Goal: Task Accomplishment & Management: Use online tool/utility

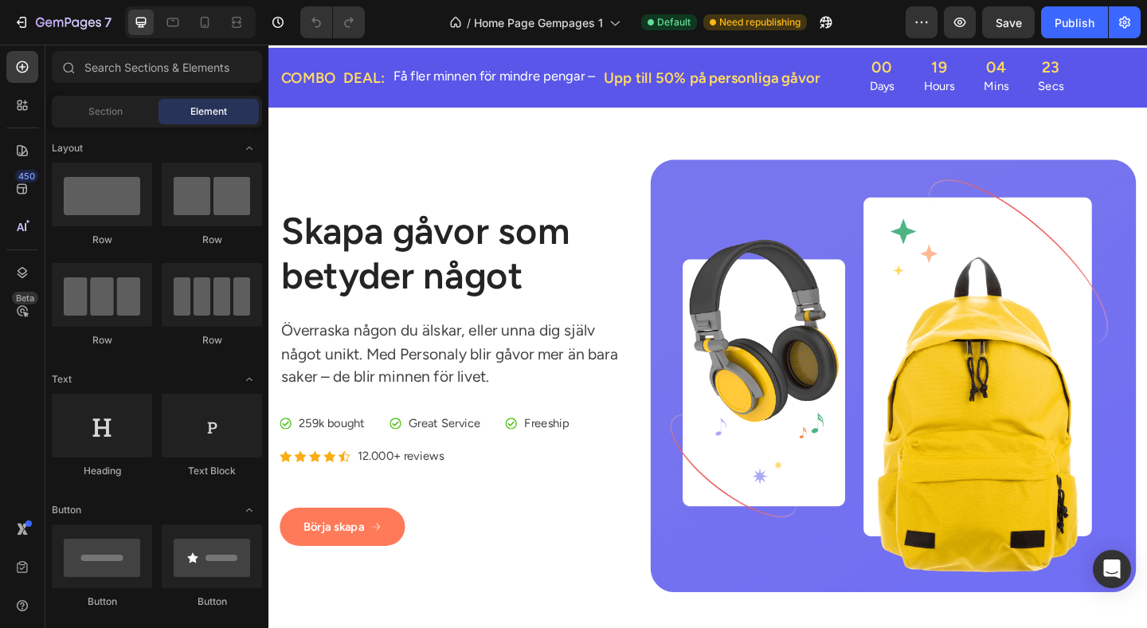
scroll to position [3, 0]
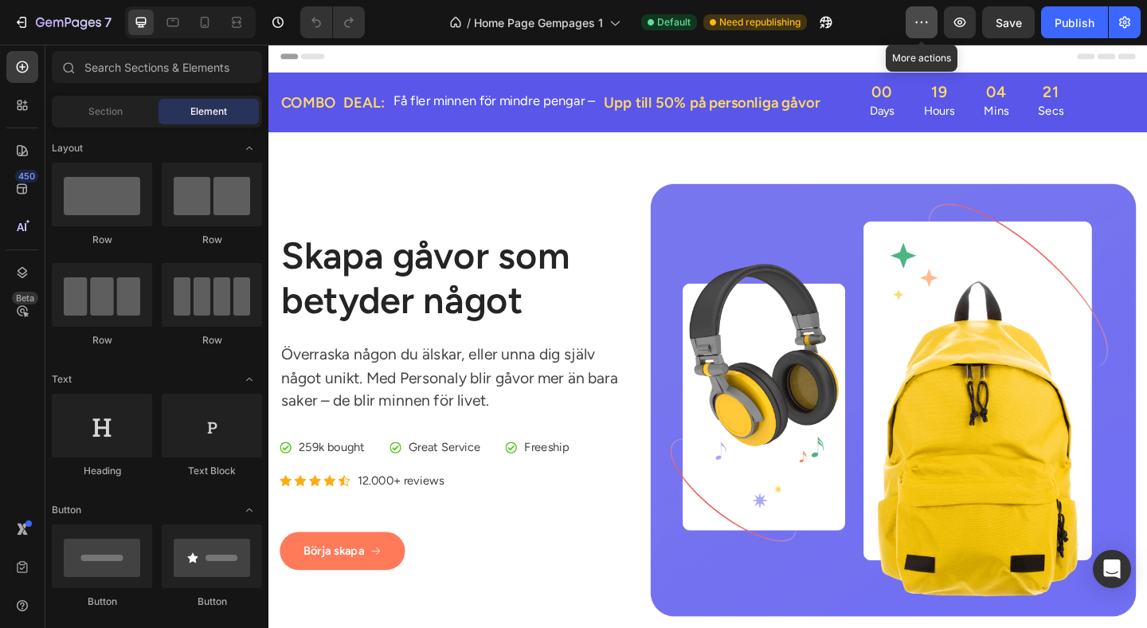
click at [918, 23] on icon "button" at bounding box center [922, 22] width 16 height 16
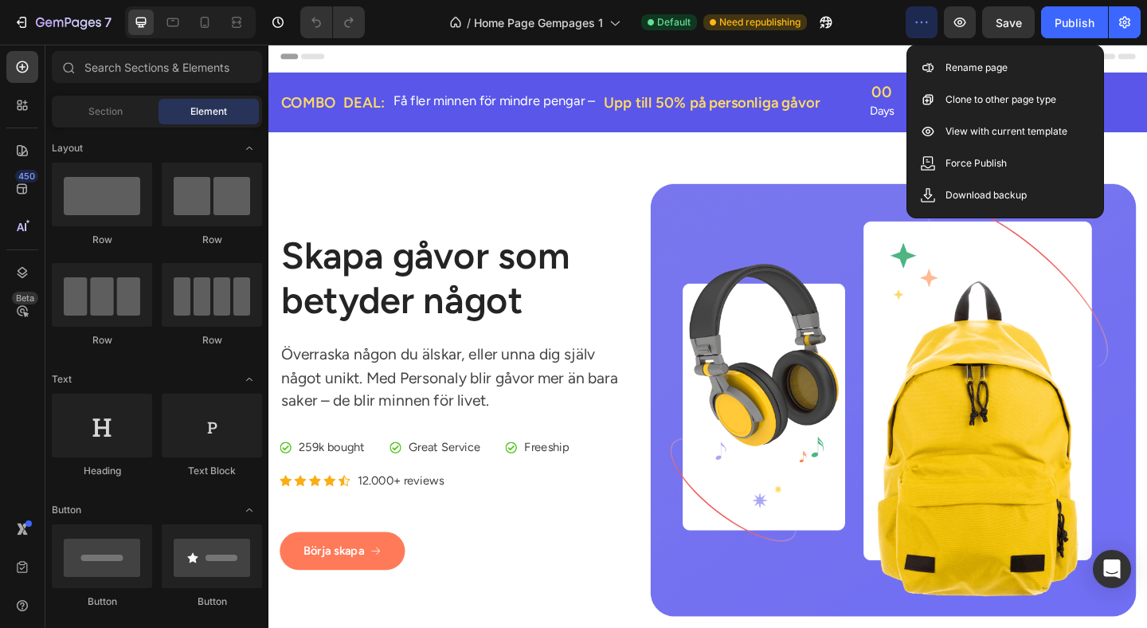
click at [918, 23] on icon "button" at bounding box center [922, 22] width 16 height 16
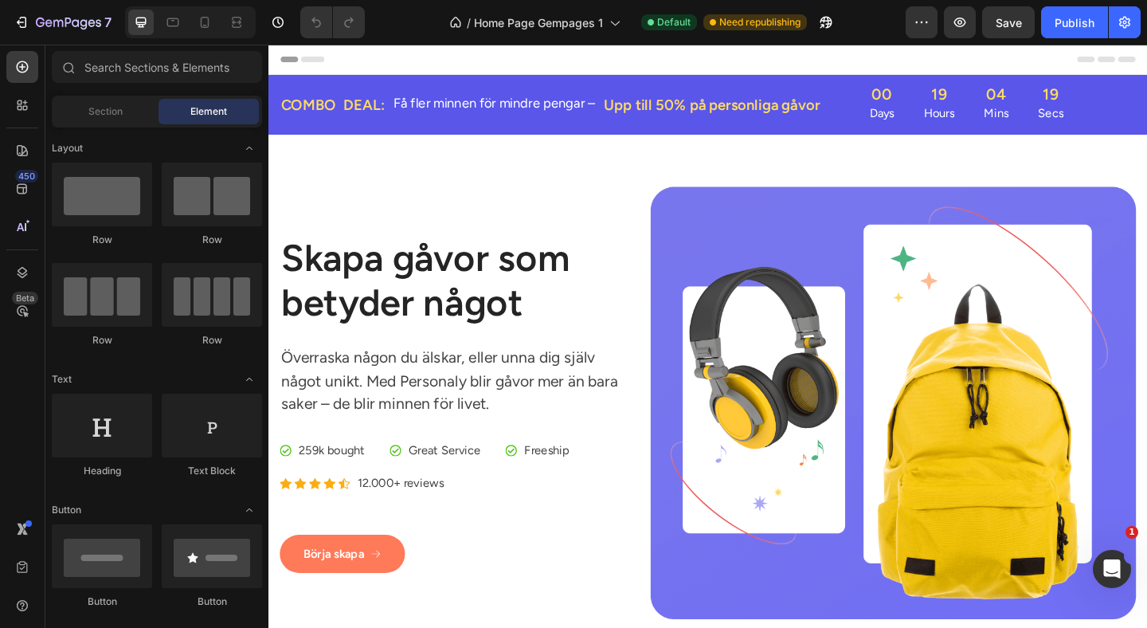
scroll to position [0, 0]
click at [206, 21] on icon at bounding box center [205, 22] width 16 height 16
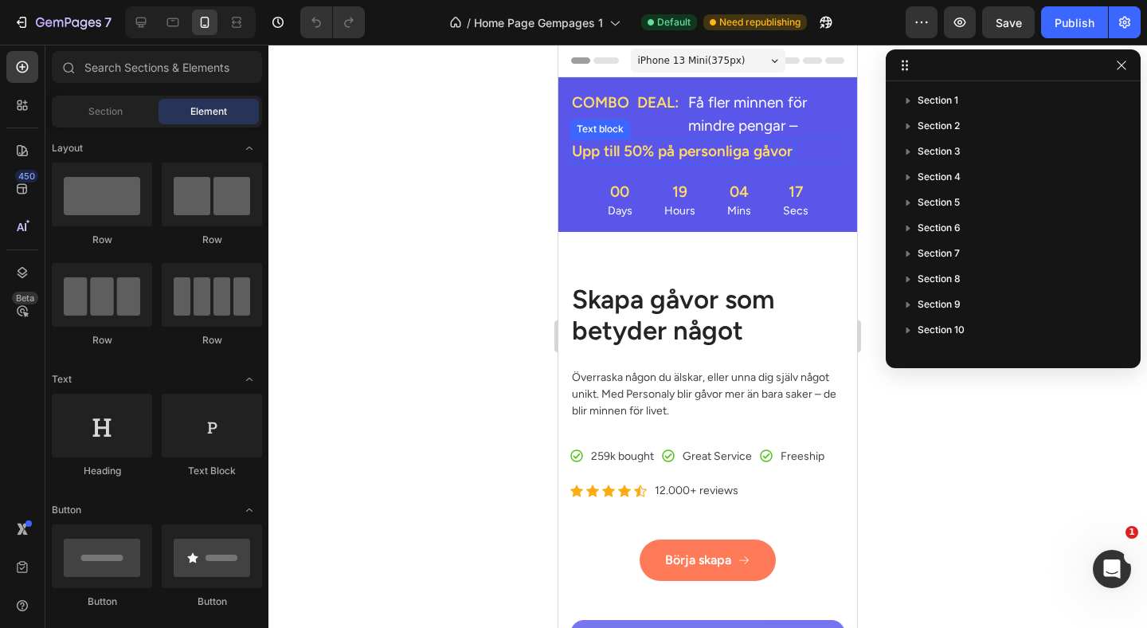
click at [775, 139] on div "Upp till 50% på personliga gåvor" at bounding box center [682, 152] width 224 height 26
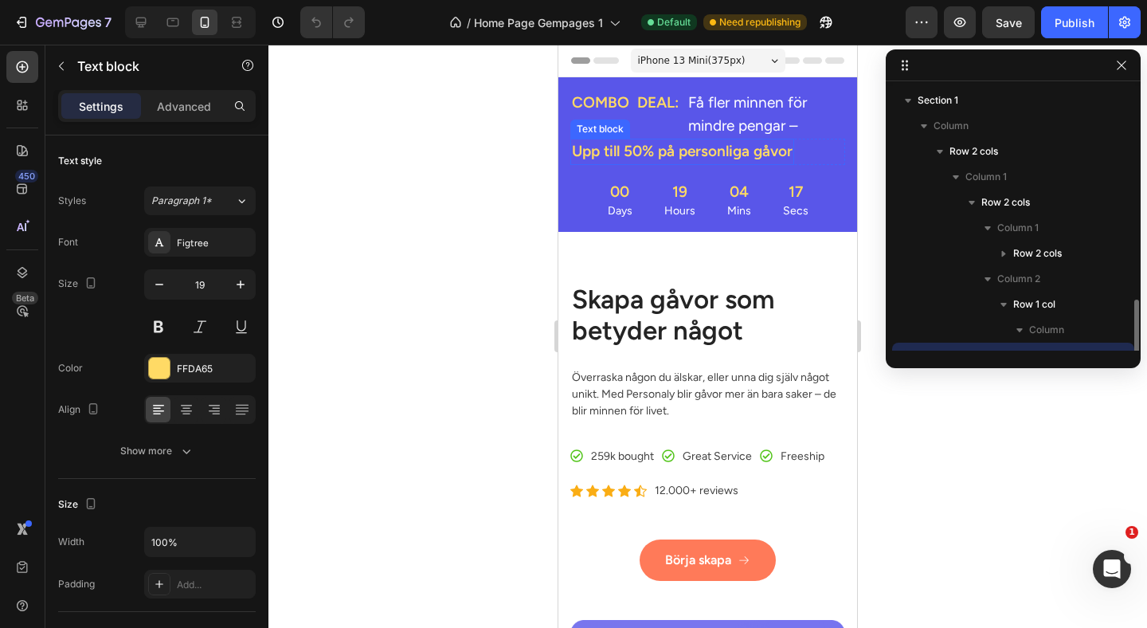
scroll to position [148, 0]
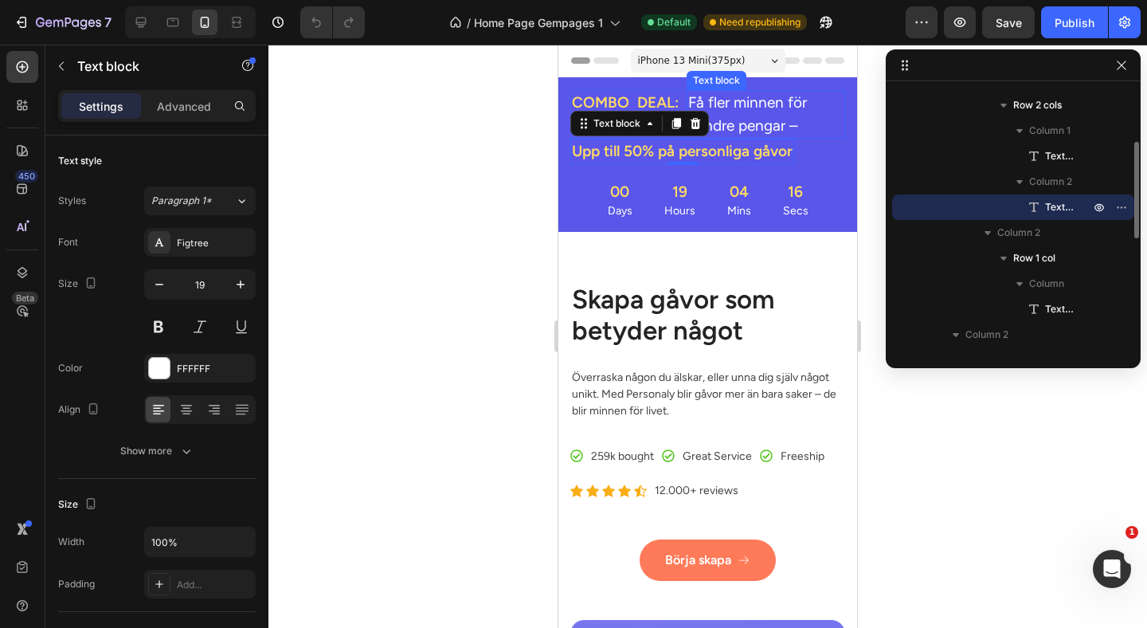
click at [781, 117] on div "Få fler minnen för mindre pengar – Text block" at bounding box center [766, 114] width 159 height 49
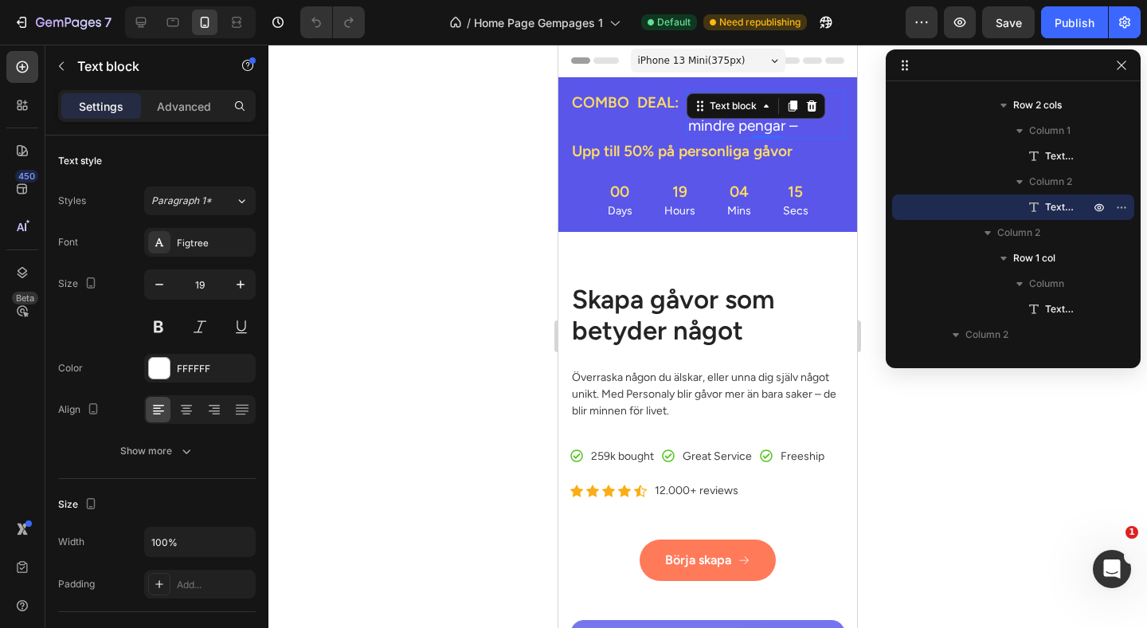
click at [837, 105] on p "Få fler minnen för mindre pengar –" at bounding box center [765, 114] width 155 height 45
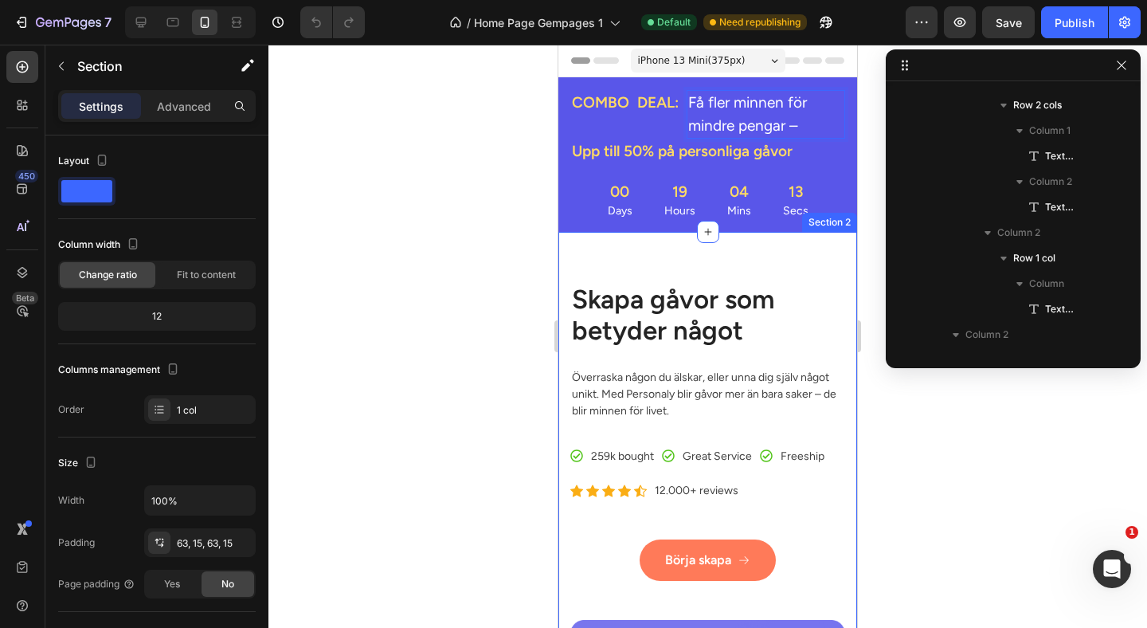
click at [818, 263] on div "Skapa gåvor som betyder något Heading Överraska någon du älskar, eller unna dig…" at bounding box center [707, 573] width 299 height 683
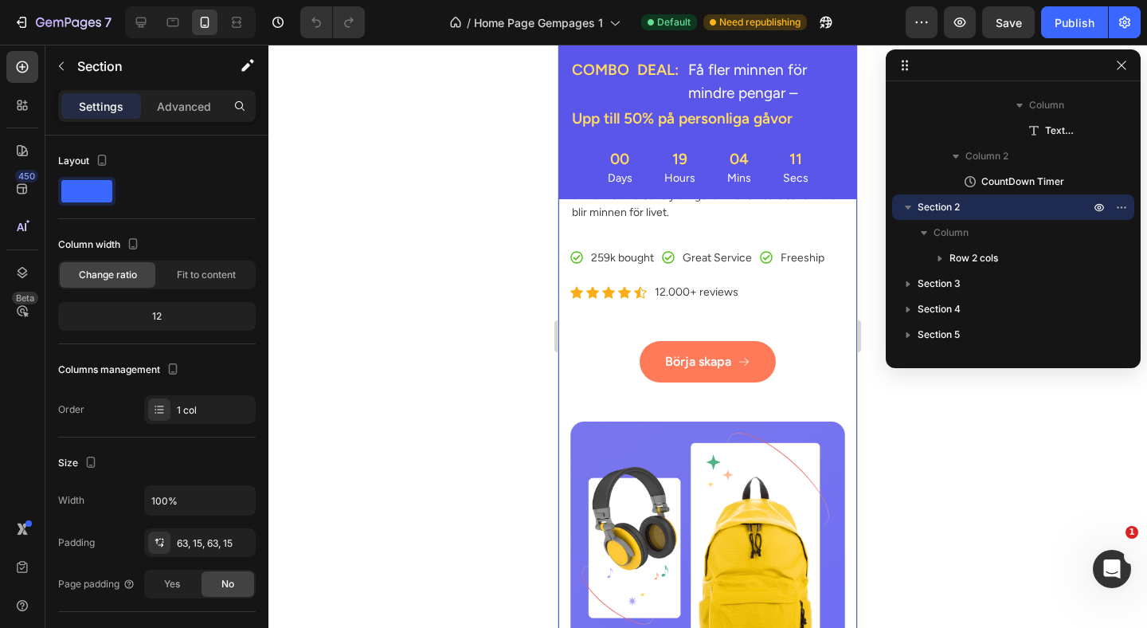
scroll to position [0, 0]
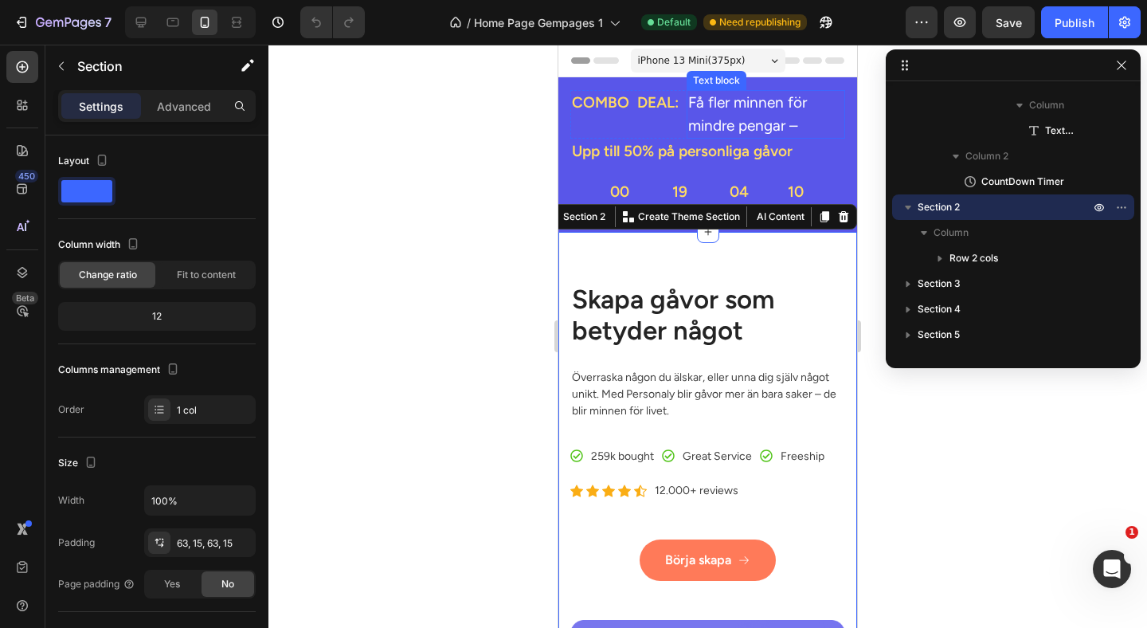
click at [771, 112] on div "Få fler minnen för mindre pengar – Text block" at bounding box center [766, 114] width 159 height 49
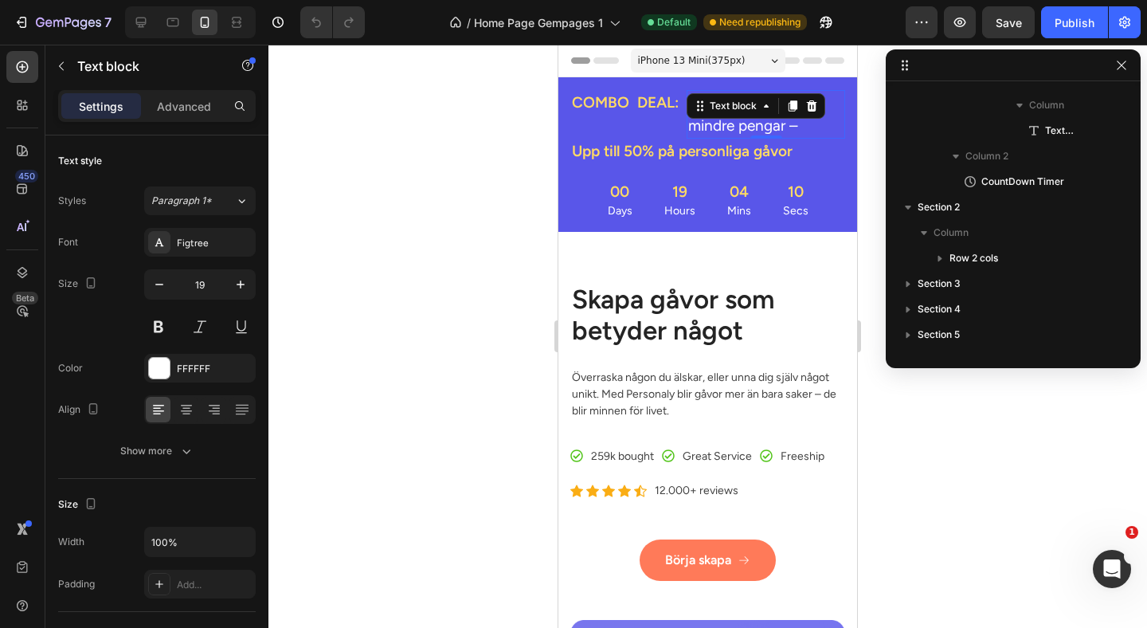
scroll to position [148, 0]
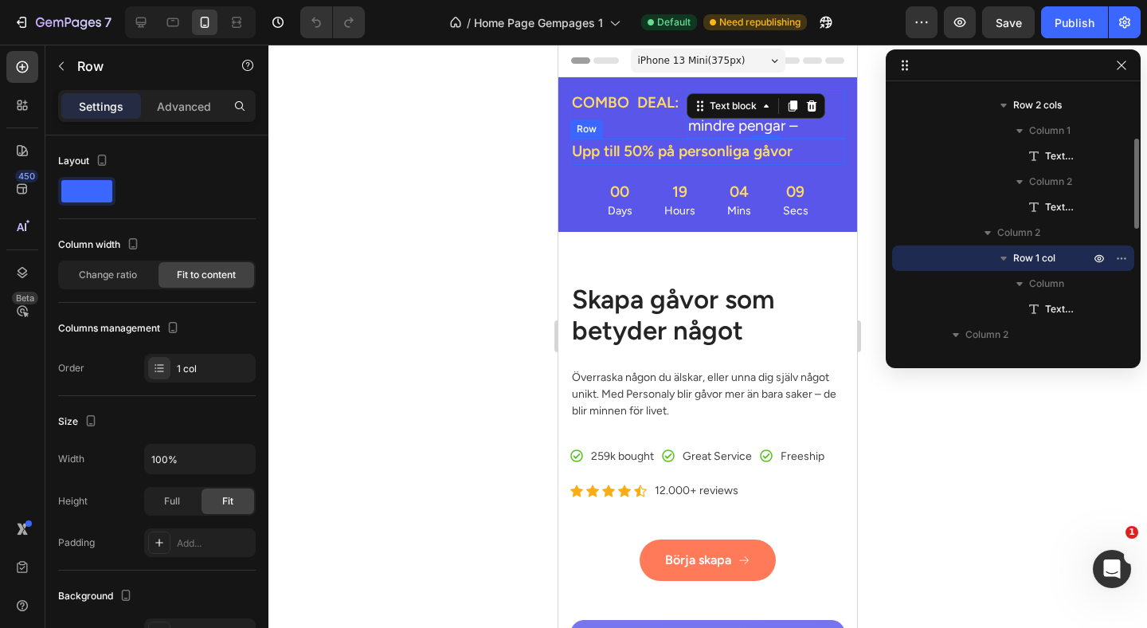
click at [825, 155] on div "Upp till 50% på personliga gåvor Text block Row" at bounding box center [707, 152] width 275 height 26
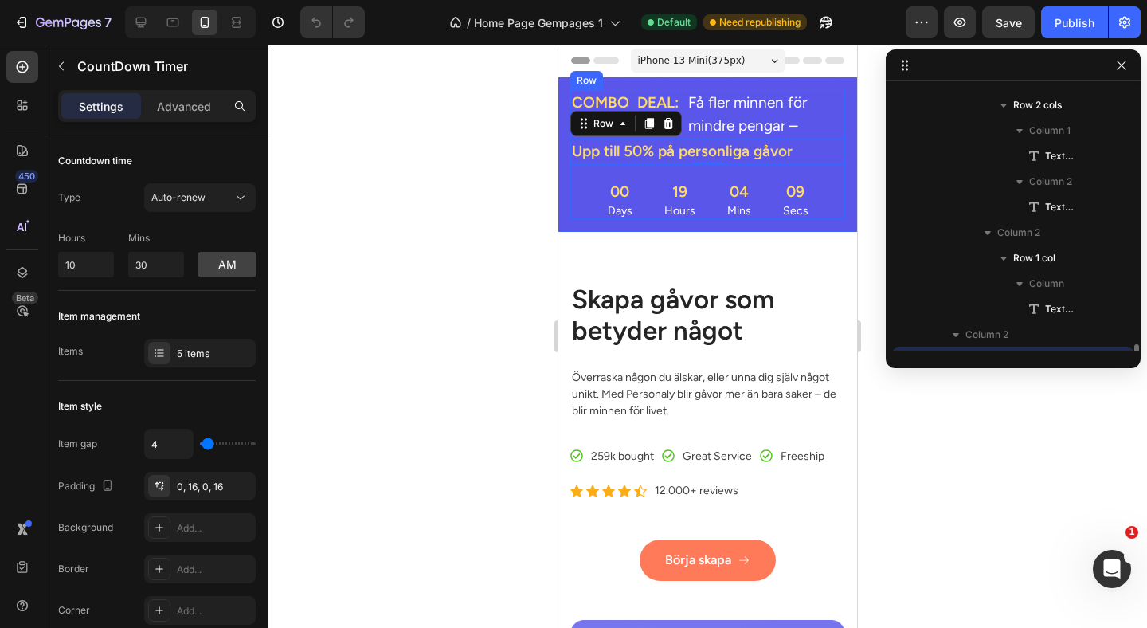
click at [834, 187] on div "00 Days 19 Hours 04 Mins 09 Secs" at bounding box center [707, 201] width 275 height 35
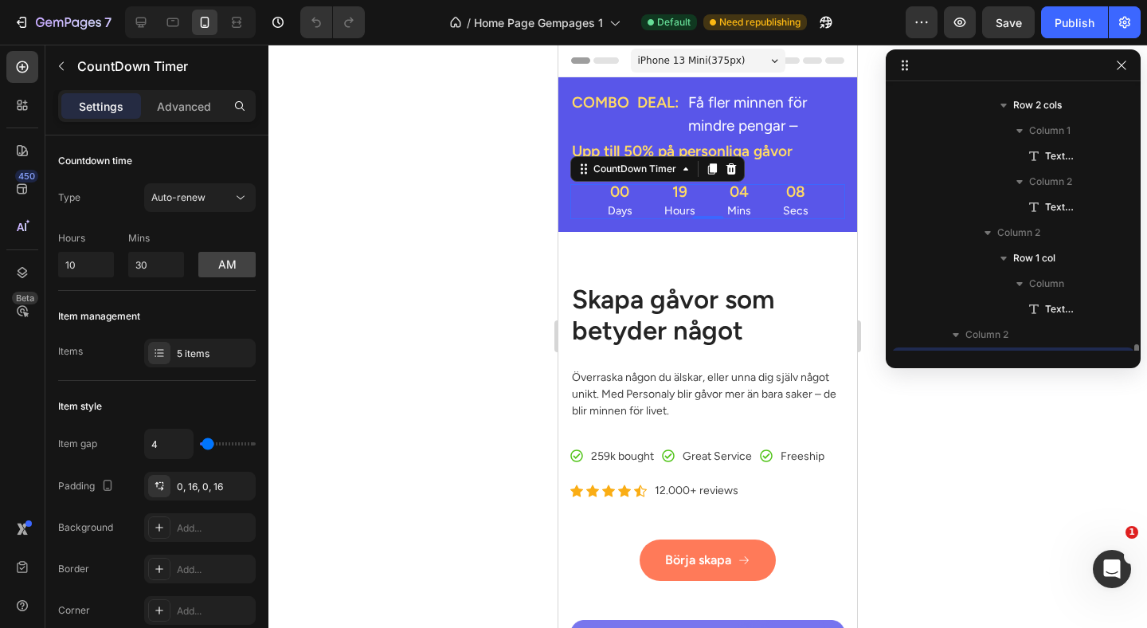
scroll to position [301, 0]
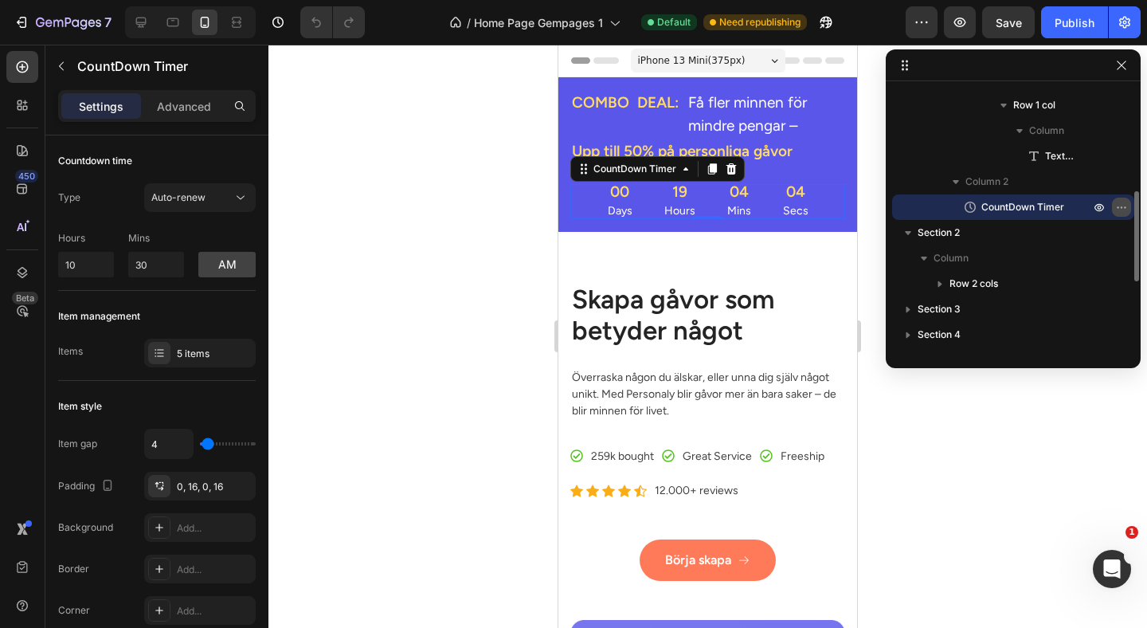
click at [1124, 206] on icon "button" at bounding box center [1125, 207] width 2 height 2
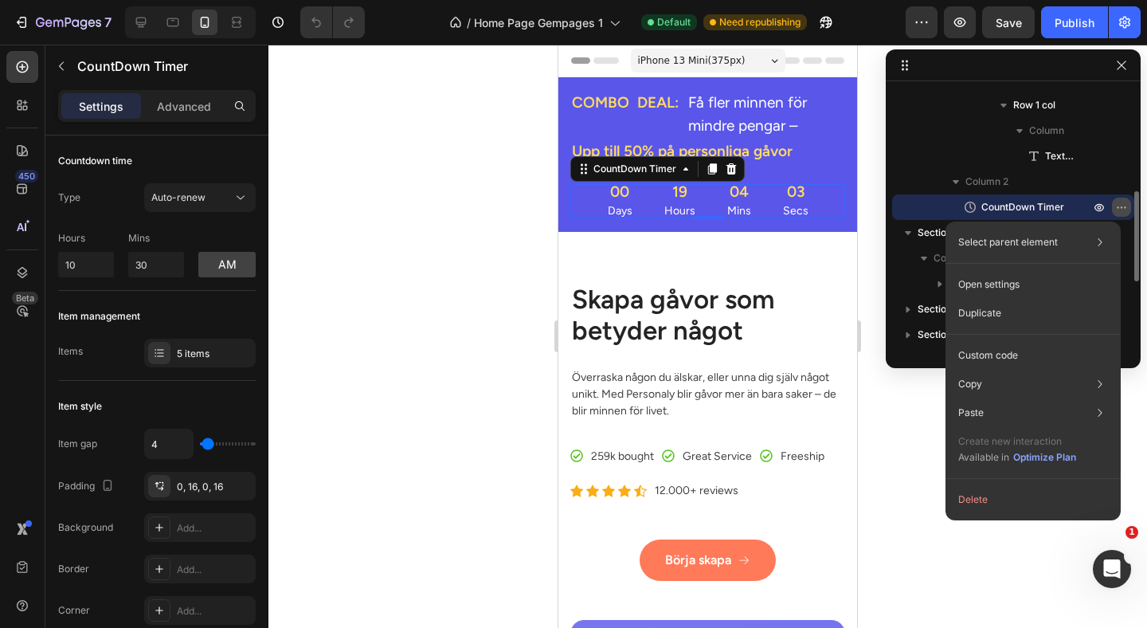
click at [1124, 206] on icon "button" at bounding box center [1125, 207] width 2 height 2
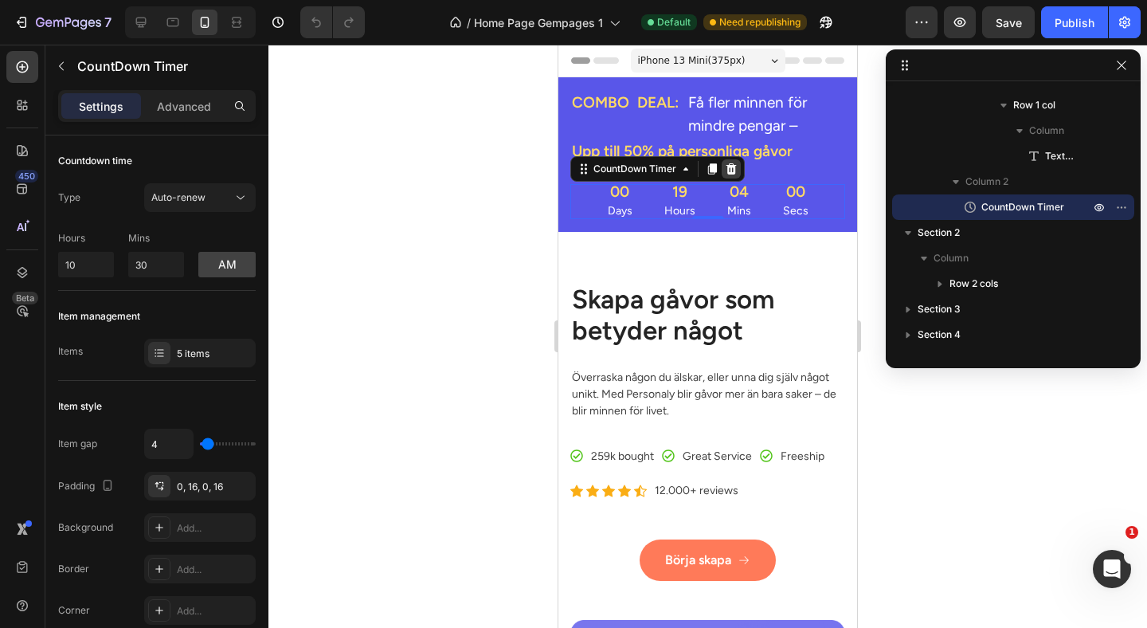
click at [732, 162] on icon at bounding box center [731, 167] width 10 height 11
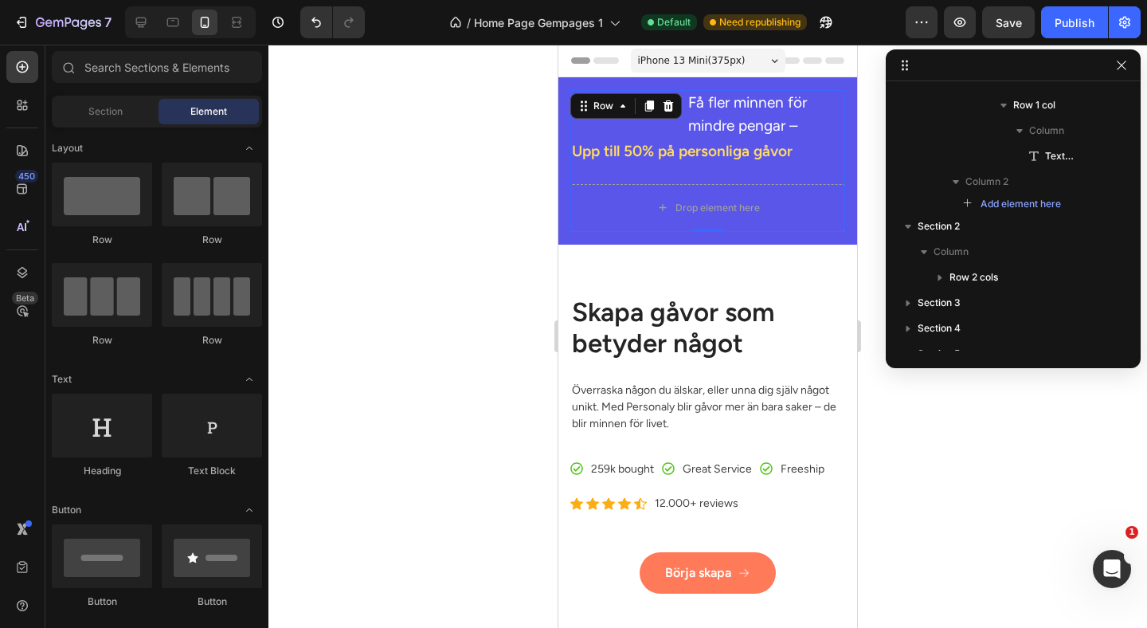
click at [808, 171] on div "COMBO DEAL: Text block Få fler minnen för mindre pengar – Text block Row Upp ti…" at bounding box center [707, 137] width 275 height 94
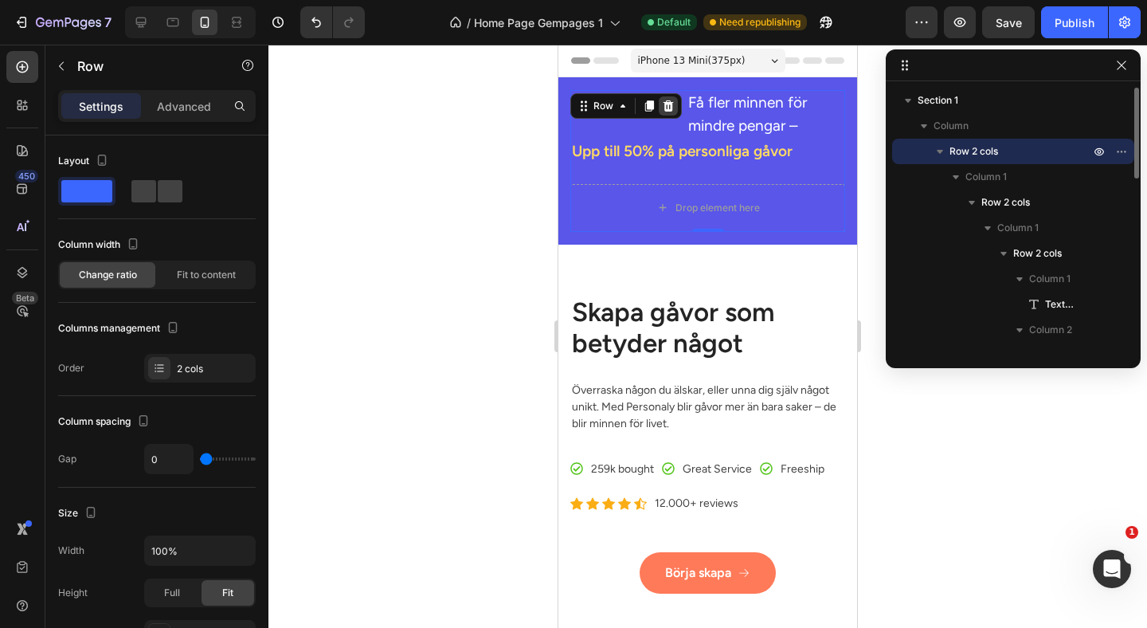
click at [666, 103] on icon at bounding box center [668, 105] width 10 height 11
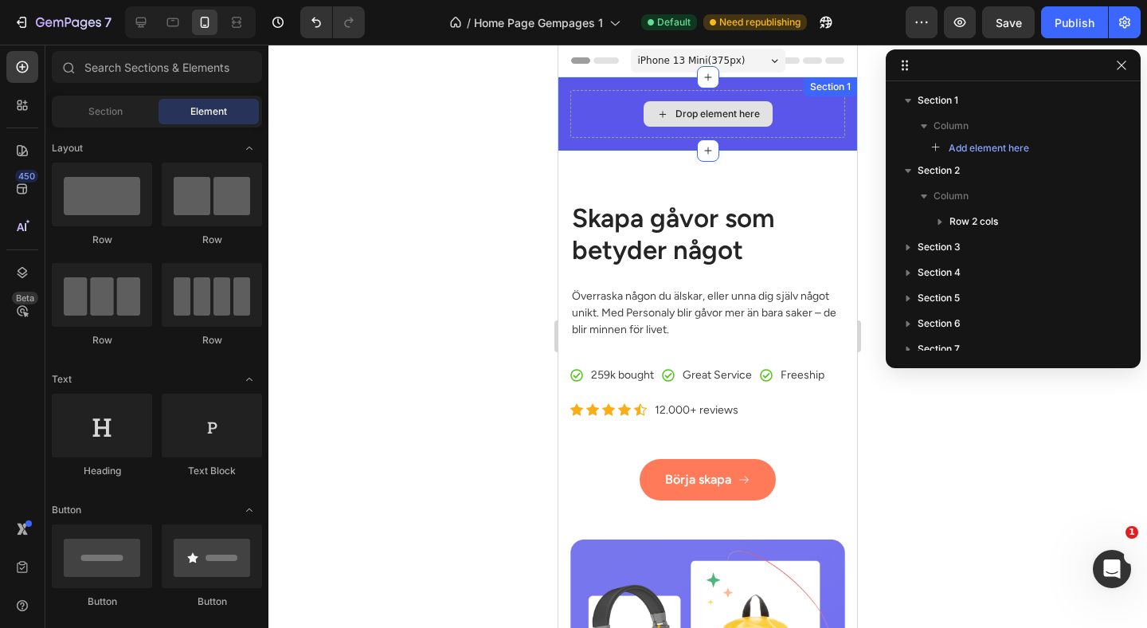
click at [609, 114] on div "Drop element here" at bounding box center [707, 114] width 275 height 48
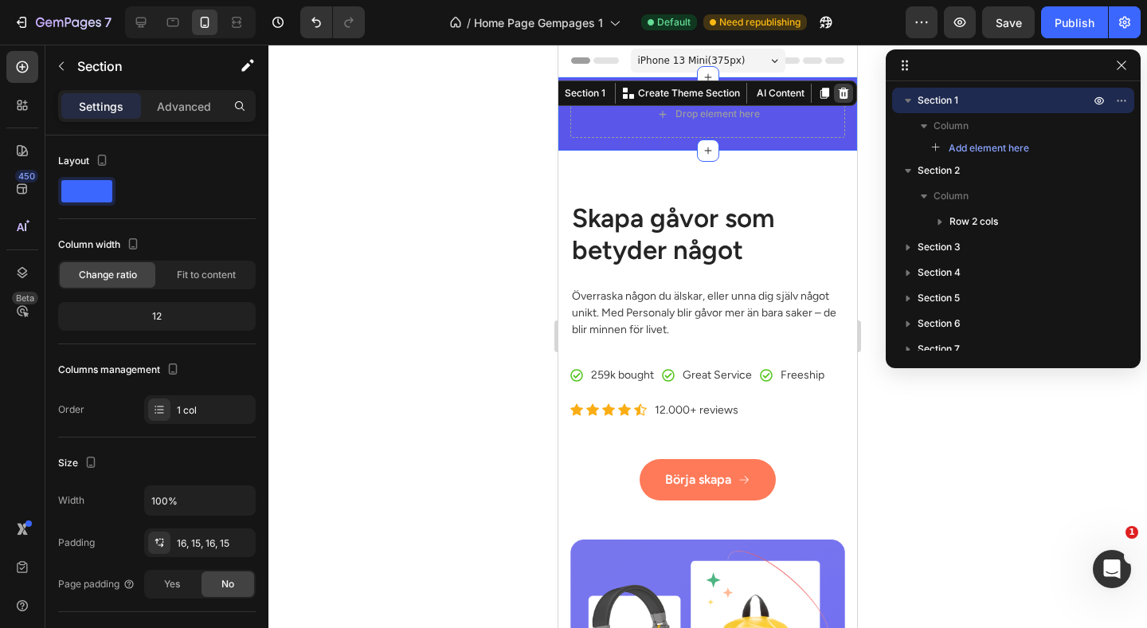
click at [850, 96] on div at bounding box center [843, 93] width 19 height 19
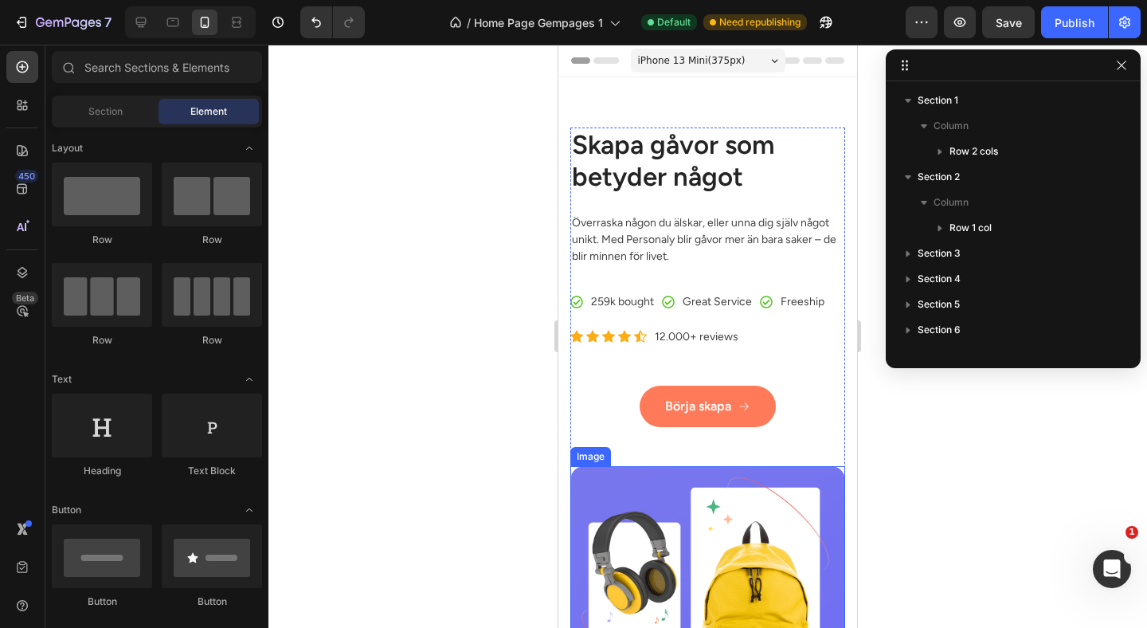
click at [781, 504] on img at bounding box center [707, 588] width 275 height 245
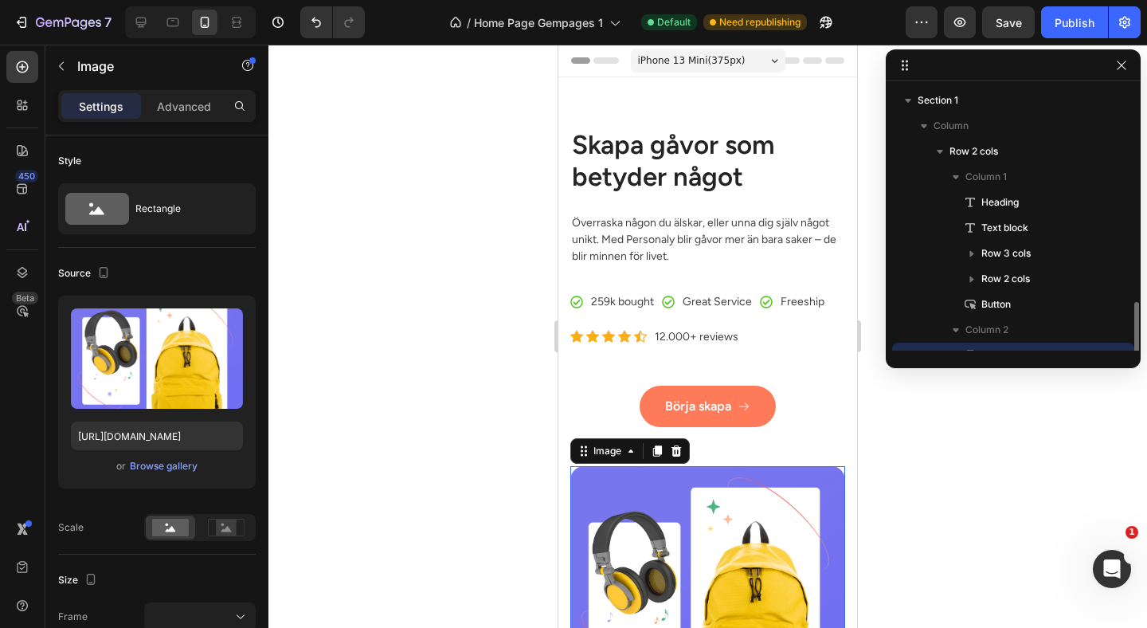
scroll to position [148, 0]
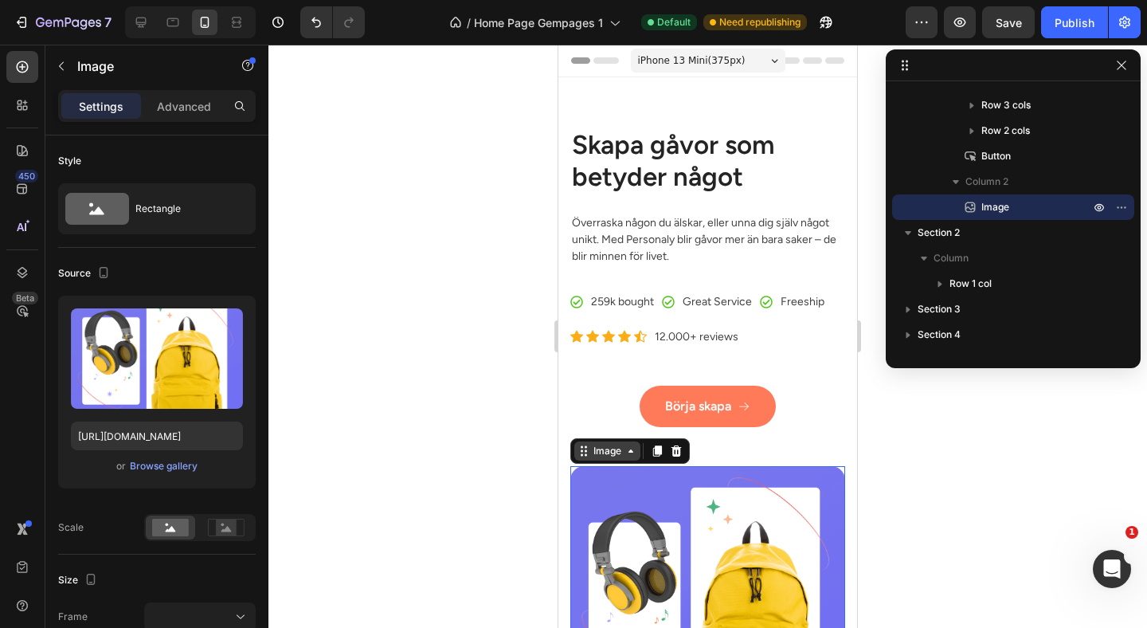
click at [631, 448] on icon at bounding box center [630, 450] width 13 height 13
click at [630, 451] on icon at bounding box center [630, 450] width 5 height 3
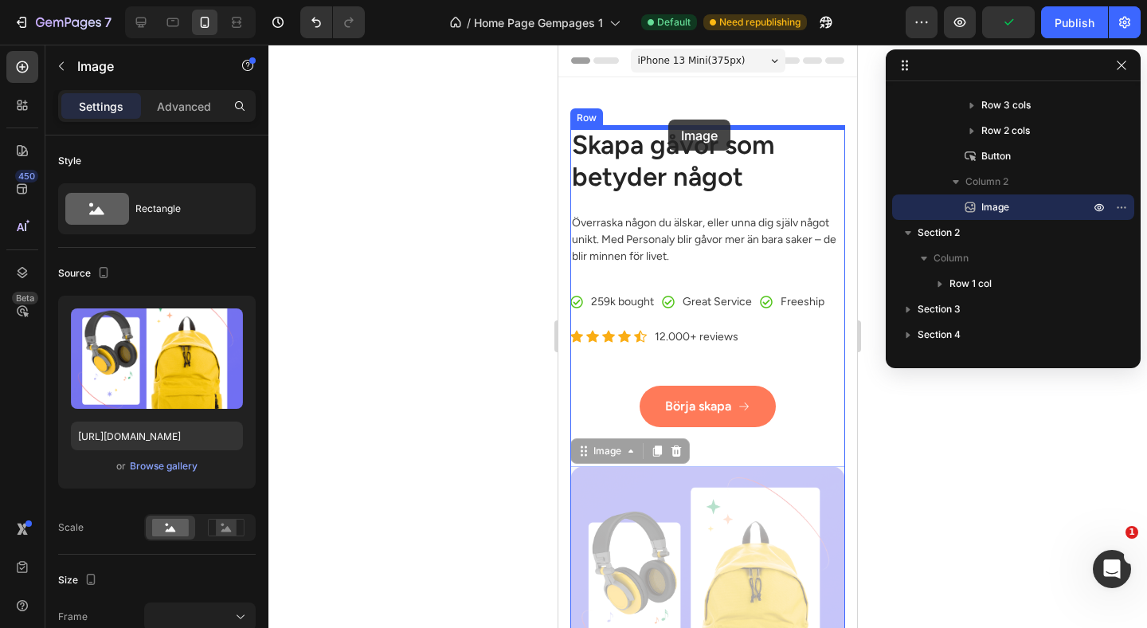
drag, startPoint x: 666, startPoint y: 574, endPoint x: 668, endPoint y: 120, distance: 454.0
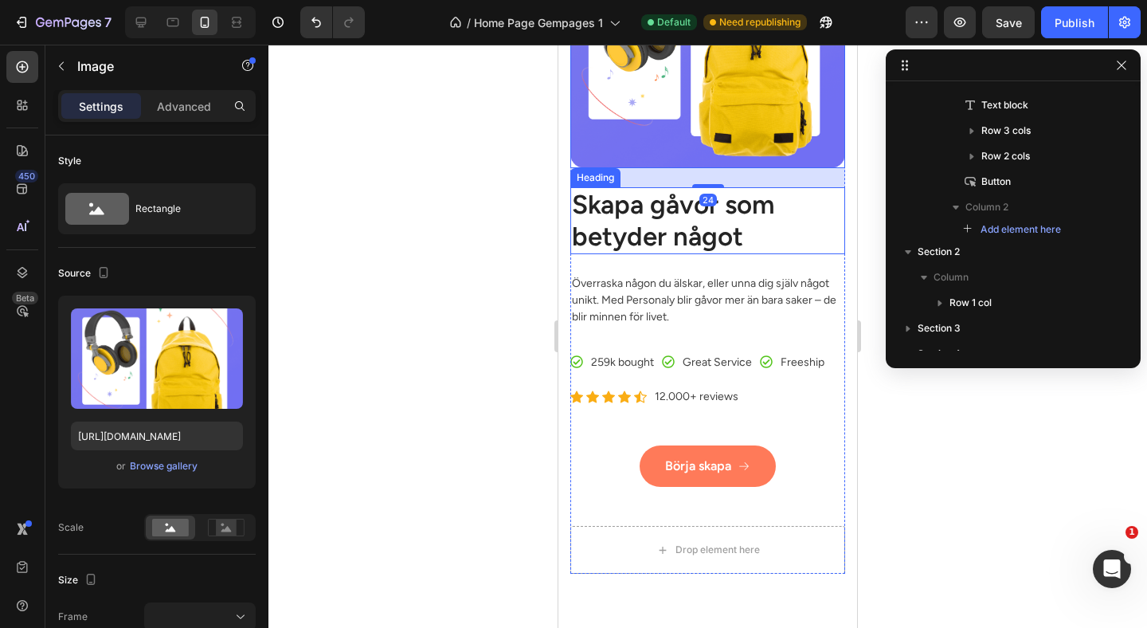
scroll to position [213, 0]
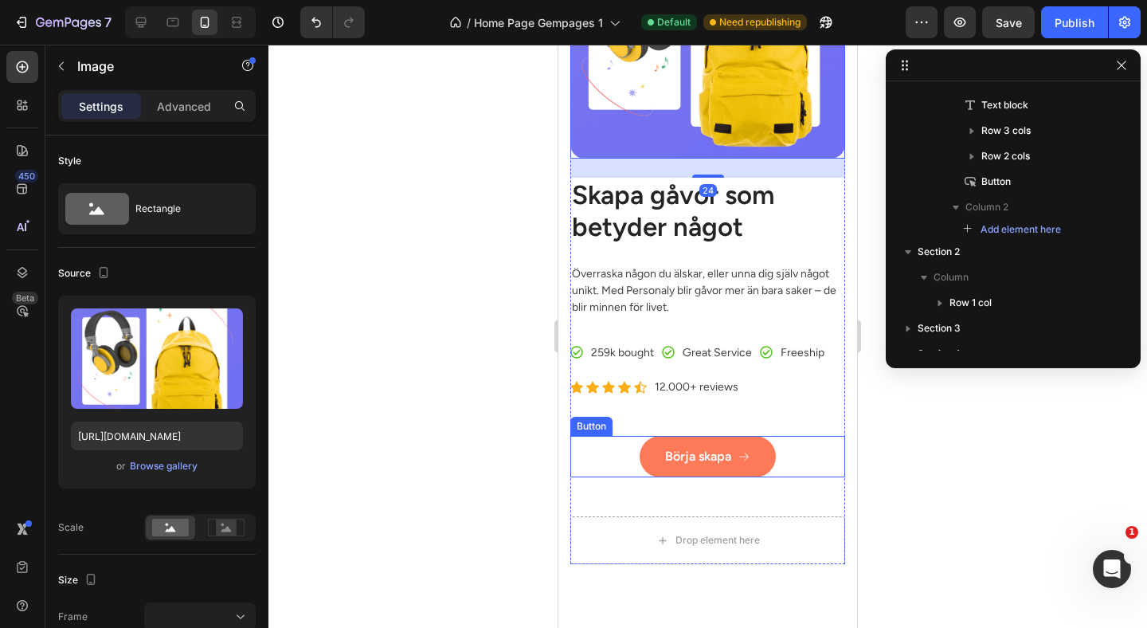
click at [932, 430] on div at bounding box center [707, 336] width 879 height 583
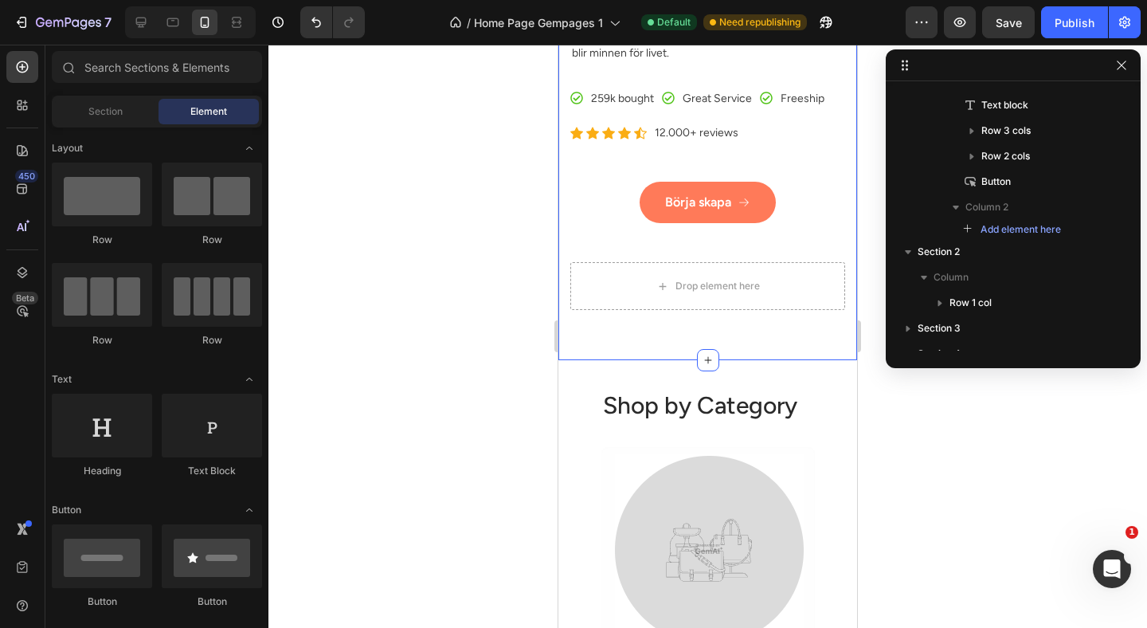
scroll to position [469, 0]
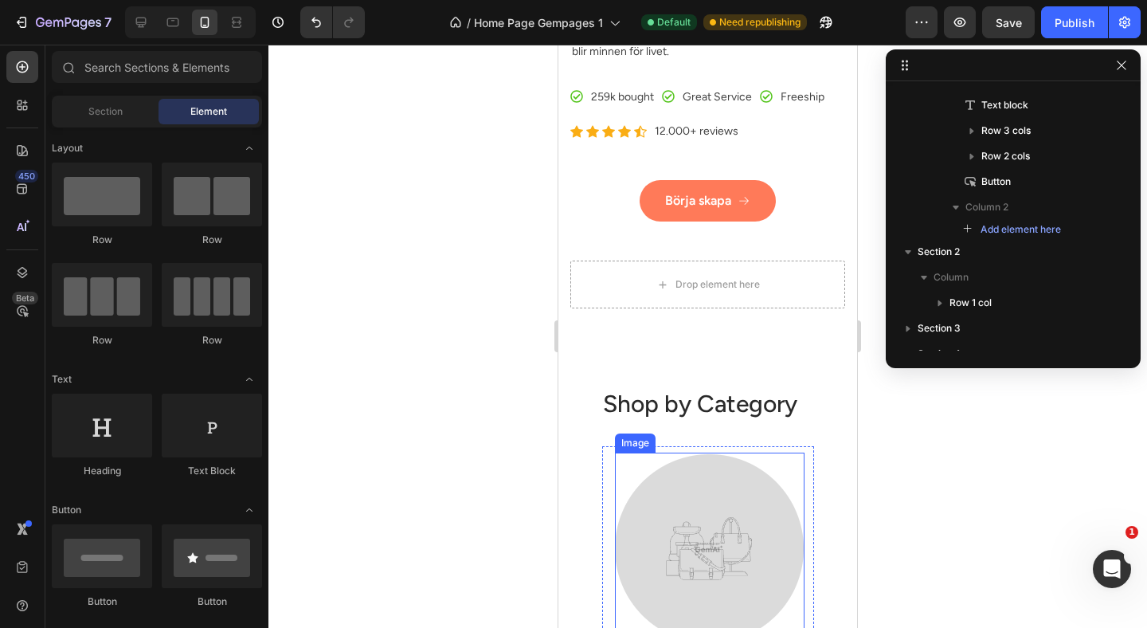
click at [766, 482] on img at bounding box center [710, 547] width 190 height 190
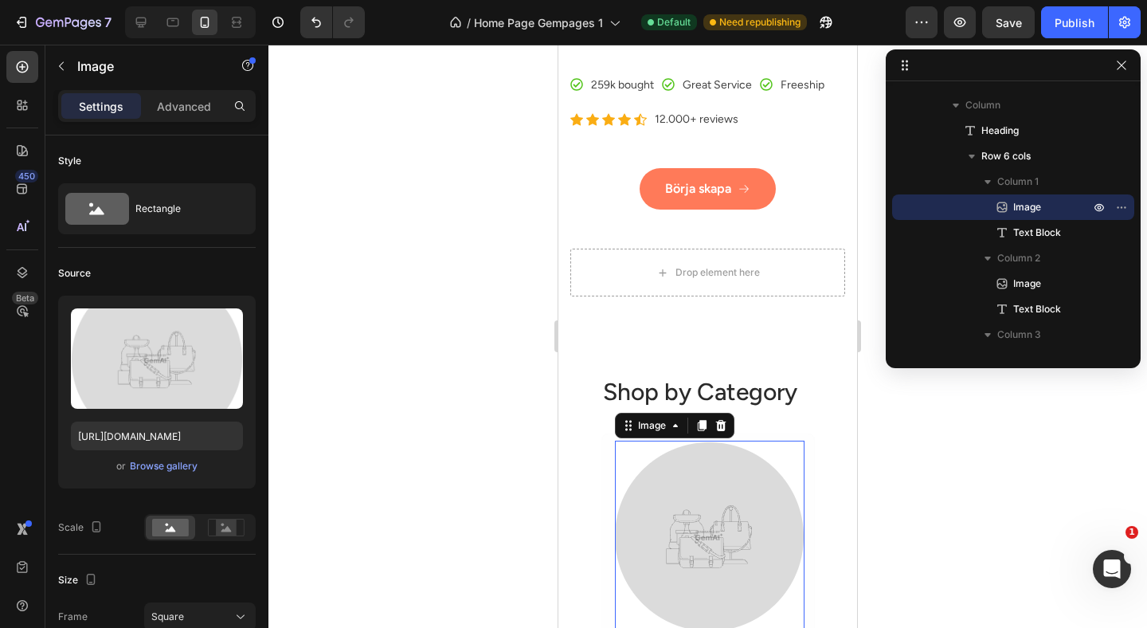
scroll to position [464, 0]
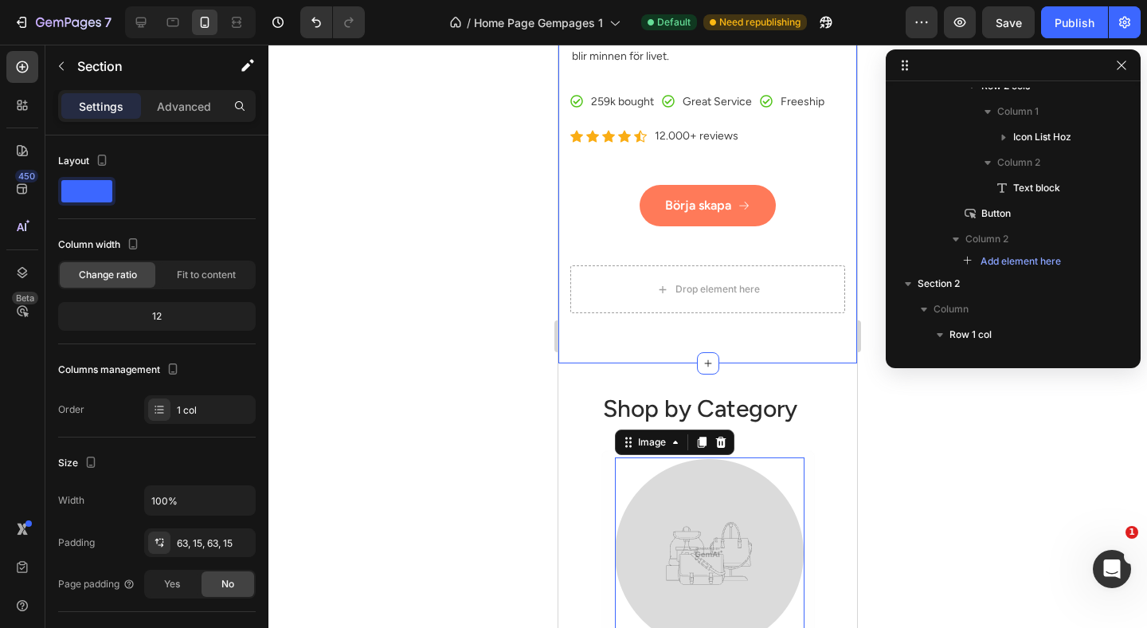
scroll to position [0, 0]
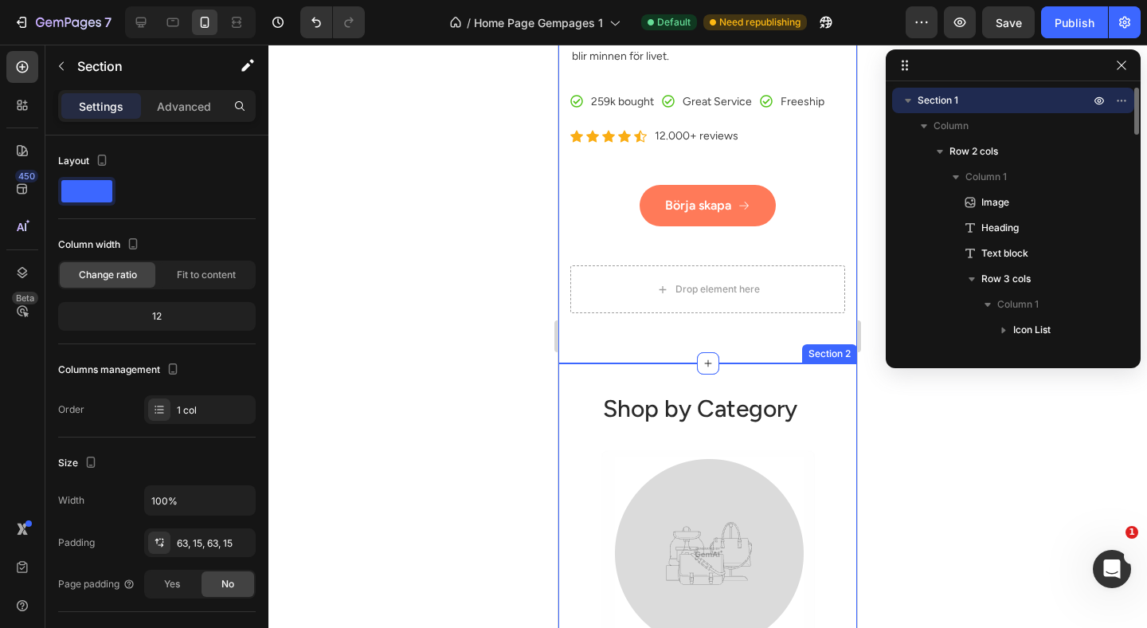
click at [793, 389] on h2 "Shop by Category" at bounding box center [707, 408] width 213 height 39
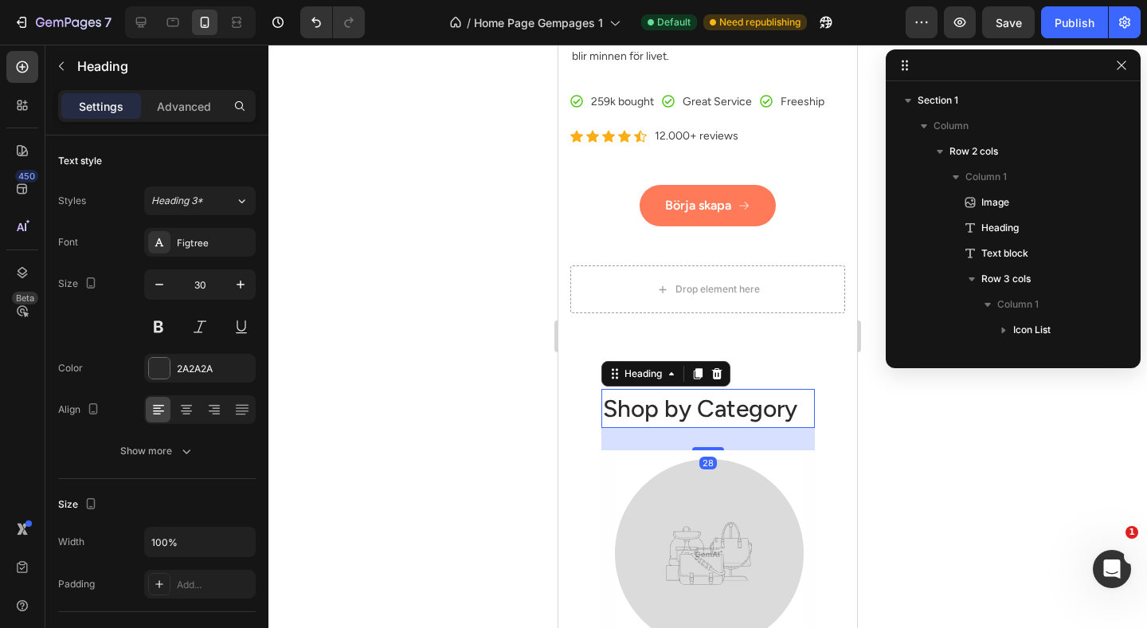
scroll to position [550, 0]
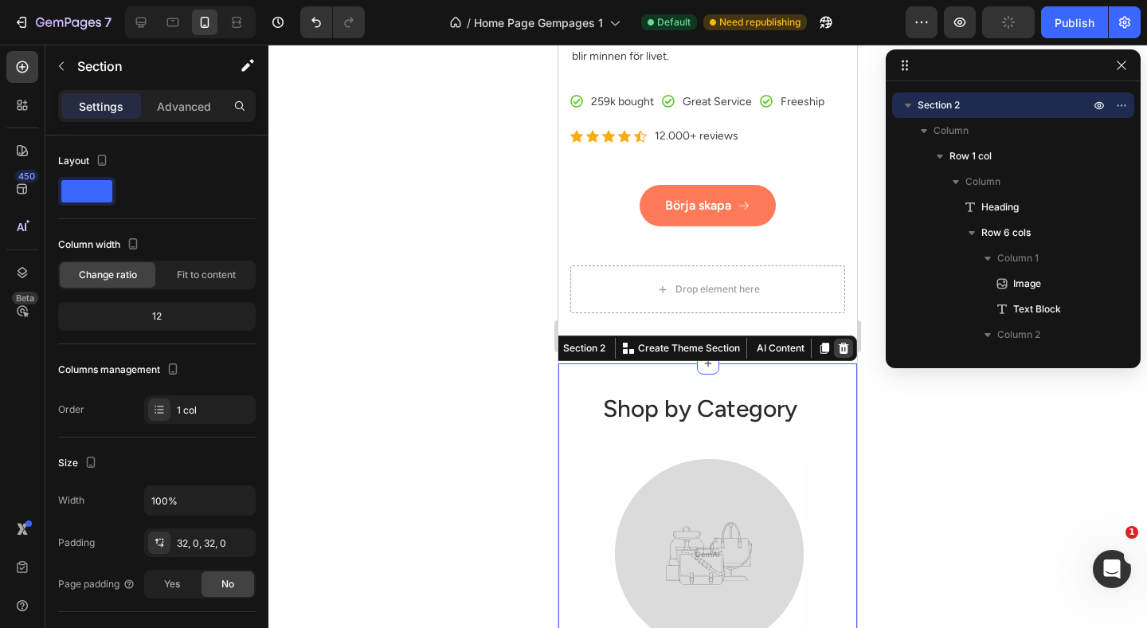
click at [843, 342] on icon at bounding box center [843, 348] width 13 height 13
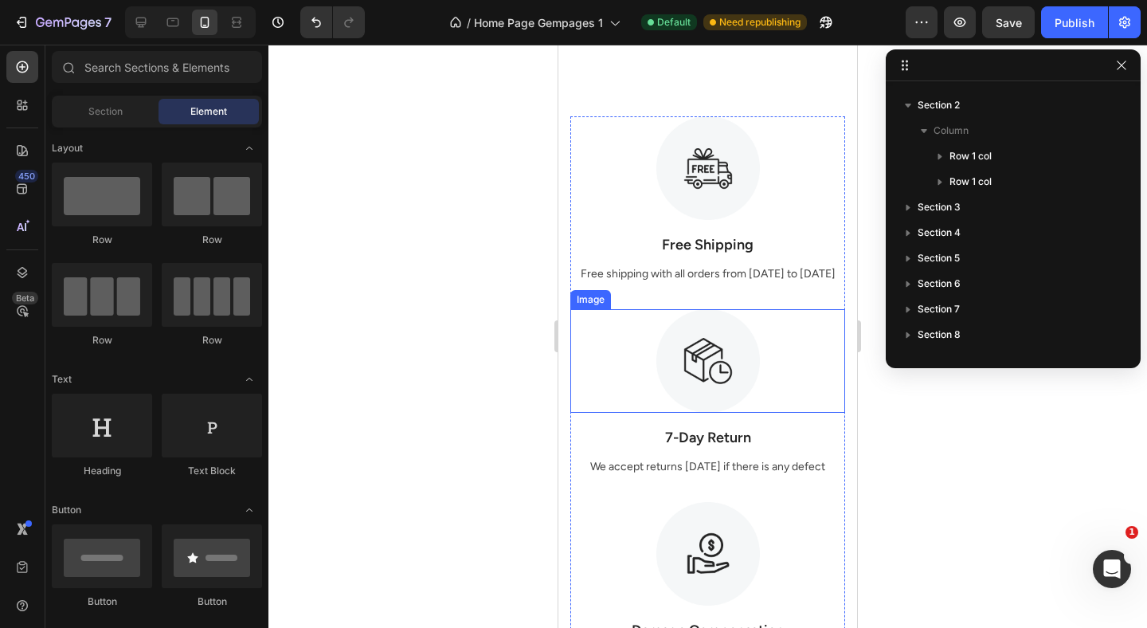
scroll to position [1585, 0]
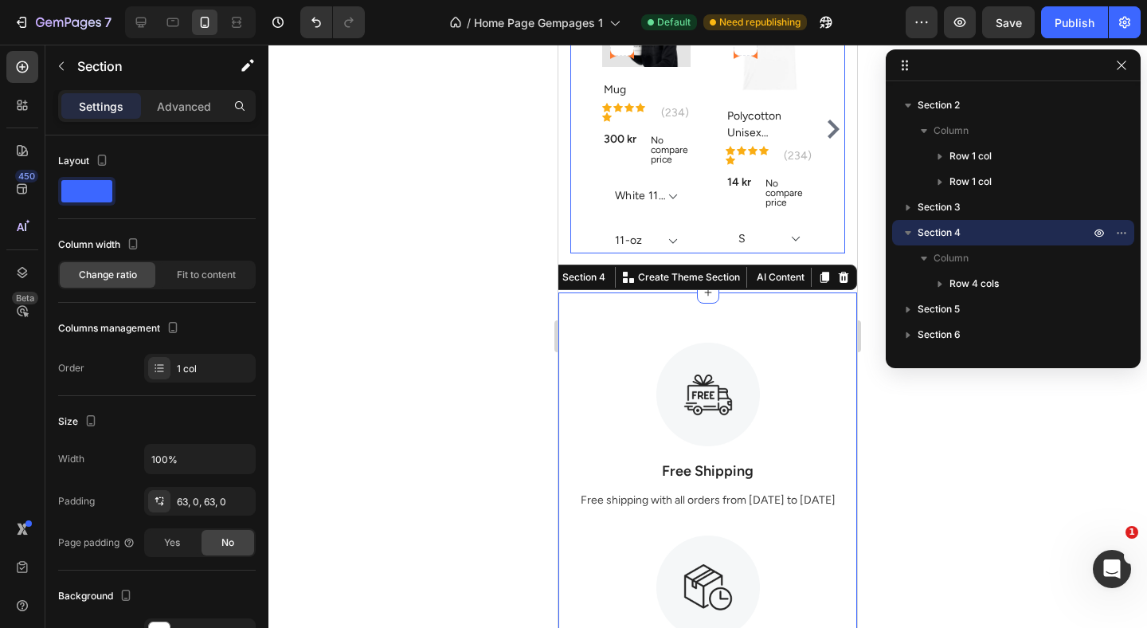
click at [712, 241] on div "No discount Not be displayed when published Product Badge Row (P) Images & Gall…" at bounding box center [707, 129] width 211 height 249
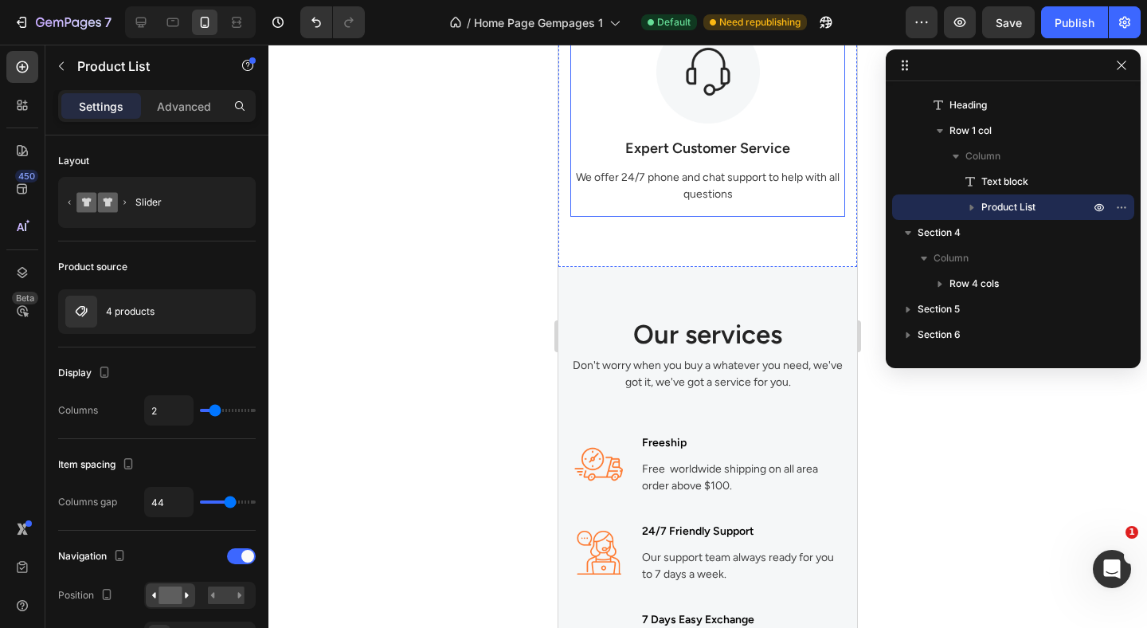
scroll to position [2676, 0]
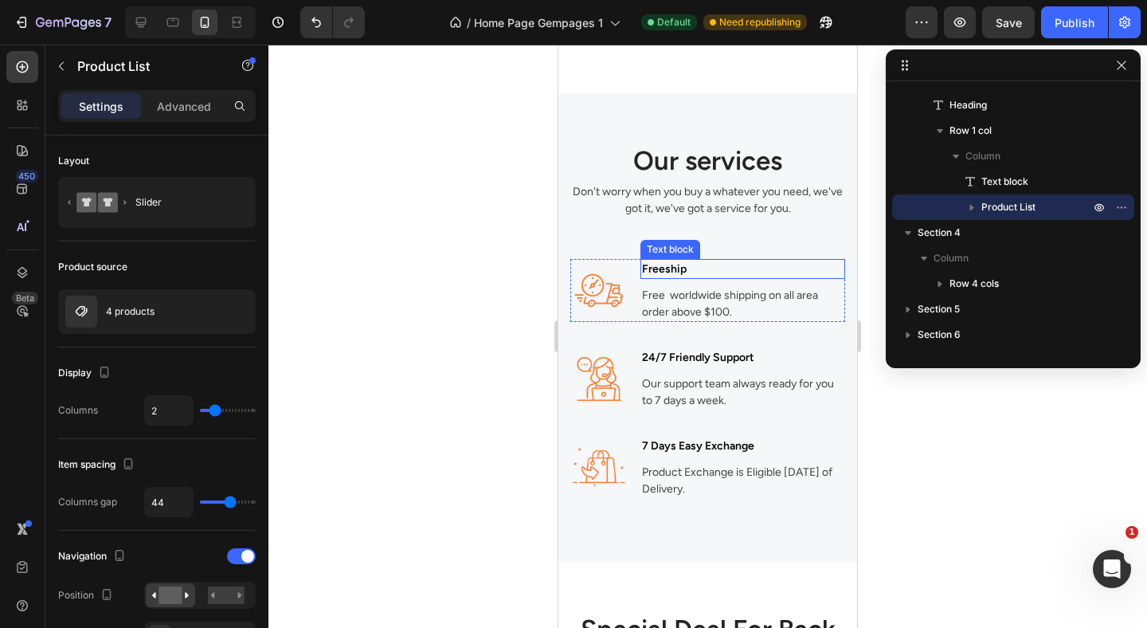
click at [757, 272] on p "Freeship" at bounding box center [743, 268] width 202 height 17
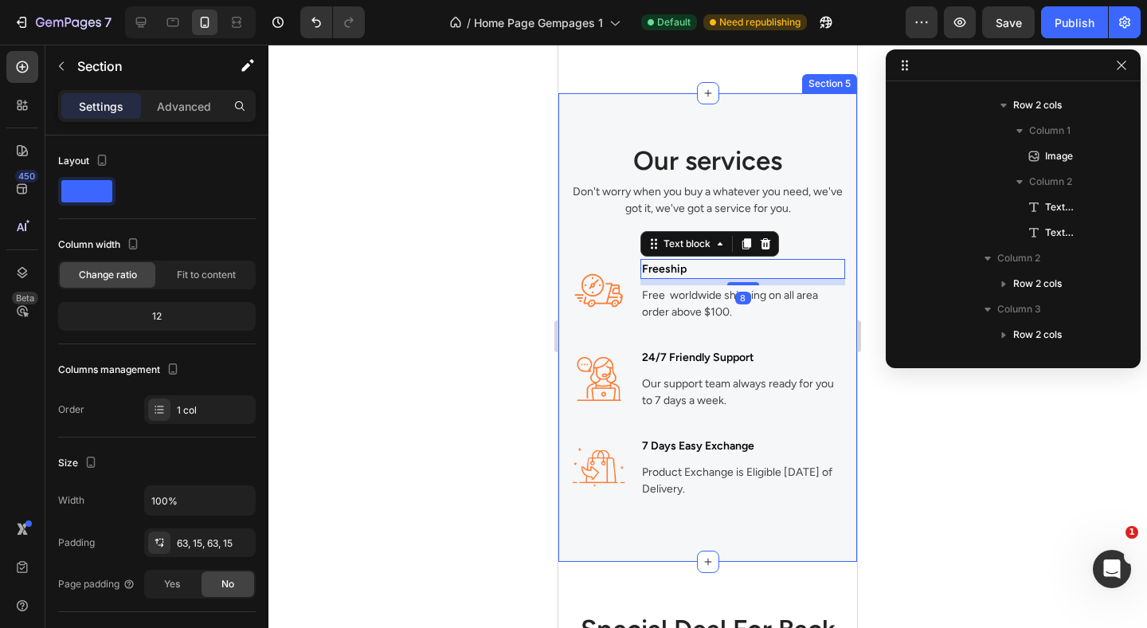
click at [772, 125] on div "Our services Heading Don't worry when you buy a whatever you need, we've got it…" at bounding box center [707, 327] width 299 height 468
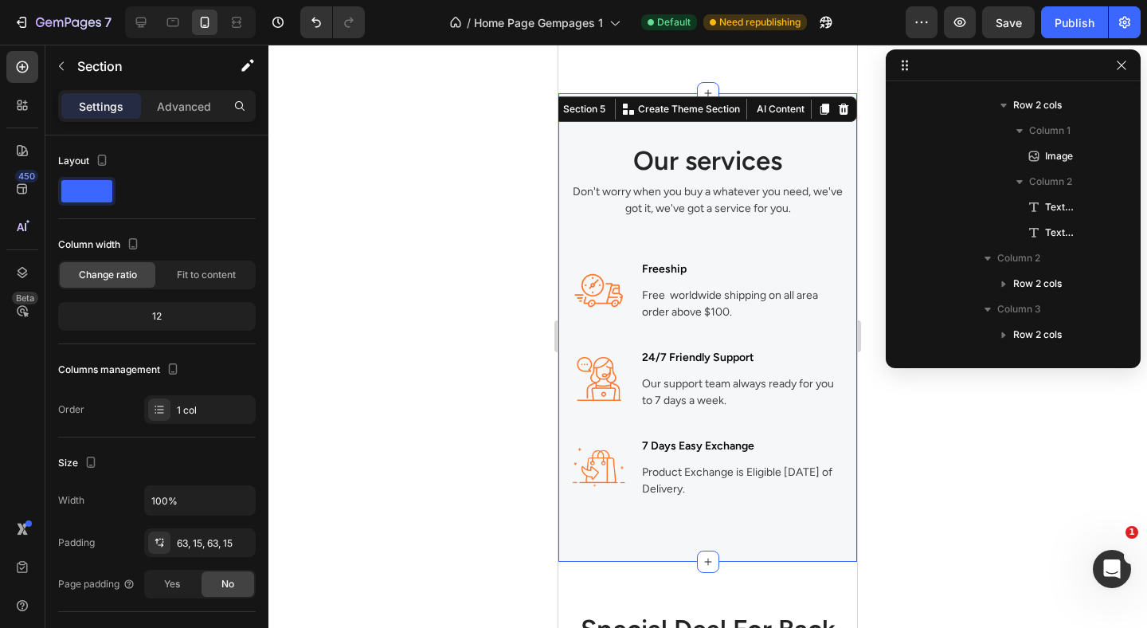
scroll to position [804, 0]
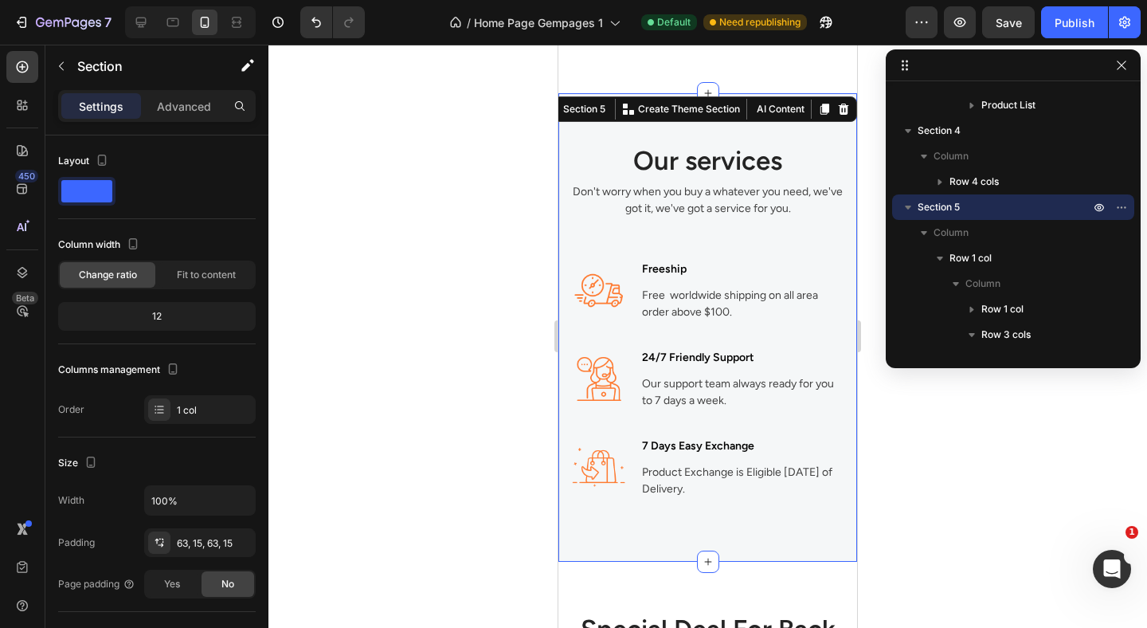
click at [761, 542] on div "Our services Heading Don't worry when you buy a whatever you need, we've got it…" at bounding box center [707, 327] width 299 height 468
click at [593, 294] on img at bounding box center [598, 290] width 57 height 57
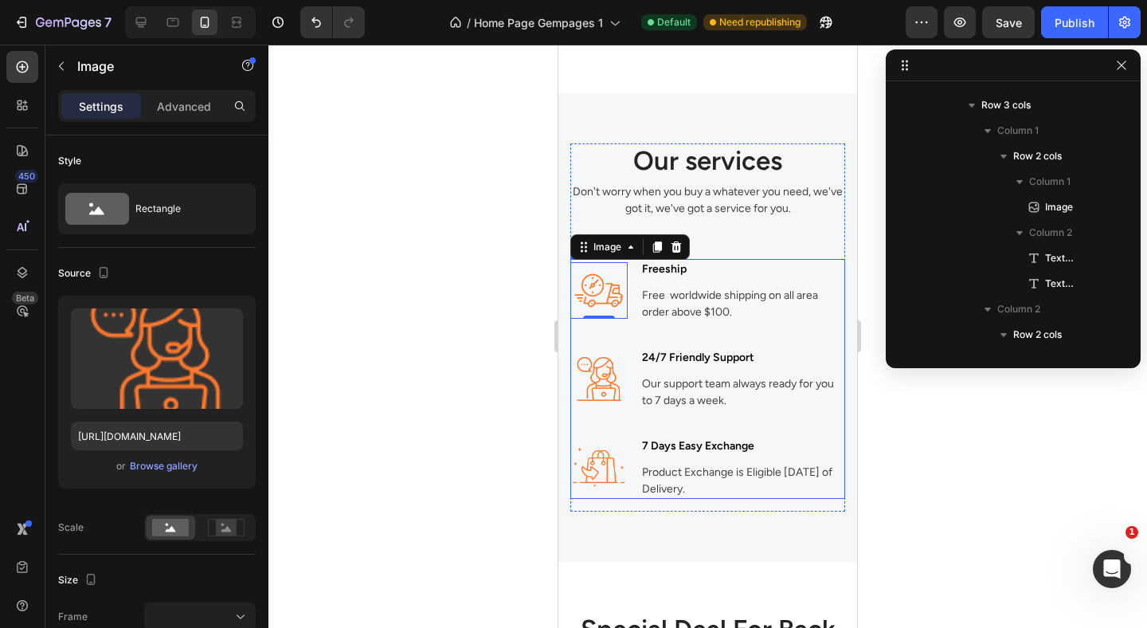
click at [592, 371] on img at bounding box center [598, 378] width 57 height 57
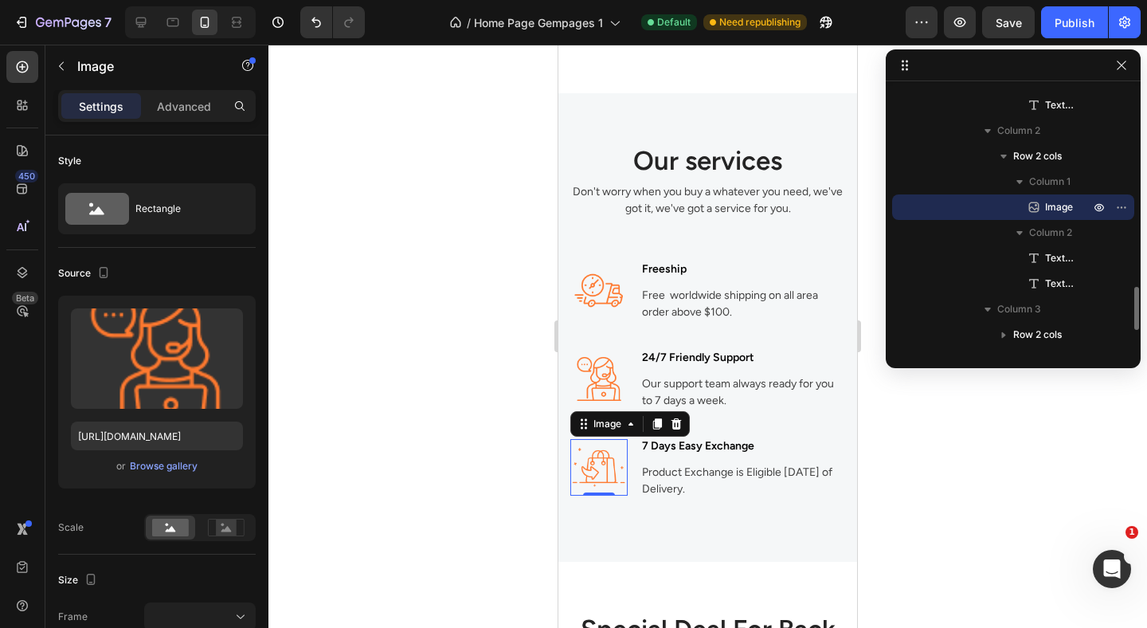
click at [601, 479] on img at bounding box center [598, 467] width 57 height 57
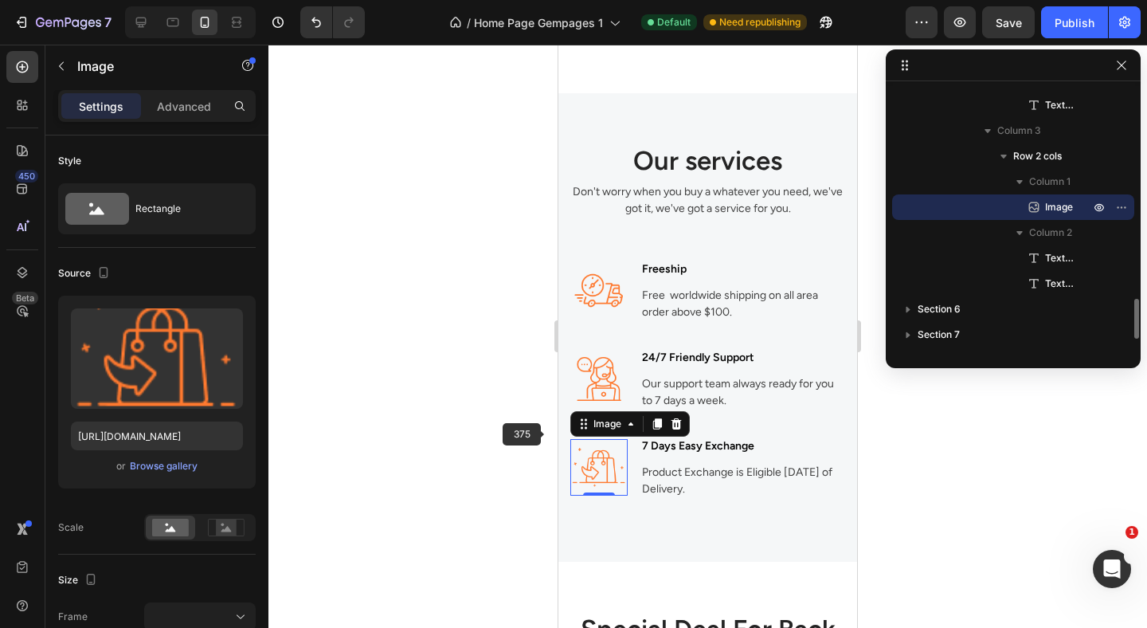
click at [528, 407] on div at bounding box center [707, 336] width 879 height 583
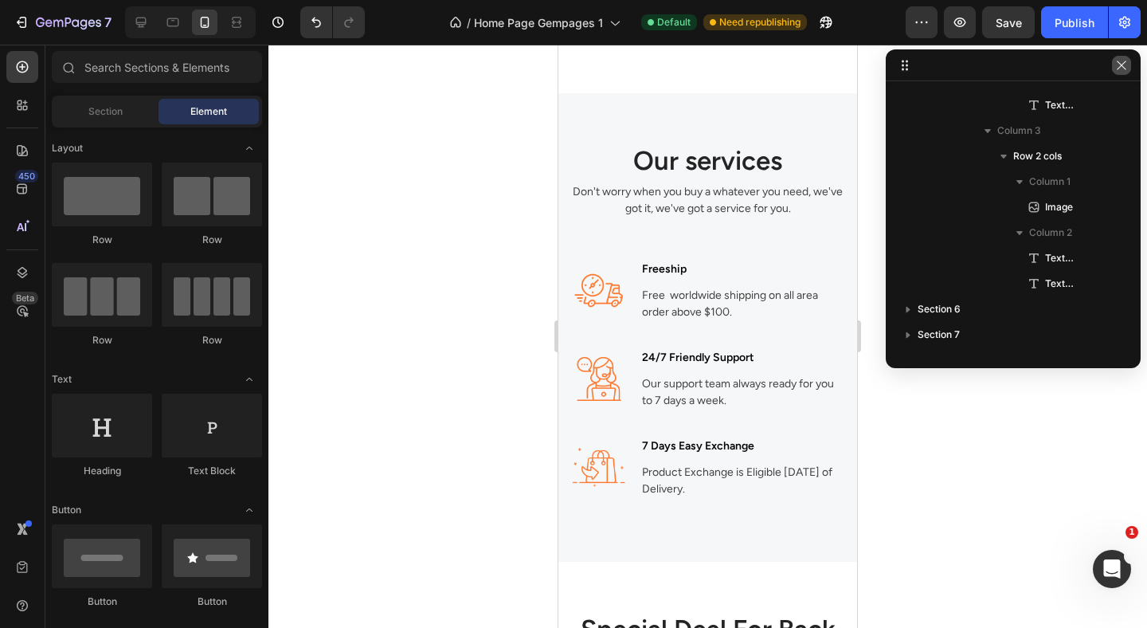
click at [1123, 64] on icon "button" at bounding box center [1121, 65] width 9 height 9
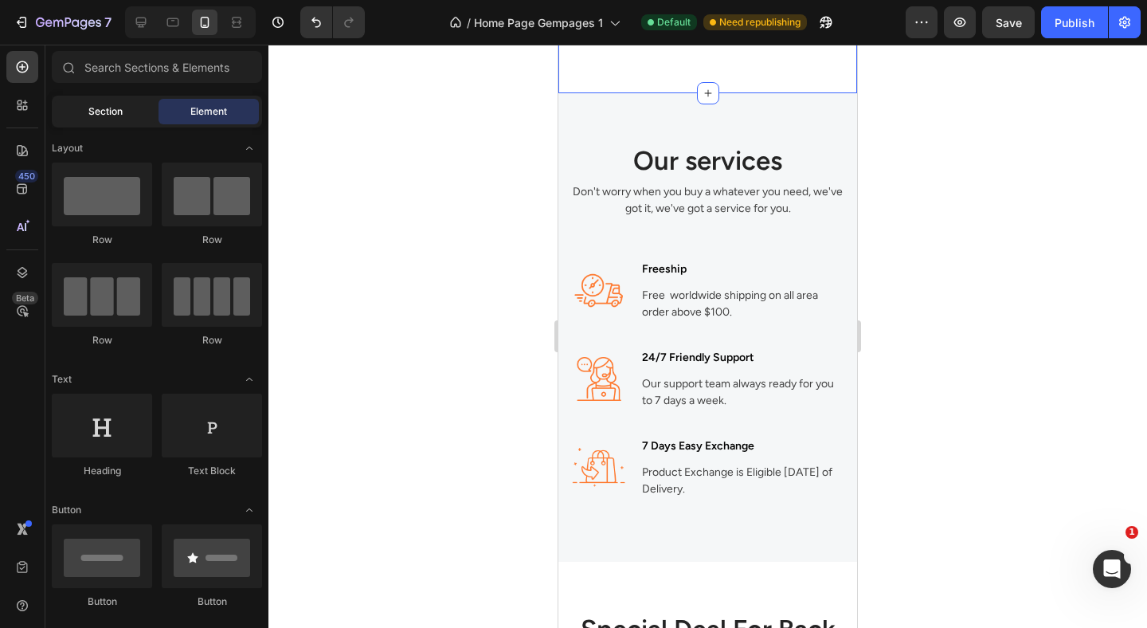
click at [127, 112] on div "Section" at bounding box center [105, 111] width 100 height 25
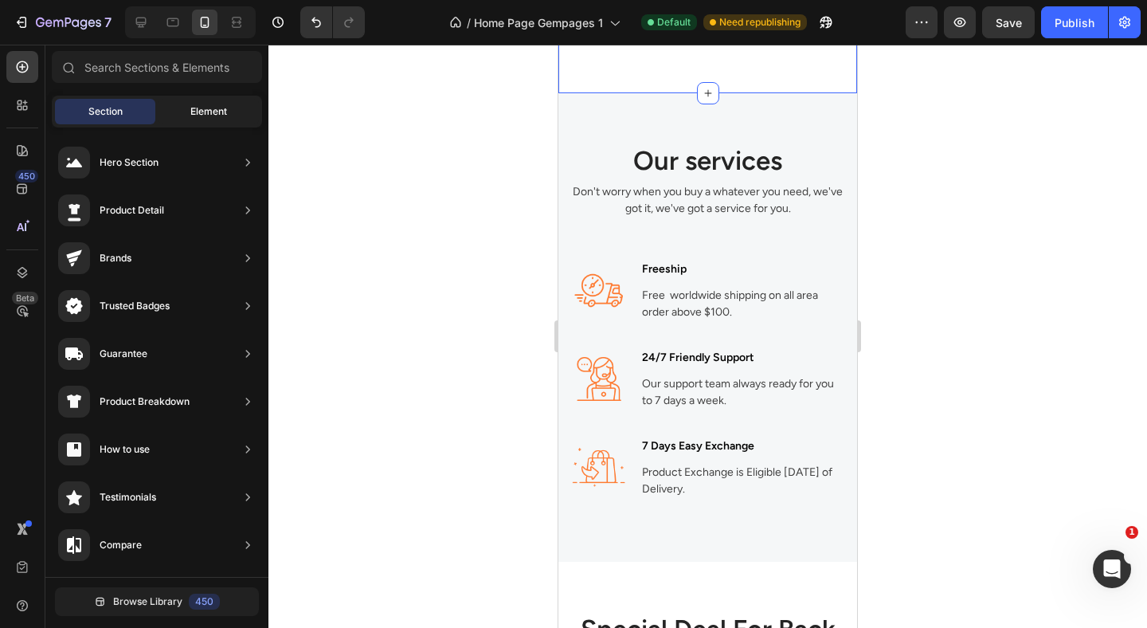
click at [226, 109] on span "Element" at bounding box center [208, 111] width 37 height 14
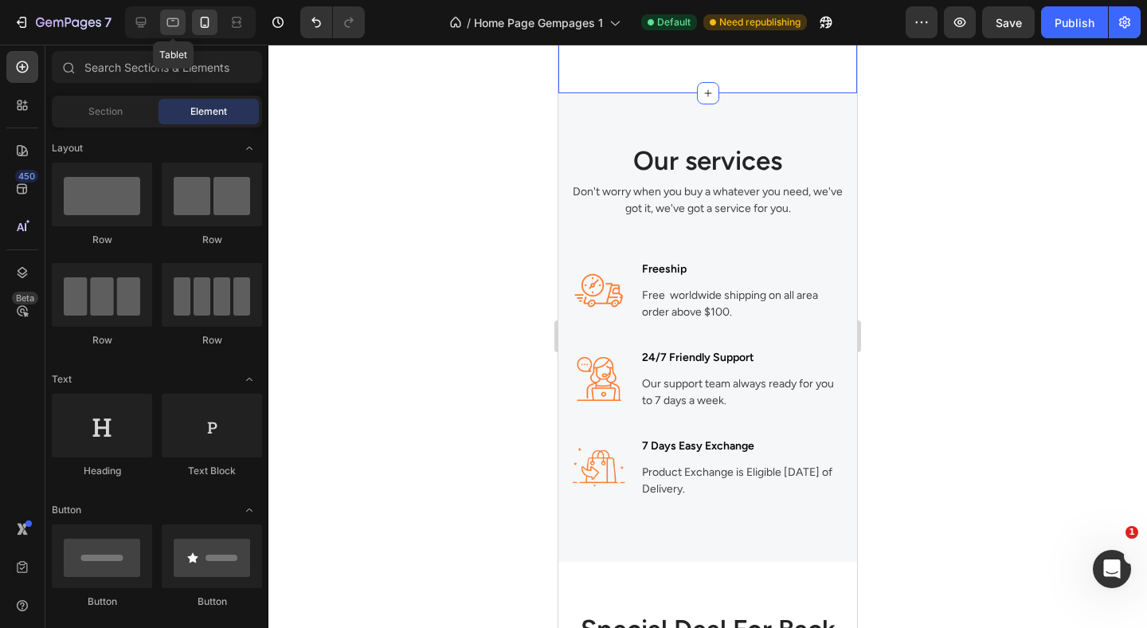
click at [184, 23] on div at bounding box center [172, 22] width 25 height 25
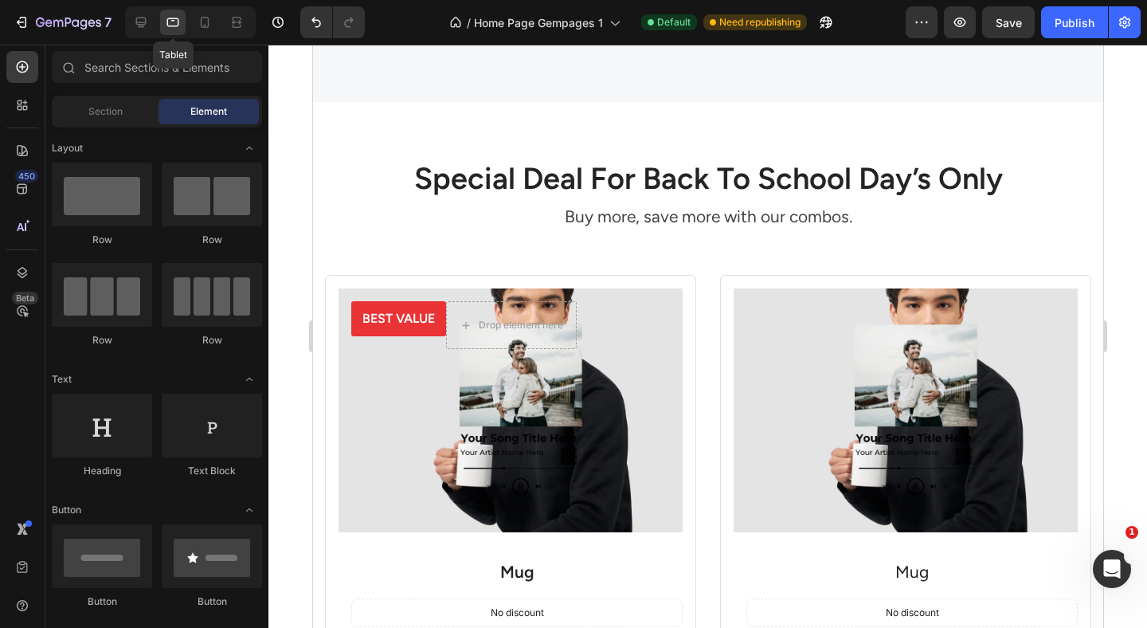
scroll to position [2697, 0]
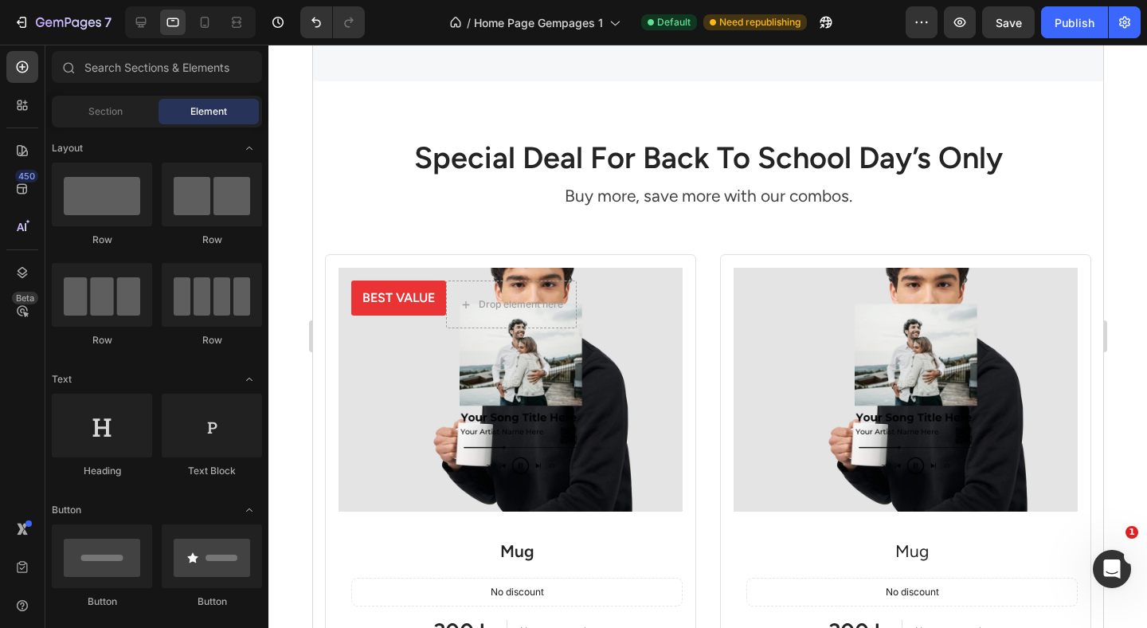
click at [106, 39] on div "7 Version history / Home Page Gempages 1 Default Need republishing Preview Save…" at bounding box center [573, 22] width 1147 height 45
click at [139, 30] on div at bounding box center [140, 22] width 25 height 25
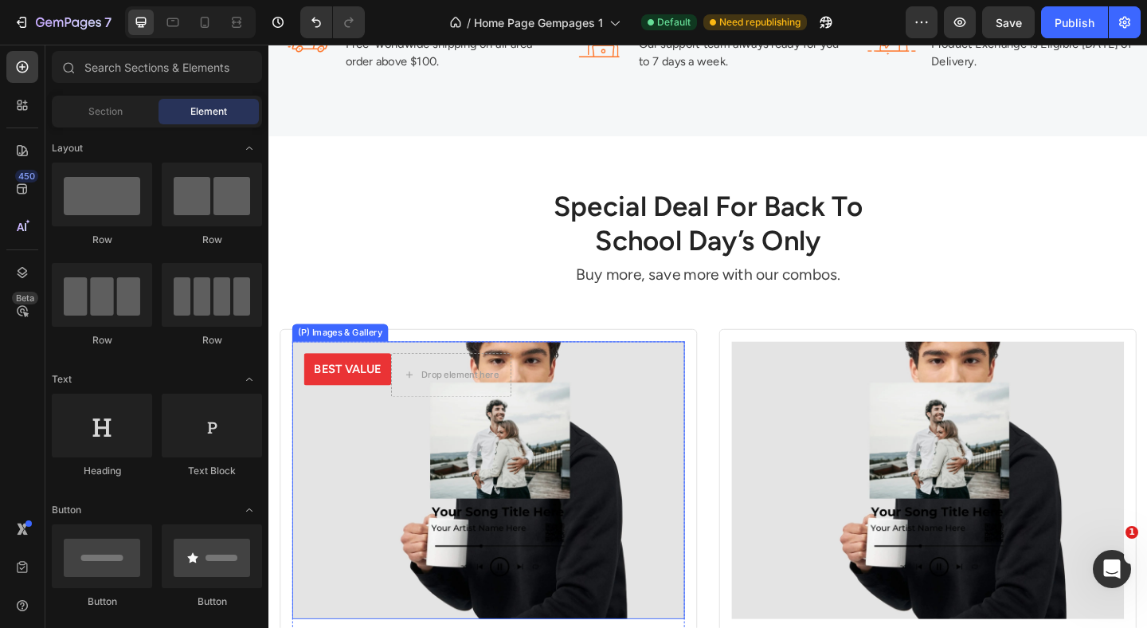
scroll to position [2818, 0]
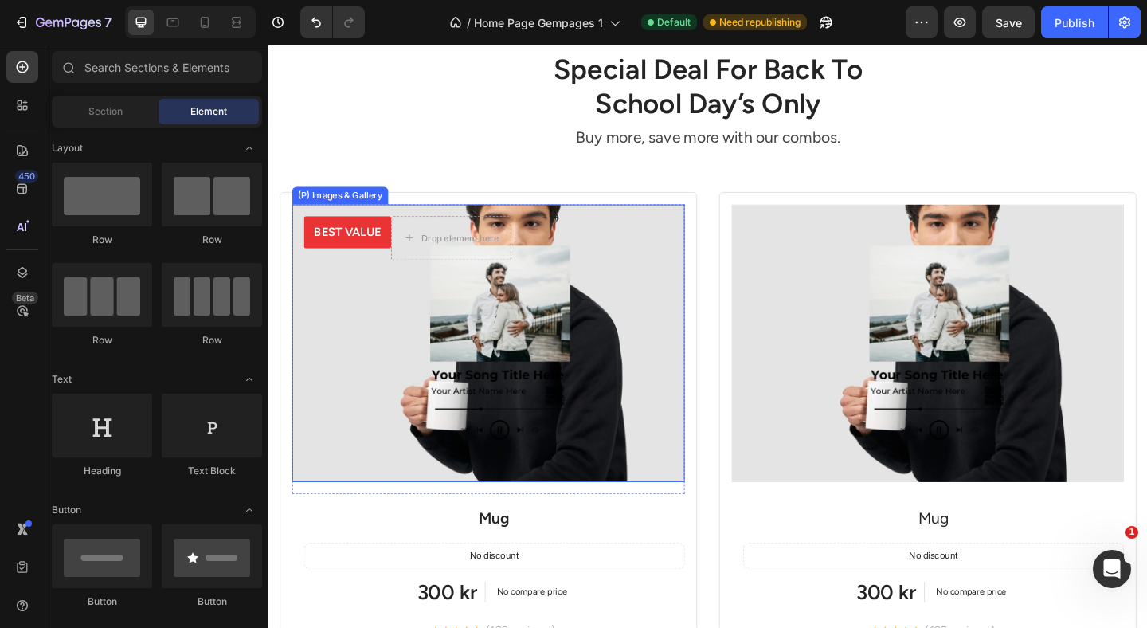
click at [624, 478] on img at bounding box center [507, 369] width 427 height 302
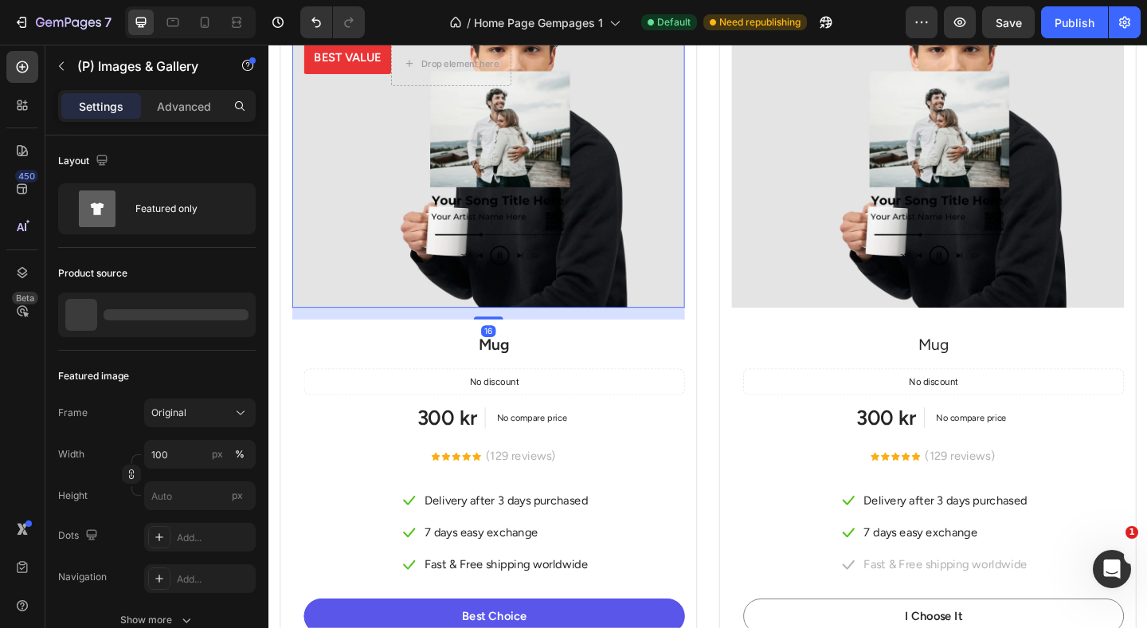
scroll to position [3012, 0]
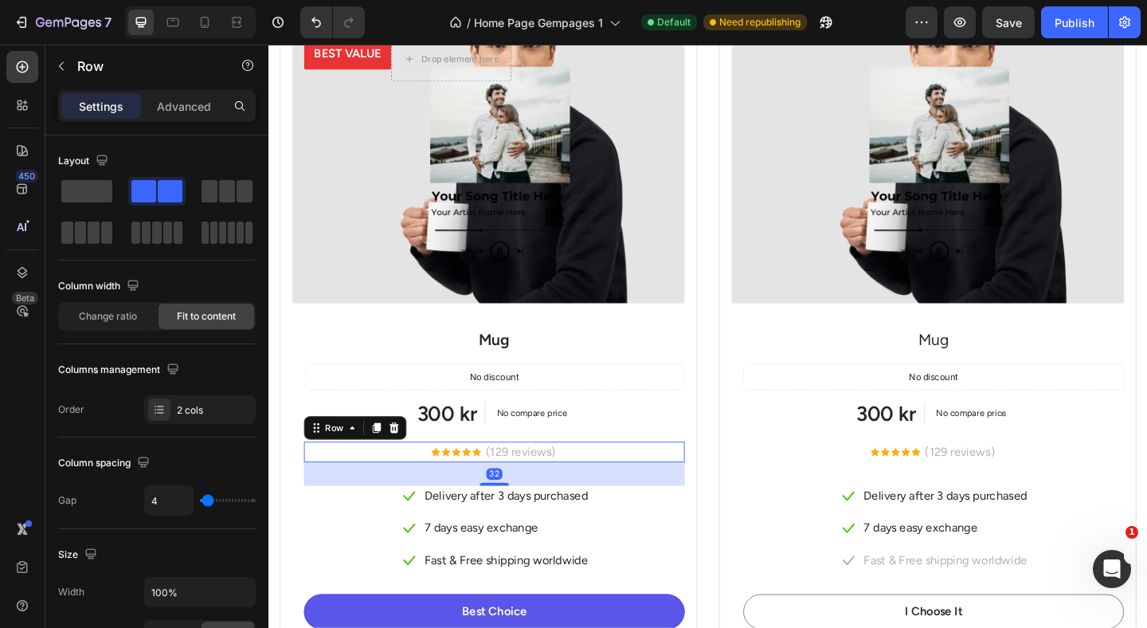
click at [624, 478] on div "Icon Icon Icon Icon Icon Icon List Hoz (129 reviews) Text block Row 32" at bounding box center [514, 487] width 414 height 22
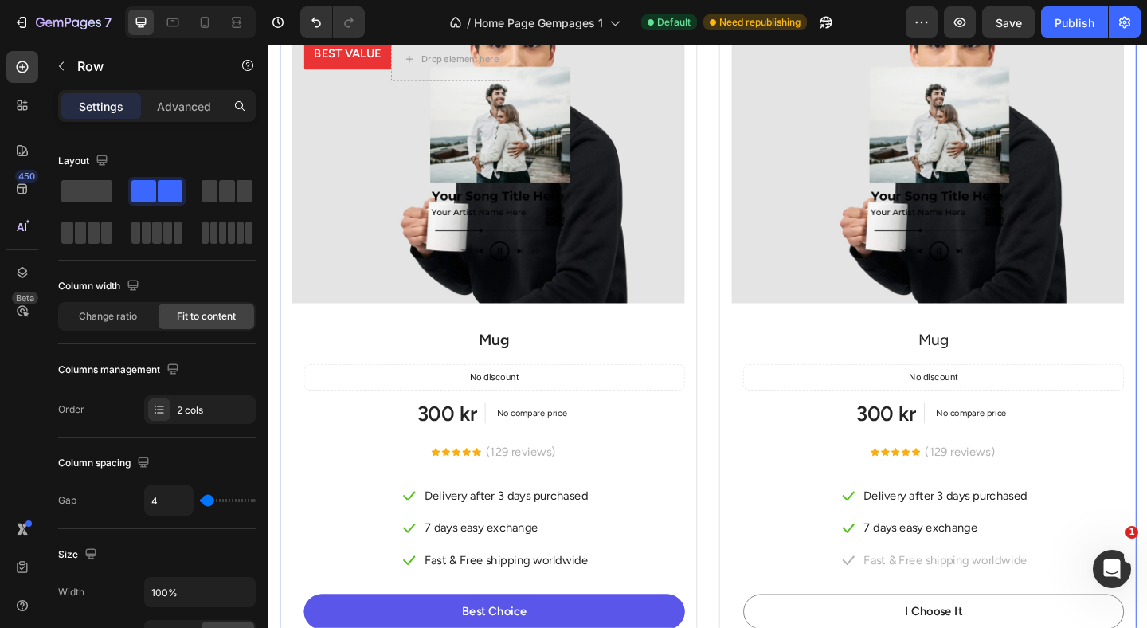
click at [736, 396] on div "BEST VALUE Text block Row Drop element here Row (P) Images & Gallery Row Mug (P…" at bounding box center [746, 371] width 932 height 722
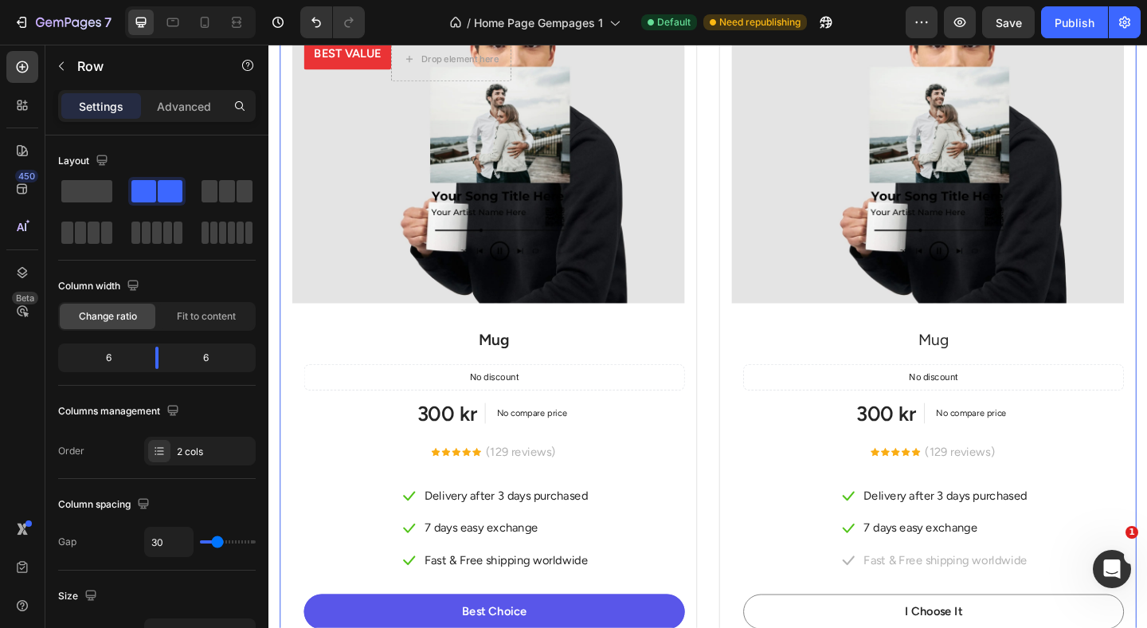
click at [750, 389] on div "BEST VALUE Text block Row Drop element here Row (P) Images & Gallery Row Mug (P…" at bounding box center [746, 371] width 932 height 722
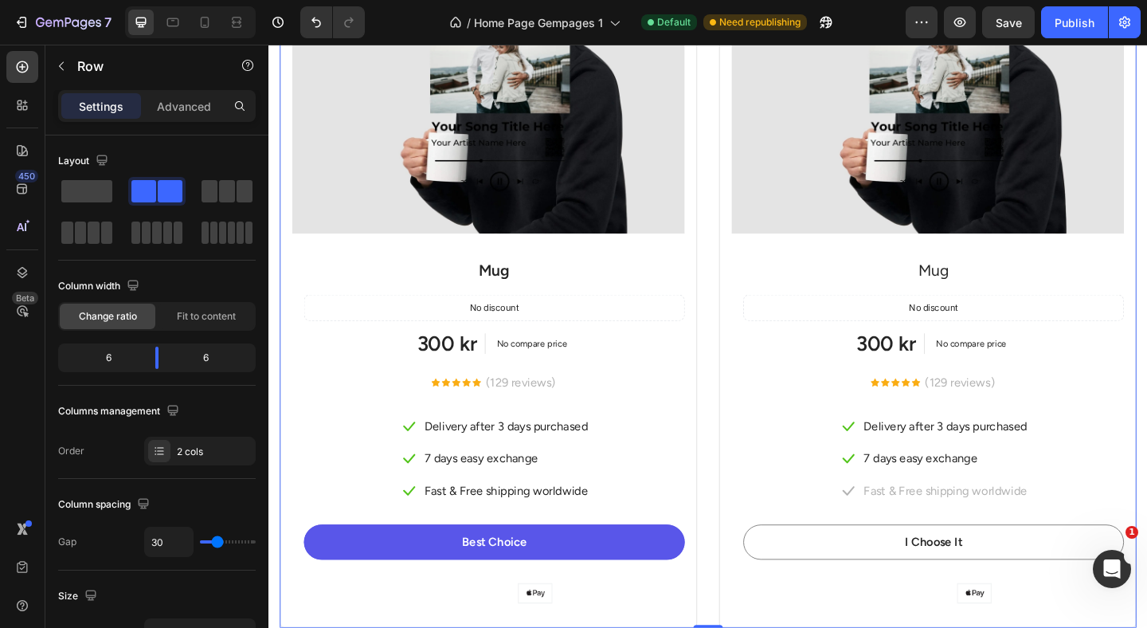
scroll to position [3122, 0]
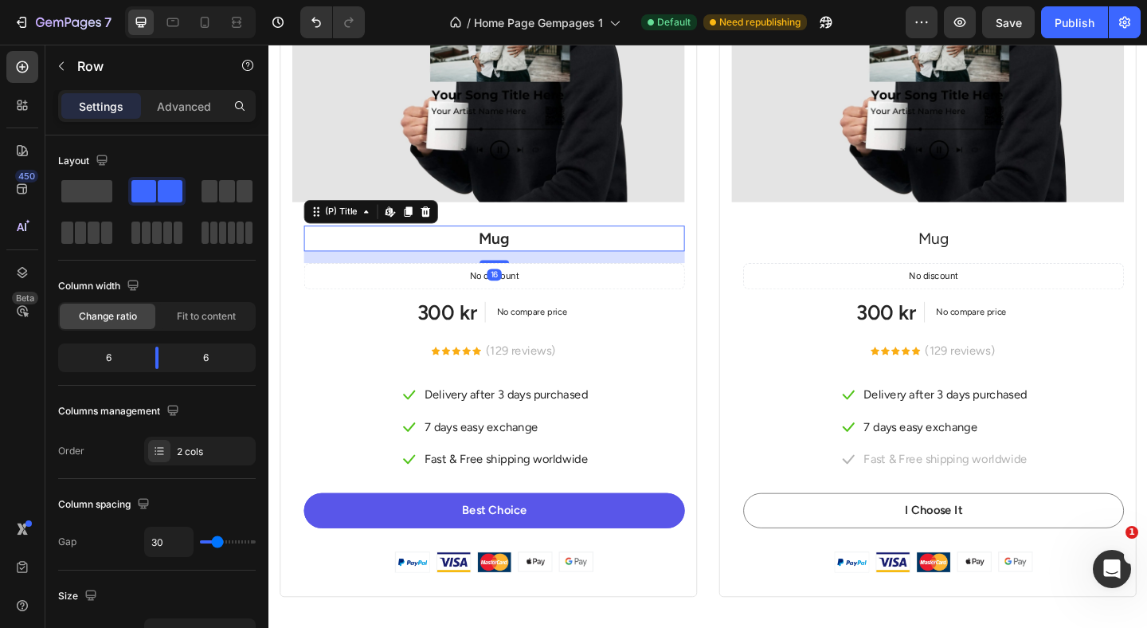
click at [671, 252] on h2 "Mug" at bounding box center [514, 255] width 414 height 29
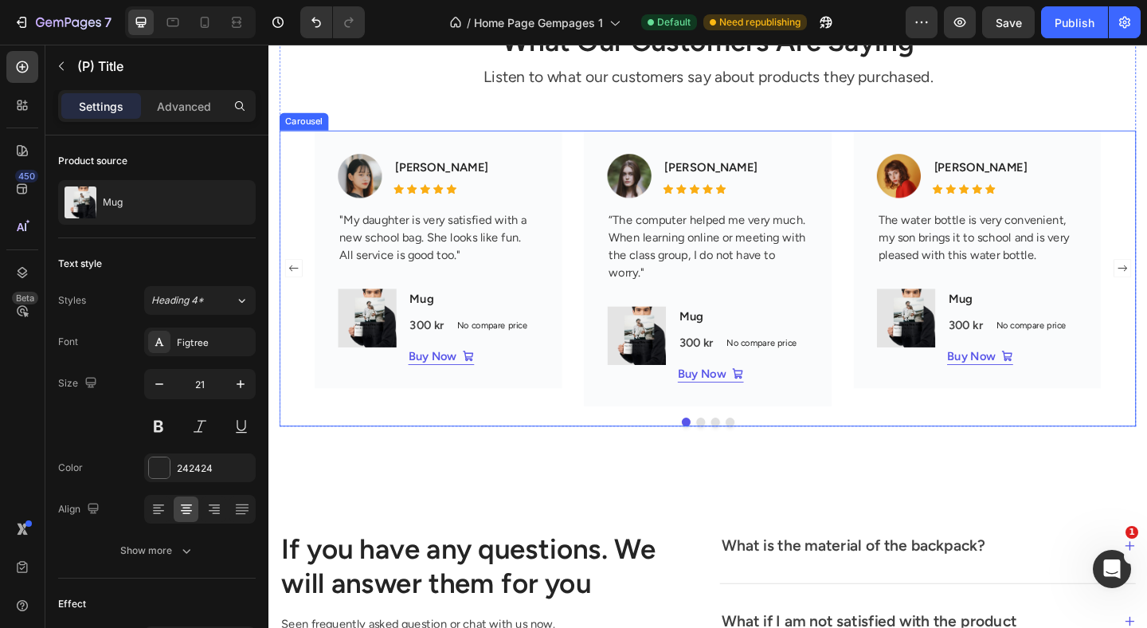
scroll to position [3849, 0]
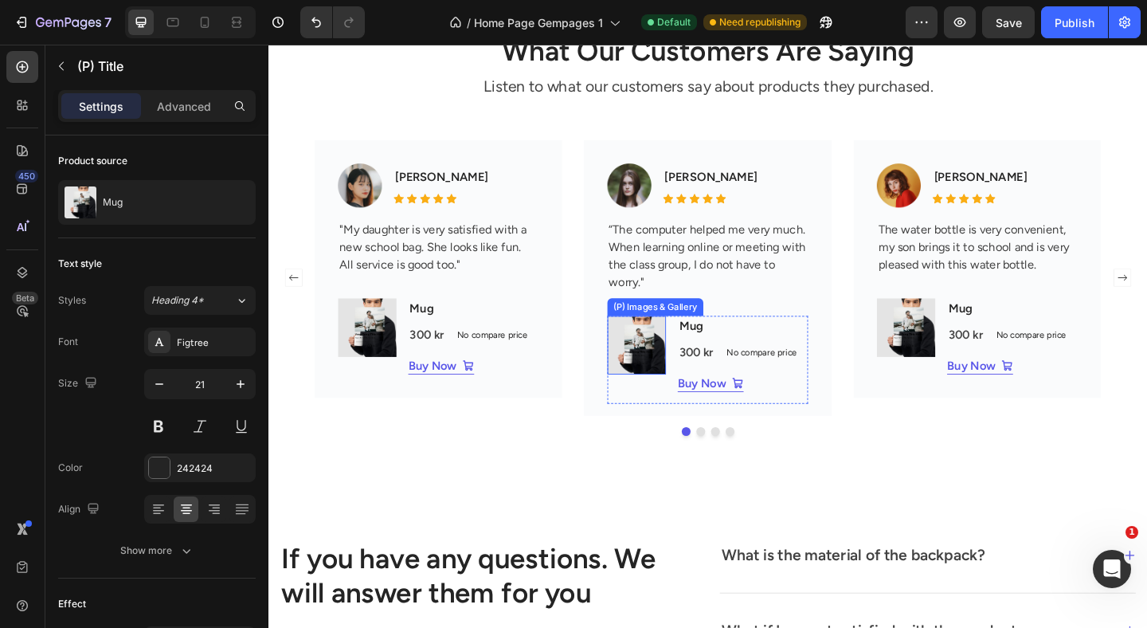
click at [689, 385] on img at bounding box center [669, 371] width 64 height 64
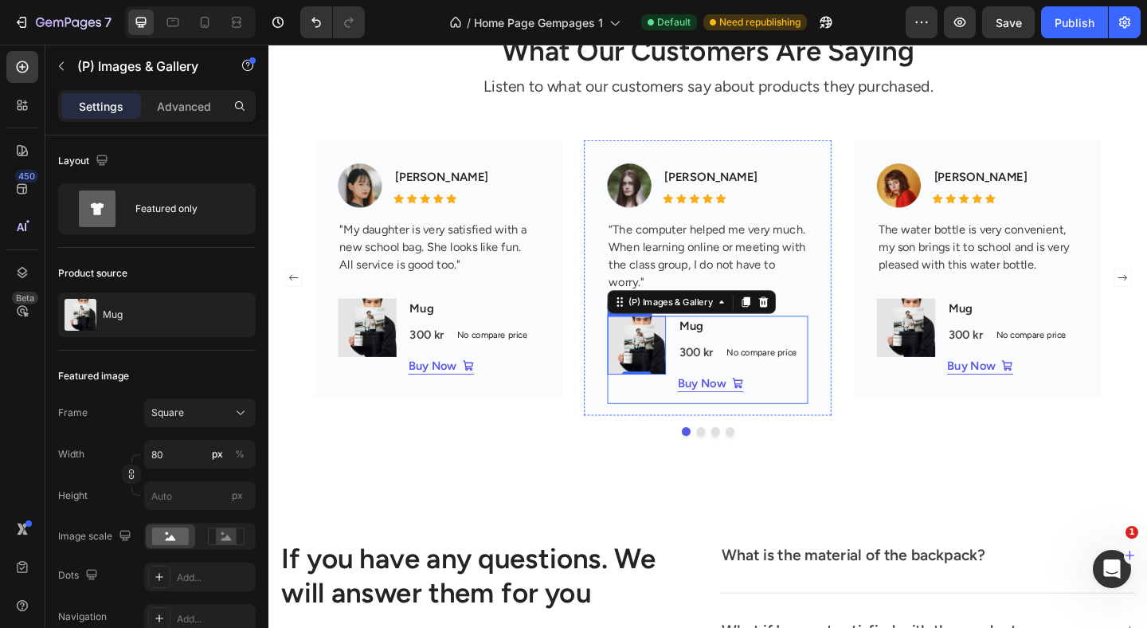
click at [643, 426] on div "(P) Images & Gallery 0" at bounding box center [669, 387] width 64 height 96
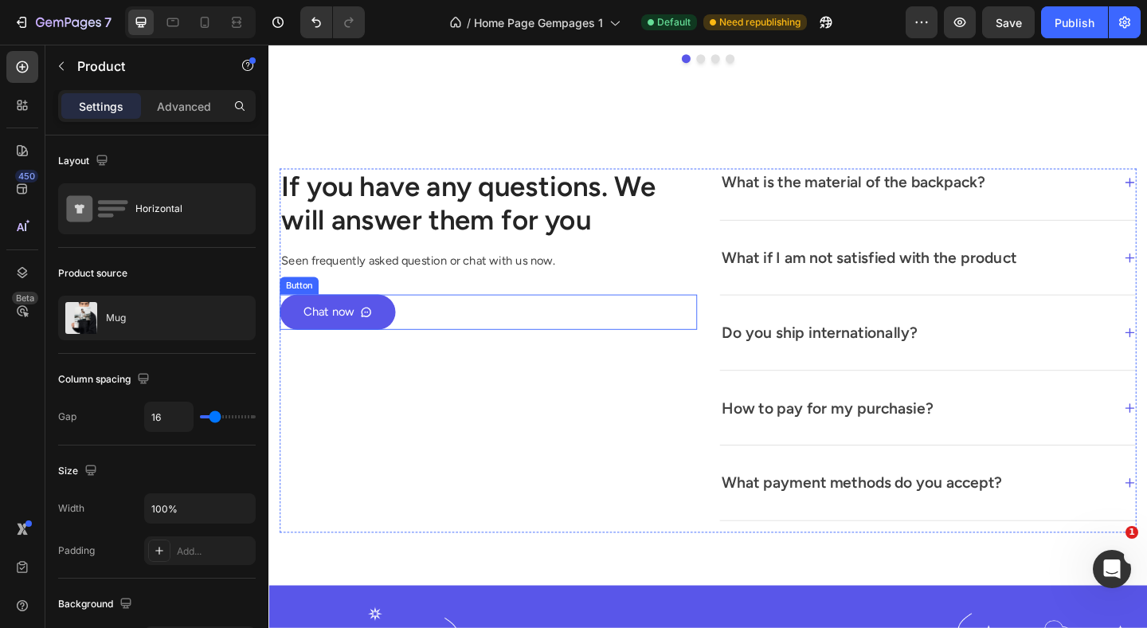
scroll to position [4260, 0]
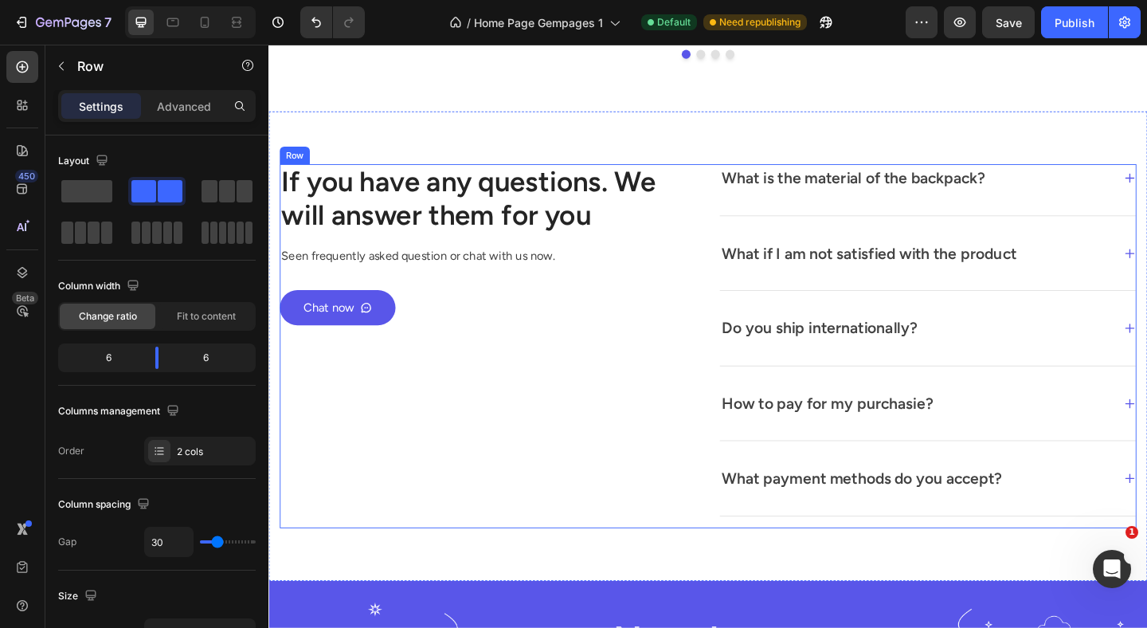
click at [605, 469] on div "If you have any questions. We will answer them for you Heading Seen frequently …" at bounding box center [507, 372] width 454 height 396
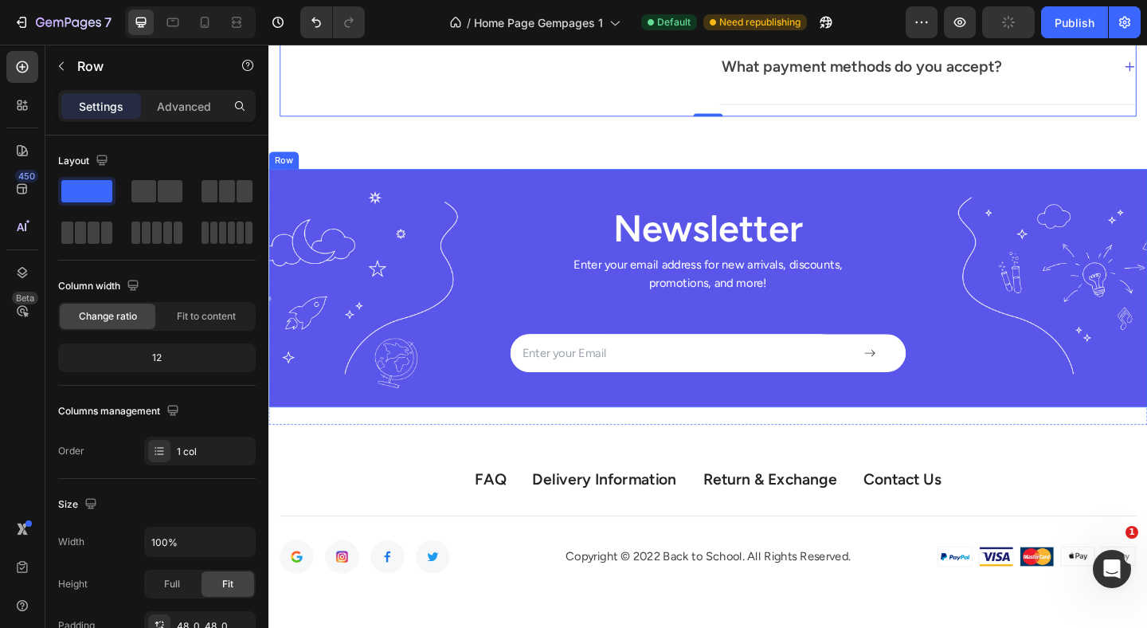
click at [1015, 302] on div "Newsletter Heading Enter your email address for new arrivals, discounts, promot…" at bounding box center [746, 309] width 956 height 182
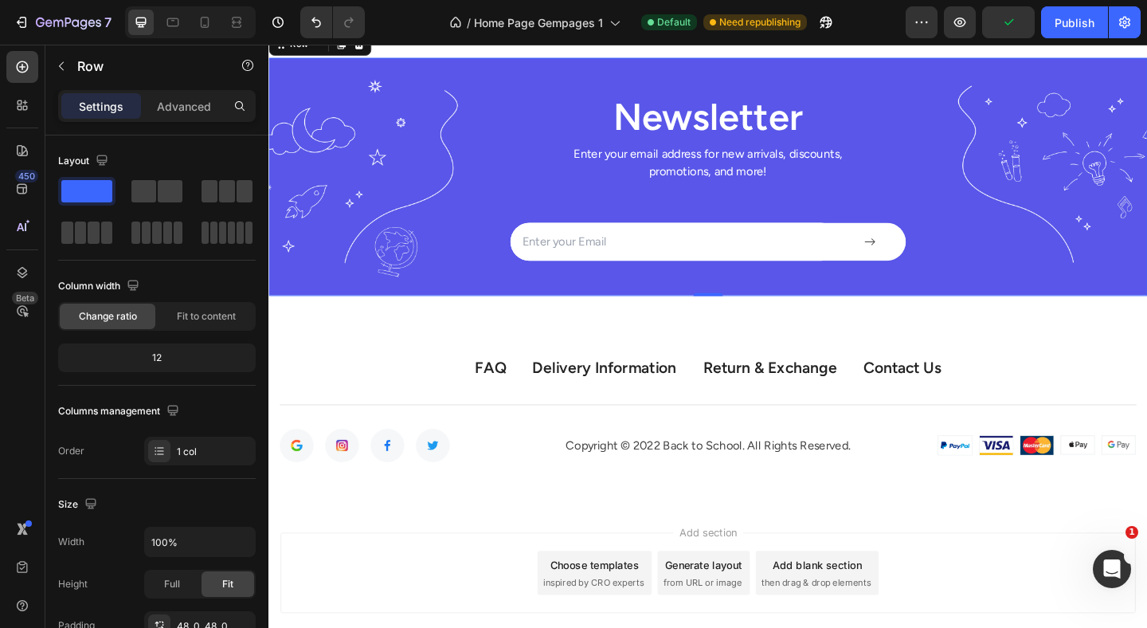
scroll to position [4890, 0]
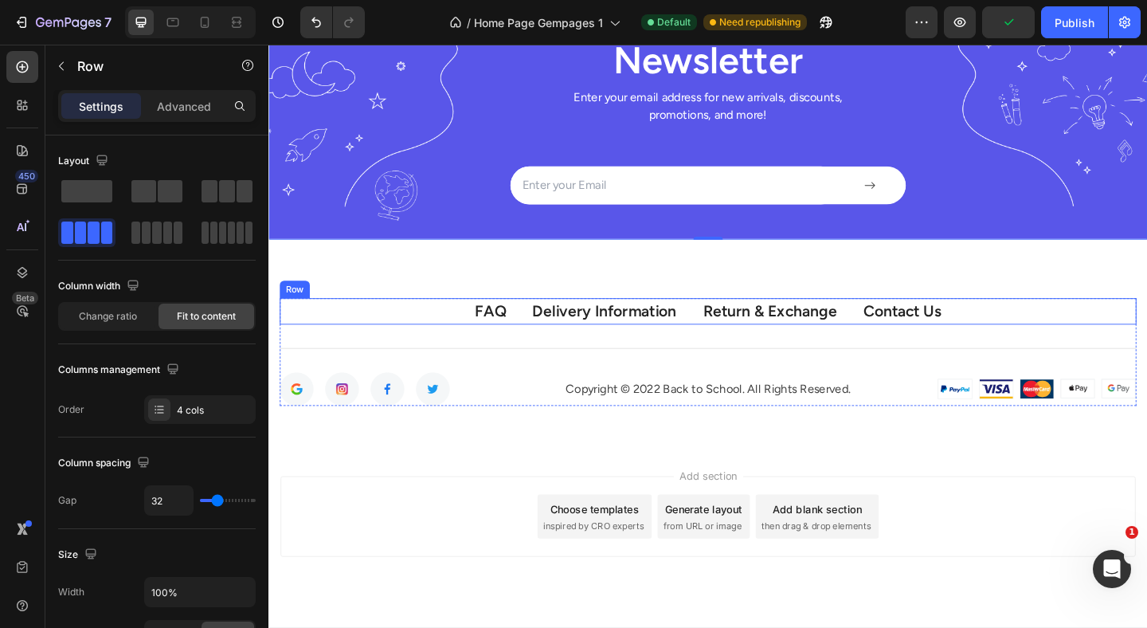
click at [1048, 339] on div "FAQ Text block Delivery Information Text block Return & Exchange Text block Con…" at bounding box center [746, 334] width 932 height 29
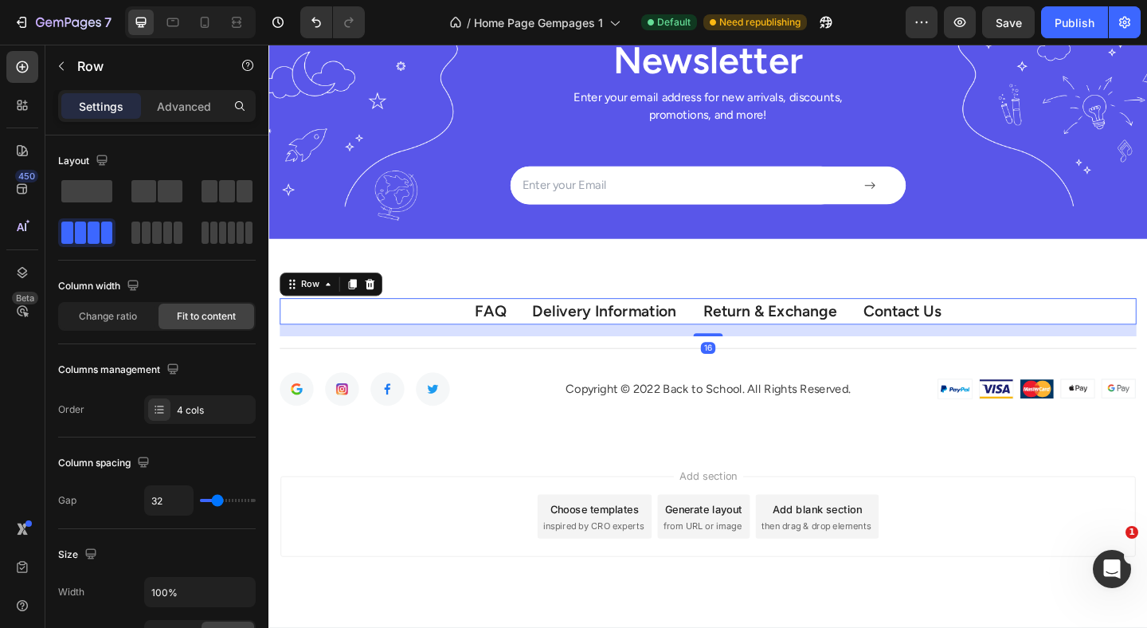
scroll to position [4922, 0]
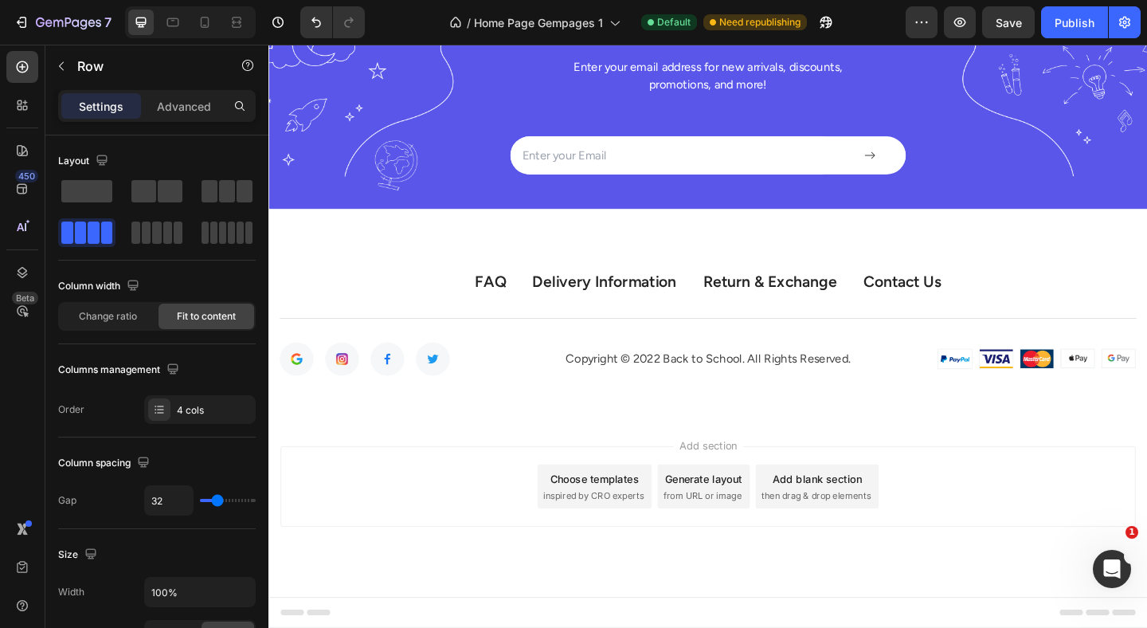
click at [991, 508] on div "Add section Choose templates inspired by CRO experts Generate layout from URL o…" at bounding box center [746, 525] width 930 height 88
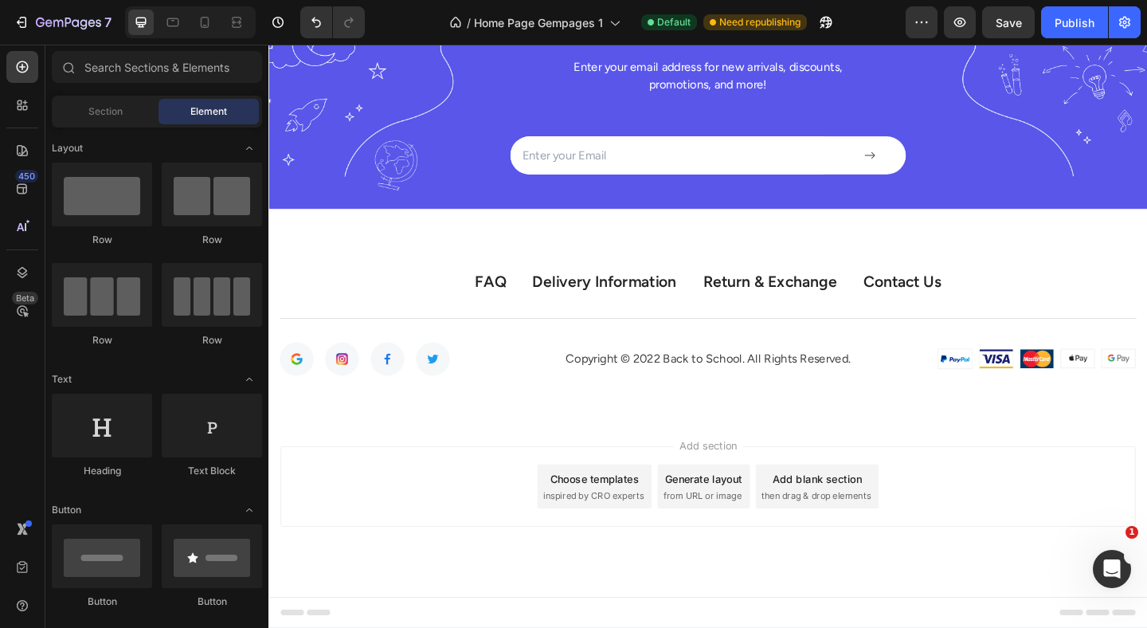
click at [943, 550] on div "Add section Choose templates inspired by CRO experts Generate layout from URL o…" at bounding box center [746, 525] width 930 height 88
click at [587, 479] on div "Add section Choose templates inspired by CRO experts Generate layout from URL o…" at bounding box center [746, 547] width 956 height 196
click at [628, 393] on p "Copyright © 2022 Back to School. All Rights Reserved." at bounding box center [746, 386] width 437 height 19
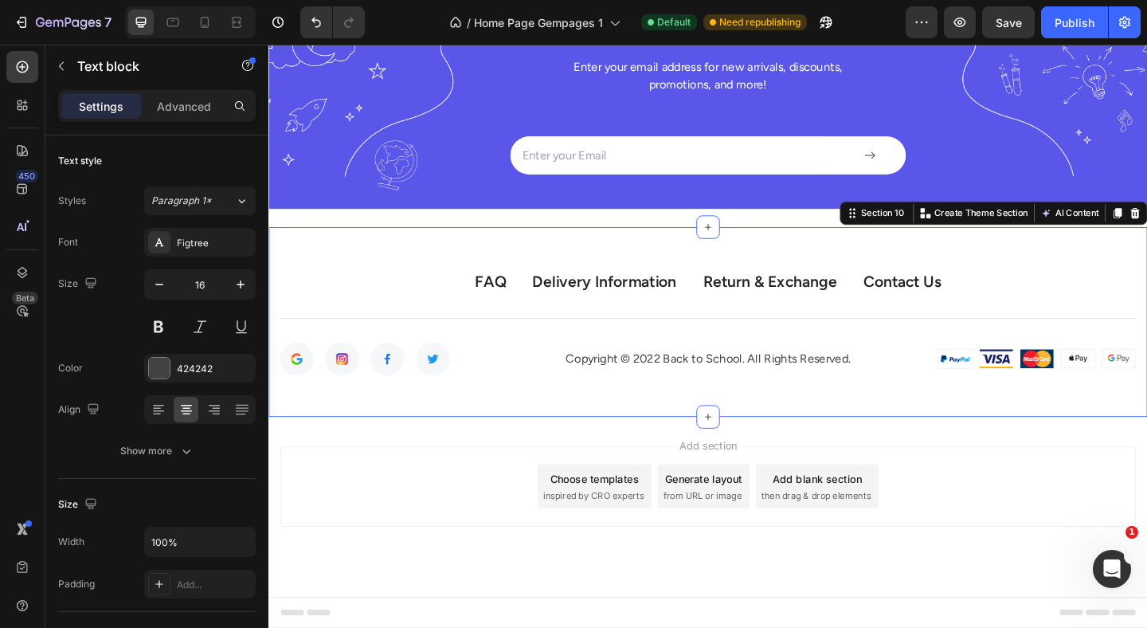
click at [961, 427] on div "FAQ Text block Delivery Information Text block Return & Exchange Text block Con…" at bounding box center [746, 346] width 956 height 206
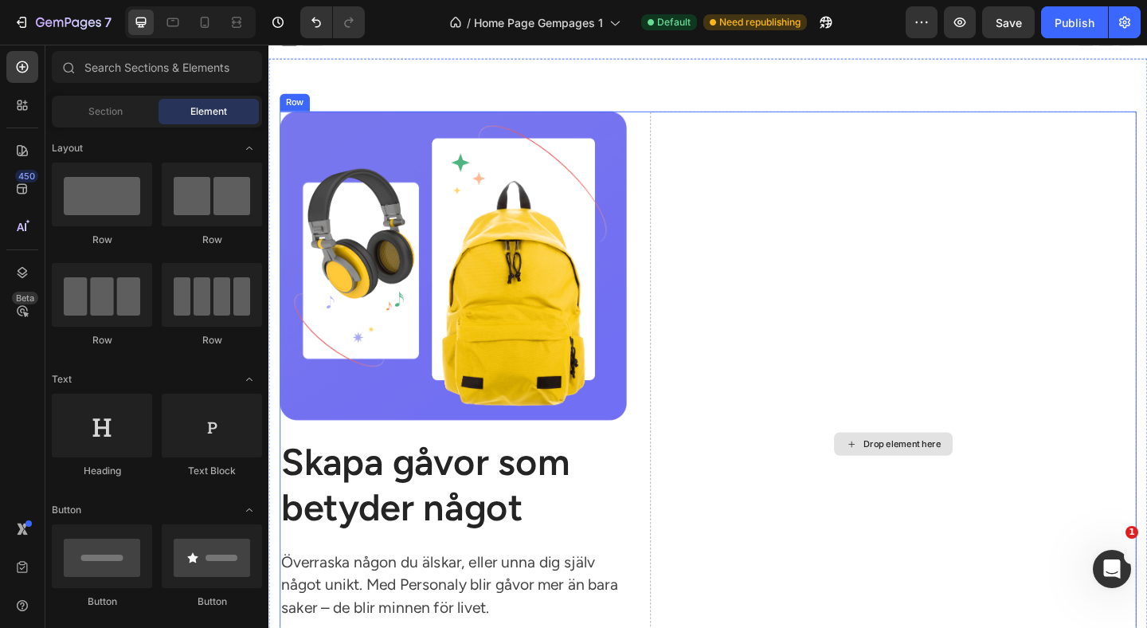
scroll to position [0, 0]
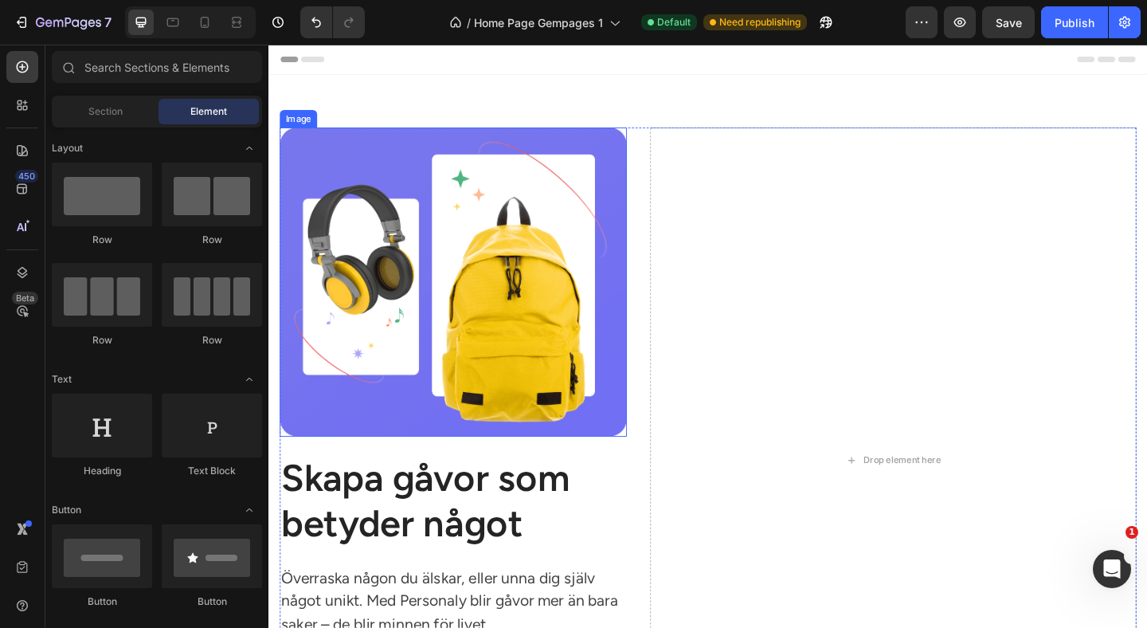
click at [524, 366] on img at bounding box center [469, 303] width 378 height 336
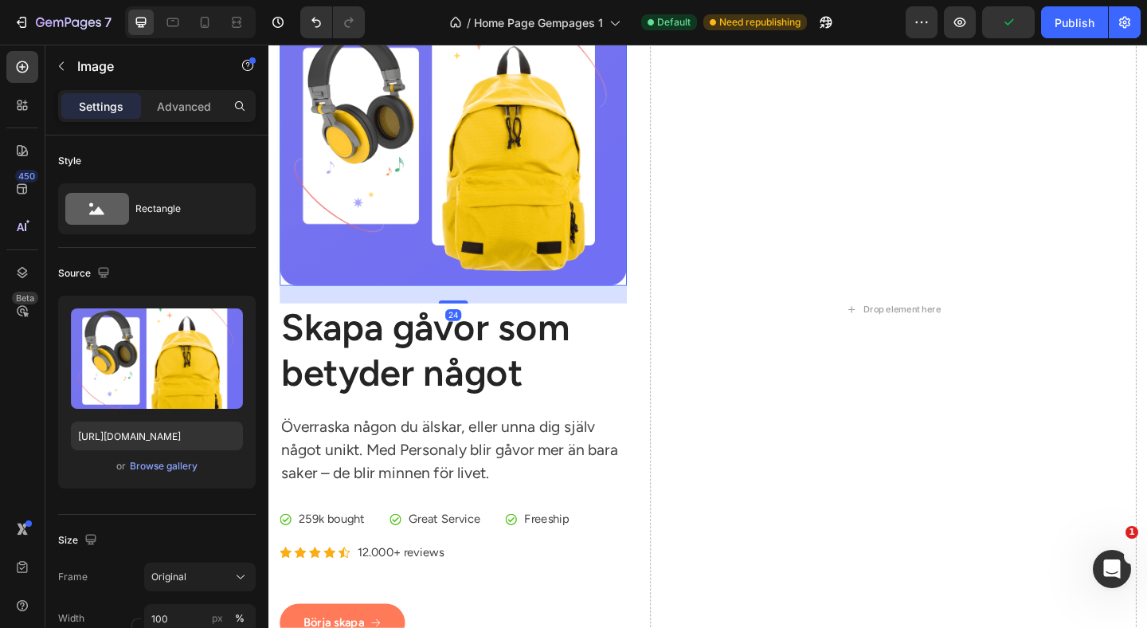
scroll to position [128, 0]
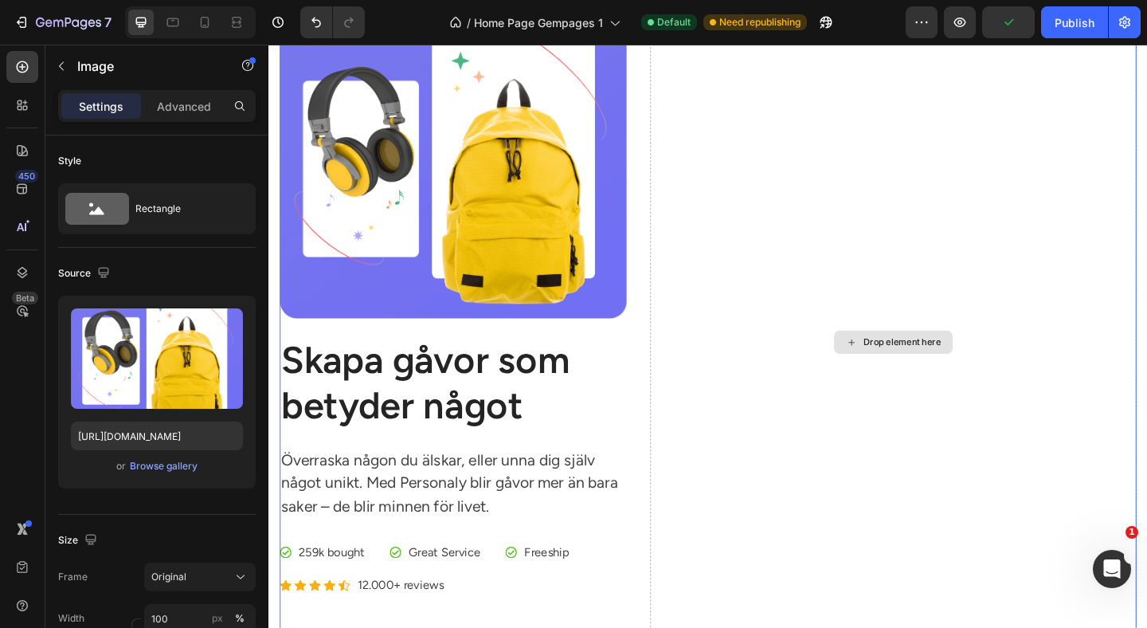
click at [819, 299] on div "Drop element here" at bounding box center [947, 367] width 529 height 723
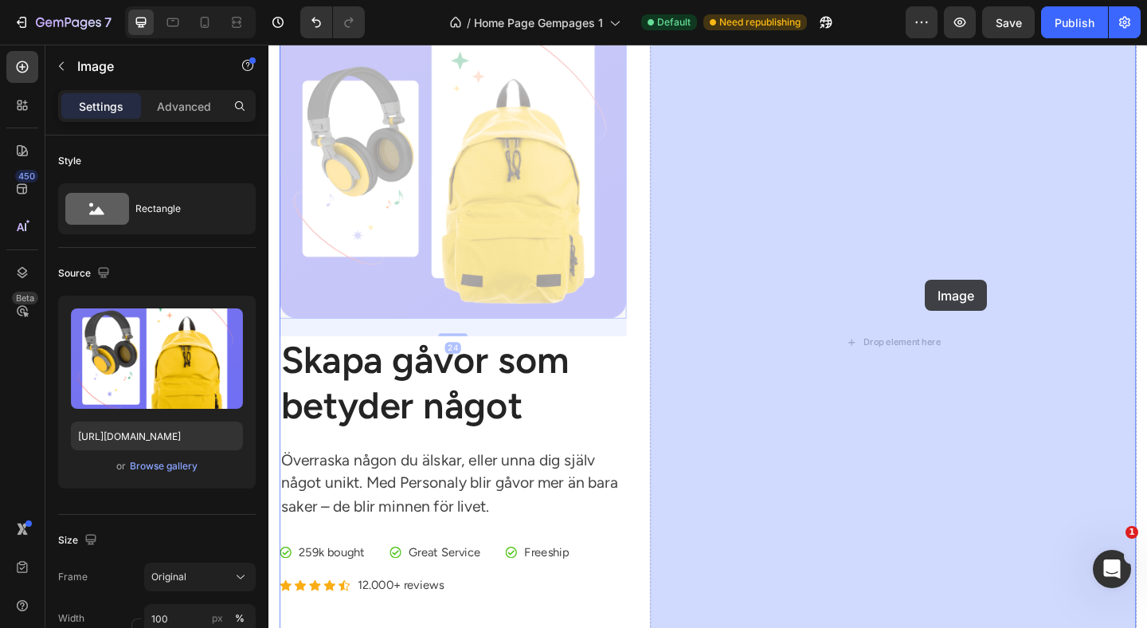
drag, startPoint x: 456, startPoint y: 164, endPoint x: 982, endPoint y: 299, distance: 543.4
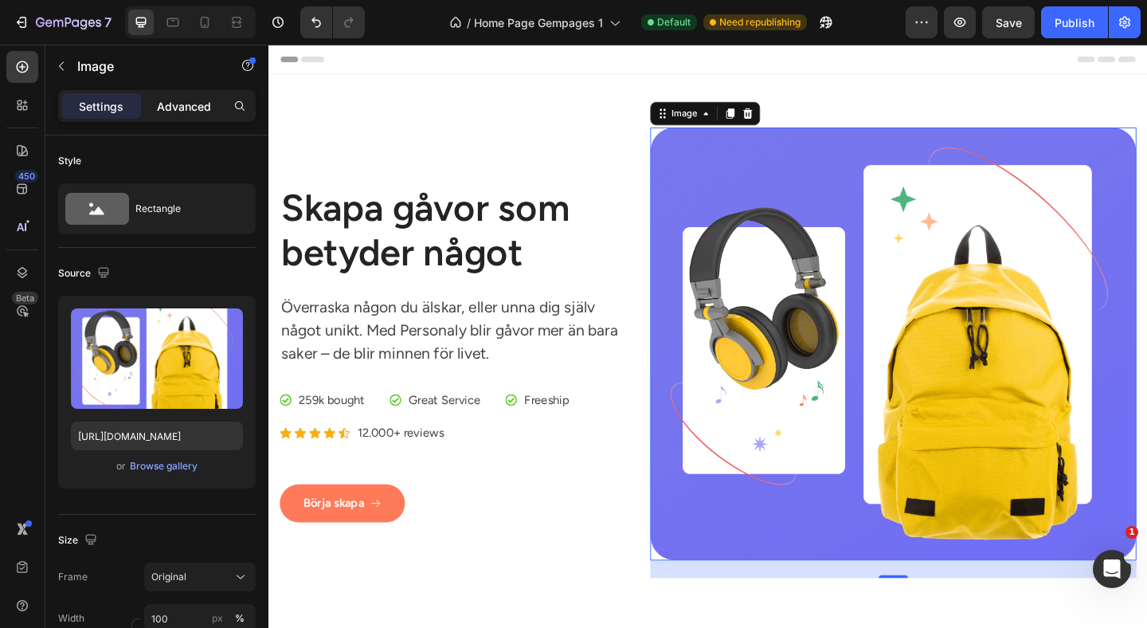
click at [177, 107] on p "Advanced" at bounding box center [184, 106] width 54 height 17
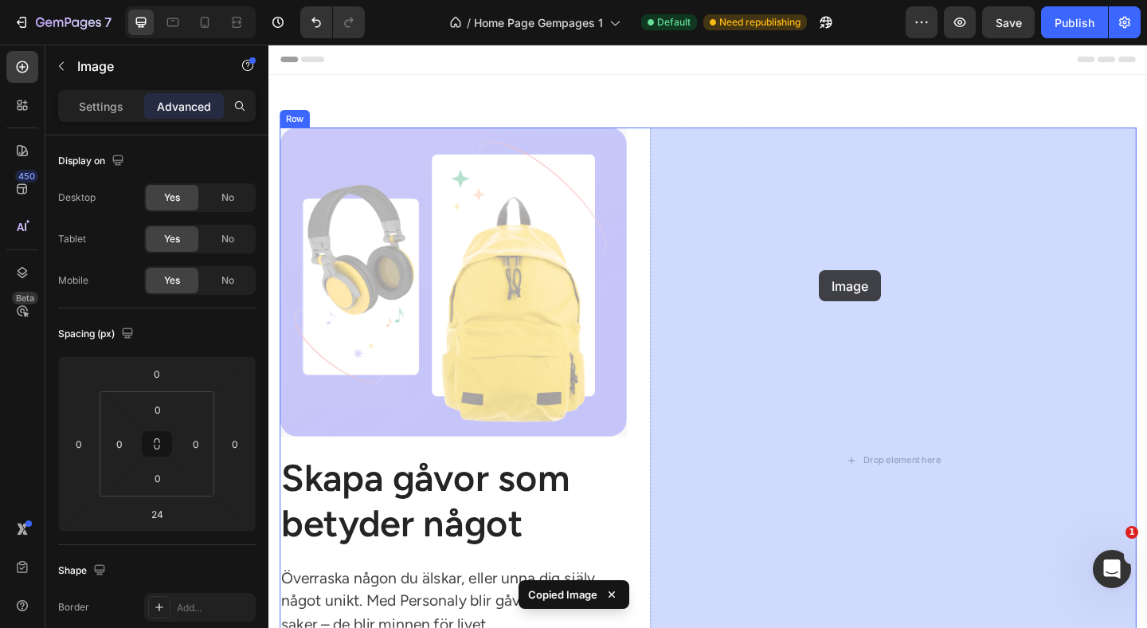
drag, startPoint x: 504, startPoint y: 256, endPoint x: 867, endPoint y: 291, distance: 364.0
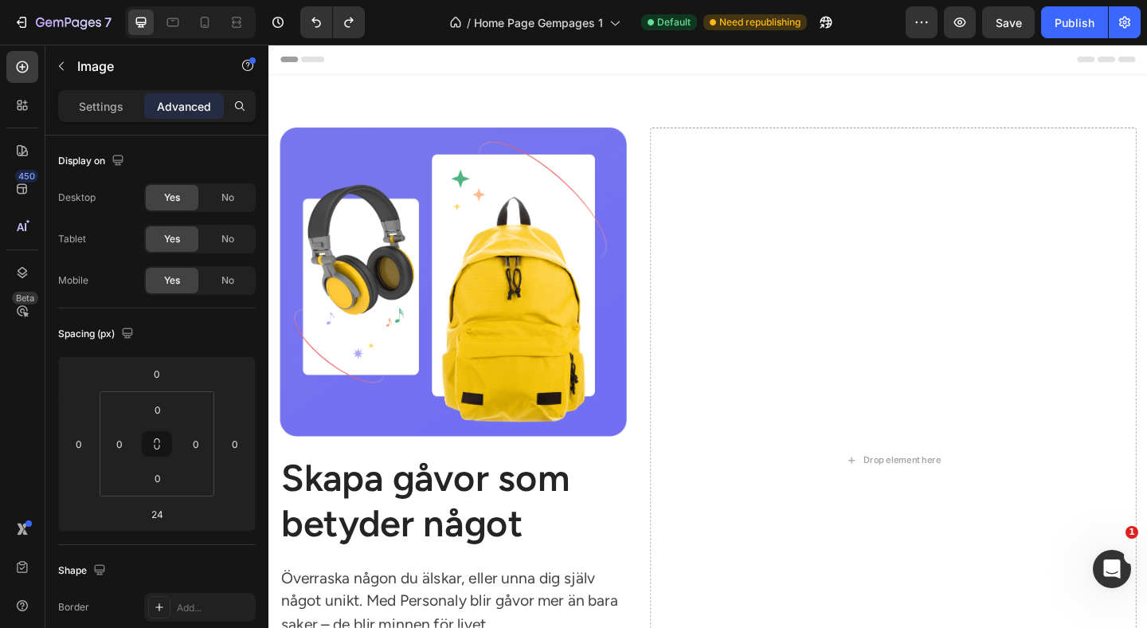
click at [553, 225] on img at bounding box center [469, 303] width 378 height 336
click at [530, 237] on img at bounding box center [469, 303] width 378 height 336
click at [440, 314] on img at bounding box center [469, 303] width 378 height 336
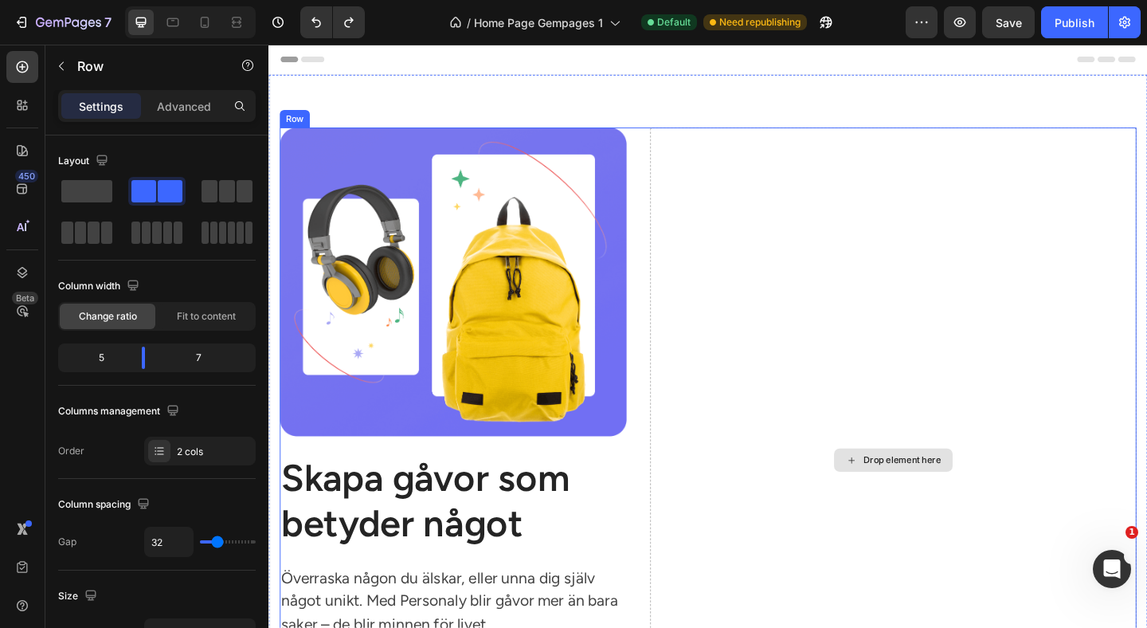
click at [728, 497] on div "Drop element here" at bounding box center [947, 496] width 529 height 723
click at [595, 416] on img at bounding box center [469, 303] width 378 height 336
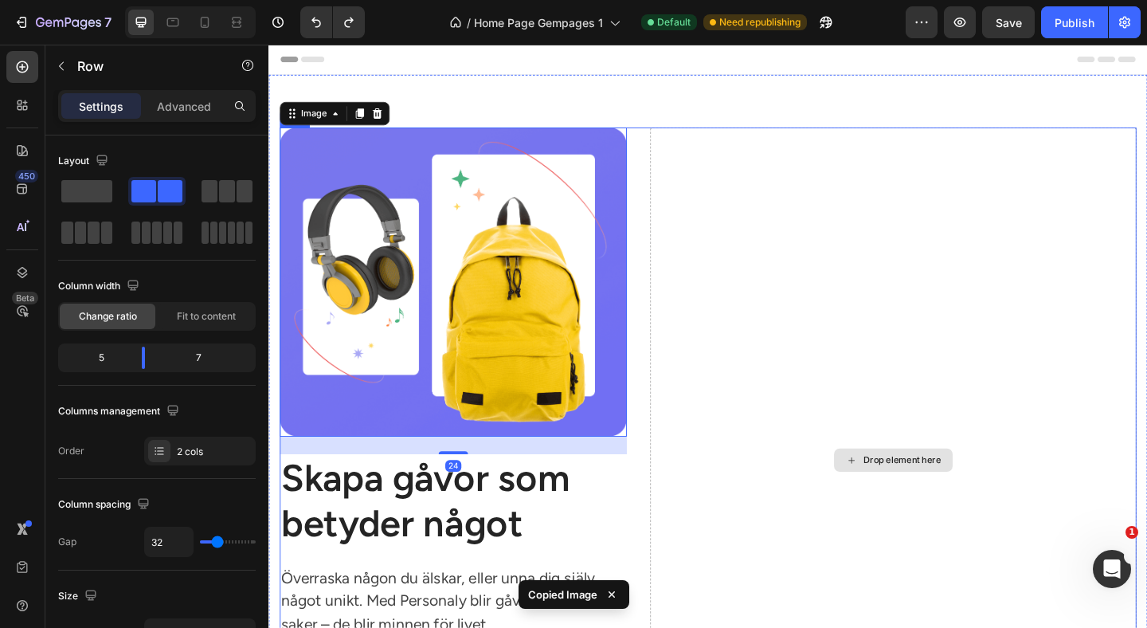
click at [863, 391] on div "Drop element here" at bounding box center [947, 496] width 529 height 723
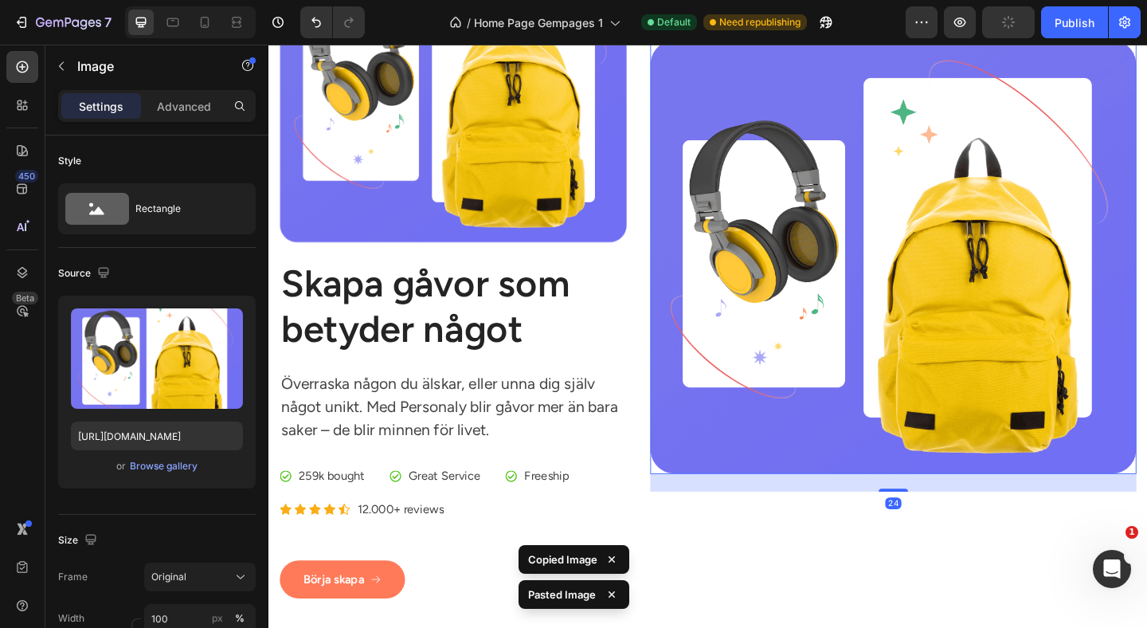
scroll to position [207, 0]
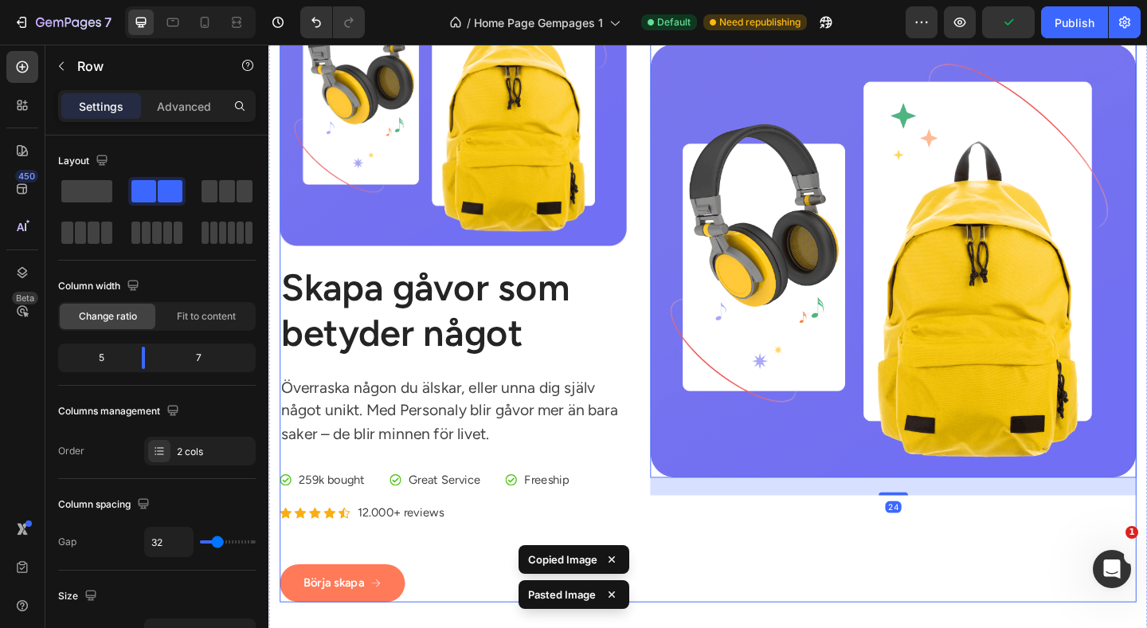
click at [848, 600] on div "Image 24" at bounding box center [947, 289] width 529 height 723
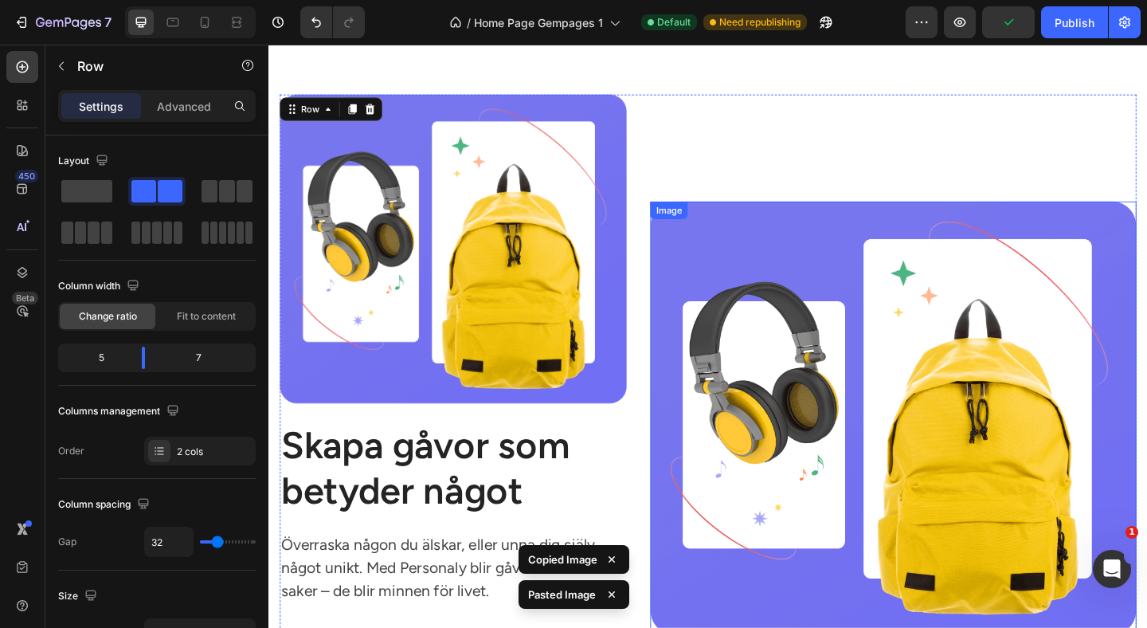
scroll to position [33, 0]
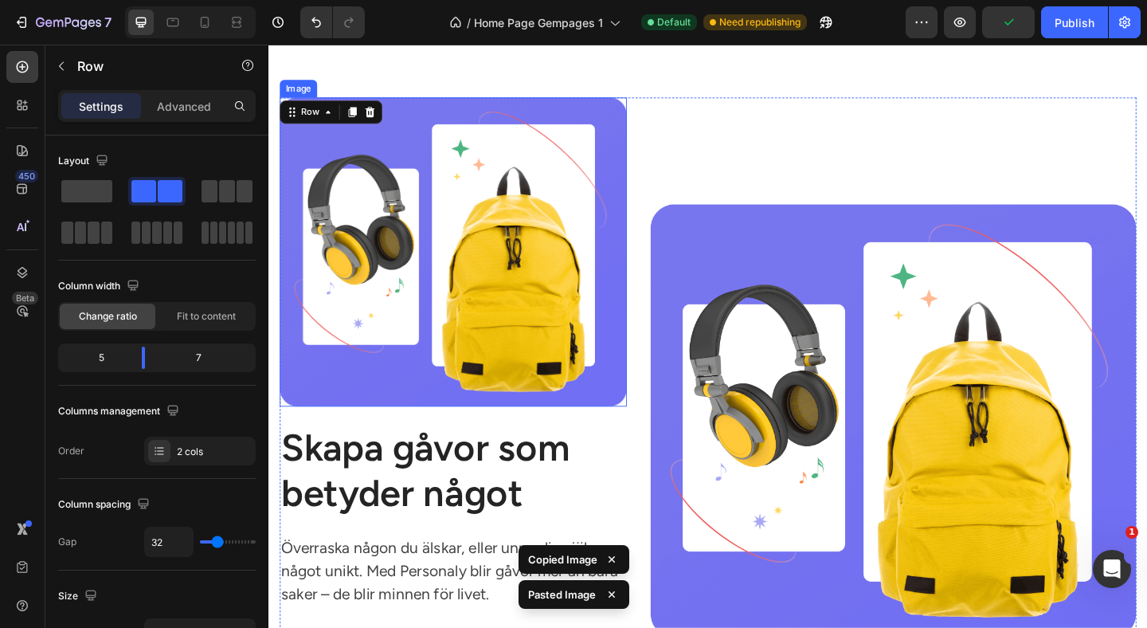
click at [454, 190] on img at bounding box center [469, 270] width 378 height 336
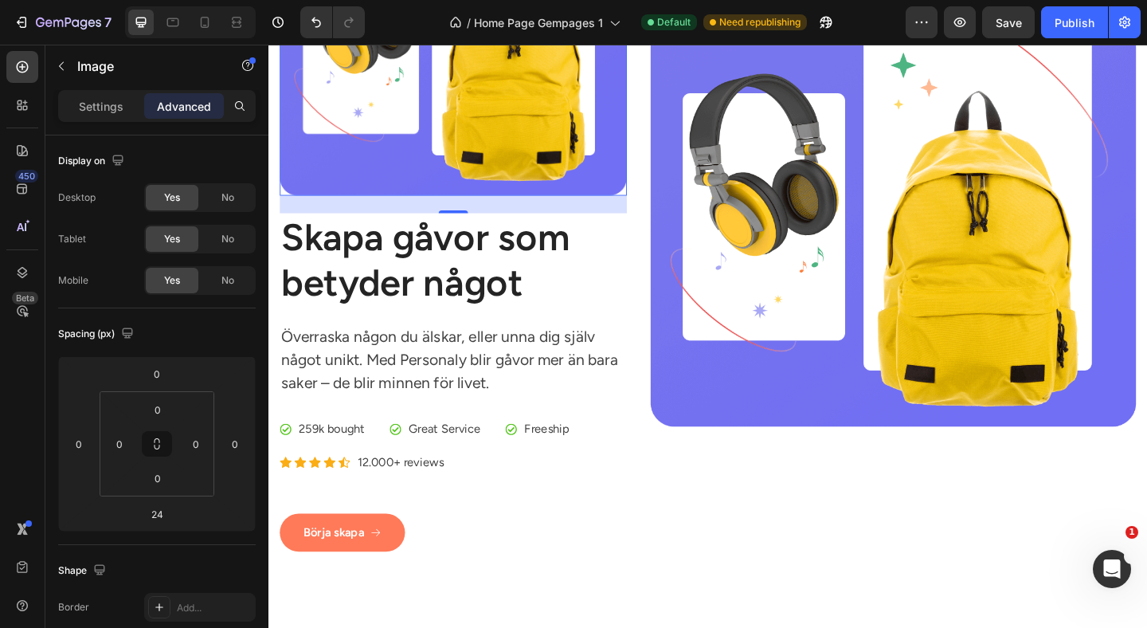
scroll to position [122, 0]
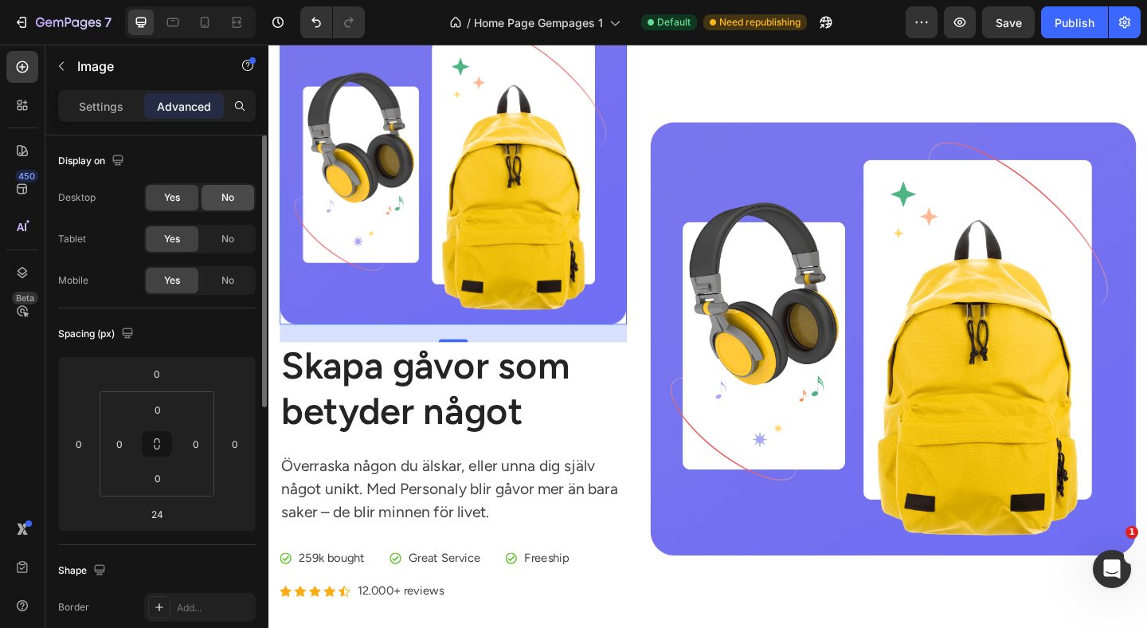
click at [233, 198] on span "No" at bounding box center [227, 197] width 13 height 14
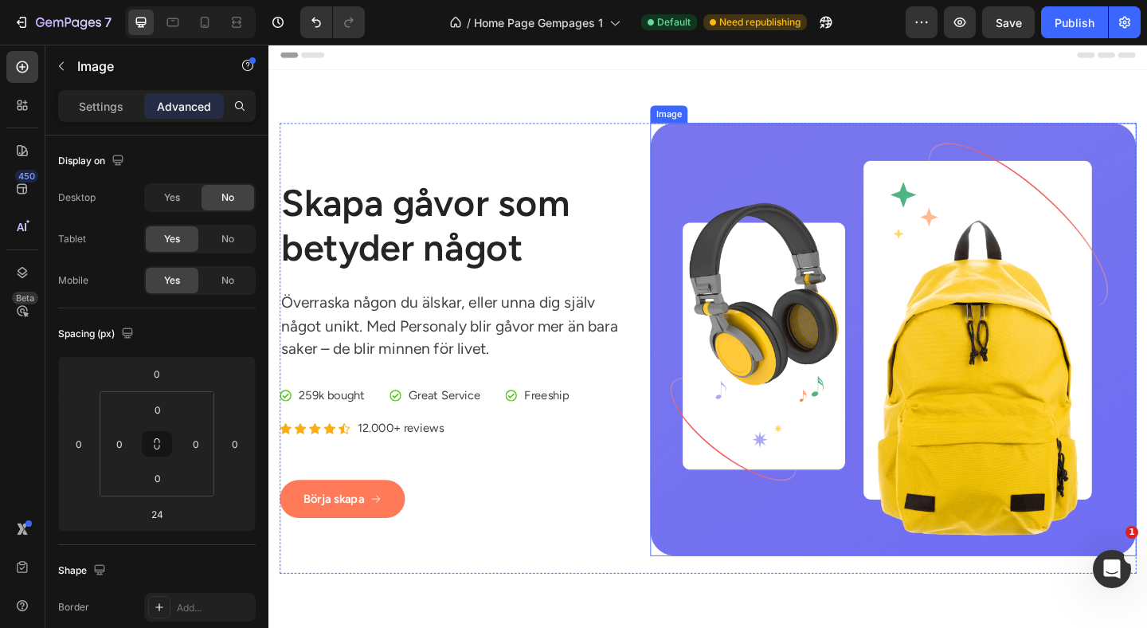
scroll to position [3, 0]
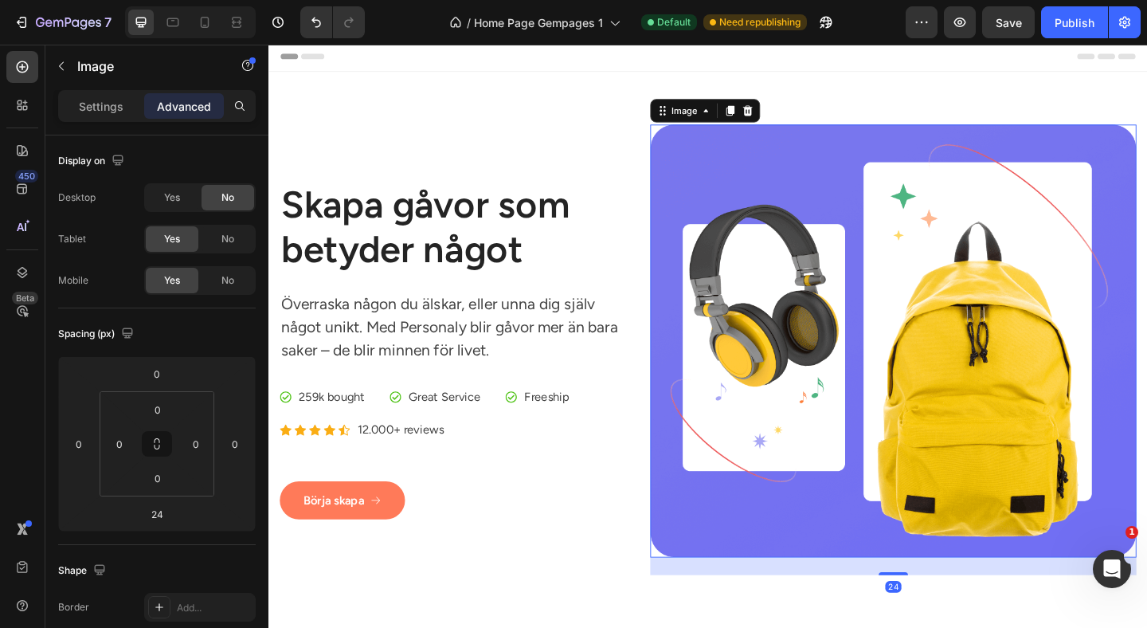
click at [793, 399] on img at bounding box center [947, 366] width 529 height 471
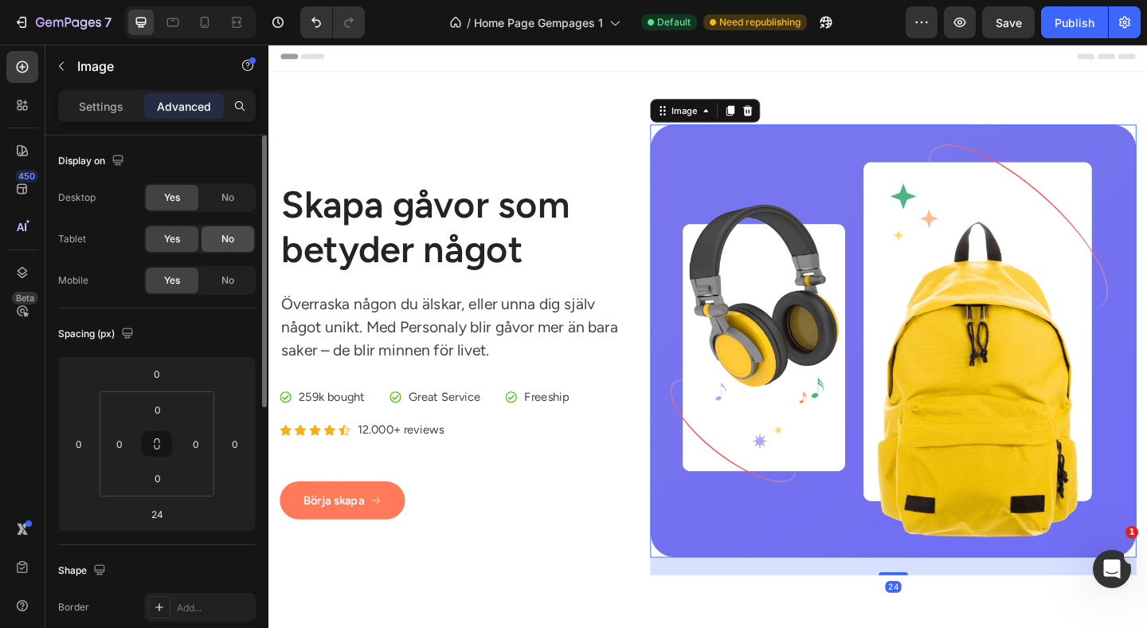
click at [236, 241] on div "No" at bounding box center [228, 238] width 53 height 25
click at [229, 271] on div "No" at bounding box center [228, 280] width 53 height 25
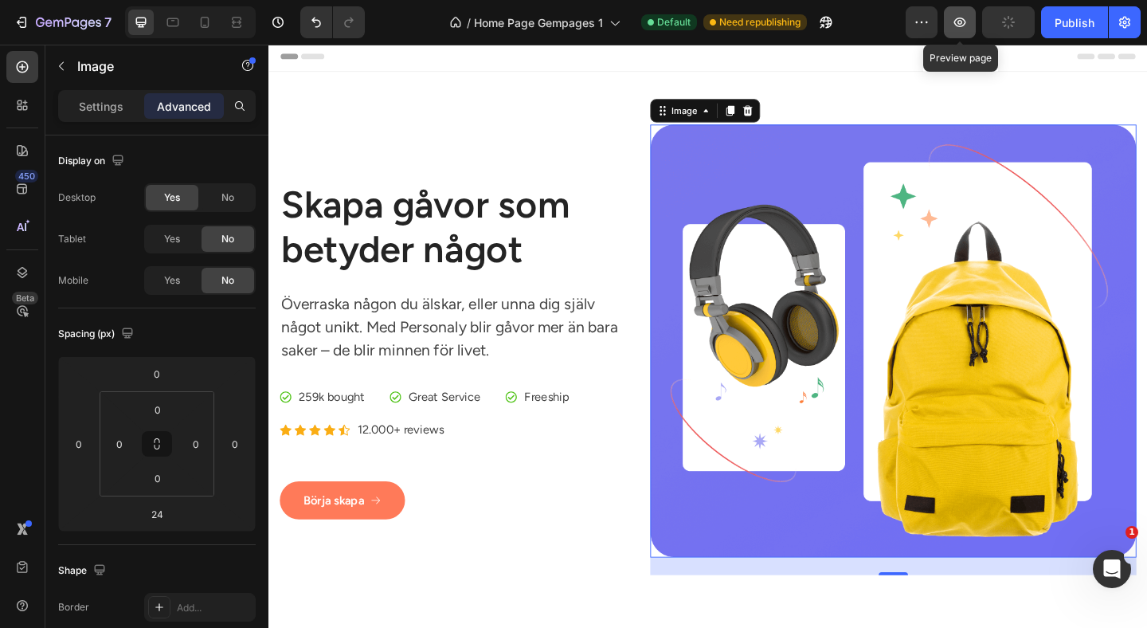
click at [964, 16] on icon "button" at bounding box center [960, 22] width 16 height 16
click at [176, 22] on icon at bounding box center [173, 22] width 16 height 16
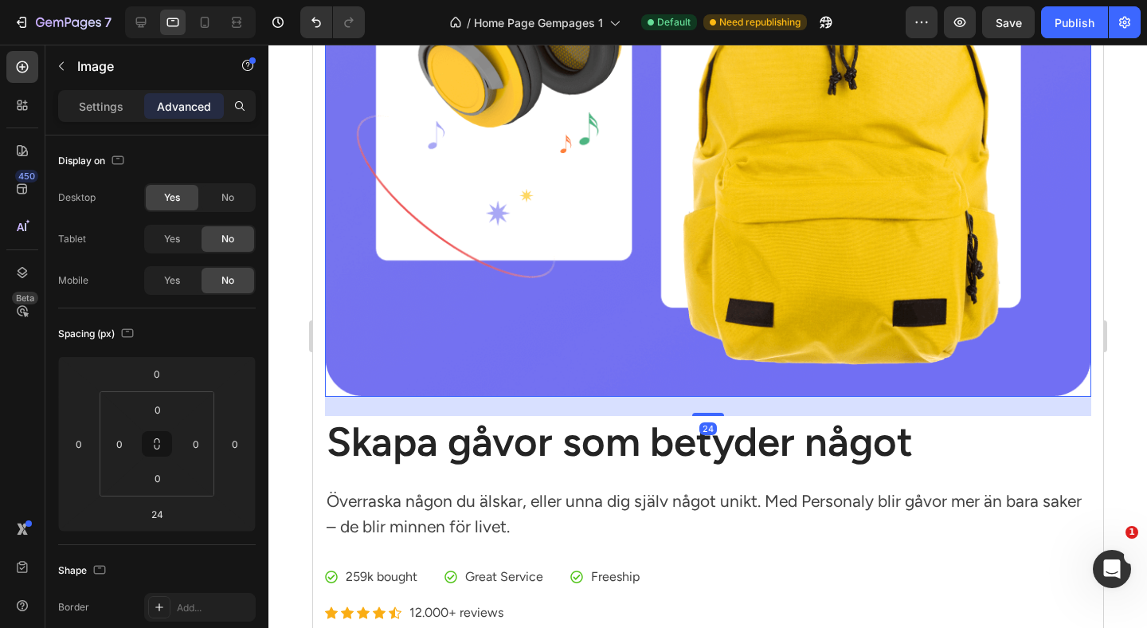
click at [412, 180] on img at bounding box center [707, 55] width 766 height 683
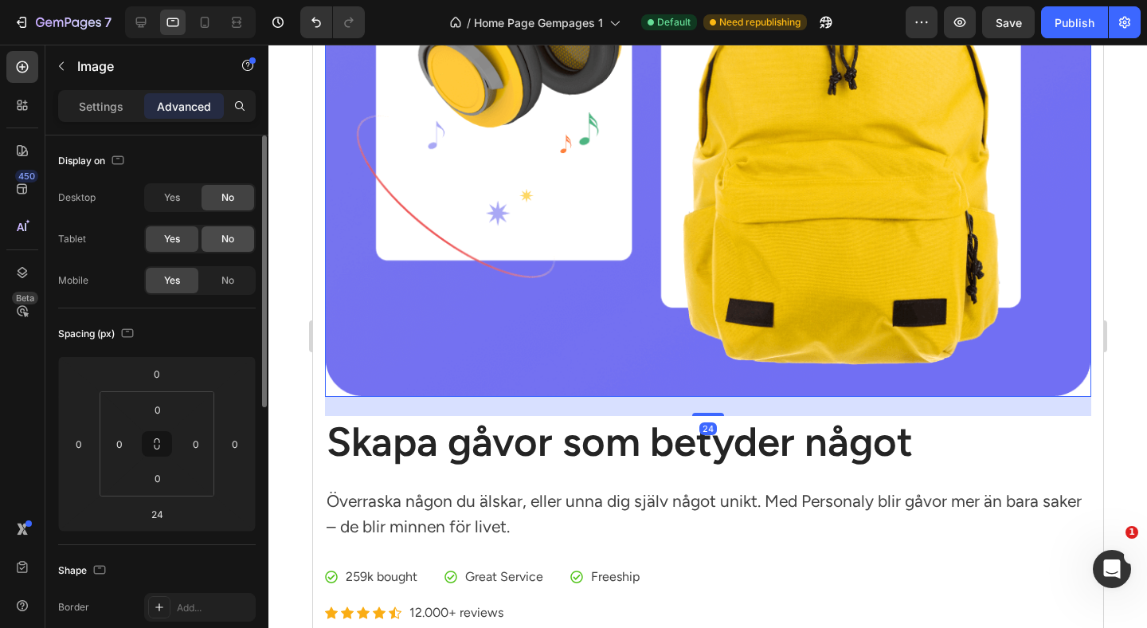
click at [228, 243] on span "No" at bounding box center [227, 239] width 13 height 14
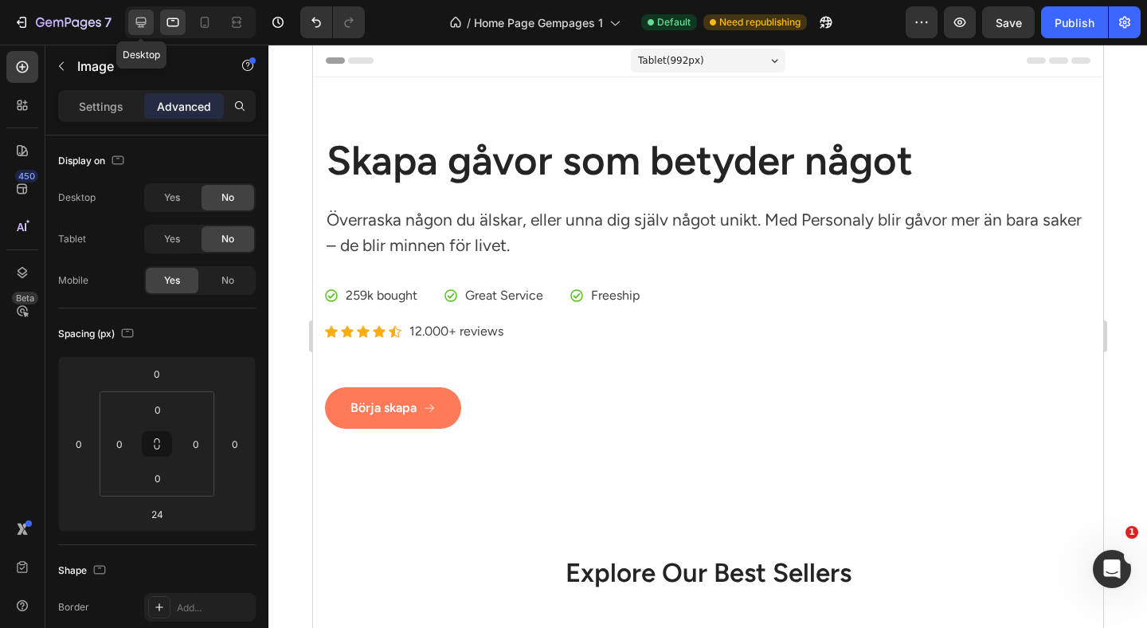
click at [147, 21] on icon at bounding box center [141, 22] width 16 height 16
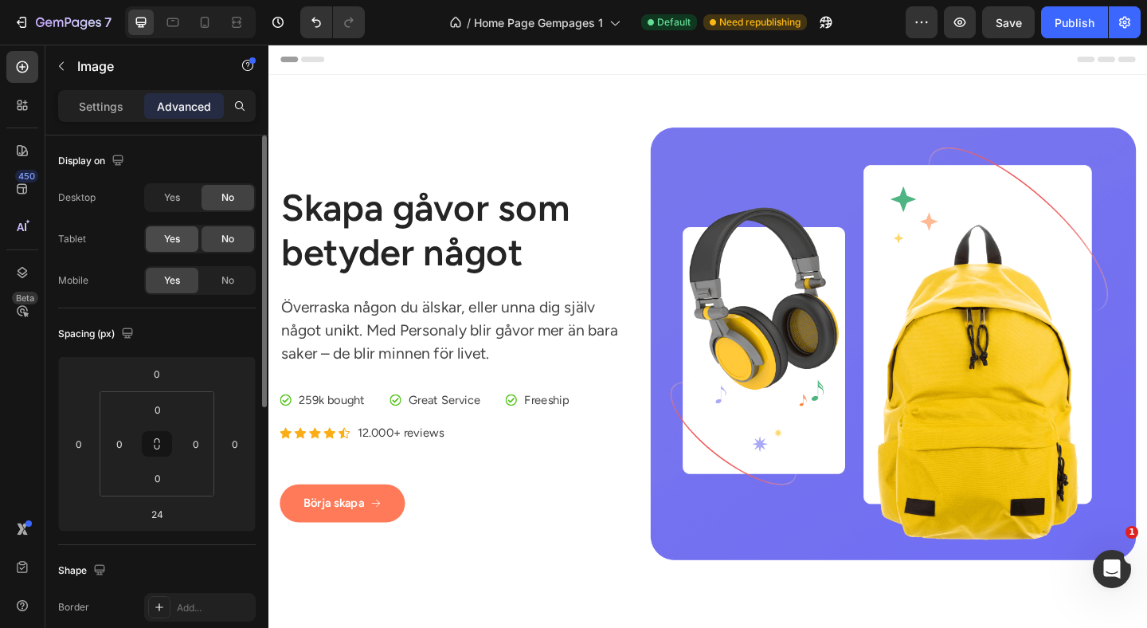
click at [175, 242] on span "Yes" at bounding box center [172, 239] width 16 height 14
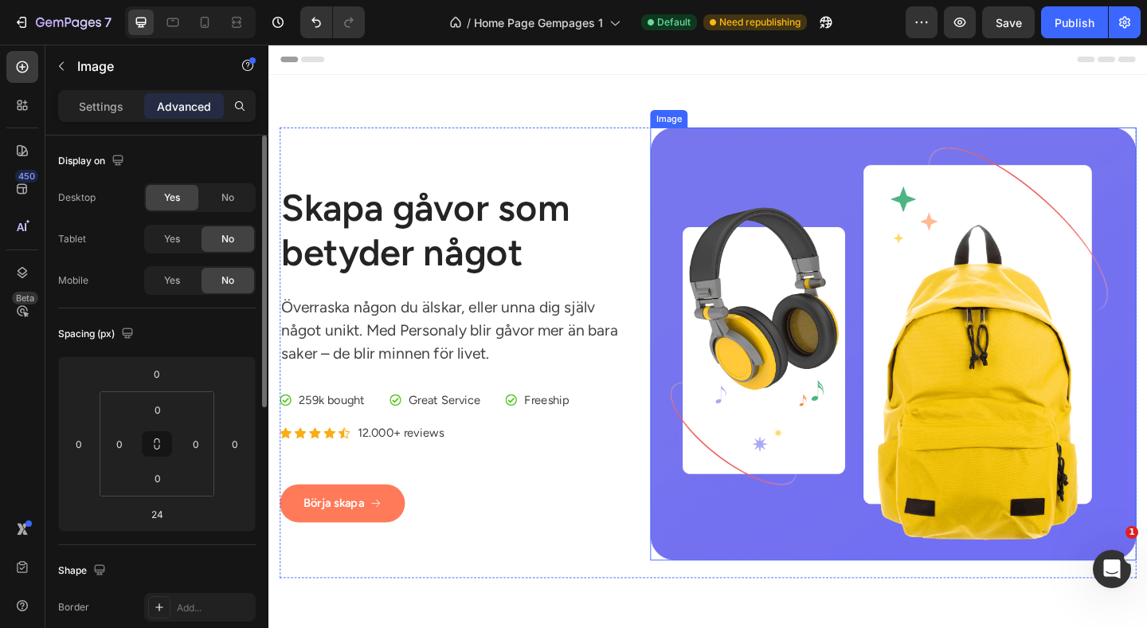
click at [883, 292] on img at bounding box center [947, 370] width 529 height 471
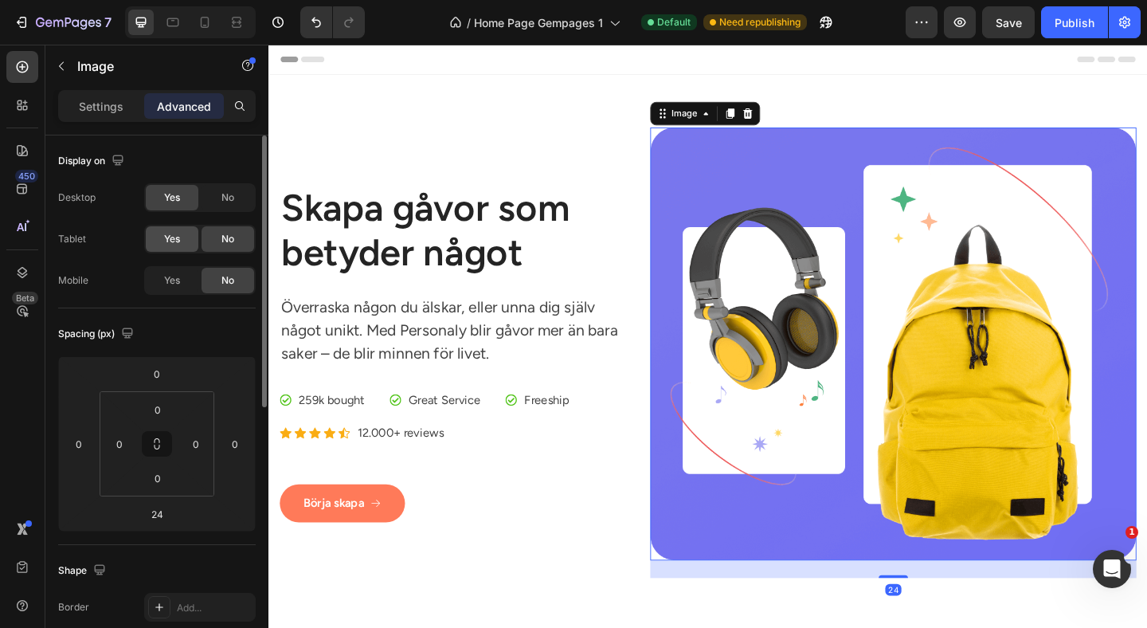
click at [174, 240] on span "Yes" at bounding box center [172, 239] width 16 height 14
click at [163, 24] on div at bounding box center [172, 22] width 25 height 25
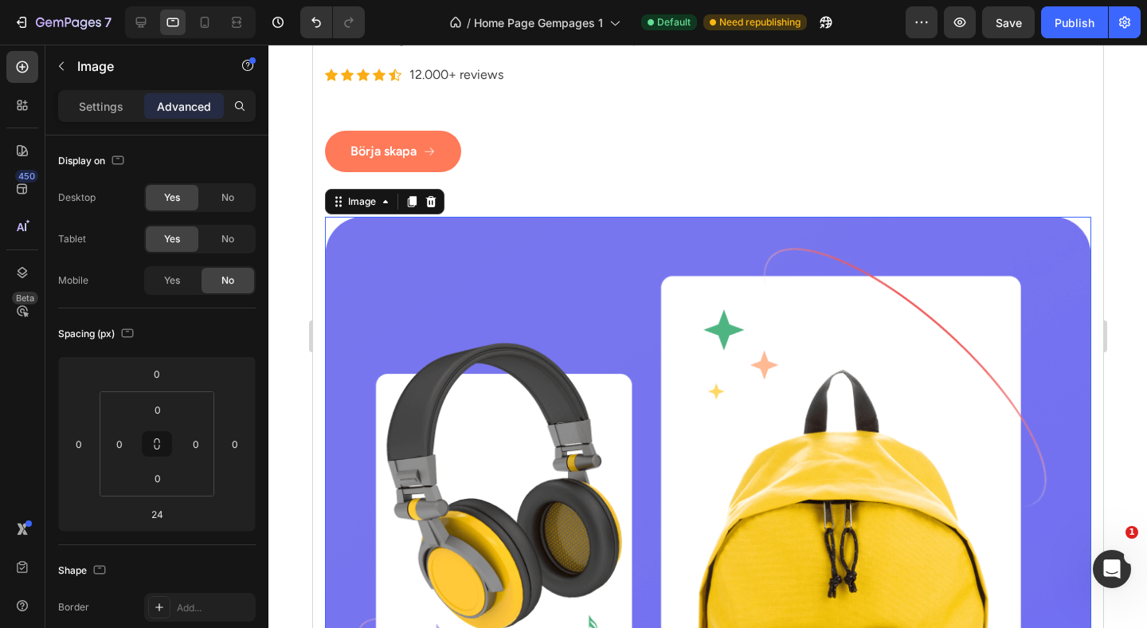
scroll to position [1014, 0]
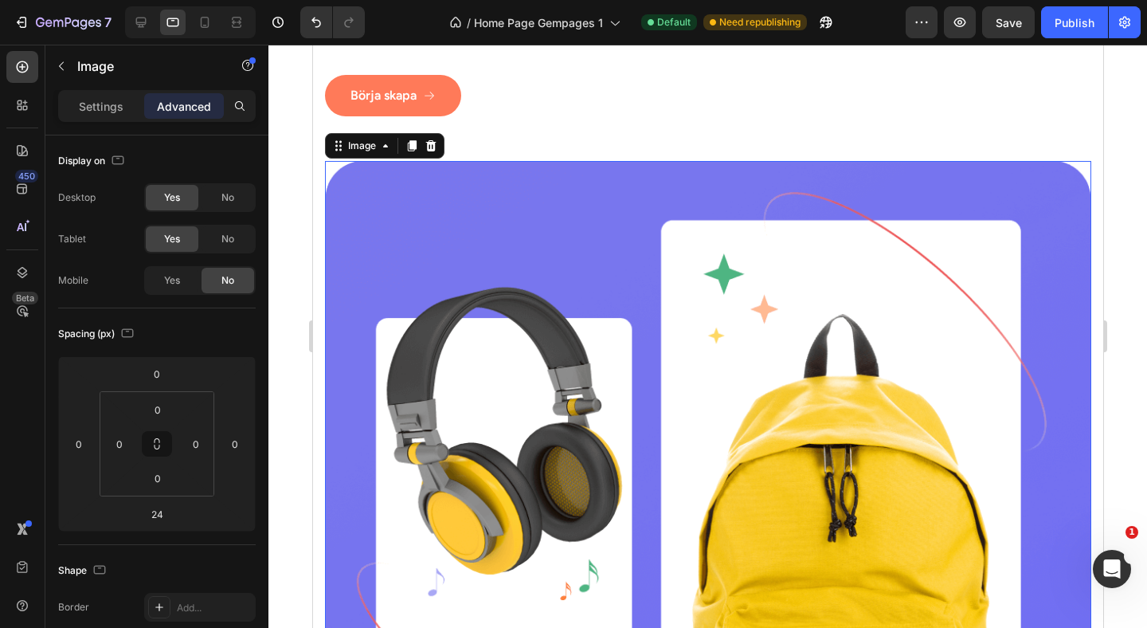
click at [555, 317] on img at bounding box center [707, 502] width 766 height 683
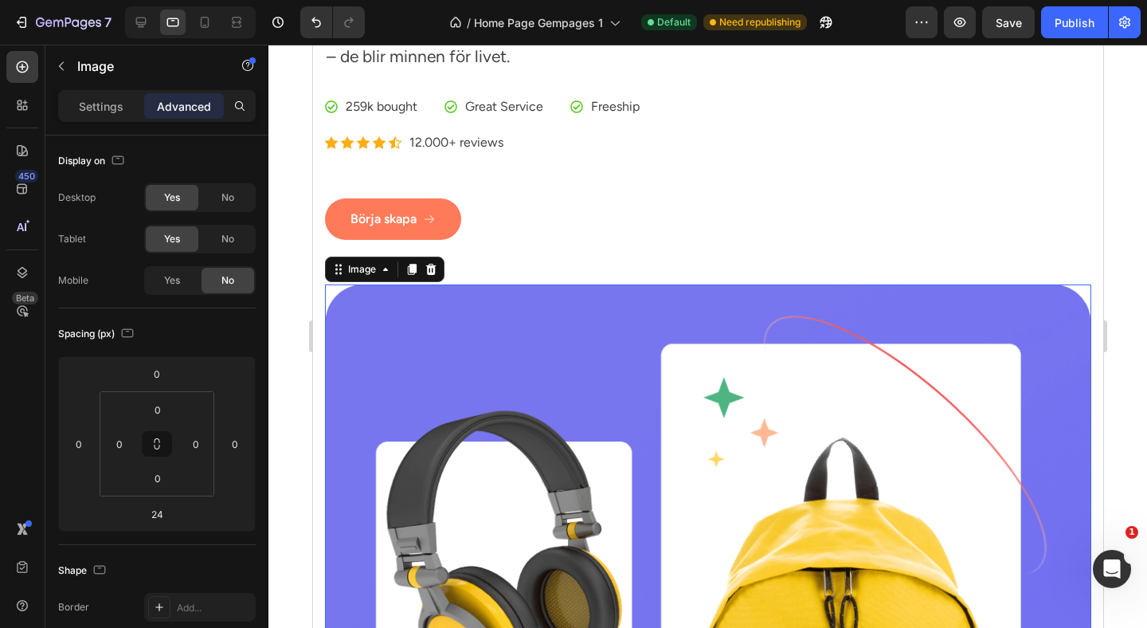
scroll to position [891, 0]
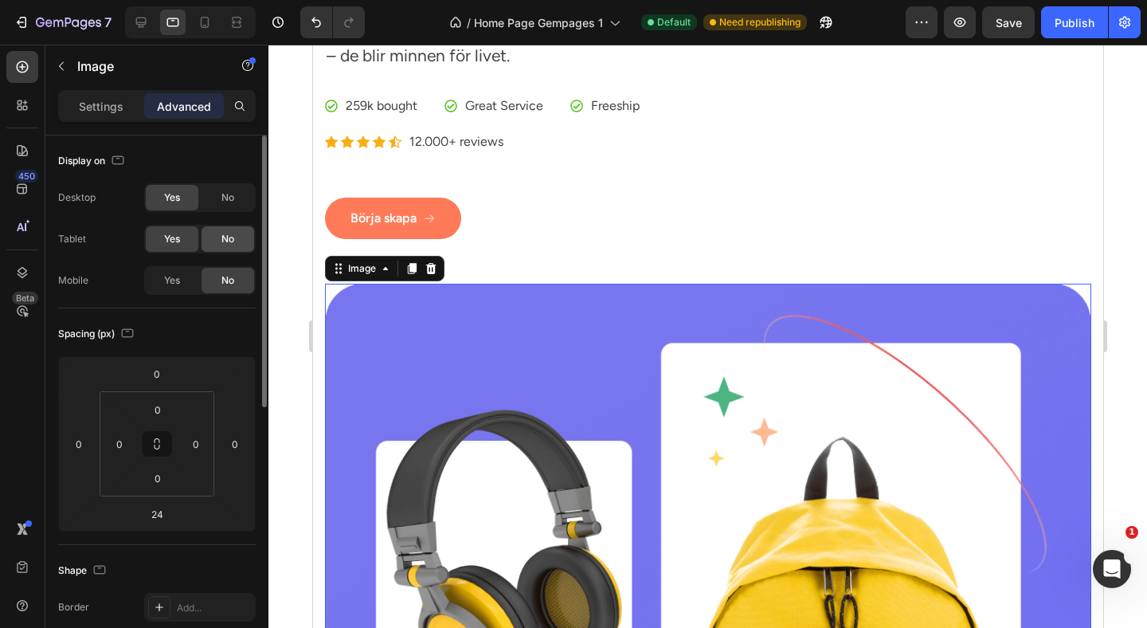
click at [239, 238] on div "No" at bounding box center [228, 238] width 53 height 25
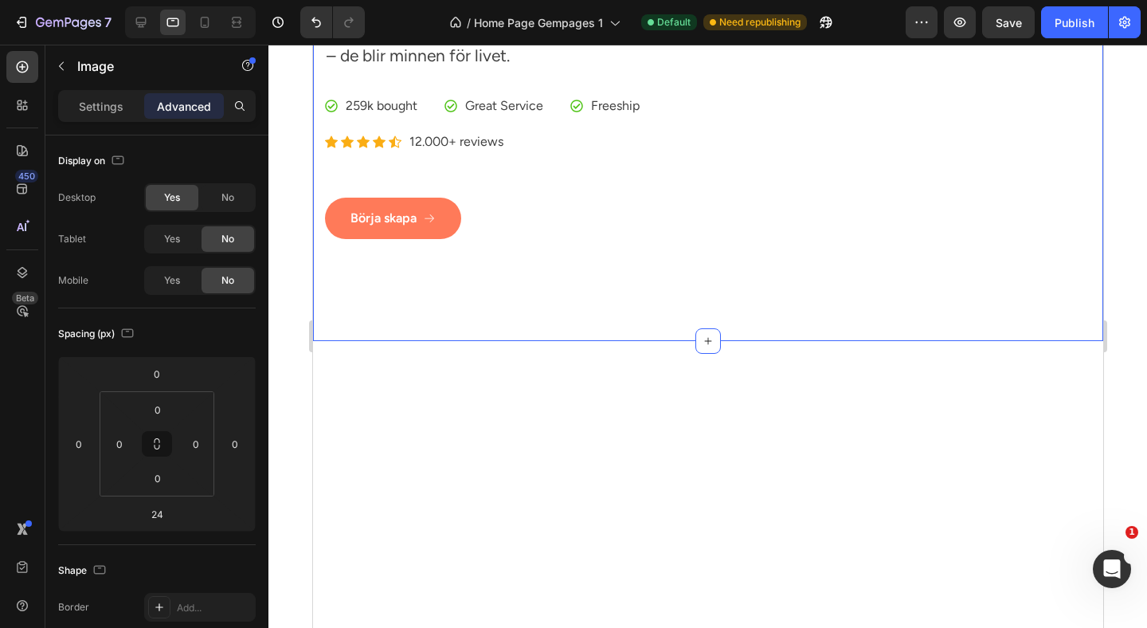
scroll to position [214, 0]
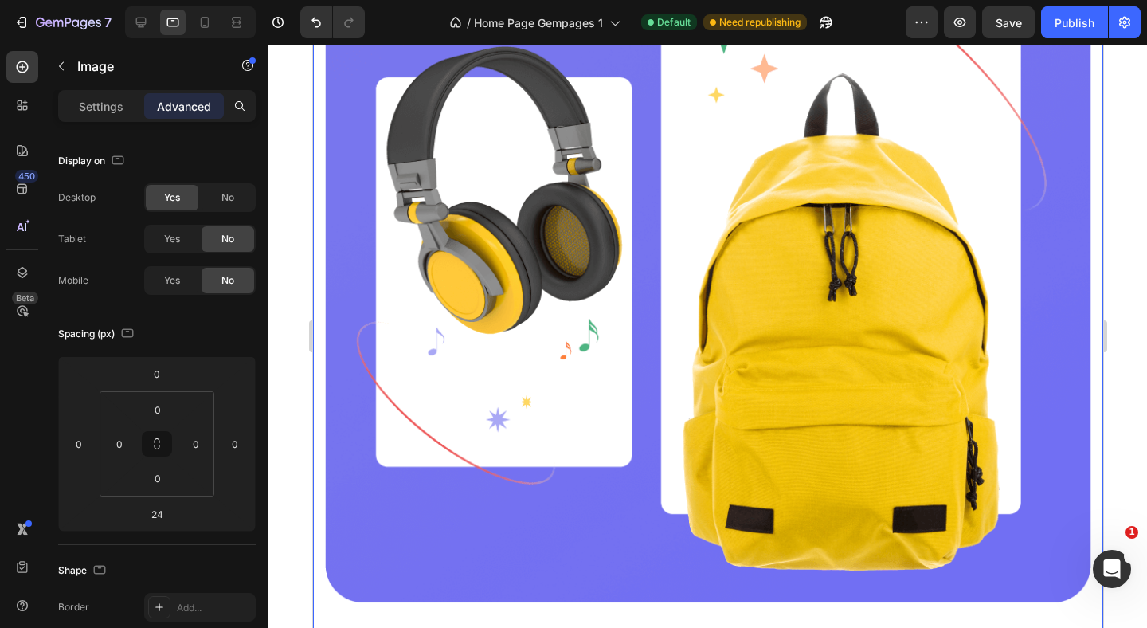
click at [628, 319] on img at bounding box center [707, 261] width 766 height 683
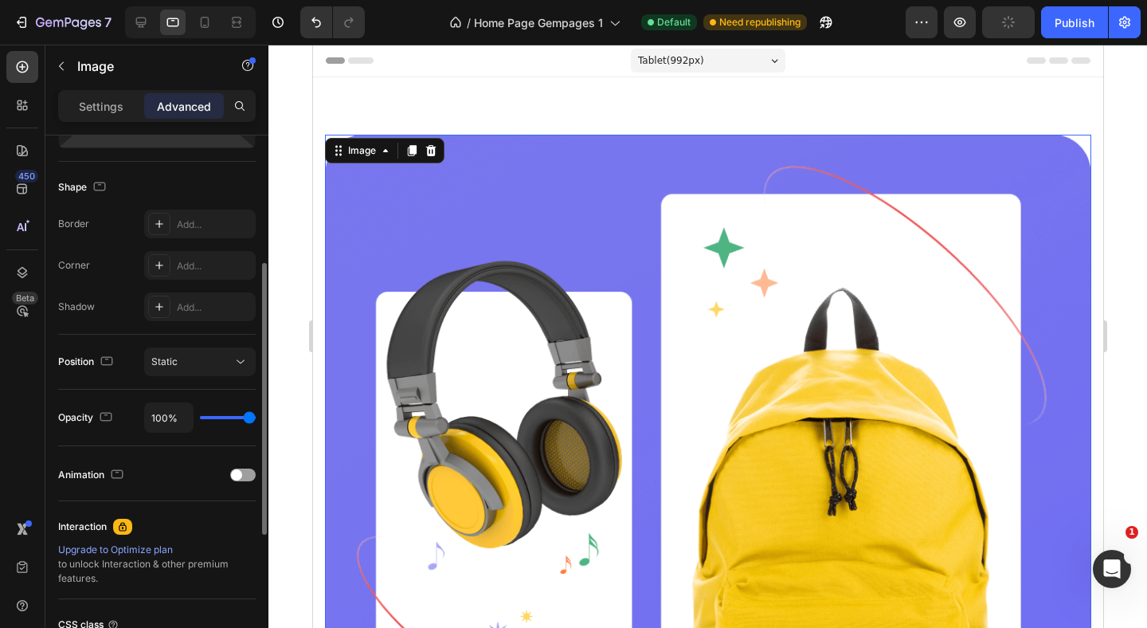
scroll to position [0, 0]
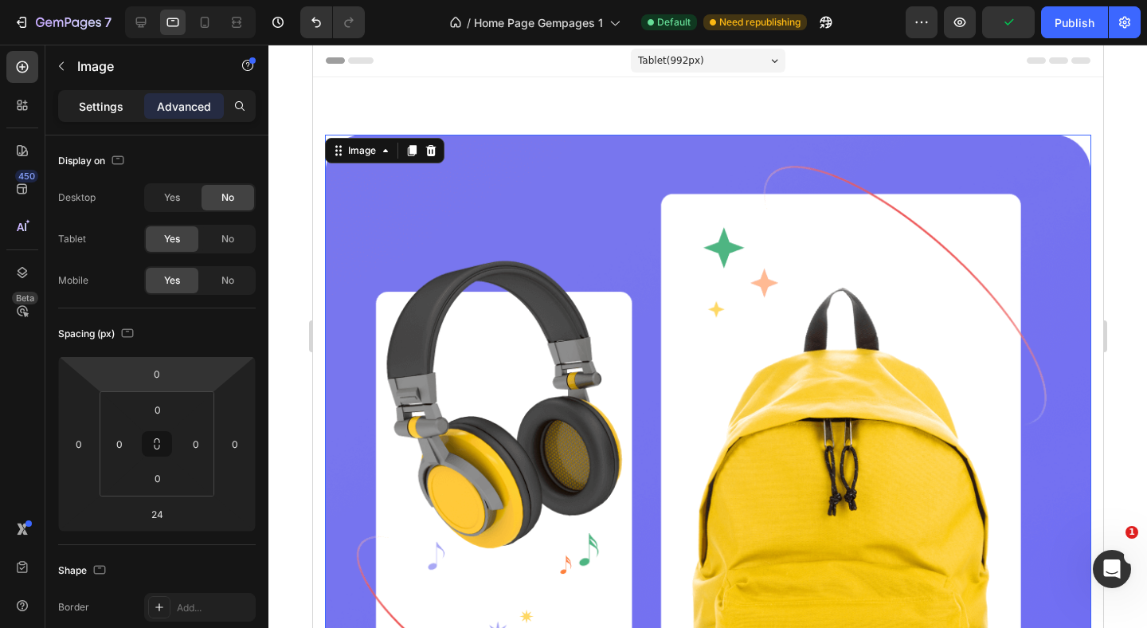
click at [88, 103] on p "Settings" at bounding box center [101, 106] width 45 height 17
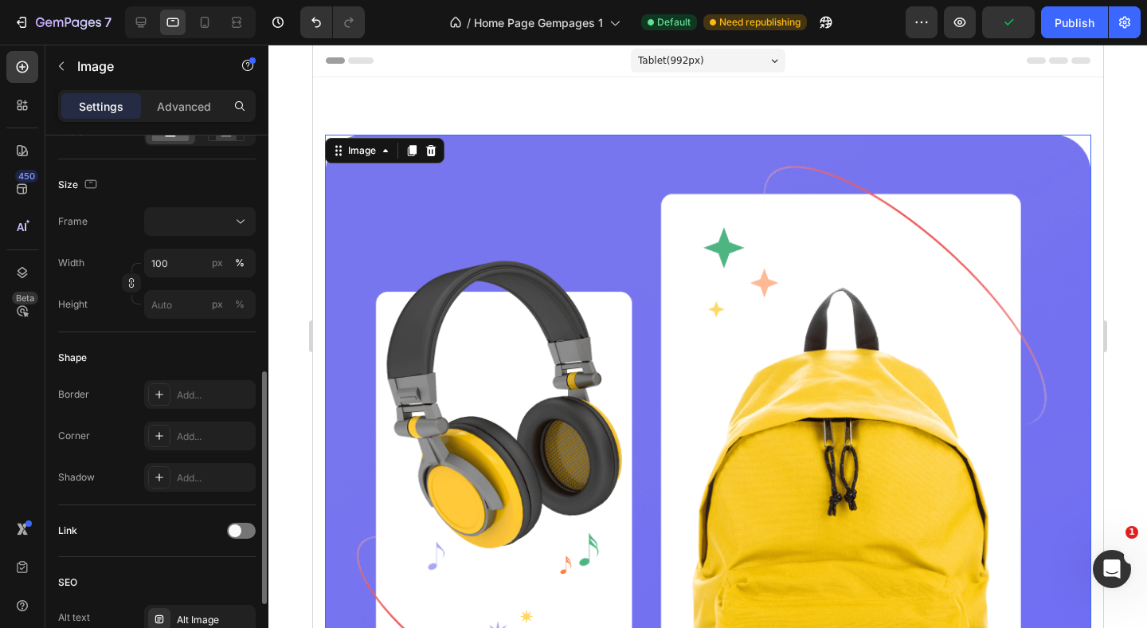
scroll to position [440, 0]
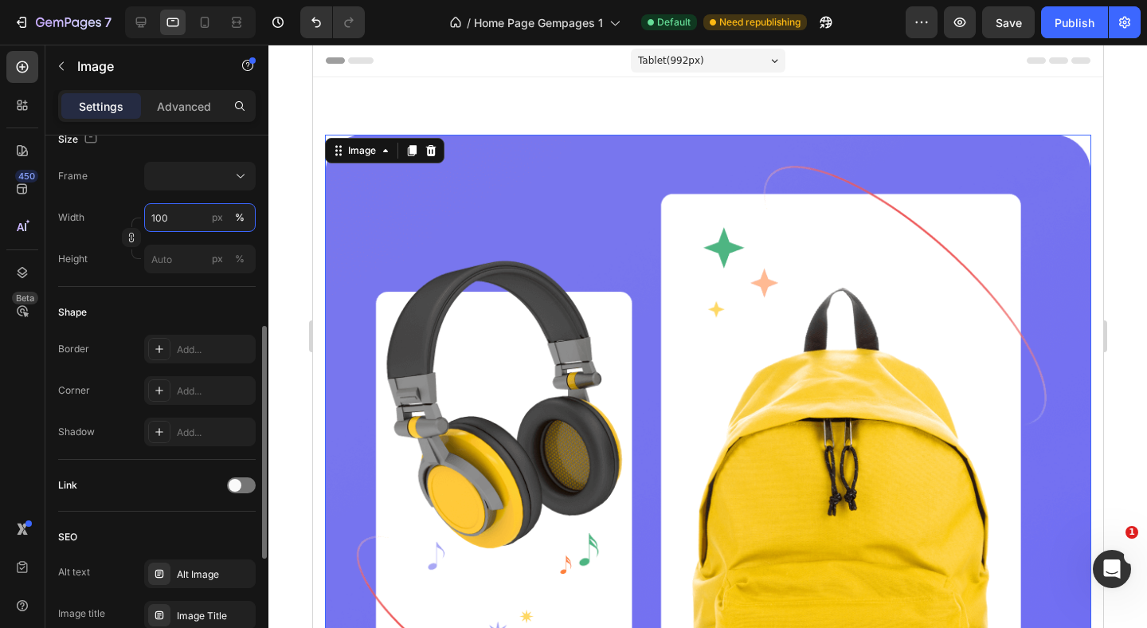
click at [182, 220] on input "100" at bounding box center [200, 217] width 112 height 29
type input "5"
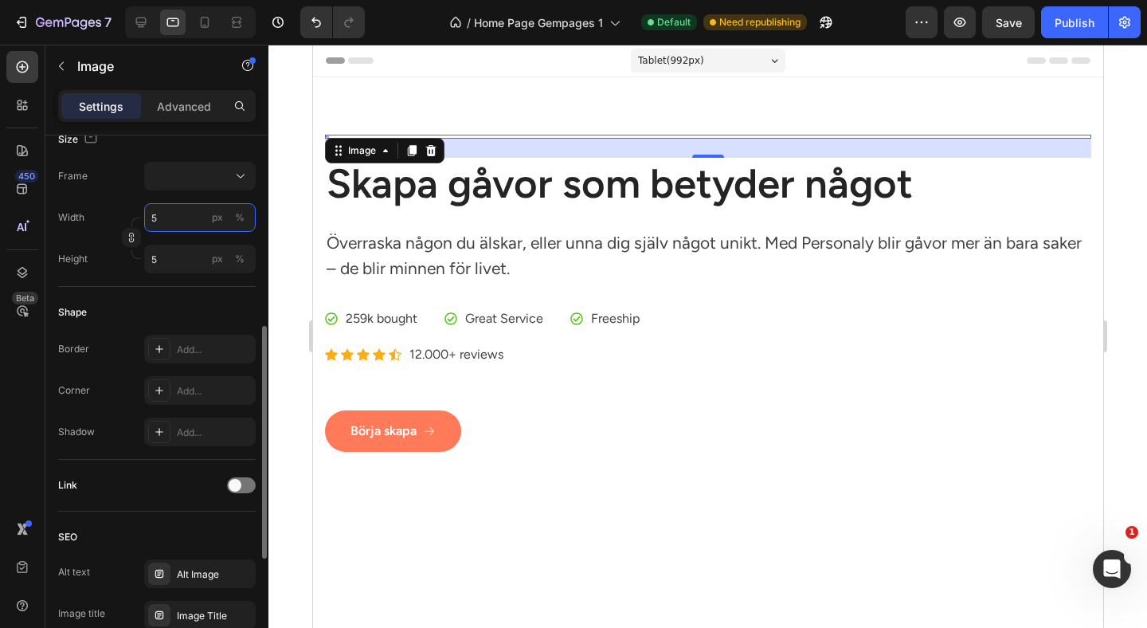
type input "50"
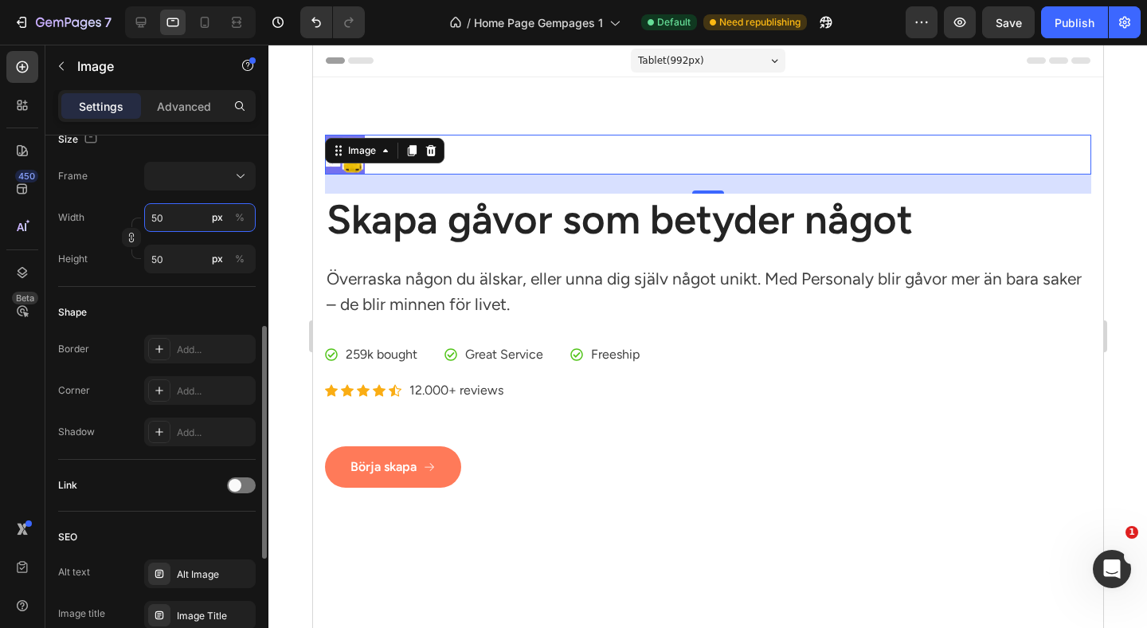
type input "5"
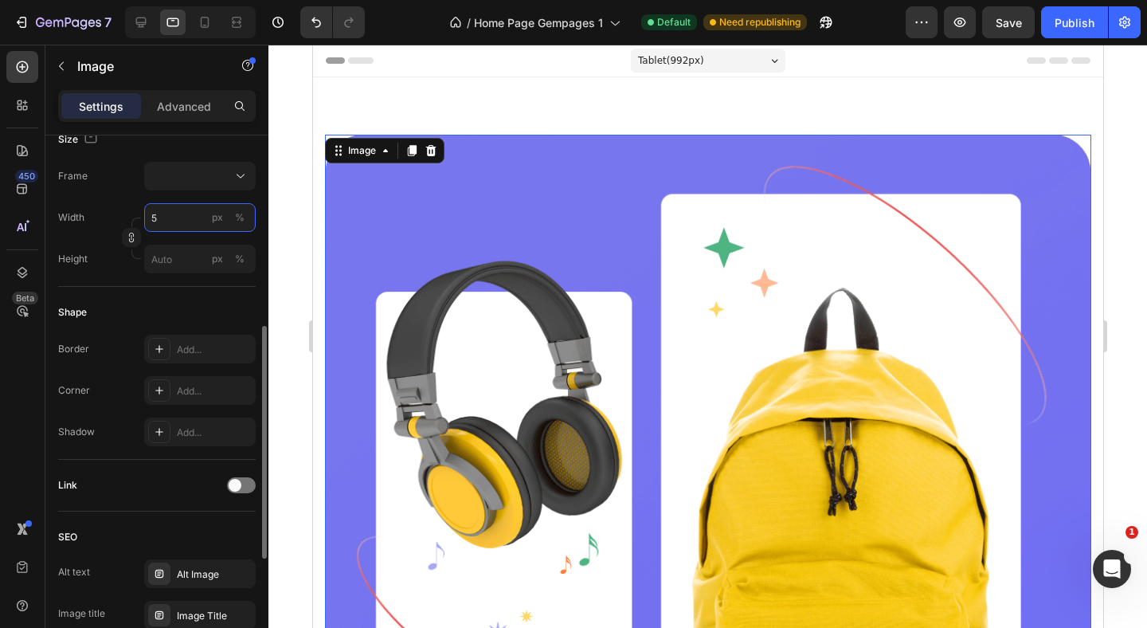
type input "57"
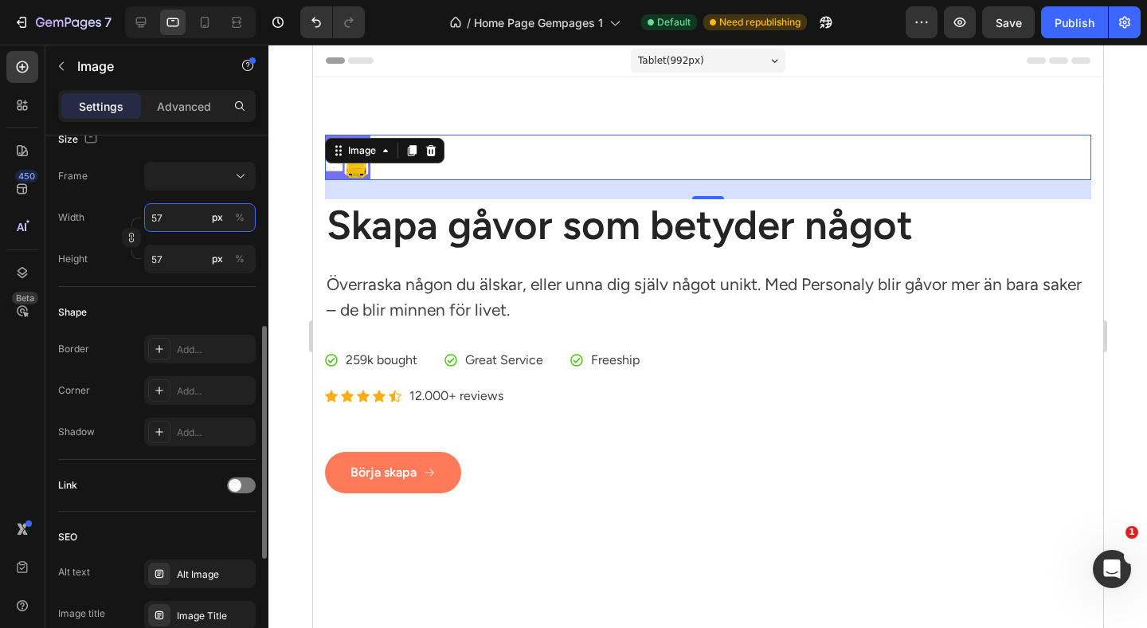
type input "570"
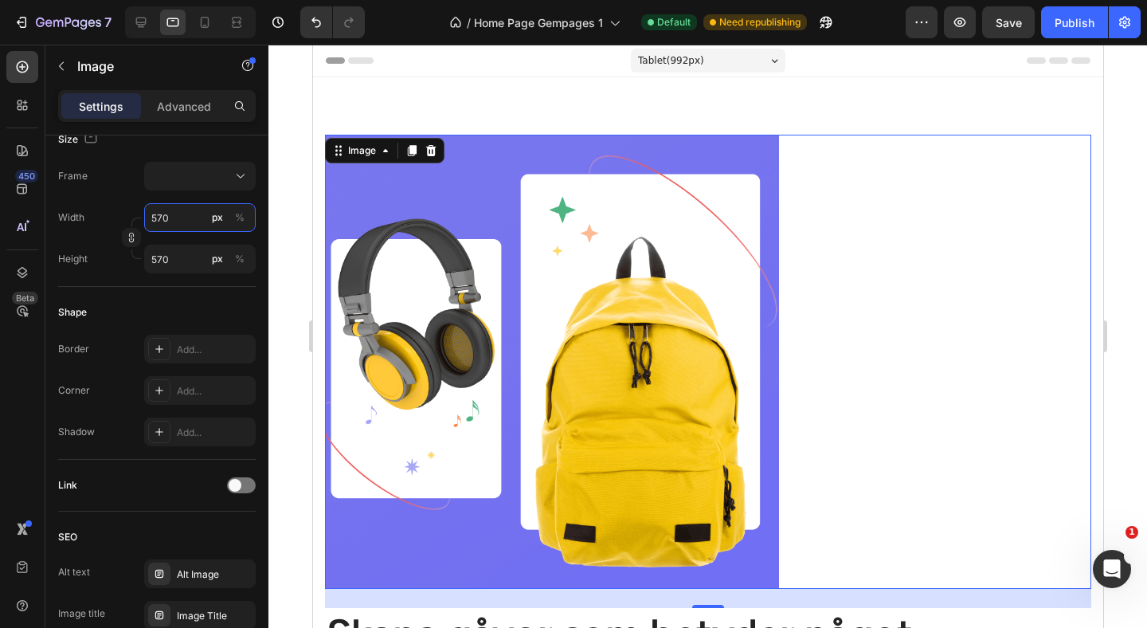
type input "570"
click at [877, 321] on div at bounding box center [707, 362] width 766 height 454
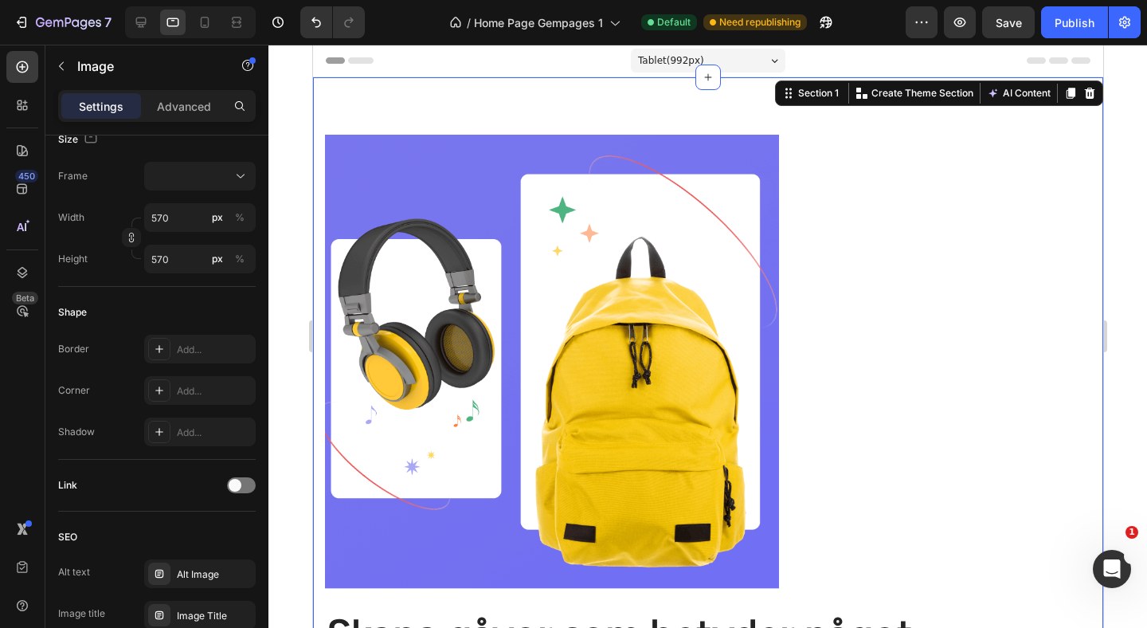
click at [710, 99] on div "Image Skapa gåvor som betyder något Heading Överraska någon du älskar, eller un…" at bounding box center [707, 540] width 790 height 926
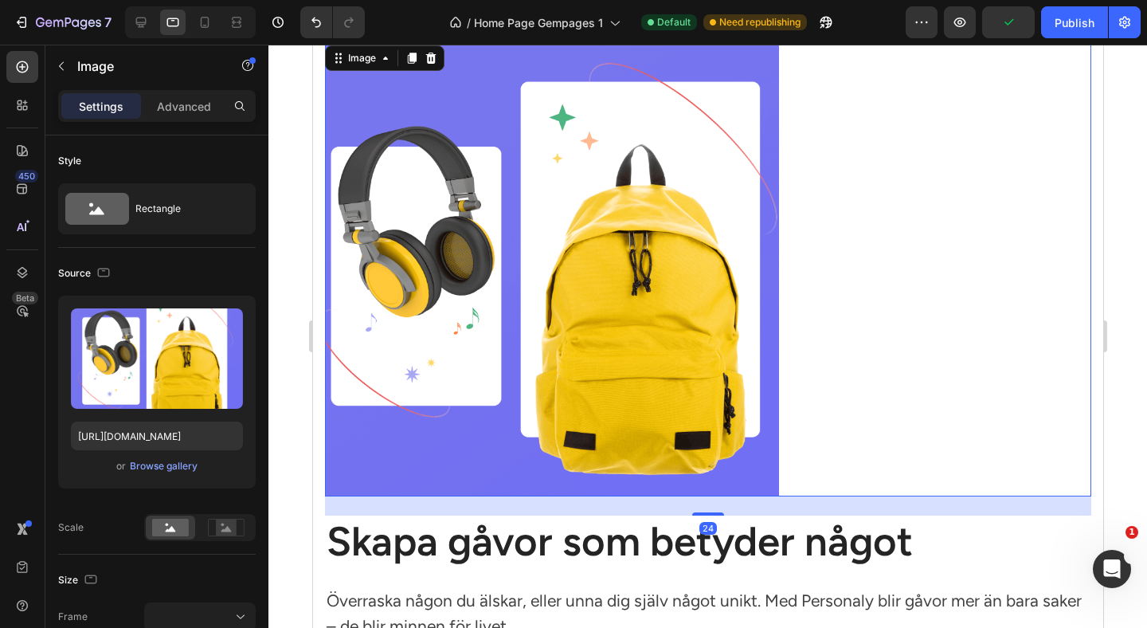
scroll to position [0, 0]
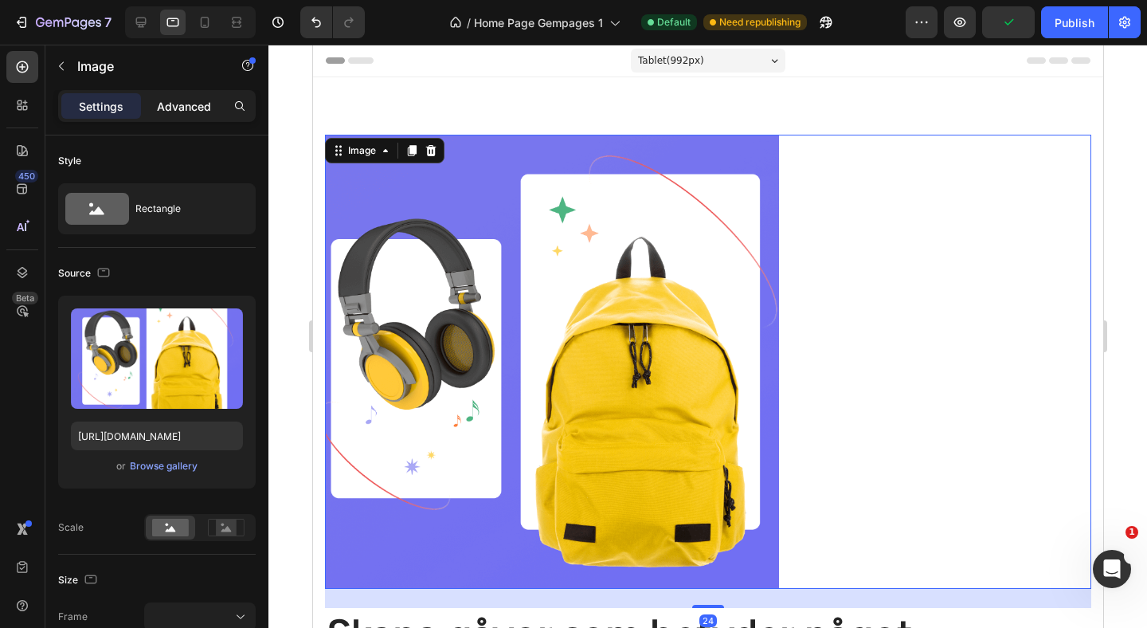
click at [193, 108] on p "Advanced" at bounding box center [184, 106] width 54 height 17
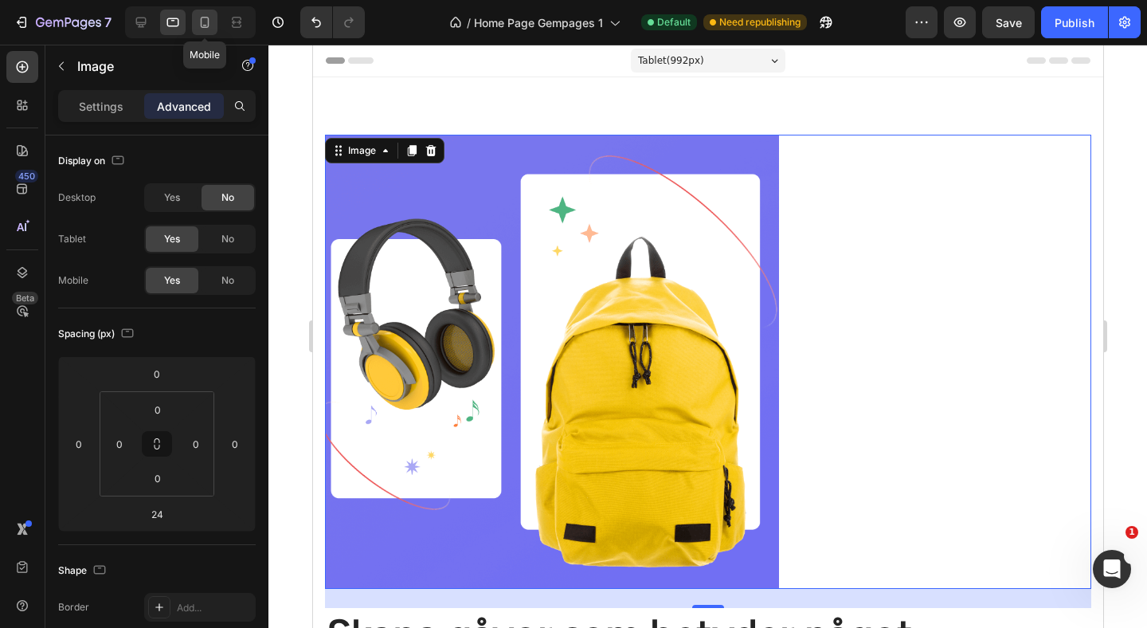
click at [211, 24] on icon at bounding box center [205, 22] width 16 height 16
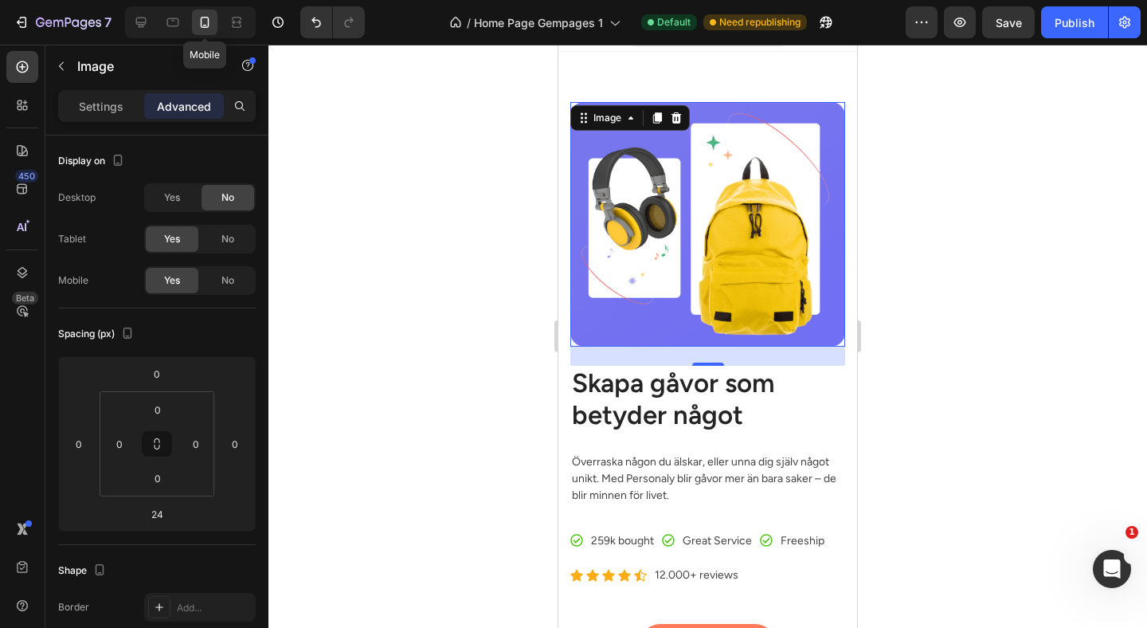
scroll to position [27, 0]
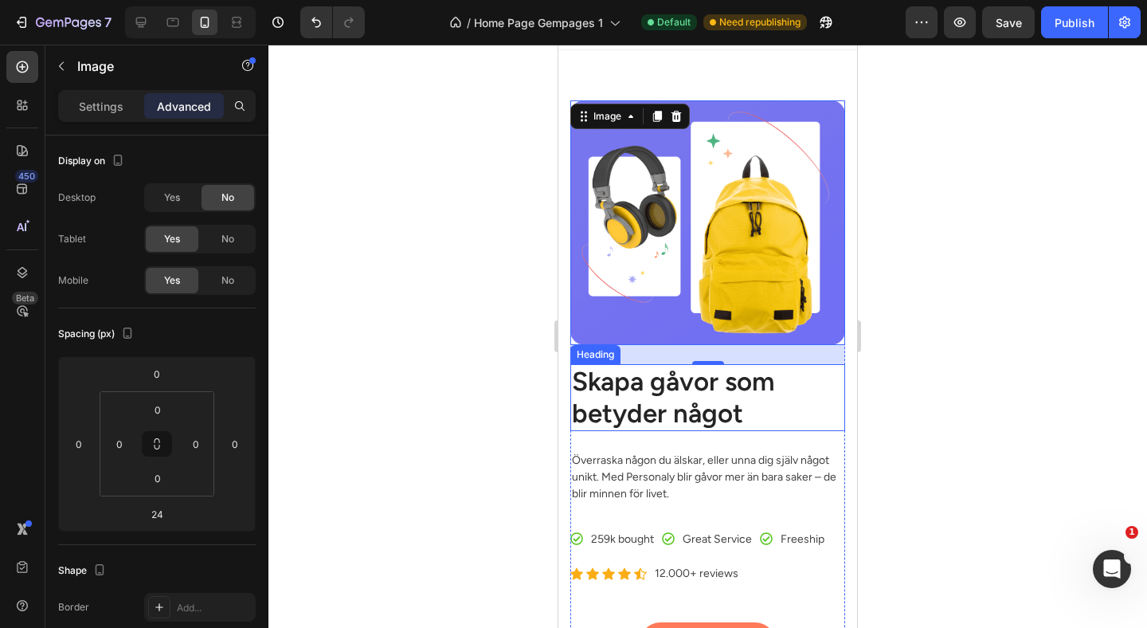
click at [976, 395] on div at bounding box center [707, 336] width 879 height 583
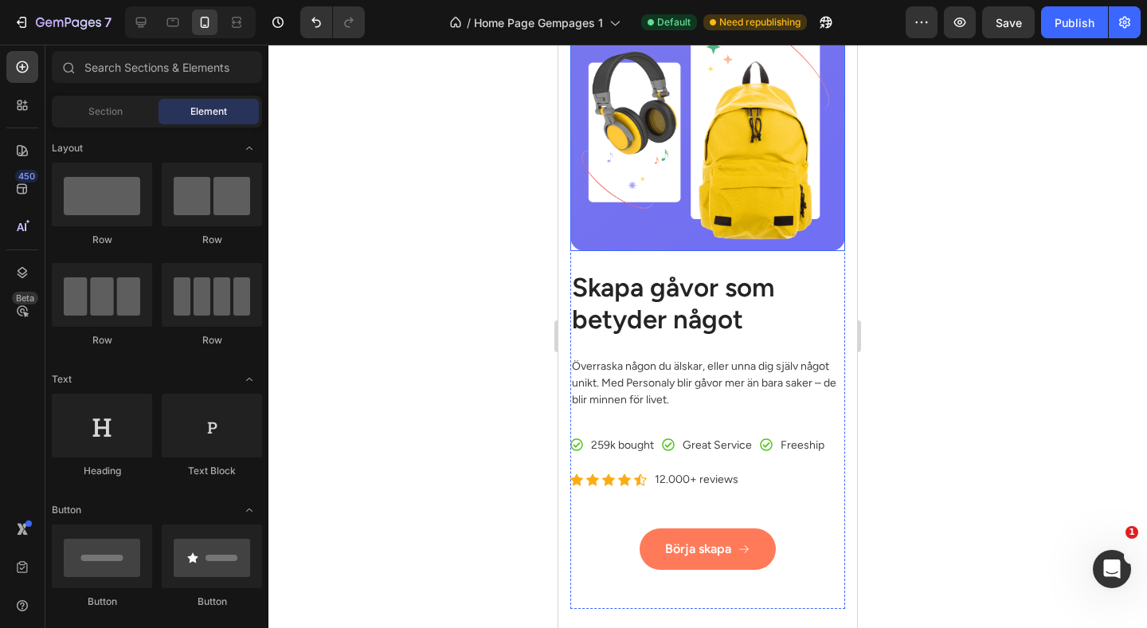
scroll to position [123, 0]
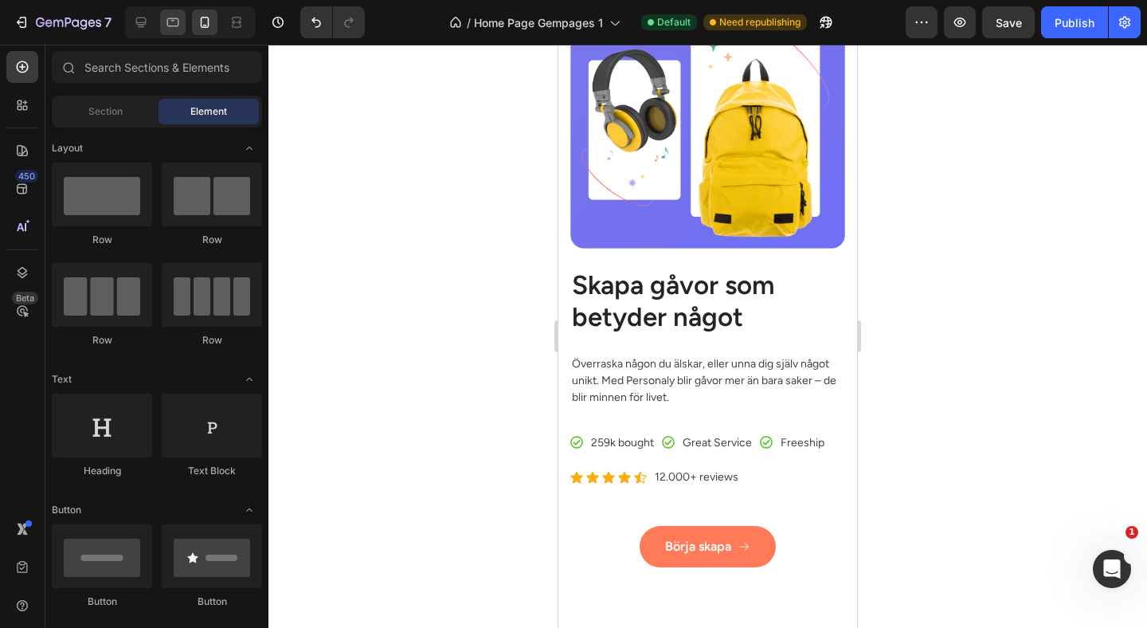
click at [170, 20] on icon at bounding box center [173, 22] width 16 height 16
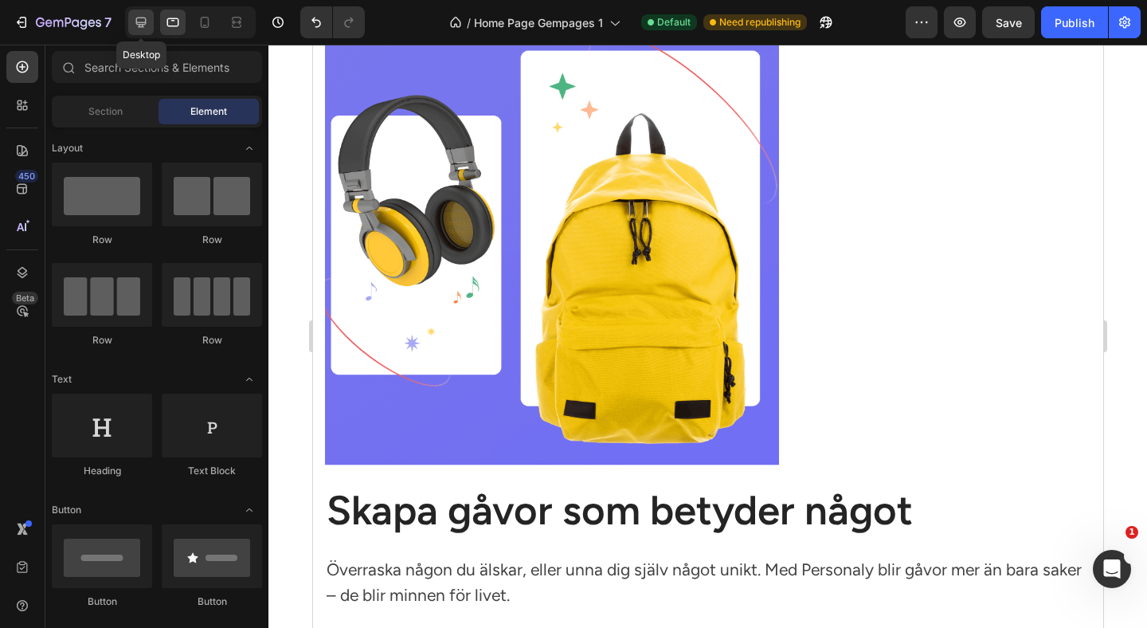
click at [136, 22] on icon at bounding box center [141, 23] width 10 height 10
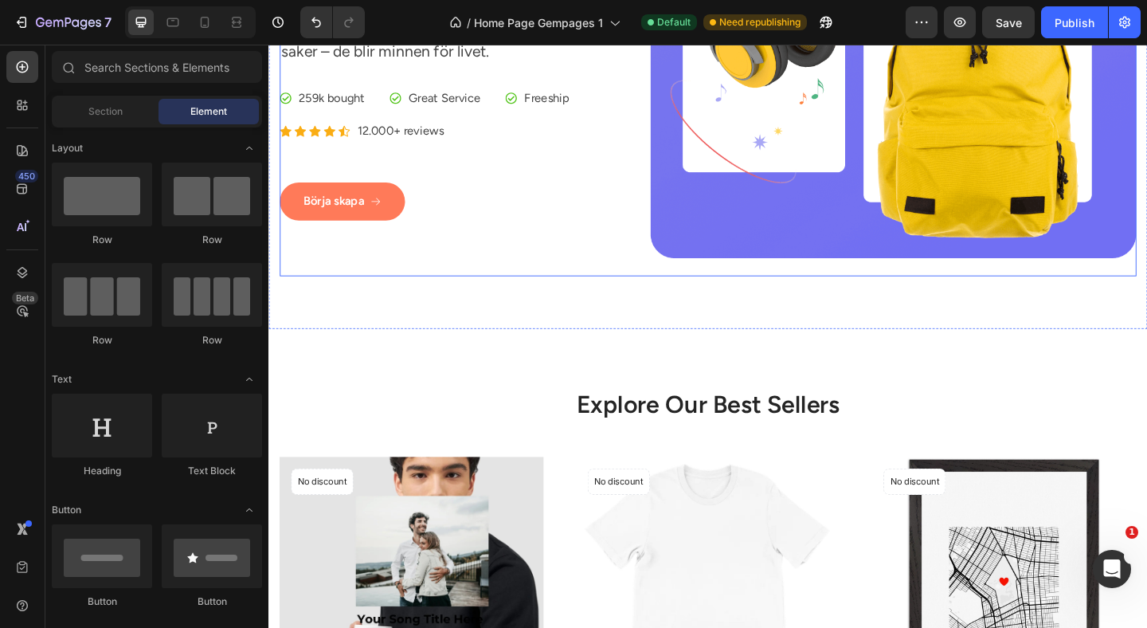
scroll to position [326, 0]
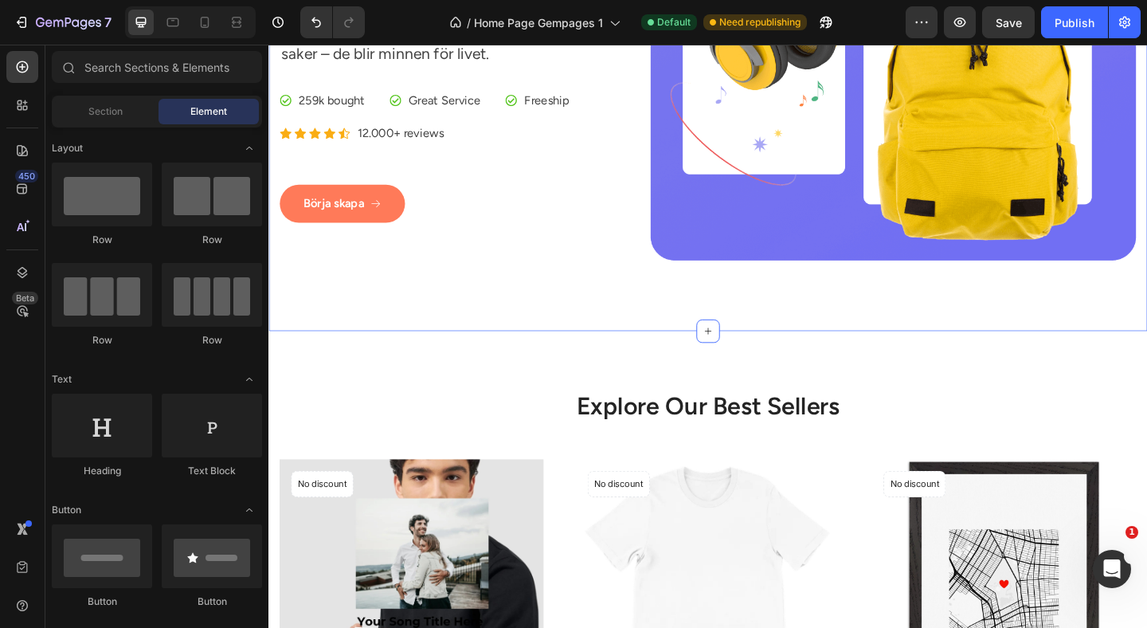
click at [553, 320] on div "Image Skapa gåvor som betyder något Heading Överraska någon du älskar, eller un…" at bounding box center [746, 53] width 956 height 605
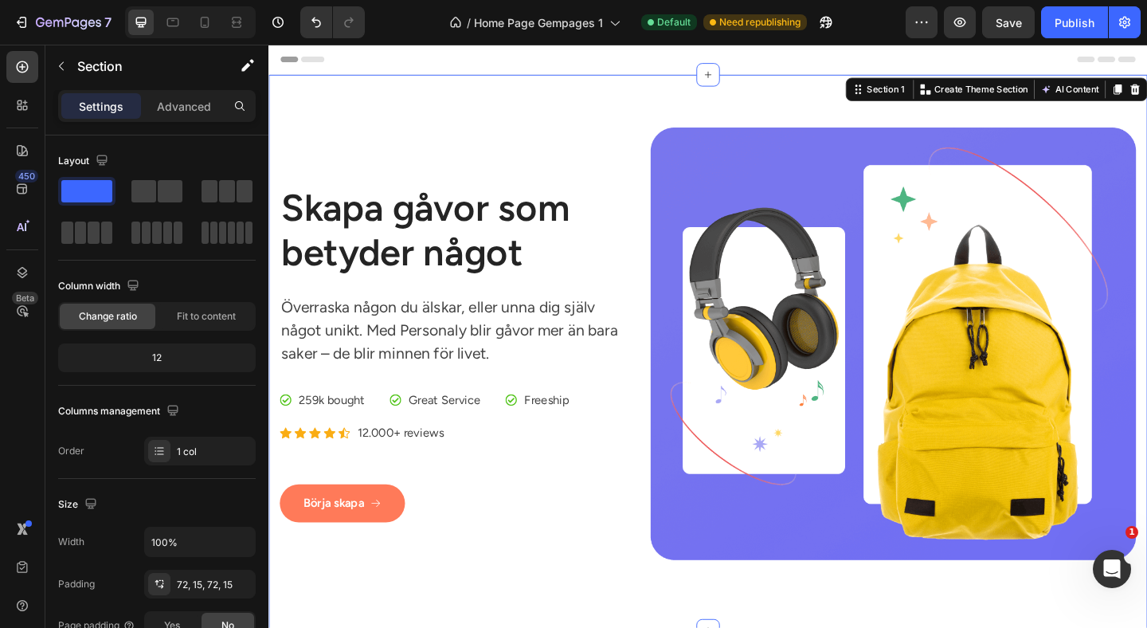
scroll to position [216, 0]
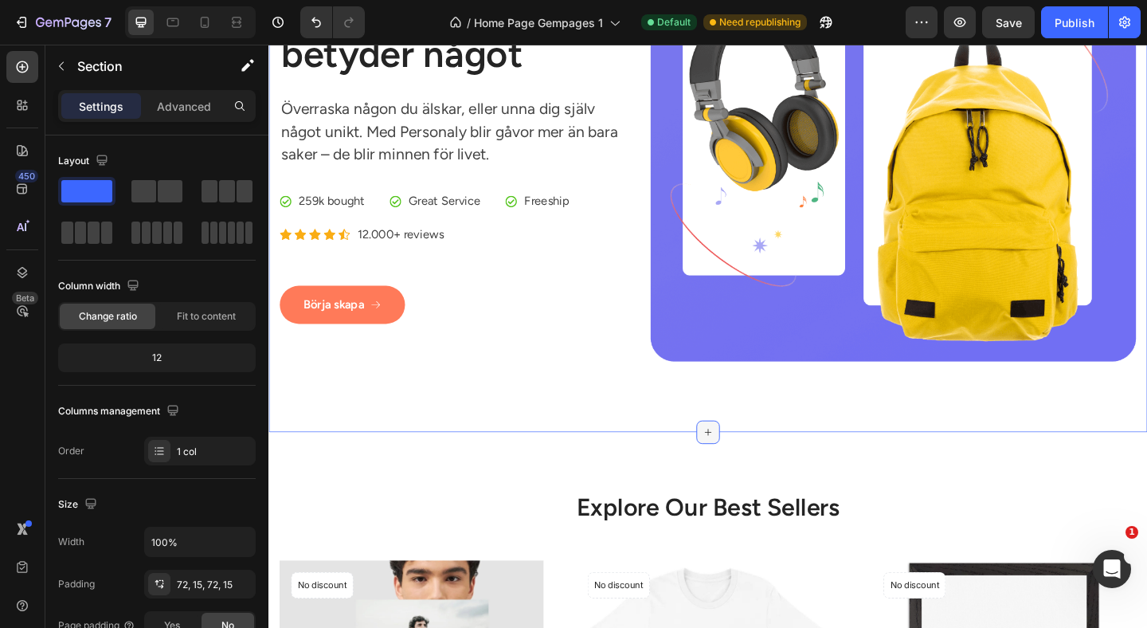
click at [744, 459] on div at bounding box center [746, 465] width 25 height 25
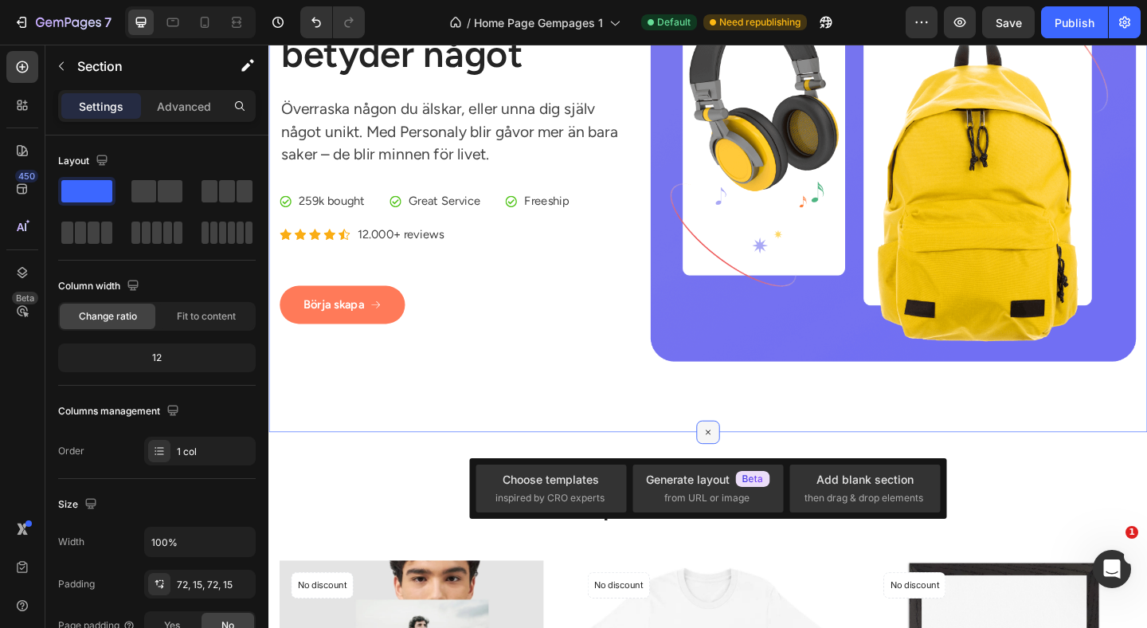
click at [744, 459] on icon at bounding box center [747, 466] width 18 height 18
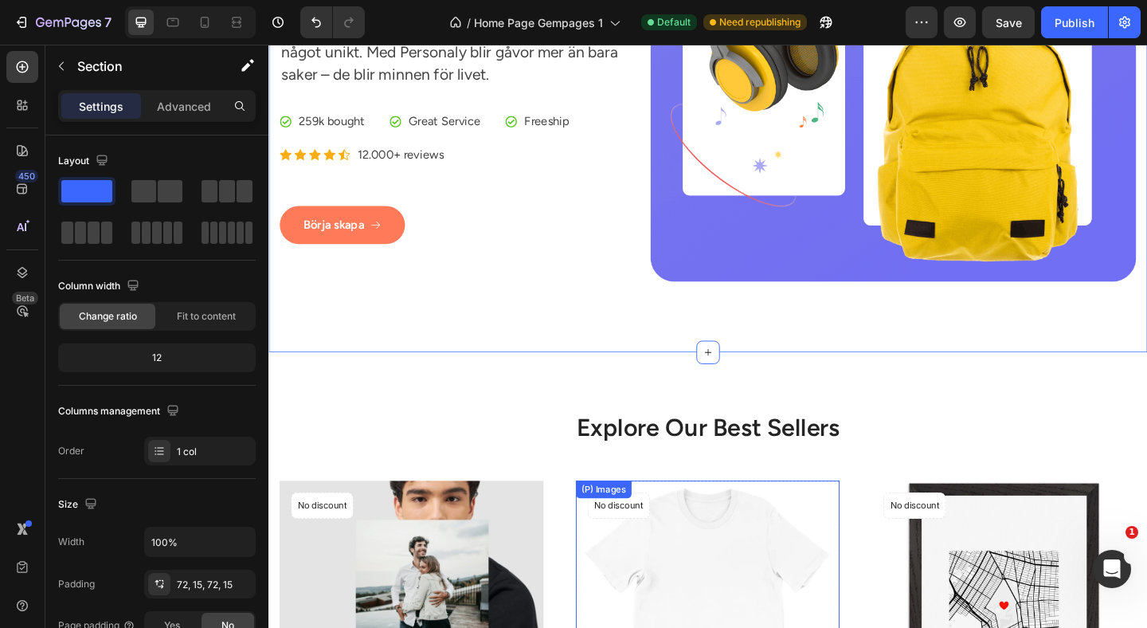
scroll to position [382, 0]
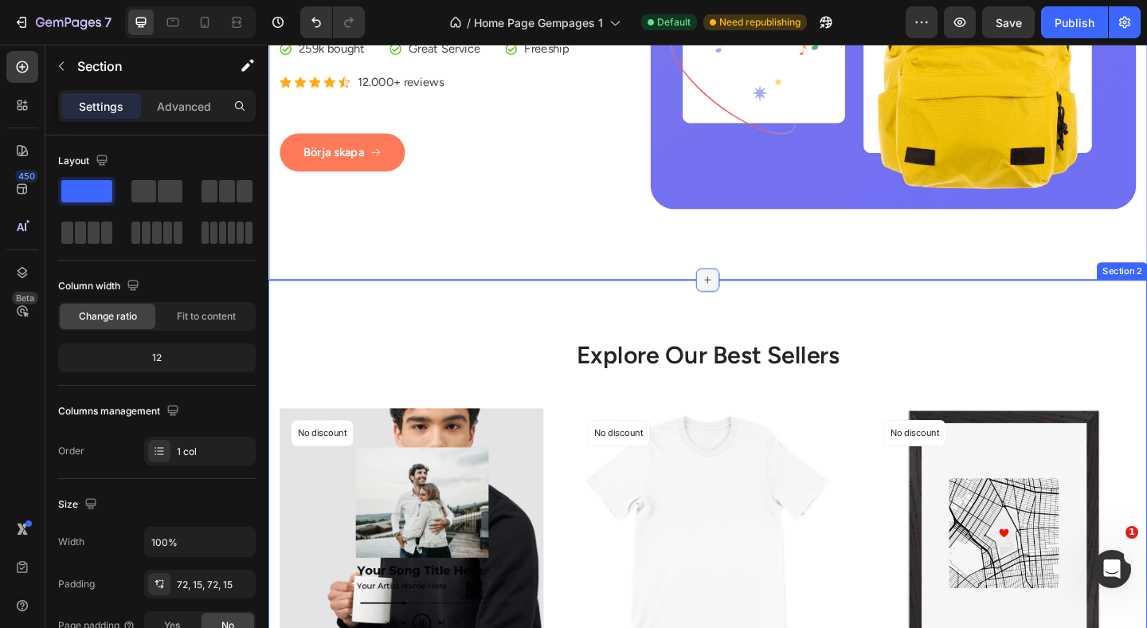
click at [747, 299] on icon at bounding box center [746, 300] width 13 height 13
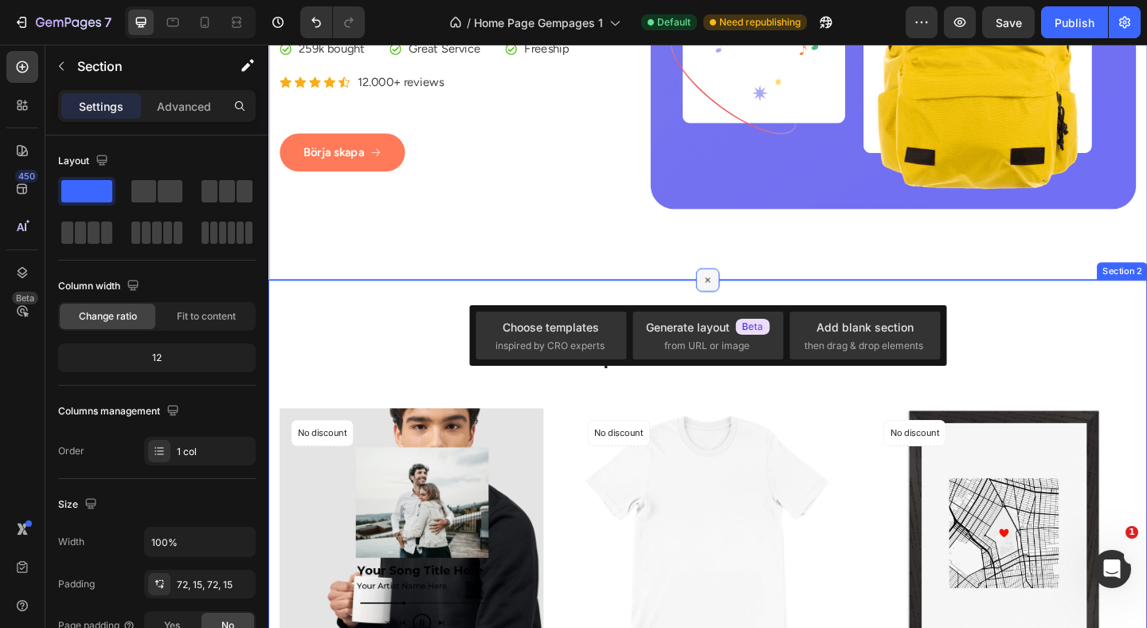
click at [747, 299] on icon at bounding box center [747, 301] width 18 height 18
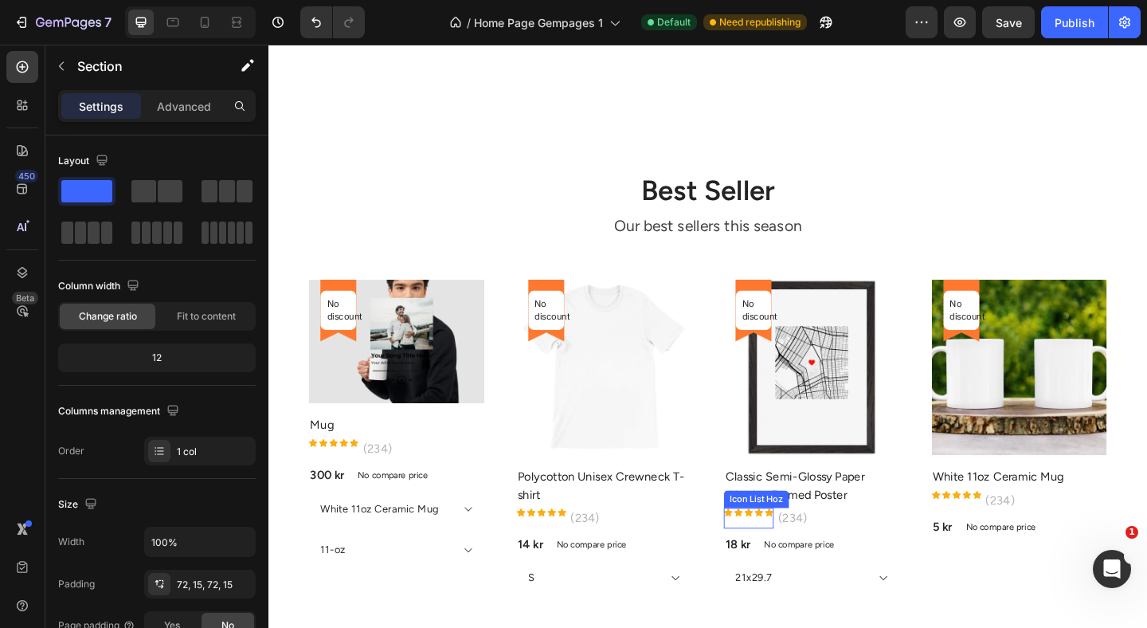
scroll to position [1368, 0]
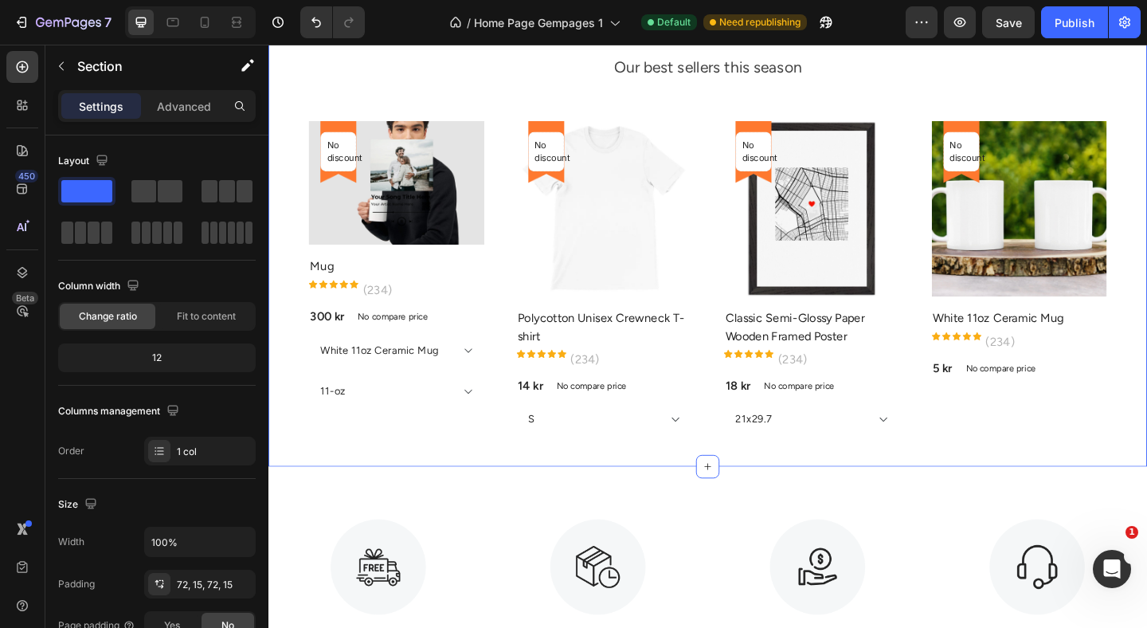
click at [734, 481] on div "Best Seller Heading Our best sellers this season Text block No discount Not be …" at bounding box center [746, 229] width 956 height 549
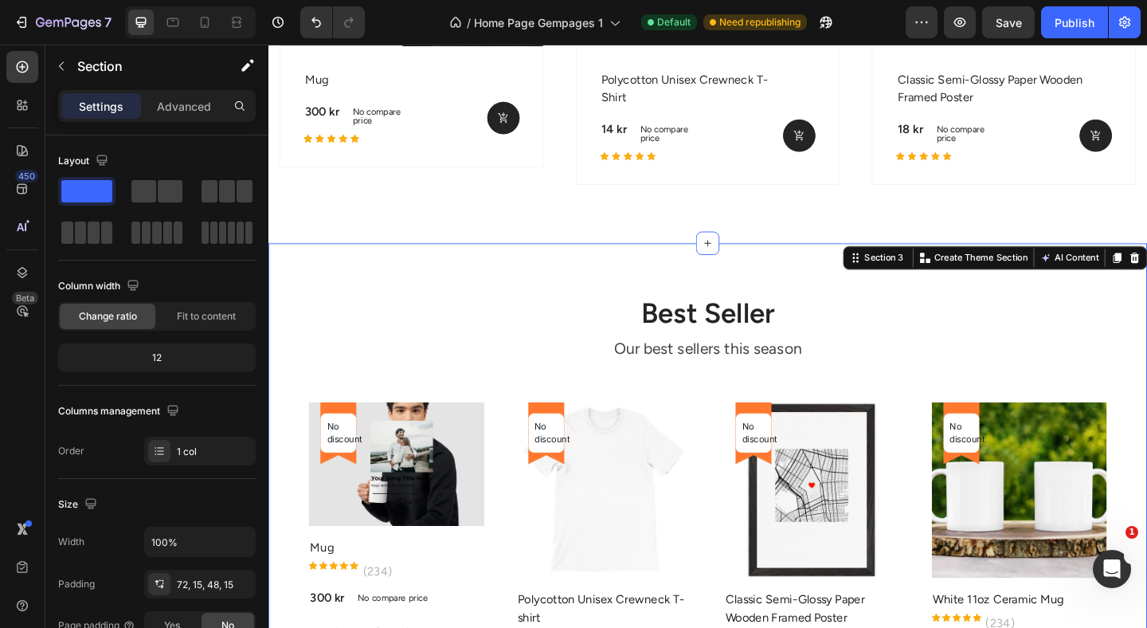
click at [584, 310] on div "Best Seller Heading Our best sellers this season Text block No discount Not be …" at bounding box center [746, 534] width 956 height 549
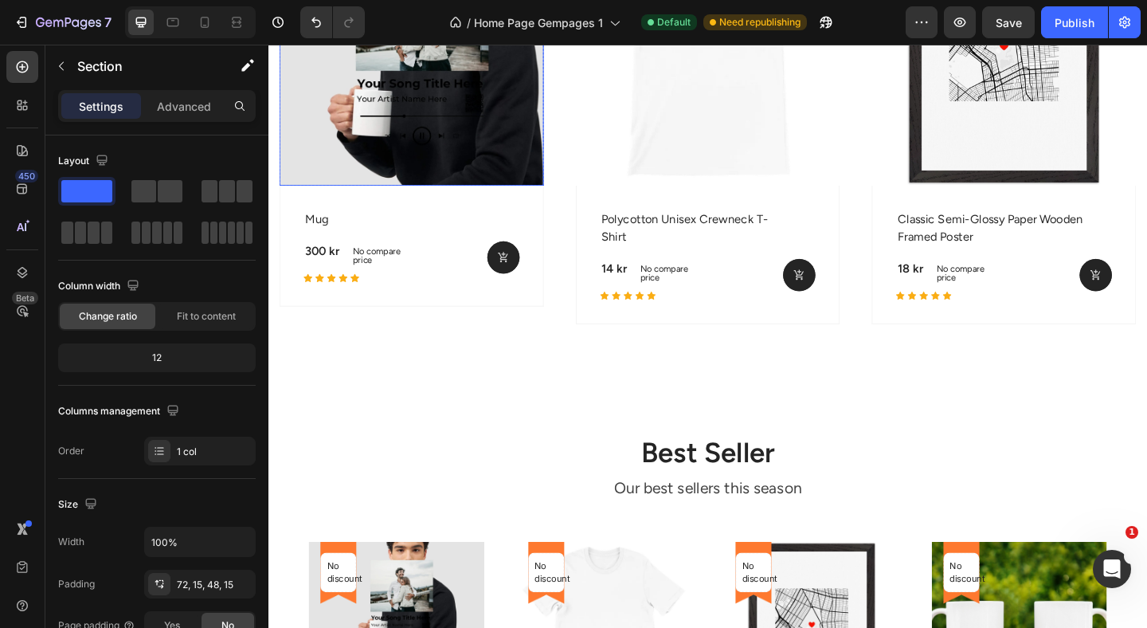
scroll to position [912, 0]
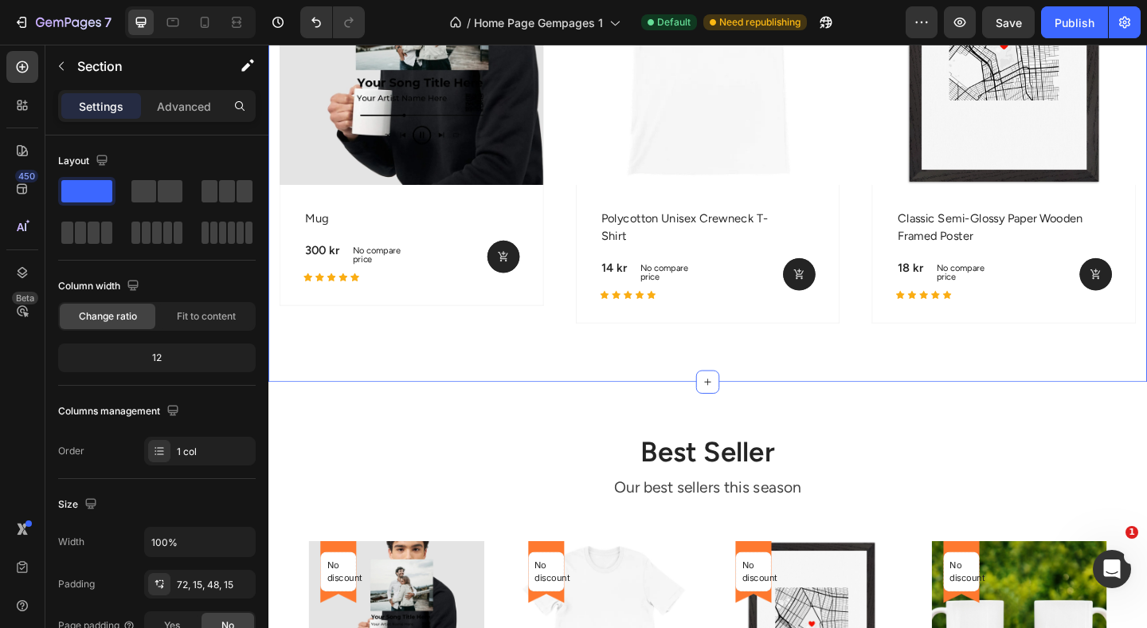
click at [458, 383] on div "Explore Our Best Sellers Heading More options for your pet Text block Row (P) I…" at bounding box center [746, 90] width 956 height 641
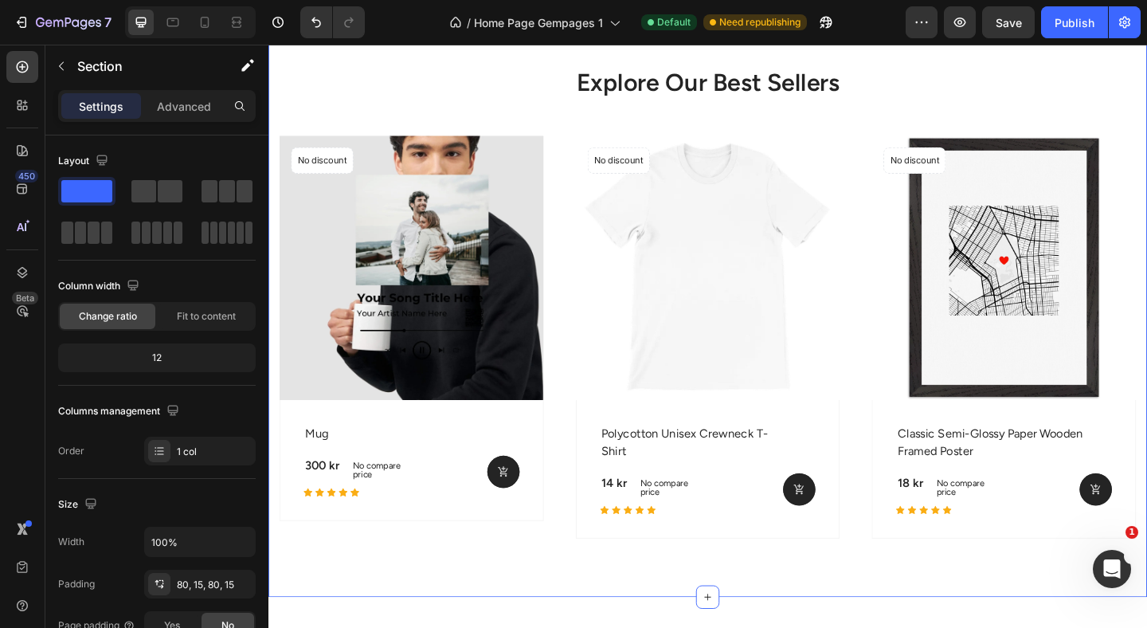
scroll to position [439, 0]
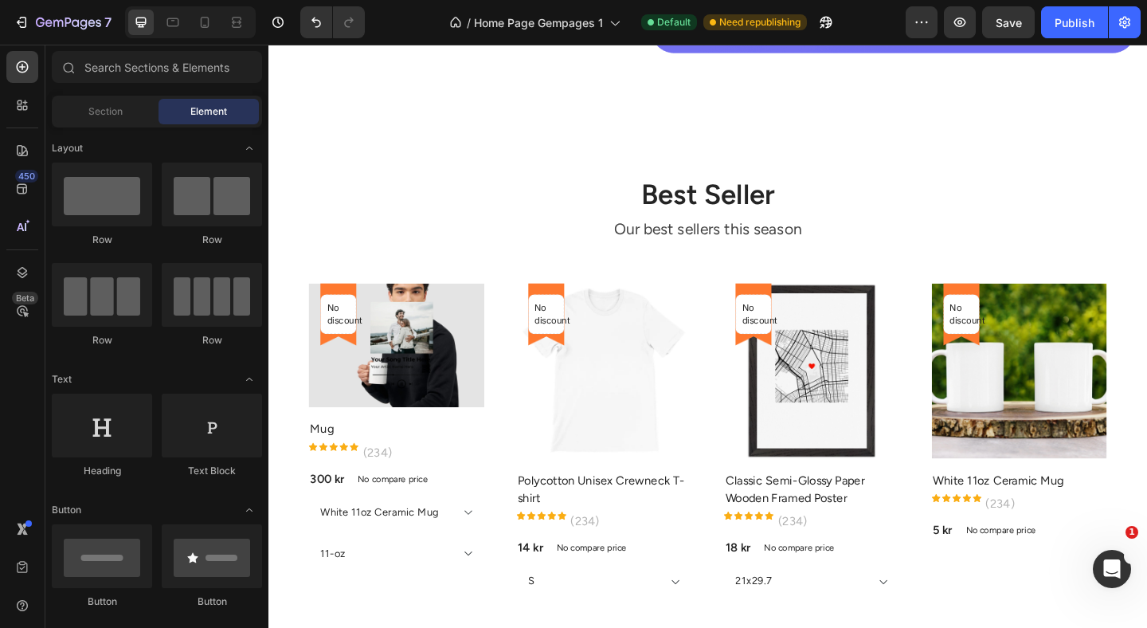
scroll to position [554, 0]
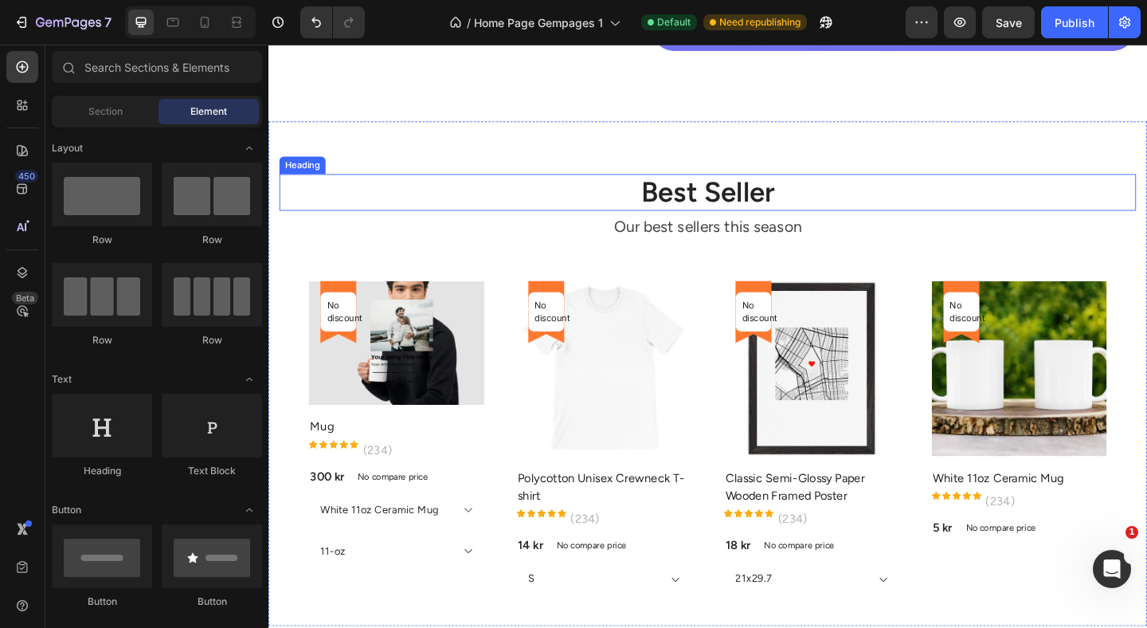
click at [862, 170] on div "Best Seller Heading Our best sellers this season Text block No discount Not be …" at bounding box center [746, 402] width 956 height 549
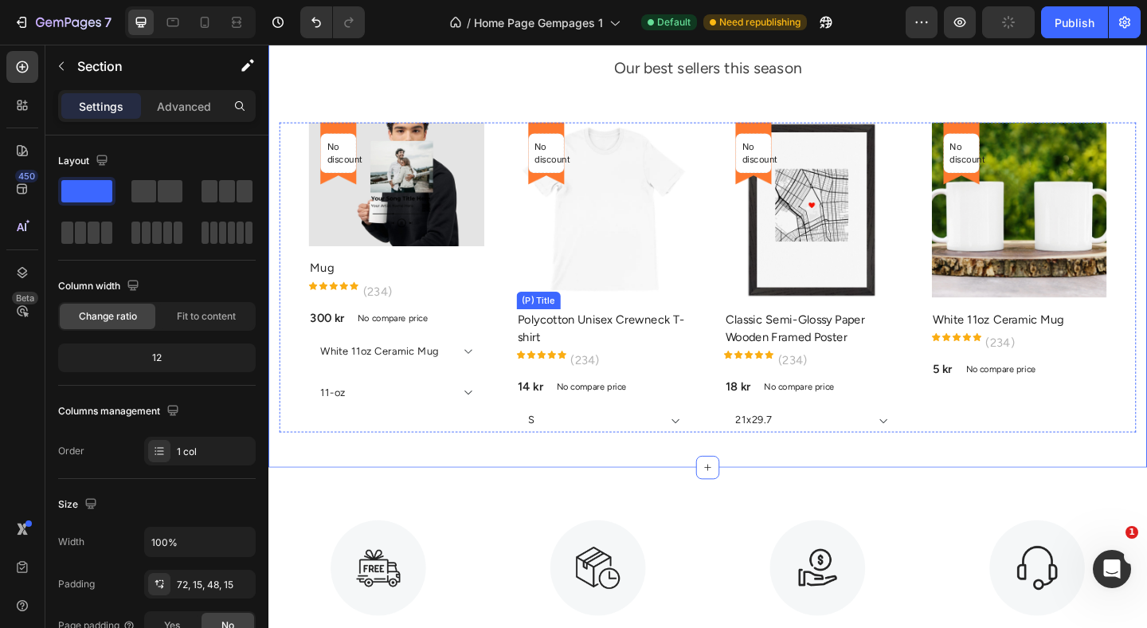
scroll to position [820, 0]
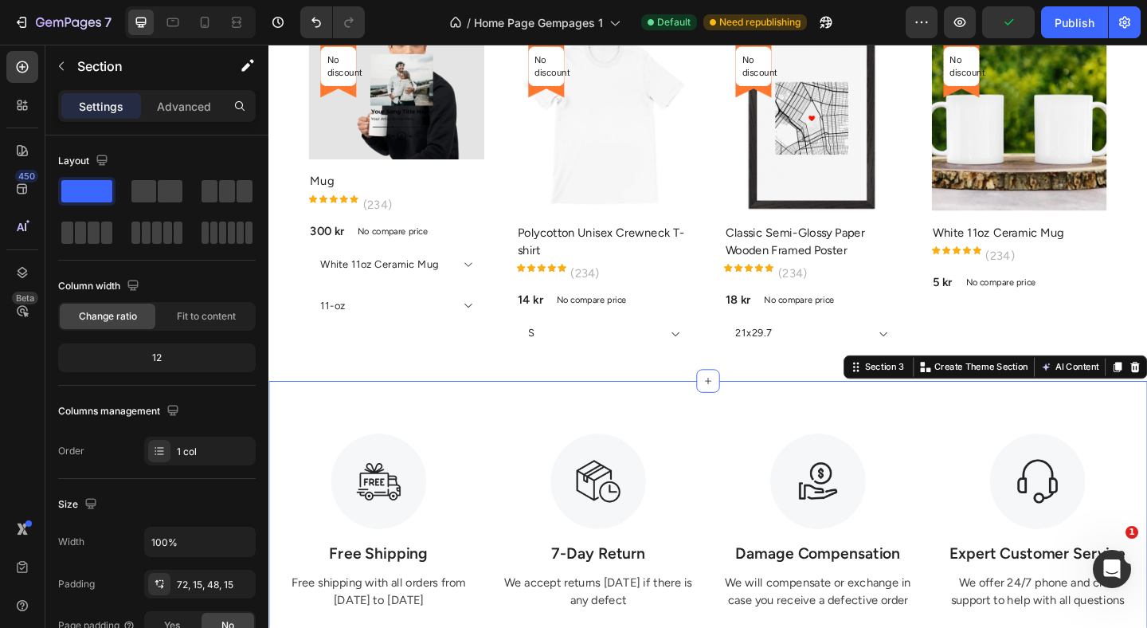
click at [534, 436] on div "Image Free Shipping Text Block Free shipping with all orders from April 1 to Ap…" at bounding box center [746, 563] width 956 height 307
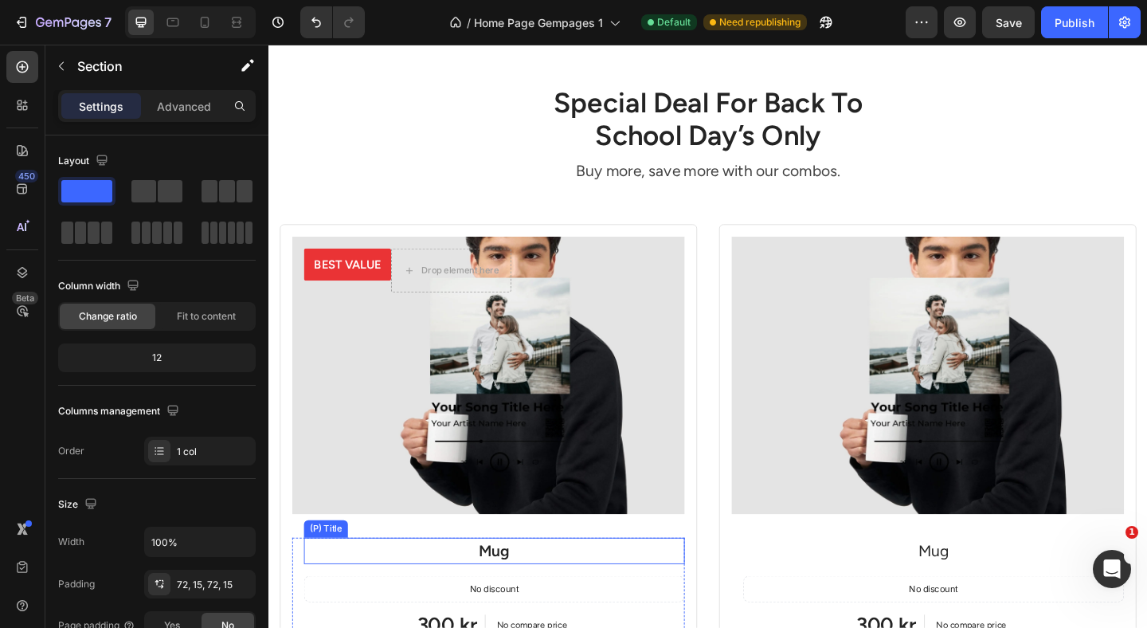
scroll to position [1852, 0]
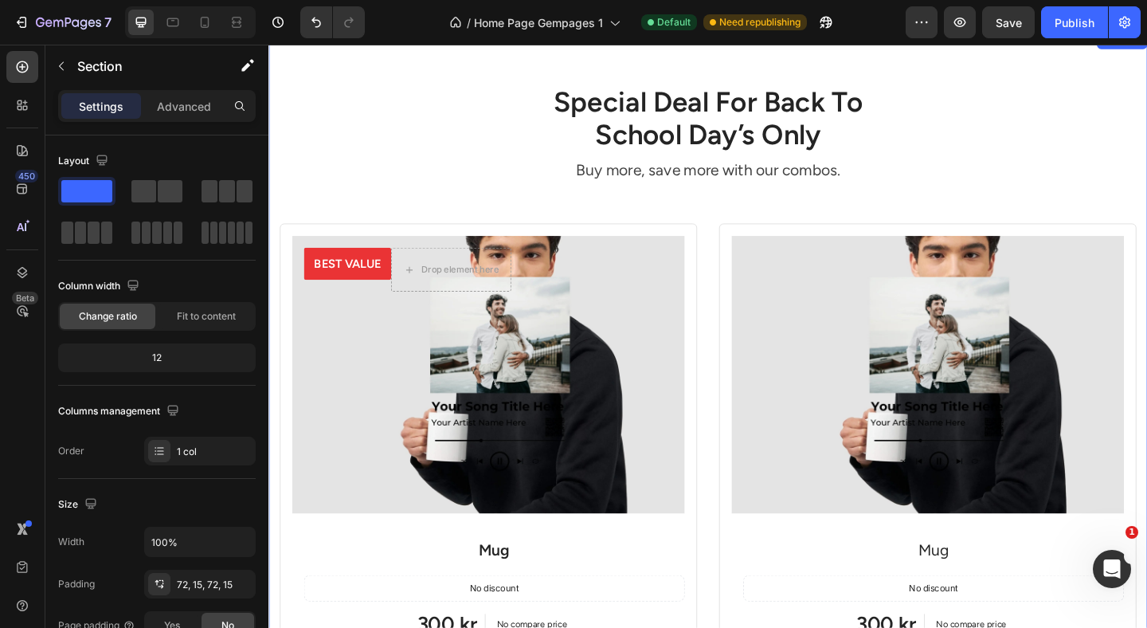
click at [539, 118] on div "Special Deal For Back To School Day’s Only Heading Buy more, save more with our…" at bounding box center [746, 536] width 932 height 897
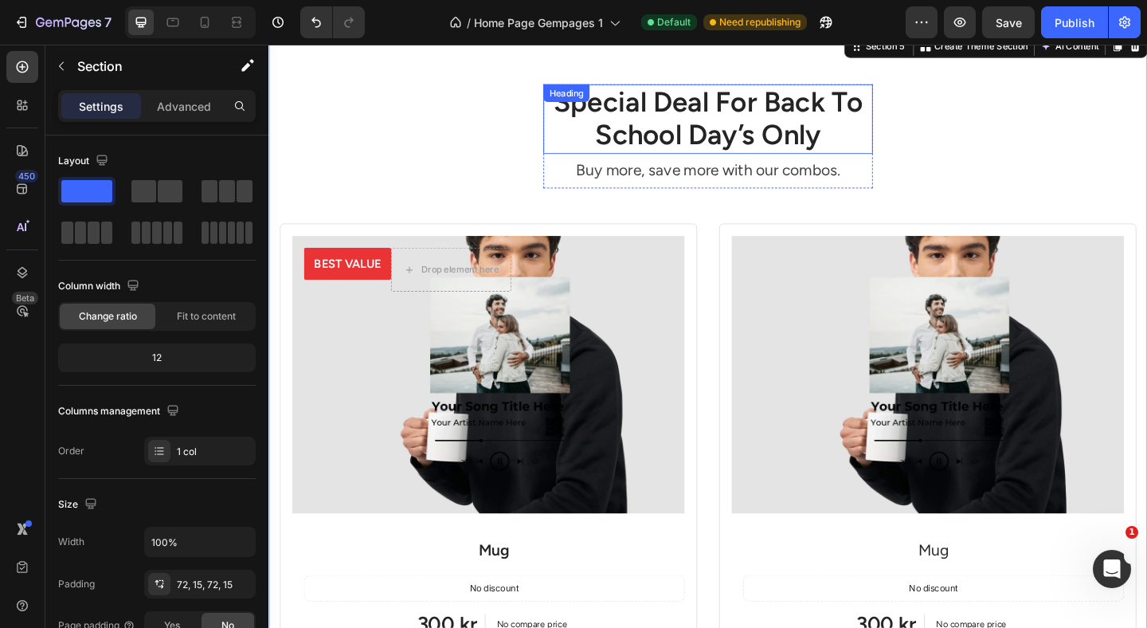
scroll to position [1620, 0]
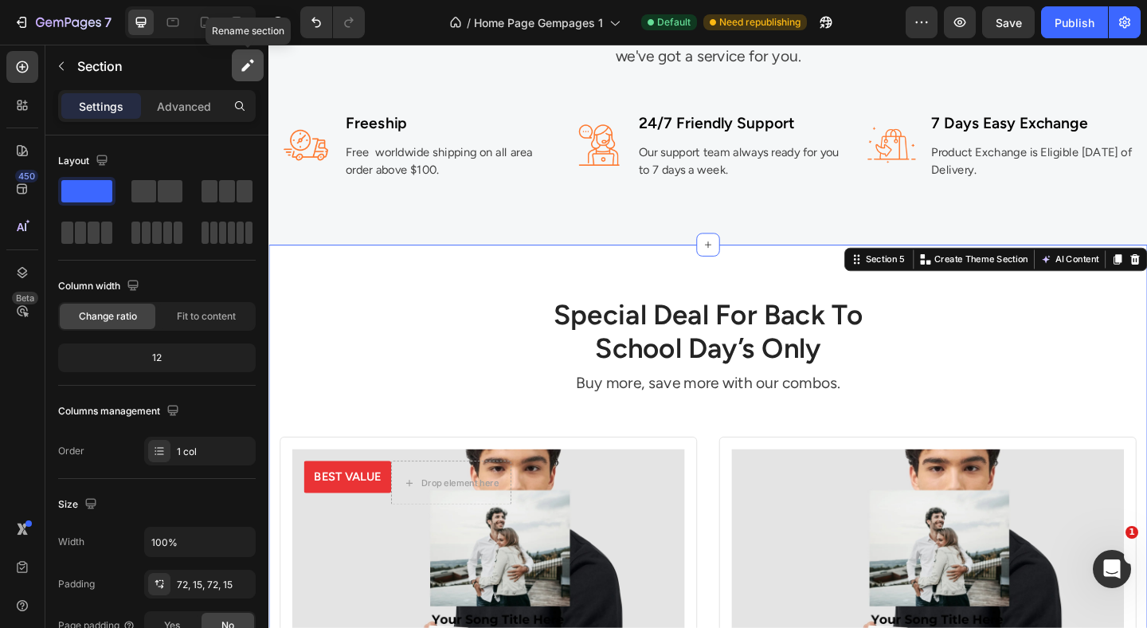
click at [241, 64] on icon "button" at bounding box center [248, 65] width 16 height 16
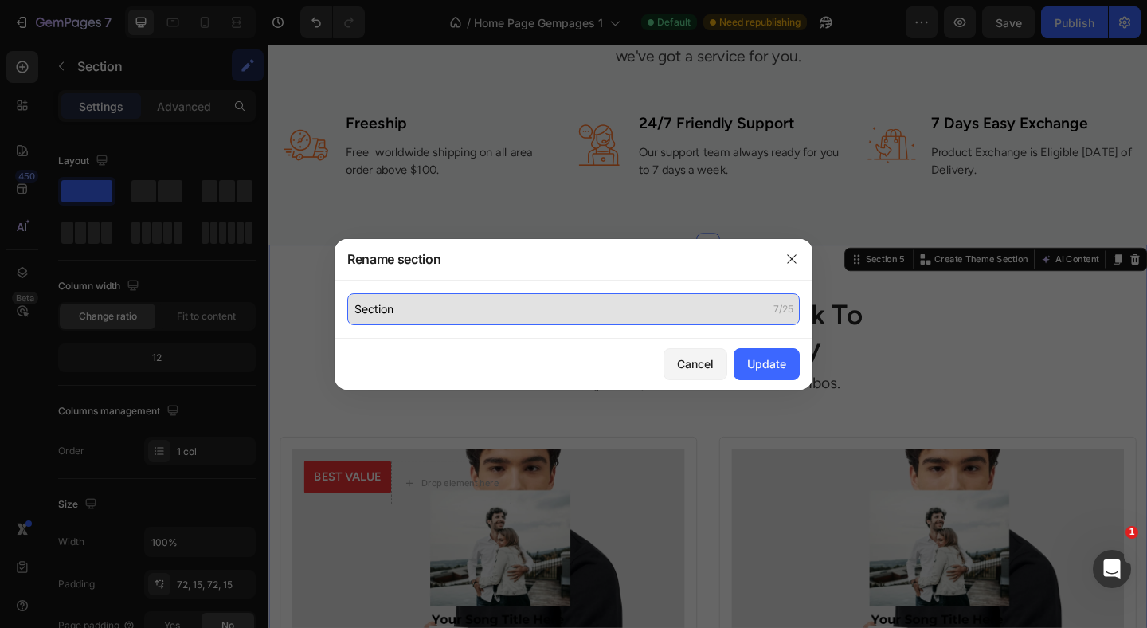
click at [491, 305] on input "Section" at bounding box center [573, 309] width 452 height 32
type input "Kampanj - [DATE]"
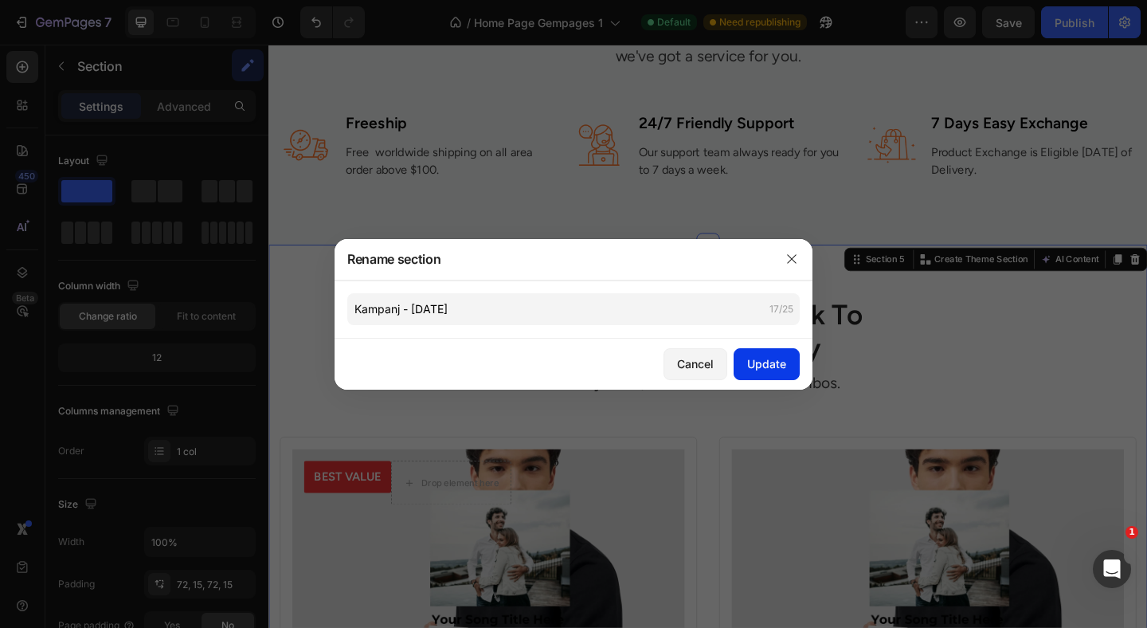
click at [775, 371] on div "Update" at bounding box center [766, 363] width 39 height 17
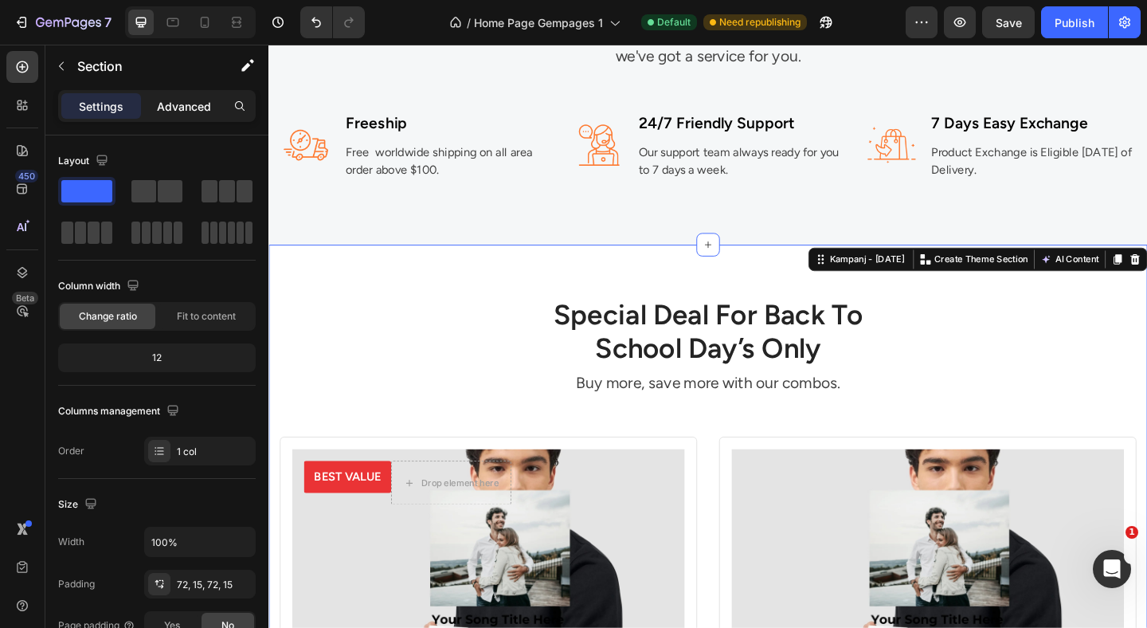
click at [176, 112] on p "Advanced" at bounding box center [184, 106] width 54 height 17
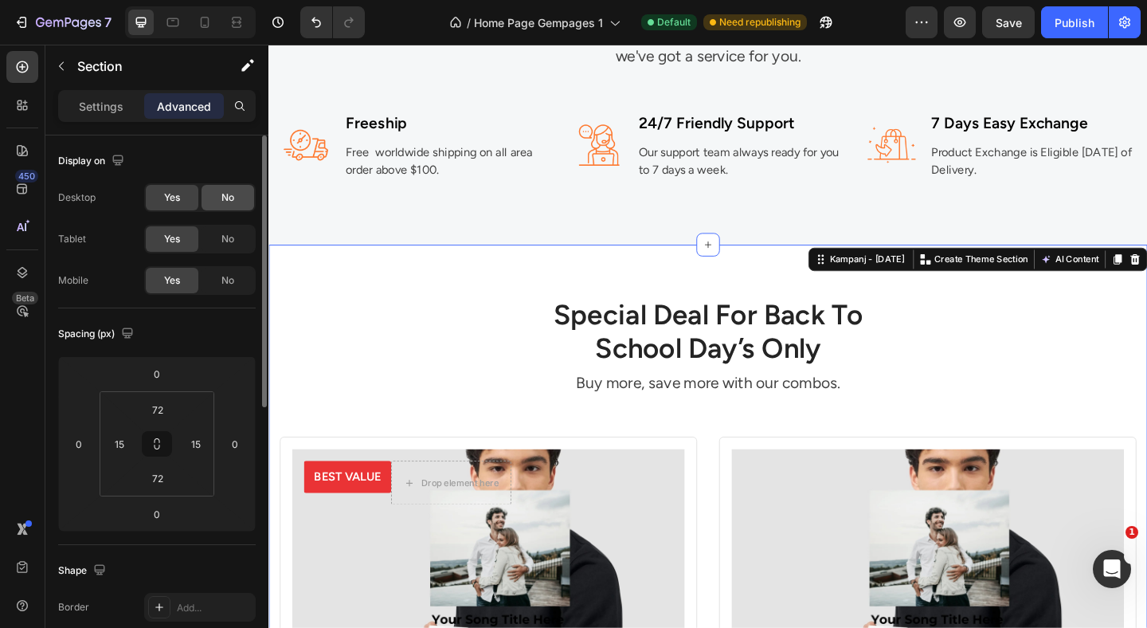
click at [227, 200] on span "No" at bounding box center [227, 197] width 13 height 14
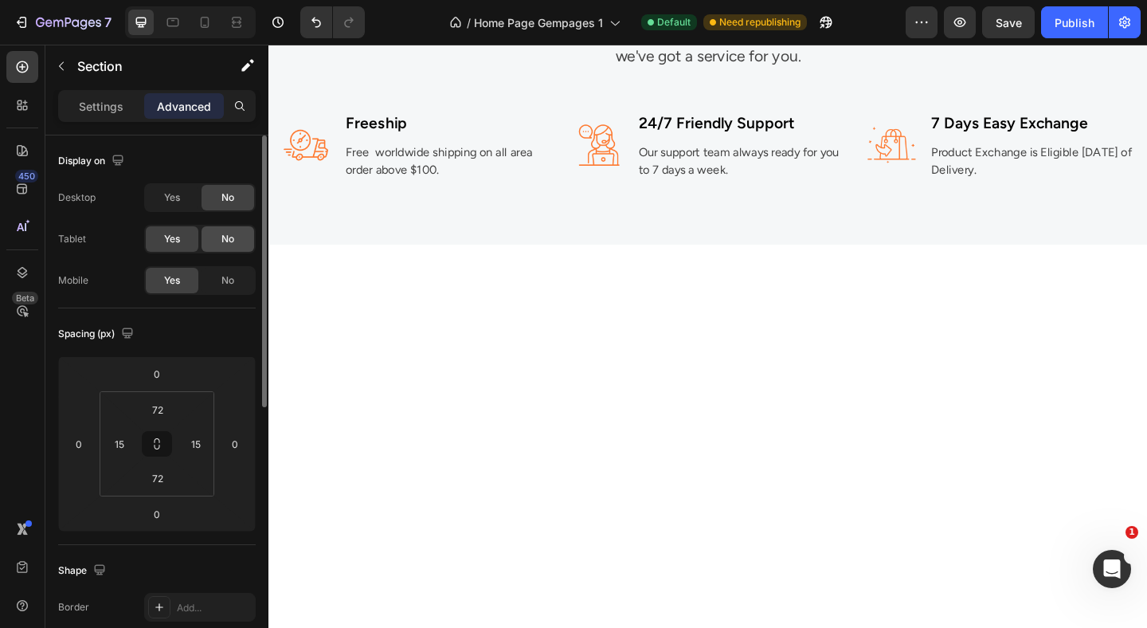
click at [225, 240] on span "No" at bounding box center [227, 239] width 13 height 14
click at [225, 290] on div "No" at bounding box center [228, 280] width 53 height 25
click at [158, 225] on div "Yes No" at bounding box center [200, 239] width 112 height 29
click at [178, 235] on span "Yes" at bounding box center [172, 239] width 16 height 14
click at [184, 192] on div "Yes" at bounding box center [172, 197] width 53 height 25
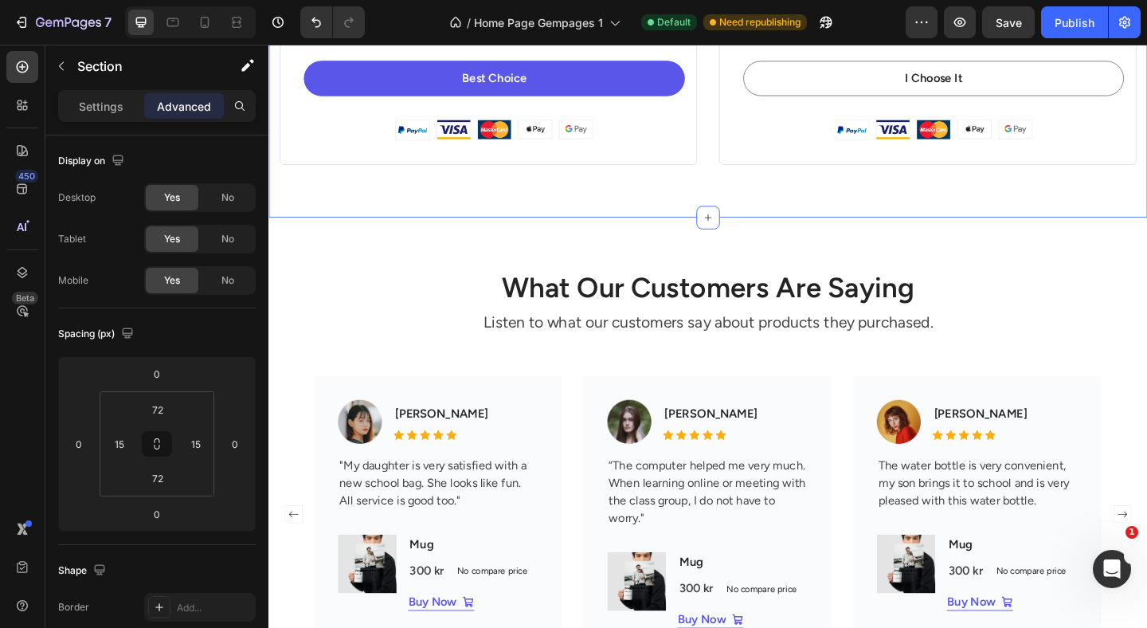
scroll to position [2663, 0]
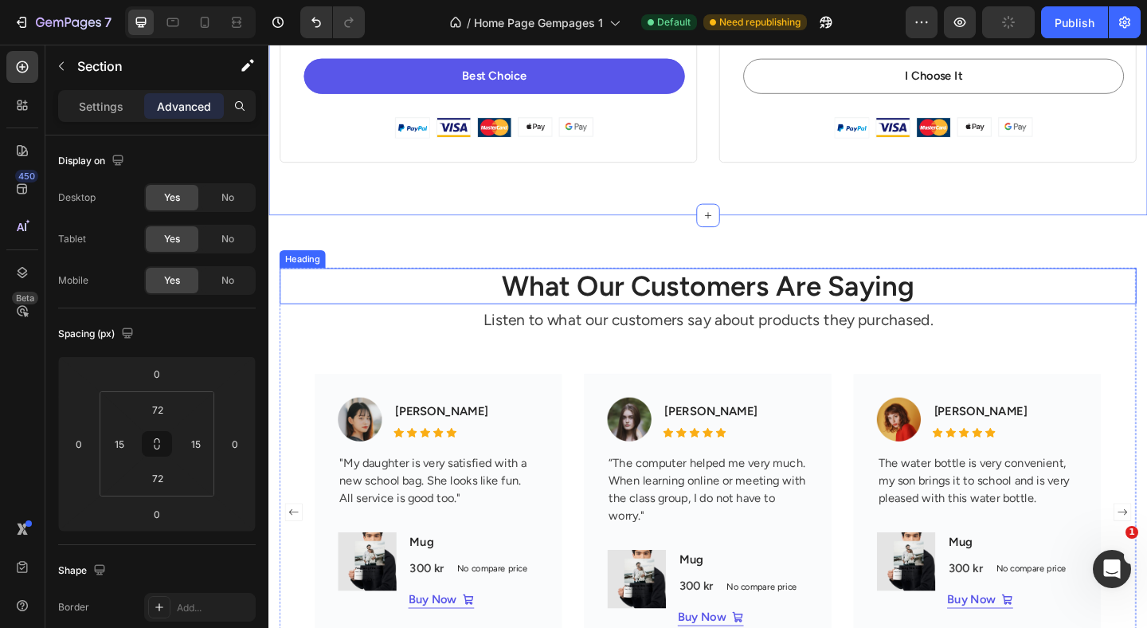
click at [432, 295] on p "What Our Customers Are Saying" at bounding box center [746, 307] width 929 height 37
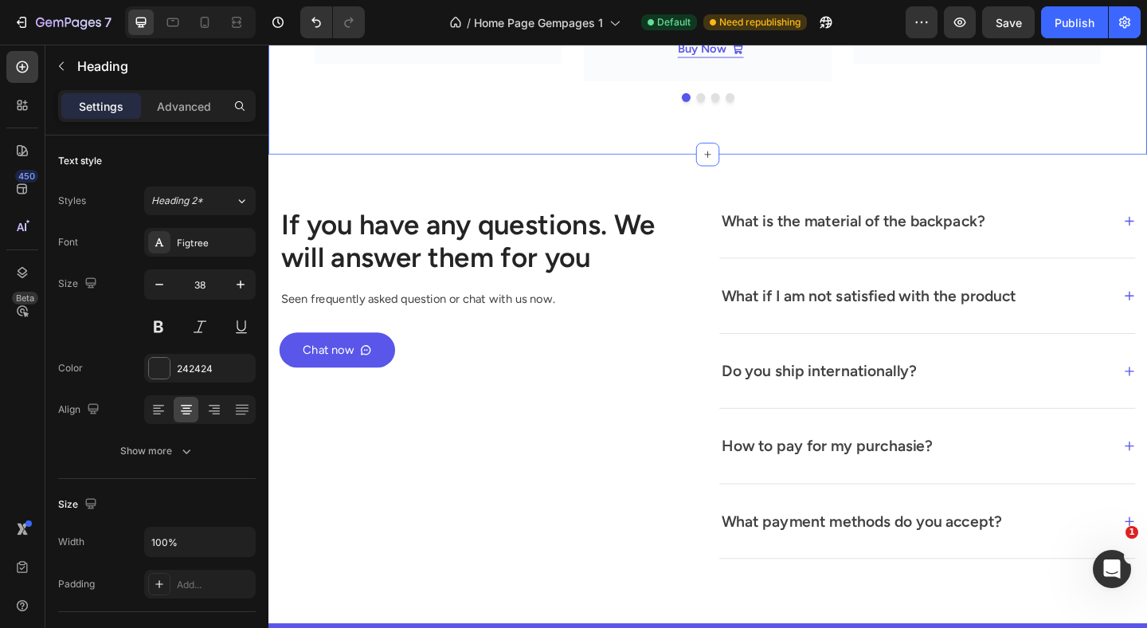
scroll to position [3293, 0]
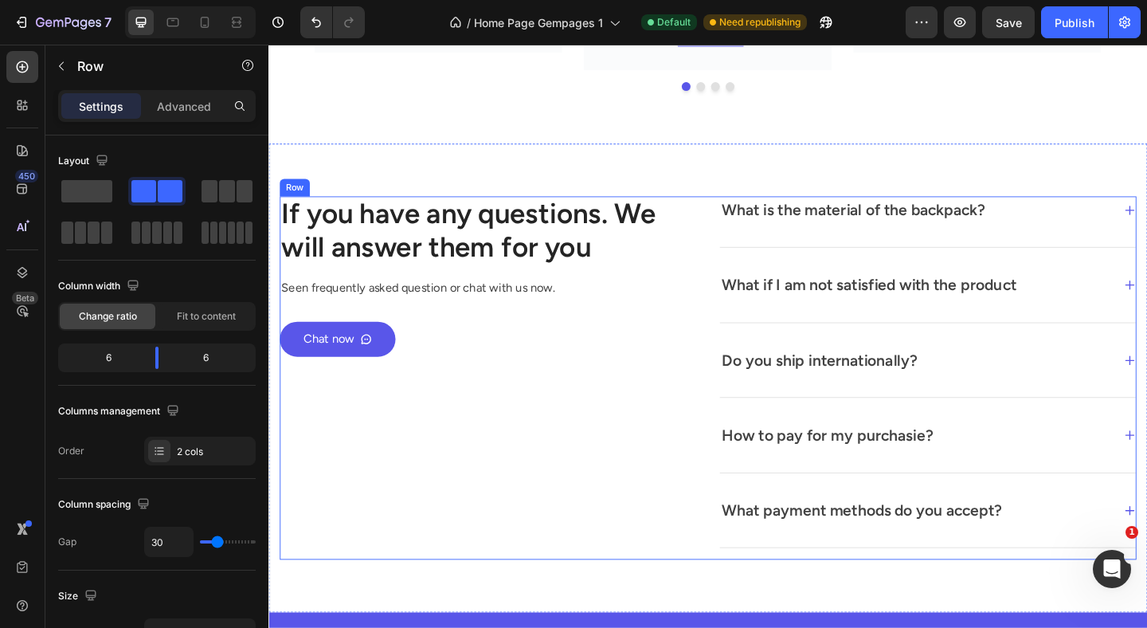
click at [701, 539] on div "If you have any questions. We will answer them for you Heading Seen frequently …" at bounding box center [507, 407] width 454 height 396
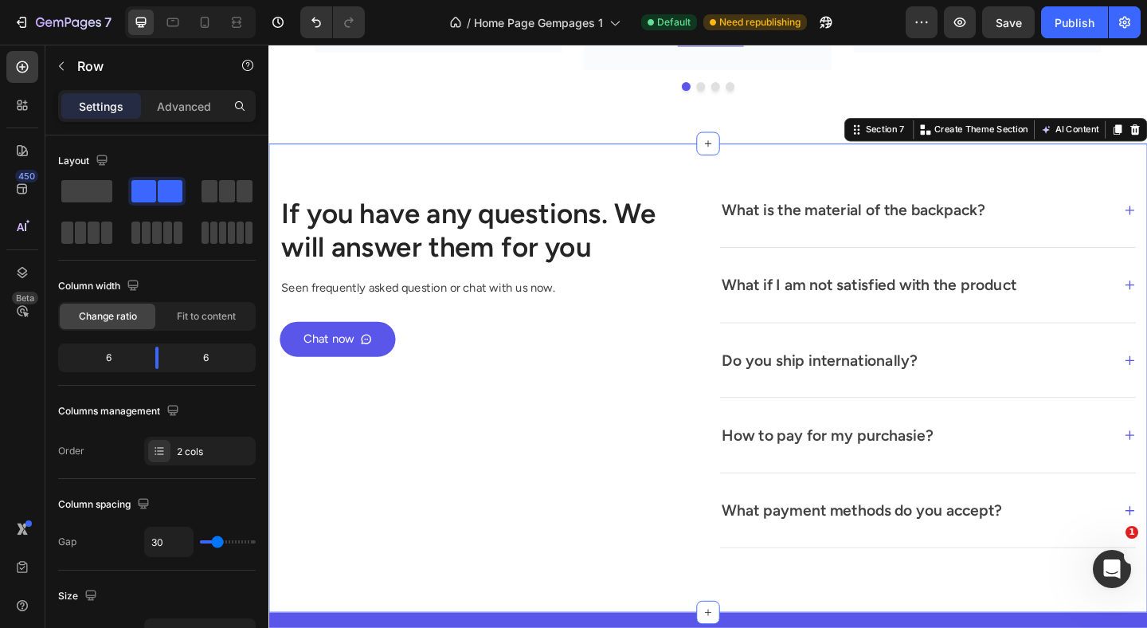
click at [573, 159] on div "If you have any questions. We will answer them for you Heading Seen frequently …" at bounding box center [746, 407] width 956 height 511
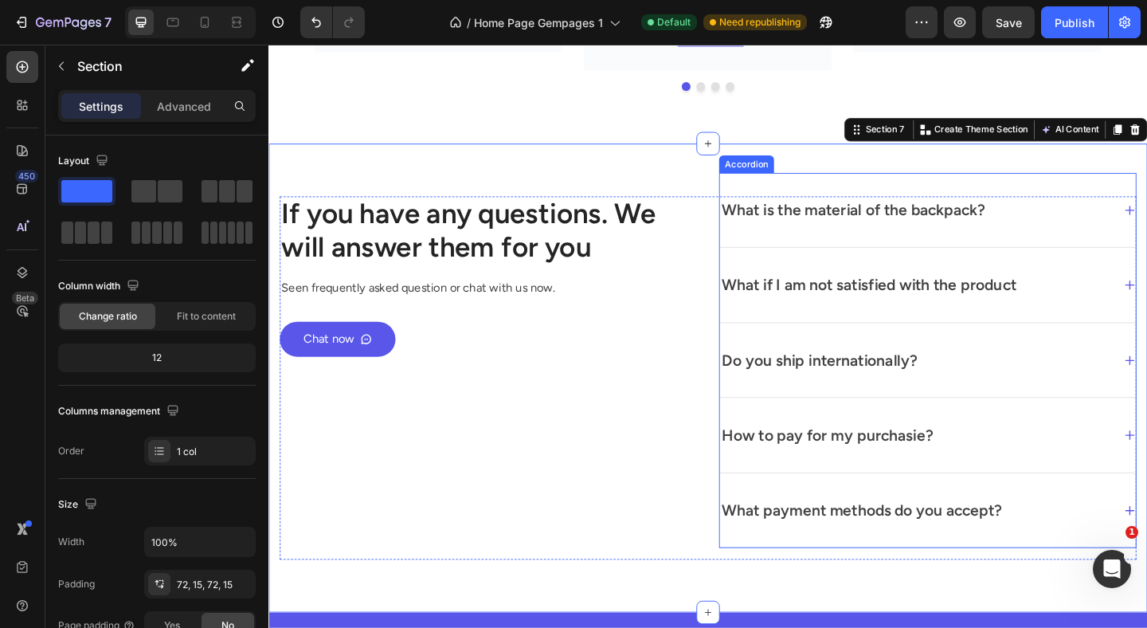
click at [904, 549] on div "What payment methods do you accept?" at bounding box center [914, 551] width 310 height 30
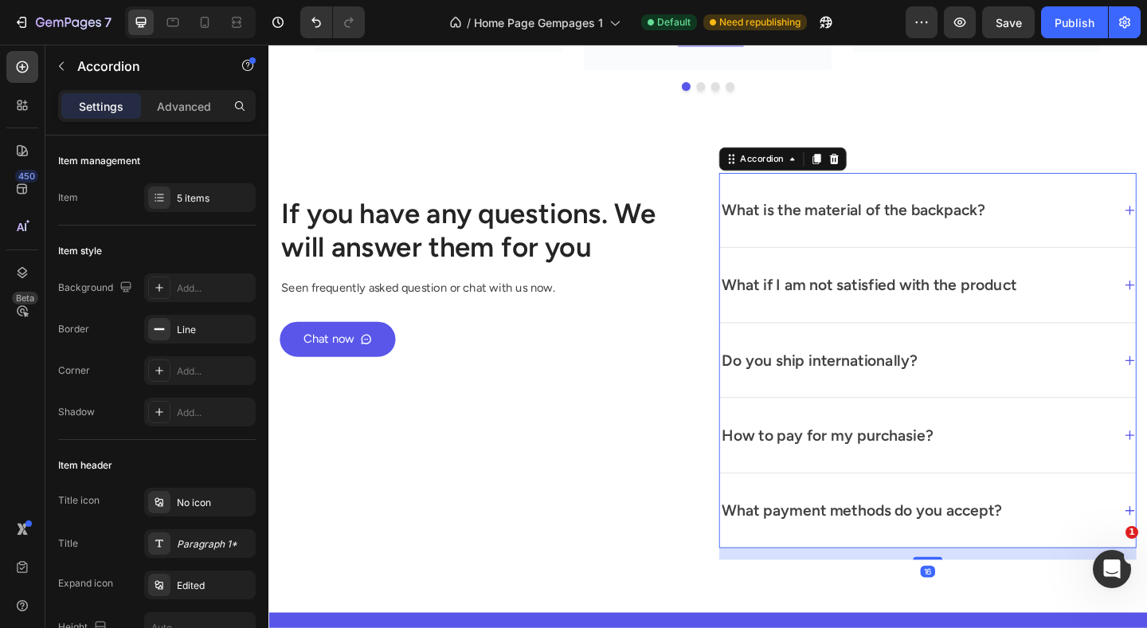
click at [1096, 542] on div "What payment methods do you accept?" at bounding box center [972, 551] width 427 height 30
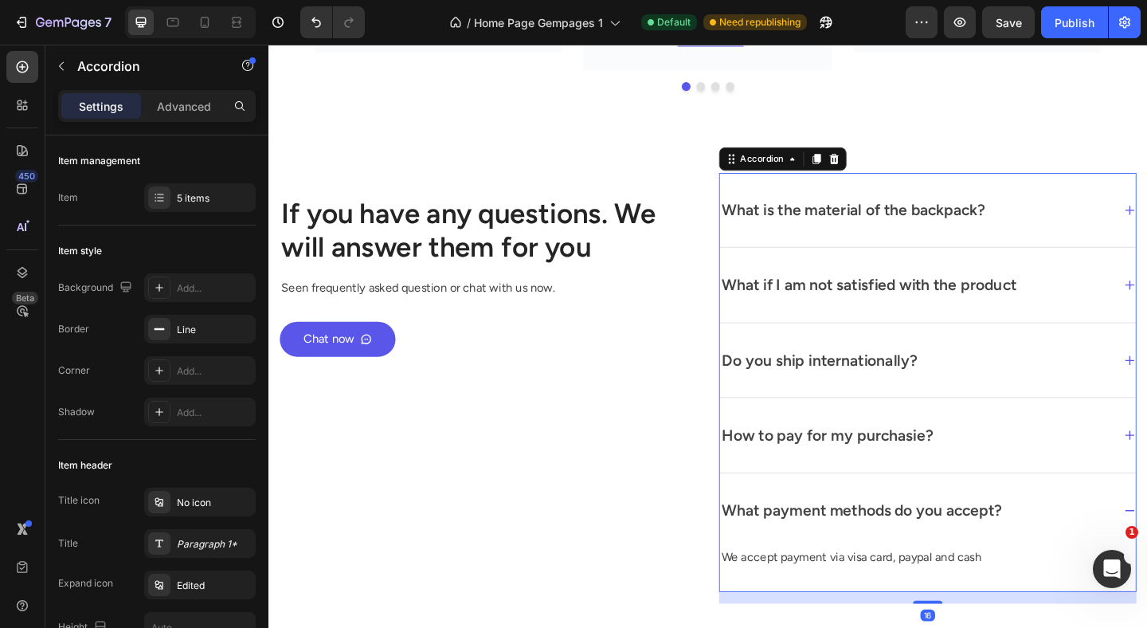
click at [1067, 473] on div "How to pay for my purchasie?" at bounding box center [972, 469] width 427 height 30
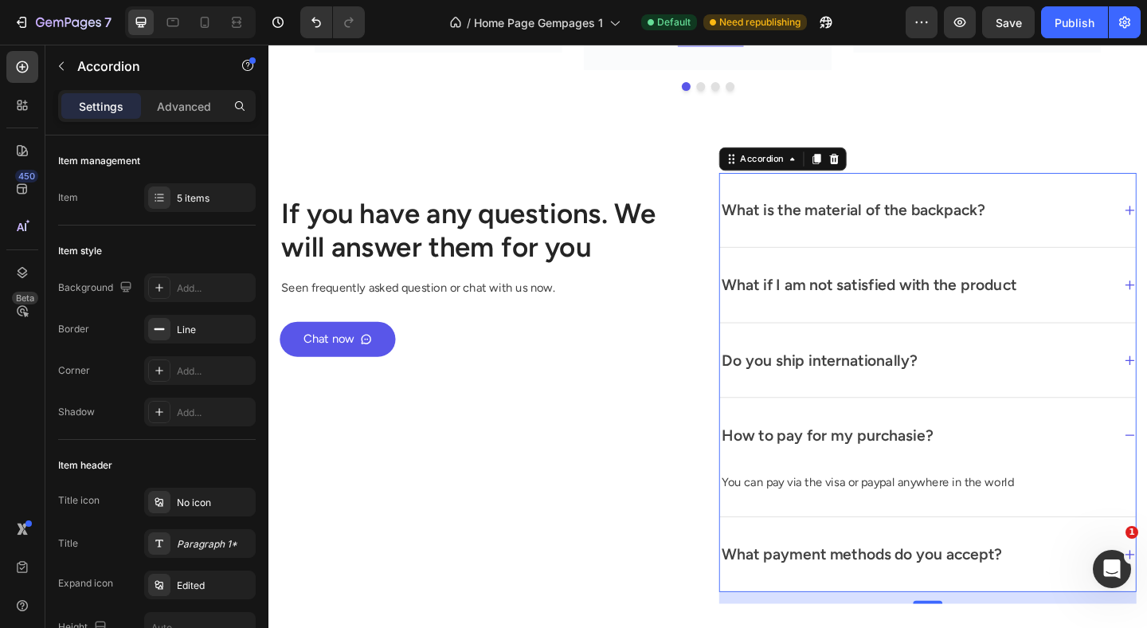
click at [1075, 398] on div "Do you ship internationally?" at bounding box center [972, 388] width 427 height 30
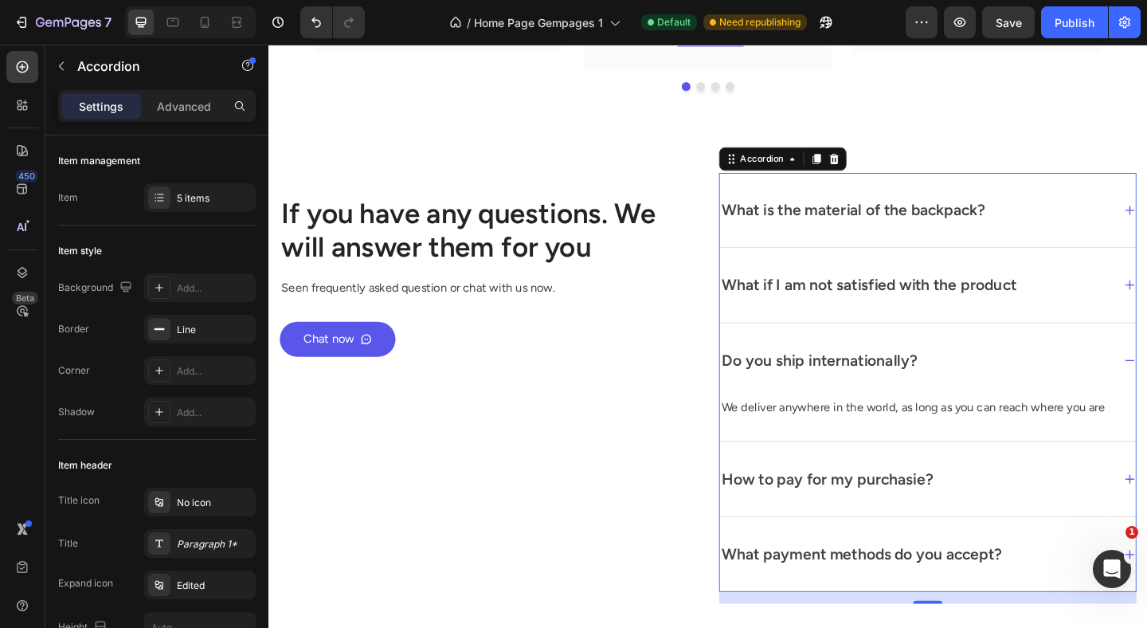
click at [1133, 307] on div "What if I am not satisfied with the product" at bounding box center [972, 306] width 427 height 30
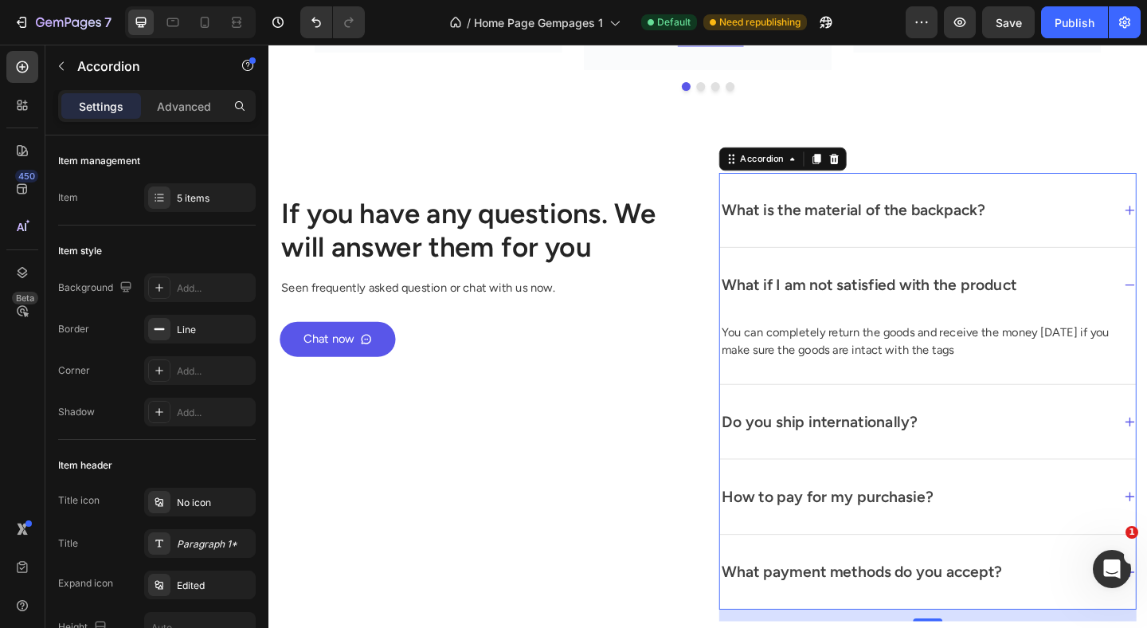
click at [1140, 229] on div "What is the material of the backpack?" at bounding box center [972, 224] width 427 height 30
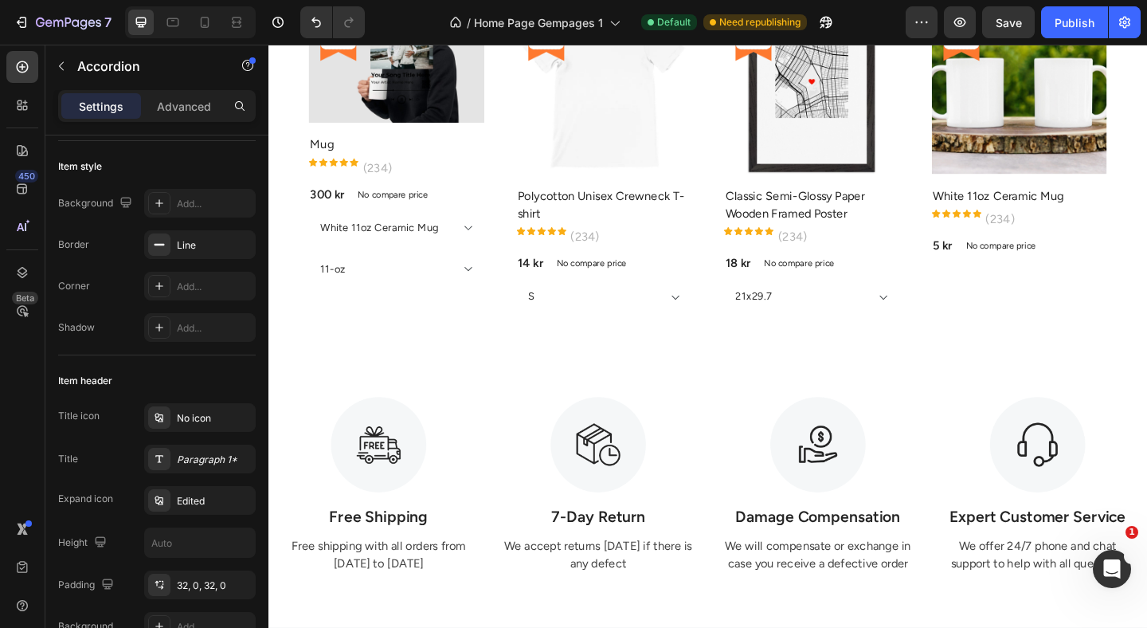
scroll to position [862, 0]
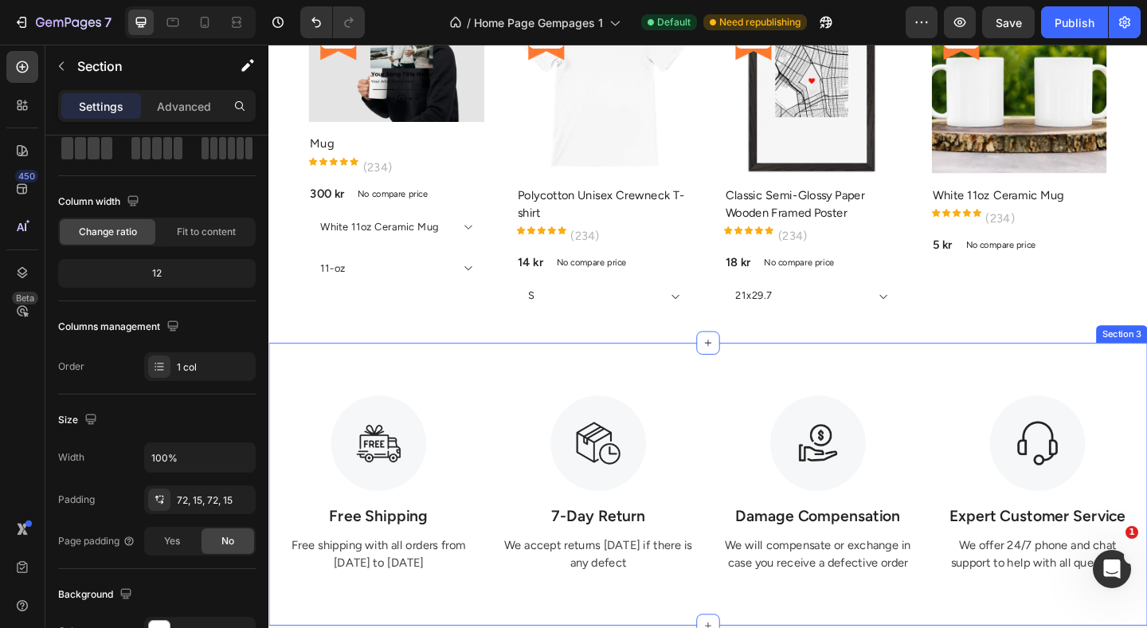
click at [722, 409] on div "Image Free Shipping Text Block Free shipping with all orders from April 1 to Ap…" at bounding box center [746, 522] width 956 height 307
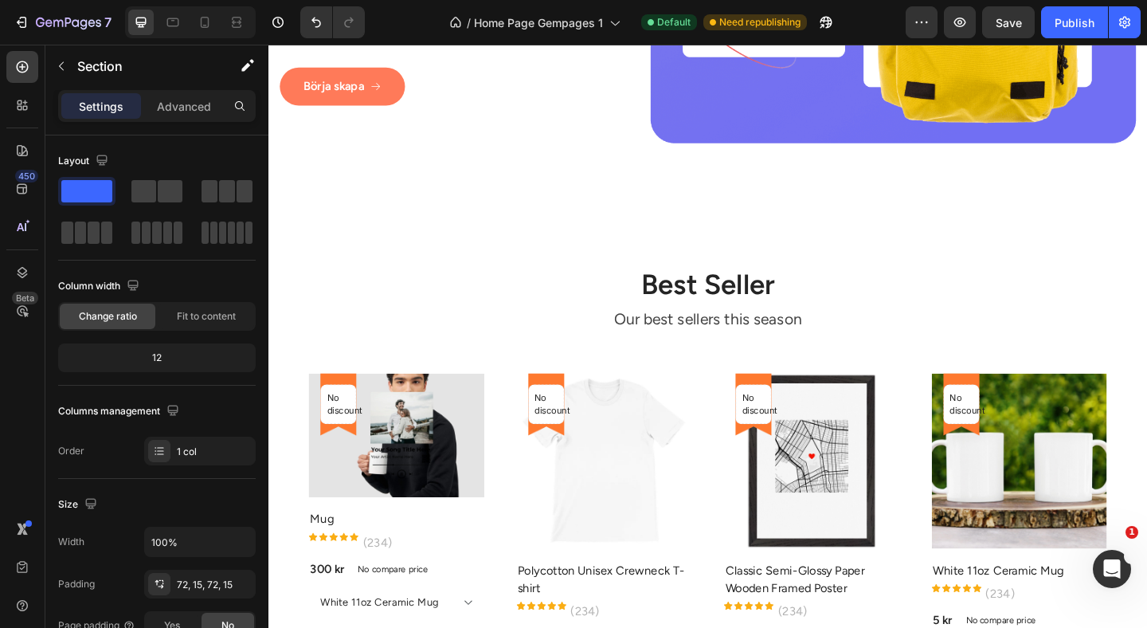
scroll to position [494, 0]
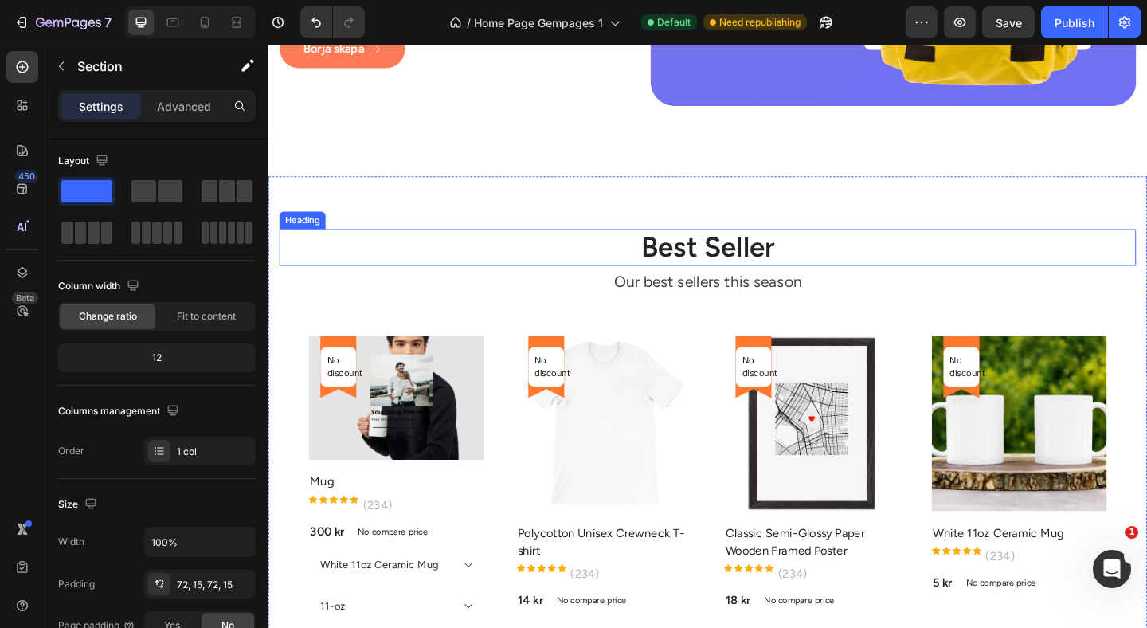
click at [926, 252] on p "Best Seller" at bounding box center [746, 265] width 929 height 37
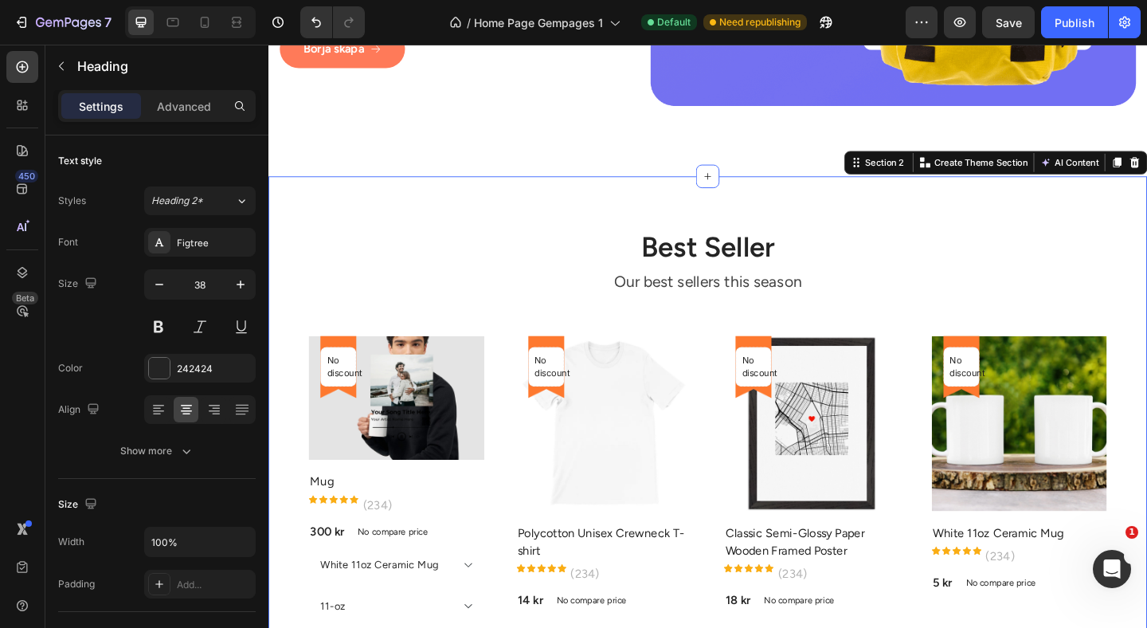
click at [796, 198] on div "Best Seller Heading Our best sellers this season Text block No discount Not be …" at bounding box center [746, 462] width 956 height 549
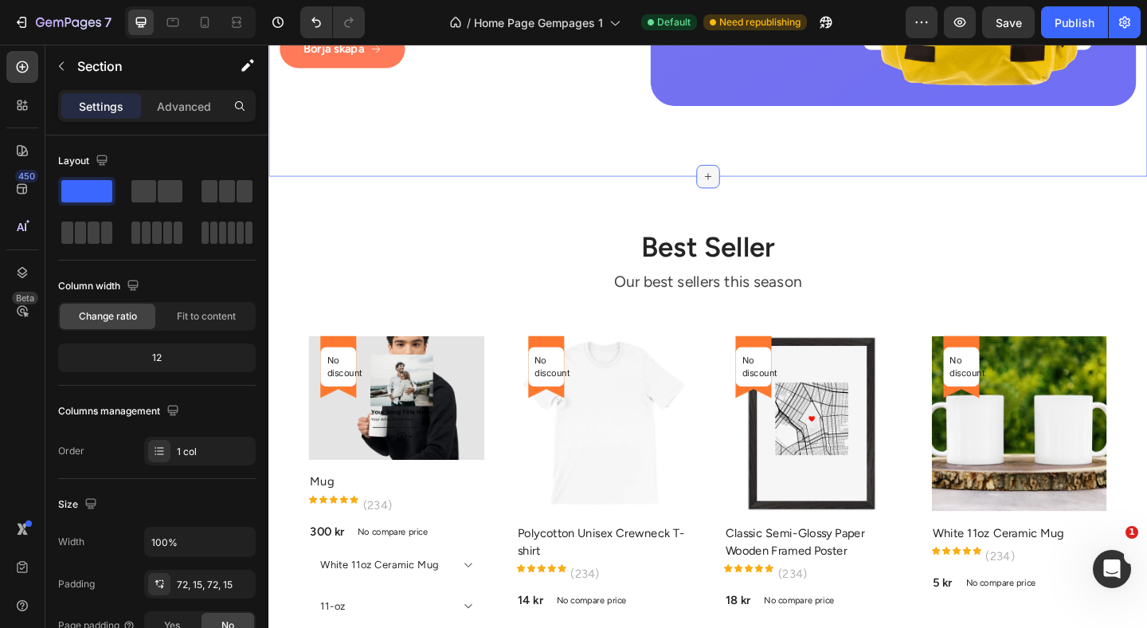
click at [743, 183] on icon at bounding box center [746, 188] width 13 height 13
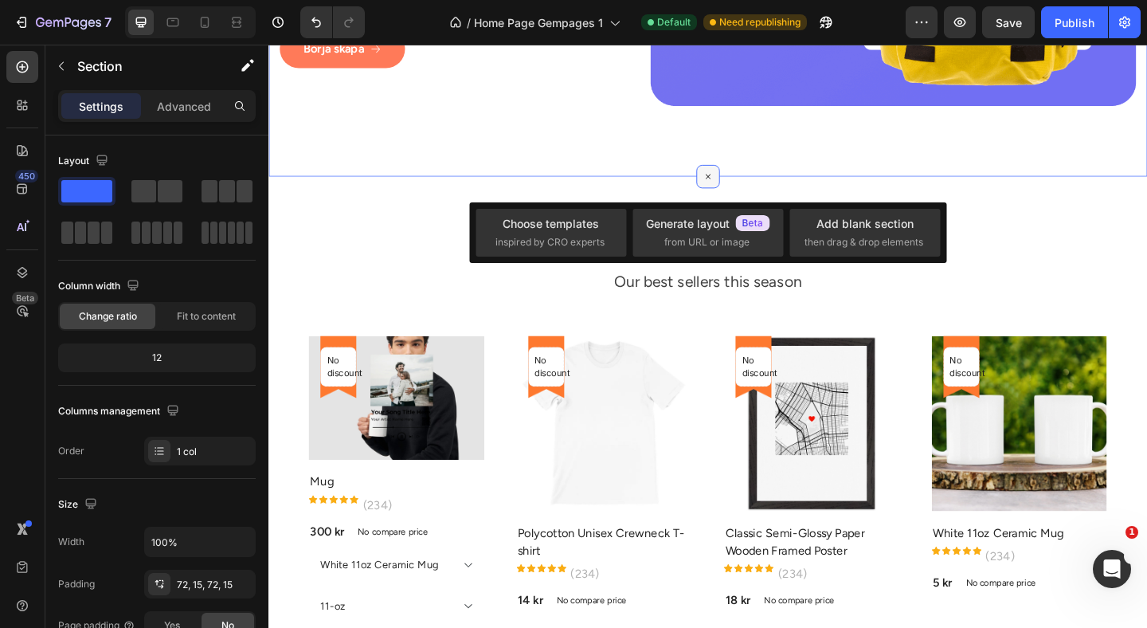
click at [744, 183] on icon at bounding box center [747, 188] width 18 height 18
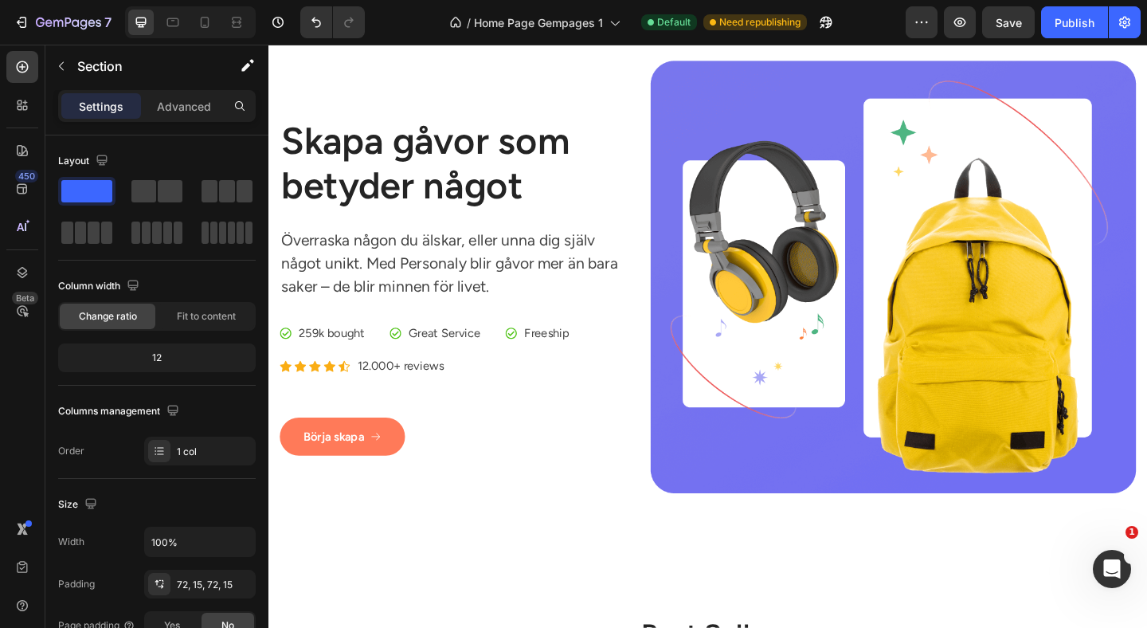
scroll to position [0, 0]
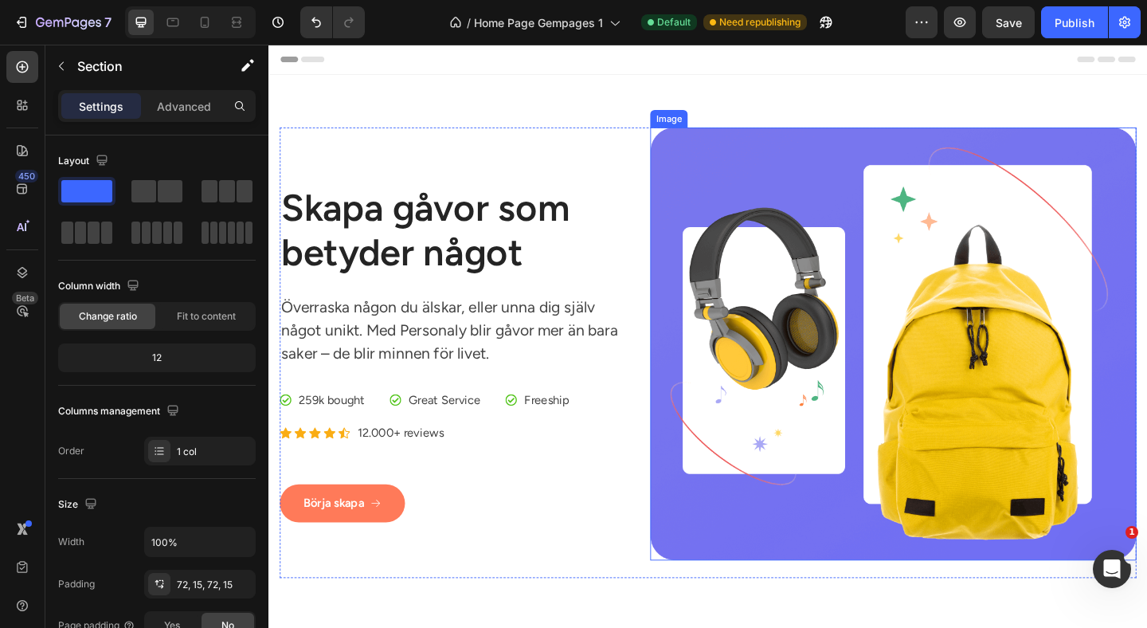
click at [867, 396] on img at bounding box center [947, 370] width 529 height 471
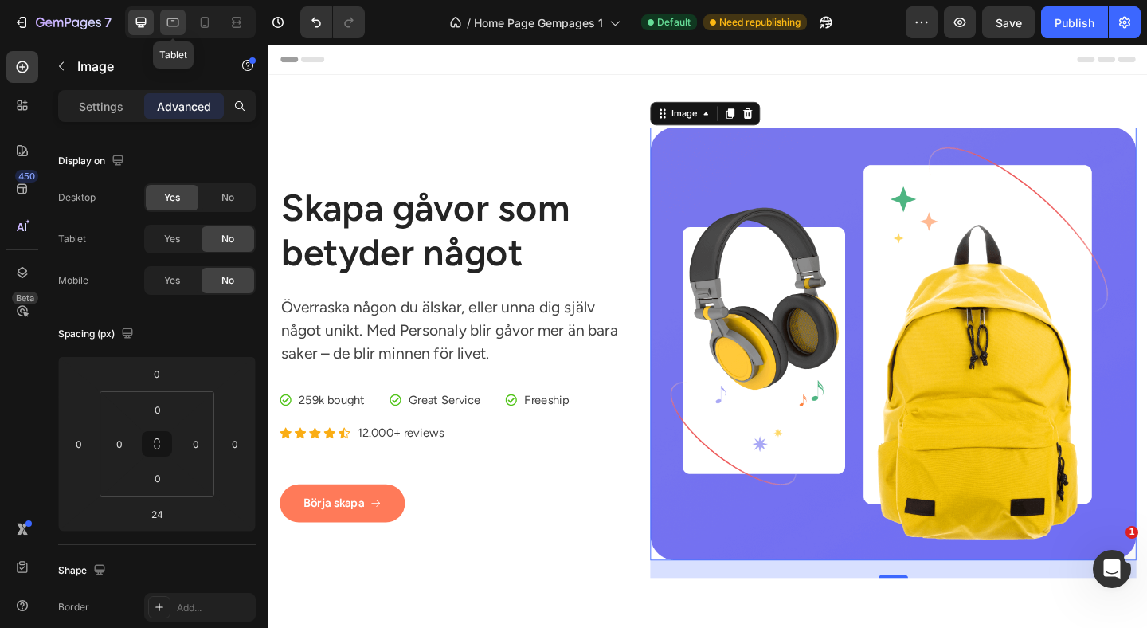
click at [173, 15] on icon at bounding box center [173, 22] width 16 height 16
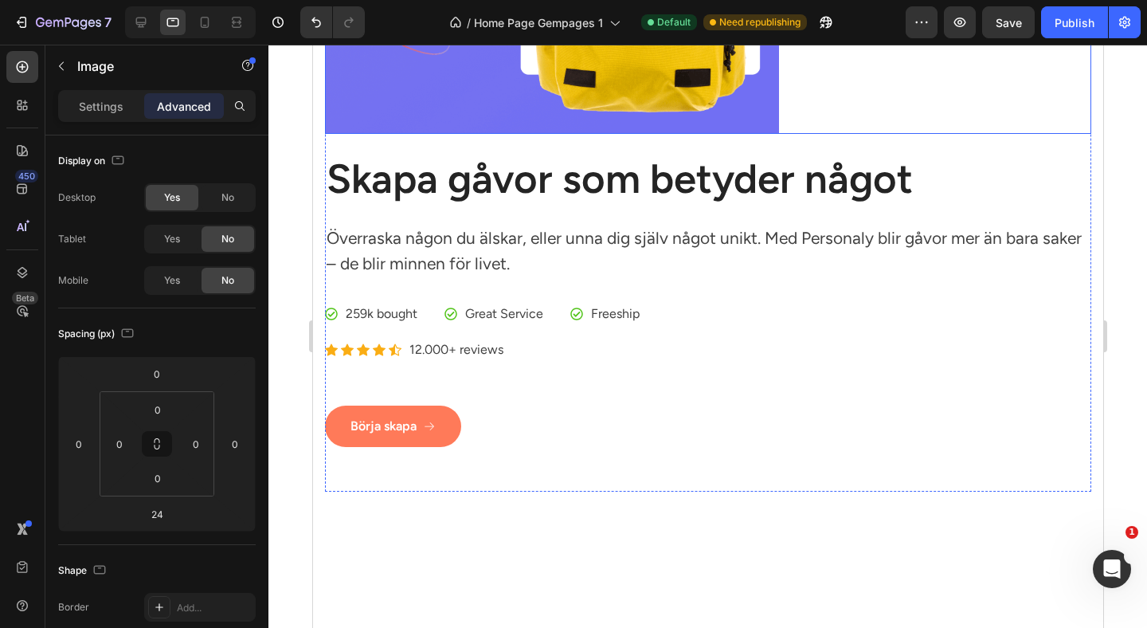
scroll to position [267, 0]
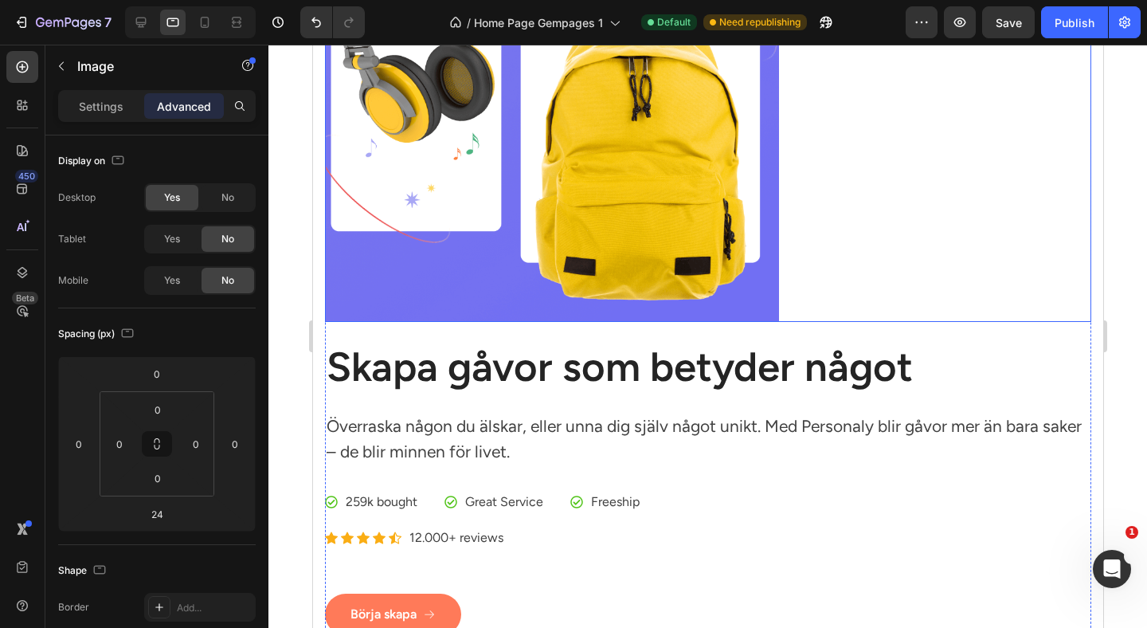
click at [475, 246] on img at bounding box center [551, 95] width 454 height 454
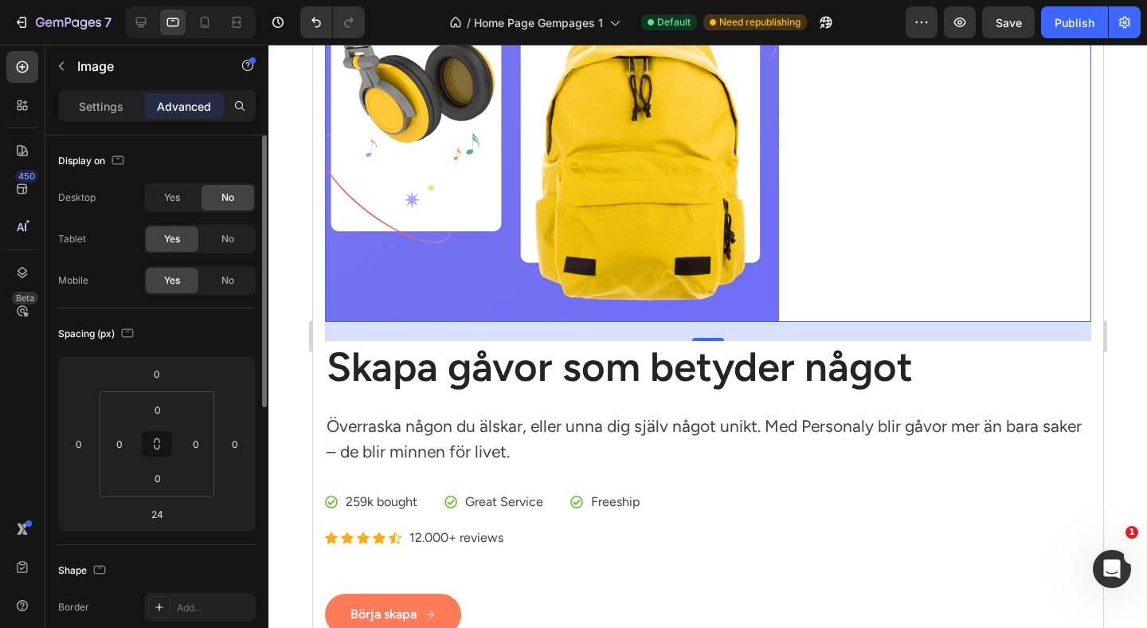
click at [229, 225] on div "Yes No" at bounding box center [200, 239] width 112 height 29
click at [230, 245] on span "No" at bounding box center [227, 239] width 13 height 14
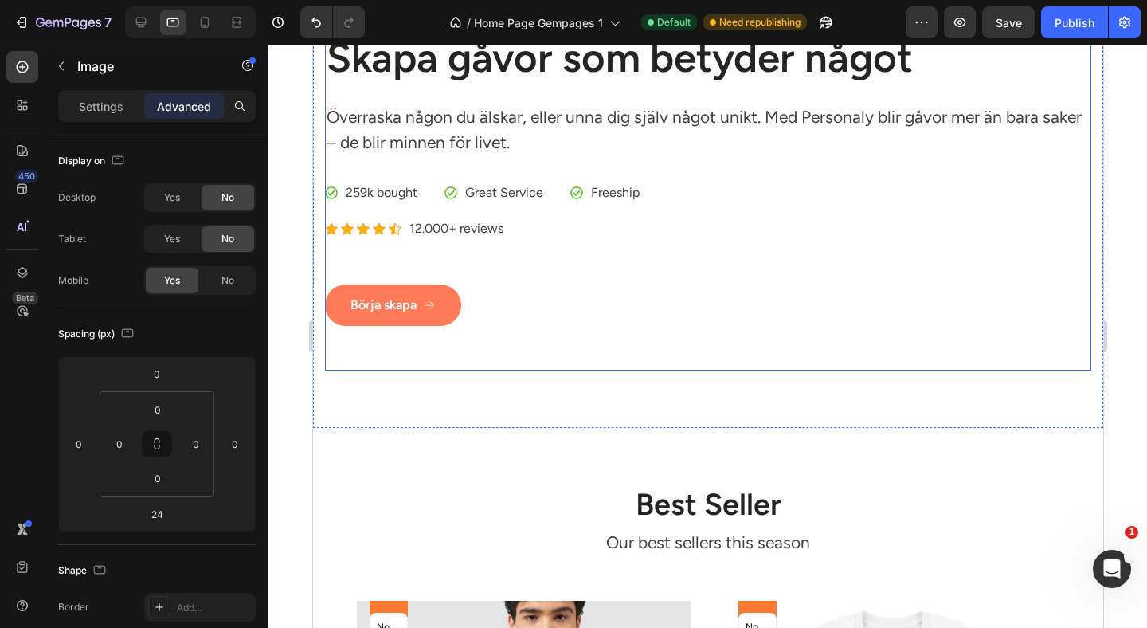
scroll to position [0, 0]
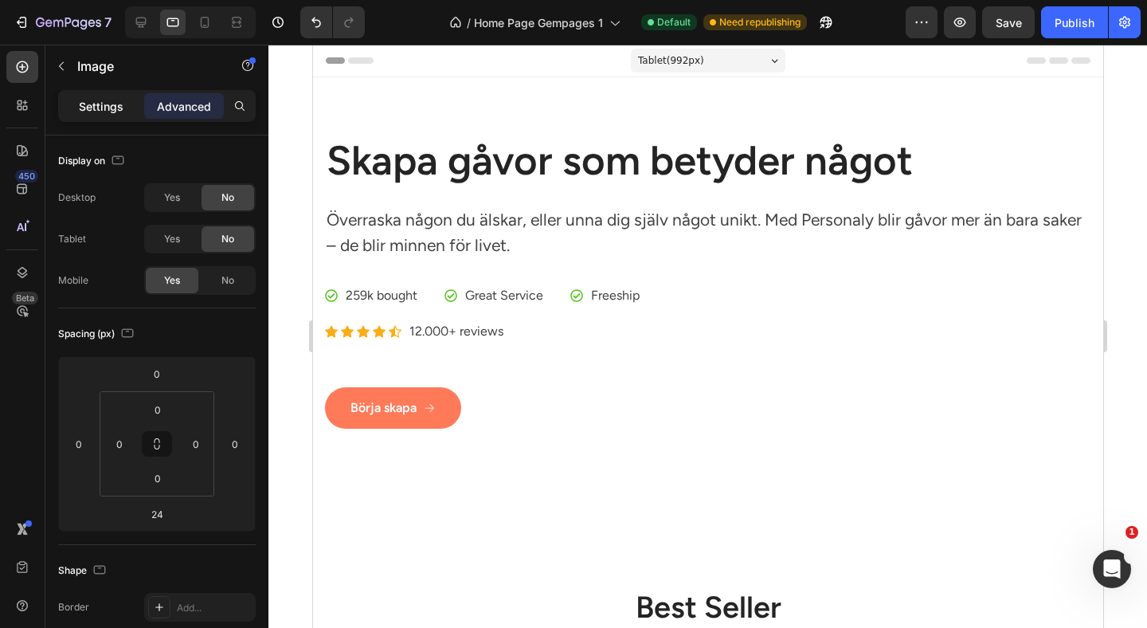
click at [108, 108] on p "Settings" at bounding box center [101, 106] width 45 height 17
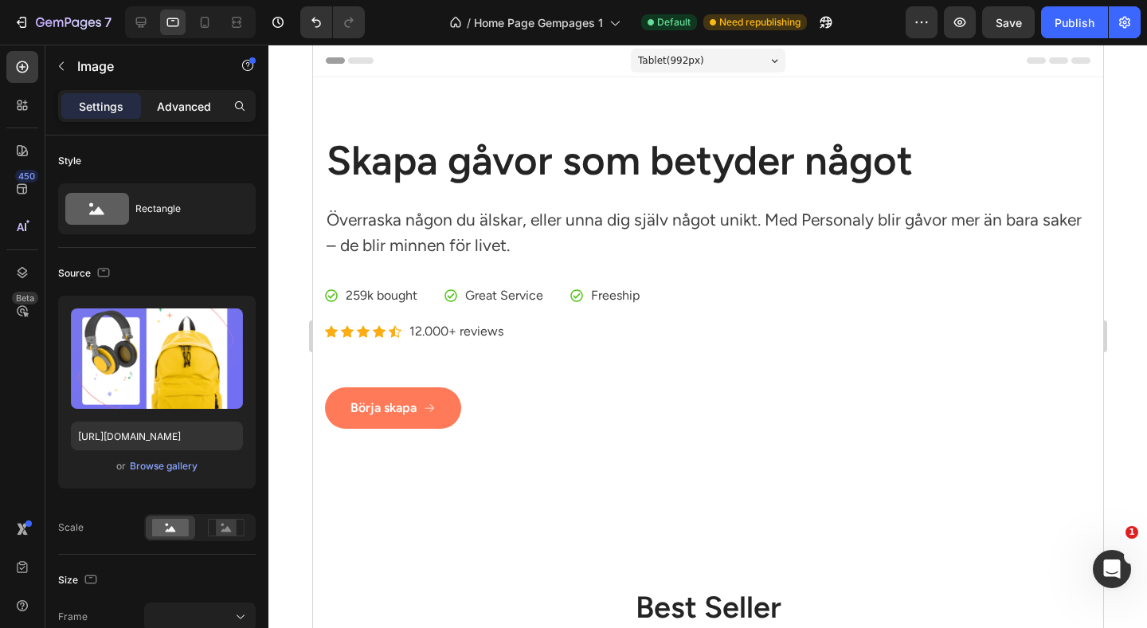
click at [174, 115] on div "Advanced" at bounding box center [184, 105] width 80 height 25
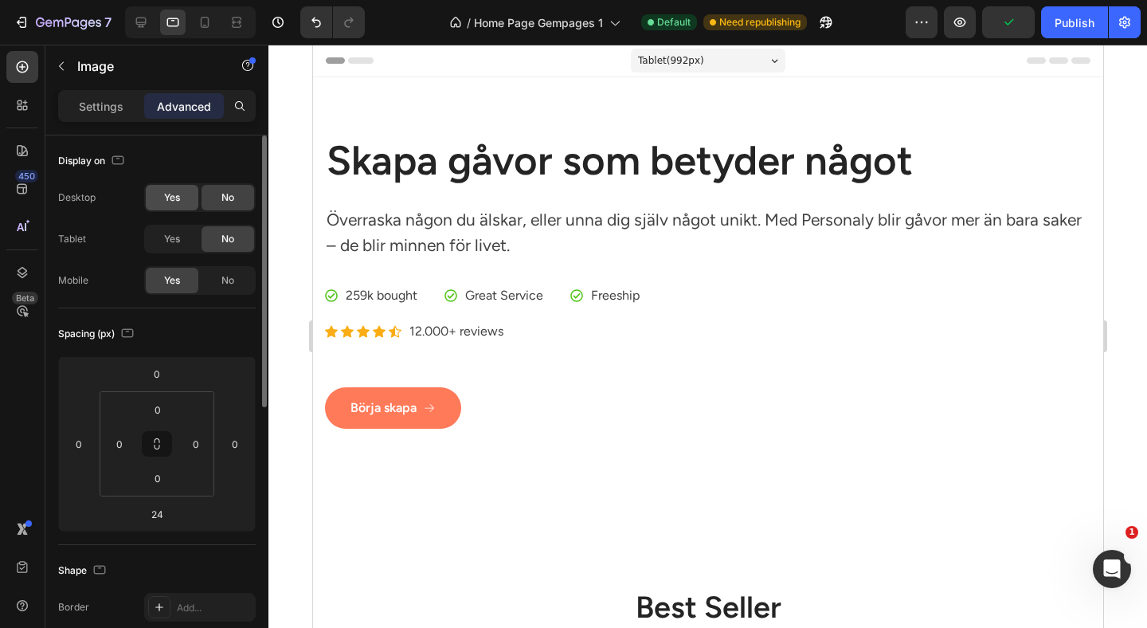
click at [178, 205] on div "Yes" at bounding box center [172, 197] width 53 height 25
click at [227, 210] on div "Yes No" at bounding box center [200, 197] width 112 height 29
click at [227, 203] on span "No" at bounding box center [227, 197] width 13 height 14
click at [184, 234] on div "Yes" at bounding box center [172, 238] width 53 height 25
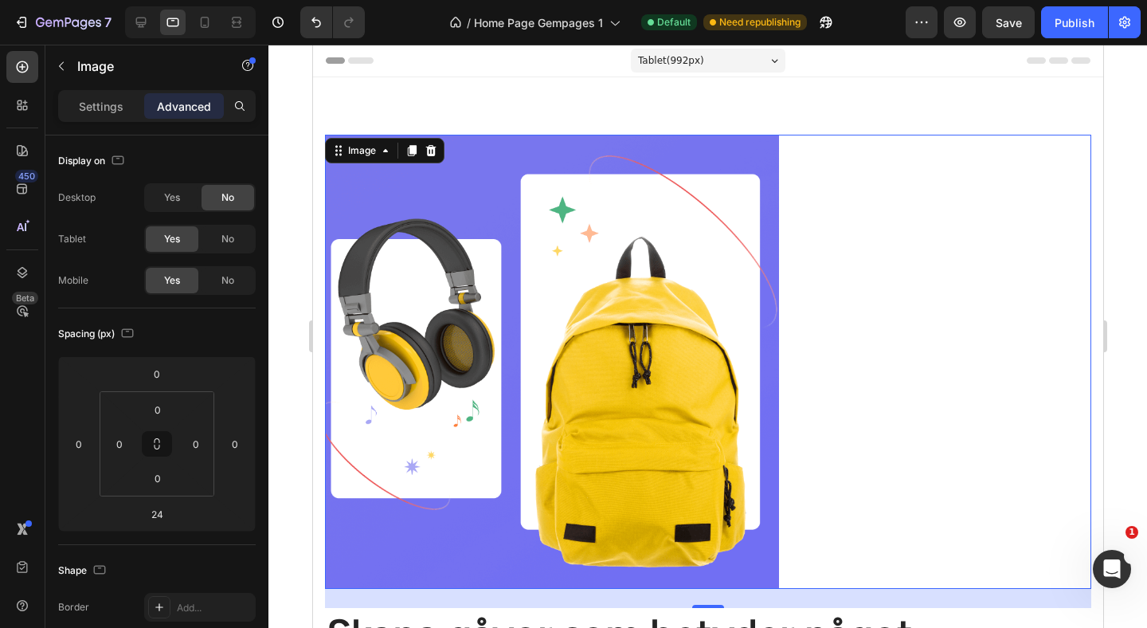
click at [475, 217] on img at bounding box center [551, 362] width 454 height 454
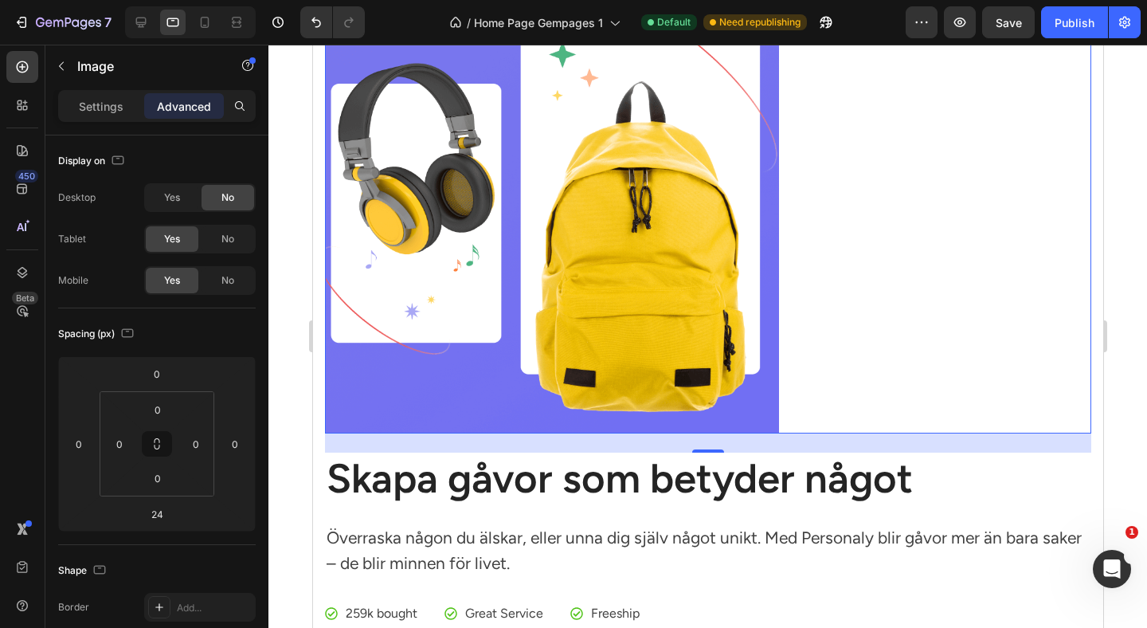
scroll to position [178, 0]
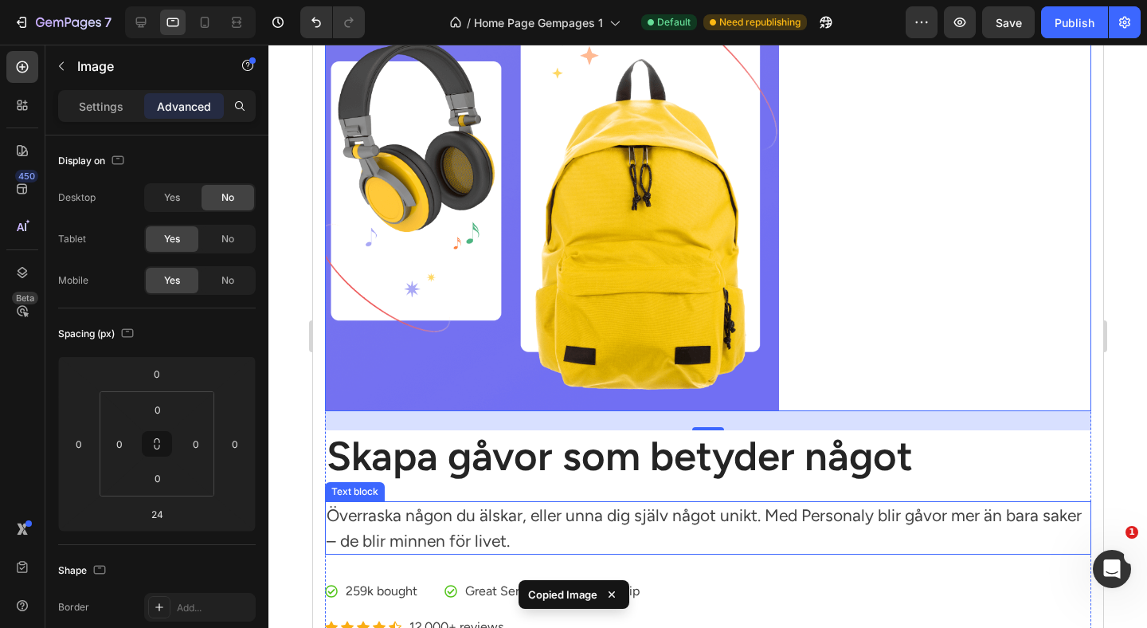
click at [332, 499] on div "Image 24 Skapa gåvor som betyder något Heading Överraska någon du älskar, eller…" at bounding box center [707, 363] width 766 height 812
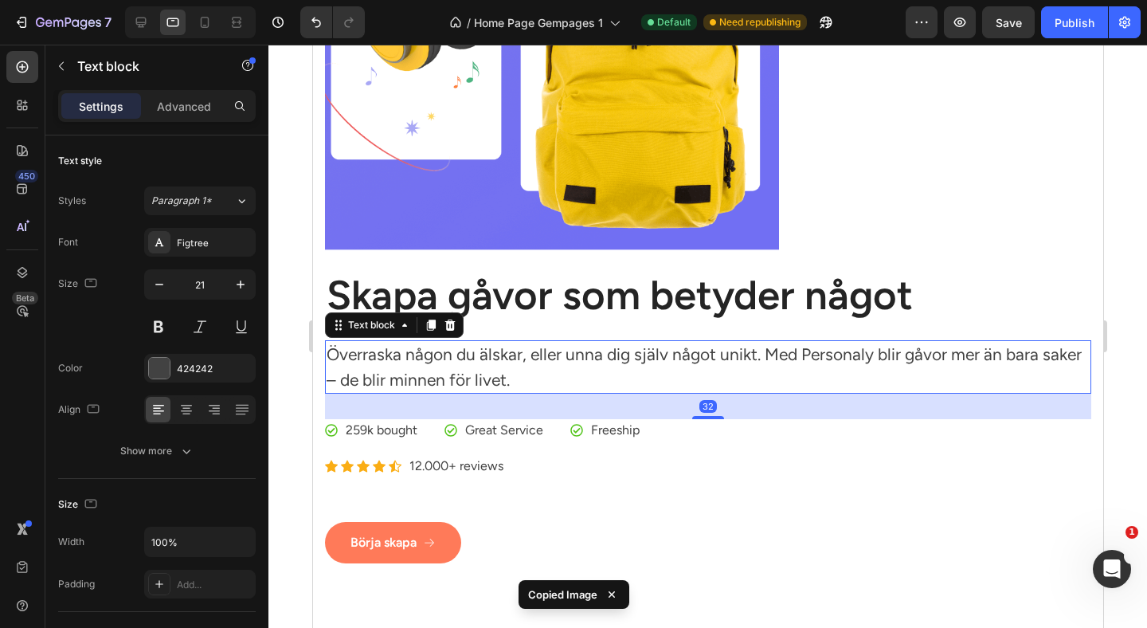
scroll to position [558, 0]
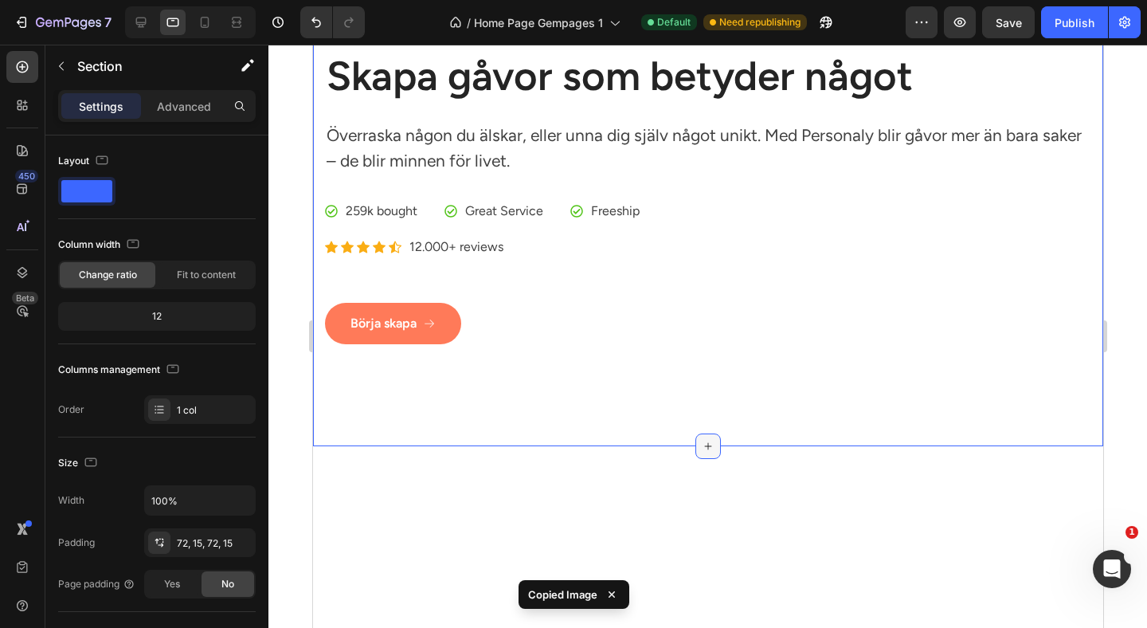
scroll to position [107, 0]
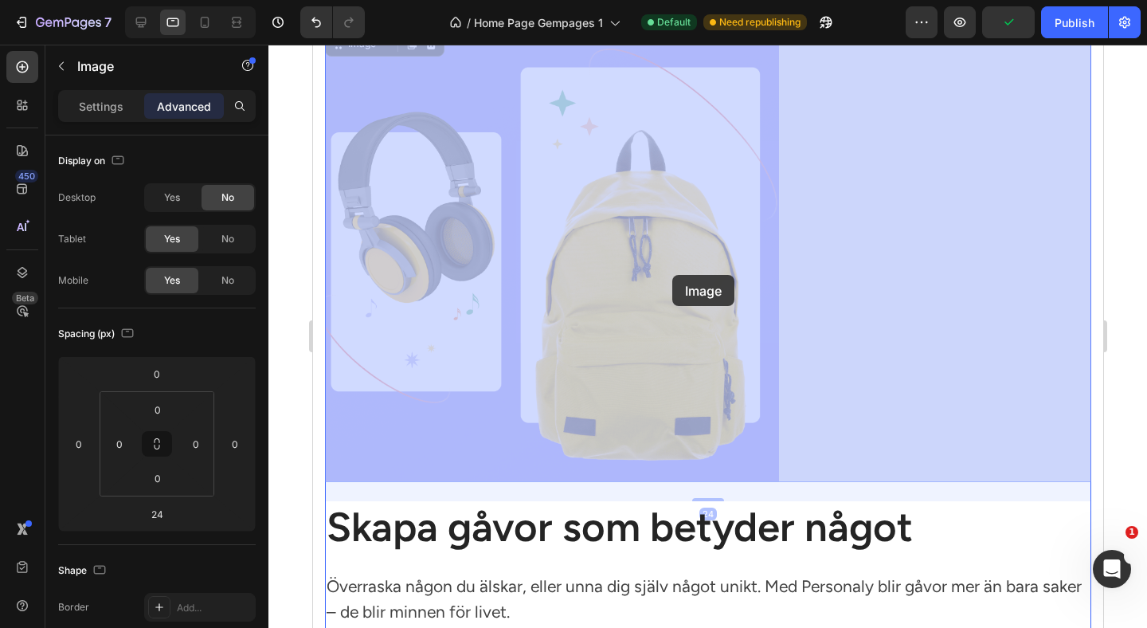
drag, startPoint x: 616, startPoint y: 276, endPoint x: 671, endPoint y: 275, distance: 54.2
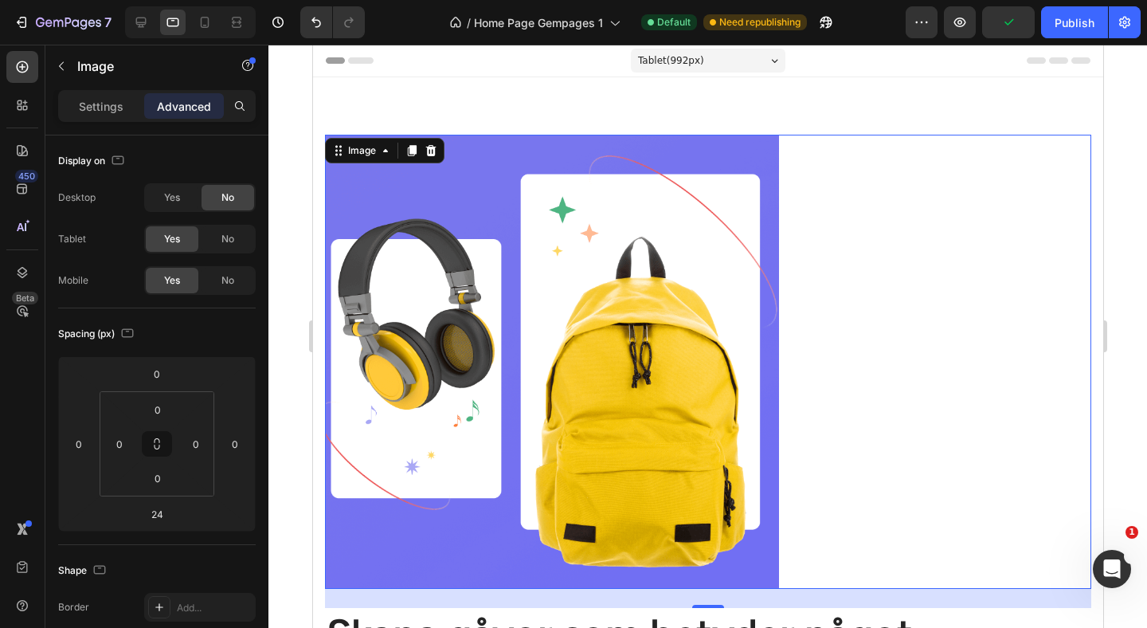
scroll to position [18, 0]
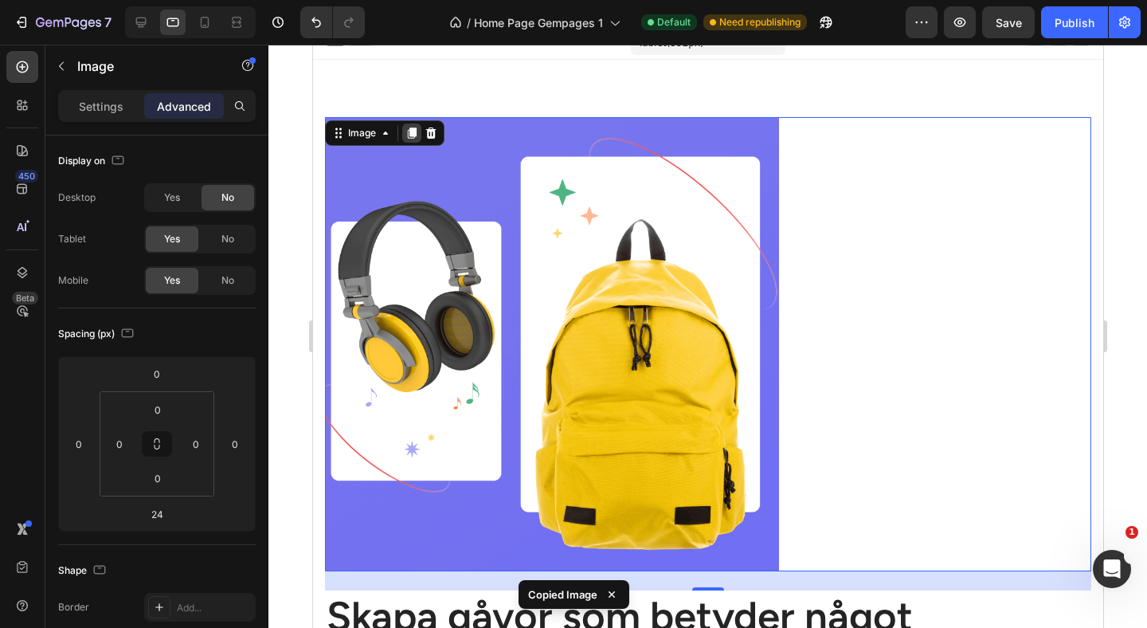
click at [413, 133] on icon at bounding box center [411, 132] width 9 height 11
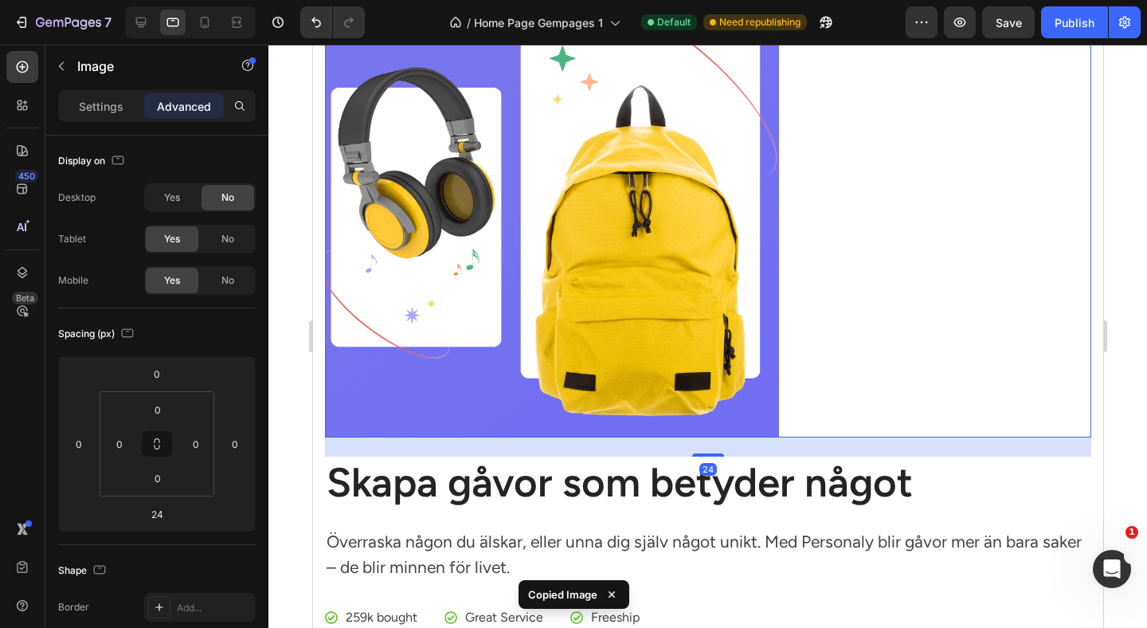
scroll to position [671, 0]
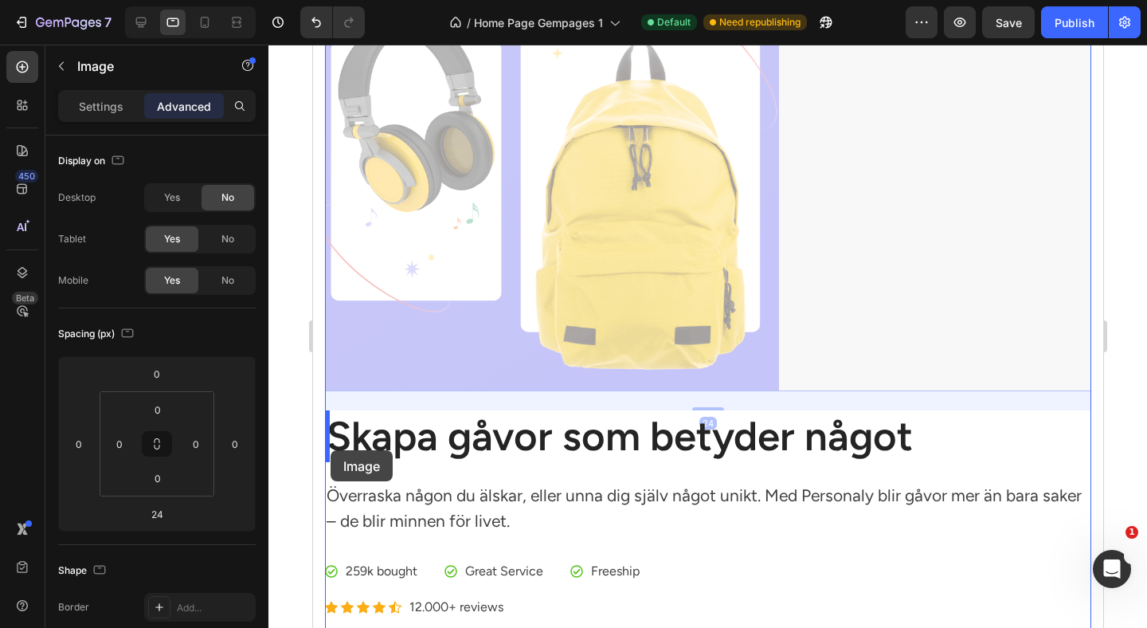
drag, startPoint x: 482, startPoint y: 262, endPoint x: 330, endPoint y: 450, distance: 241.8
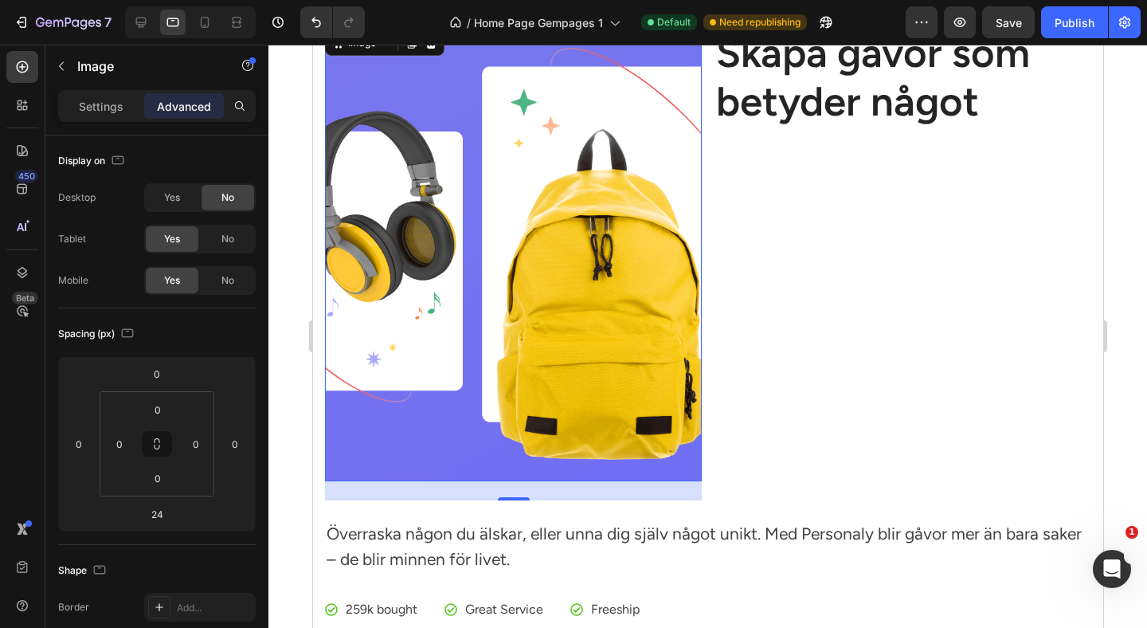
scroll to position [585, 0]
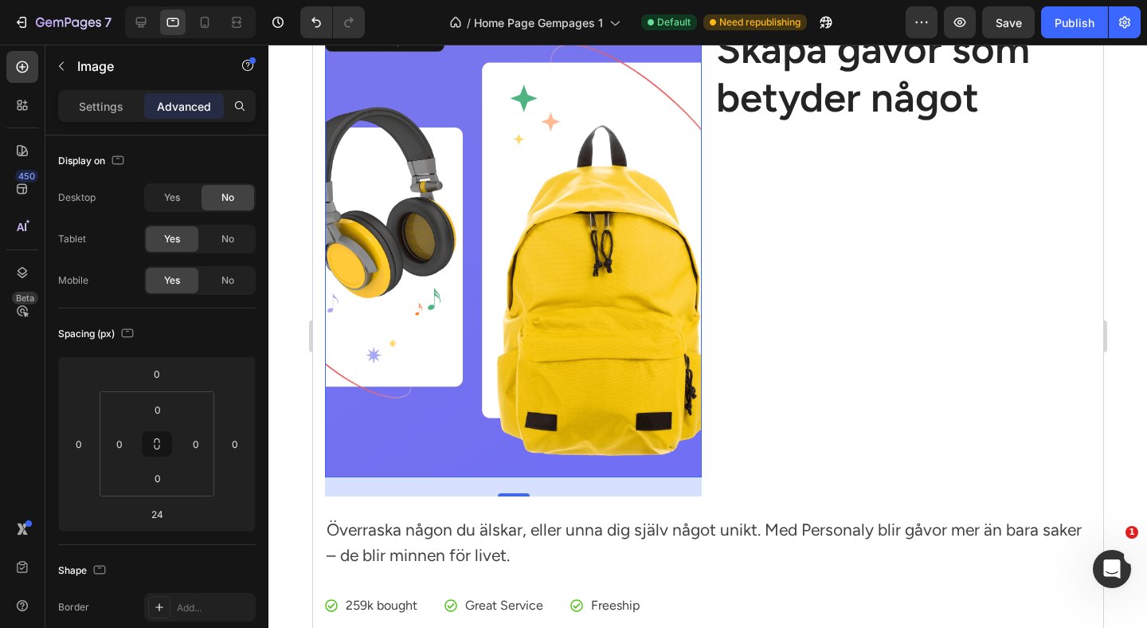
click at [456, 348] on img at bounding box center [512, 250] width 377 height 454
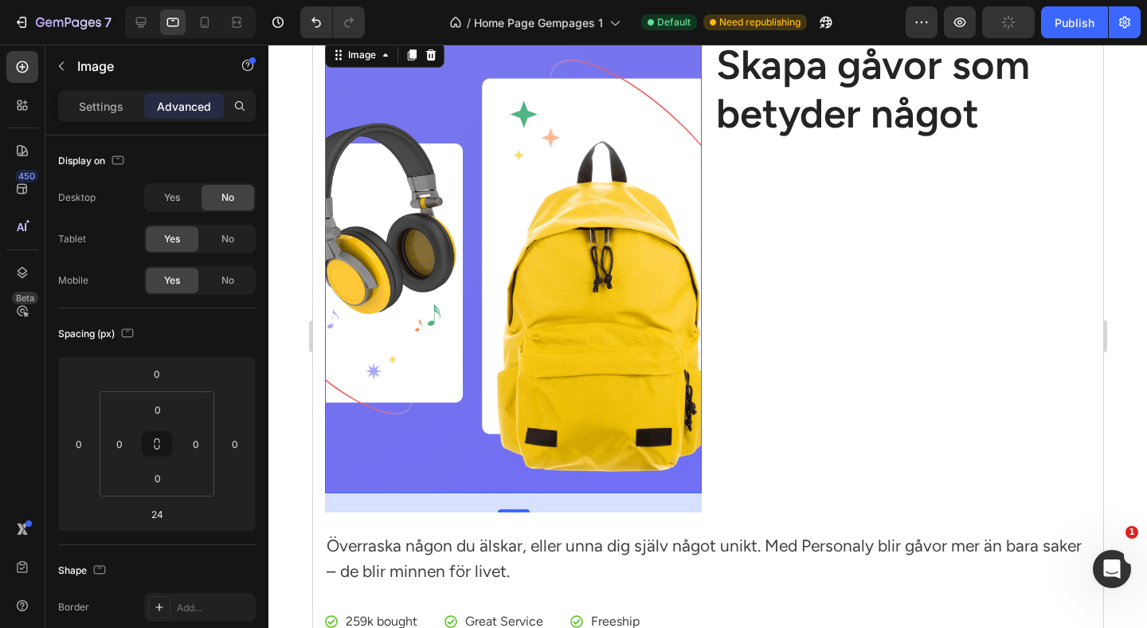
scroll to position [597, 0]
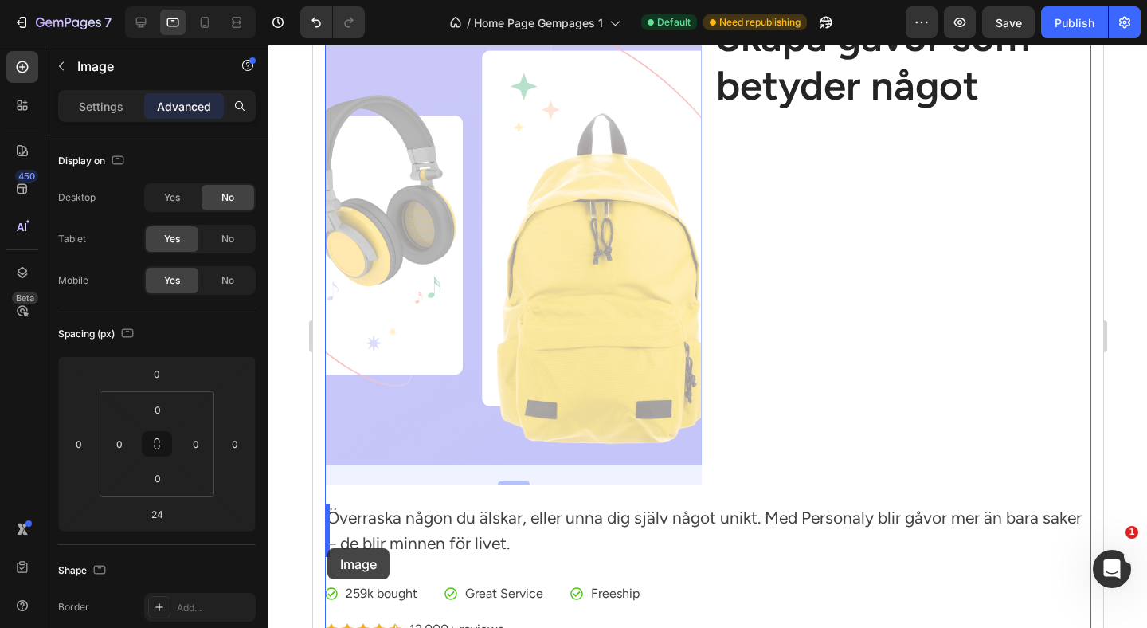
drag, startPoint x: 456, startPoint y: 348, endPoint x: 327, endPoint y: 548, distance: 238.4
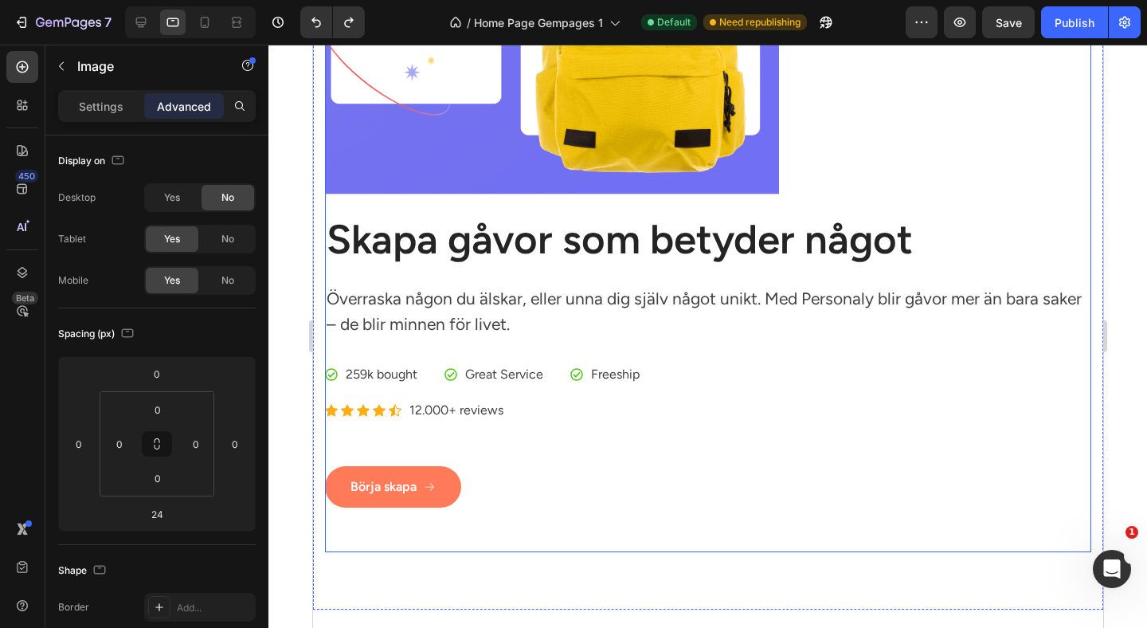
scroll to position [870, 0]
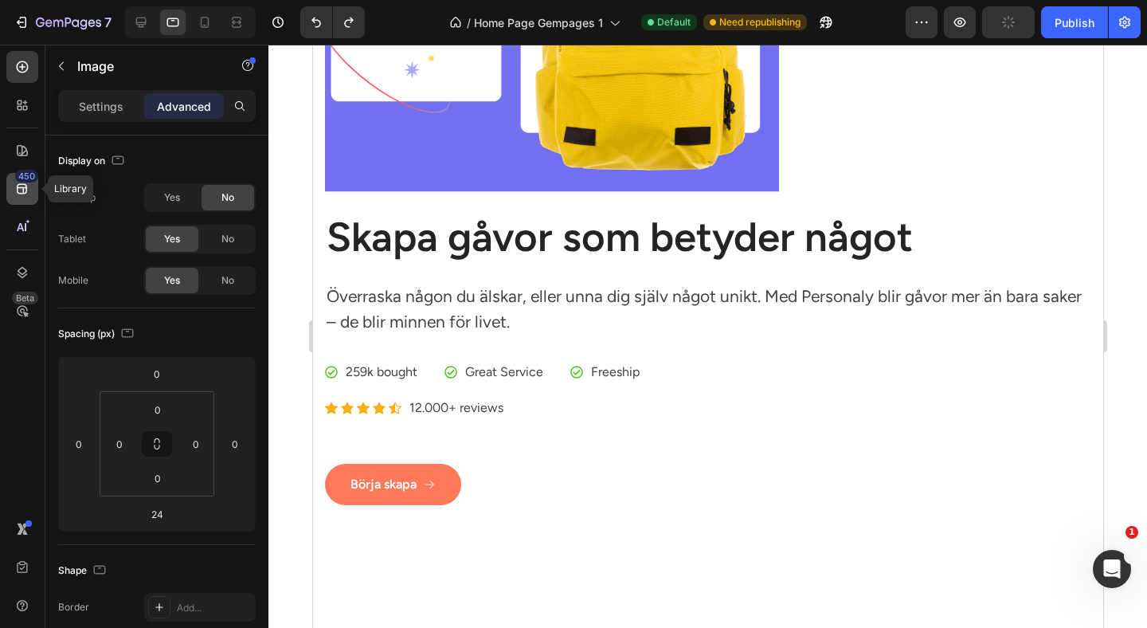
click at [24, 195] on icon at bounding box center [22, 189] width 16 height 16
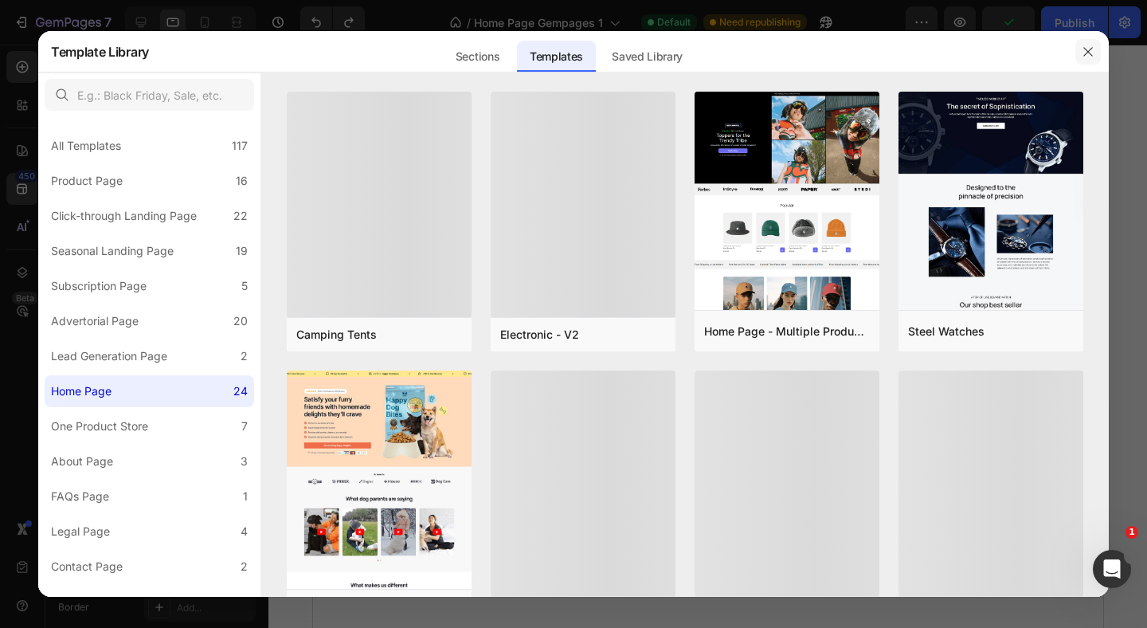
click at [1089, 51] on icon "button" at bounding box center [1088, 51] width 13 height 13
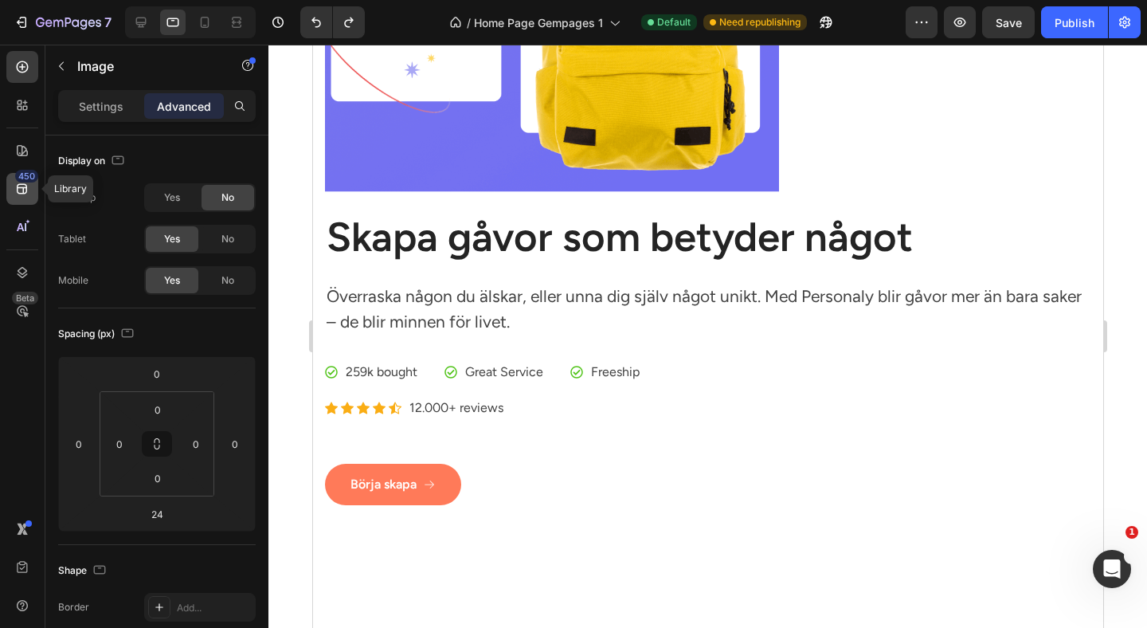
click at [25, 197] on div "450" at bounding box center [22, 189] width 32 height 32
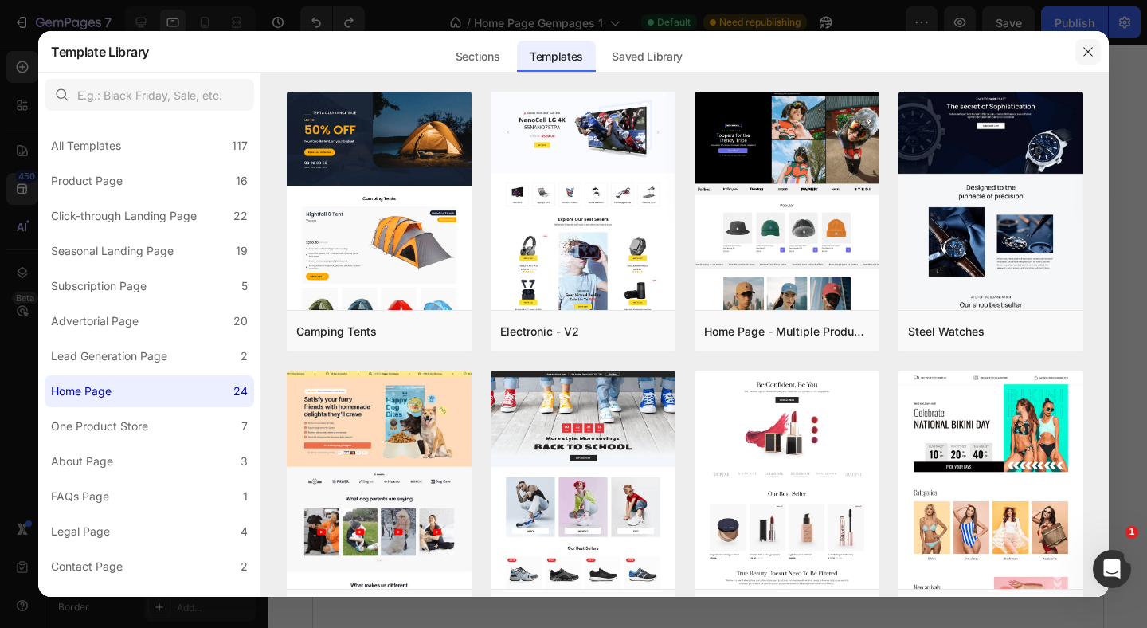
click at [1090, 59] on button "button" at bounding box center [1087, 51] width 25 height 25
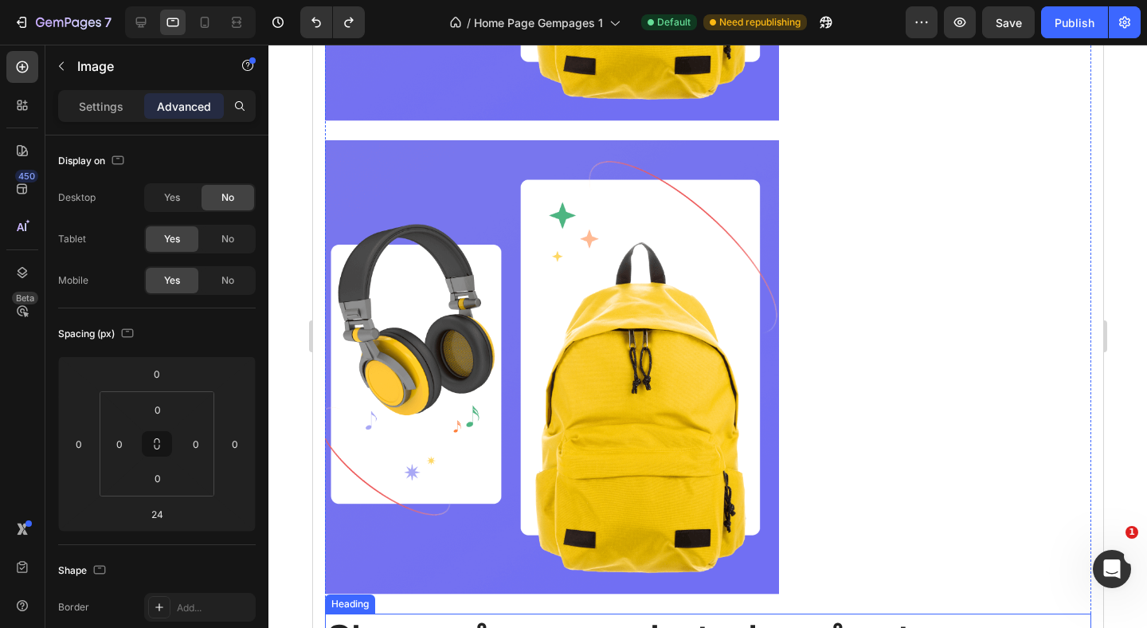
scroll to position [486, 0]
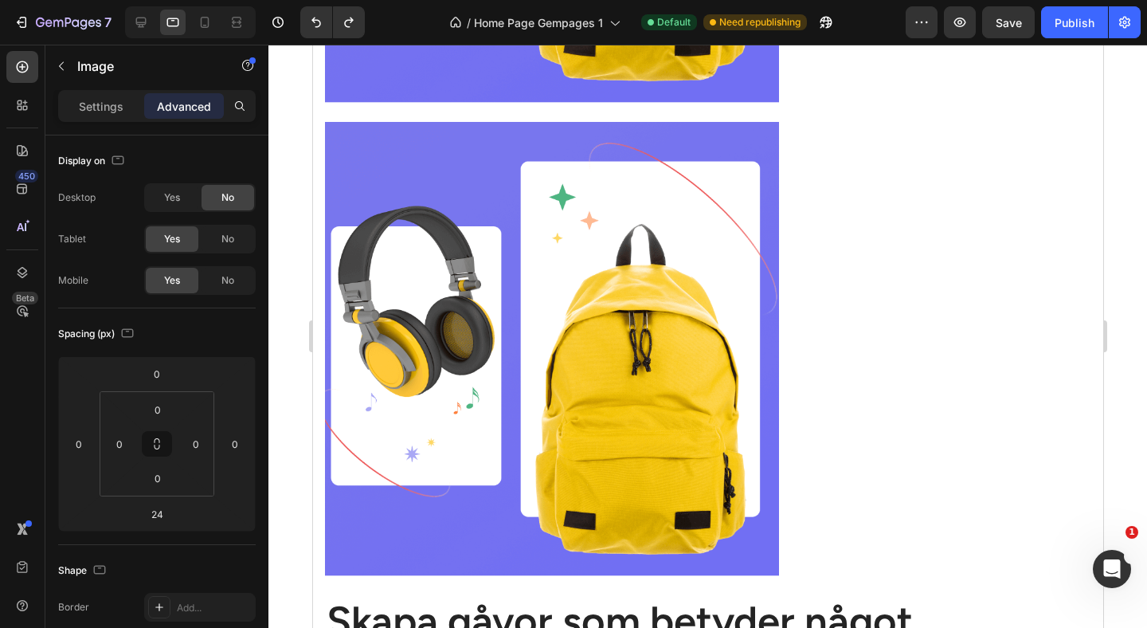
click at [712, 280] on img at bounding box center [551, 349] width 454 height 454
click at [638, 313] on img at bounding box center [551, 349] width 454 height 454
click at [626, 375] on img at bounding box center [551, 349] width 454 height 454
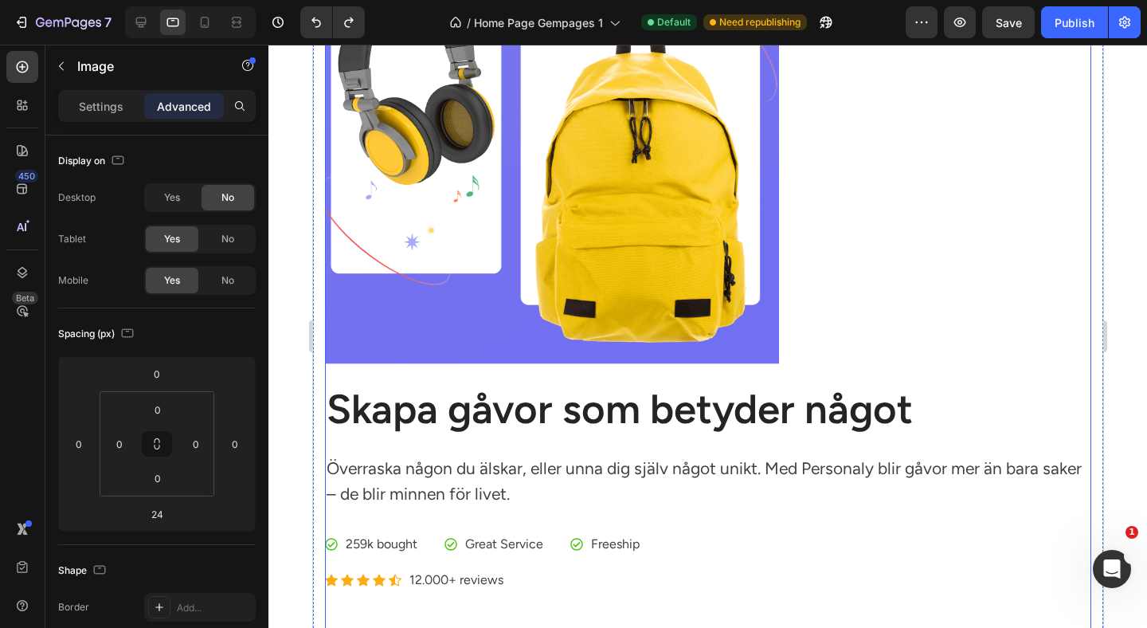
scroll to position [697, 0]
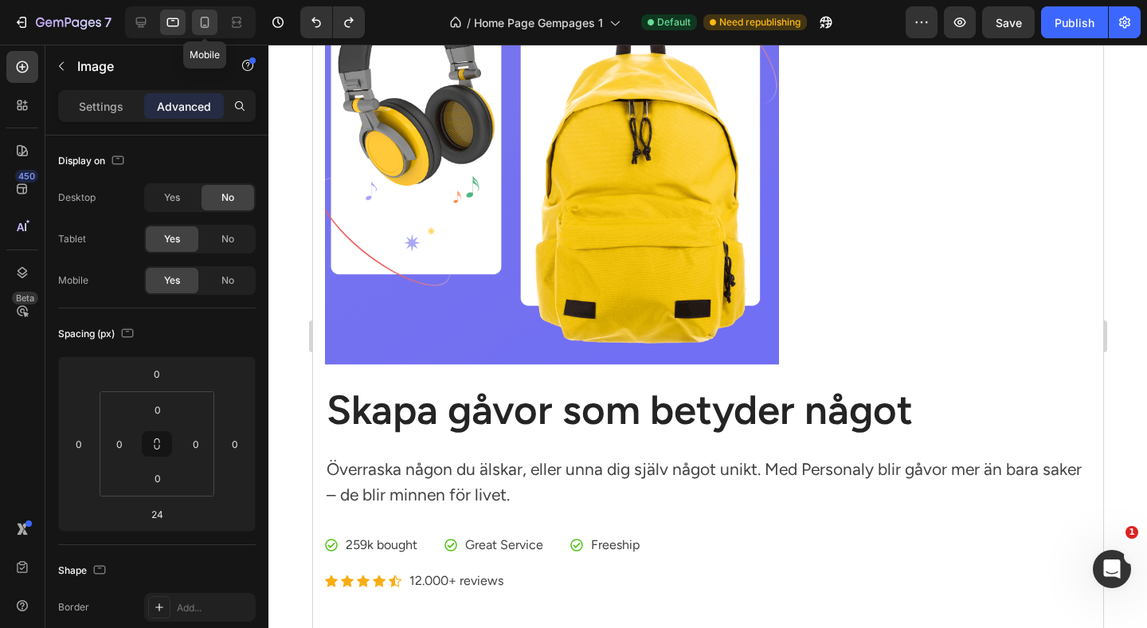
click at [204, 21] on icon at bounding box center [205, 22] width 16 height 16
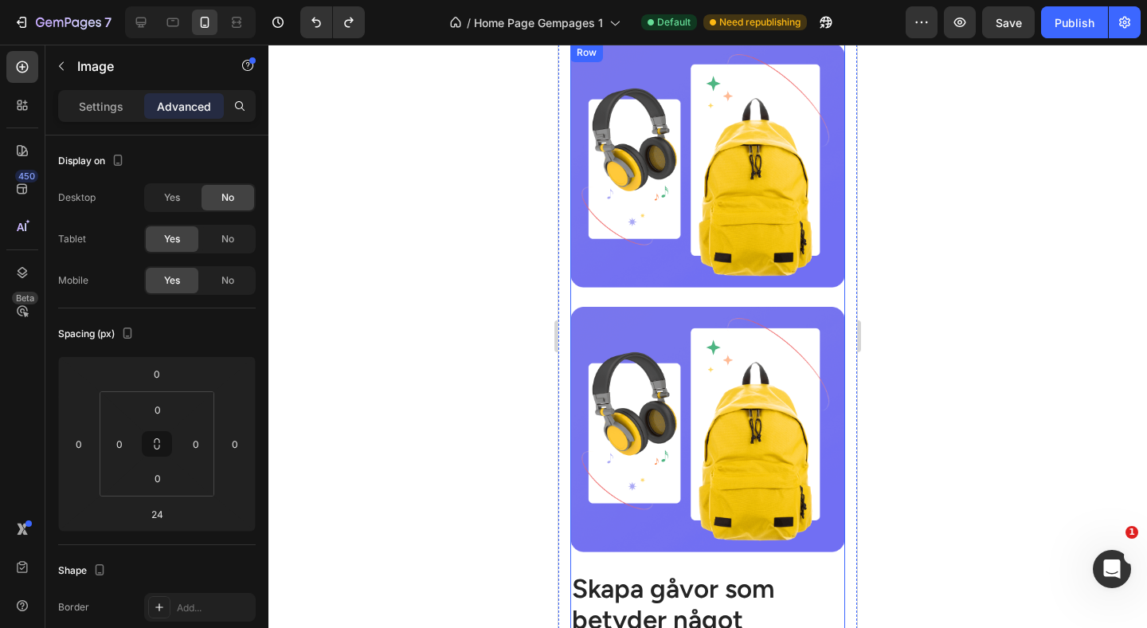
scroll to position [89, 0]
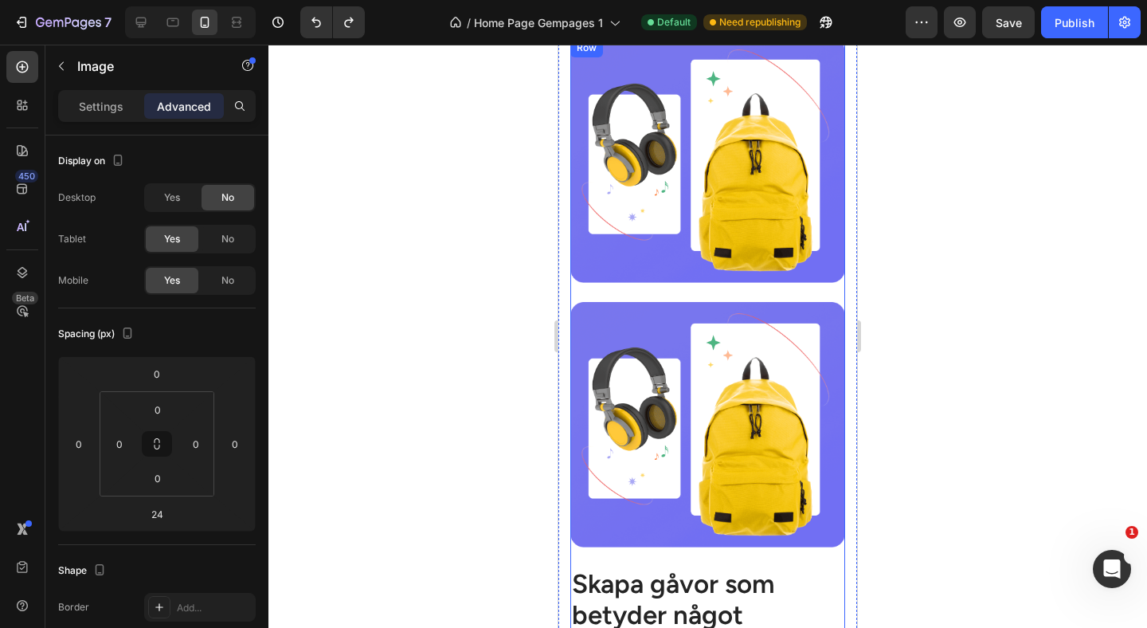
click at [637, 358] on img at bounding box center [707, 424] width 275 height 245
click at [655, 382] on img at bounding box center [707, 424] width 275 height 245
click at [721, 403] on img at bounding box center [707, 424] width 275 height 245
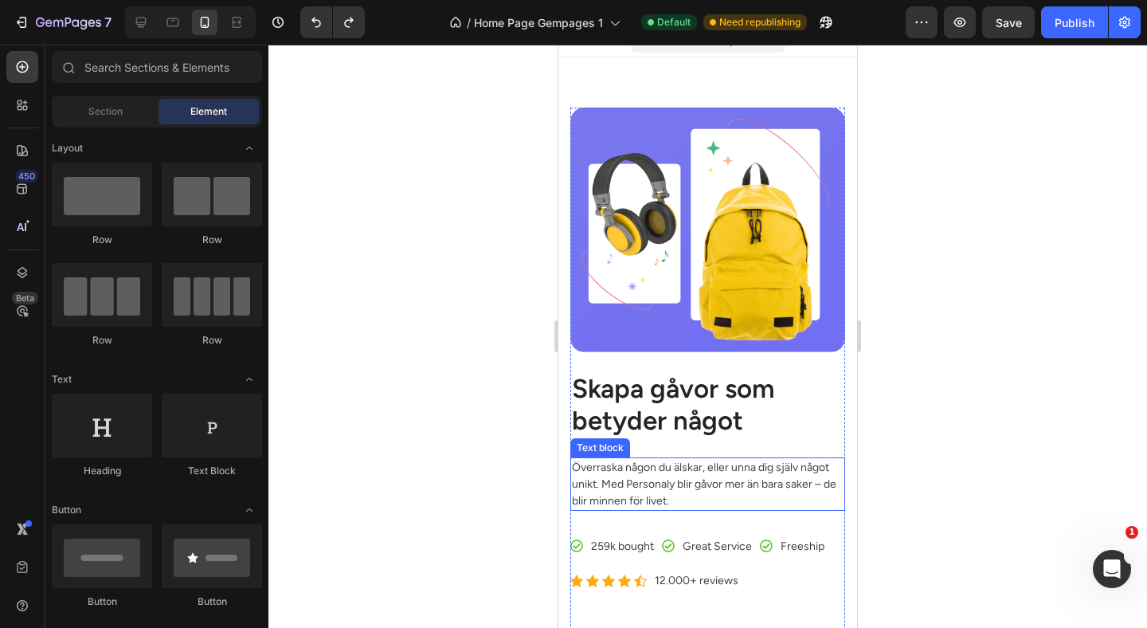
scroll to position [2, 0]
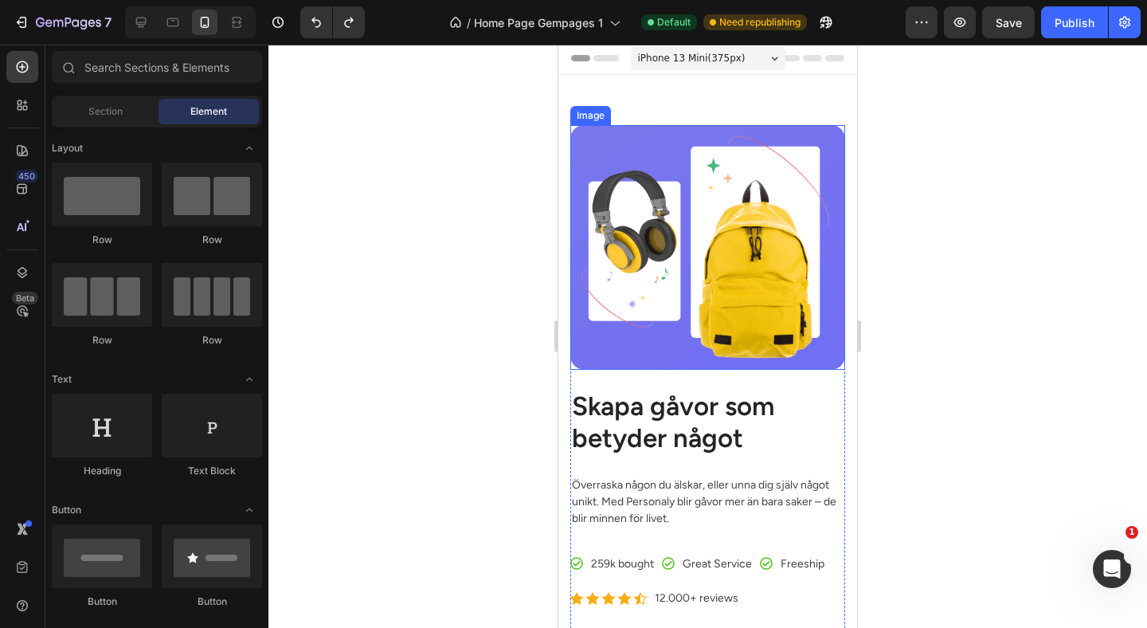
click at [702, 254] on img at bounding box center [707, 247] width 275 height 245
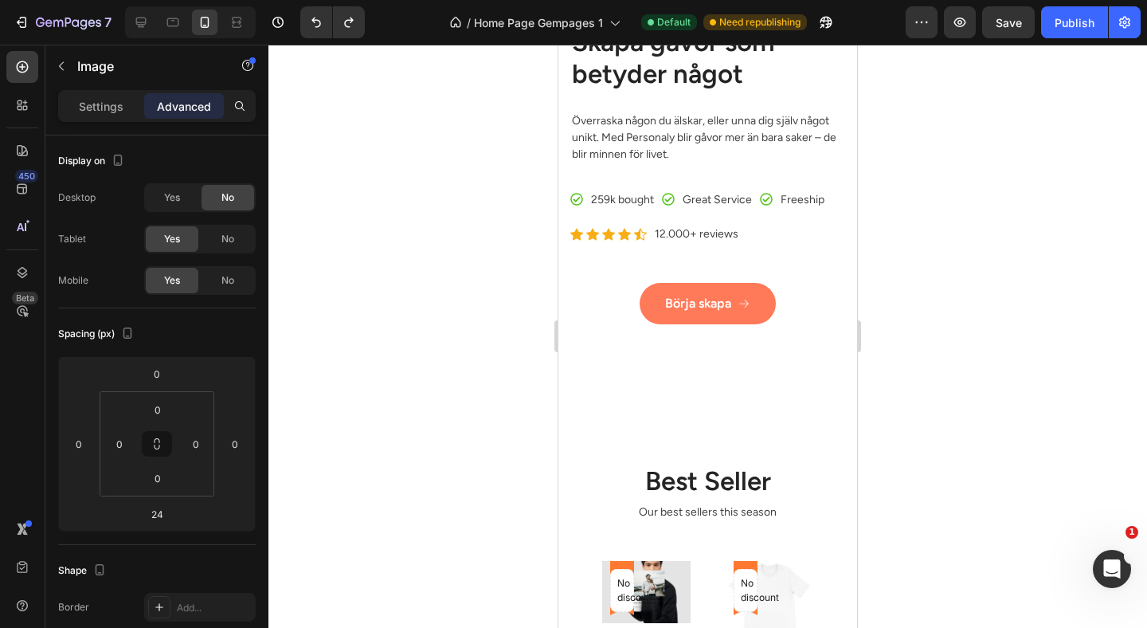
scroll to position [370, 0]
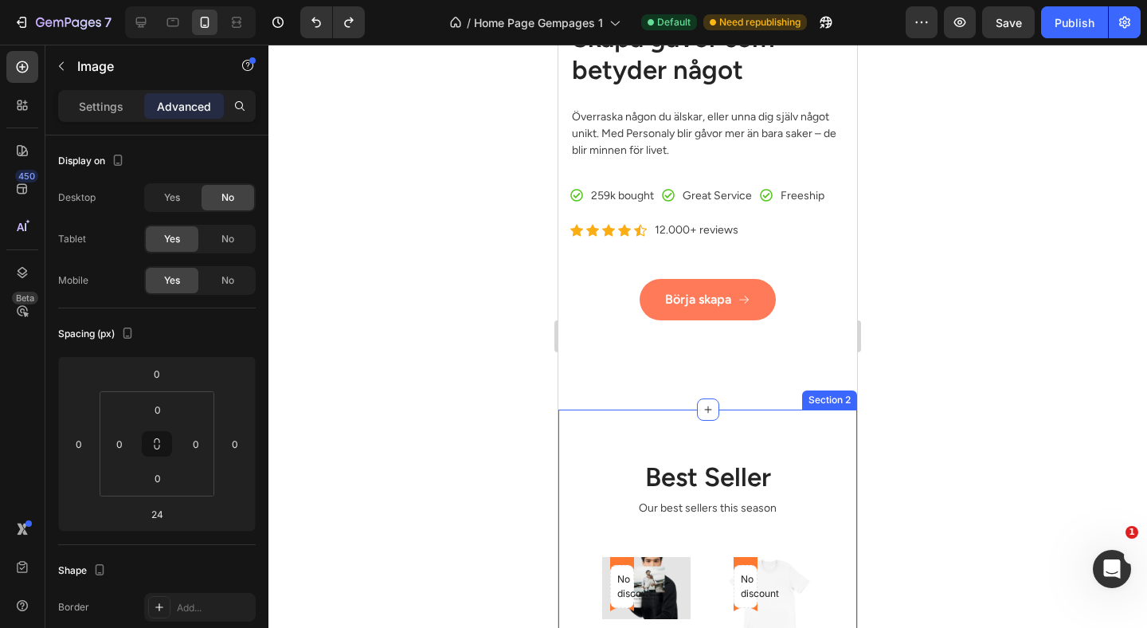
click at [714, 428] on div "Best Seller Heading Our best sellers this season Text block No discount Not be …" at bounding box center [707, 626] width 299 height 435
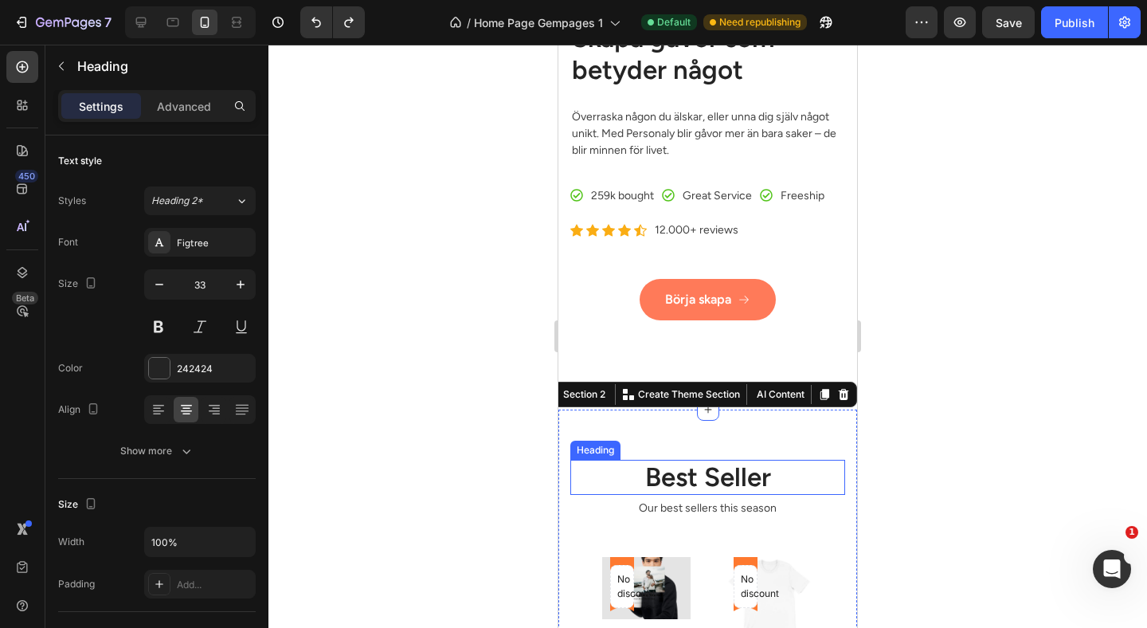
click at [710, 475] on p "Best Seller" at bounding box center [708, 477] width 272 height 32
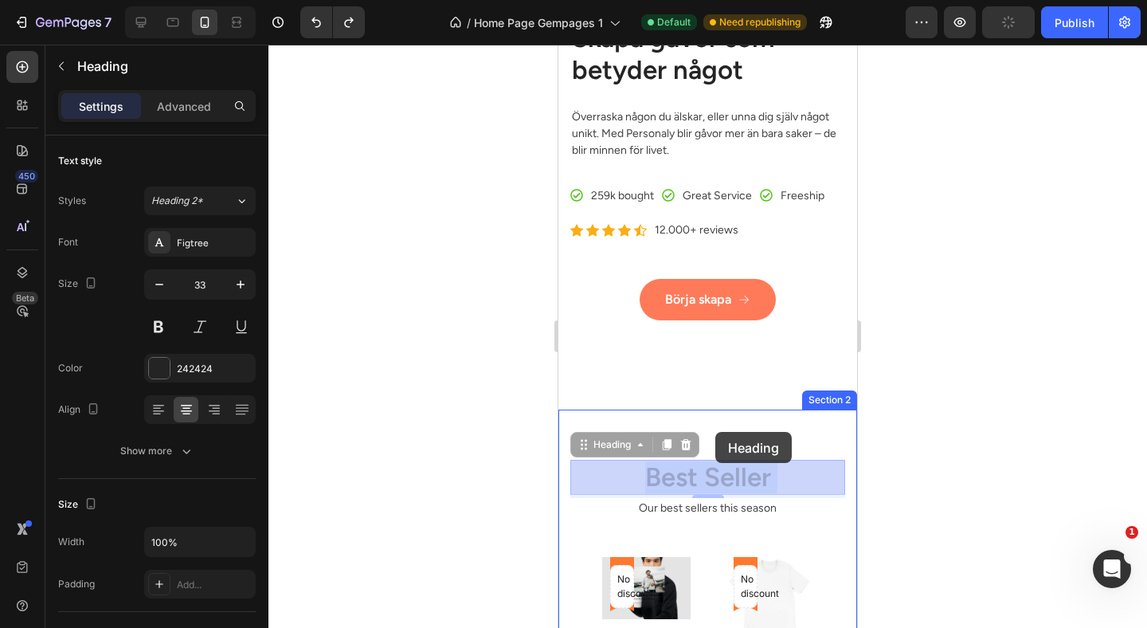
drag, startPoint x: 713, startPoint y: 479, endPoint x: 715, endPoint y: 432, distance: 47.1
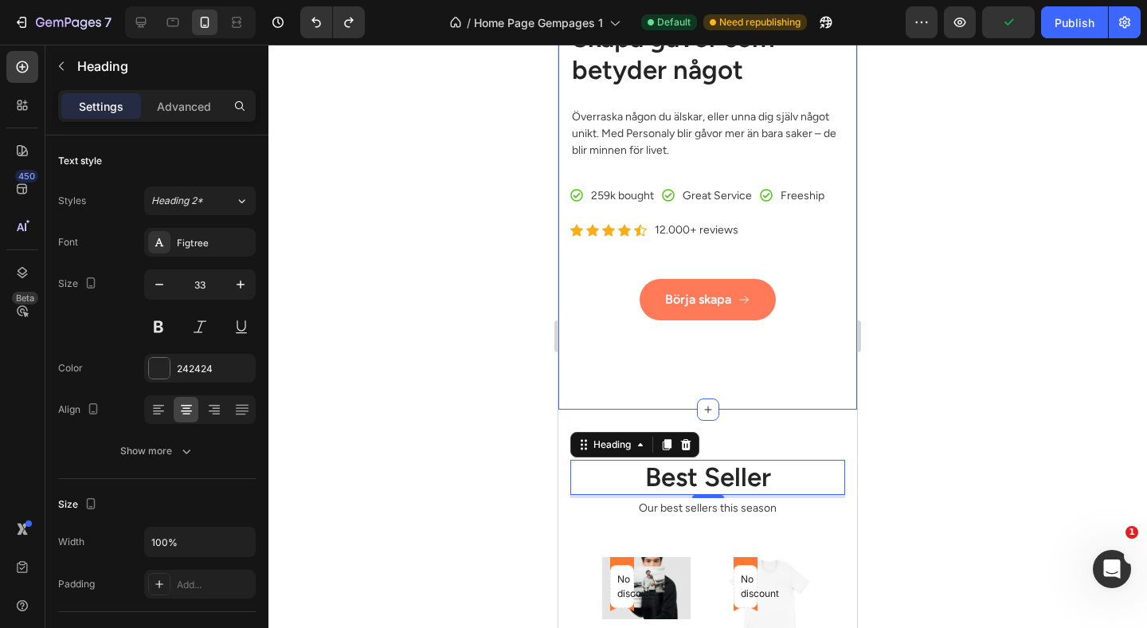
click at [754, 403] on div "Image Skapa gåvor som betyder något Heading Överraska någon du älskar, eller un…" at bounding box center [707, 58] width 299 height 703
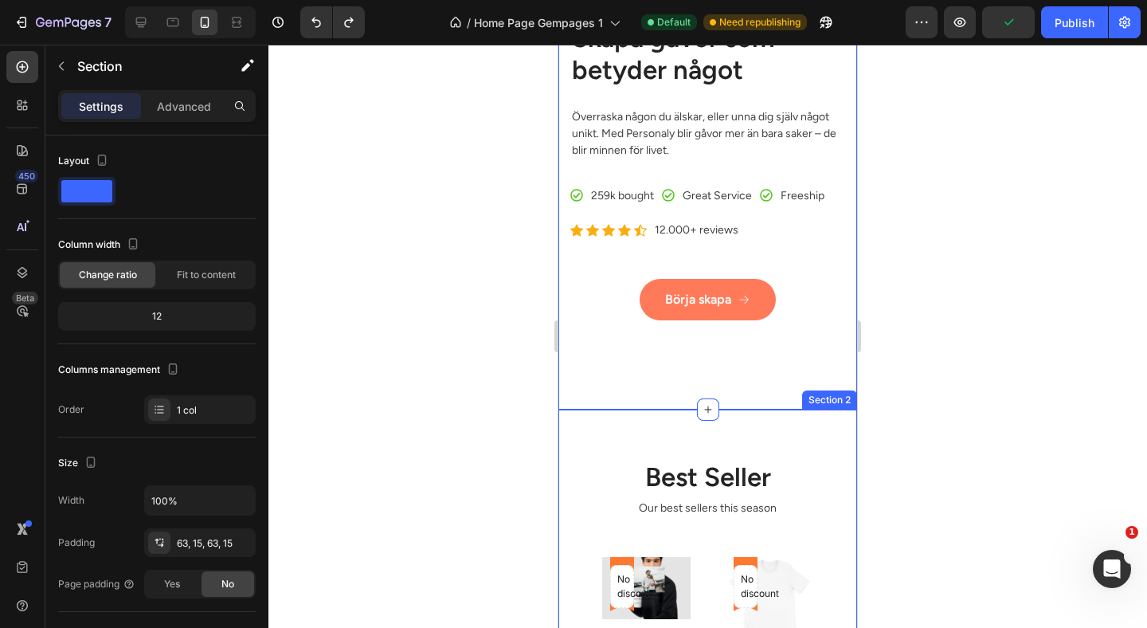
click at [744, 445] on div "Best Seller Heading Our best sellers this season Text block No discount Not be …" at bounding box center [707, 626] width 299 height 435
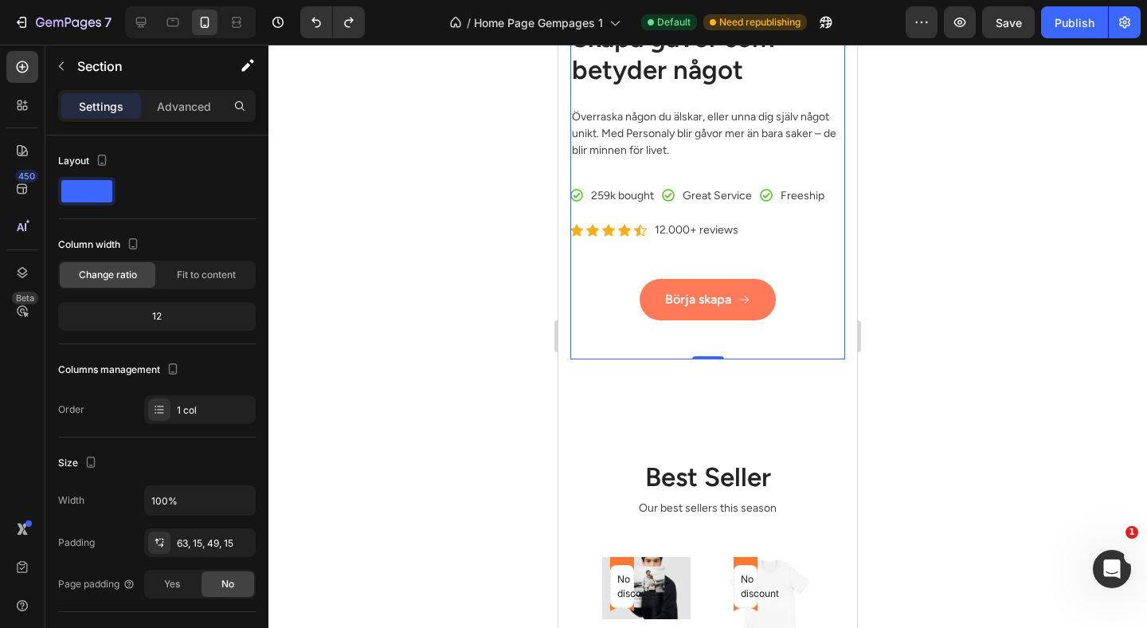
click at [767, 327] on div "Börja skapa Button" at bounding box center [707, 319] width 275 height 80
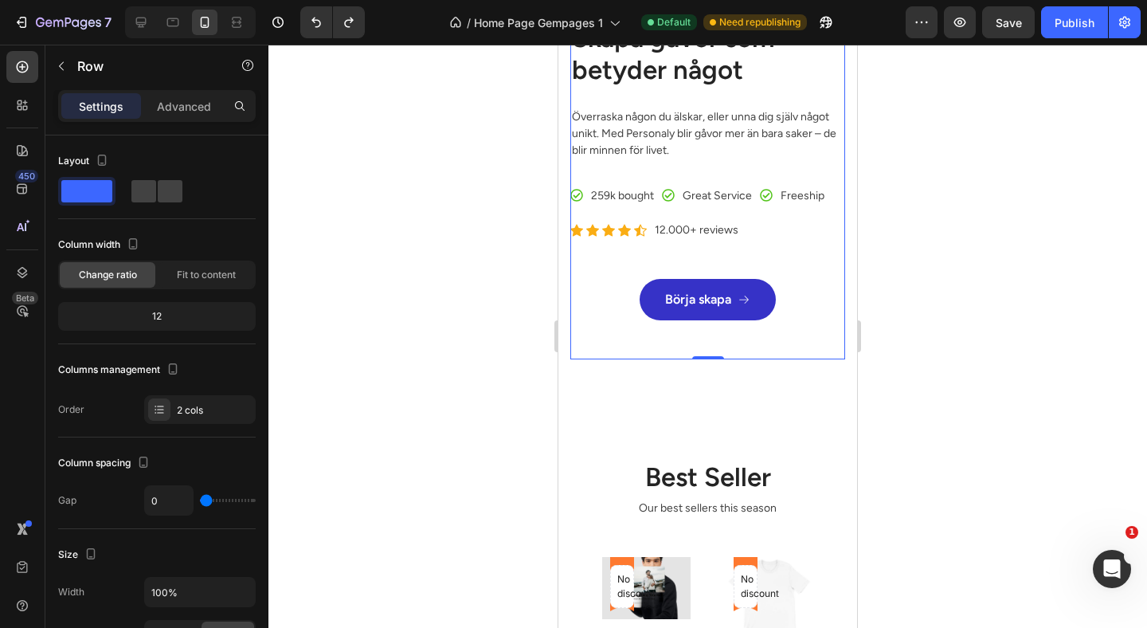
click at [701, 309] on link "Börja skapa" at bounding box center [708, 299] width 136 height 41
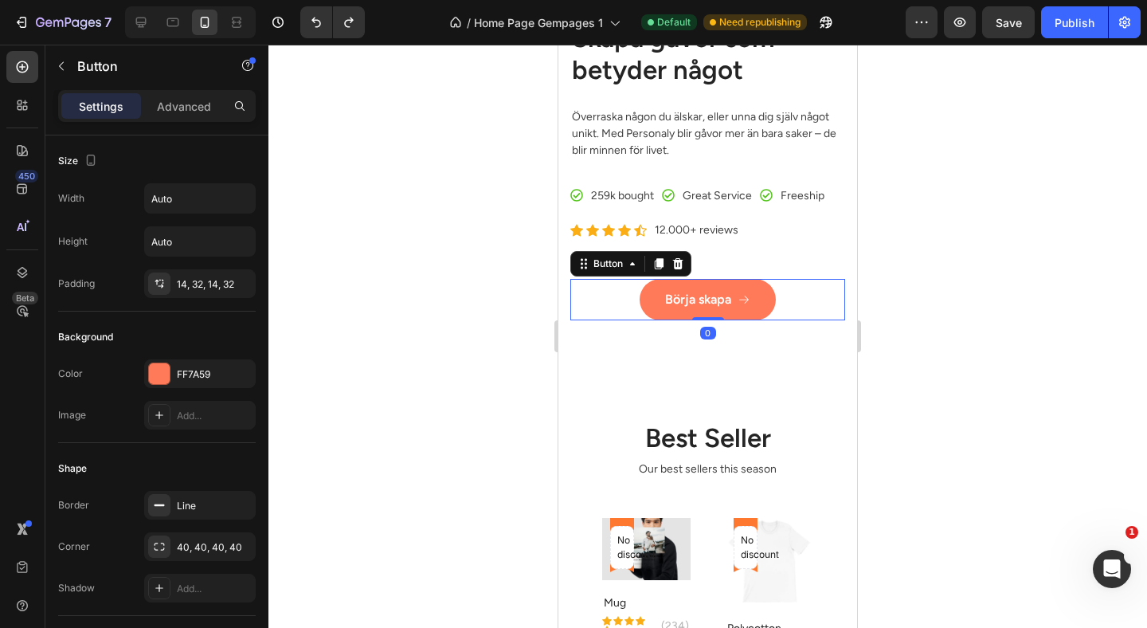
drag, startPoint x: 705, startPoint y: 358, endPoint x: 710, endPoint y: 241, distance: 117.2
click at [710, 241] on div "Image Skapa gåvor som betyder något Heading Överraska någon du älskar, eller un…" at bounding box center [707, 38] width 275 height 563
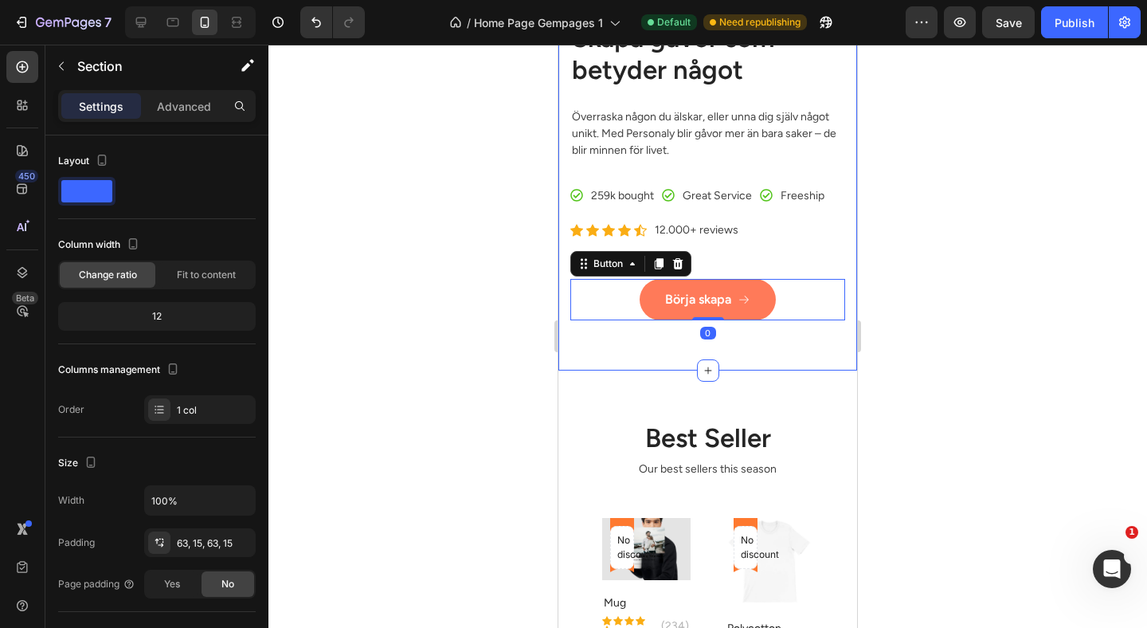
click at [739, 363] on div "Image Skapa gåvor som betyder något Heading Överraska någon du älskar, eller un…" at bounding box center [707, 38] width 299 height 663
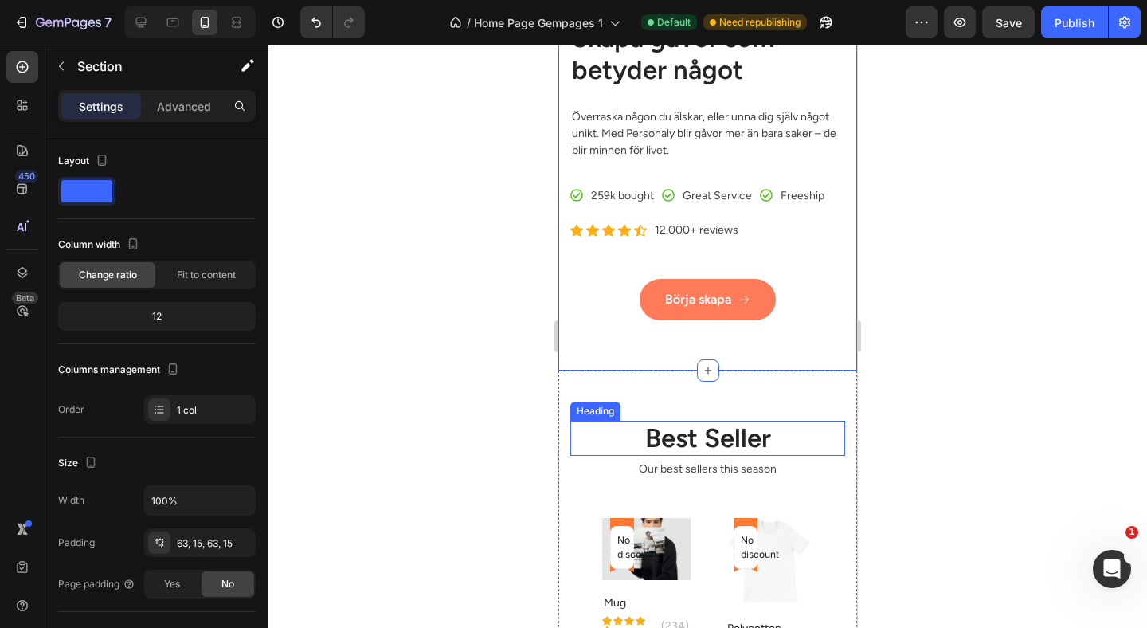
click at [716, 436] on p "Best Seller" at bounding box center [708, 438] width 272 height 32
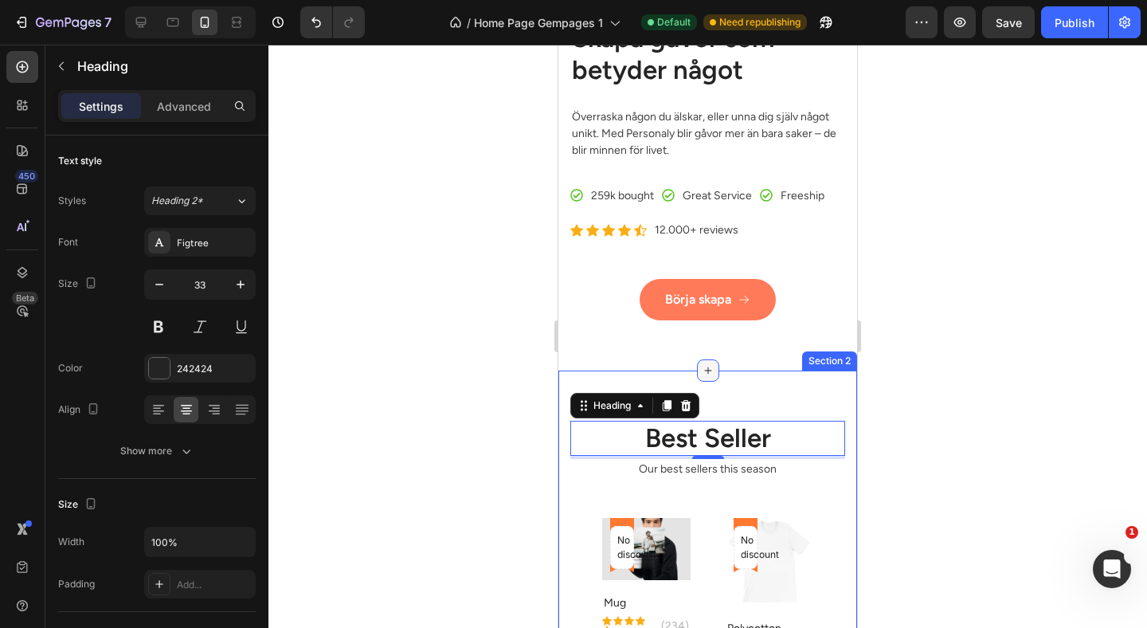
click at [707, 375] on icon at bounding box center [708, 370] width 13 height 13
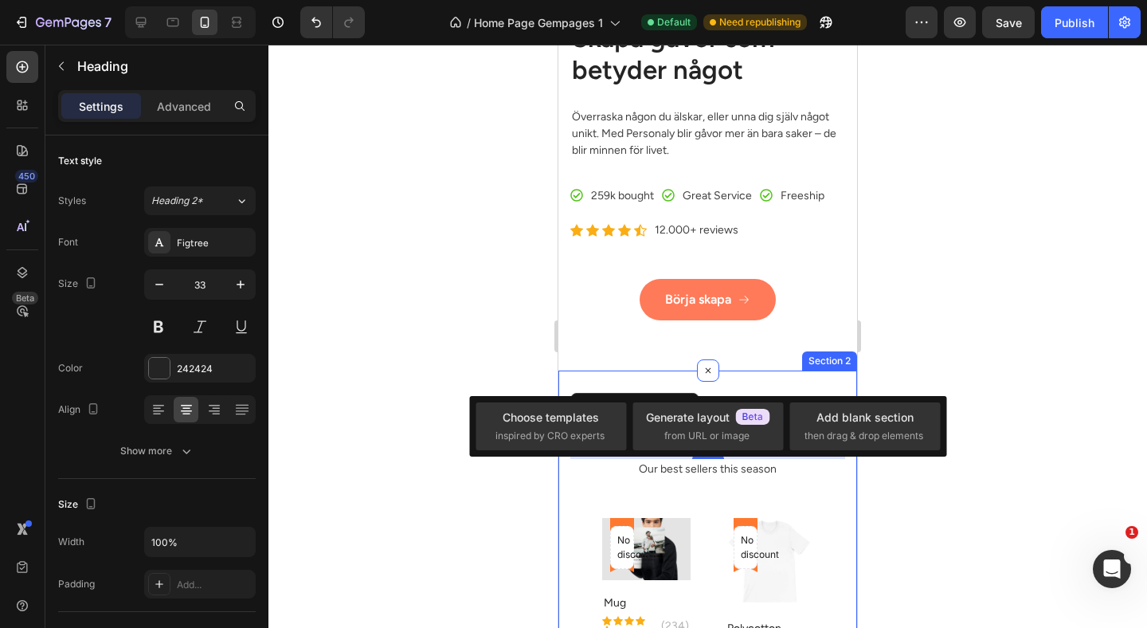
click at [748, 384] on div "Best Seller Heading 4 Our best sellers this season Text block No discount Not b…" at bounding box center [707, 587] width 299 height 435
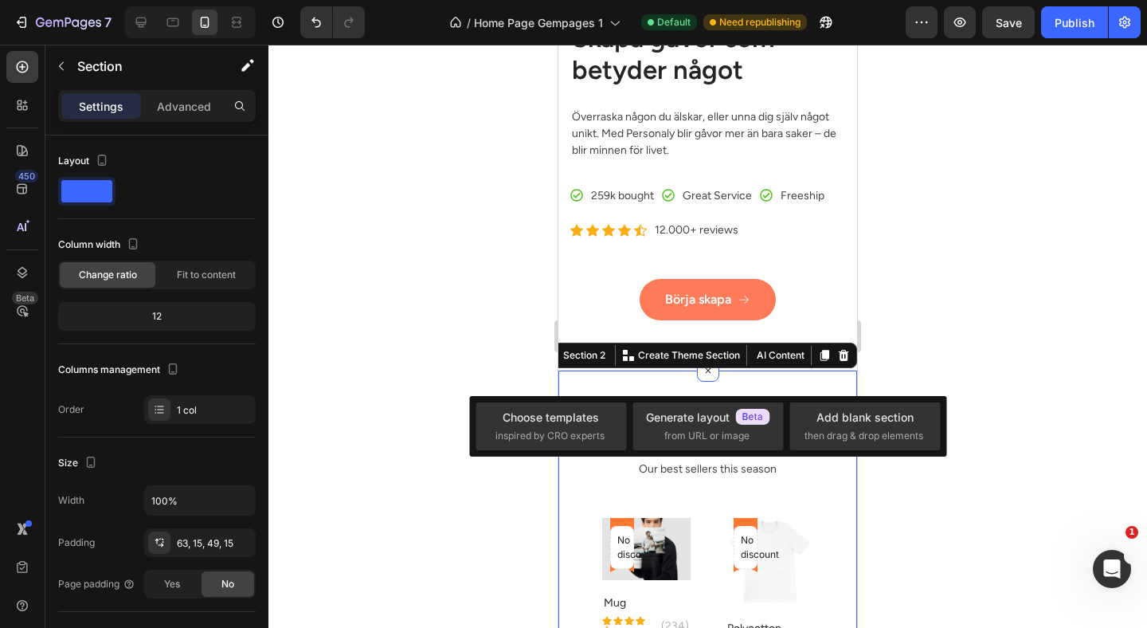
click at [749, 381] on div "Best Seller Heading Our best sellers this season Text block No discount Not be …" at bounding box center [707, 587] width 299 height 435
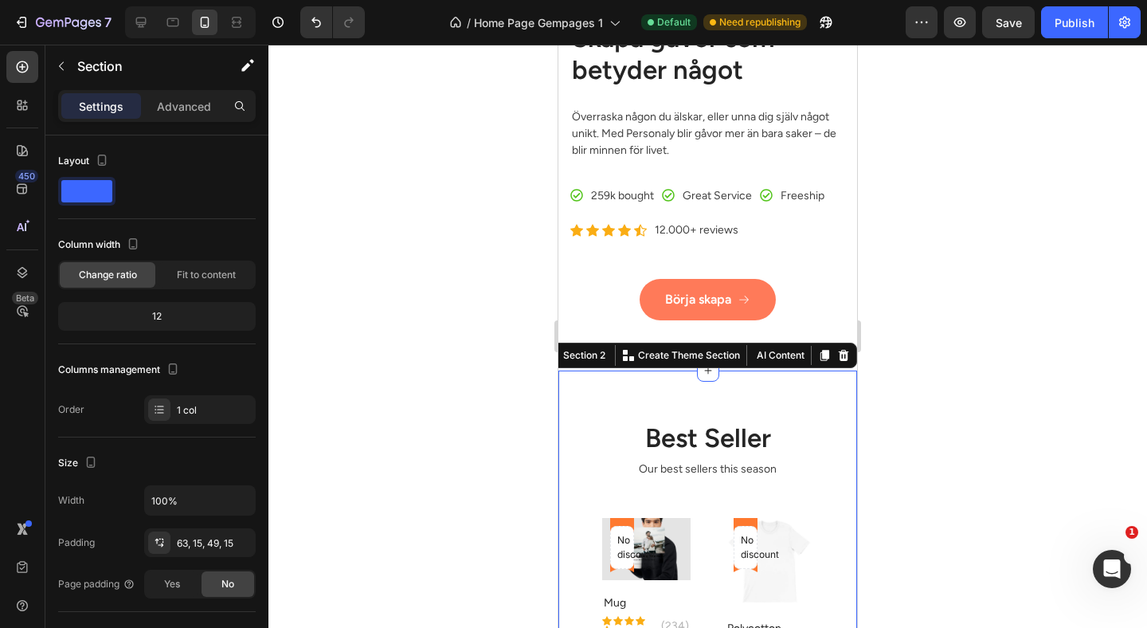
click at [660, 405] on div "Best Seller Heading Our best sellers this season Text block No discount Not be …" at bounding box center [707, 587] width 299 height 435
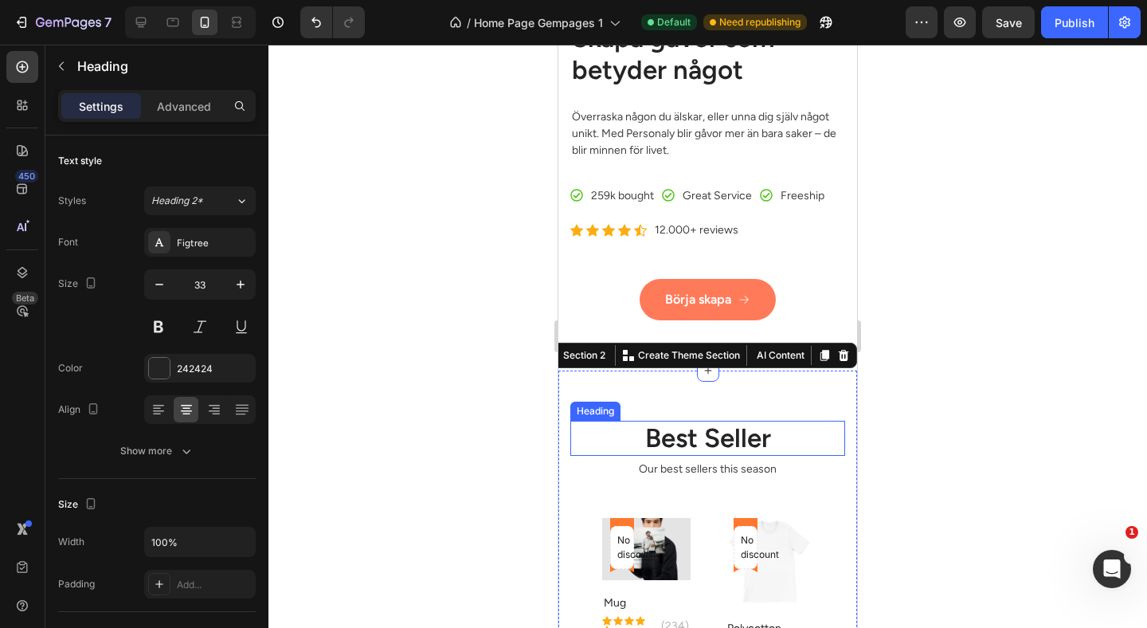
click at [736, 423] on p "Best Seller" at bounding box center [708, 438] width 272 height 32
click at [753, 409] on div "Best Seller Heading Our best sellers this season Text block No discount Not be …" at bounding box center [707, 587] width 299 height 435
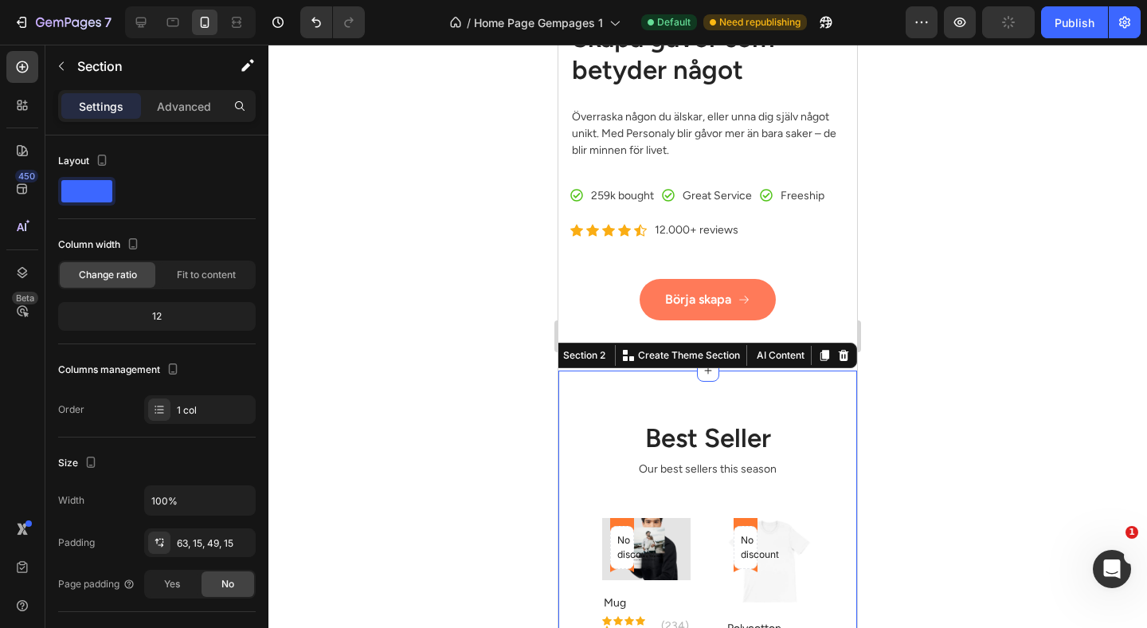
click at [948, 424] on div at bounding box center [707, 336] width 879 height 583
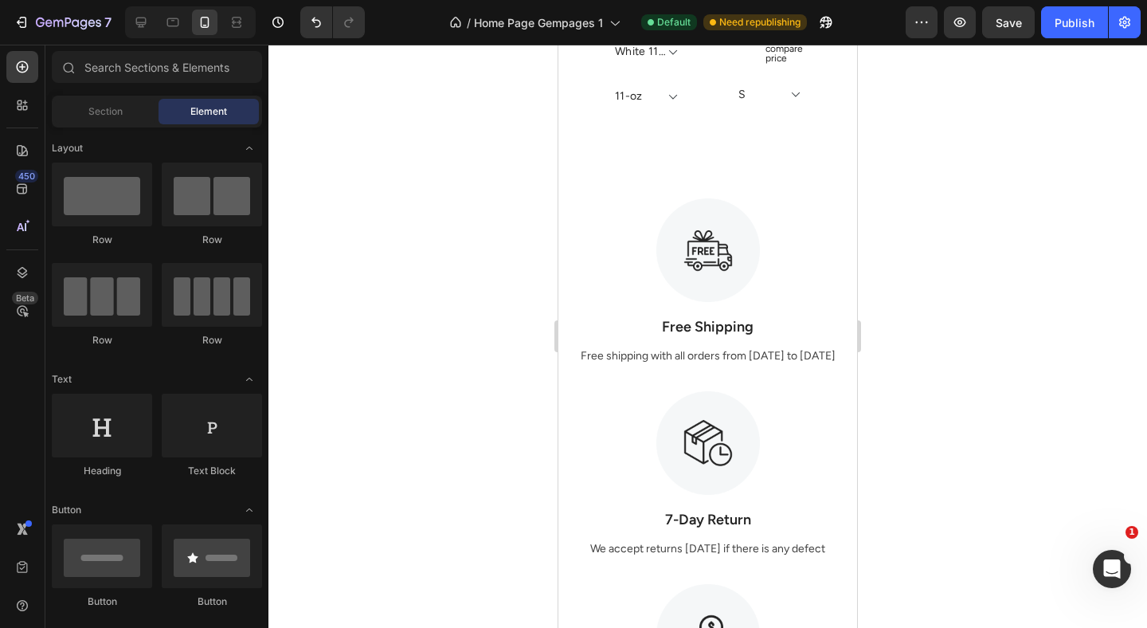
scroll to position [1029, 0]
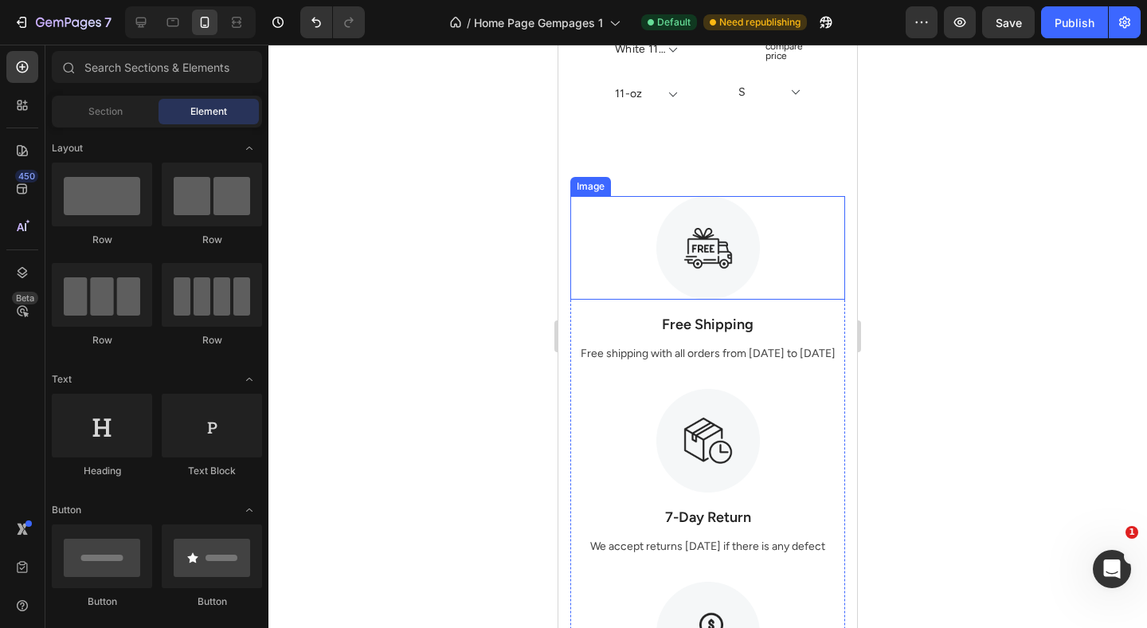
click at [821, 298] on div at bounding box center [707, 248] width 275 height 104
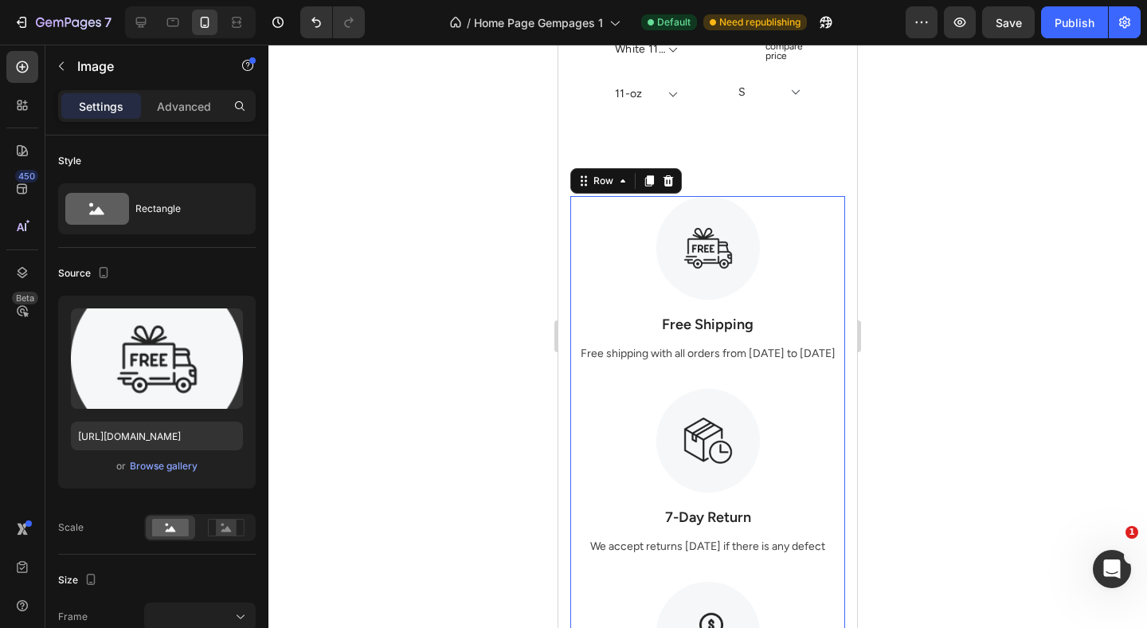
click at [827, 366] on div "Image Free Shipping Text Block Free shipping with all orders from April 1 to Ap…" at bounding box center [707, 292] width 275 height 193
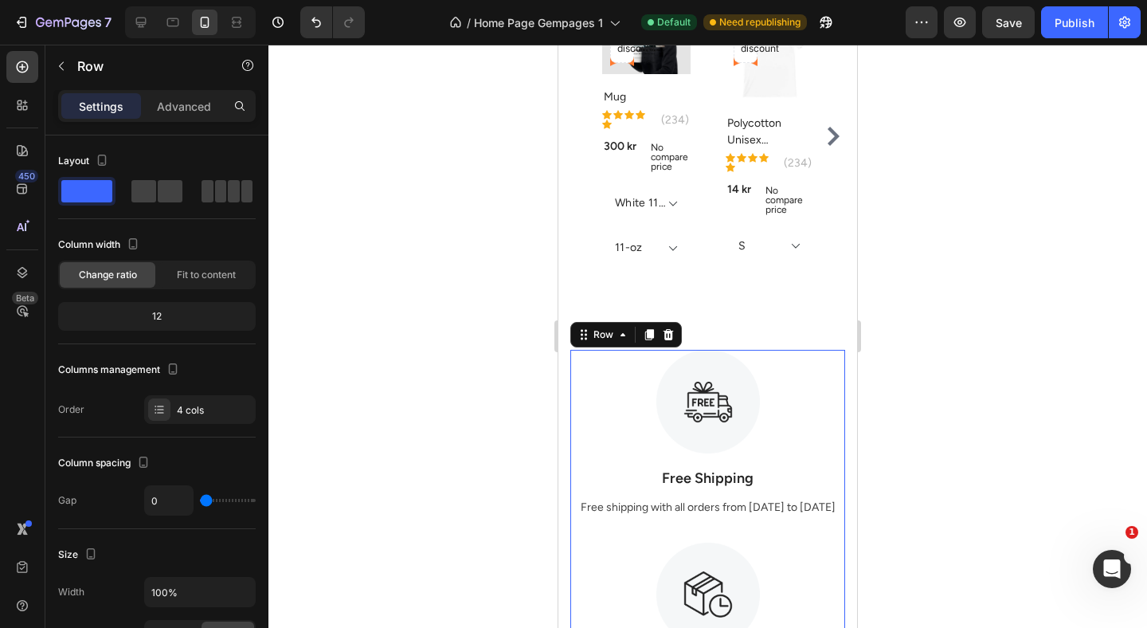
scroll to position [876, 0]
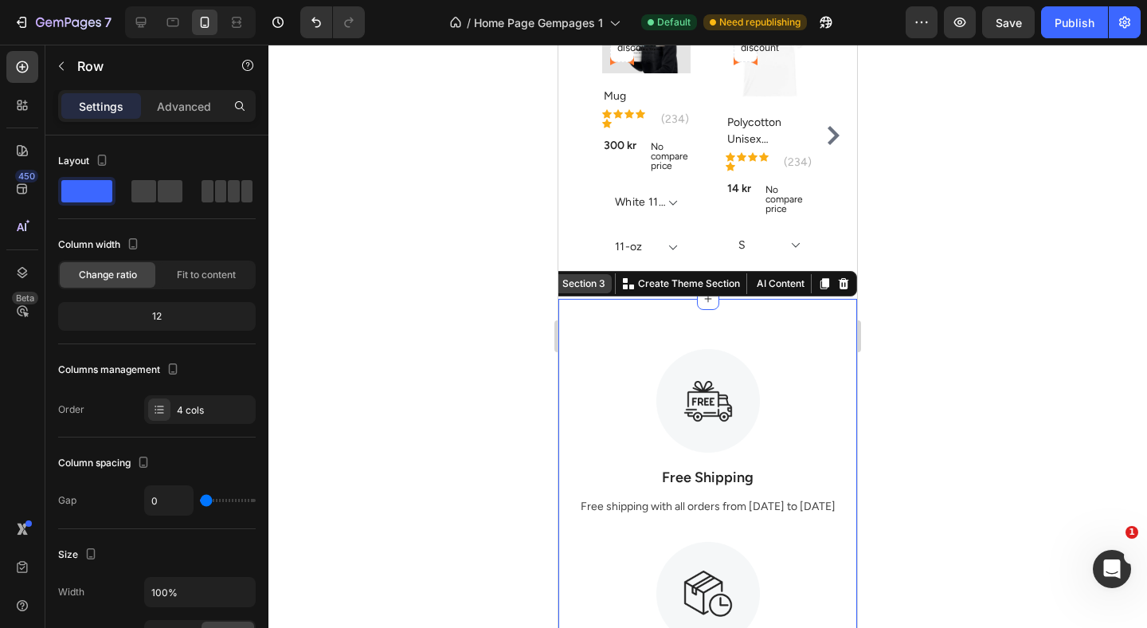
click at [809, 283] on div "Section 3 You can create reusable sections Create Theme Section AI Content Writ…" at bounding box center [698, 283] width 318 height 25
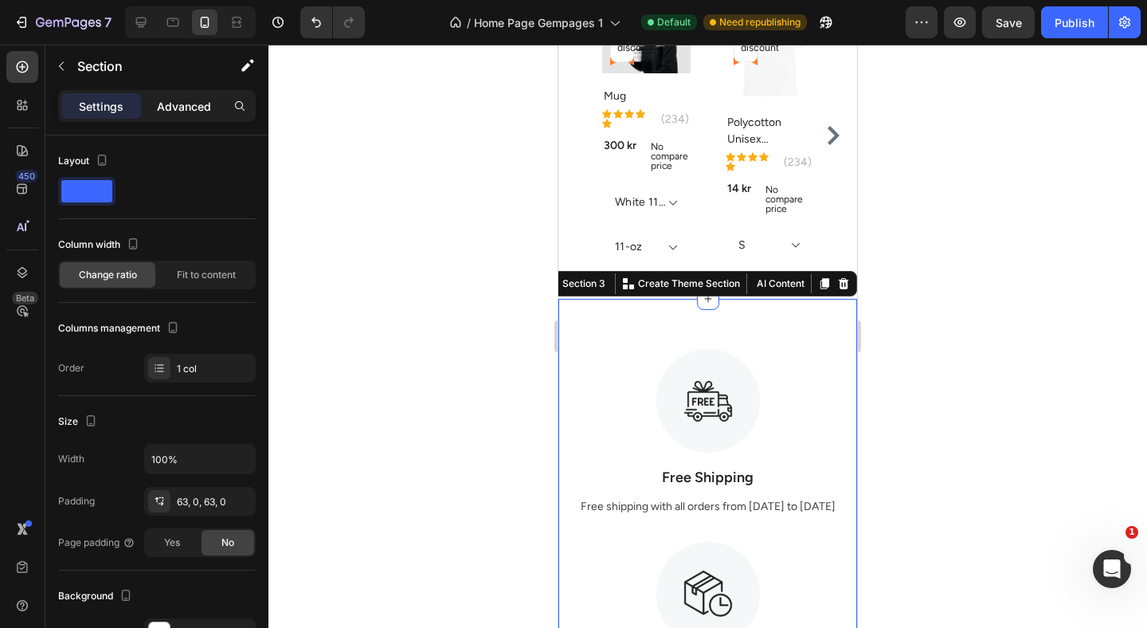
click at [197, 102] on p "Advanced" at bounding box center [184, 106] width 54 height 17
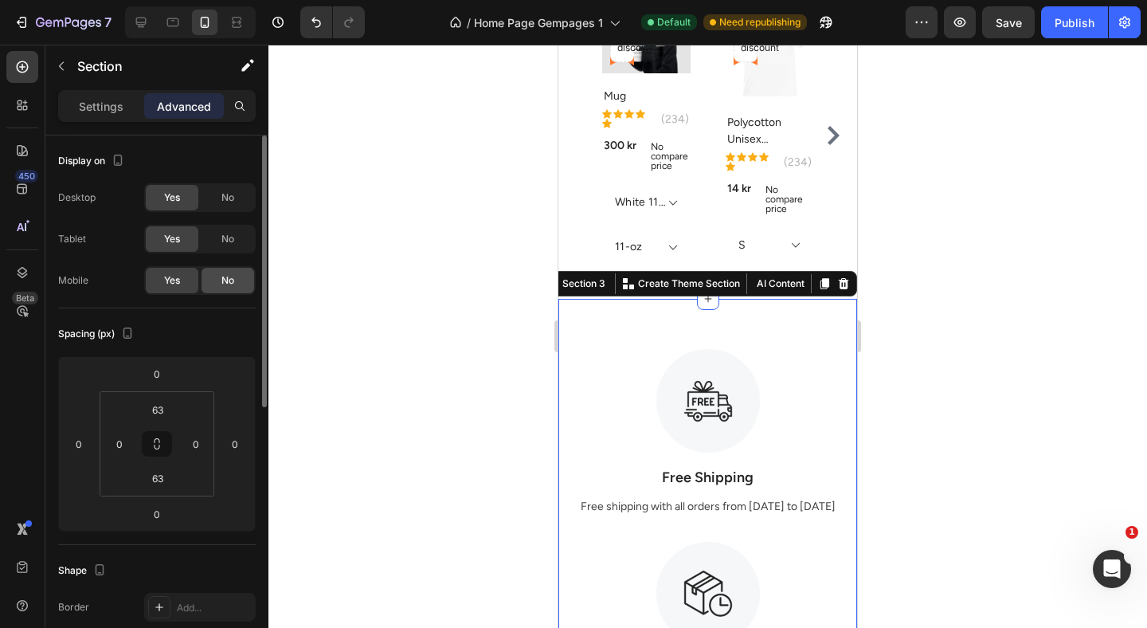
click at [224, 279] on span "No" at bounding box center [227, 280] width 13 height 14
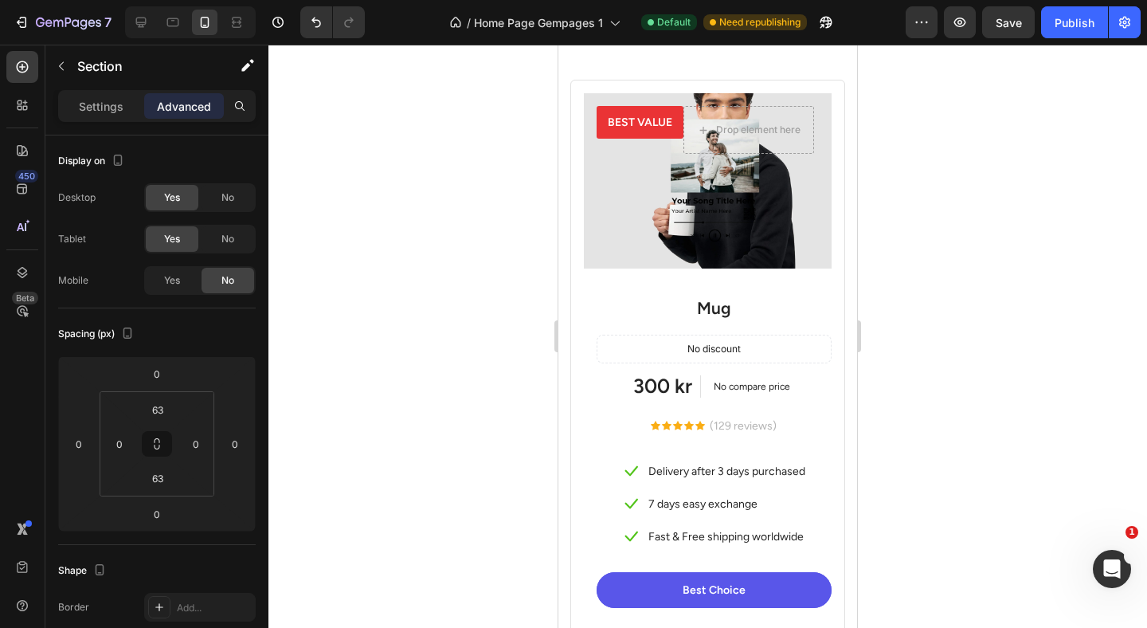
scroll to position [1725, 0]
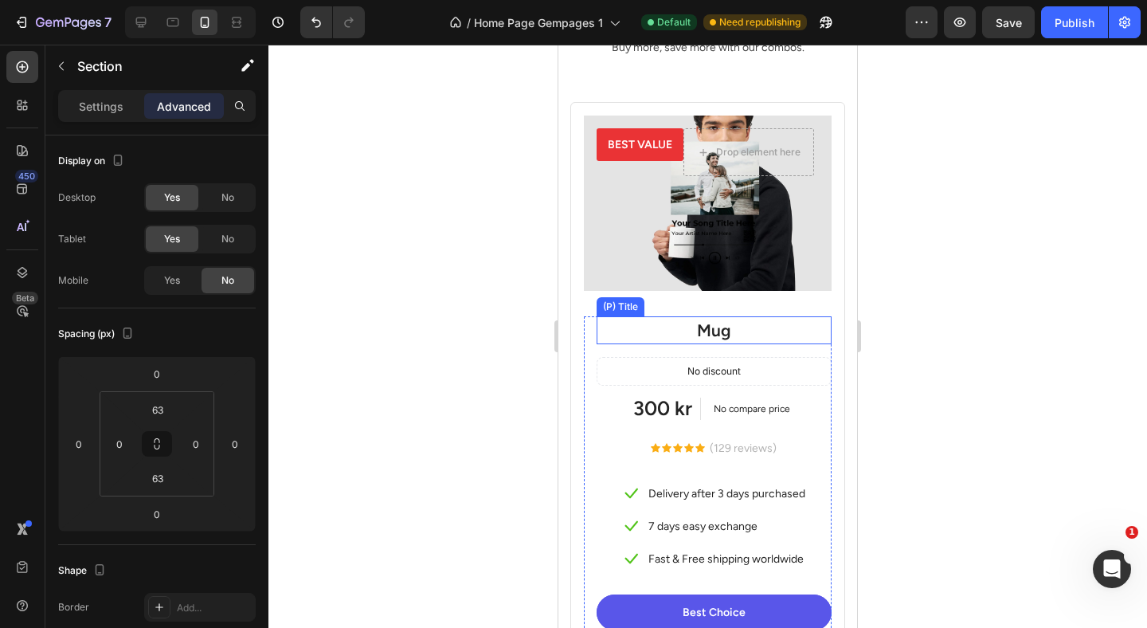
click at [800, 328] on h2 "Mug" at bounding box center [714, 330] width 235 height 29
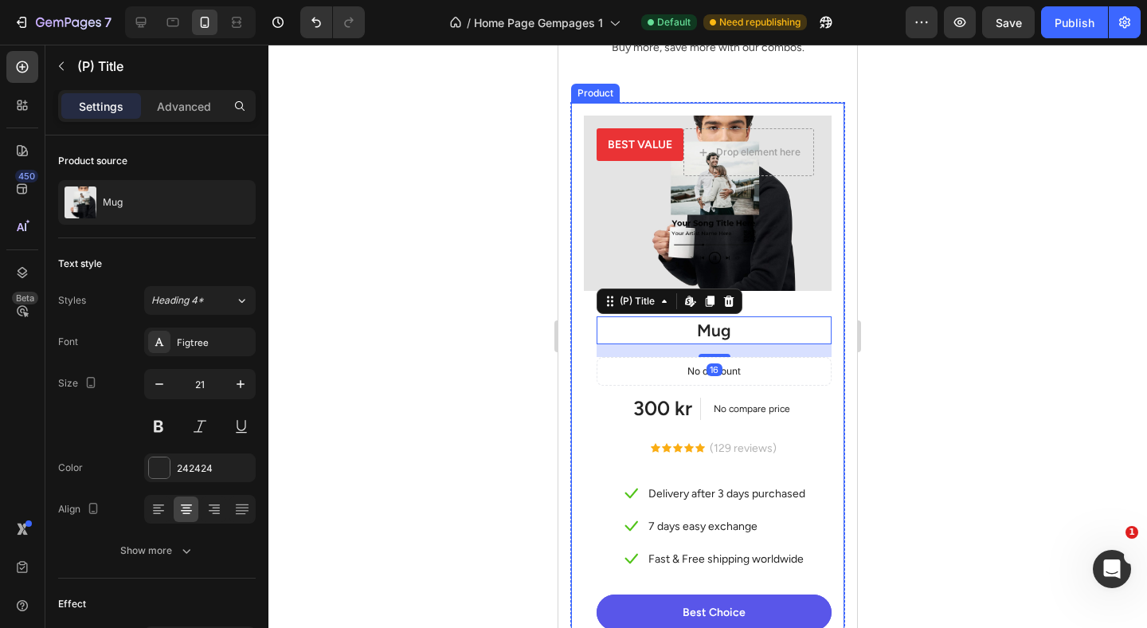
click at [804, 311] on div "BEST VALUE Text block Row Drop element here Row (P) Images & Gallery Row Mug (P…" at bounding box center [708, 391] width 248 height 553
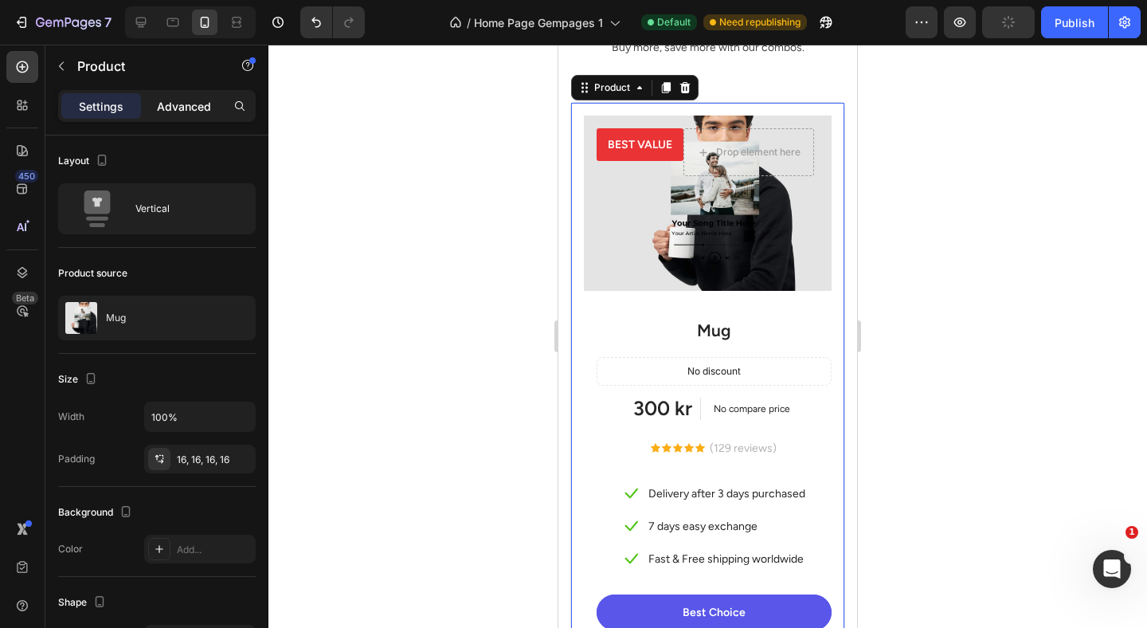
click at [196, 114] on div "Advanced" at bounding box center [184, 105] width 80 height 25
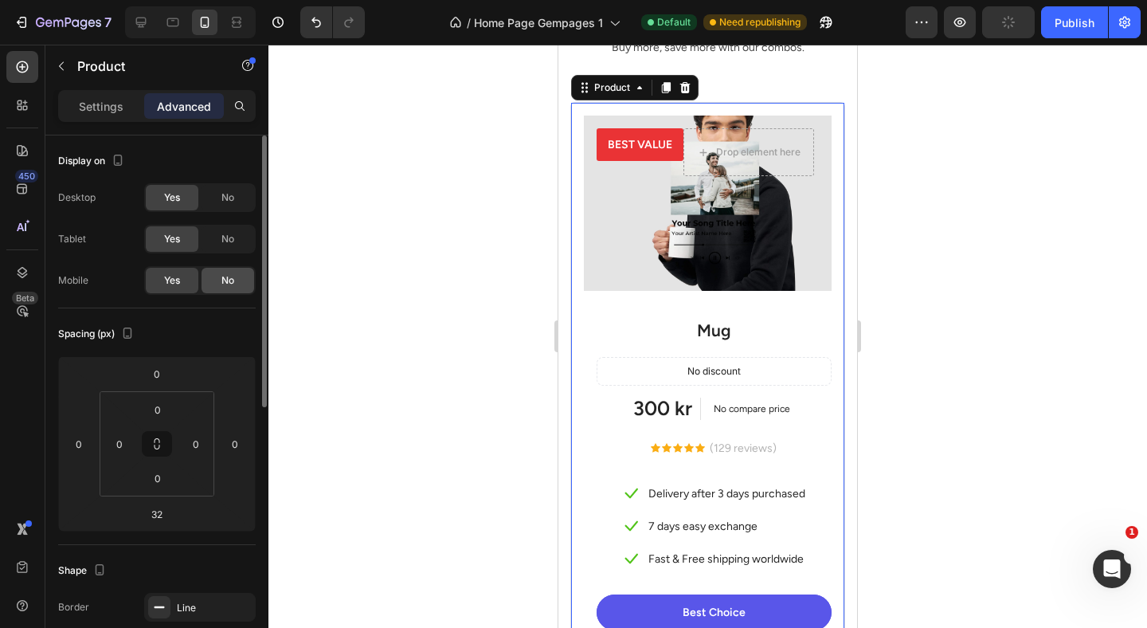
click at [222, 268] on div "No" at bounding box center [228, 280] width 53 height 25
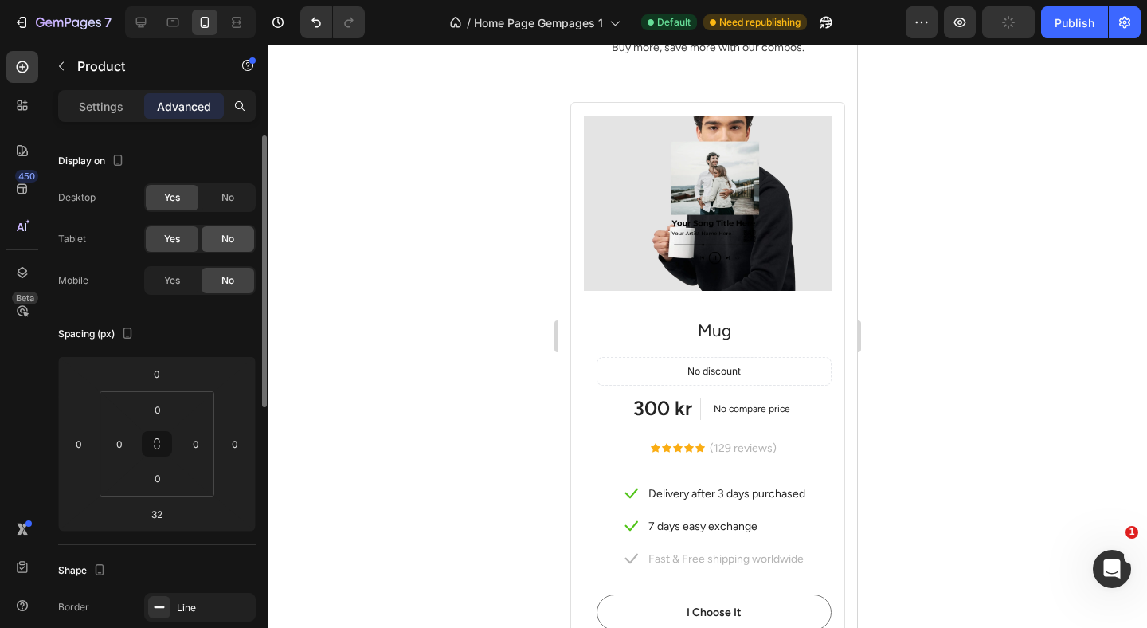
click at [223, 249] on div "No" at bounding box center [228, 238] width 53 height 25
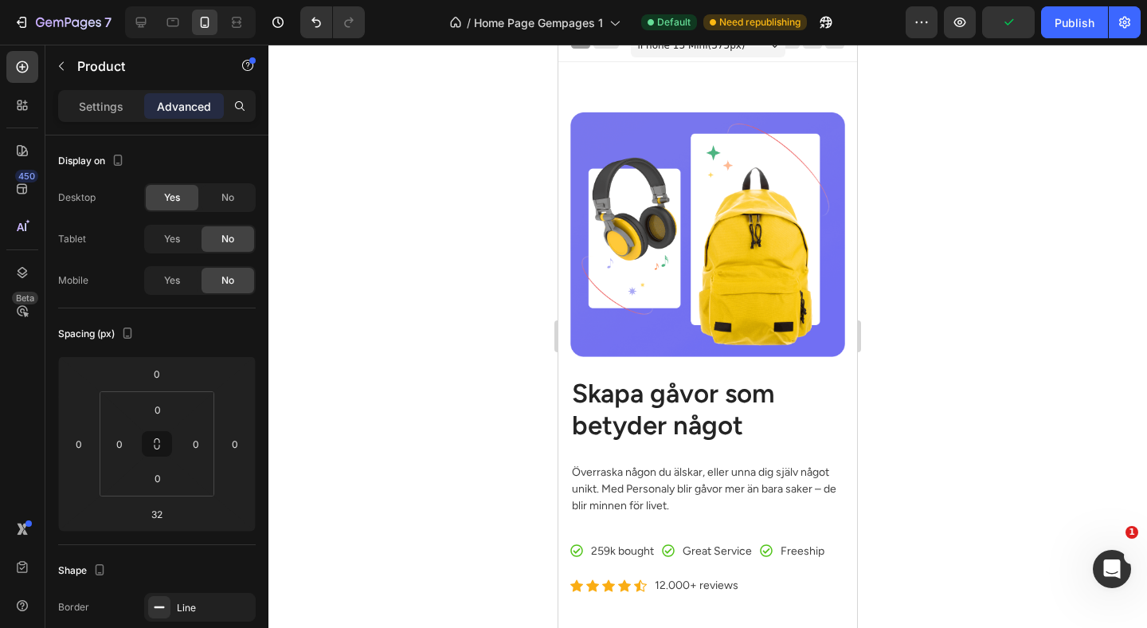
scroll to position [0, 0]
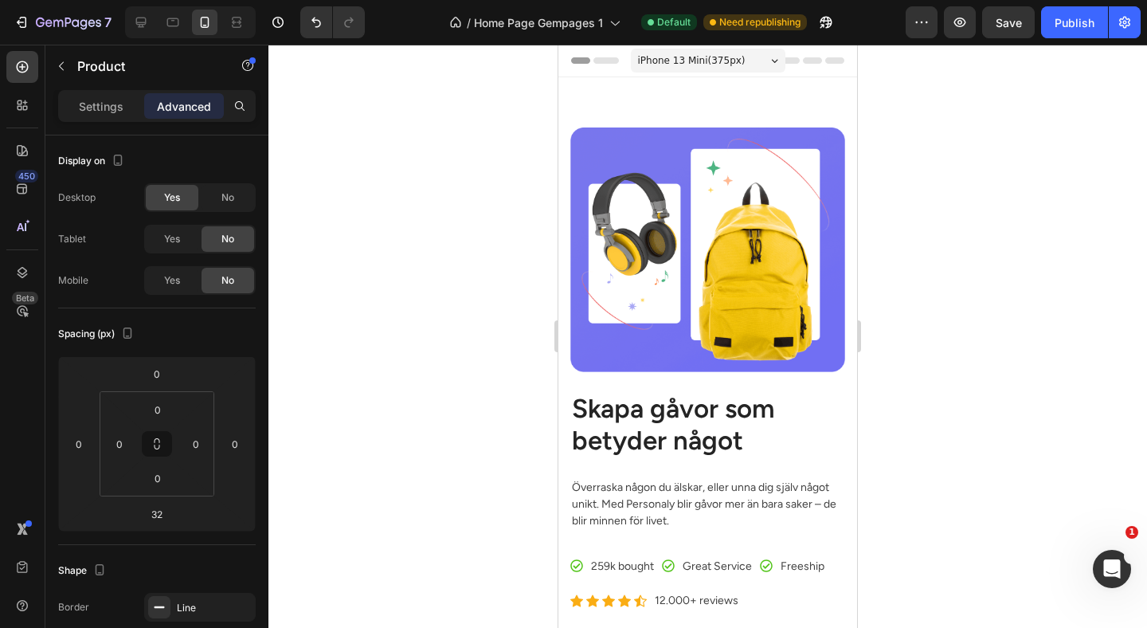
click at [713, 60] on span "iPhone 13 Mini ( 375 px)" at bounding box center [692, 61] width 108 height 16
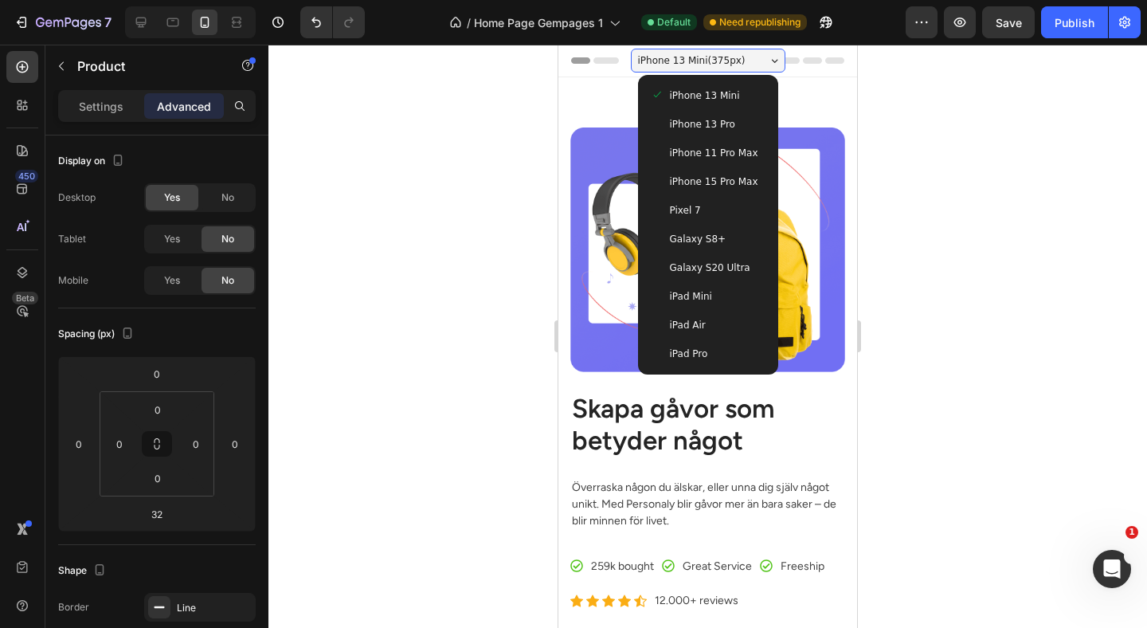
click at [709, 174] on span "iPhone 15 Pro Max" at bounding box center [714, 182] width 88 height 16
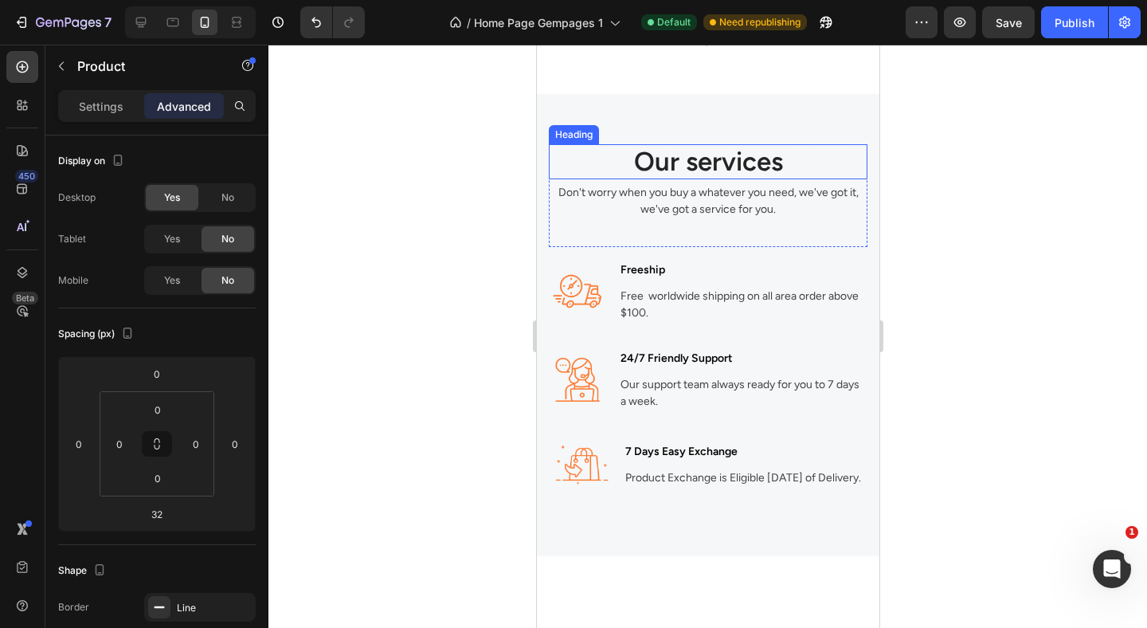
scroll to position [318, 0]
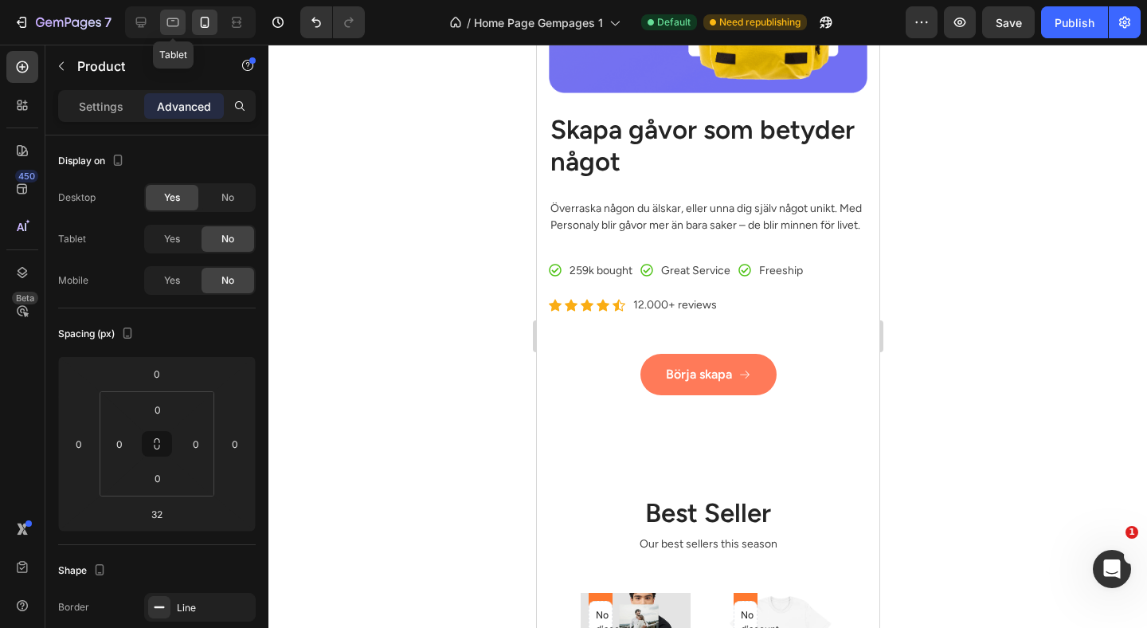
click at [175, 22] on icon at bounding box center [173, 22] width 16 height 16
type input "0"
type input "16"
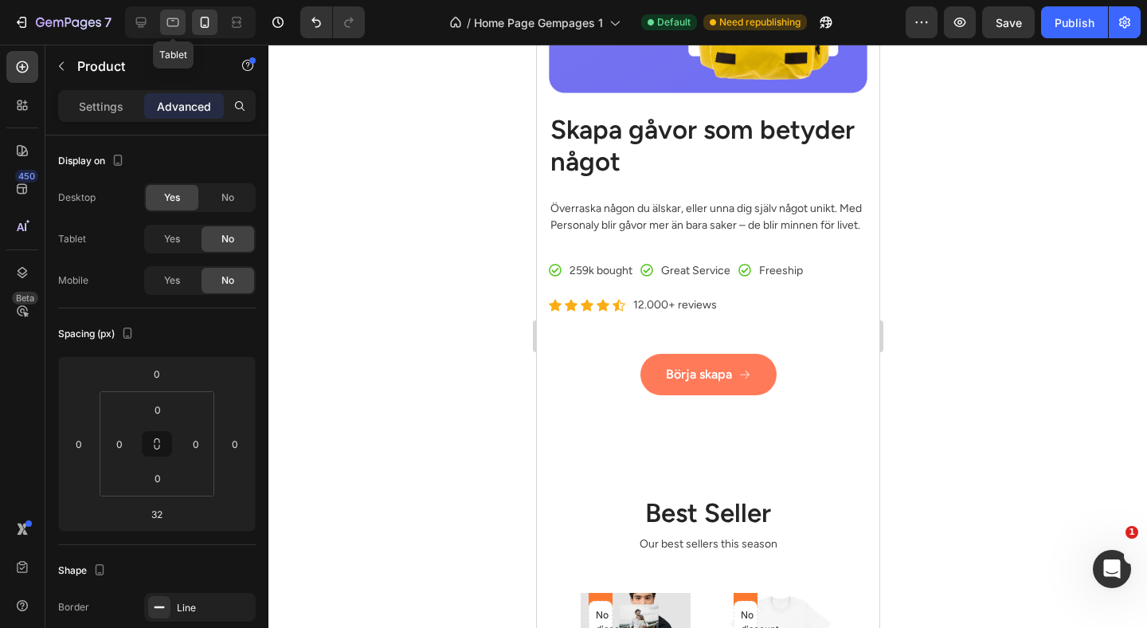
type input "16"
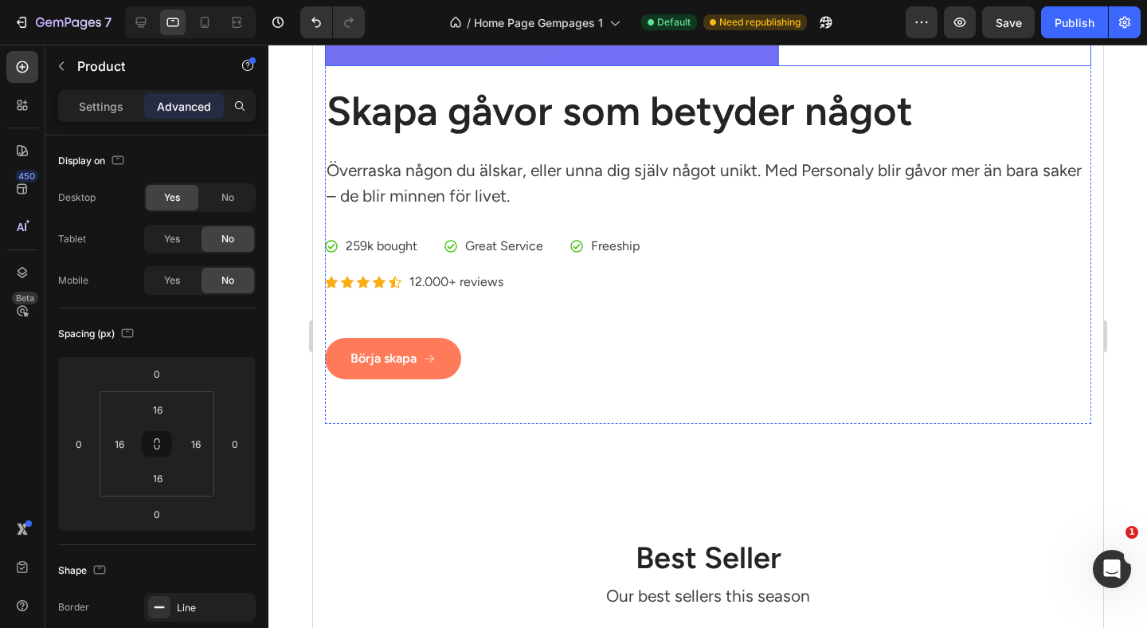
scroll to position [313, 0]
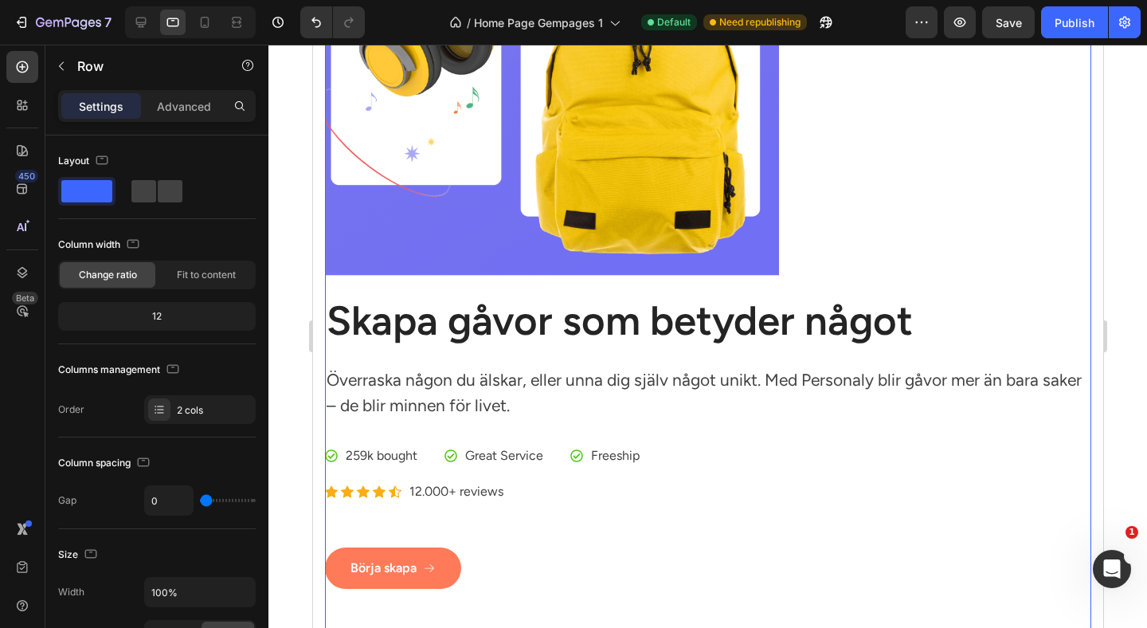
click at [682, 473] on div "Image Skapa gåvor som betyder något Heading Överraska någon du älskar, eller un…" at bounding box center [707, 228] width 766 height 812
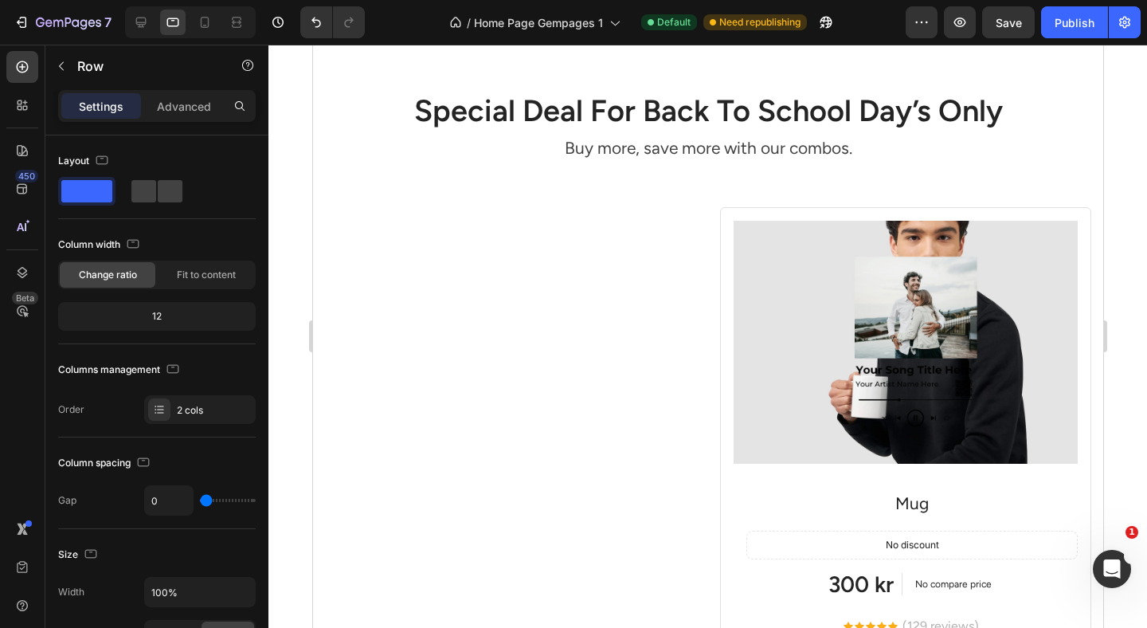
scroll to position [2479, 0]
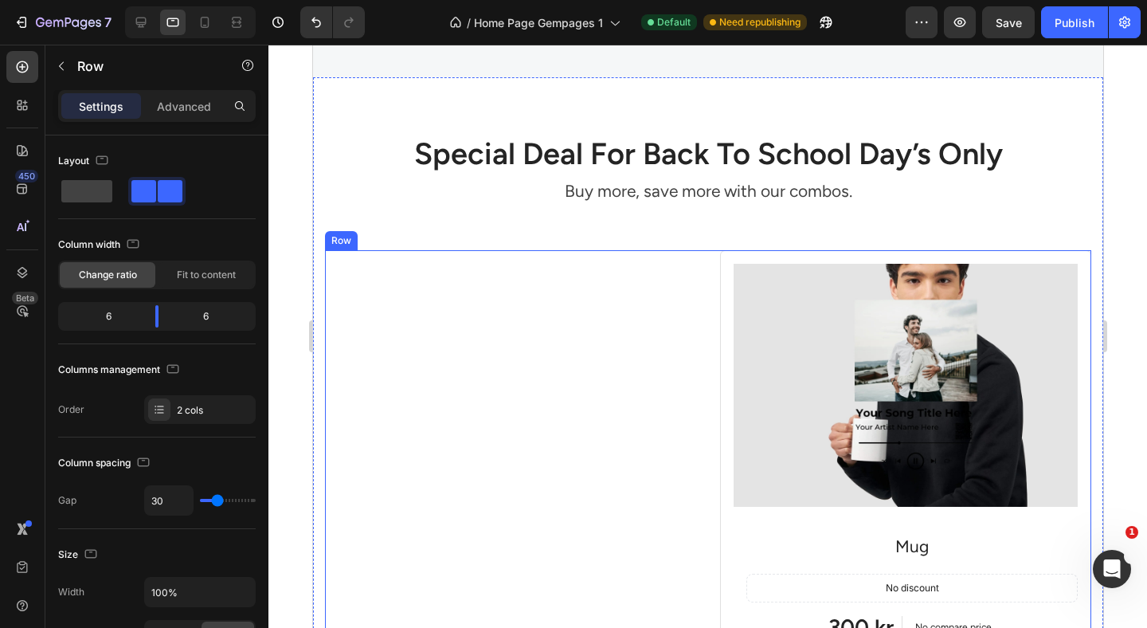
click at [632, 295] on div "BEST VALUE Text block Row Row (P) Images & Gallery Row Mug (P) Title No discoun…" at bounding box center [509, 593] width 371 height 687
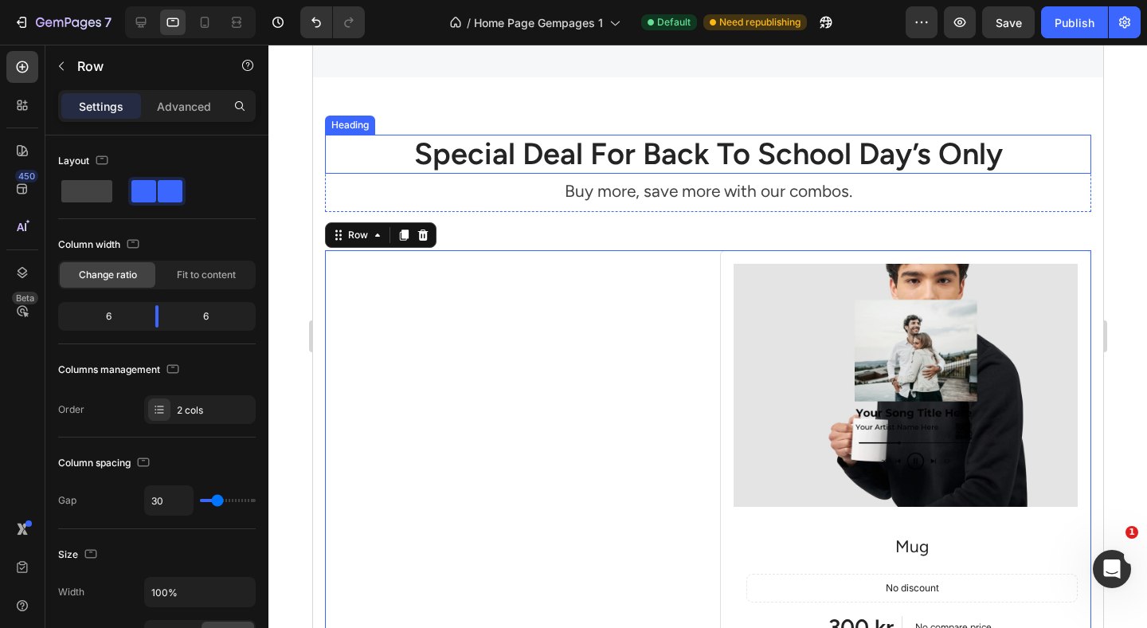
click at [627, 166] on p "Special Deal For Back To School Day’s Only" at bounding box center [707, 154] width 763 height 37
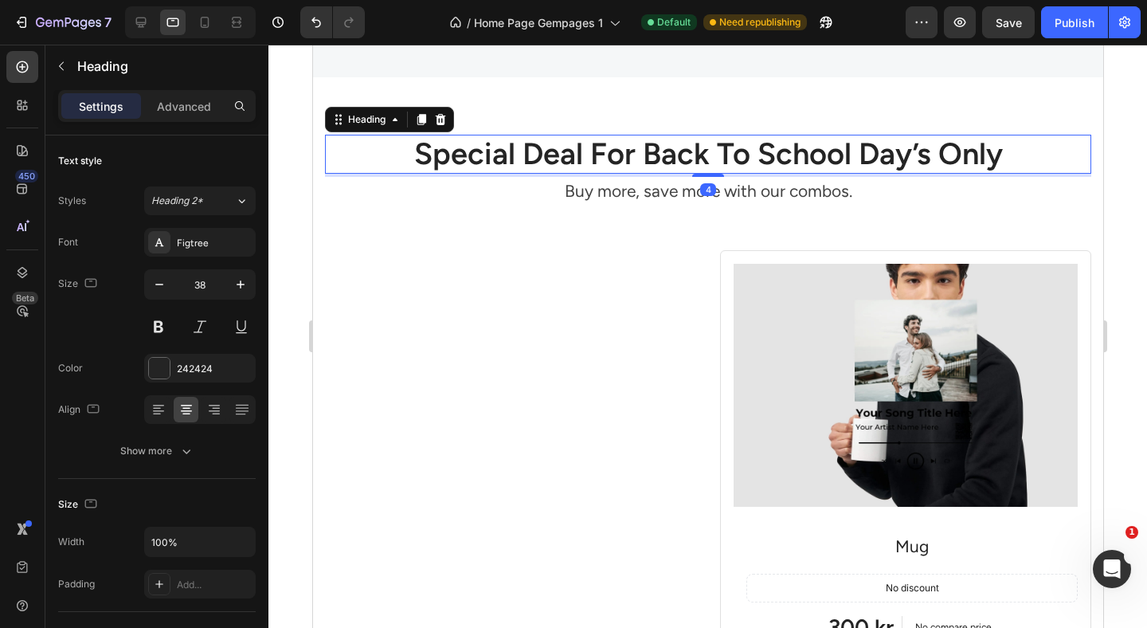
click at [628, 115] on div "Special Deal For Back To School Day’s Only Heading 4 Buy more, save more with o…" at bounding box center [707, 535] width 790 height 917
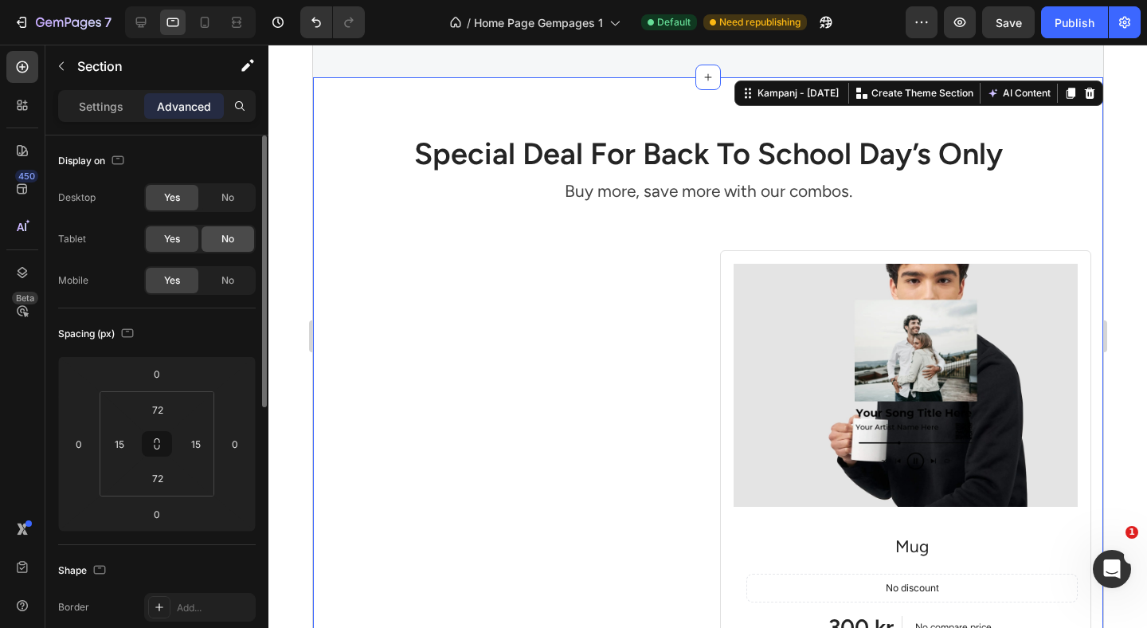
click at [237, 243] on div "No" at bounding box center [228, 238] width 53 height 25
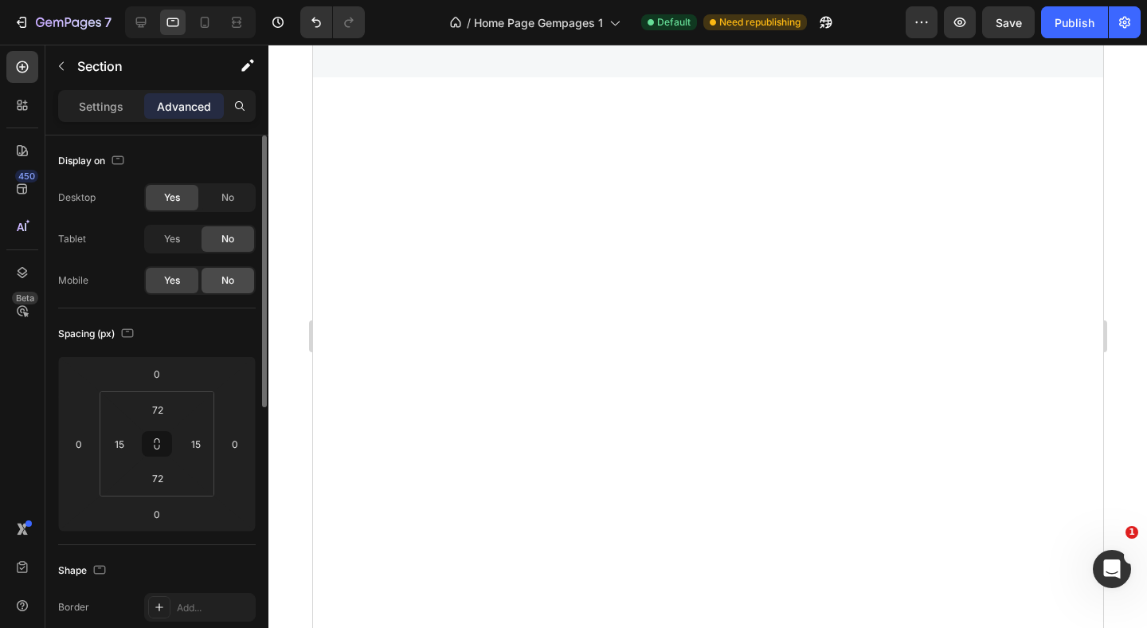
click at [237, 284] on div "No" at bounding box center [228, 280] width 53 height 25
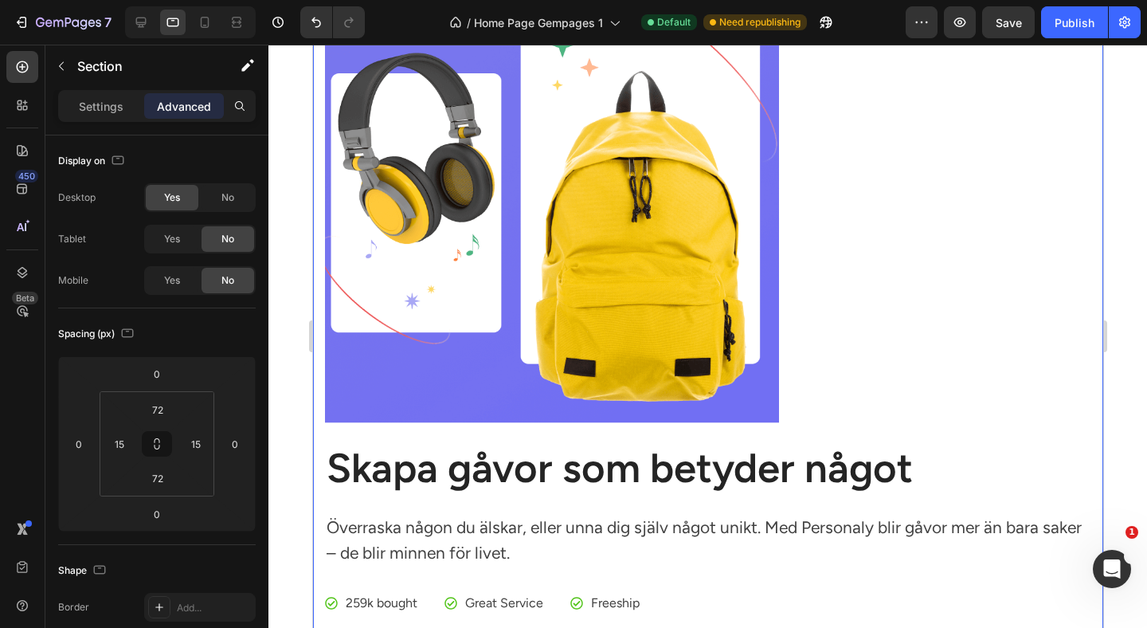
scroll to position [0, 0]
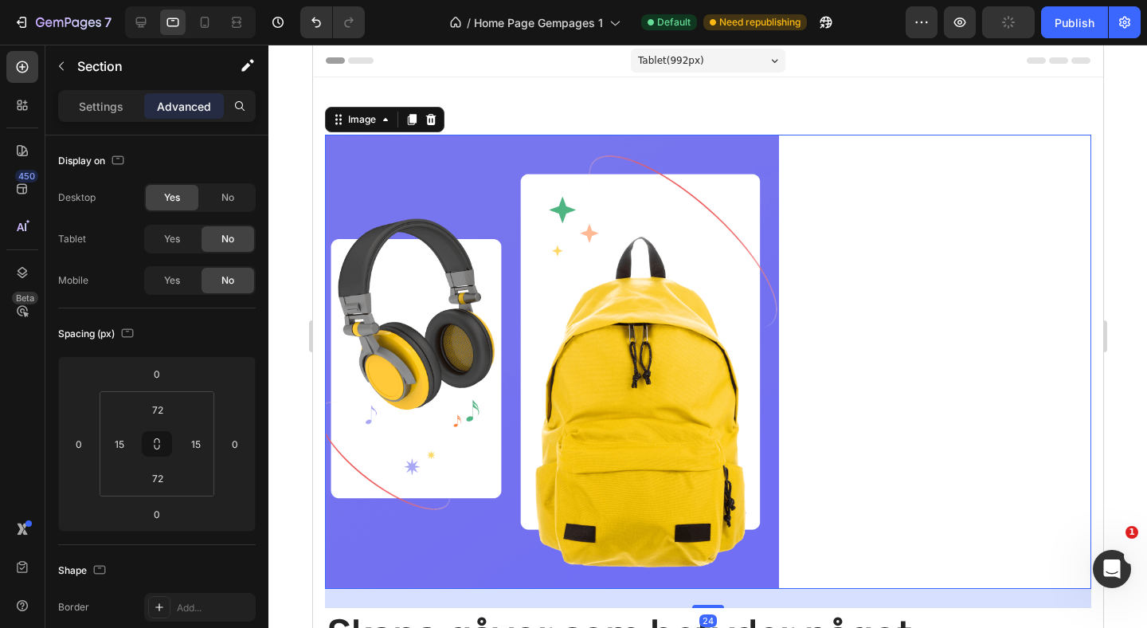
click at [656, 341] on img at bounding box center [551, 362] width 454 height 454
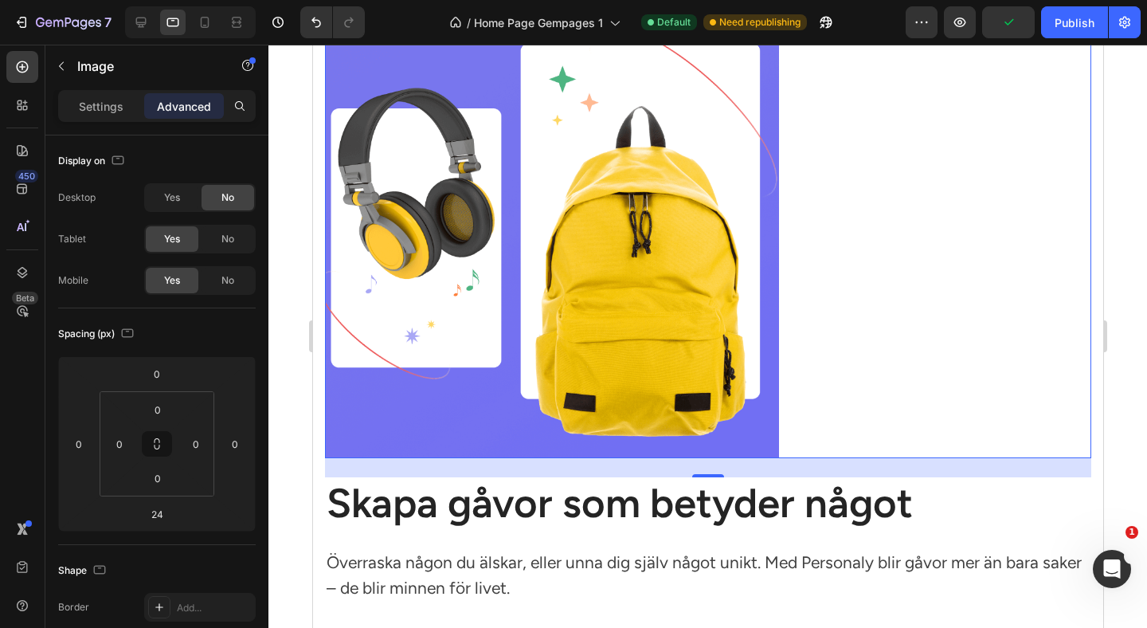
scroll to position [269, 0]
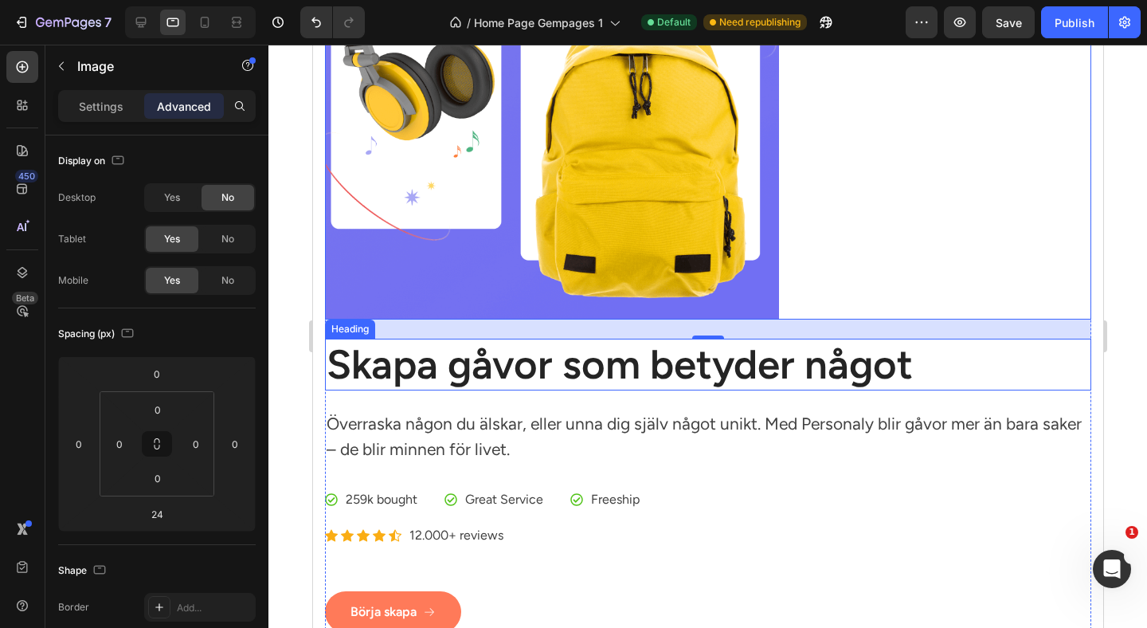
click at [424, 374] on h2 "Skapa gåvor som betyder något" at bounding box center [707, 365] width 766 height 52
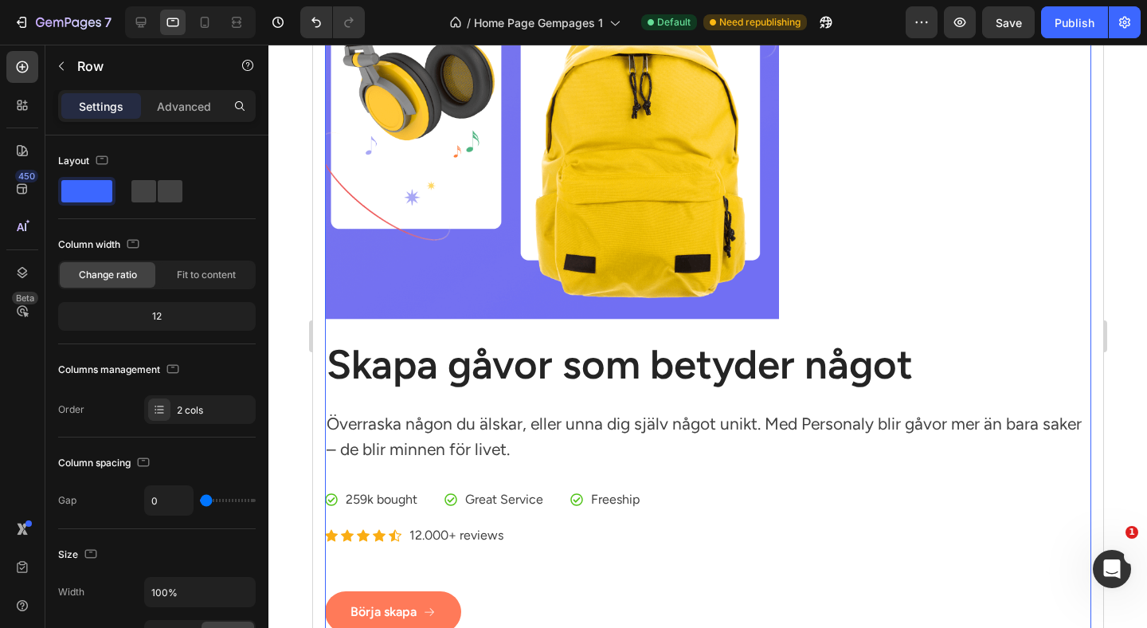
click at [453, 475] on div "Image Skapa gåvor som betyder något Heading Överraska någon du älskar, eller un…" at bounding box center [707, 271] width 766 height 812
click at [824, 532] on div "Icon Icon Icon Icon Icon Icon List Hoz 12.000+ reviews Text block Row" at bounding box center [707, 535] width 766 height 22
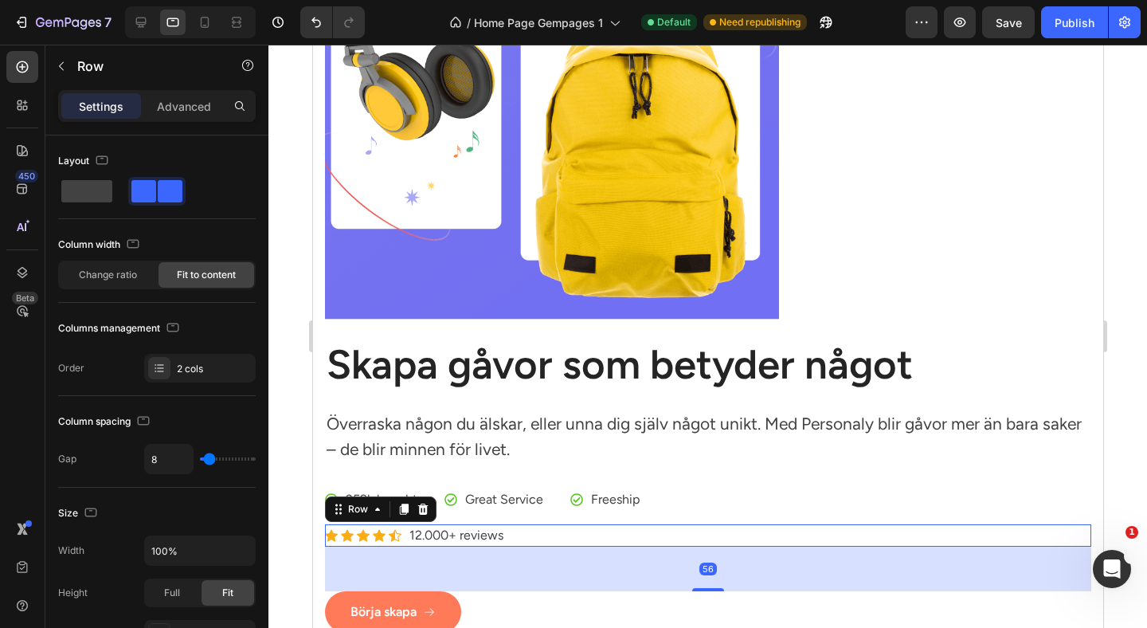
click at [799, 435] on p "Överraska någon du älskar, eller unna dig själv något unikt. Med Personaly blir…" at bounding box center [707, 436] width 763 height 50
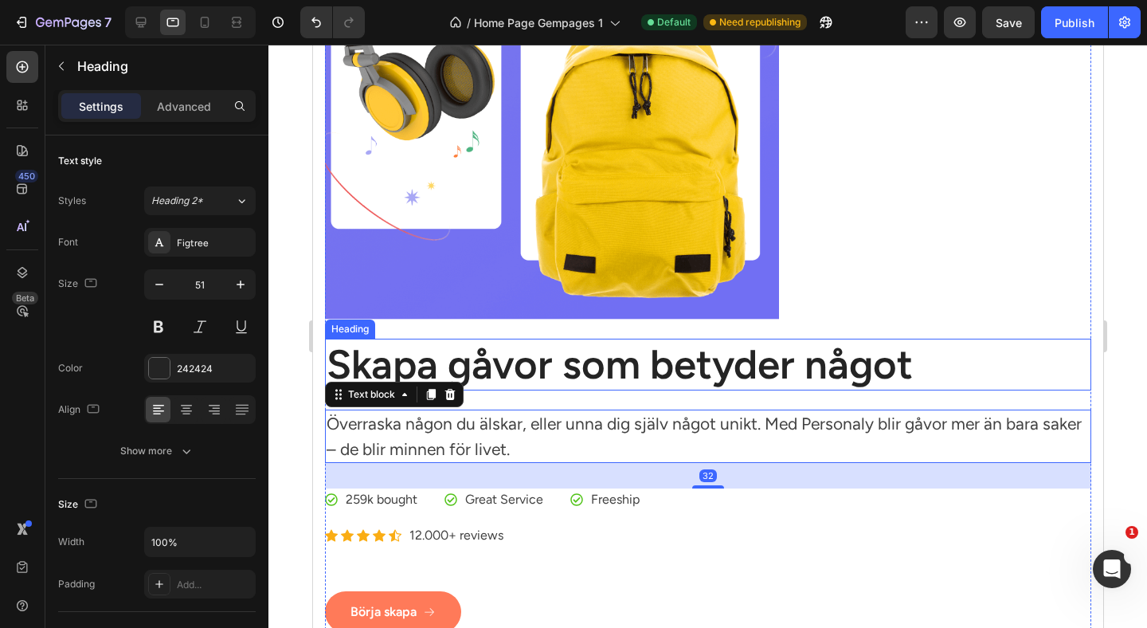
click at [949, 360] on h2 "Skapa gåvor som betyder något" at bounding box center [707, 365] width 766 height 52
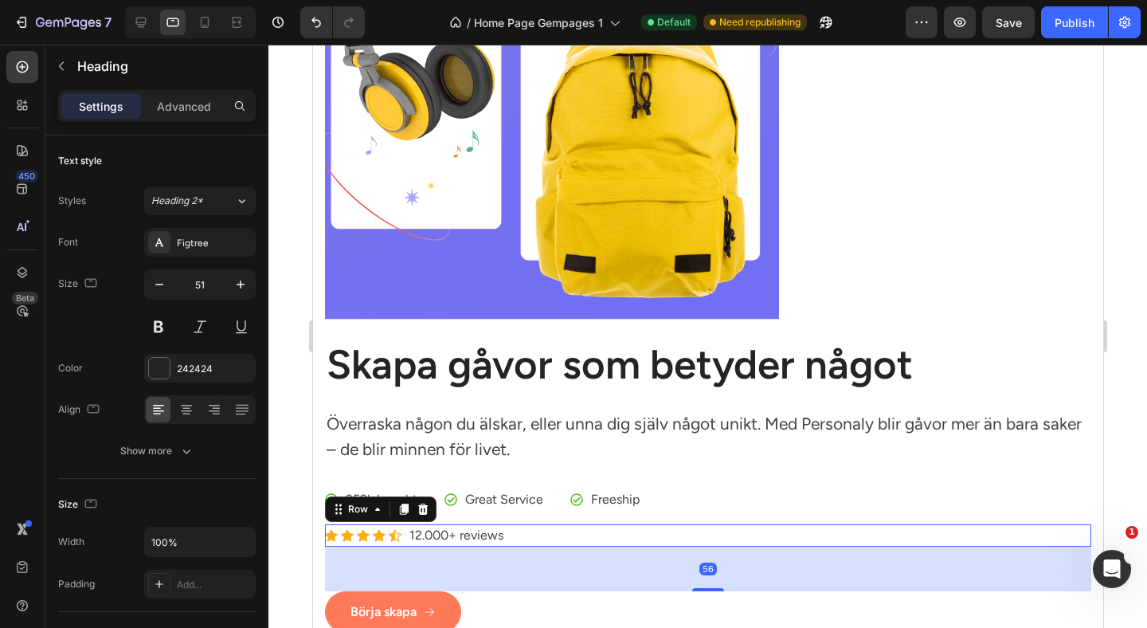
click at [1039, 544] on div "Icon Icon Icon Icon Icon Icon List Hoz 12.000+ reviews Text block Row 56" at bounding box center [707, 535] width 766 height 22
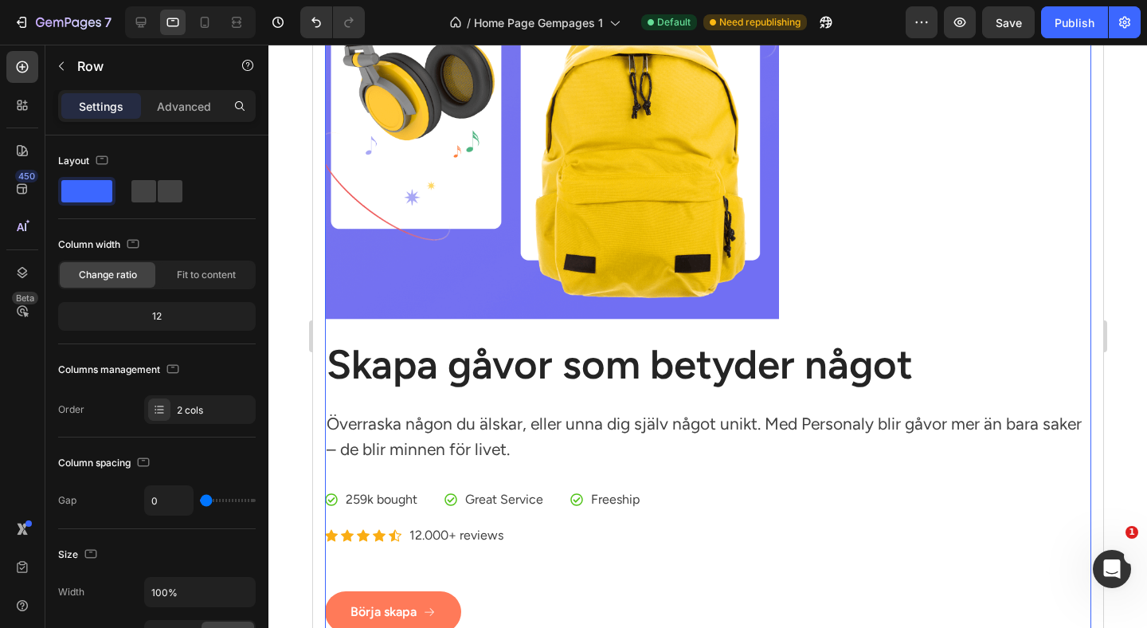
click at [867, 482] on div "Image Skapa gåvor som betyder något Heading Överraska någon du älskar, eller un…" at bounding box center [707, 271] width 766 height 812
click at [158, 188] on span at bounding box center [170, 191] width 25 height 22
type input "32"
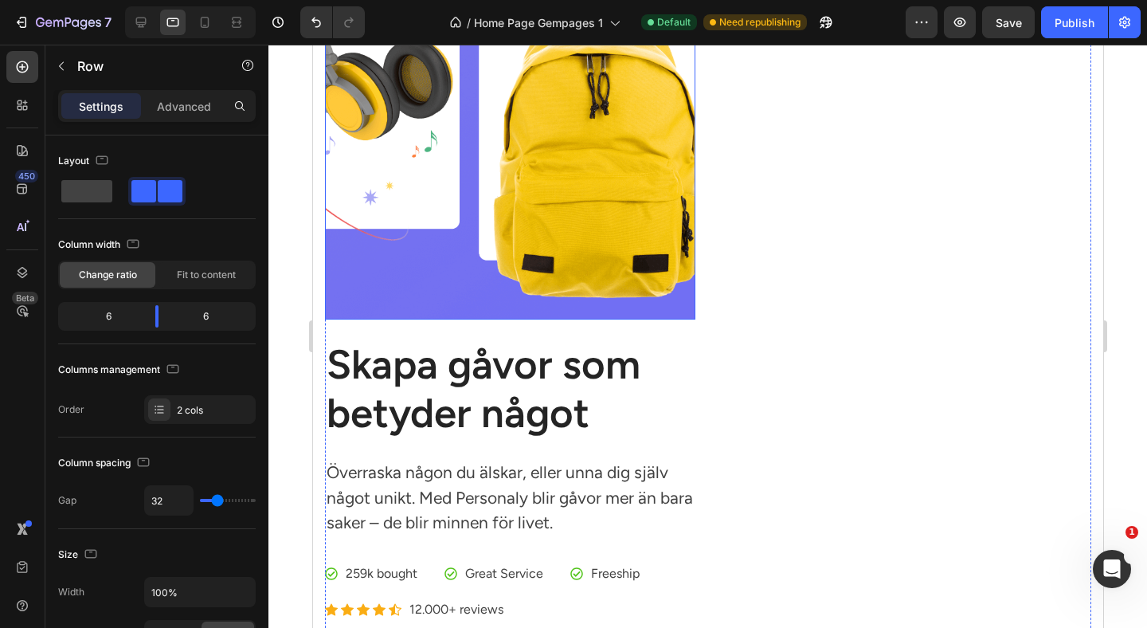
click at [610, 219] on img at bounding box center [509, 92] width 370 height 454
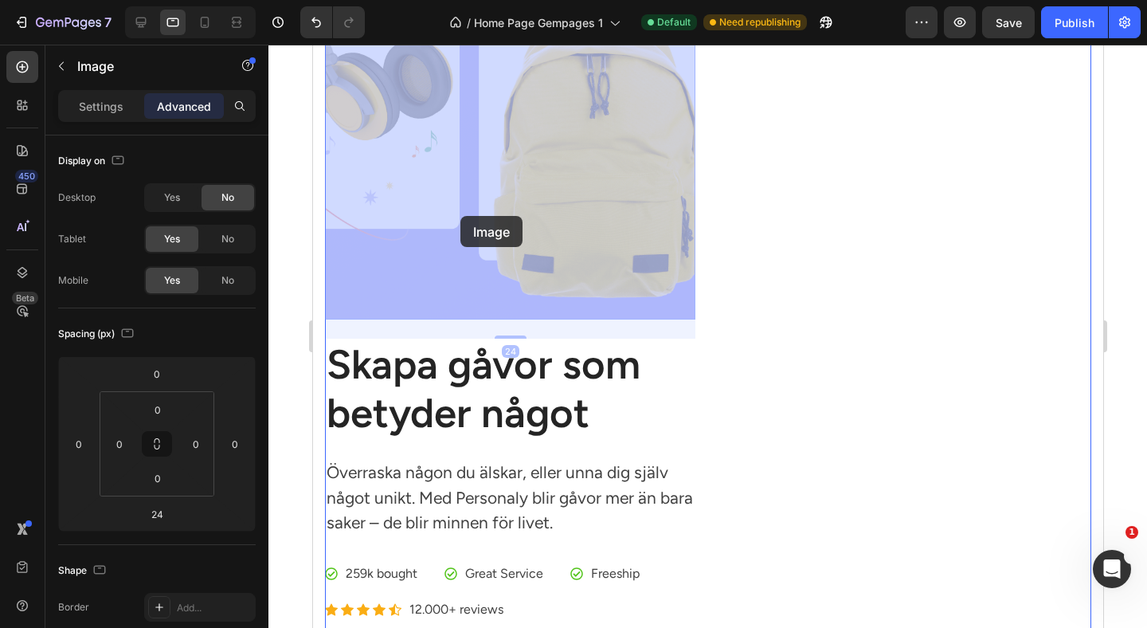
drag, startPoint x: 610, startPoint y: 219, endPoint x: 460, endPoint y: 216, distance: 150.6
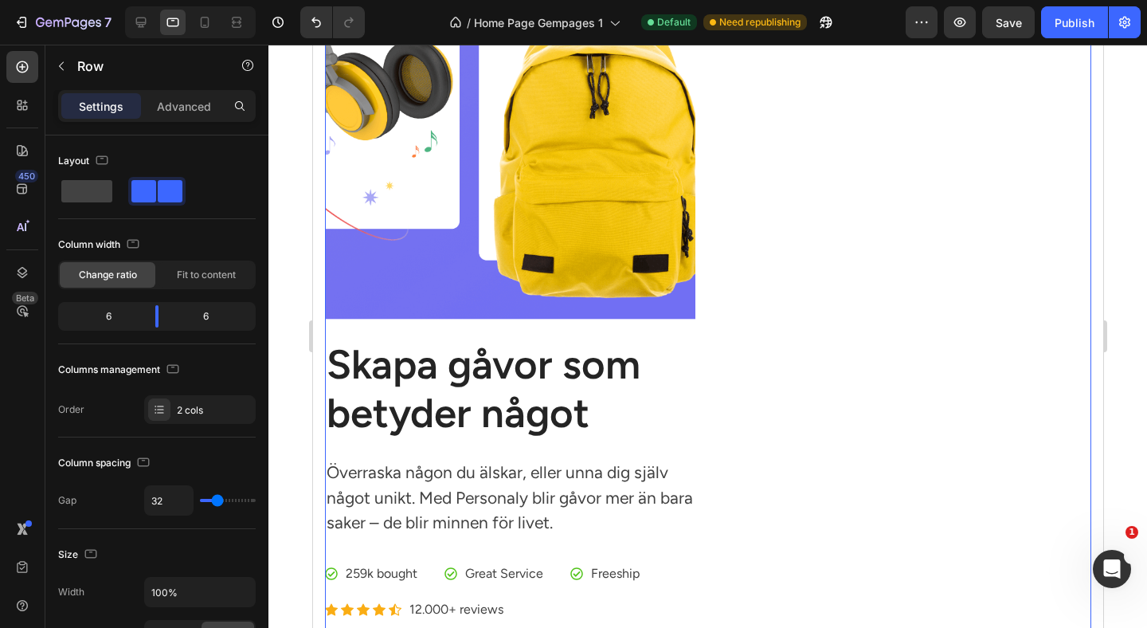
click at [847, 409] on div "Image" at bounding box center [905, 308] width 370 height 886
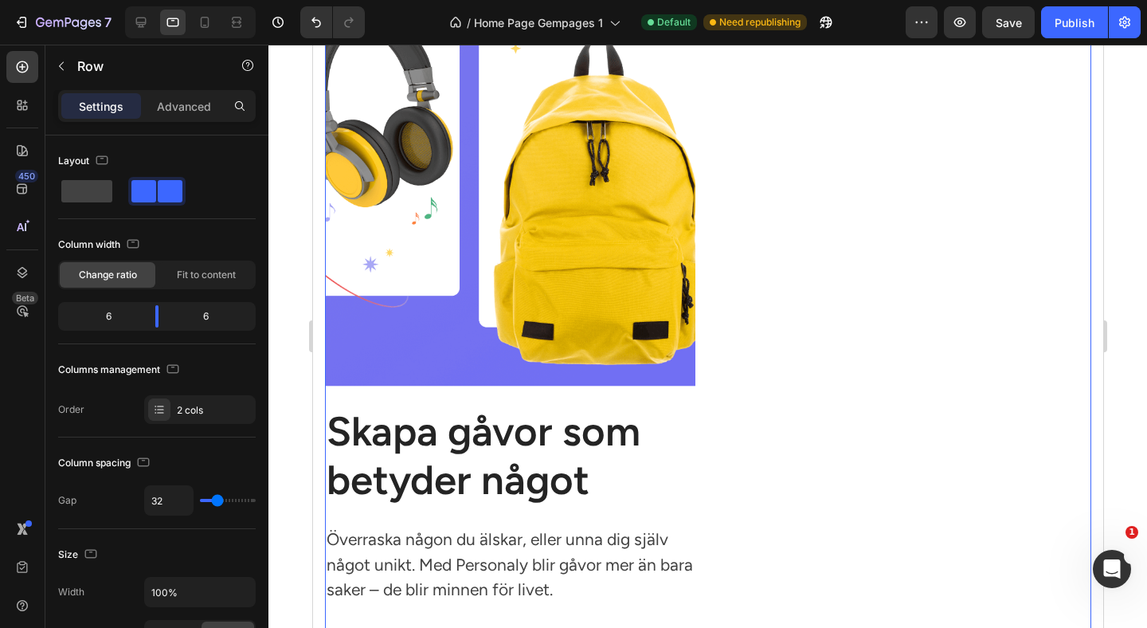
scroll to position [199, 0]
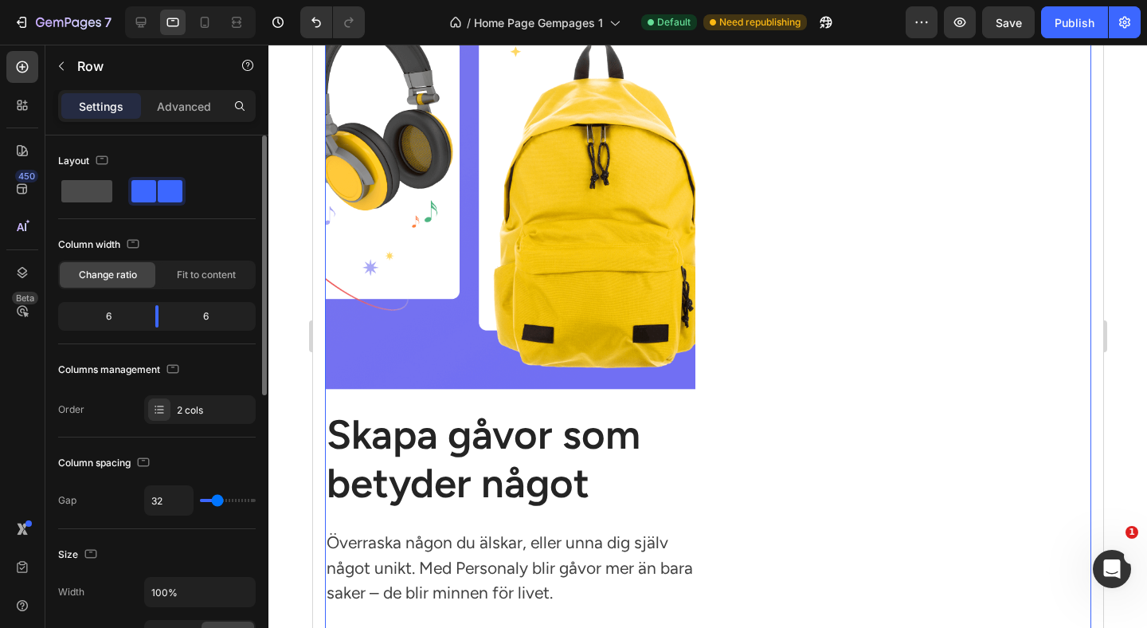
click at [102, 194] on span at bounding box center [86, 191] width 51 height 22
type input "0"
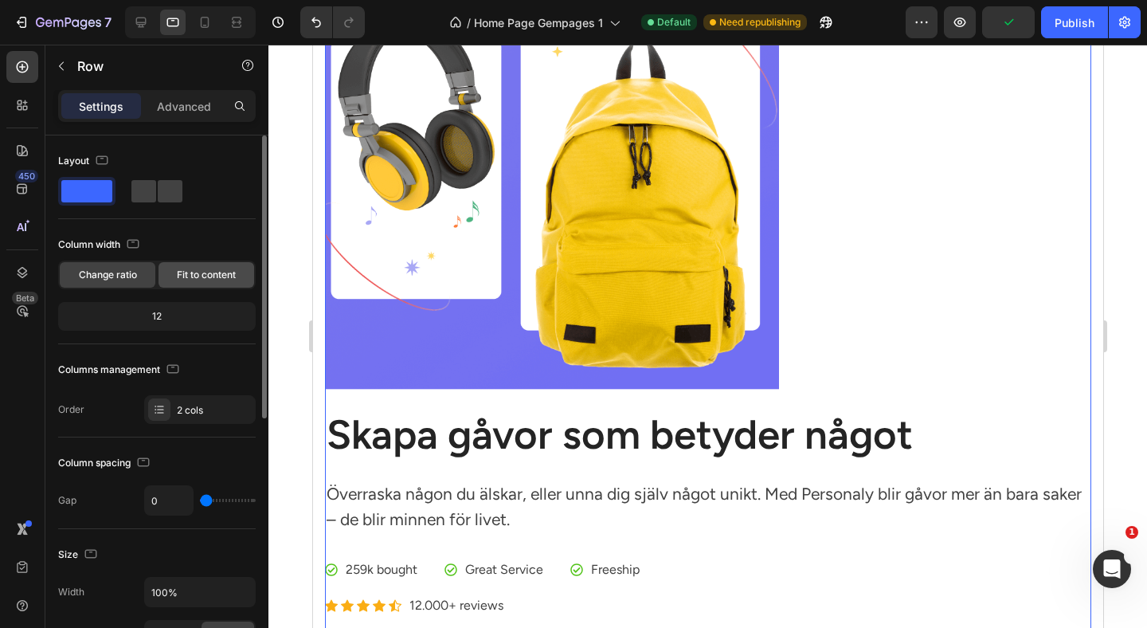
click at [218, 279] on span "Fit to content" at bounding box center [206, 275] width 59 height 14
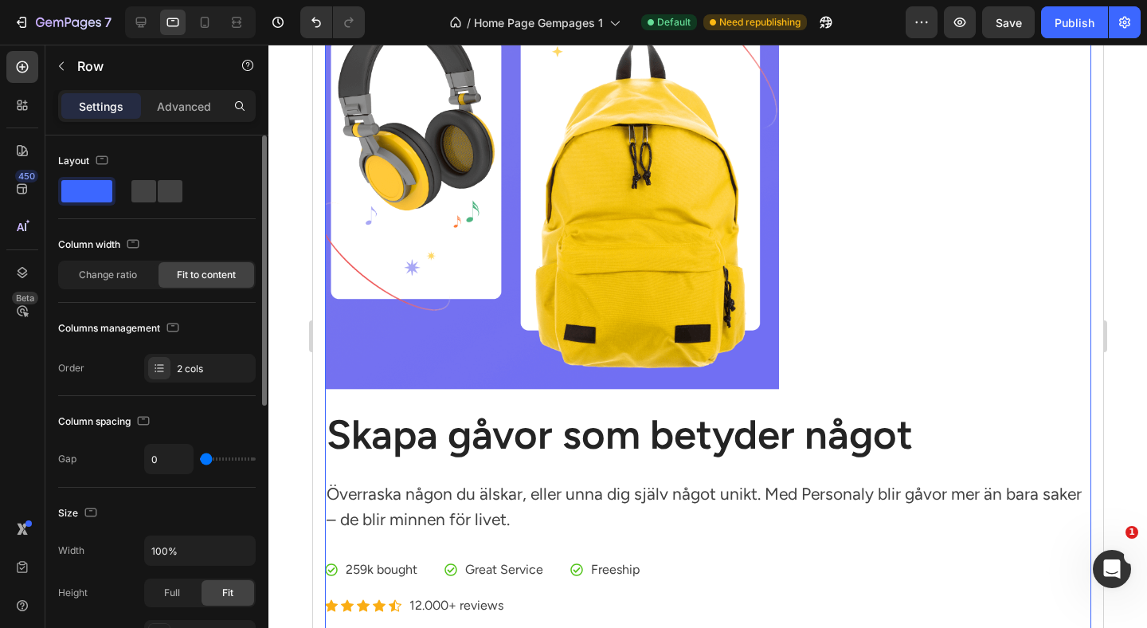
click at [92, 188] on span at bounding box center [86, 191] width 51 height 22
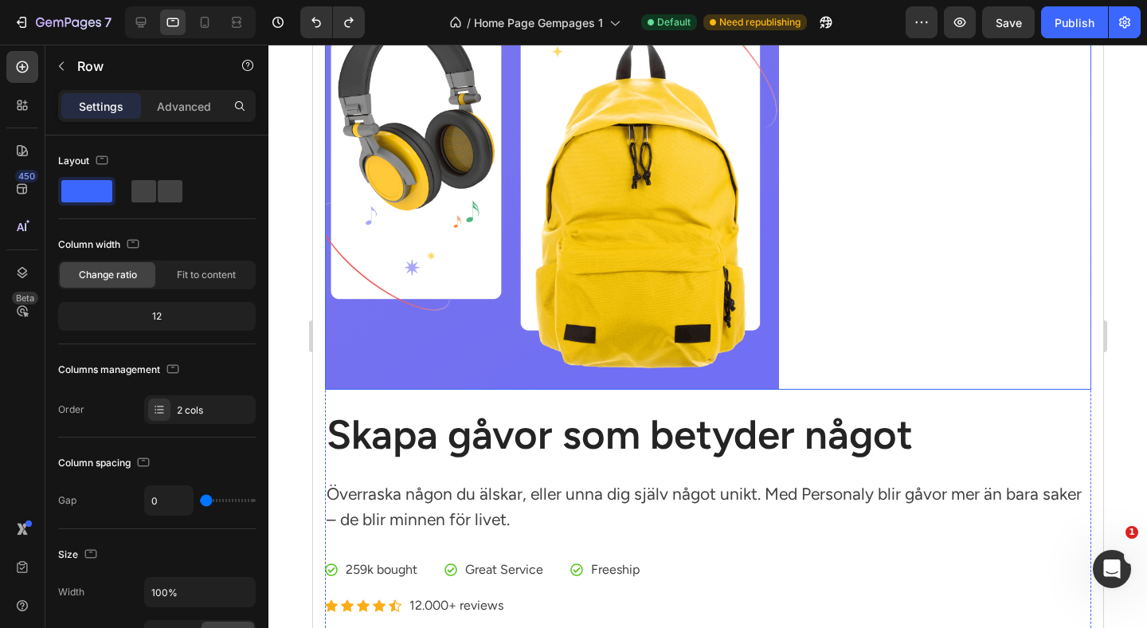
type input "32"
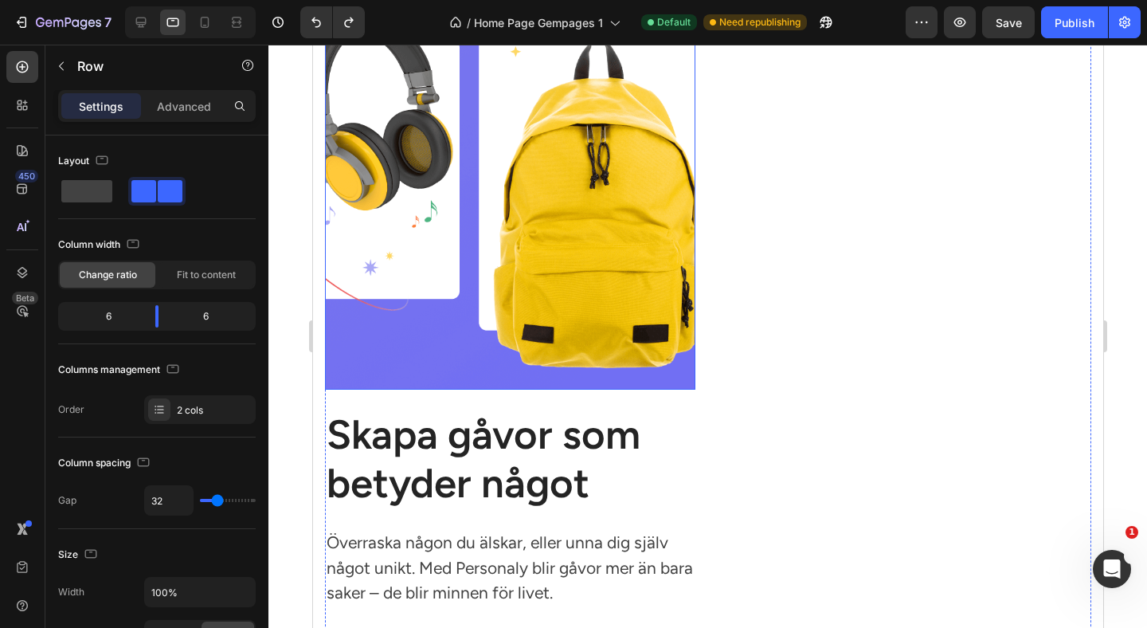
type input "0"
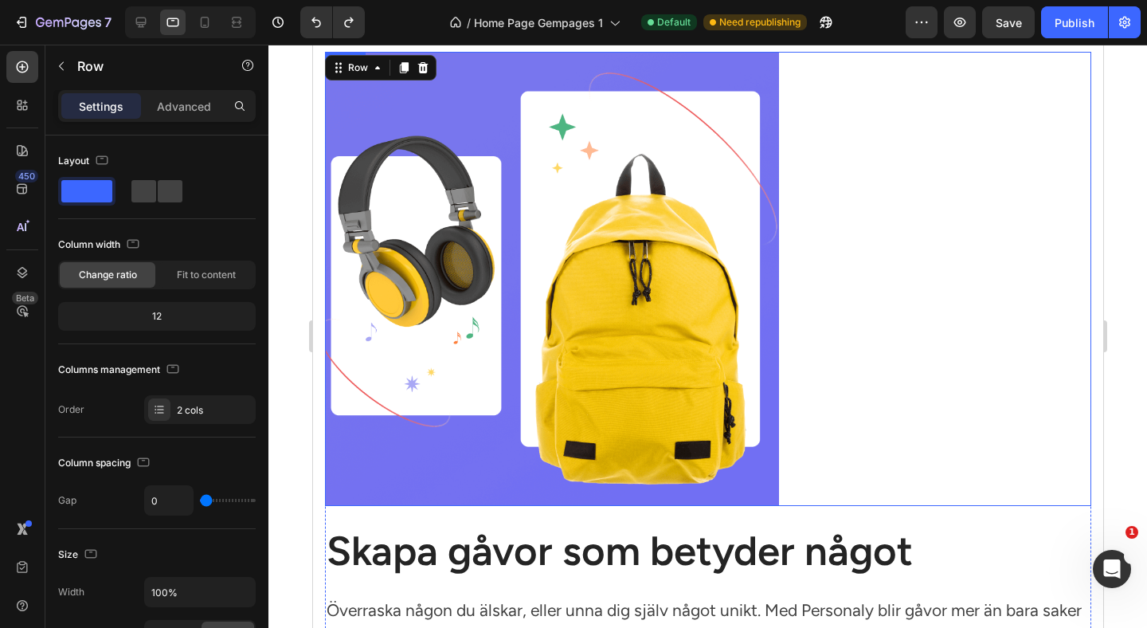
scroll to position [89, 0]
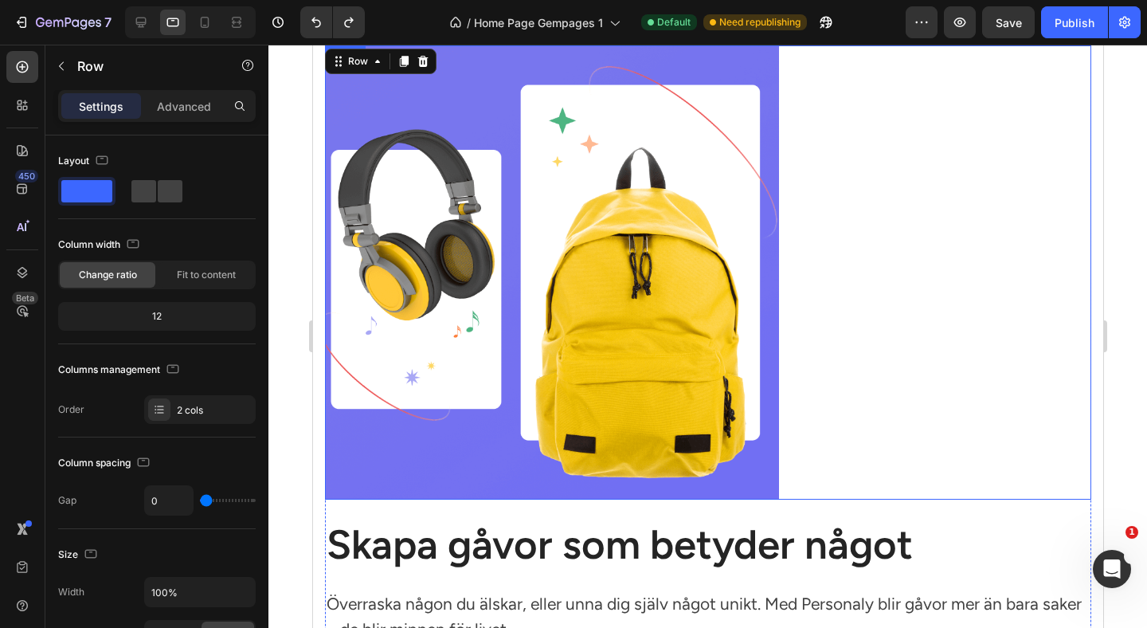
click at [847, 296] on div at bounding box center [707, 272] width 766 height 454
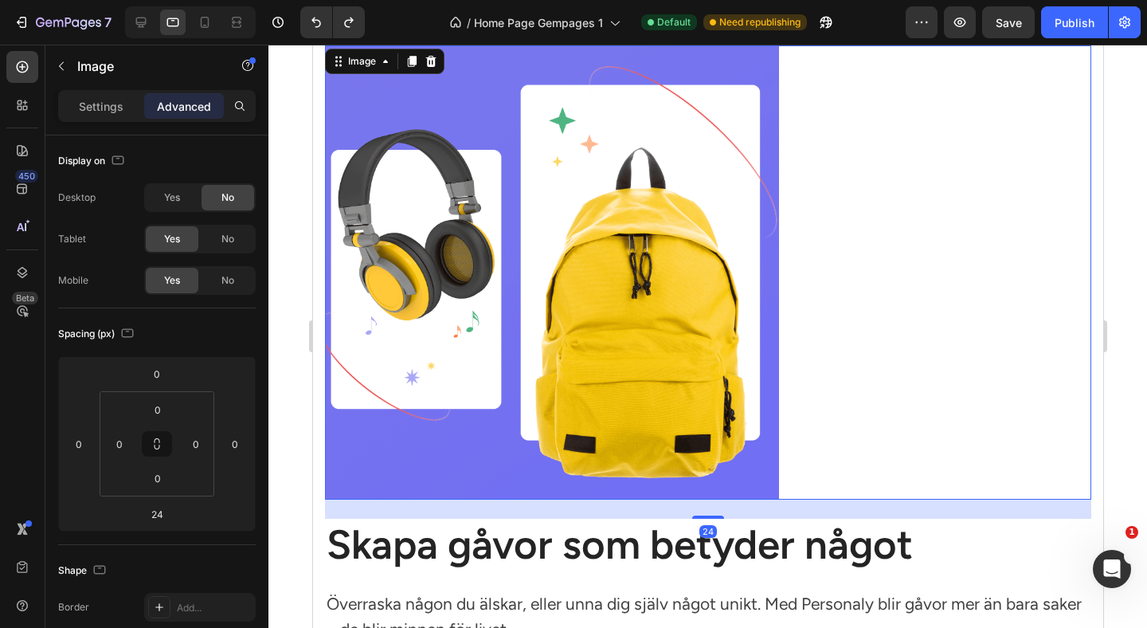
click at [847, 359] on div at bounding box center [707, 272] width 766 height 454
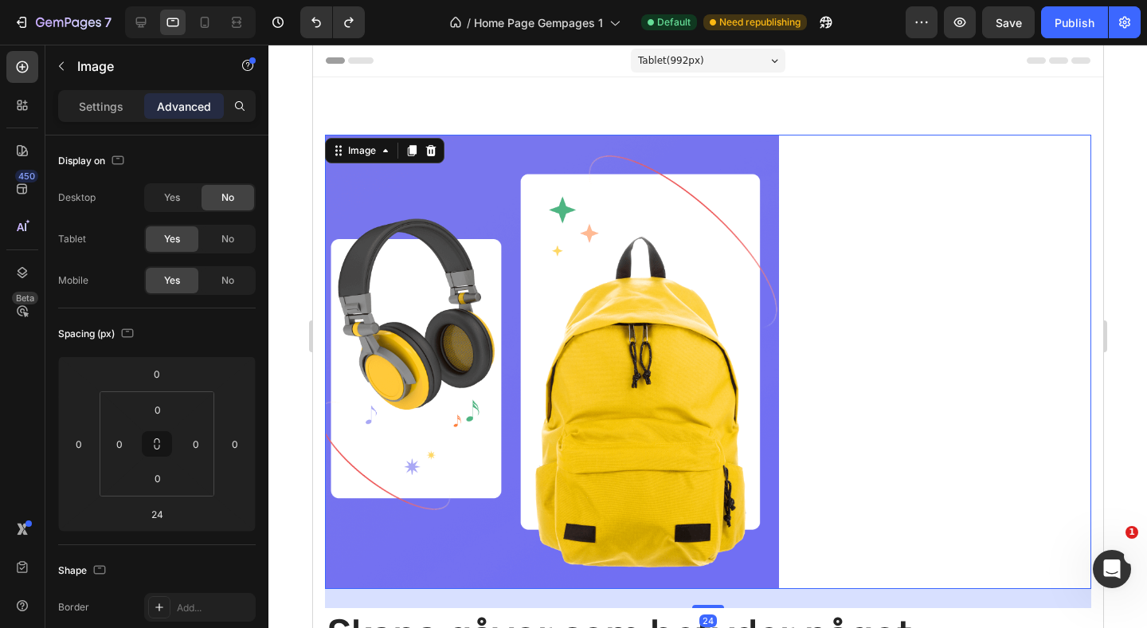
scroll to position [1, 0]
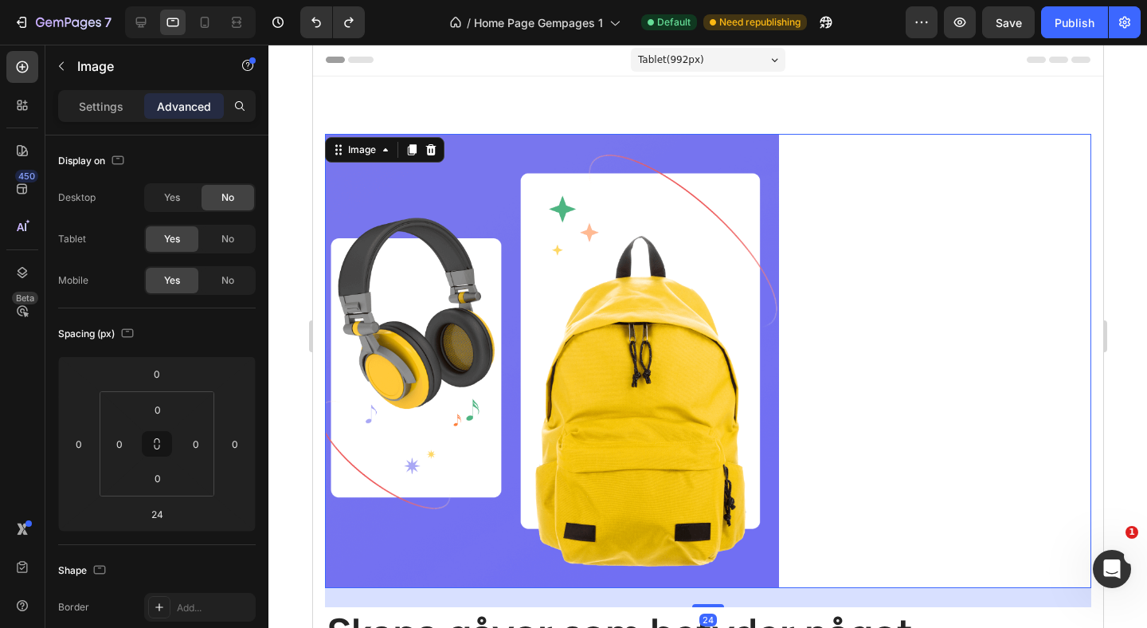
click at [699, 262] on img at bounding box center [551, 361] width 454 height 454
click at [648, 312] on img at bounding box center [551, 361] width 454 height 454
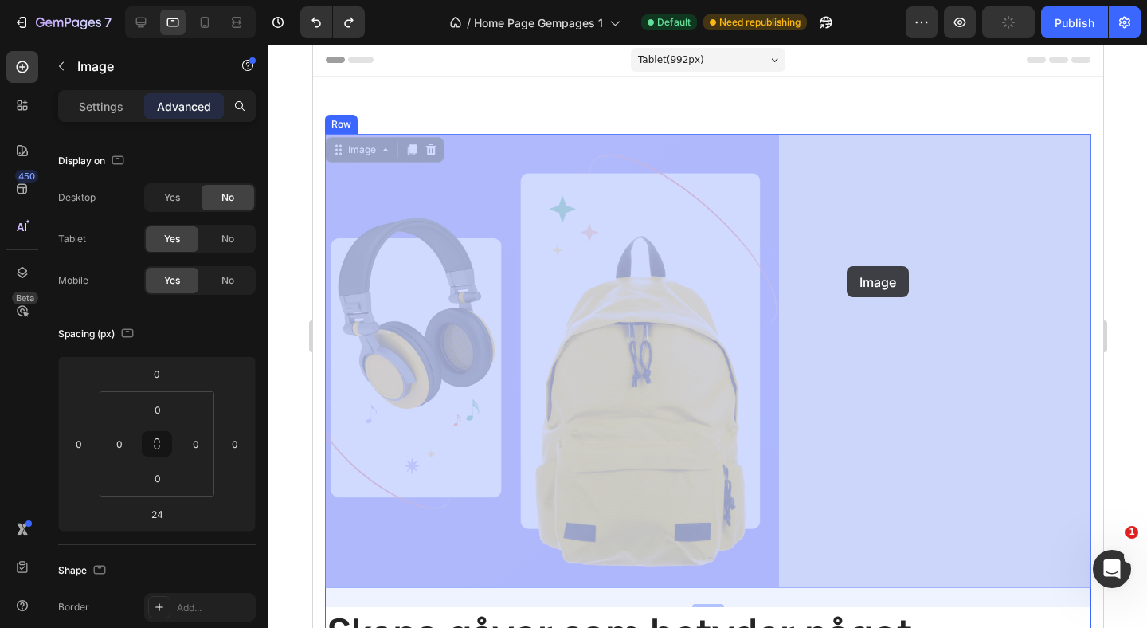
drag, startPoint x: 559, startPoint y: 264, endPoint x: 846, endPoint y: 266, distance: 286.7
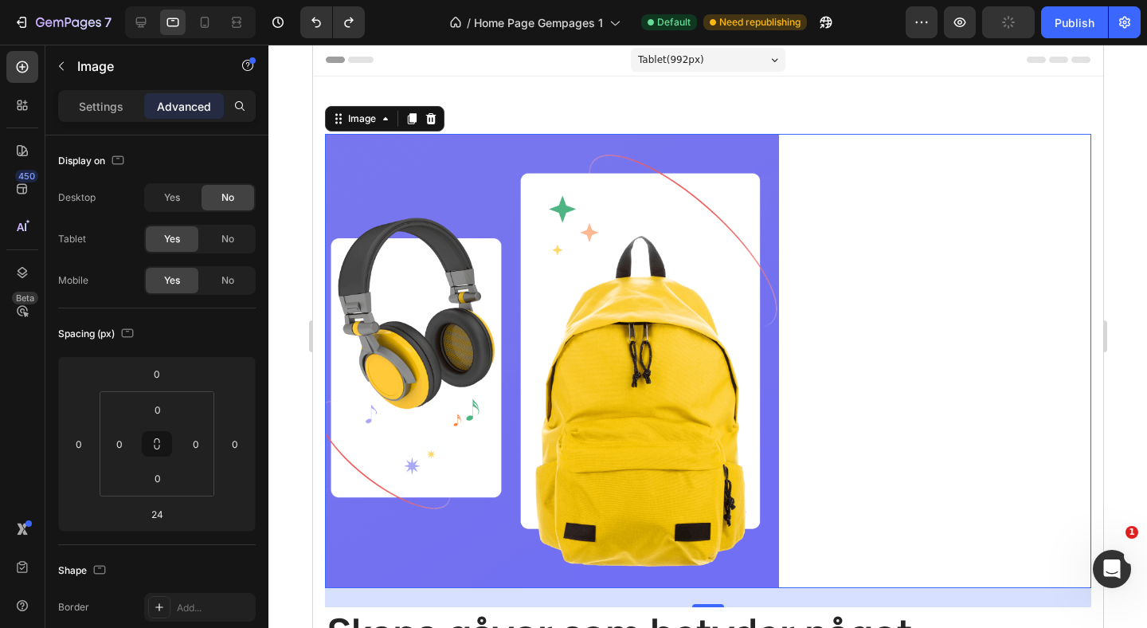
click at [850, 302] on div at bounding box center [707, 361] width 766 height 454
click at [415, 386] on img at bounding box center [551, 361] width 454 height 454
click at [228, 231] on div "No" at bounding box center [228, 238] width 53 height 25
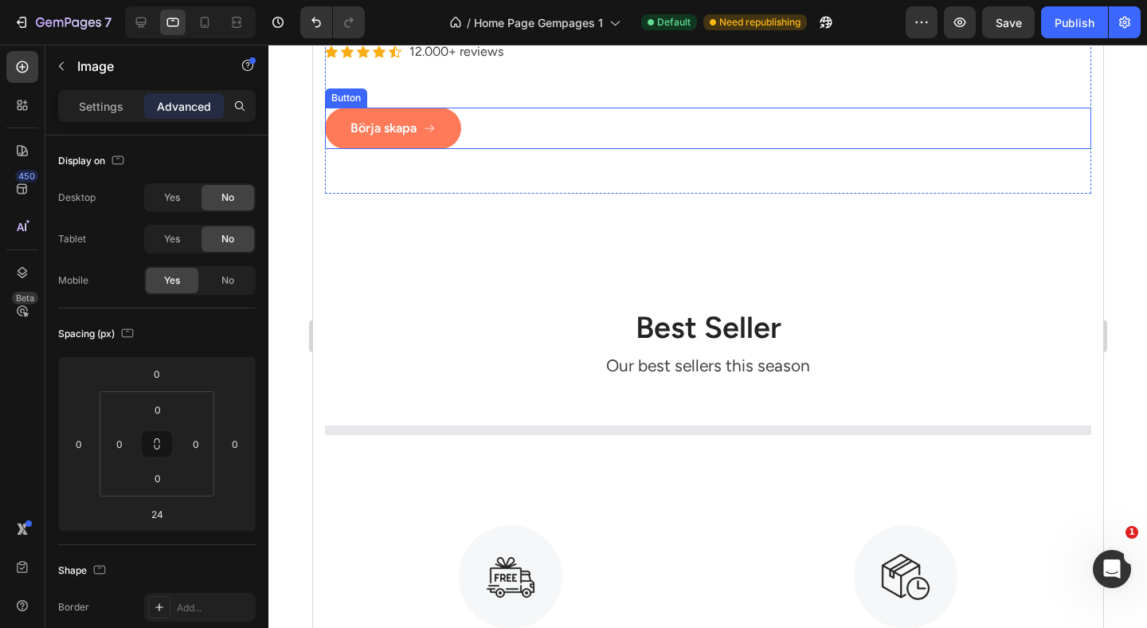
scroll to position [0, 0]
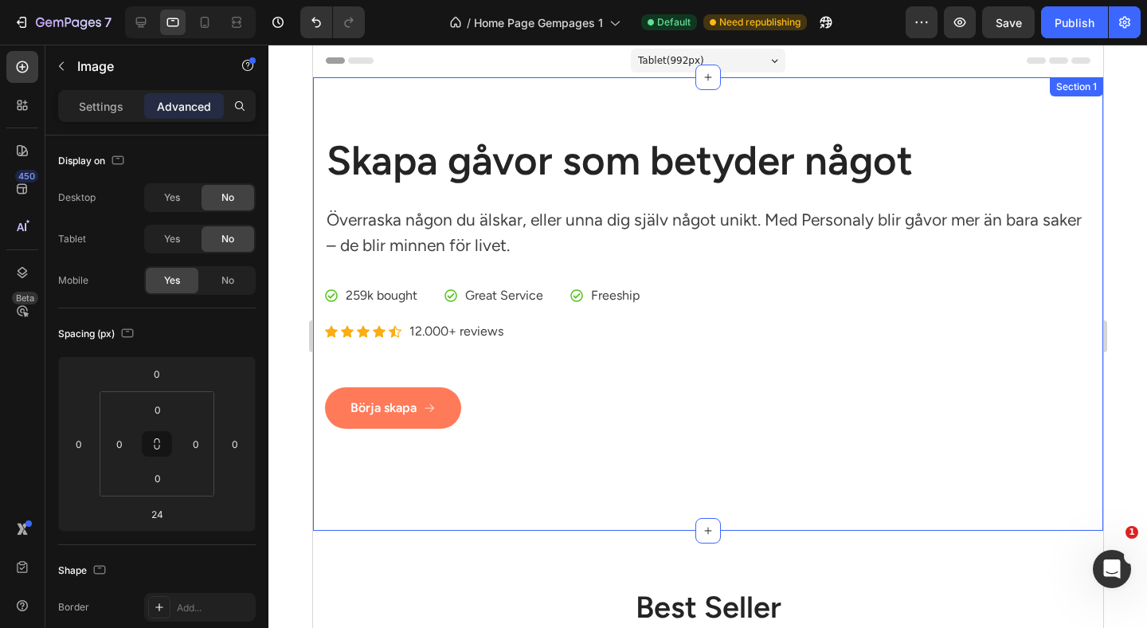
click at [596, 98] on div "Image 24 Skapa gåvor som betyder något Heading Överraska någon du älskar, eller…" at bounding box center [707, 303] width 790 height 453
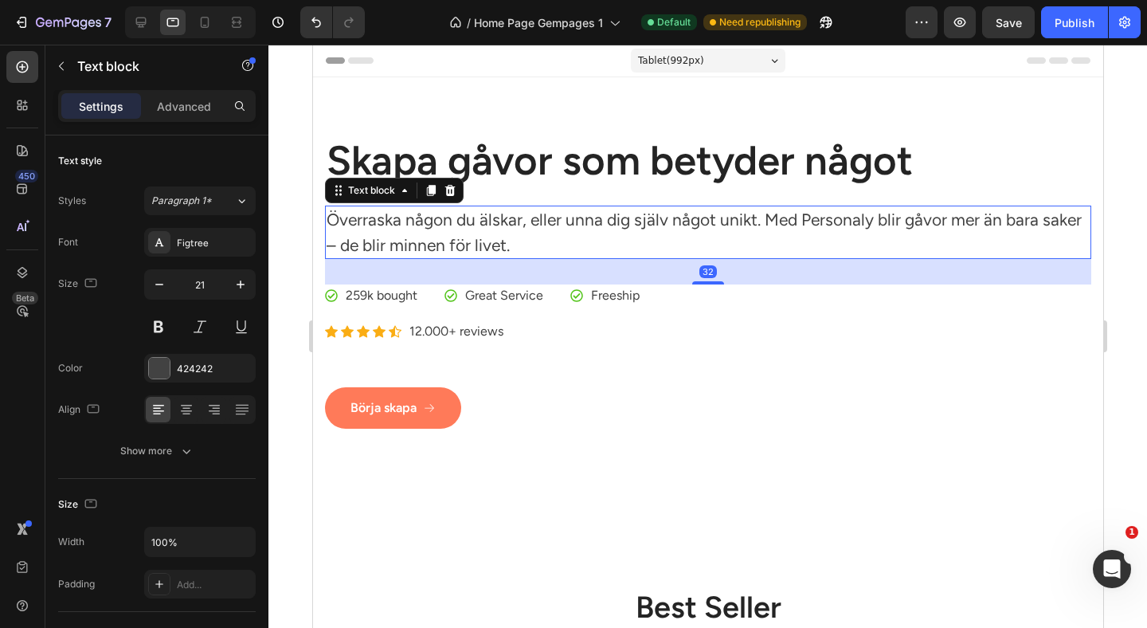
click at [730, 209] on p "Överraska någon du älskar, eller unna dig själv något unikt. Med Personaly blir…" at bounding box center [707, 232] width 763 height 50
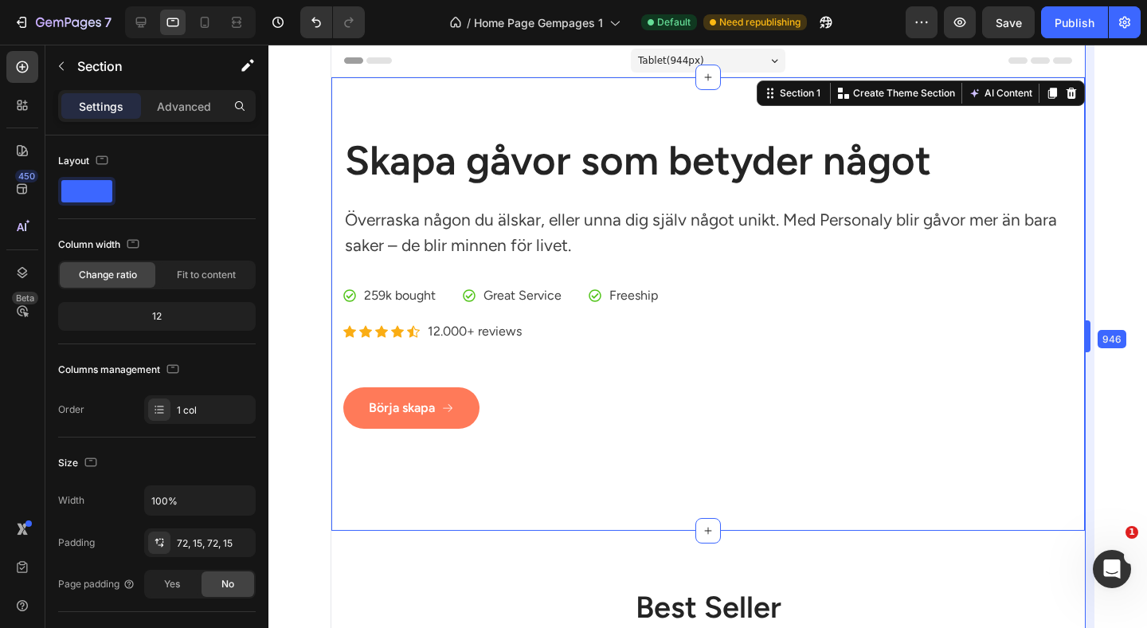
drag, startPoint x: 1105, startPoint y: 271, endPoint x: 738, endPoint y: 209, distance: 372.3
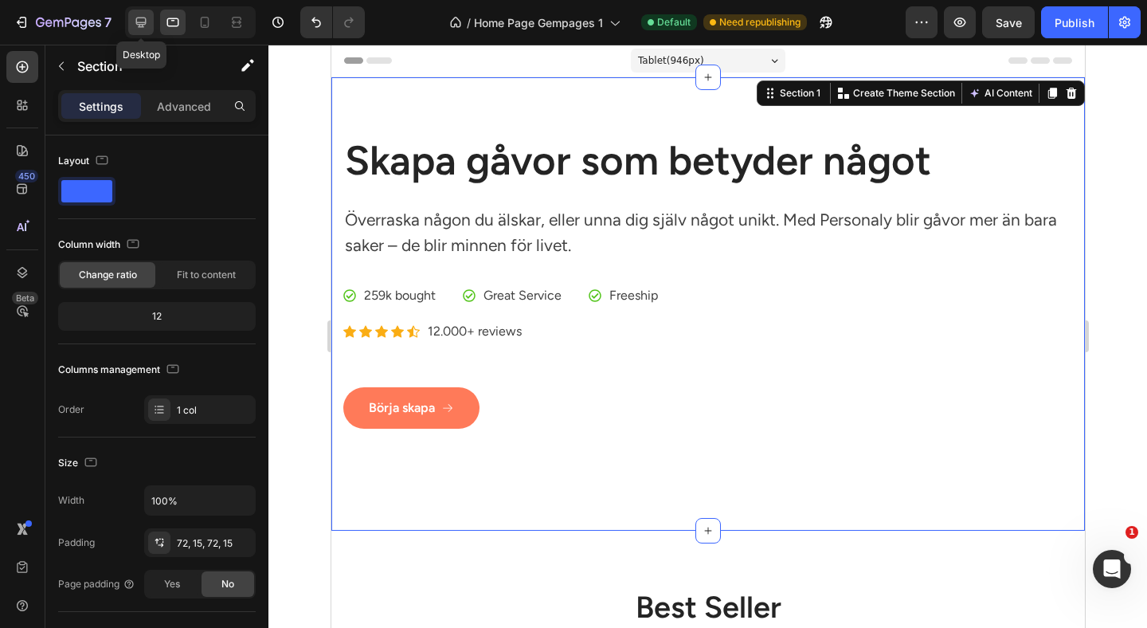
click at [139, 20] on icon at bounding box center [141, 22] width 16 height 16
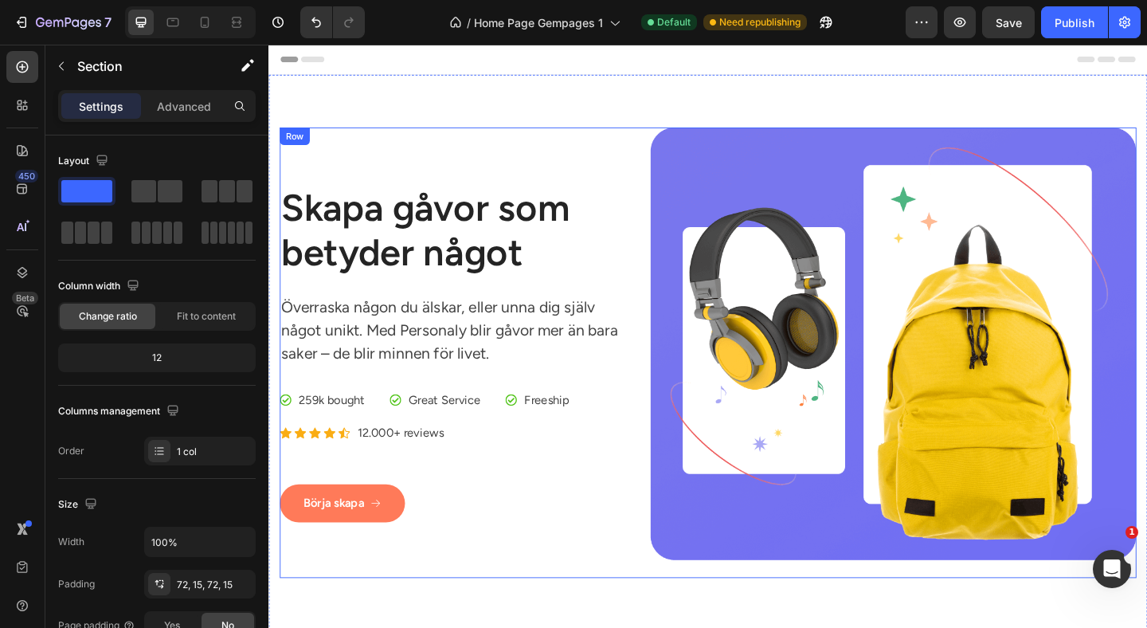
scroll to position [123, 0]
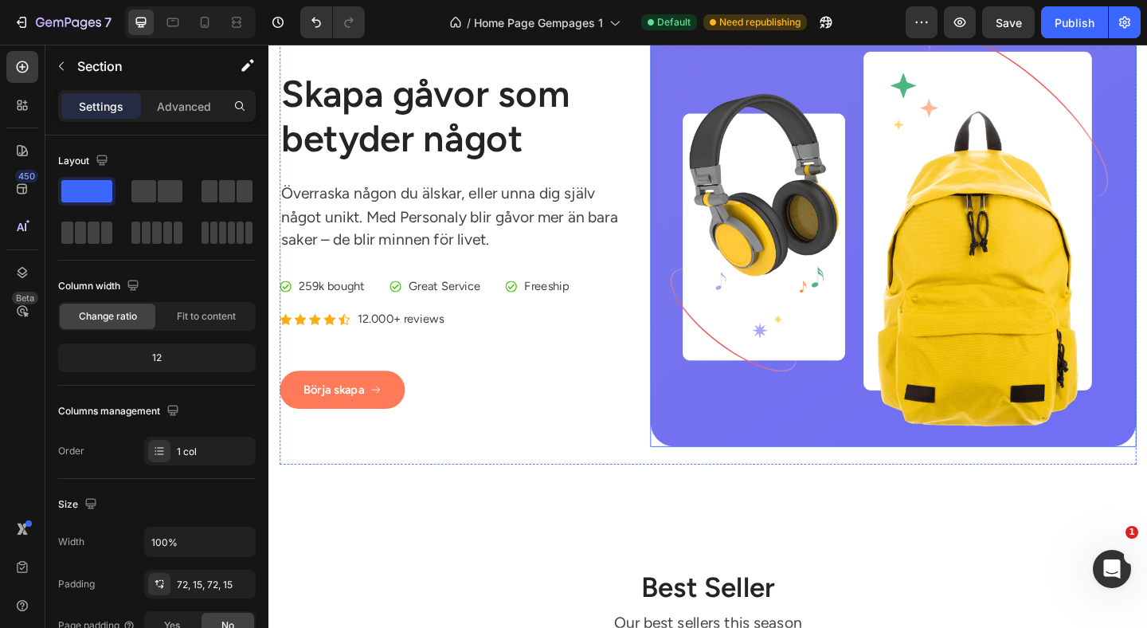
click at [796, 433] on img at bounding box center [947, 246] width 529 height 471
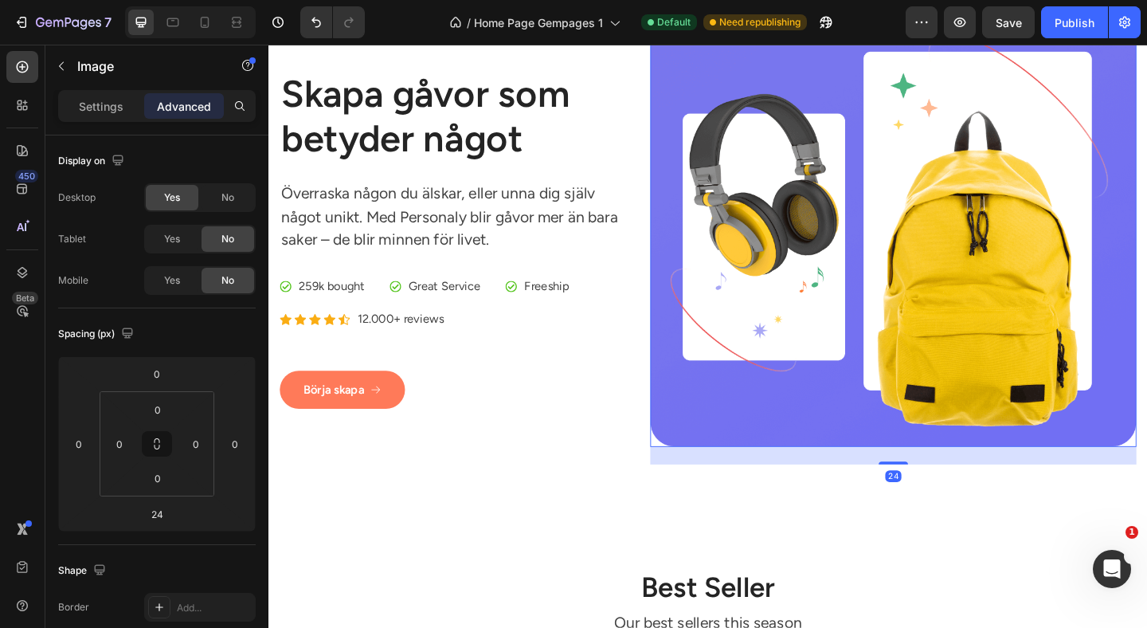
scroll to position [0, 0]
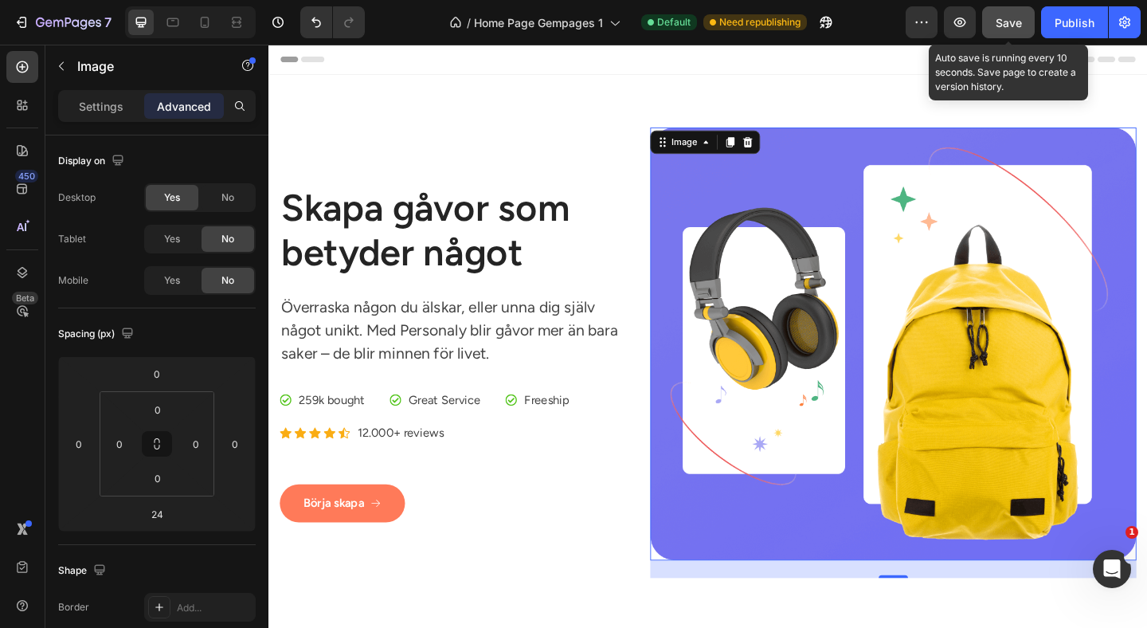
click at [1008, 20] on span "Save" at bounding box center [1009, 23] width 26 height 14
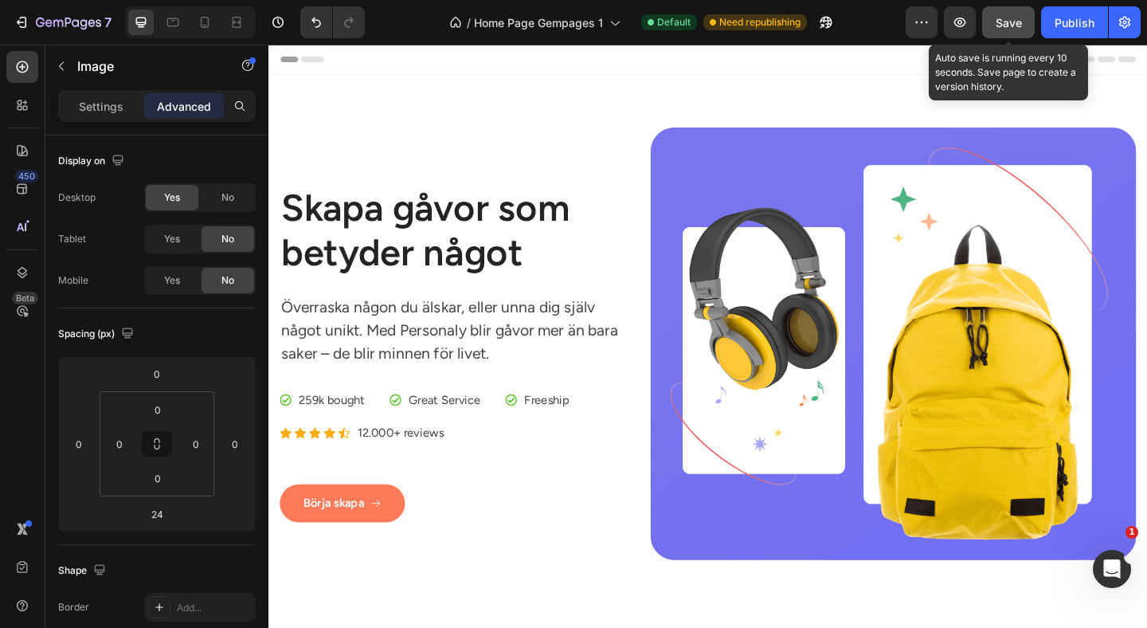
click at [1017, 30] on button "Save" at bounding box center [1008, 22] width 53 height 32
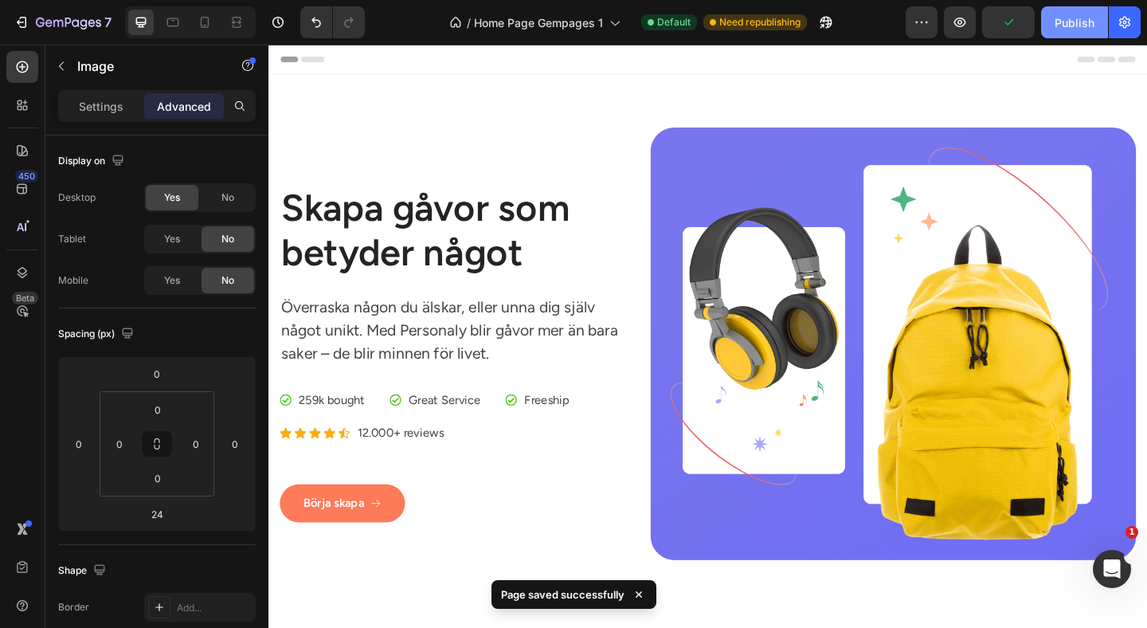
click at [1070, 28] on div "Publish" at bounding box center [1075, 22] width 40 height 17
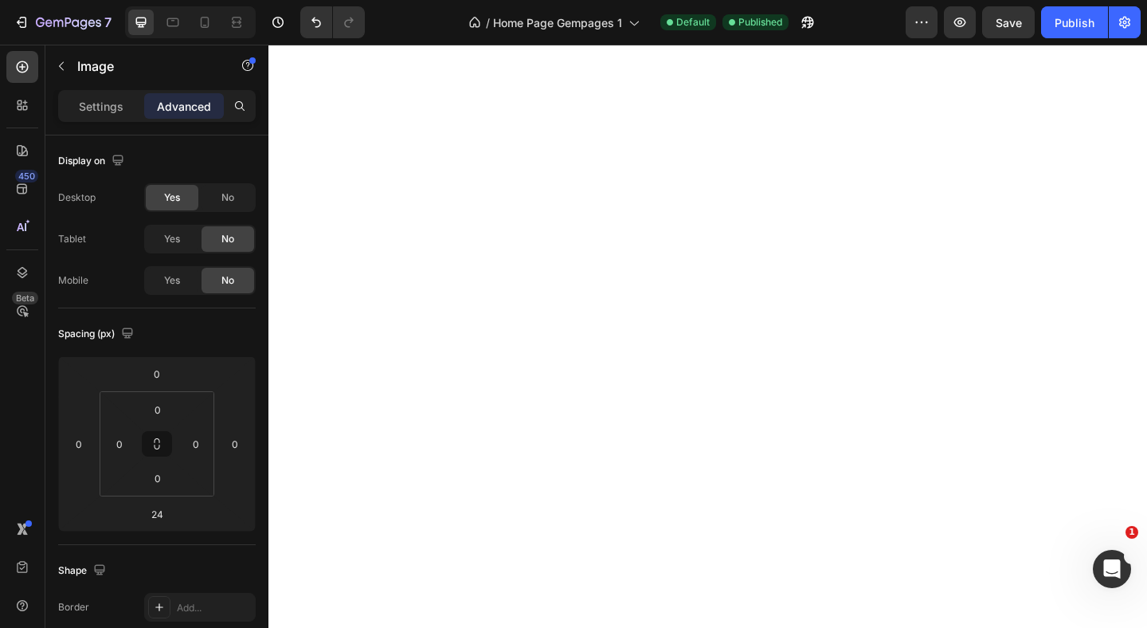
scroll to position [3784, 0]
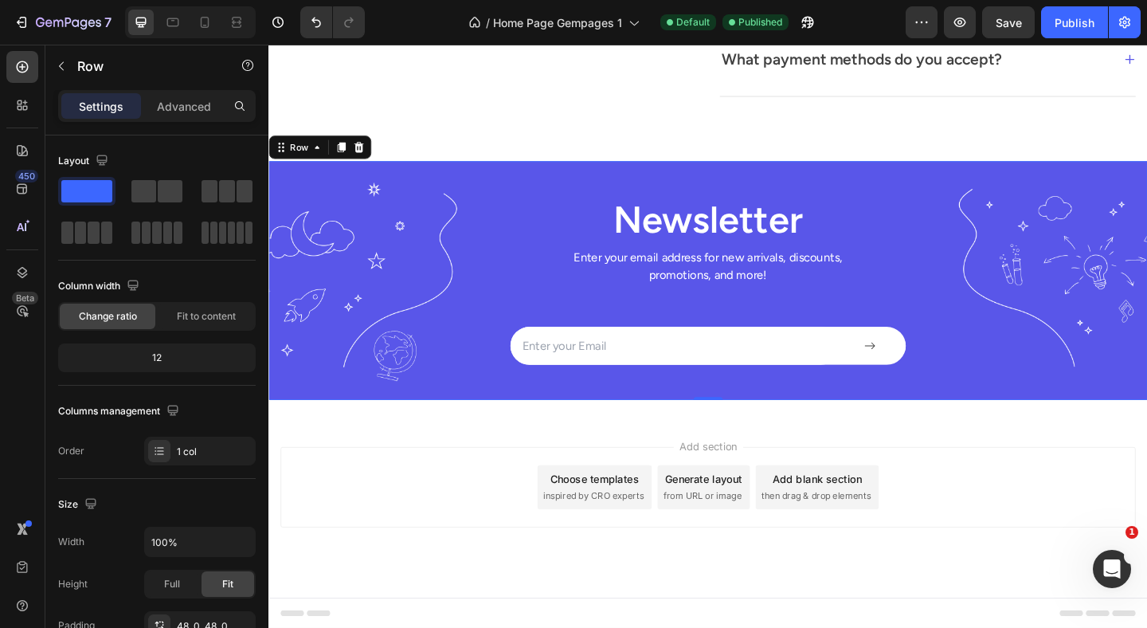
click at [458, 375] on div "Newsletter Heading Enter your email address for new arrivals, discounts, promot…" at bounding box center [746, 300] width 956 height 182
click at [553, 394] on div "Newsletter Heading Enter your email address for new arrivals, discounts, promot…" at bounding box center [746, 300] width 956 height 259
click at [426, 368] on div "Newsletter Heading Enter your email address for new arrivals, discounts, promot…" at bounding box center [746, 300] width 956 height 182
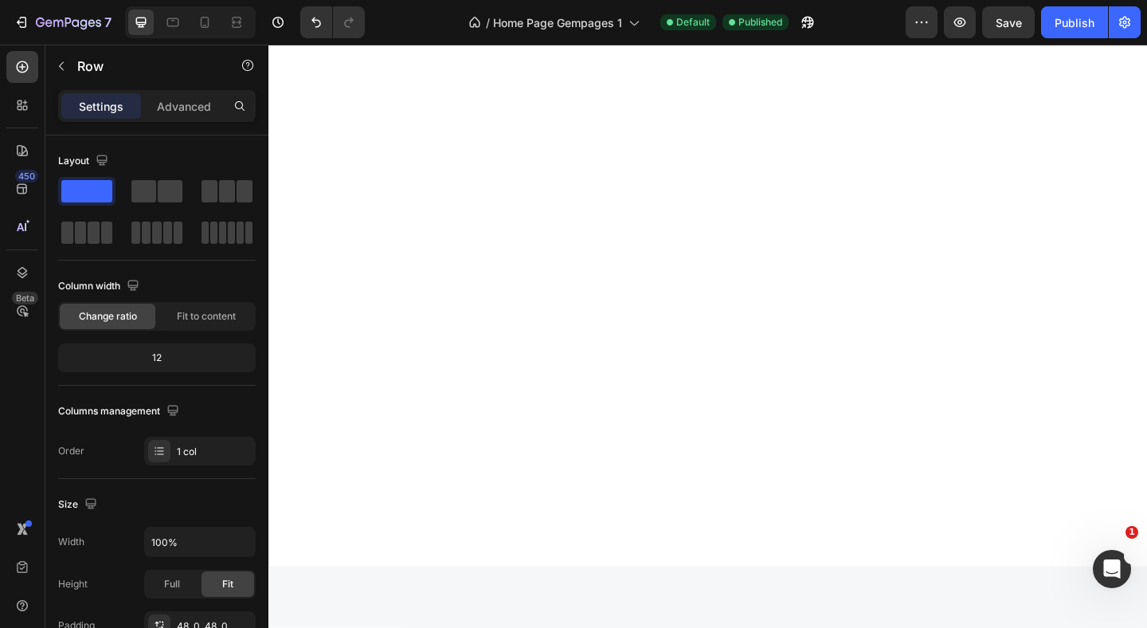
scroll to position [0, 0]
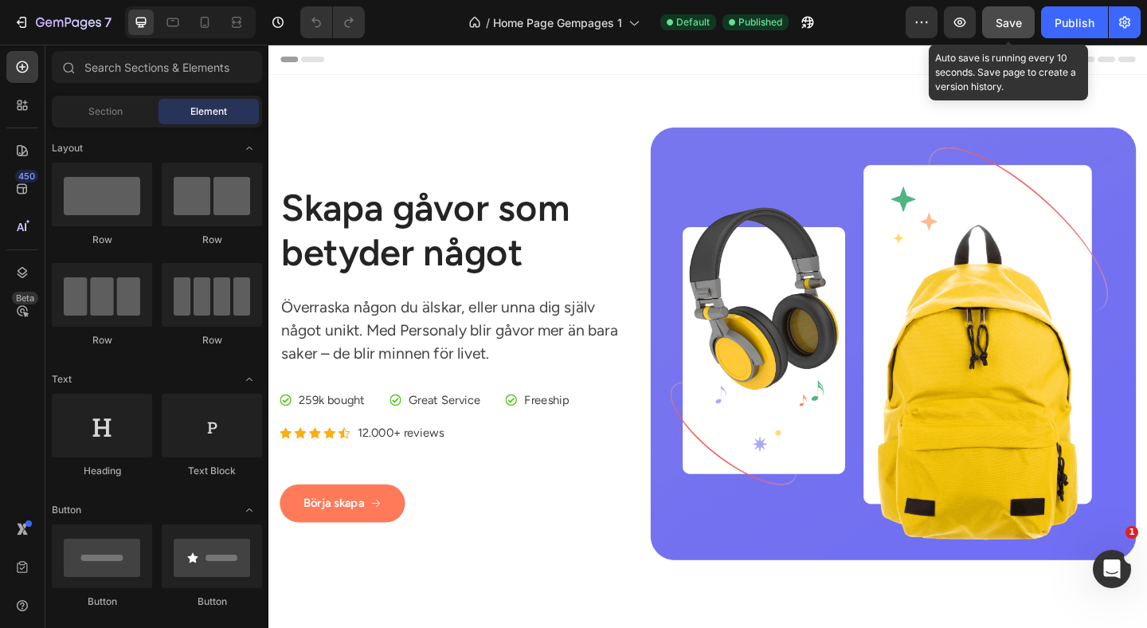
click at [1016, 23] on span "Save" at bounding box center [1009, 23] width 26 height 14
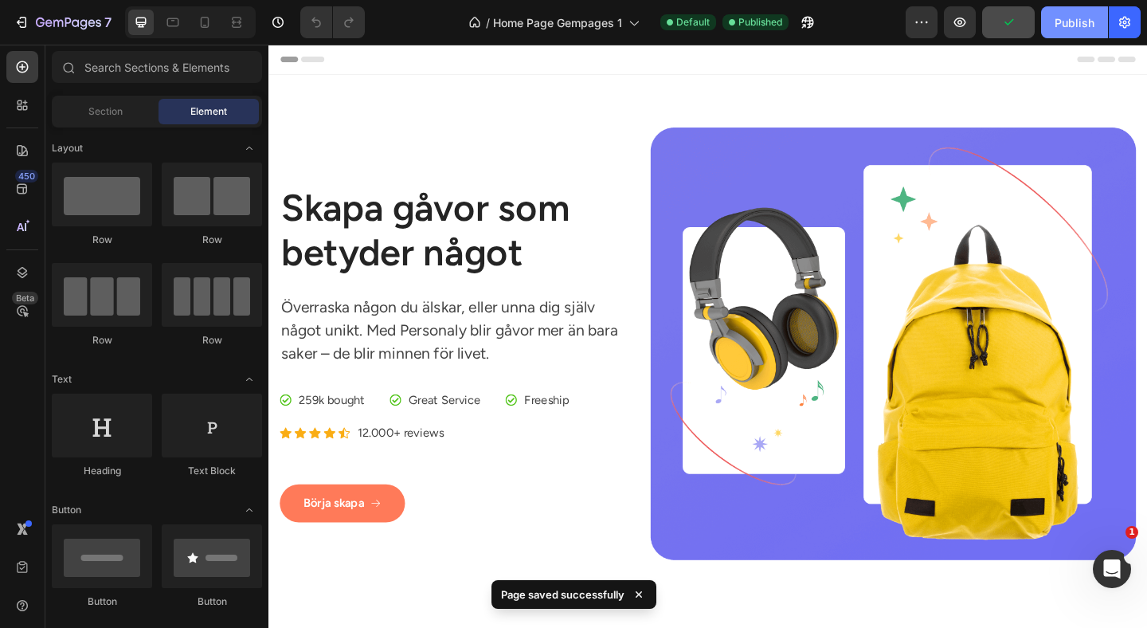
click at [1093, 25] on div "Publish" at bounding box center [1075, 22] width 40 height 17
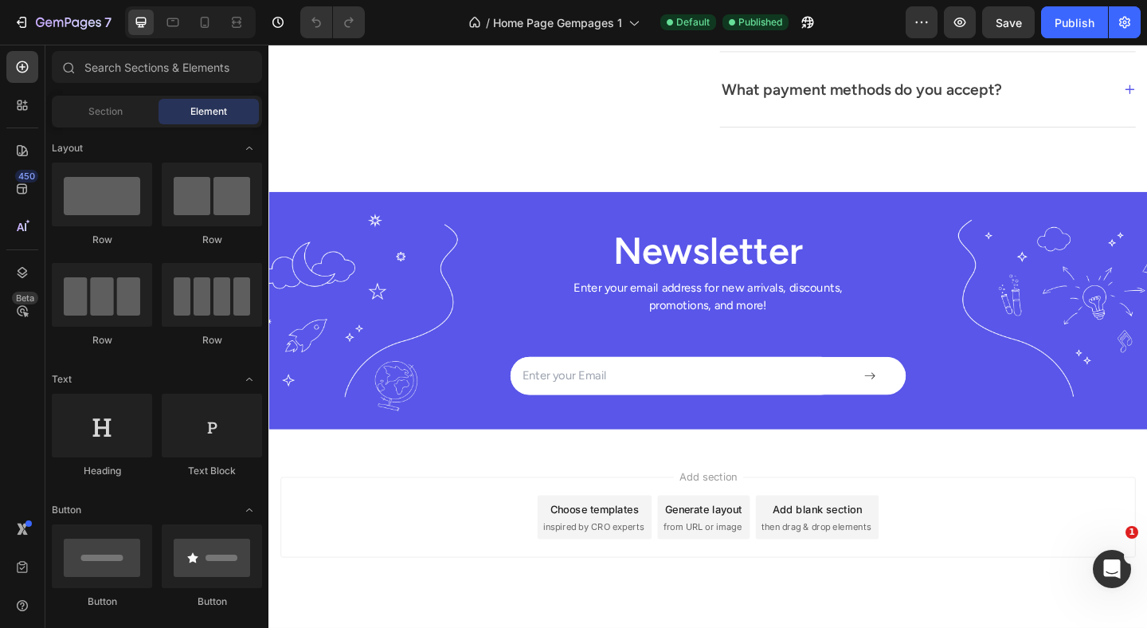
scroll to position [3459, 0]
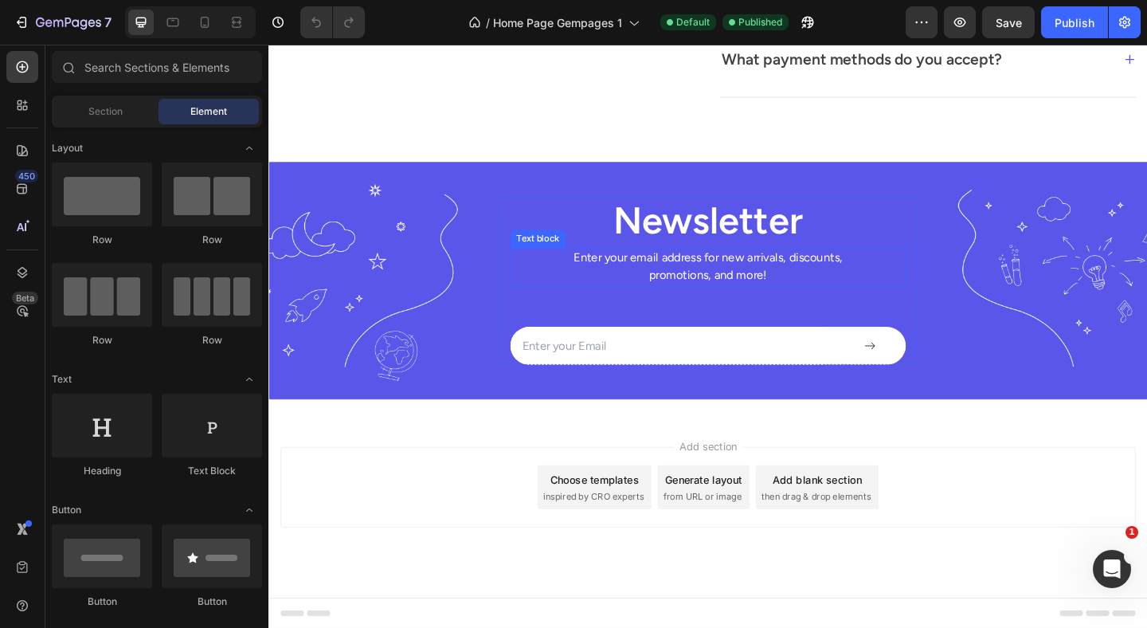
click at [794, 264] on div "Newsletter Heading Enter your email address for new arrivals, discounts, promot…" at bounding box center [746, 301] width 430 height 182
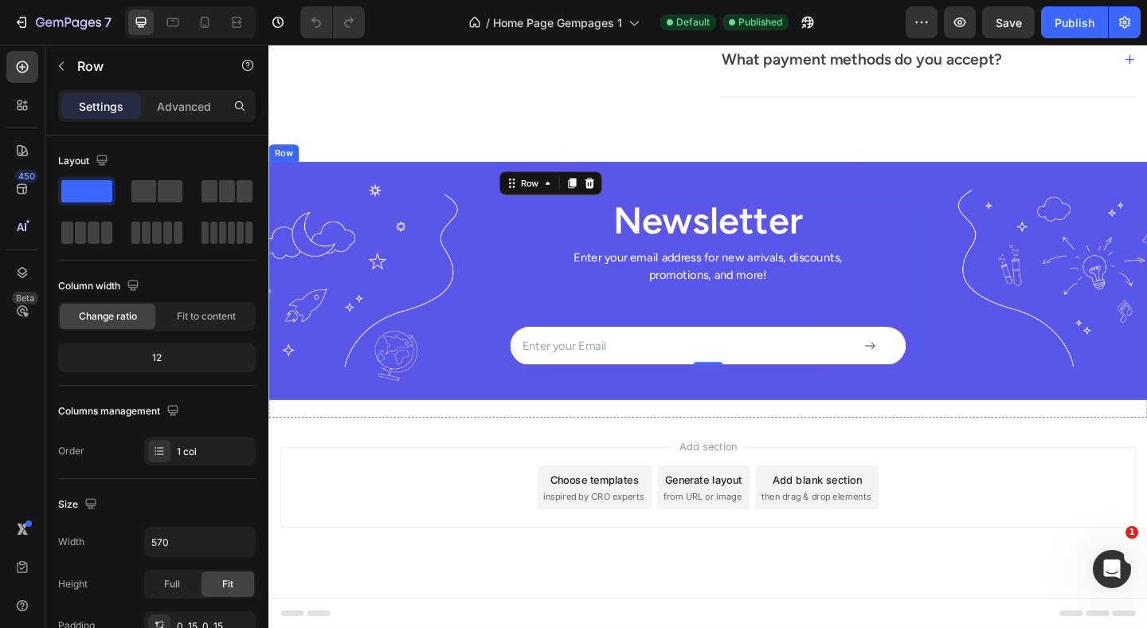
click at [777, 419] on div "Newsletter Heading Enter your email address for new arrivals, discounts, promot…" at bounding box center [746, 301] width 956 height 259
click at [427, 323] on div "Newsletter Heading Enter your email address for new arrivals, discounts, promot…" at bounding box center [746, 301] width 956 height 182
click at [469, 404] on div "Newsletter Heading Enter your email address for new arrivals, discounts, promot…" at bounding box center [746, 301] width 956 height 259
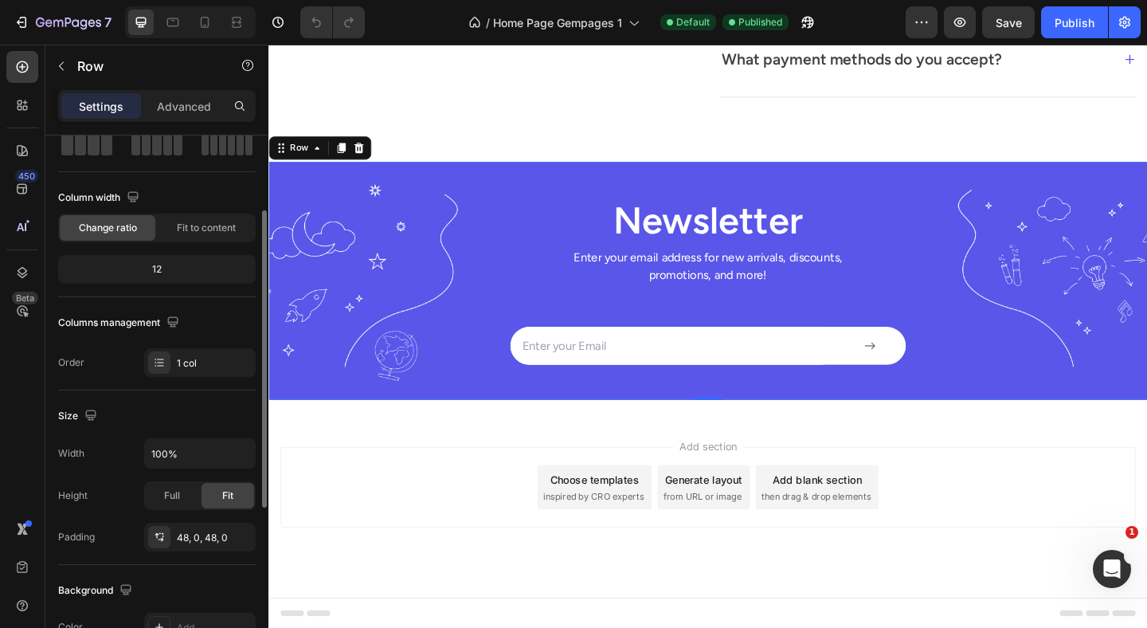
scroll to position [147, 0]
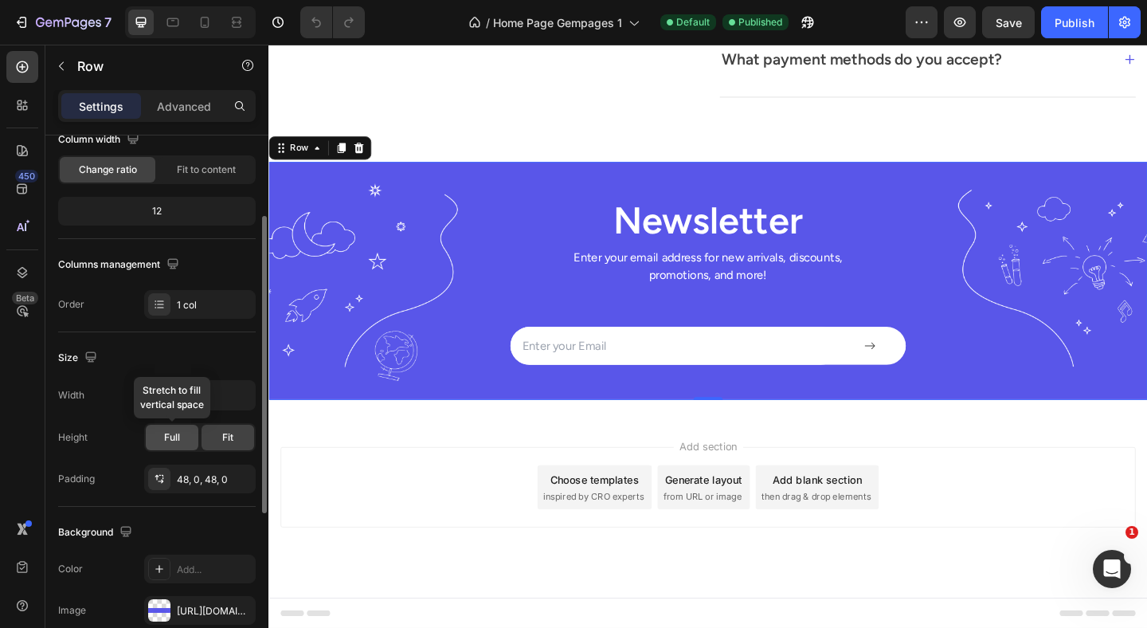
click at [178, 437] on span "Full" at bounding box center [172, 437] width 16 height 14
click at [215, 437] on div "Fit" at bounding box center [228, 437] width 53 height 25
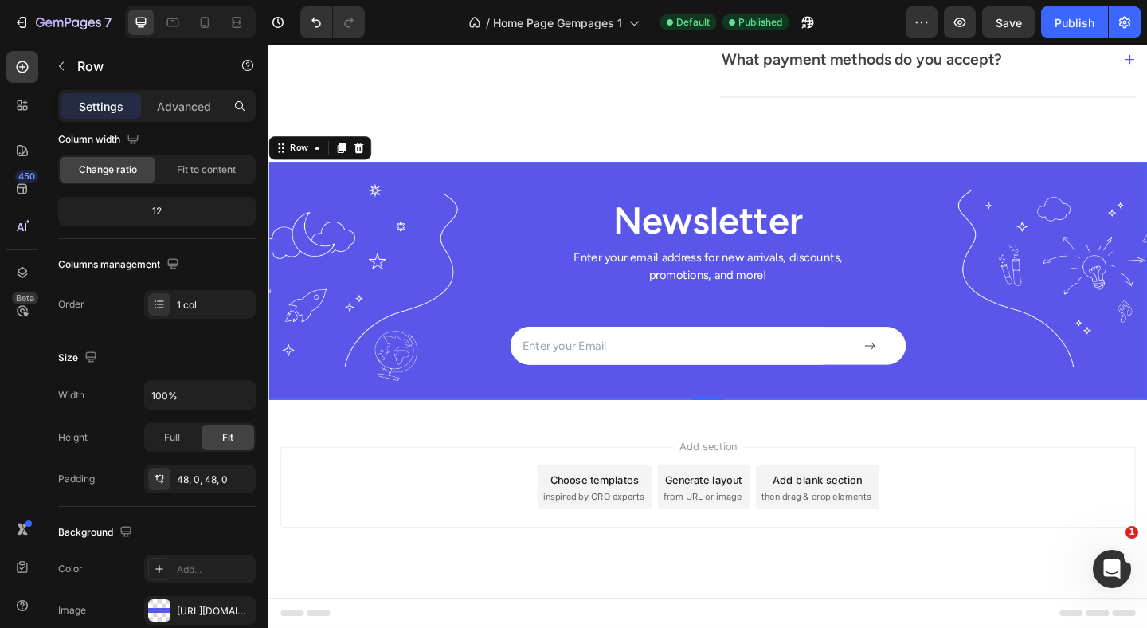
click at [394, 402] on div "Newsletter Heading Enter your email address for new arrivals, discounts, promot…" at bounding box center [746, 301] width 956 height 259
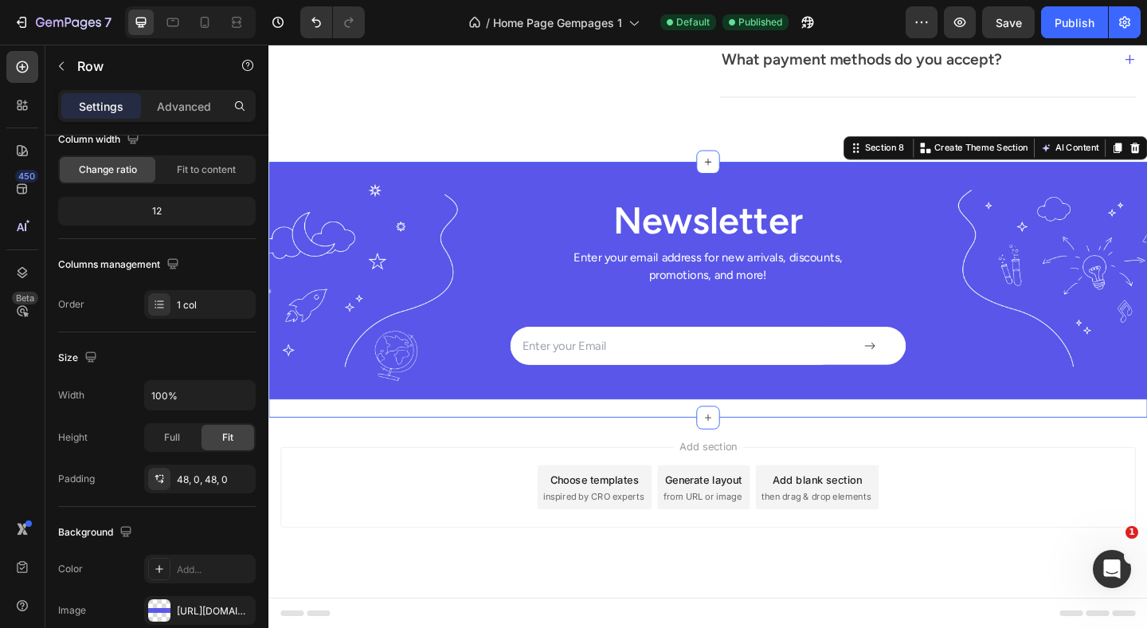
click at [413, 442] on div "Newsletter Heading Enter your email address for new arrivals, discounts, promot…" at bounding box center [746, 311] width 956 height 278
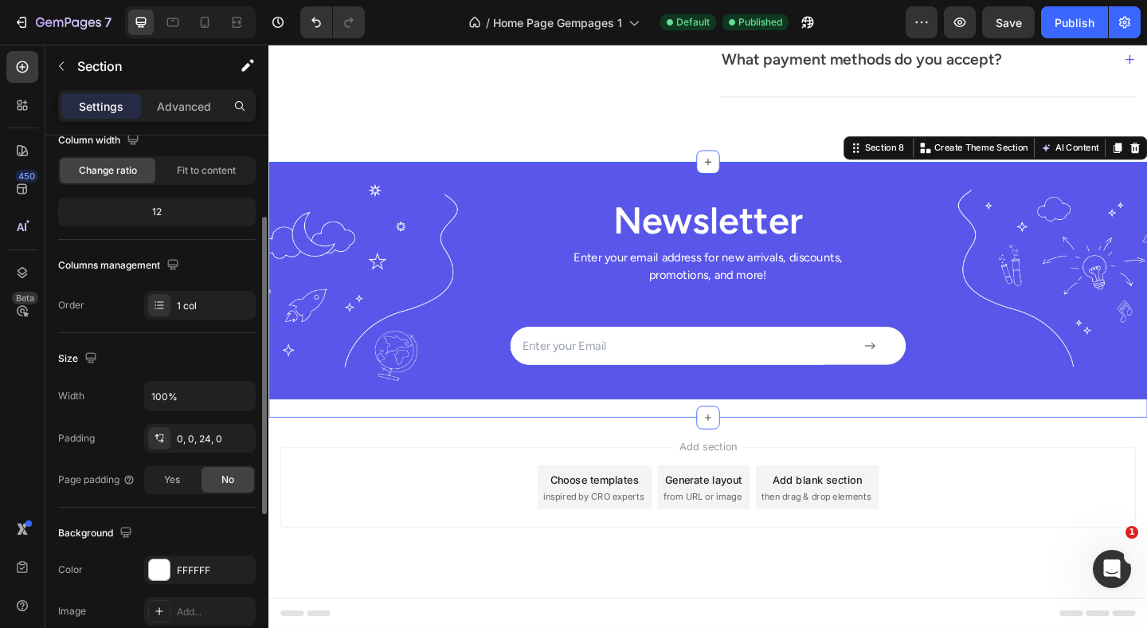
scroll to position [147, 0]
click at [207, 165] on span "Fit to content" at bounding box center [206, 169] width 59 height 14
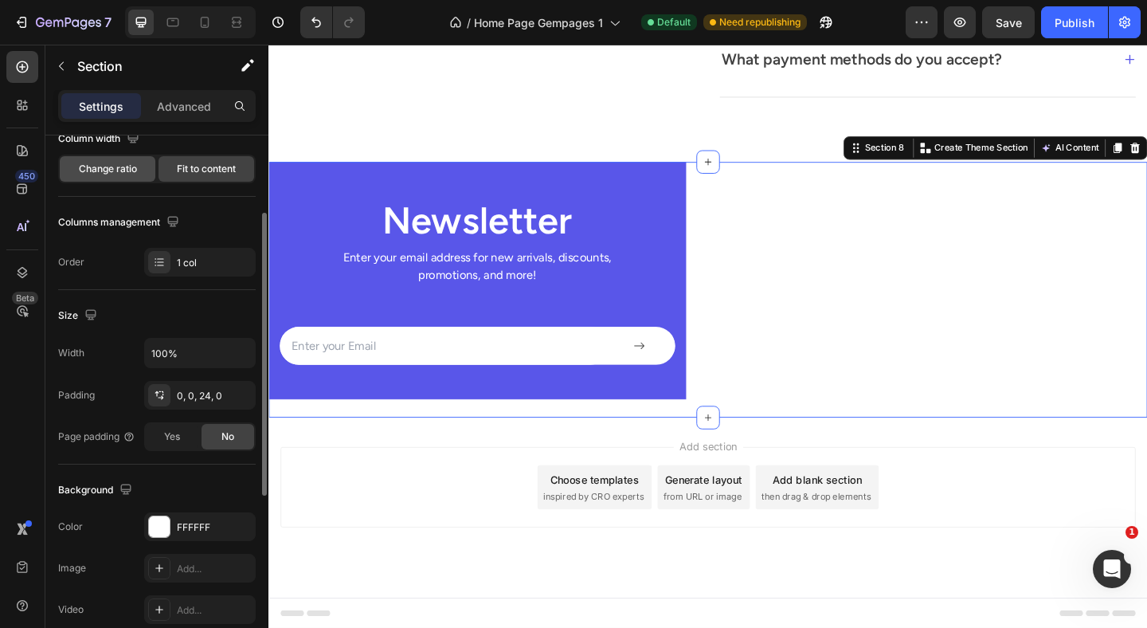
click at [113, 166] on span "Change ratio" at bounding box center [108, 169] width 58 height 14
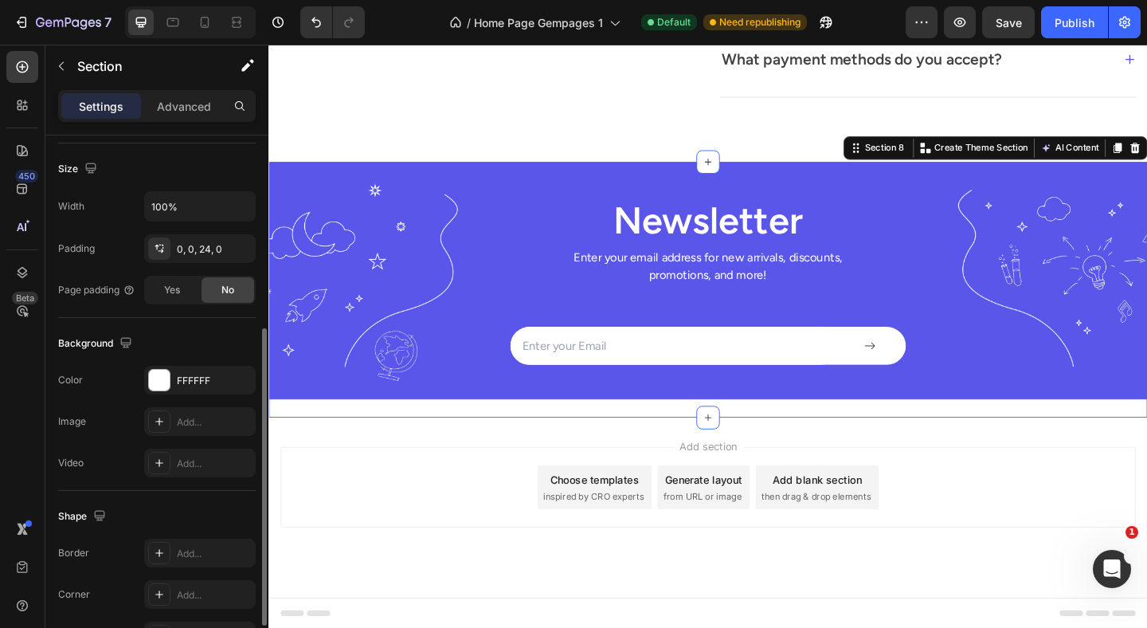
scroll to position [342, 0]
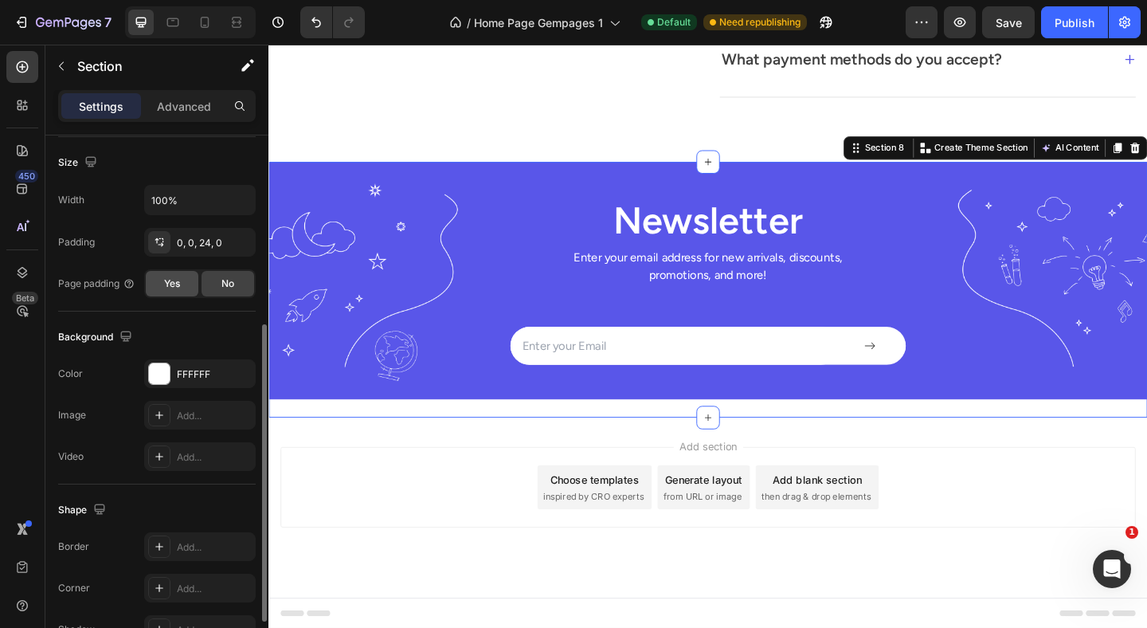
click at [174, 275] on div "Yes" at bounding box center [172, 283] width 53 height 25
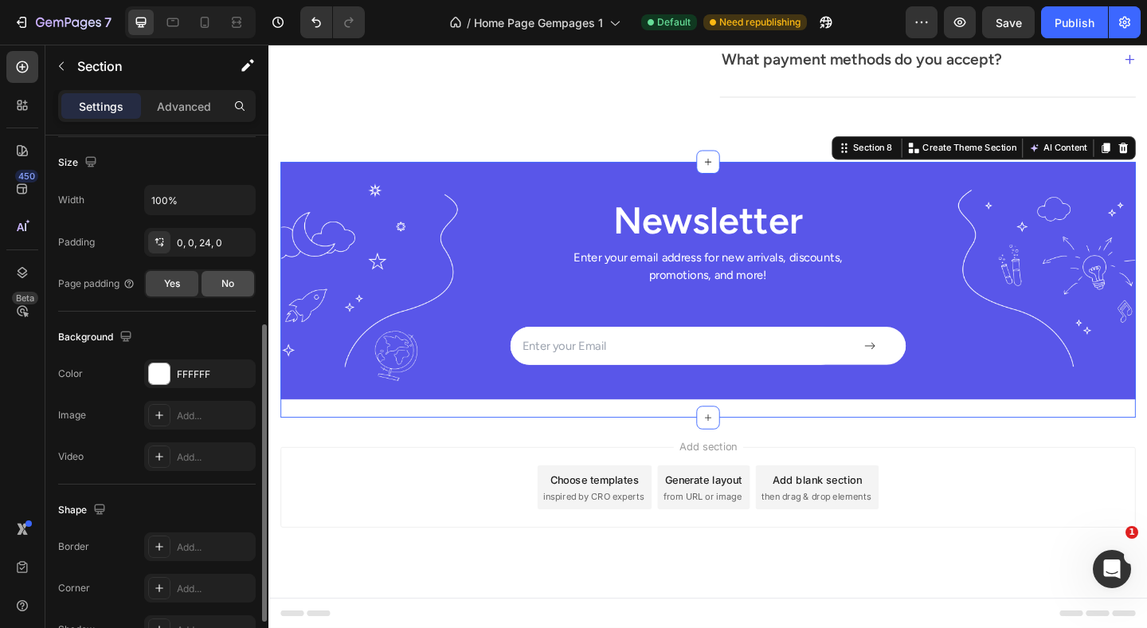
click at [209, 284] on div "No" at bounding box center [228, 283] width 53 height 25
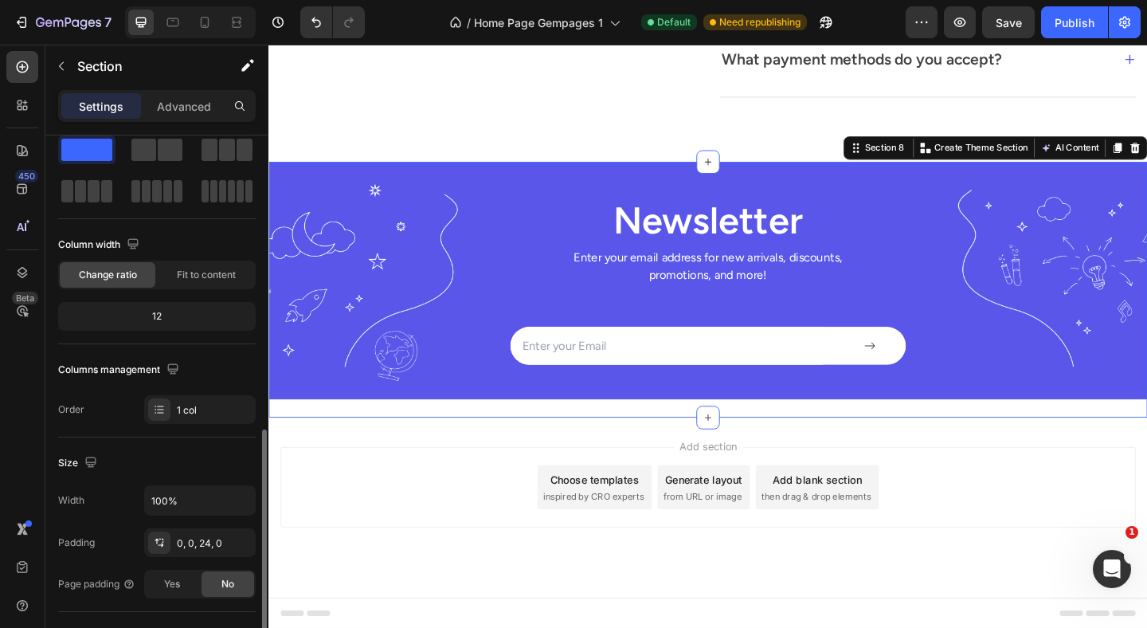
scroll to position [0, 0]
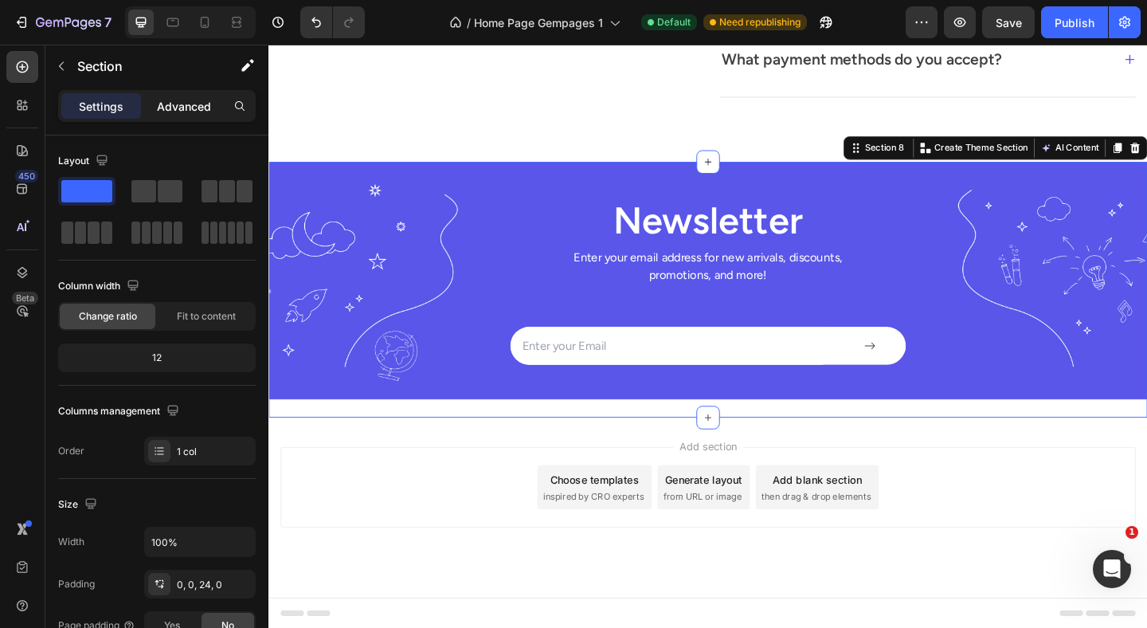
click at [182, 115] on div "Advanced" at bounding box center [184, 105] width 80 height 25
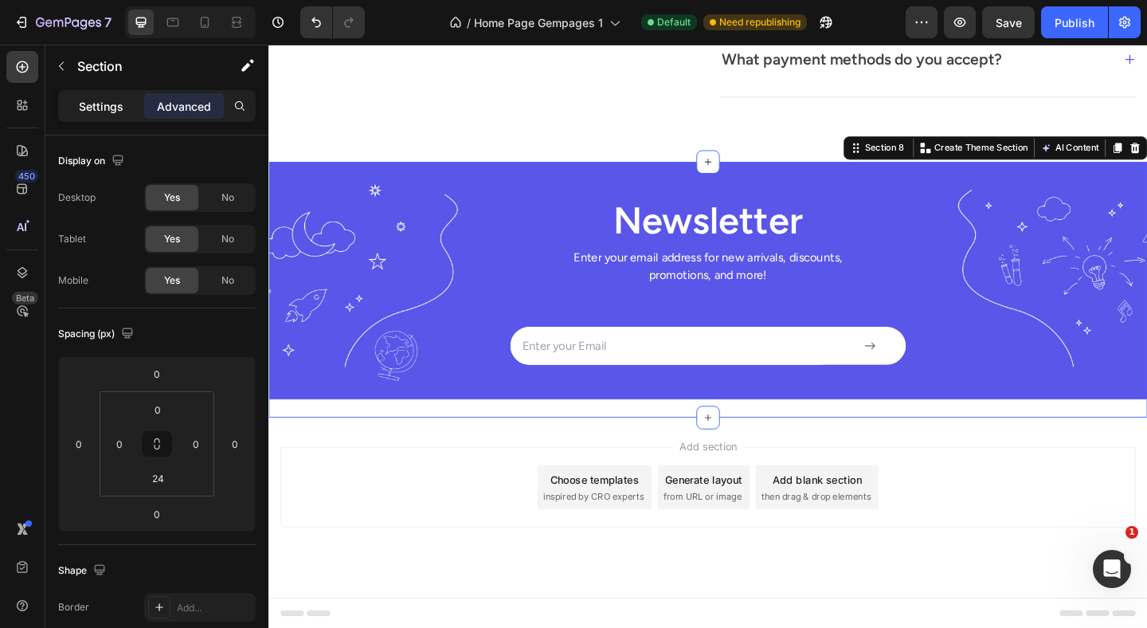
click at [126, 102] on div "Settings" at bounding box center [101, 105] width 80 height 25
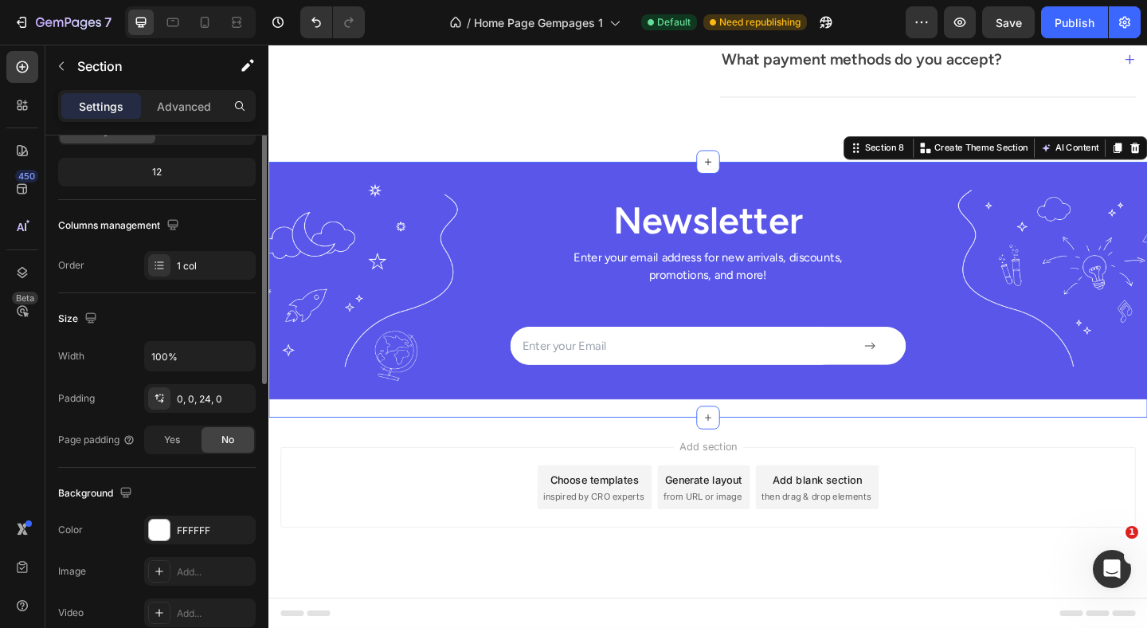
scroll to position [194, 0]
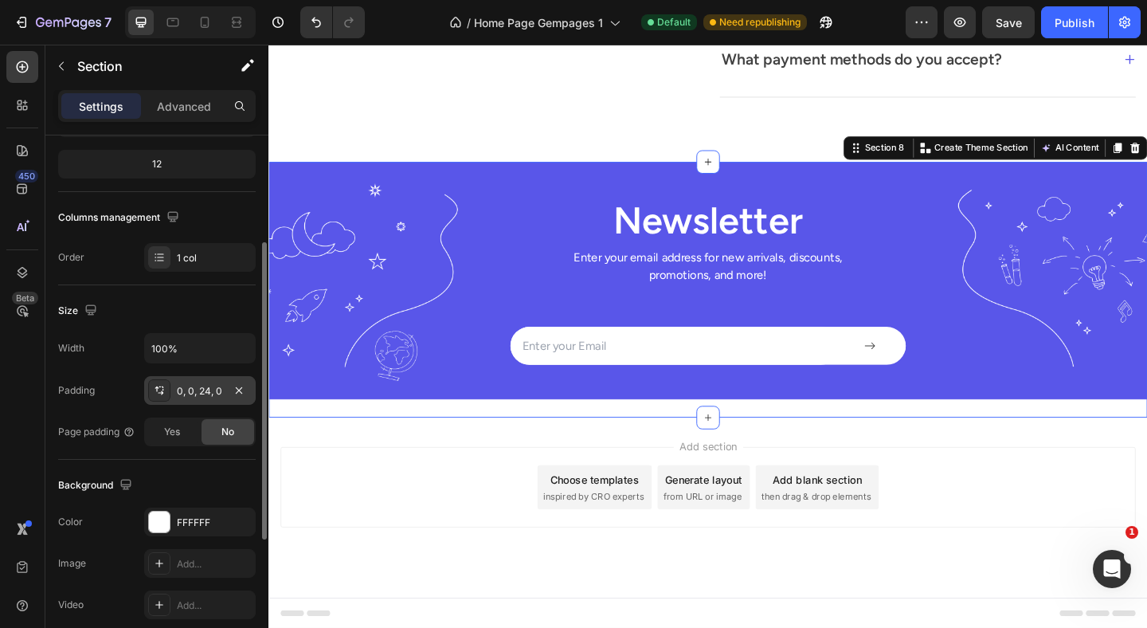
click at [217, 395] on div "0, 0, 24, 0" at bounding box center [200, 391] width 46 height 14
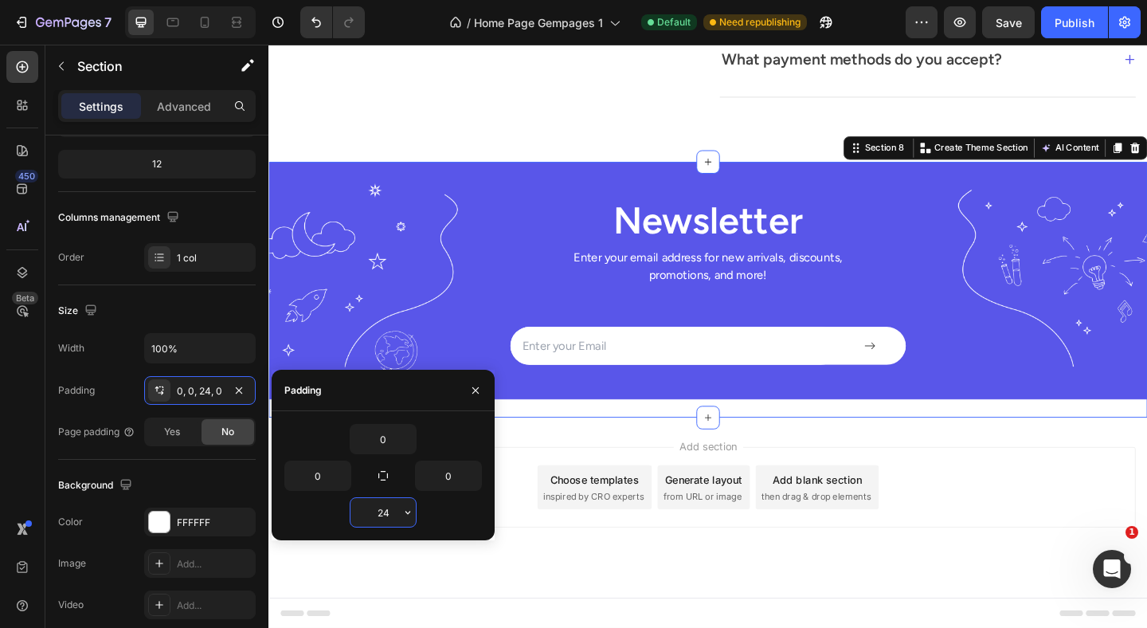
click at [386, 515] on input "24" at bounding box center [382, 512] width 65 height 29
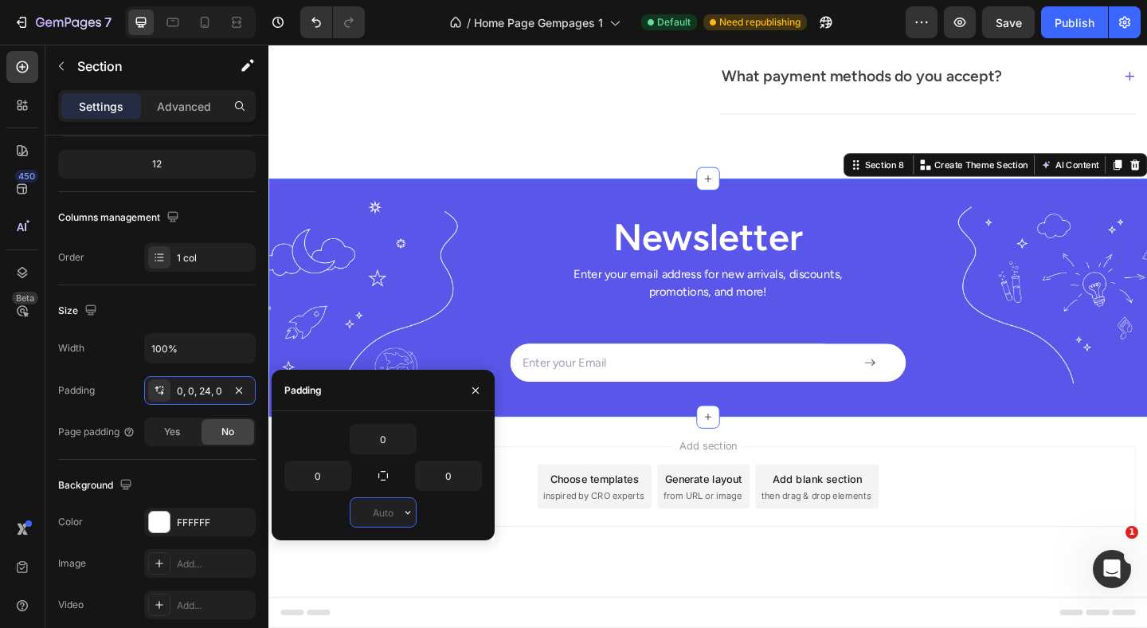
scroll to position [3440, 0]
type input "0"
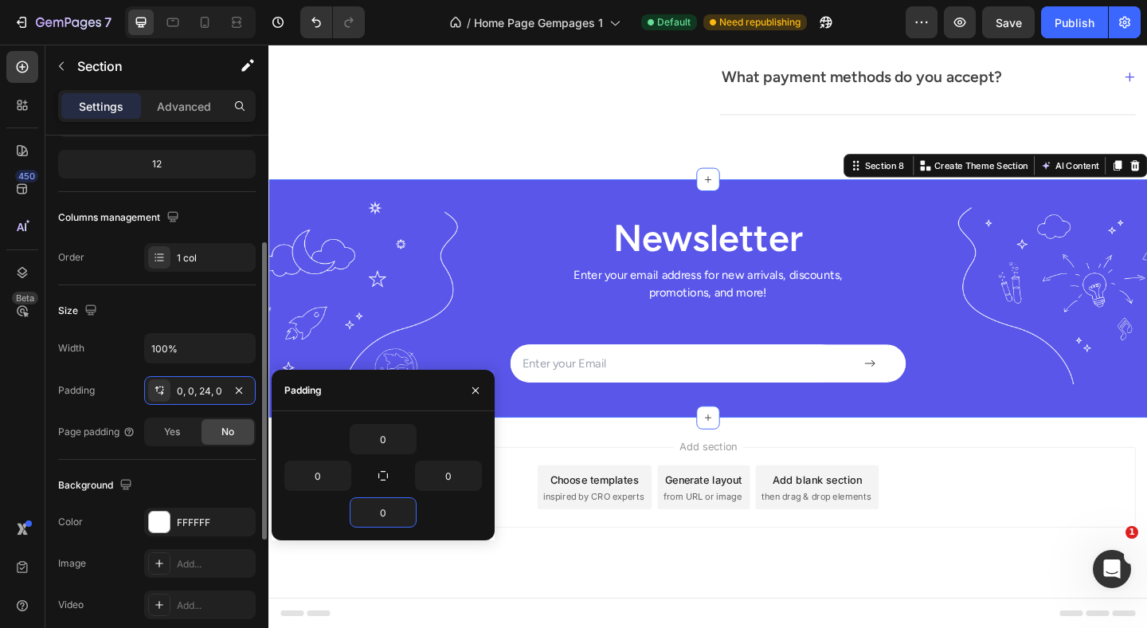
click at [191, 463] on div "Background The changes might be hidden by the video. Color FFFFFF Image Add... …" at bounding box center [157, 546] width 198 height 173
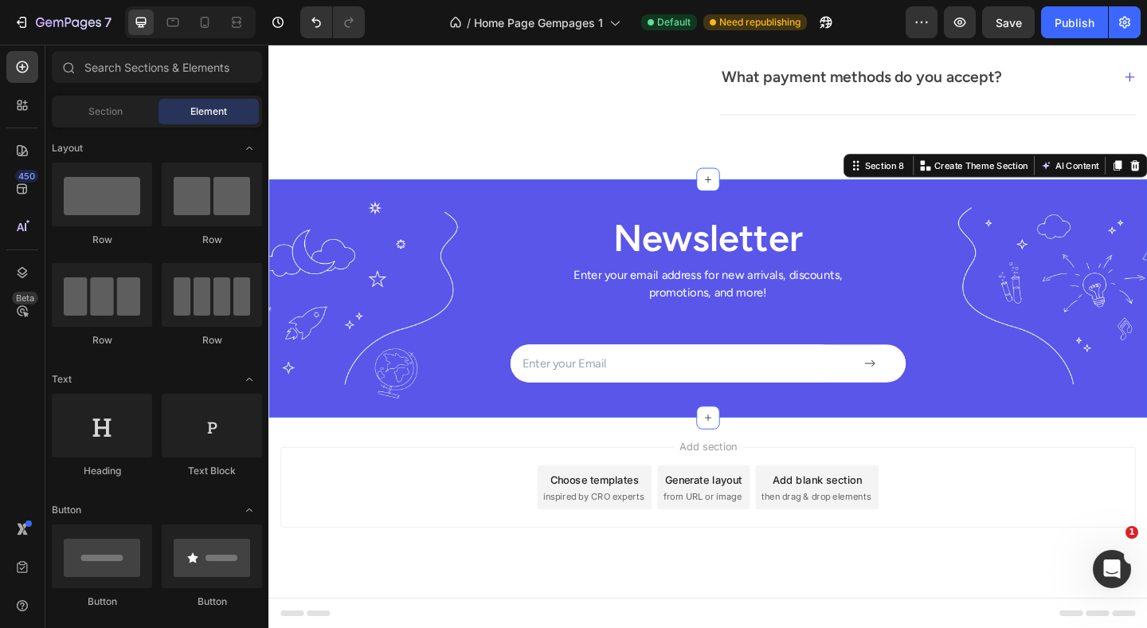
click at [509, 560] on div "Add section Choose templates inspired by CRO experts Generate layout from URL o…" at bounding box center [746, 526] width 930 height 88
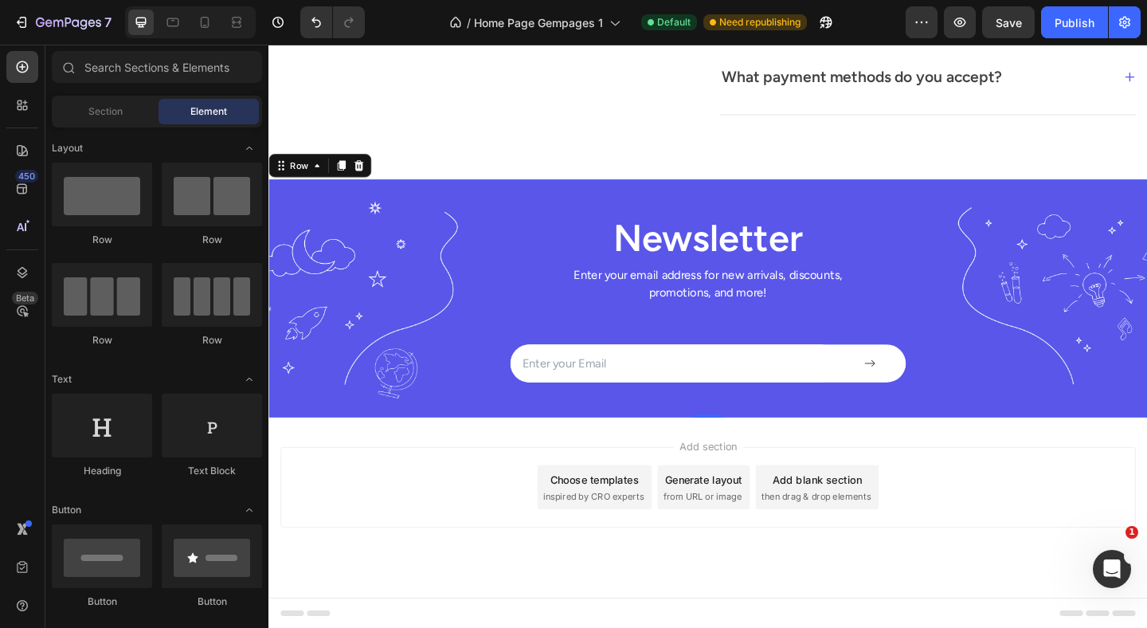
click at [413, 334] on div "Newsletter Heading Enter your email address for new arrivals, discounts, promot…" at bounding box center [746, 320] width 956 height 182
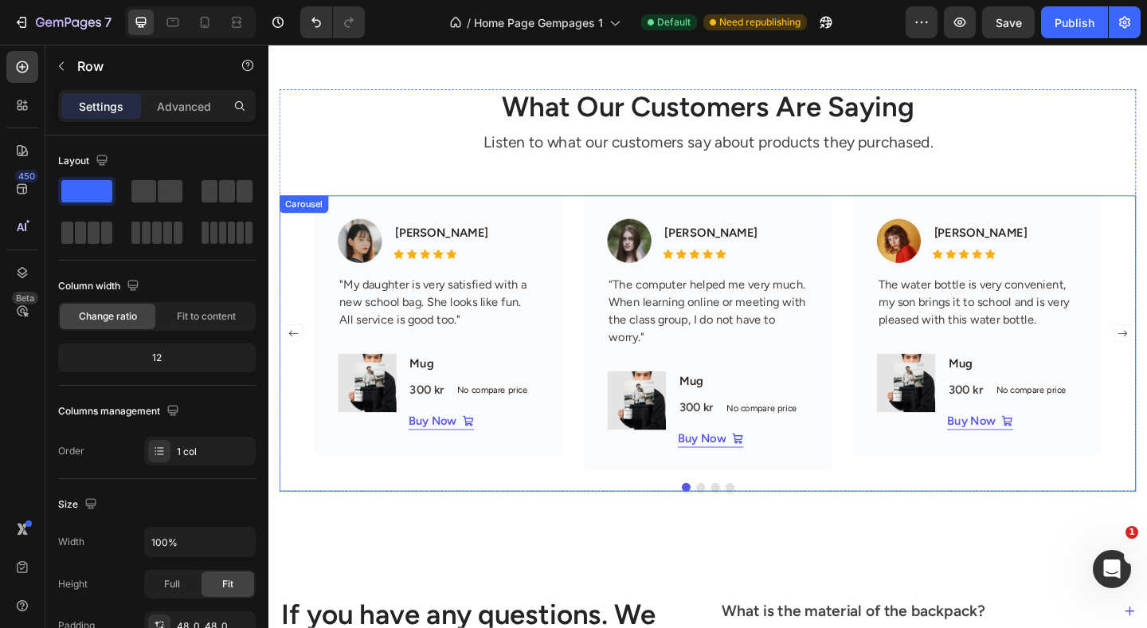
scroll to position [2534, 0]
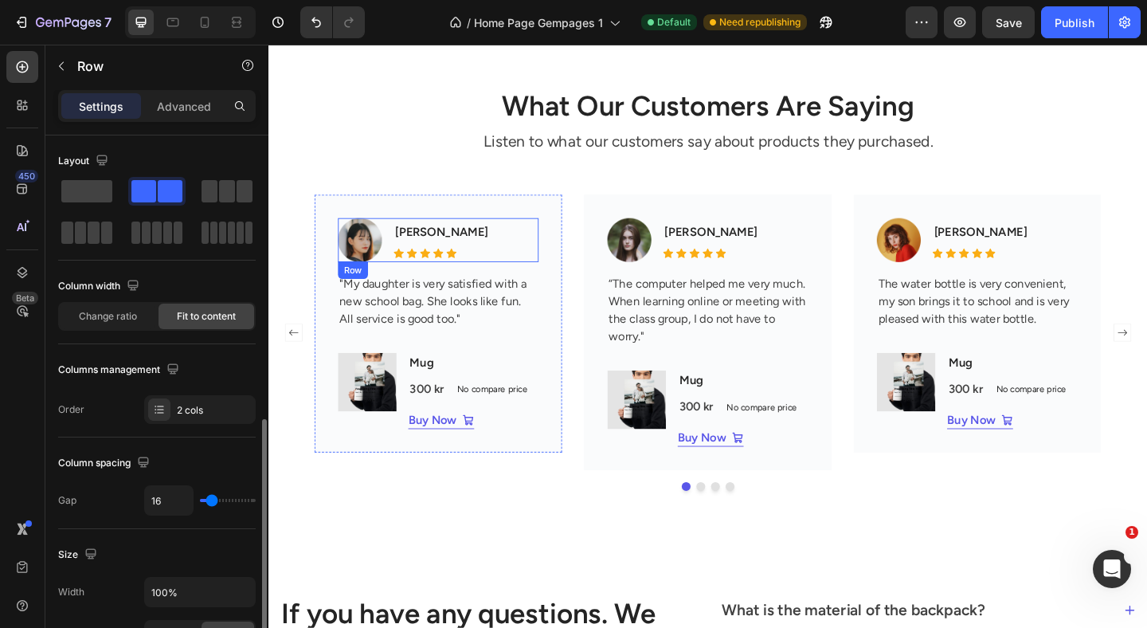
click at [550, 244] on div "Image Jacintha McKinsey Text block Icon Icon Icon Icon Icon Icon List Hoz Row" at bounding box center [453, 257] width 218 height 48
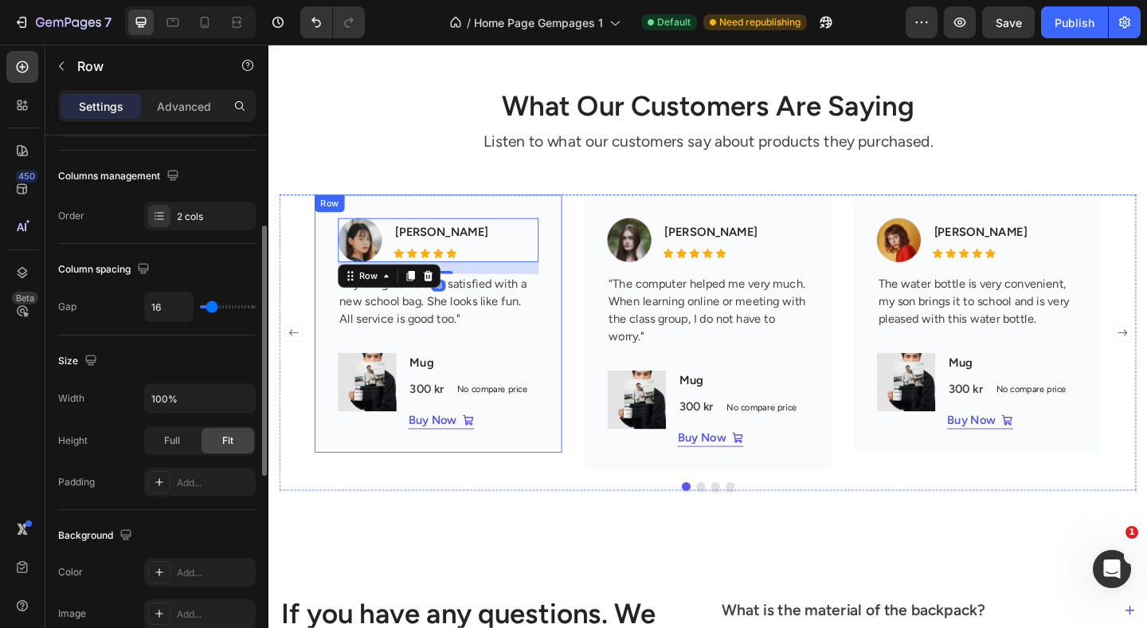
click at [586, 287] on div "Image Jacintha McKinsey Text block Icon Icon Icon Icon Icon Icon List Hoz Row 1…" at bounding box center [453, 348] width 269 height 280
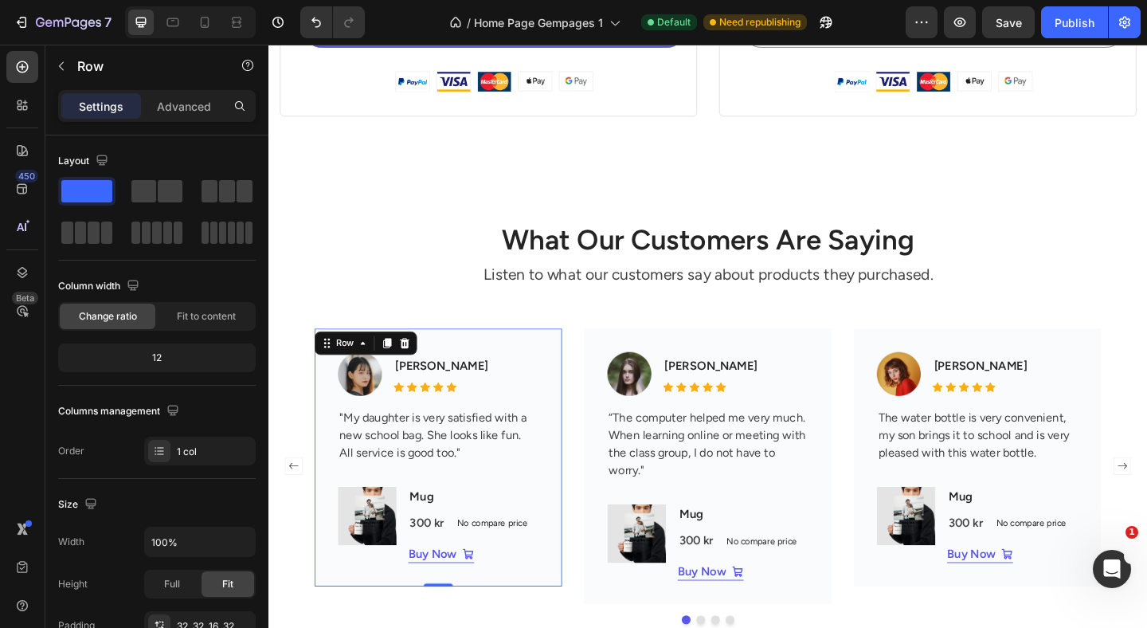
scroll to position [2487, 0]
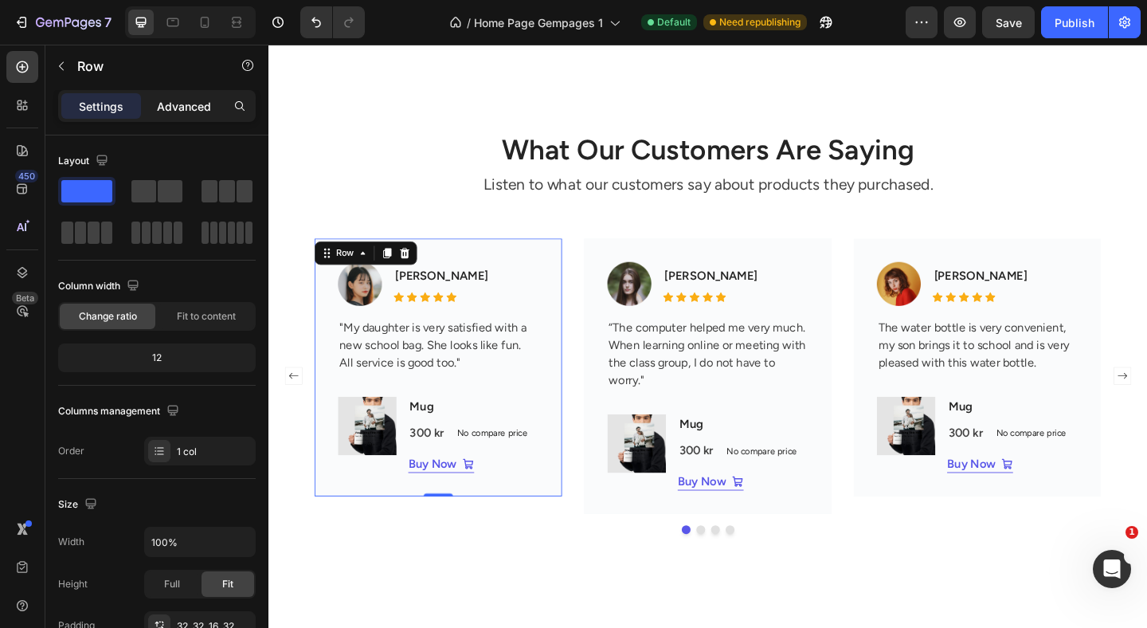
click at [167, 100] on p "Advanced" at bounding box center [184, 106] width 54 height 17
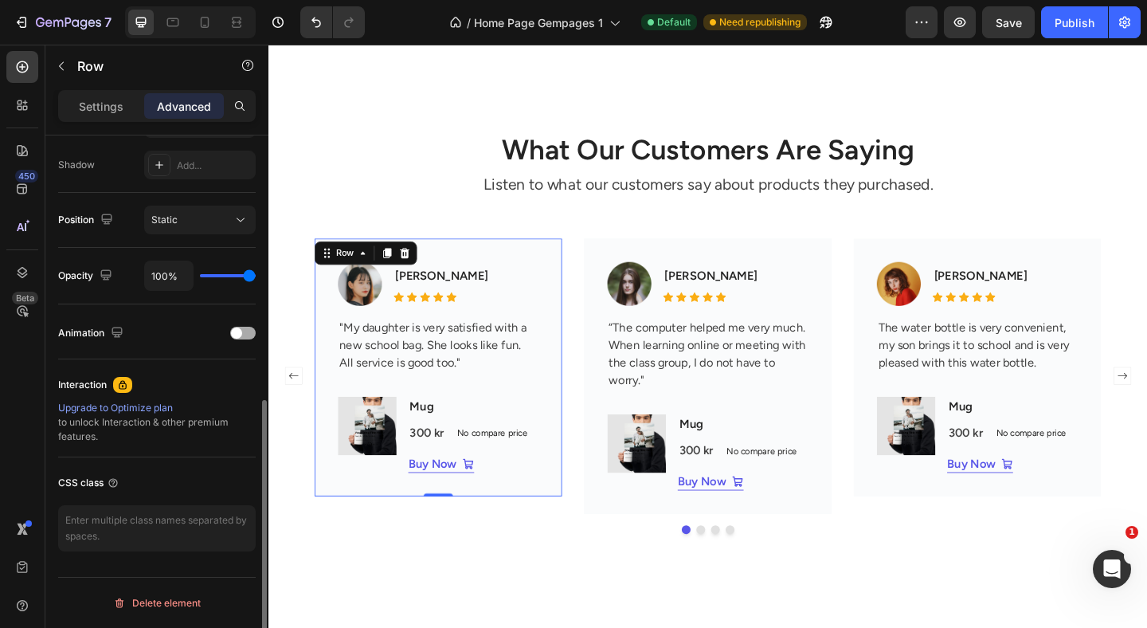
scroll to position [0, 0]
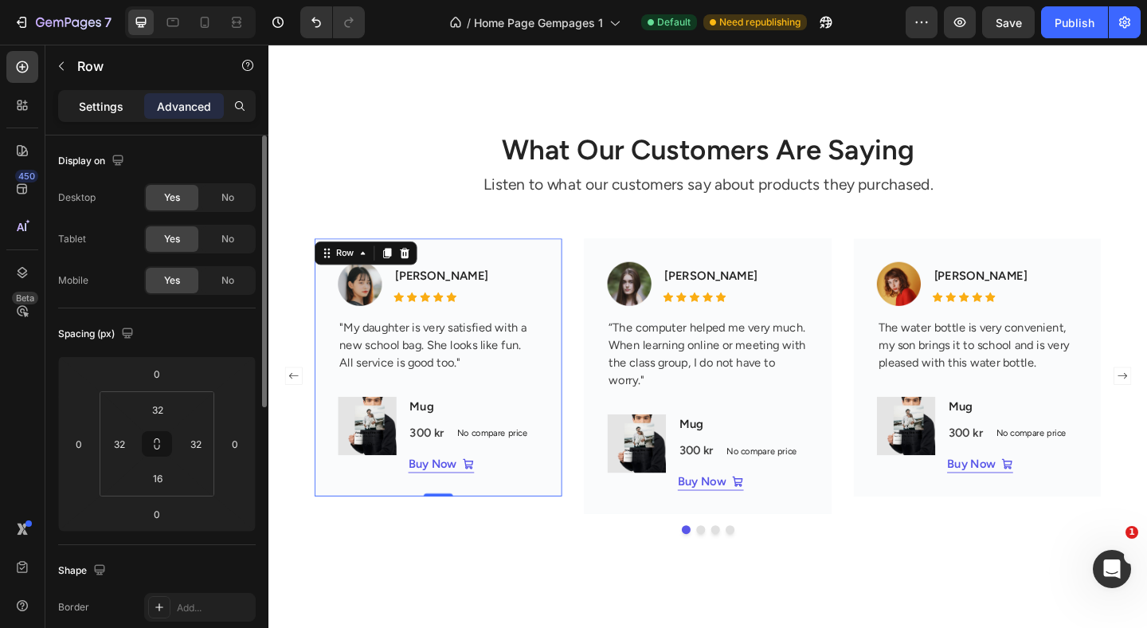
click at [107, 104] on p "Settings" at bounding box center [101, 106] width 45 height 17
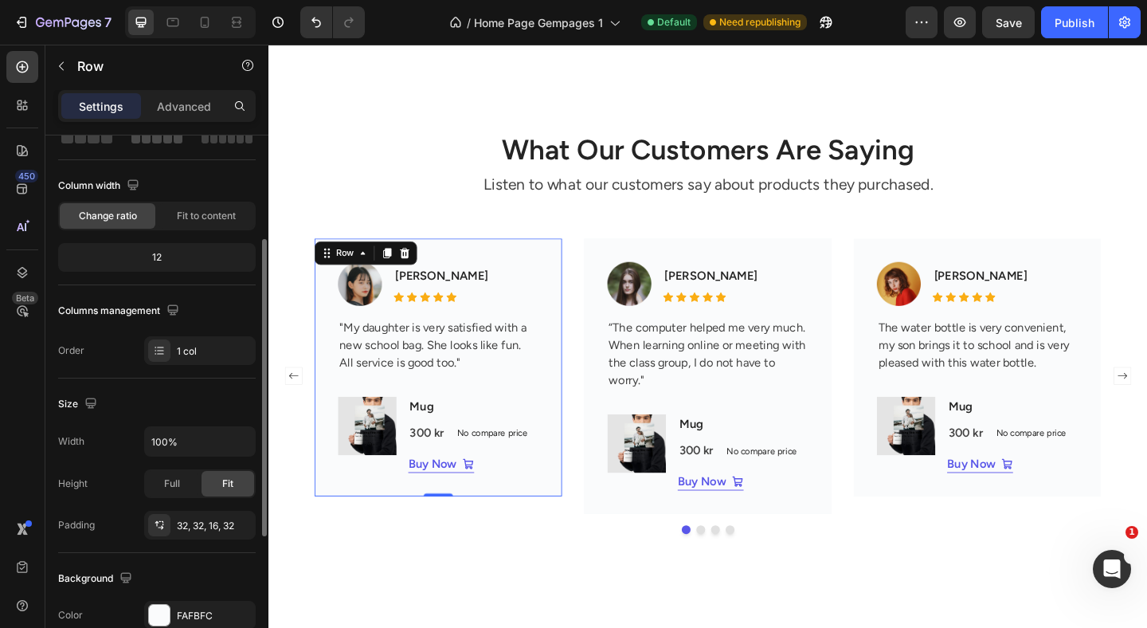
scroll to position [164, 0]
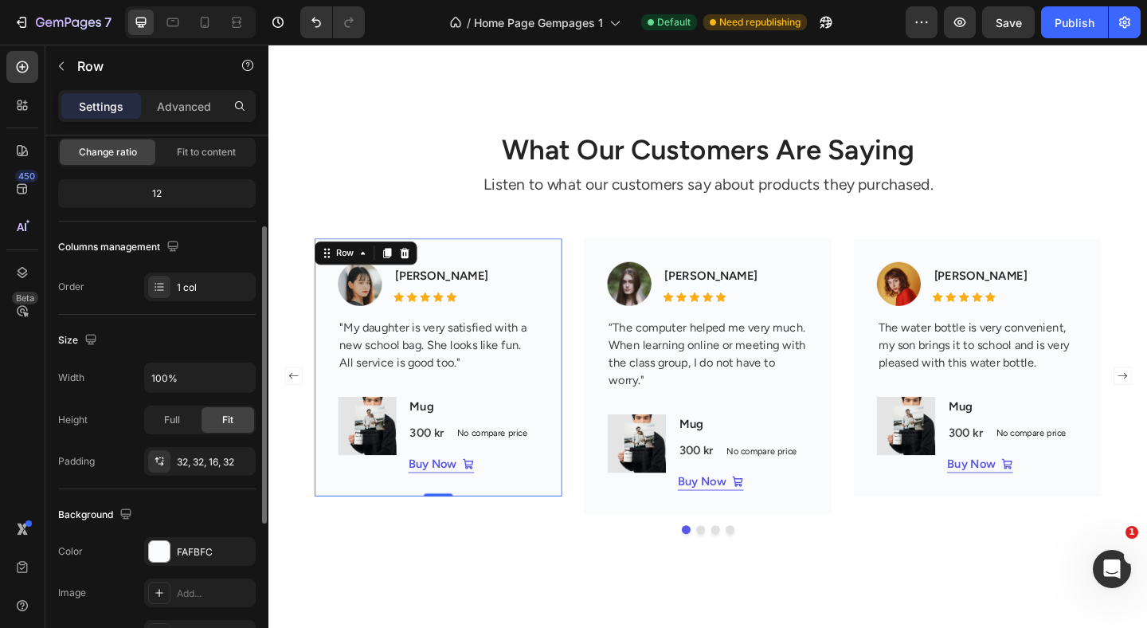
click at [442, 339] on div "Image Jacintha McKinsey Text block Icon Icon Icon Icon Icon Icon List Hoz Row "…" at bounding box center [453, 401] width 218 height 242
click at [440, 360] on p ""My daughter is very satisfied with a new school bag. She looks like fun. All s…" at bounding box center [453, 370] width 215 height 57
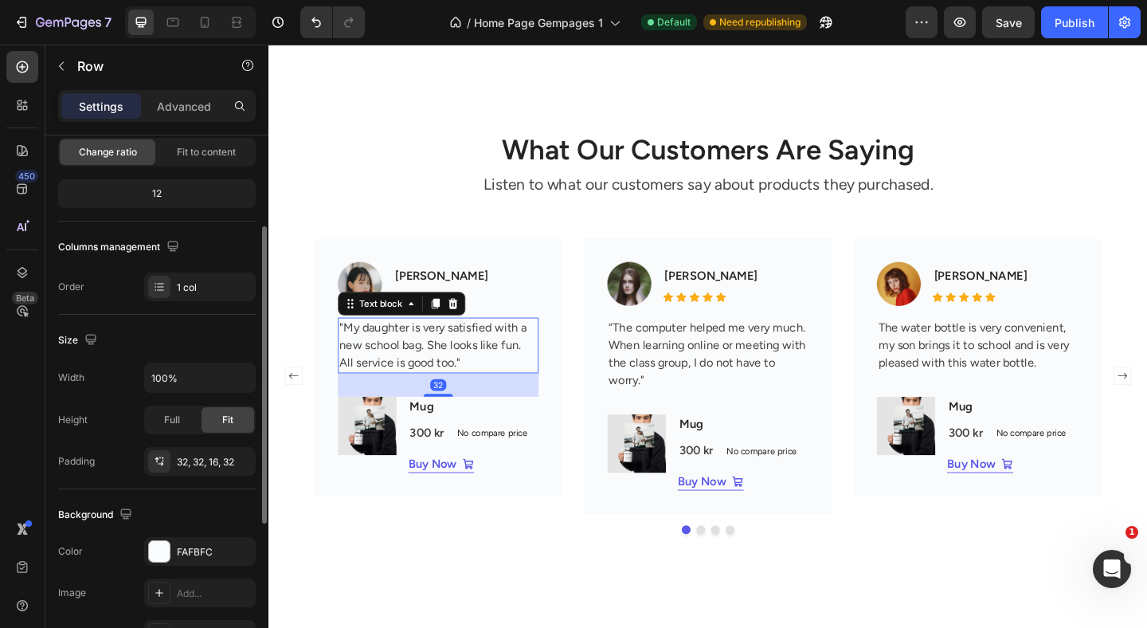
scroll to position [0, 0]
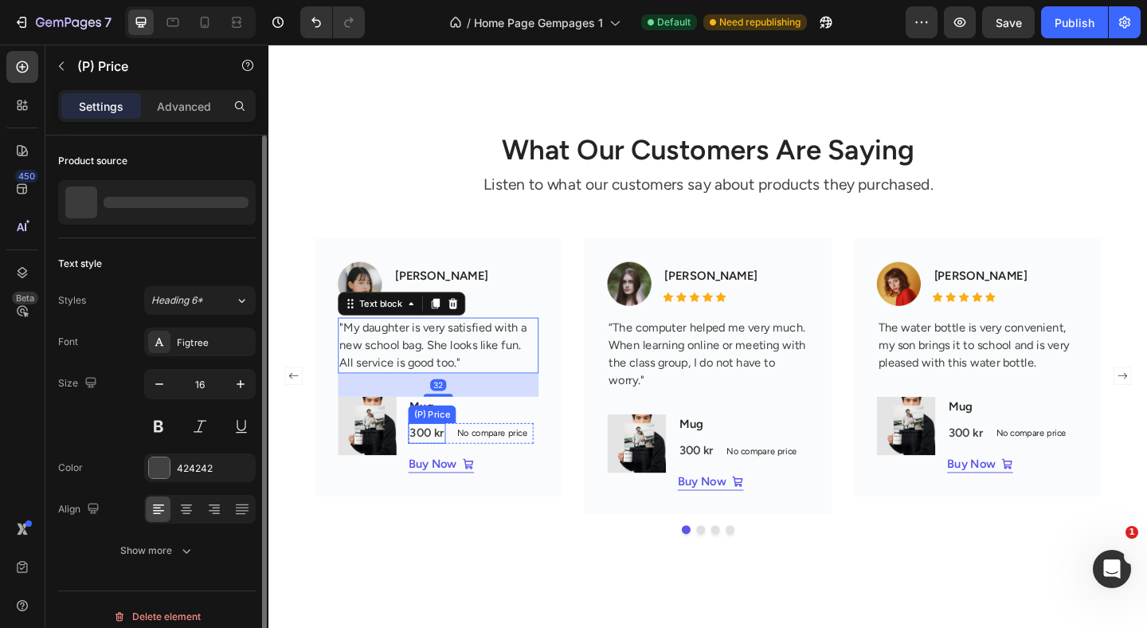
click at [448, 456] on div "300 kr" at bounding box center [441, 467] width 41 height 22
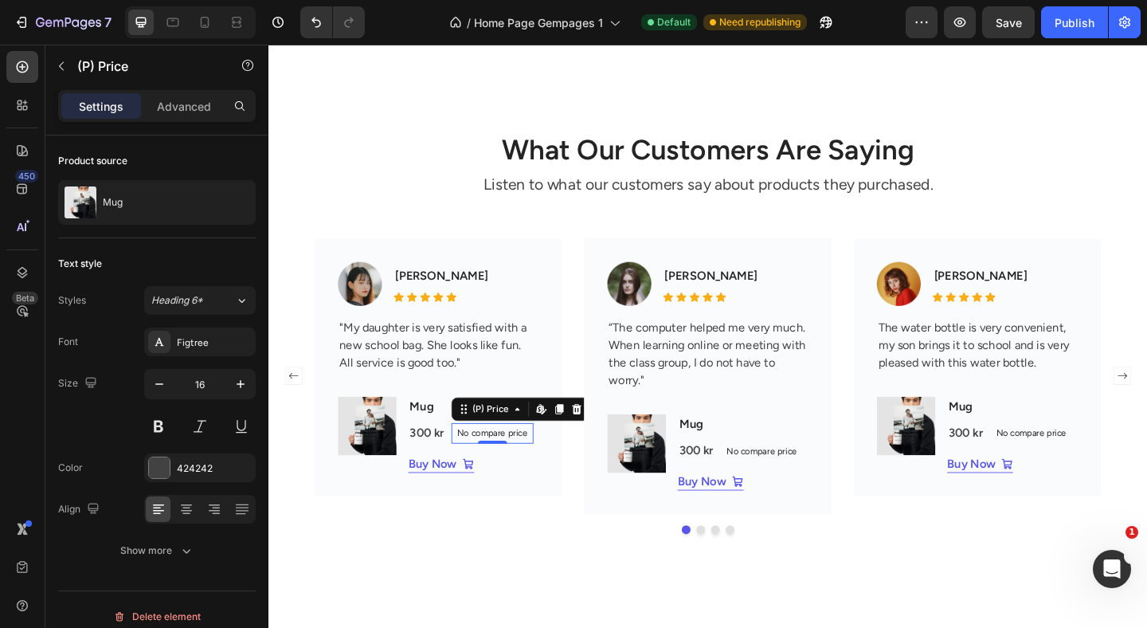
click at [491, 463] on p "No compare price" at bounding box center [512, 467] width 76 height 10
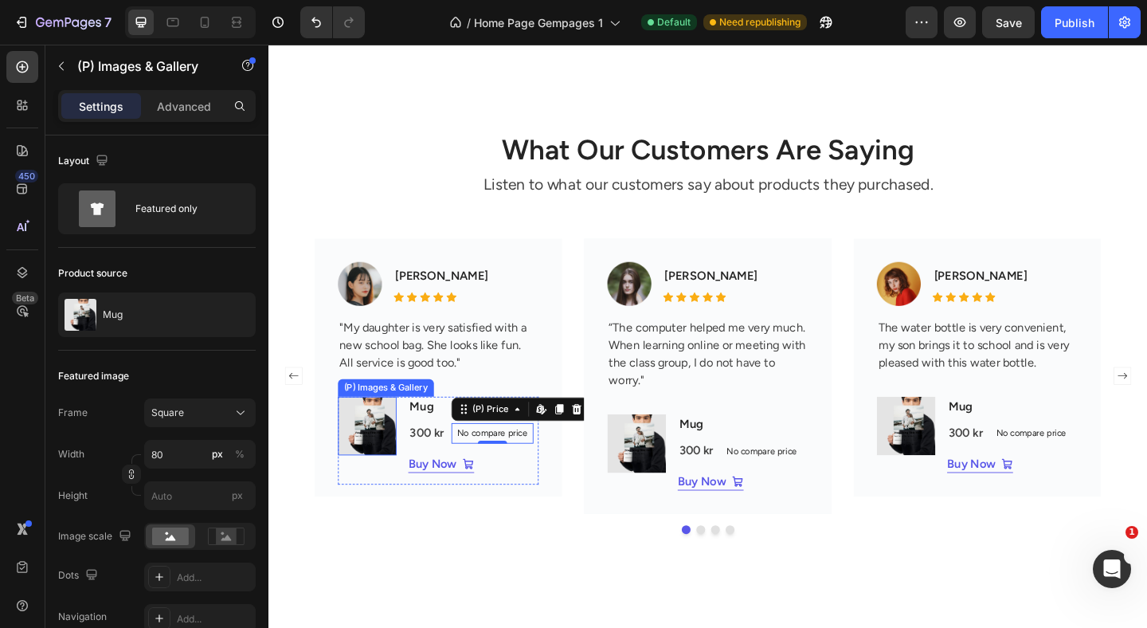
click at [370, 476] on img at bounding box center [376, 459] width 64 height 64
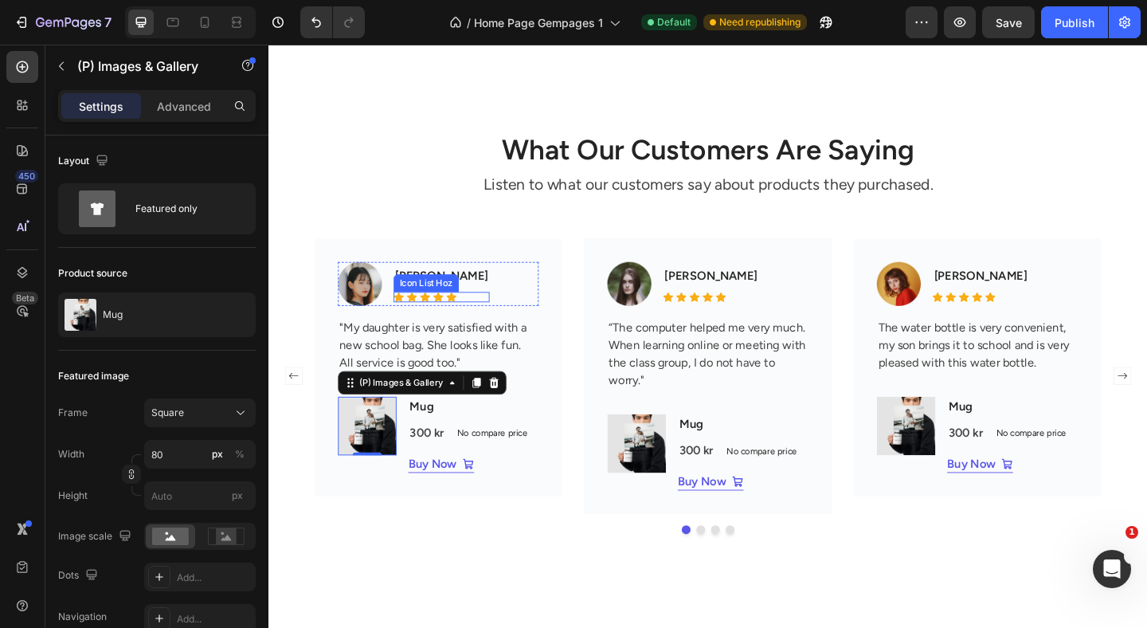
click at [507, 339] on div "Image Jacintha McKinsey Text block Icon Icon Icon Icon Icon Icon List Hoz Row "…" at bounding box center [453, 401] width 218 height 242
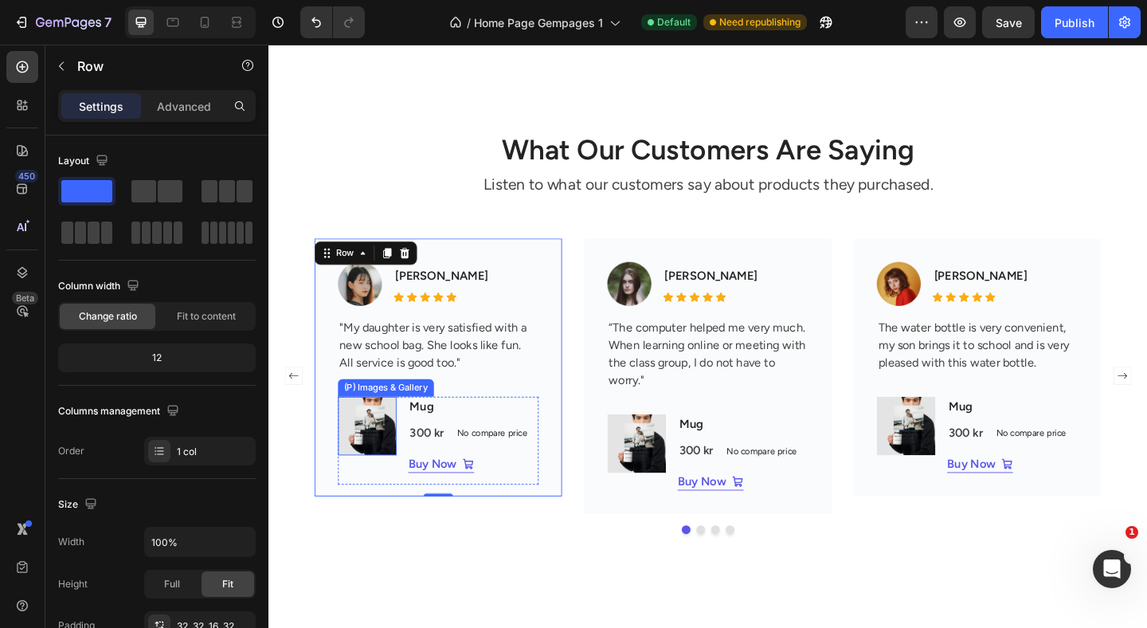
click at [382, 456] on img at bounding box center [376, 459] width 64 height 64
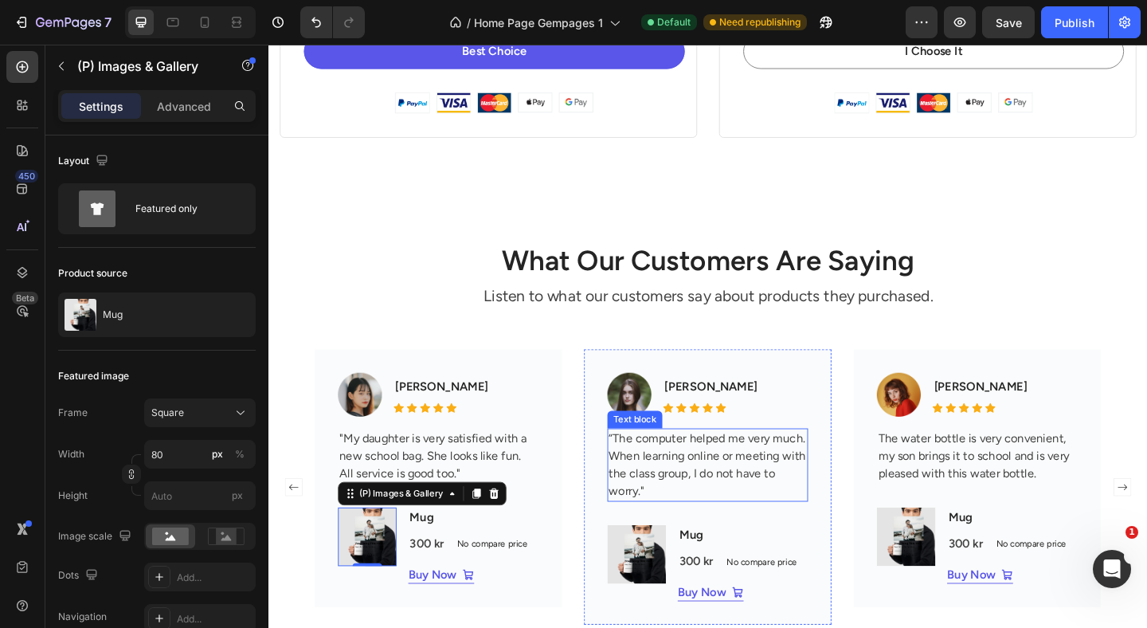
scroll to position [2319, 0]
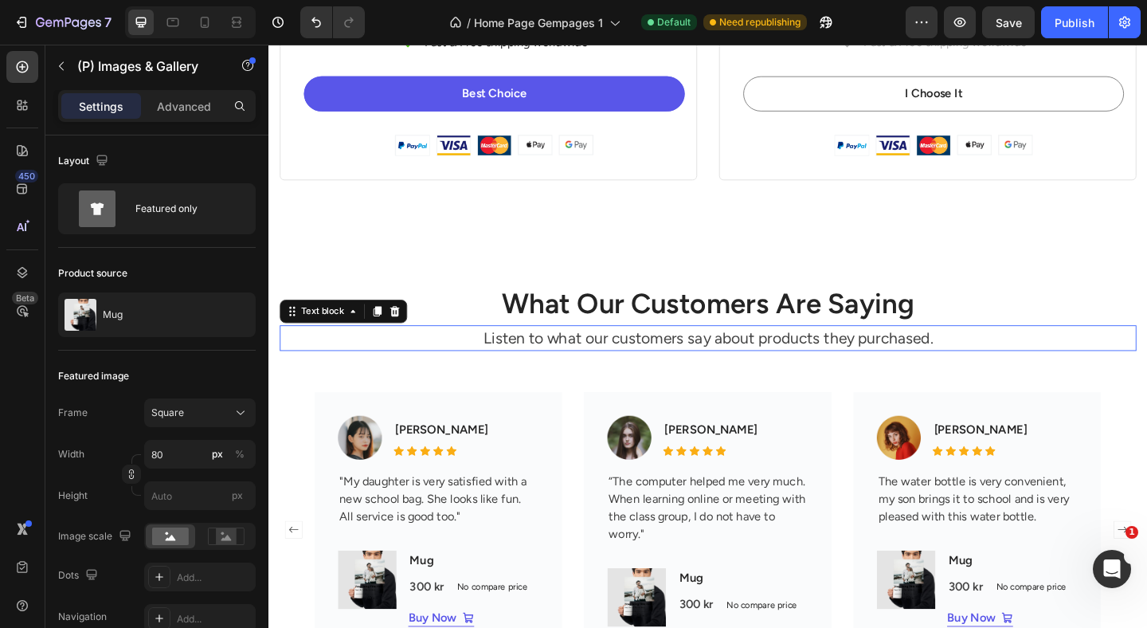
click at [716, 362] on p "Listen to what our customers say about products they purchased." at bounding box center [746, 363] width 929 height 25
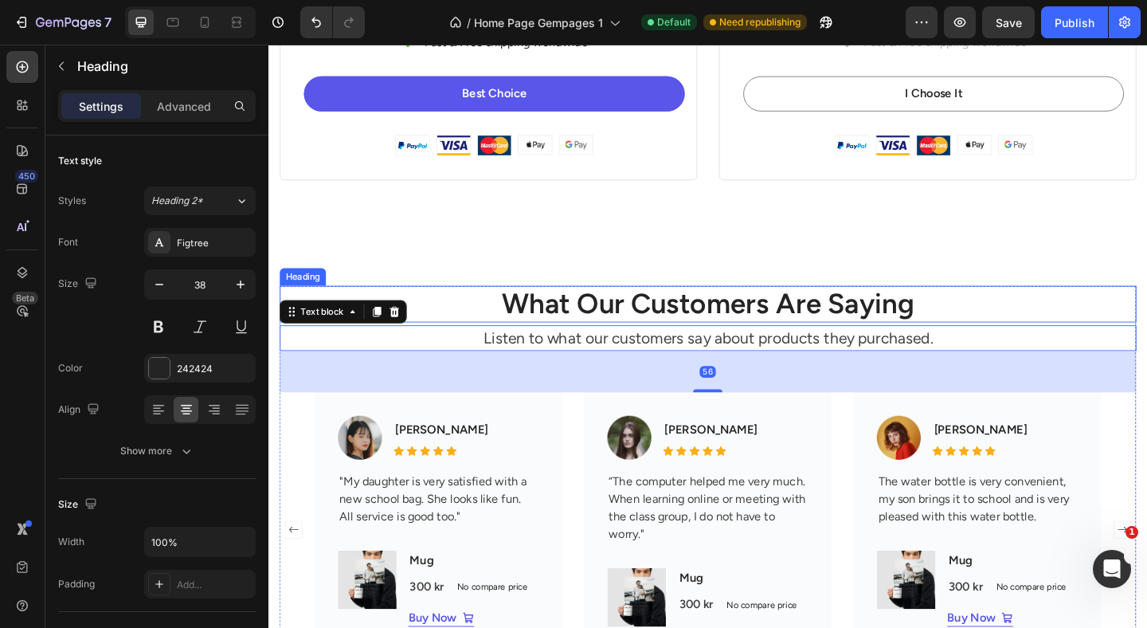
click at [710, 323] on p "What Our Customers Are Saying" at bounding box center [746, 326] width 929 height 37
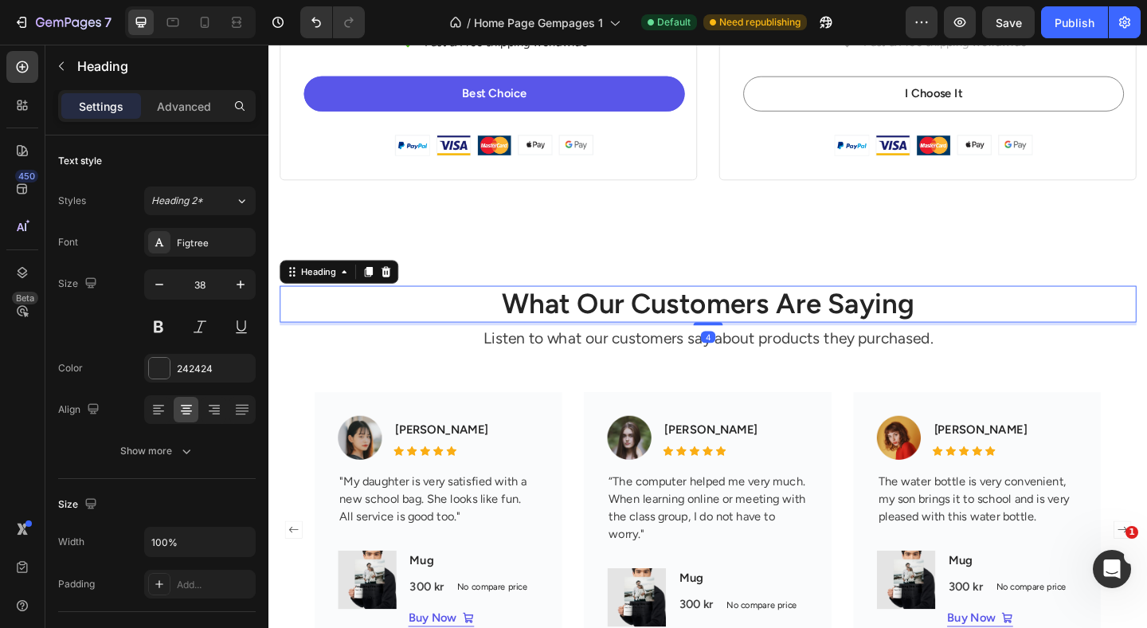
click at [710, 323] on p "What Our Customers Are Saying" at bounding box center [746, 326] width 929 height 37
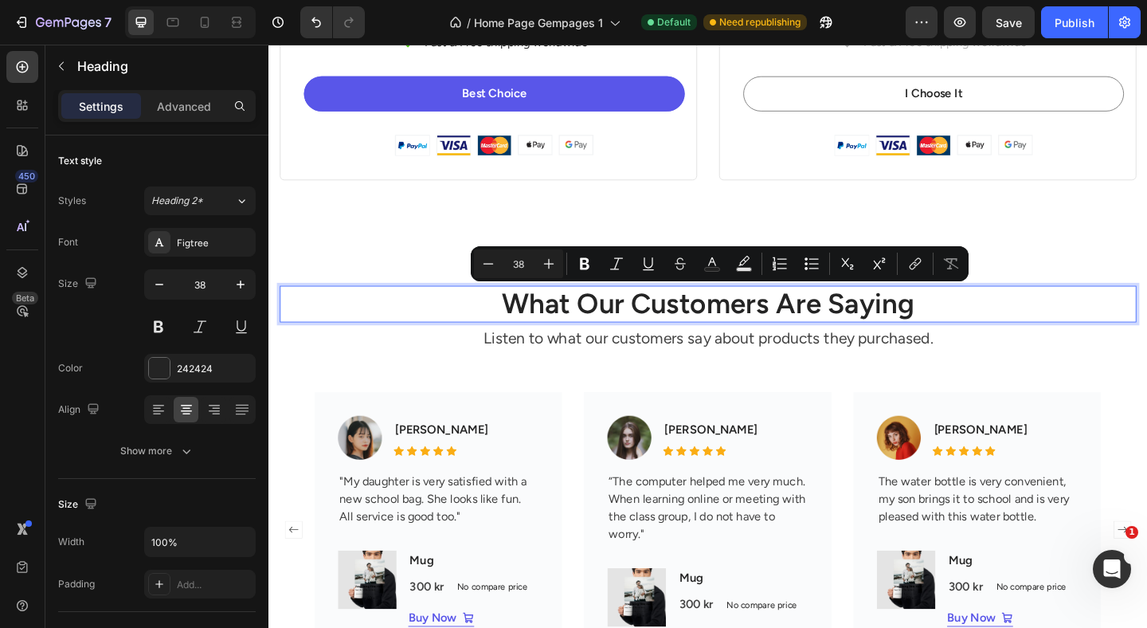
click at [651, 328] on p "What Our Customers Are Saying" at bounding box center [746, 326] width 929 height 37
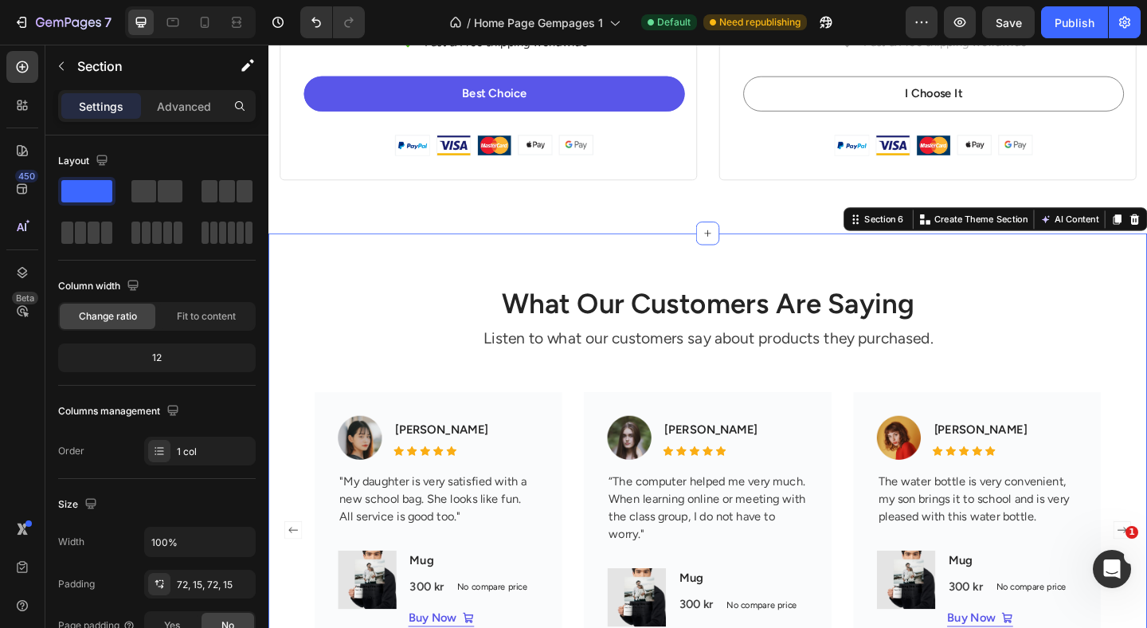
click at [685, 272] on div "What Our Customers Are Saying Heading Listen to what our customers say about pr…" at bounding box center [746, 525] width 956 height 552
click at [685, 295] on div "What Our Customers Are Saying Heading Listen to what our customers say about pr…" at bounding box center [746, 525] width 956 height 552
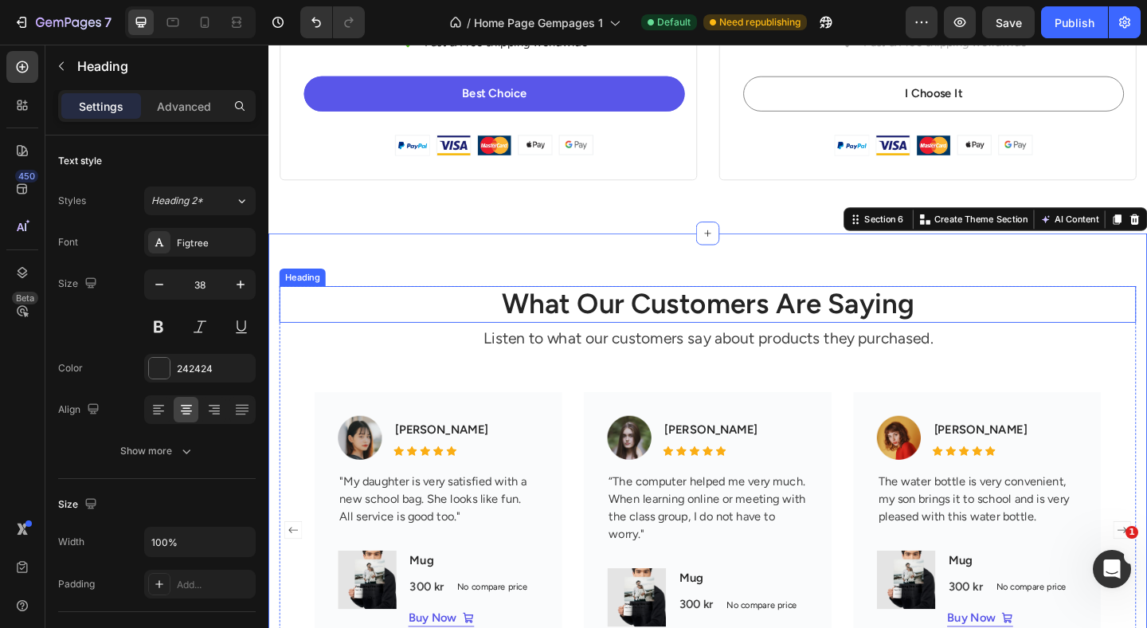
click at [693, 323] on p "What Our Customers Are Saying" at bounding box center [746, 326] width 929 height 37
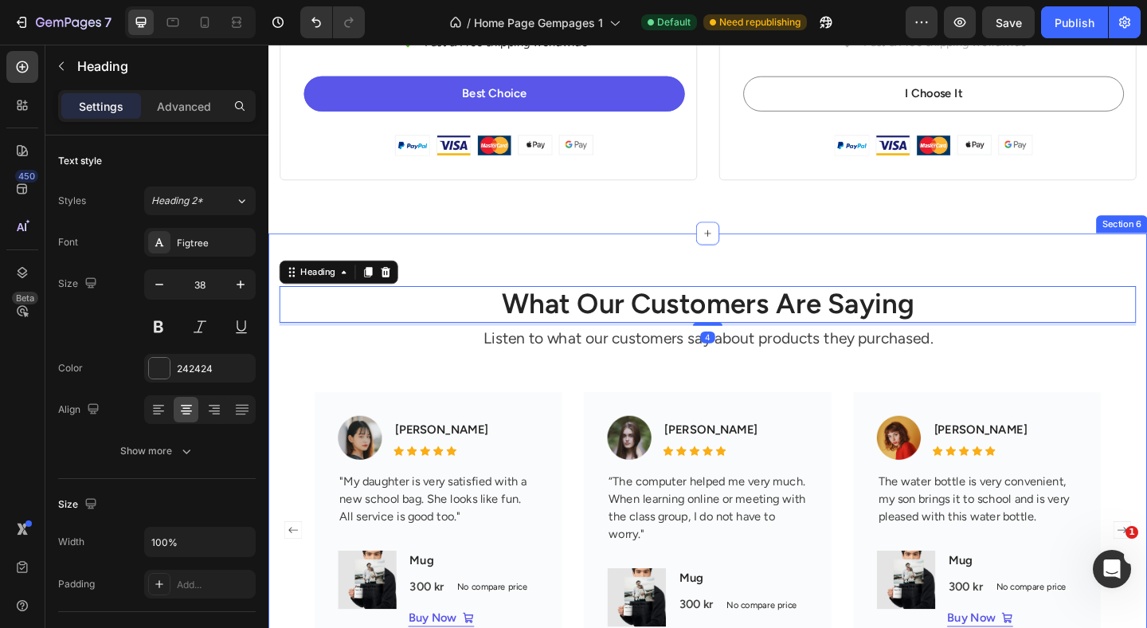
click at [696, 297] on div "What Our Customers Are Saying Heading 4 Listen to what our customers say about …" at bounding box center [746, 525] width 956 height 552
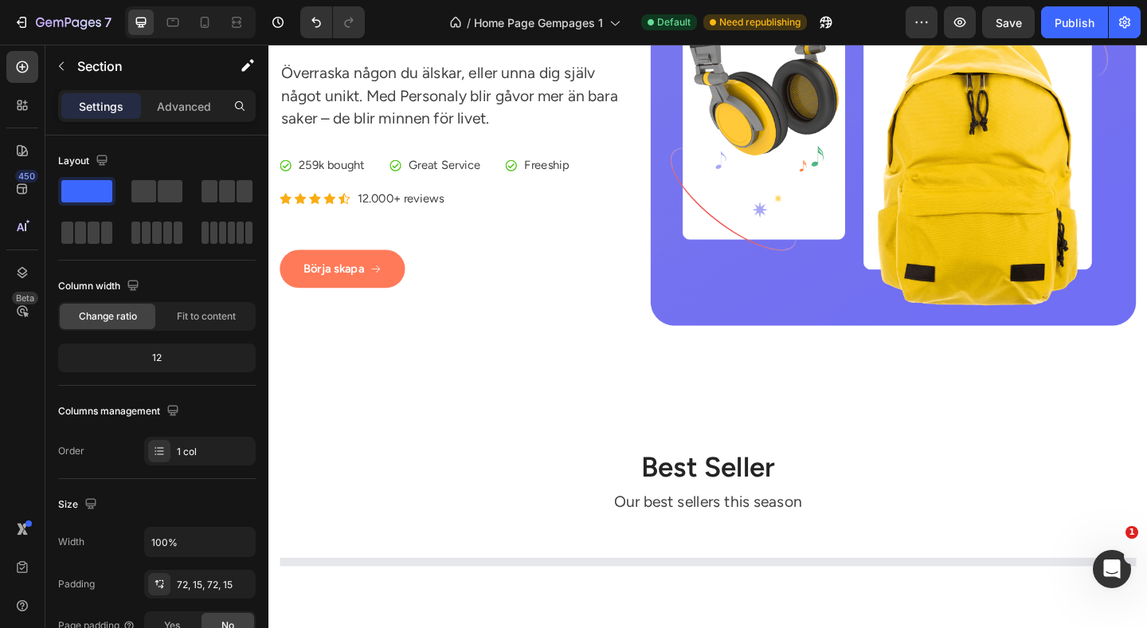
scroll to position [0, 0]
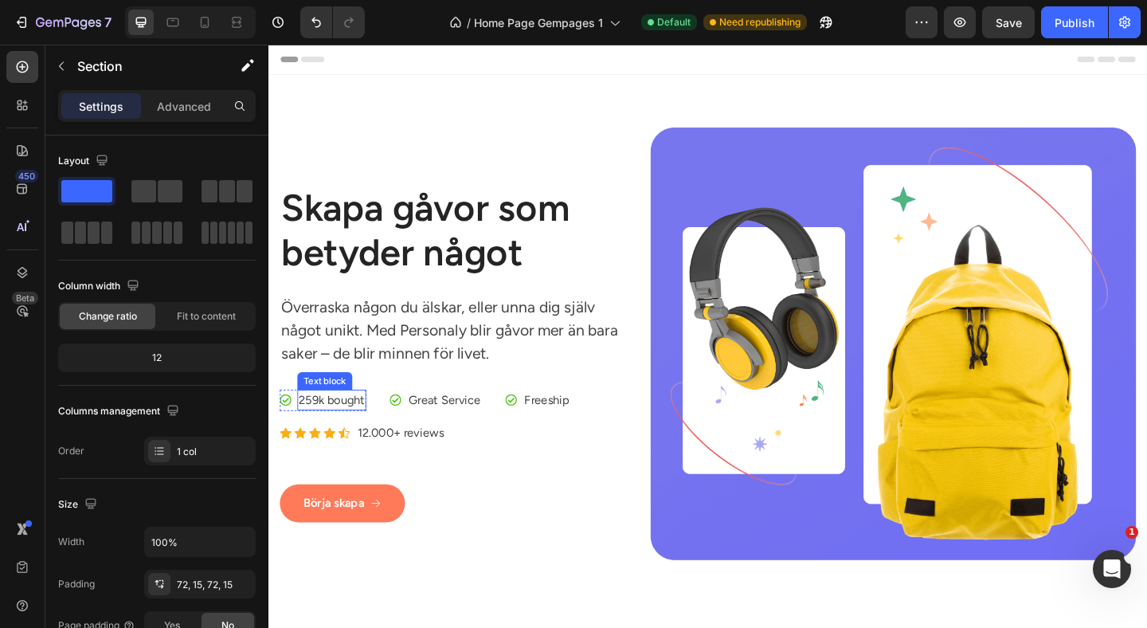
click at [322, 430] on p "259k bought" at bounding box center [337, 430] width 72 height 19
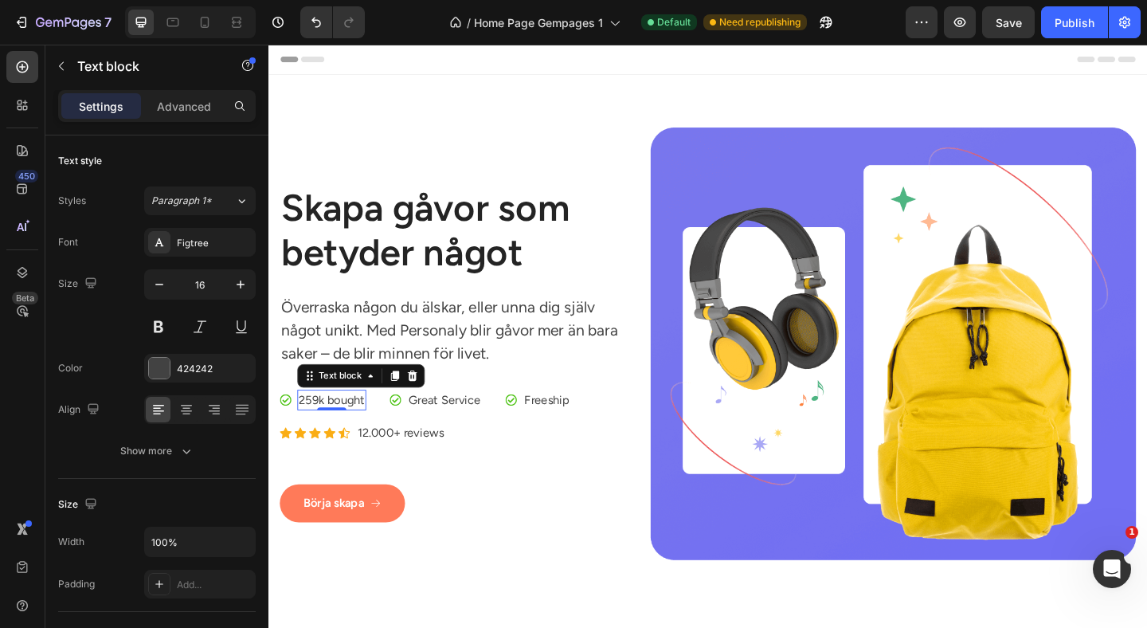
click at [316, 430] on p "259k bought" at bounding box center [337, 430] width 72 height 19
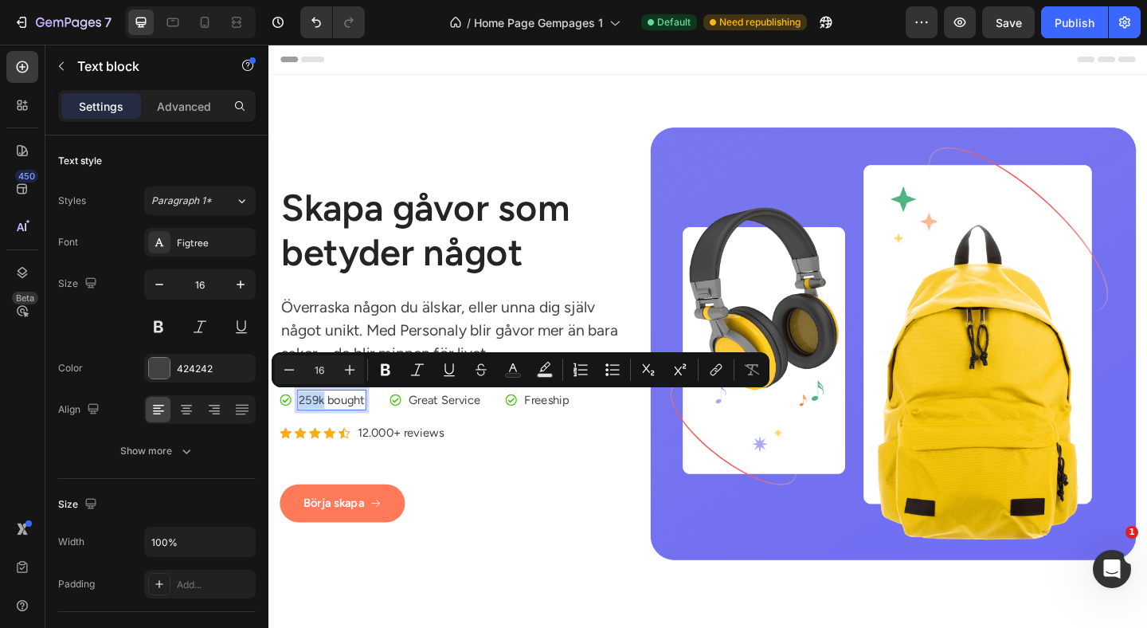
click at [322, 433] on p "259k bought" at bounding box center [337, 430] width 72 height 19
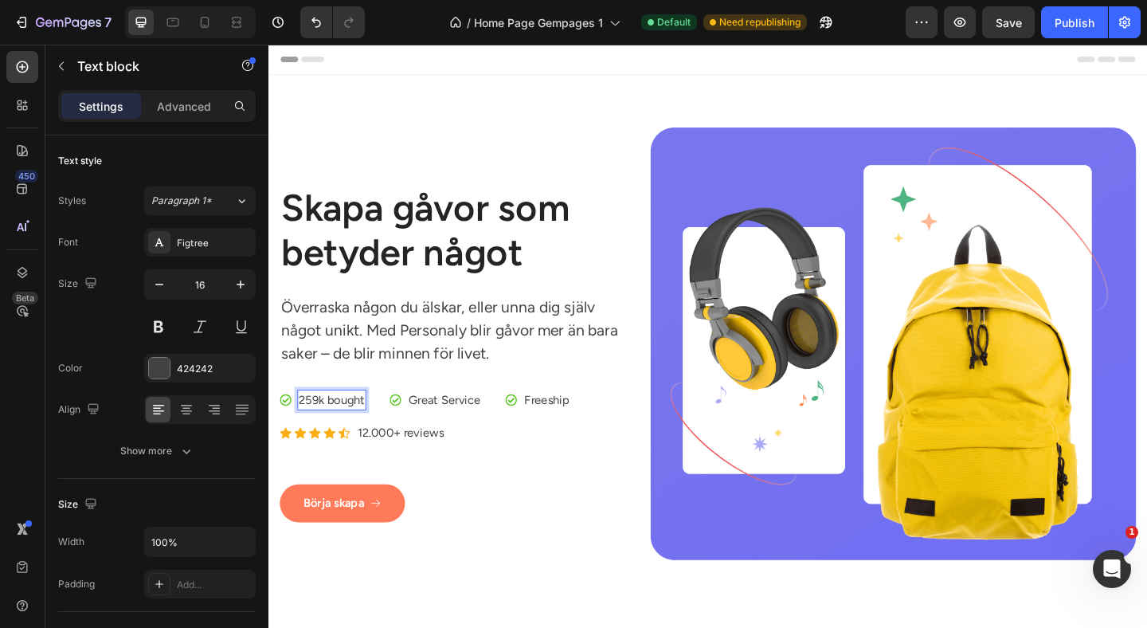
click at [315, 435] on p "259k bought" at bounding box center [337, 430] width 72 height 19
click at [318, 435] on p "10000 bought" at bounding box center [341, 430] width 81 height 19
click at [350, 433] on p "10.000 bought" at bounding box center [343, 430] width 84 height 19
click at [346, 433] on p "10.000 bought" at bounding box center [343, 430] width 84 height 19
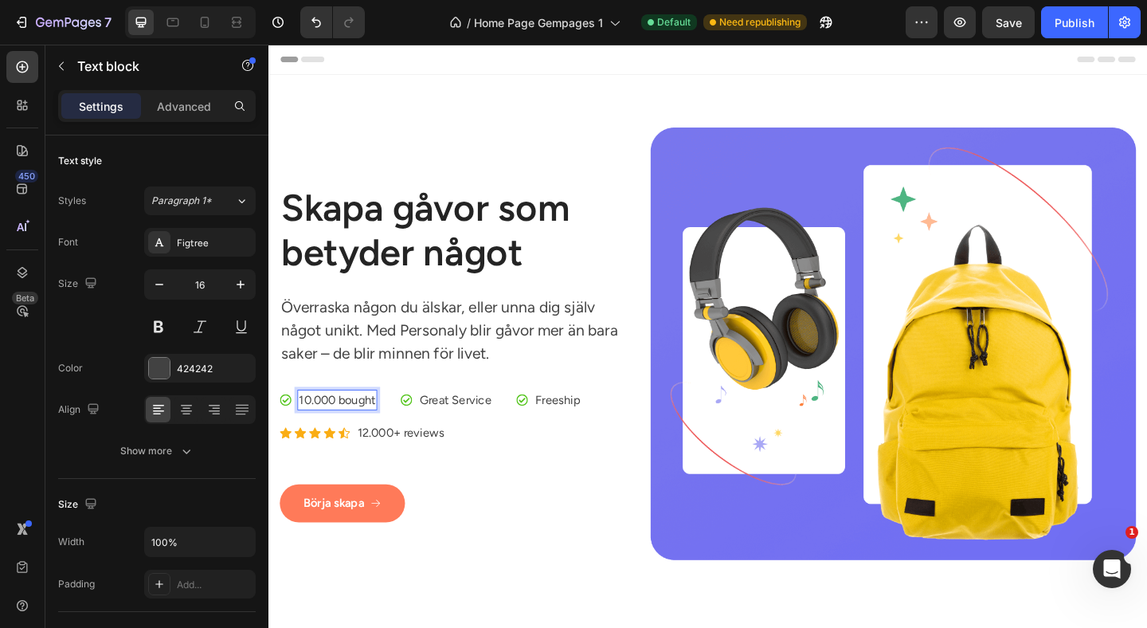
click at [341, 433] on p "10.000 bought" at bounding box center [343, 430] width 84 height 19
click at [389, 435] on p "10.000+ bought" at bounding box center [347, 430] width 92 height 19
click at [388, 435] on p "10.000+ bought" at bounding box center [347, 430] width 92 height 19
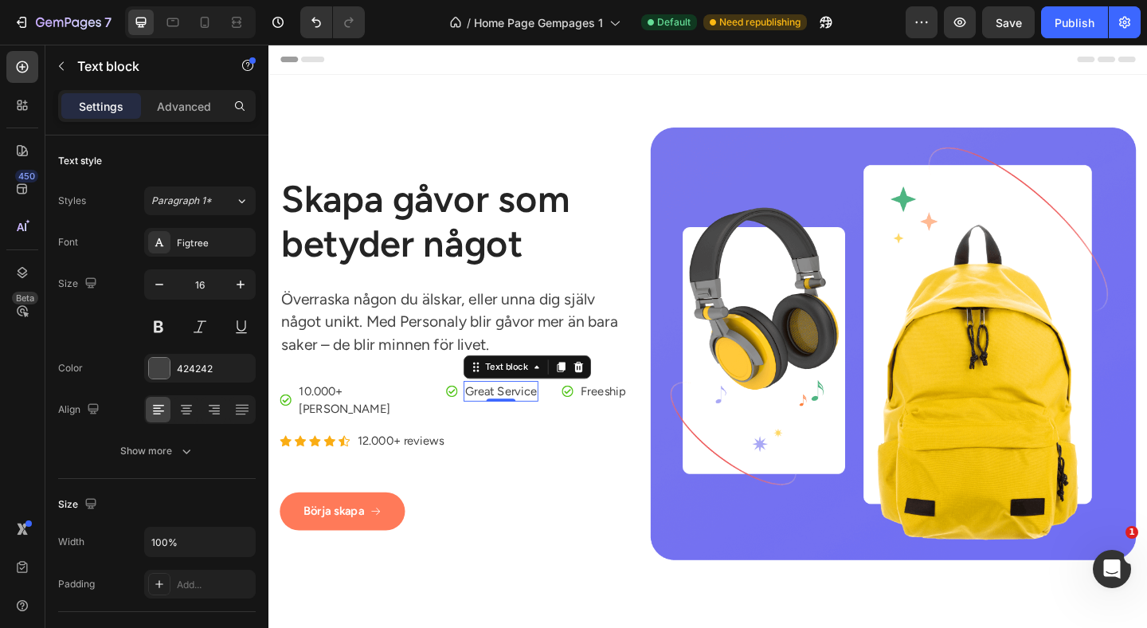
click at [504, 431] on p "Great Service" at bounding box center [521, 421] width 78 height 19
click at [533, 431] on p "Great Service" at bounding box center [521, 421] width 78 height 19
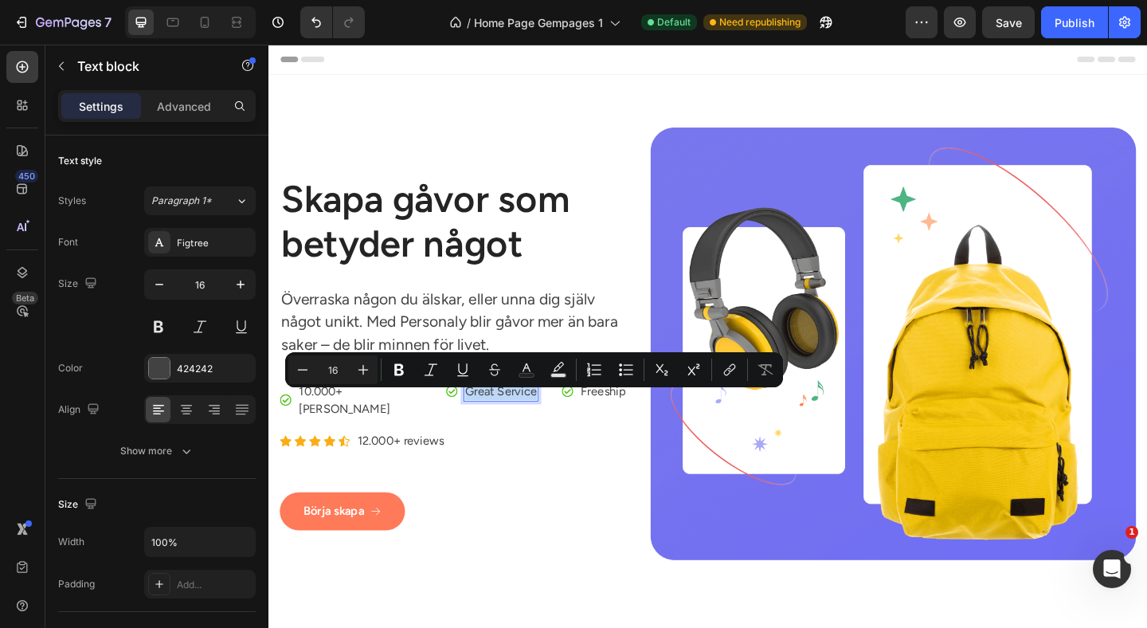
click at [533, 431] on p "Great Service" at bounding box center [521, 421] width 78 height 19
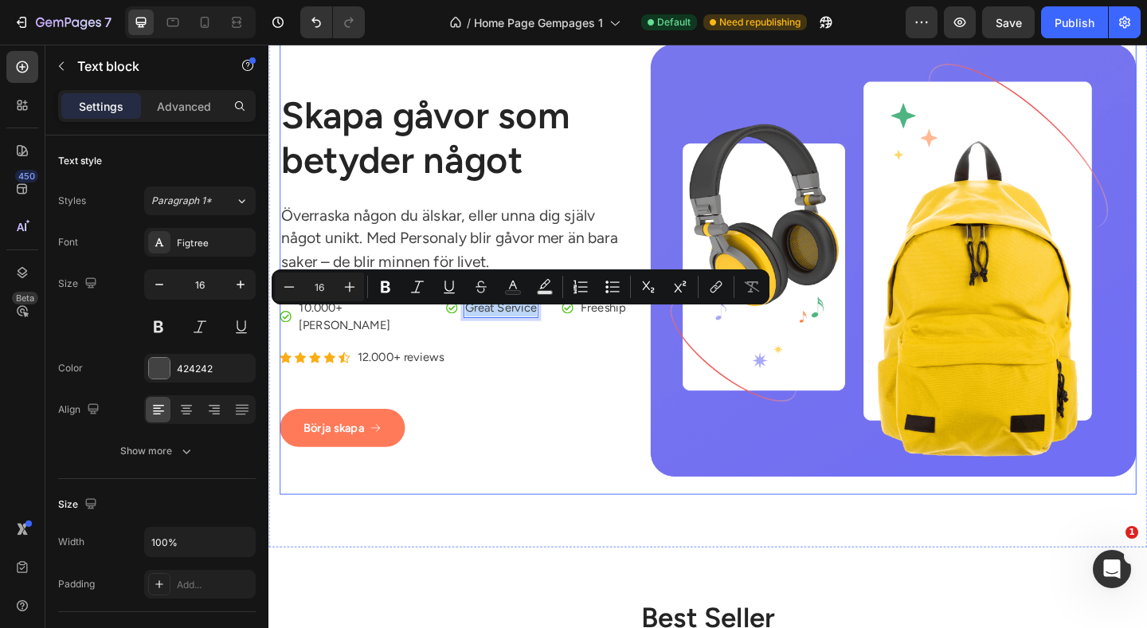
scroll to position [89, 0]
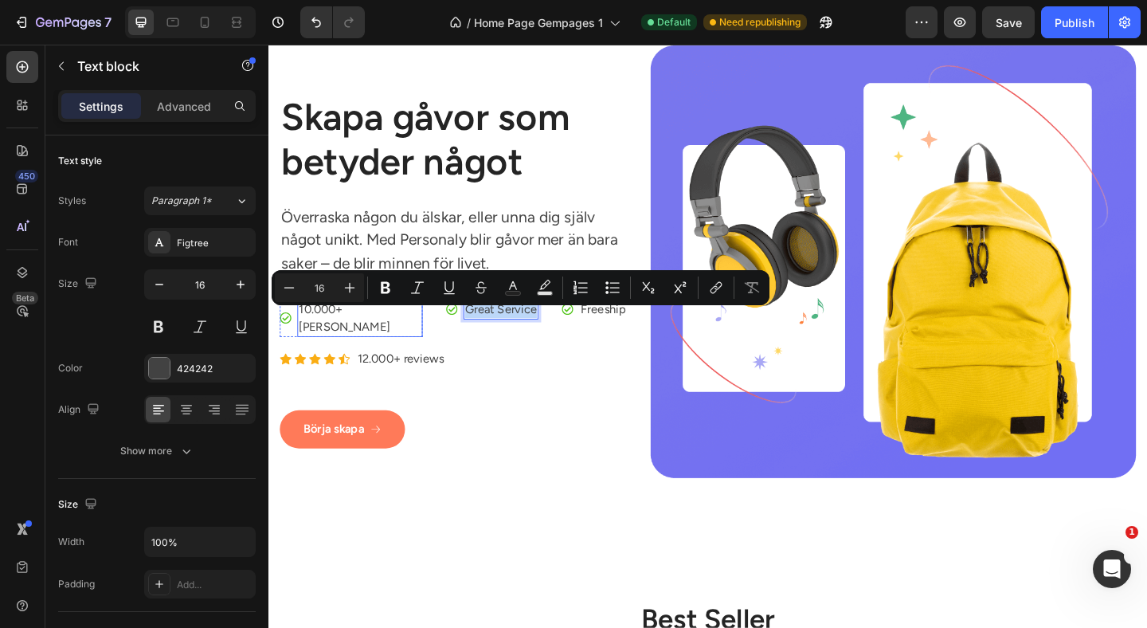
click at [375, 340] on p "10.000+ Nöjda Kunder" at bounding box center [367, 342] width 133 height 38
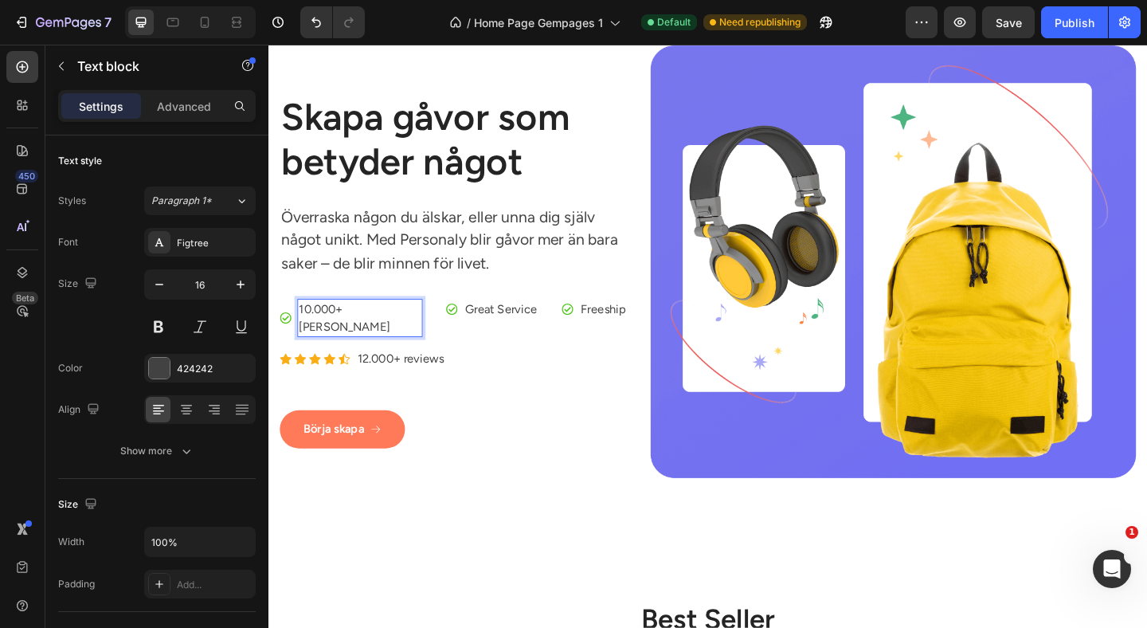
click at [386, 345] on p "10.000+ Nöjda Kunder" at bounding box center [367, 342] width 133 height 38
click at [428, 346] on p "10.000+ Nöjda Kunder" at bounding box center [367, 342] width 133 height 38
click at [502, 342] on p "Great Service" at bounding box center [521, 332] width 78 height 19
click at [511, 342] on p "Great Service" at bounding box center [521, 332] width 78 height 19
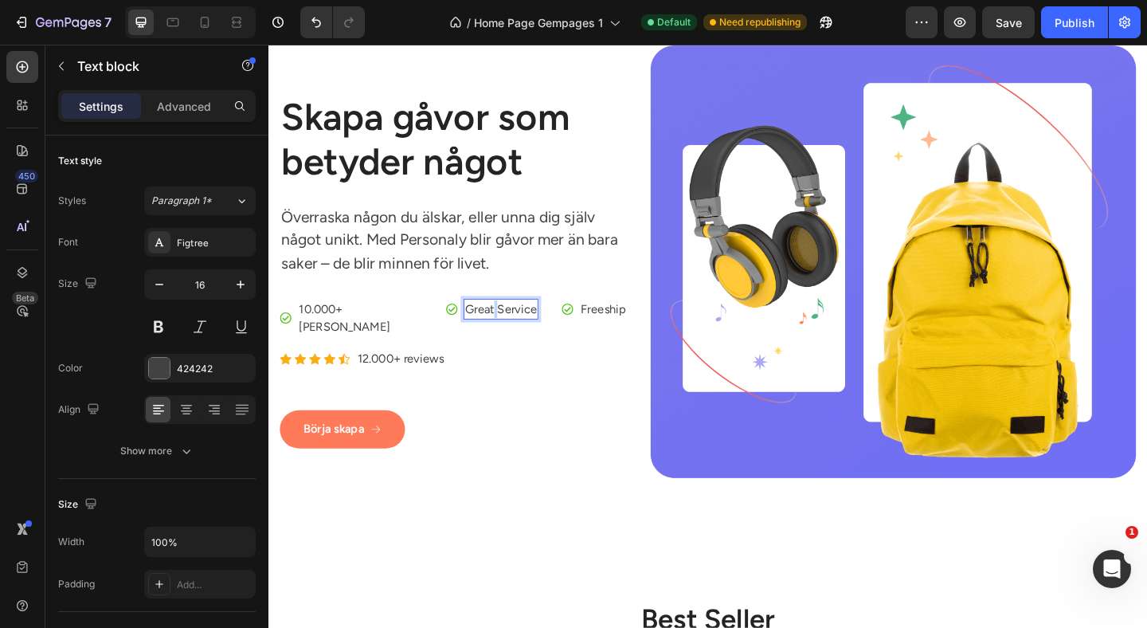
click at [511, 342] on p "Great Service" at bounding box center [521, 332] width 78 height 19
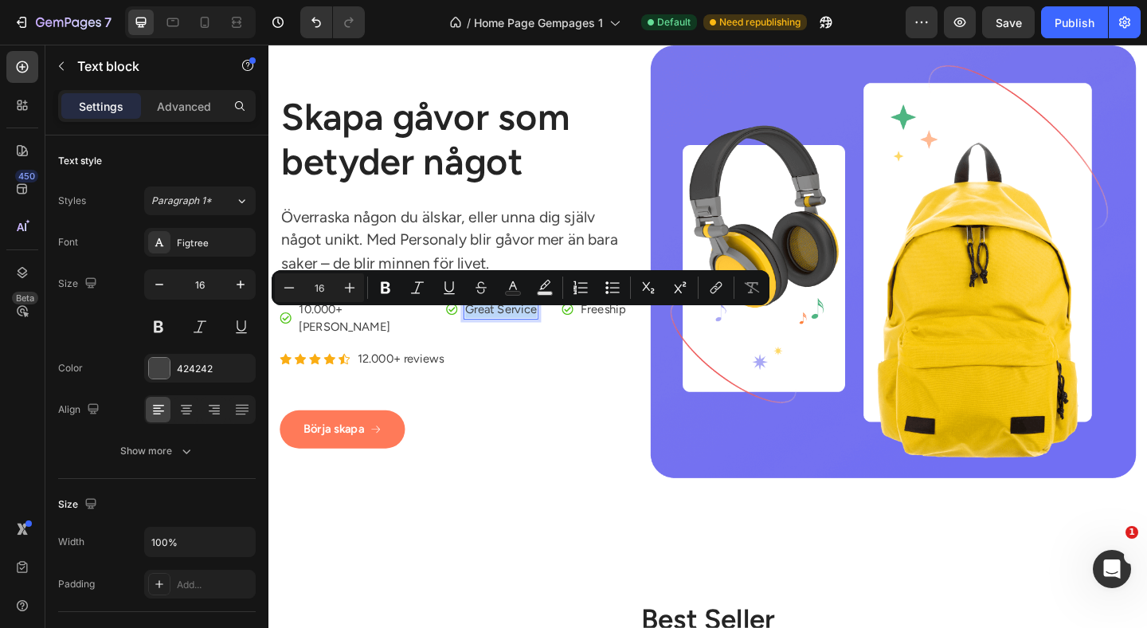
click at [511, 342] on p "Great Service" at bounding box center [521, 332] width 78 height 19
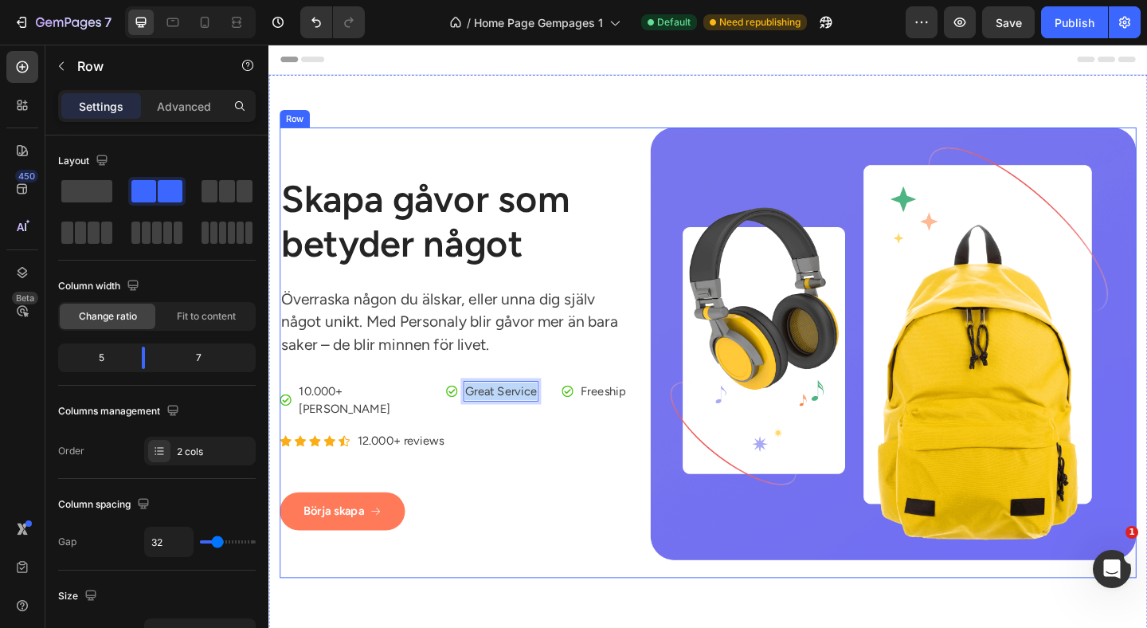
click at [599, 444] on div "Image Skapa gåvor som betyder något Heading Överraska någon du älskar, eller un…" at bounding box center [469, 380] width 378 height 490
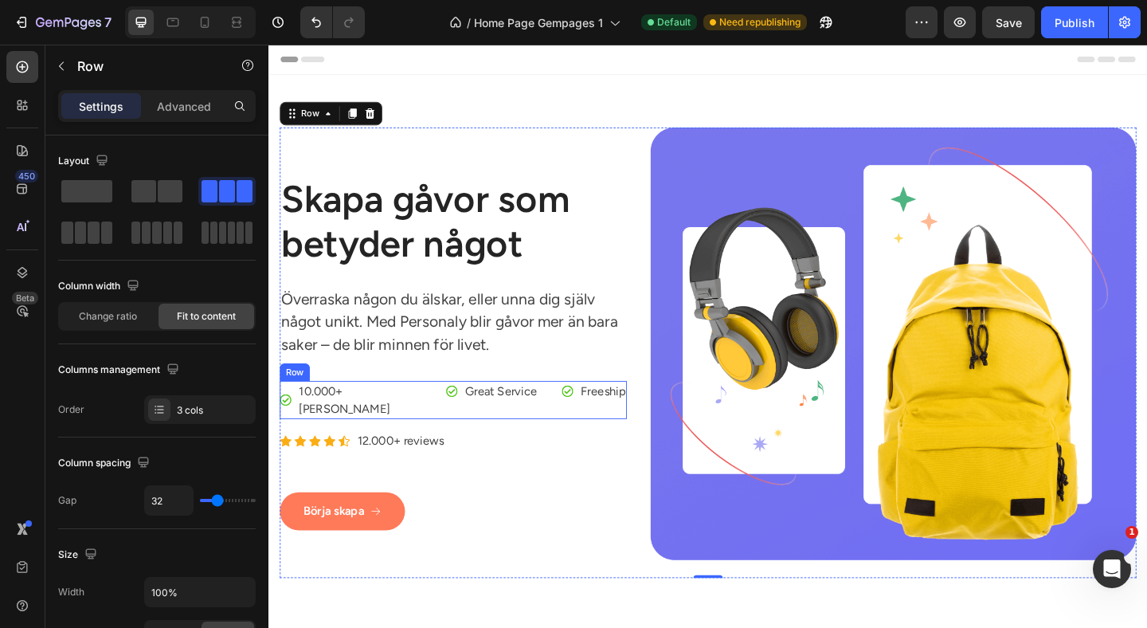
click at [574, 430] on div "Icon 10.000+ Nöjda Kunder Text block Icon List Icon Great Service Text block Ic…" at bounding box center [469, 430] width 378 height 41
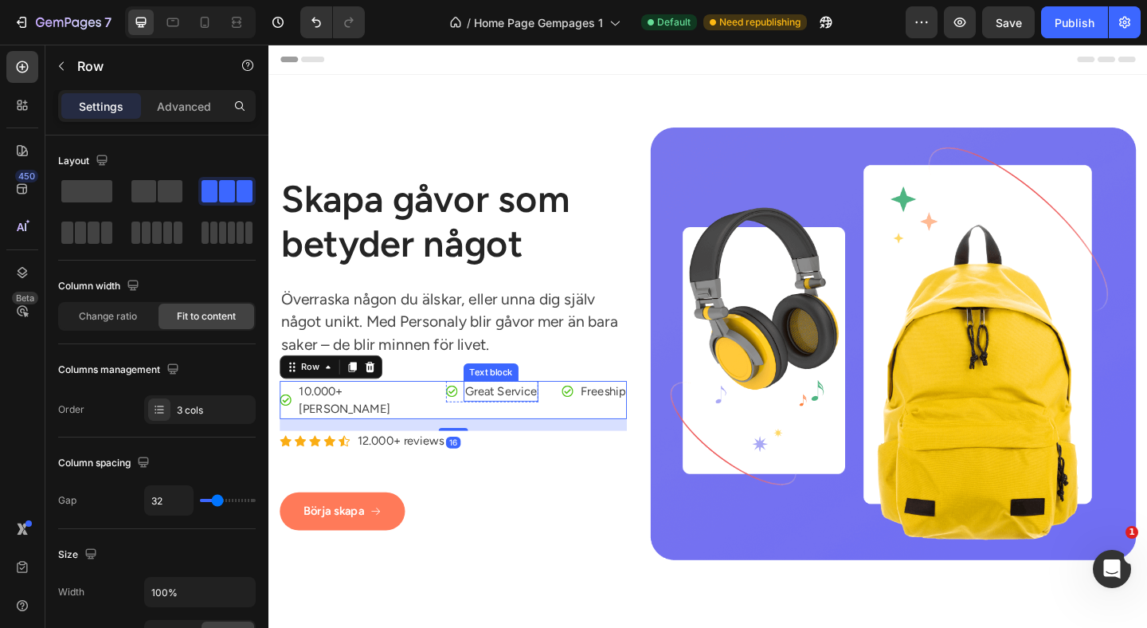
click at [501, 431] on p "Great Service" at bounding box center [521, 421] width 78 height 19
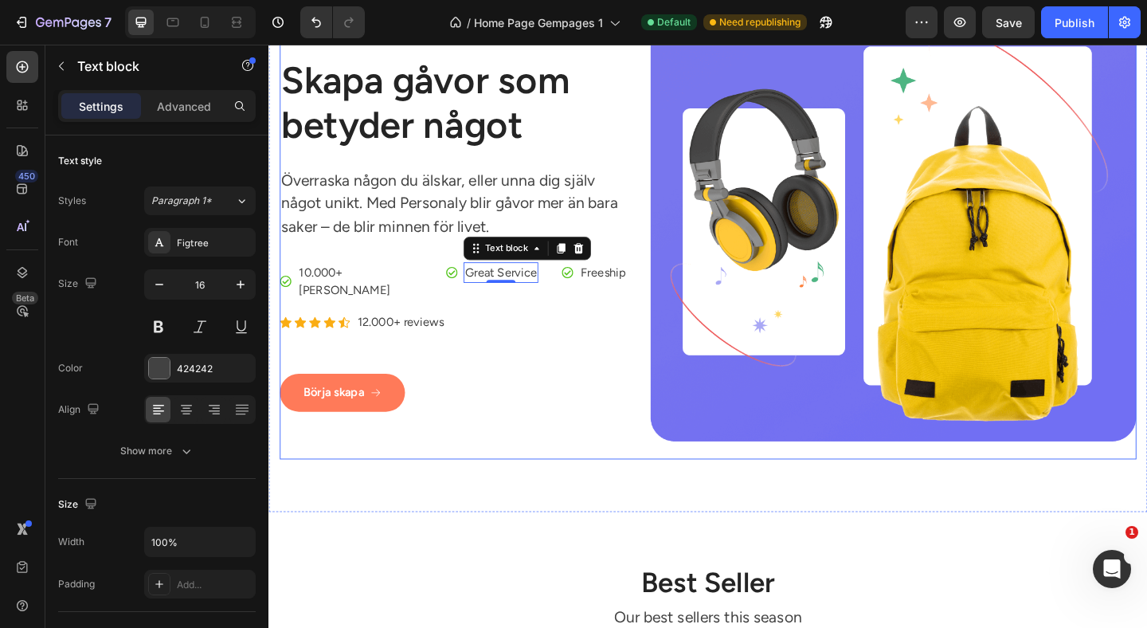
scroll to position [131, 0]
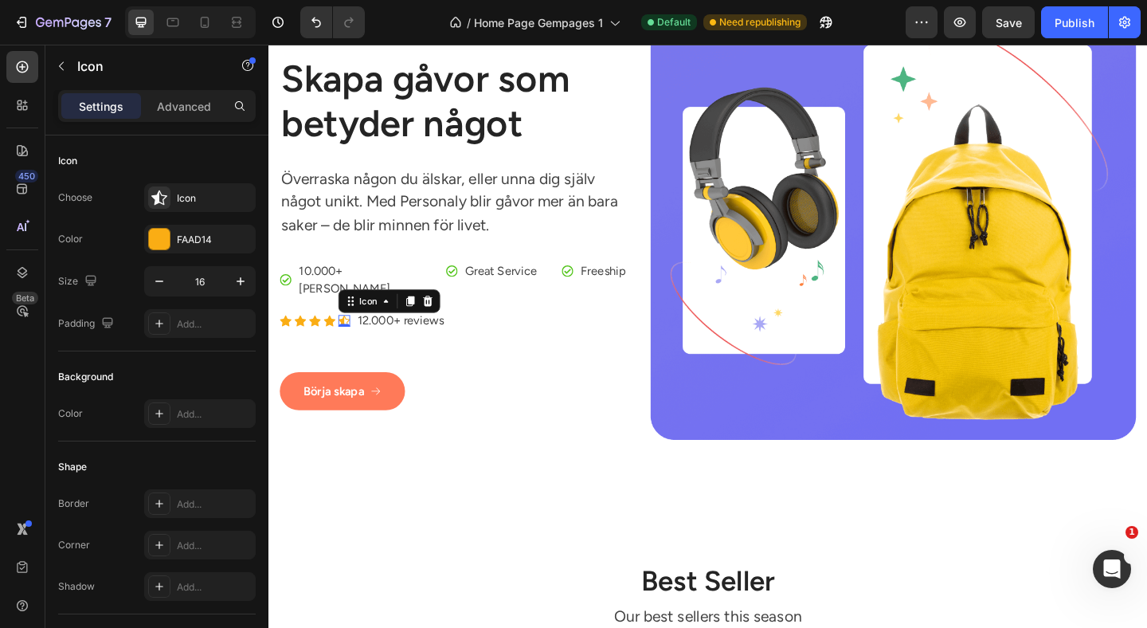
click at [353, 339] on div "Icon 0" at bounding box center [350, 345] width 13 height 13
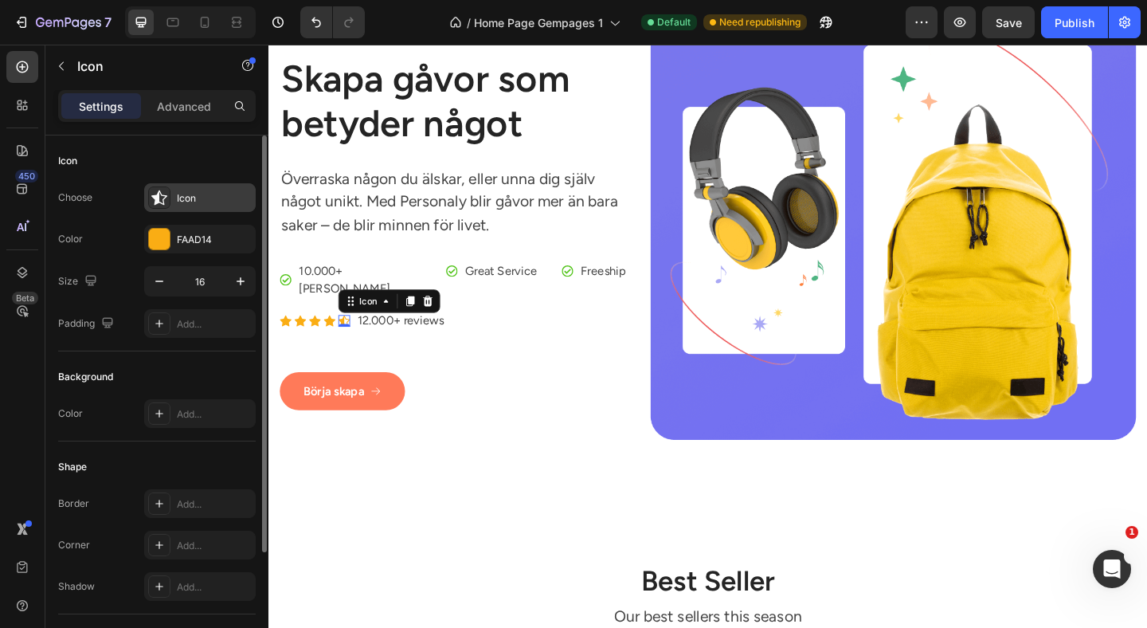
click at [174, 193] on div "Icon" at bounding box center [200, 197] width 112 height 29
click at [194, 166] on div "Icon" at bounding box center [157, 160] width 198 height 25
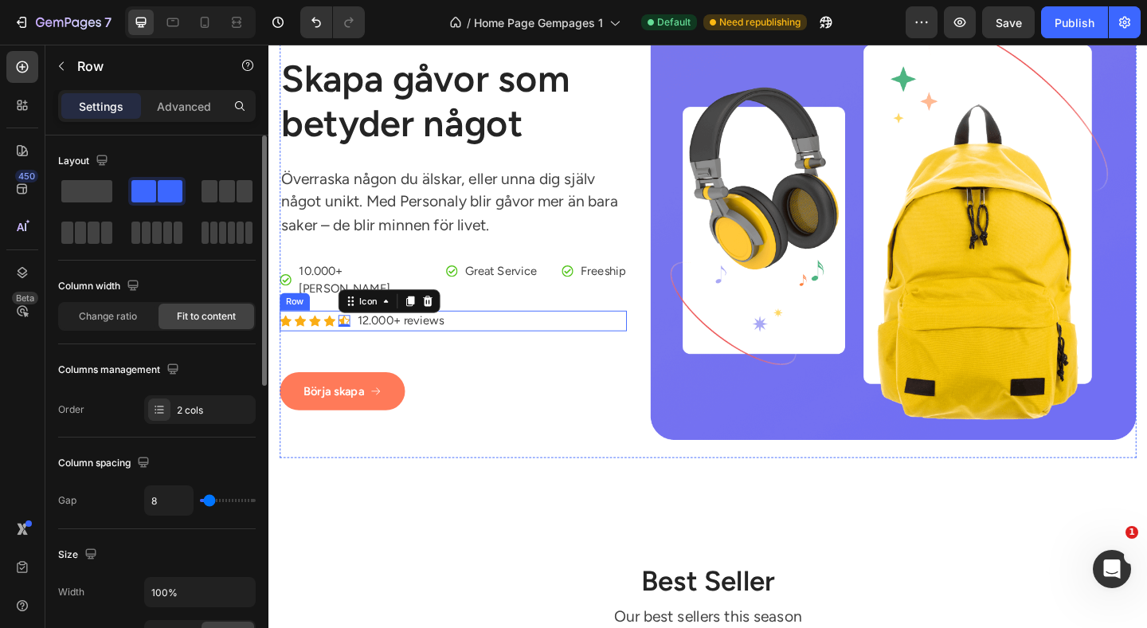
click at [488, 336] on div "Icon Icon Icon Icon Icon 0 Icon List Hoz 12.000+ reviews Text block Row" at bounding box center [469, 345] width 378 height 22
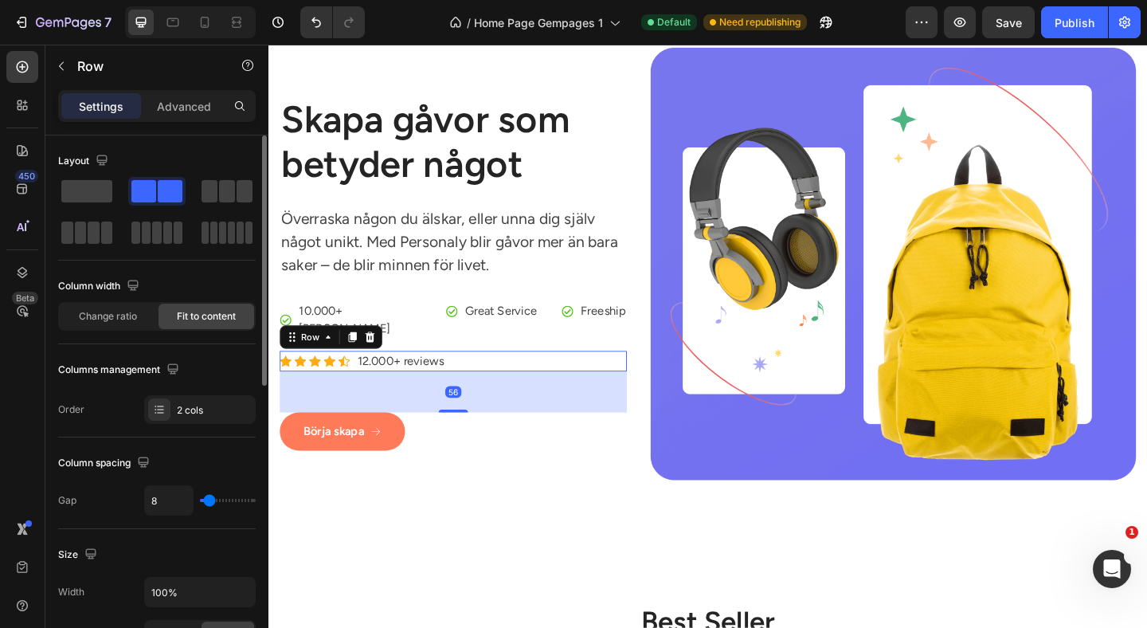
scroll to position [71, 0]
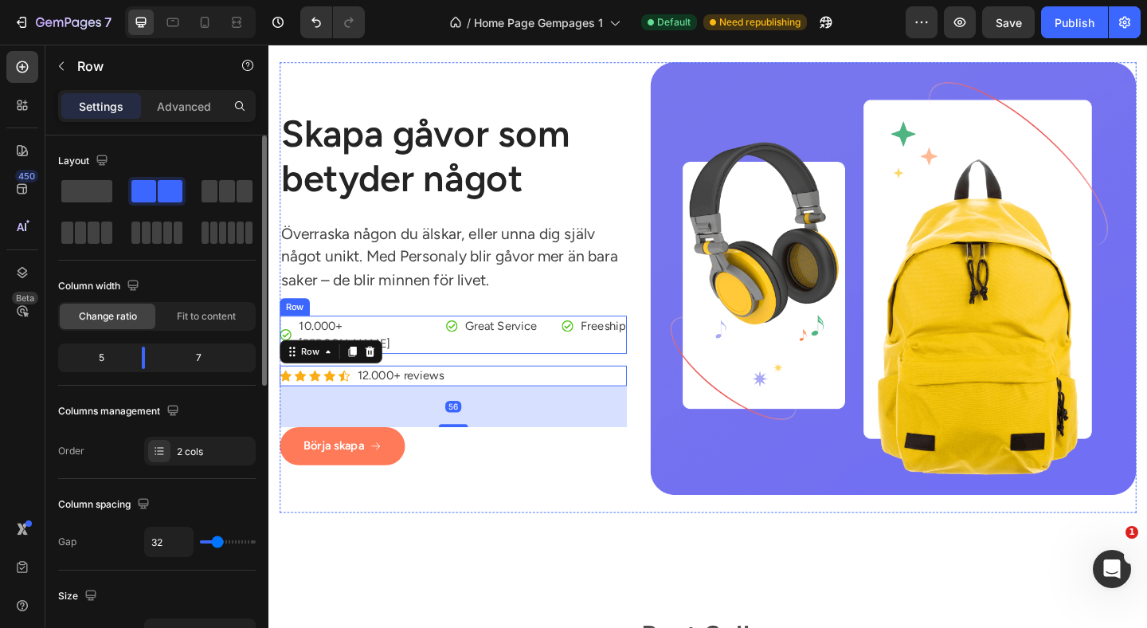
click at [431, 375] on div "Image Skapa gåvor som betyder något Heading Överraska någon du älskar, eller un…" at bounding box center [469, 309] width 378 height 490
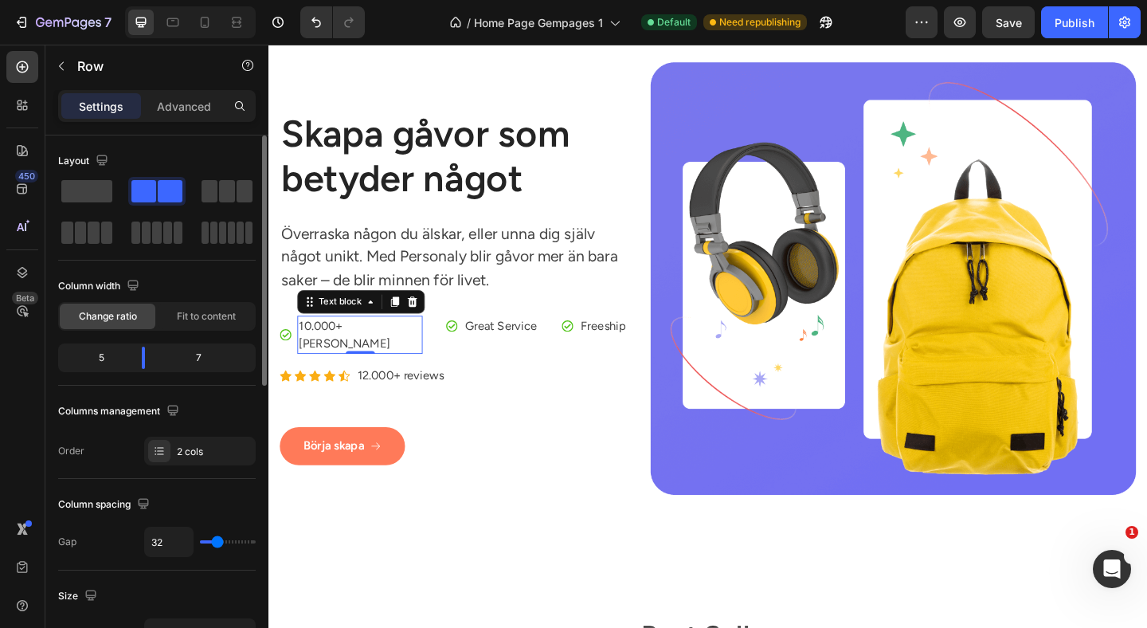
click at [384, 366] on p "10.000+ Nöjda Kunder" at bounding box center [367, 360] width 133 height 38
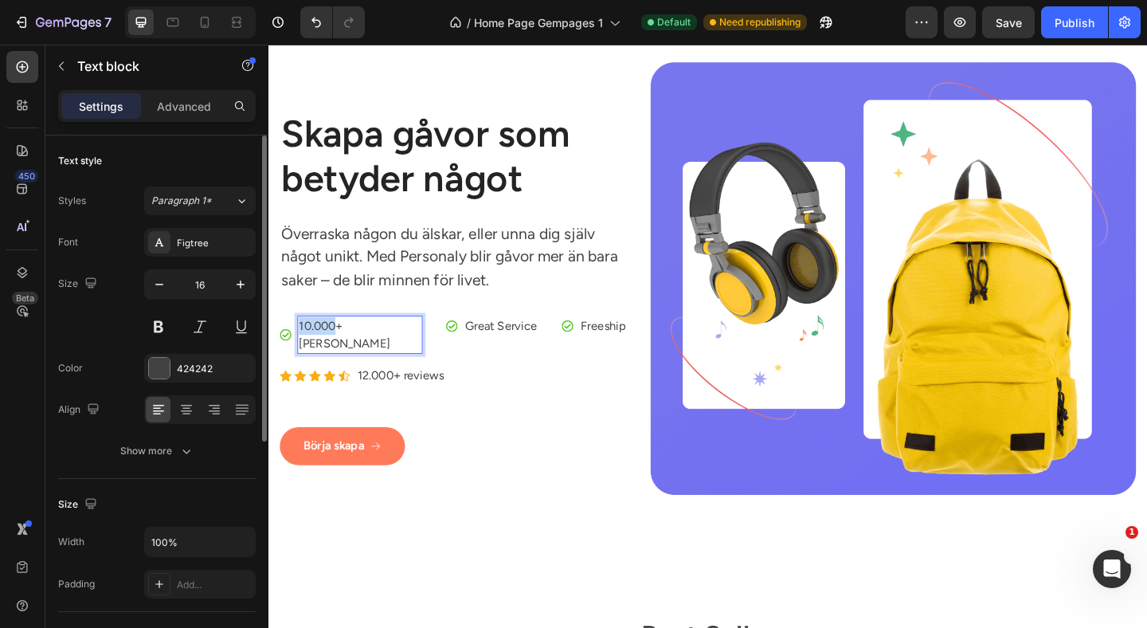
click at [323, 363] on p "10.000+ Nöjda Kunder" at bounding box center [367, 360] width 133 height 38
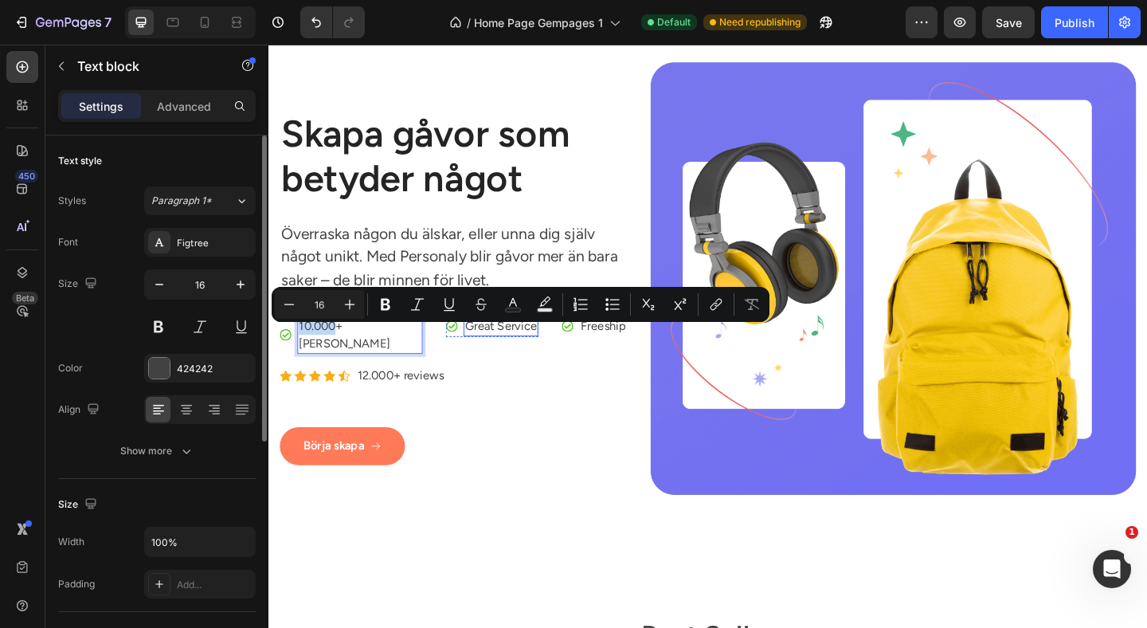
click at [526, 360] on p "Great Service" at bounding box center [521, 350] width 78 height 19
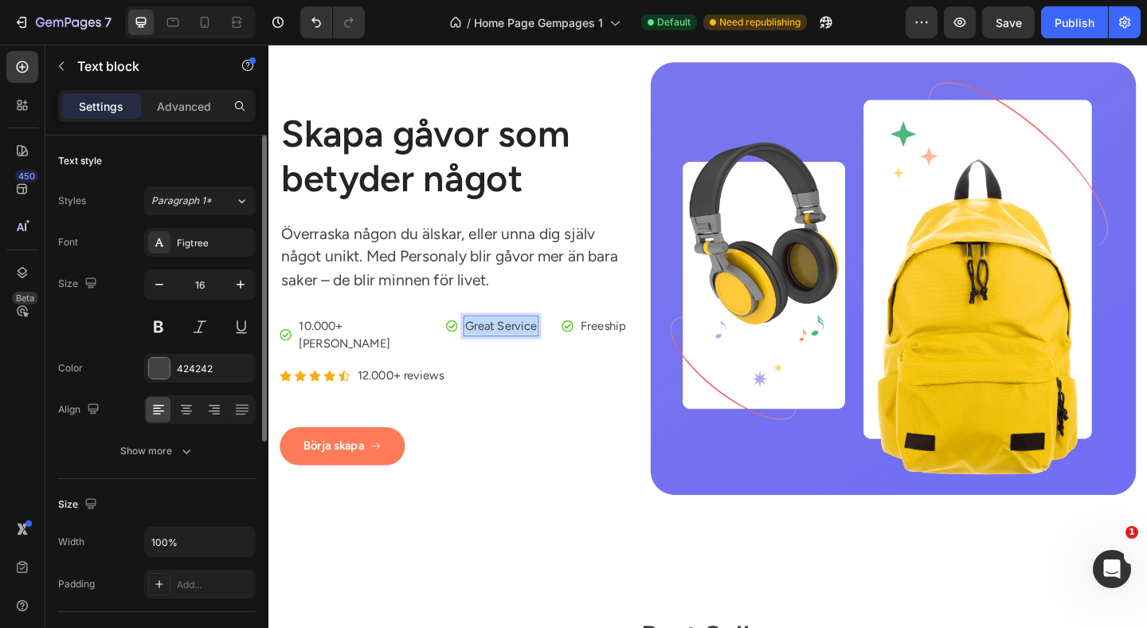
click at [526, 360] on p "Great Service" at bounding box center [521, 350] width 78 height 19
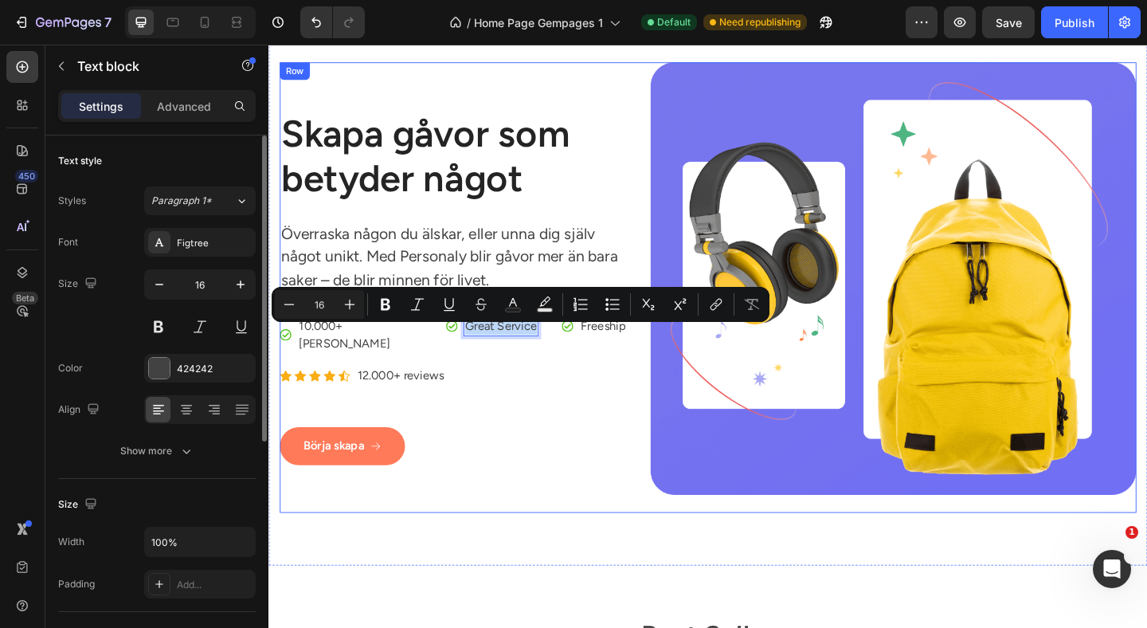
scroll to position [0, 0]
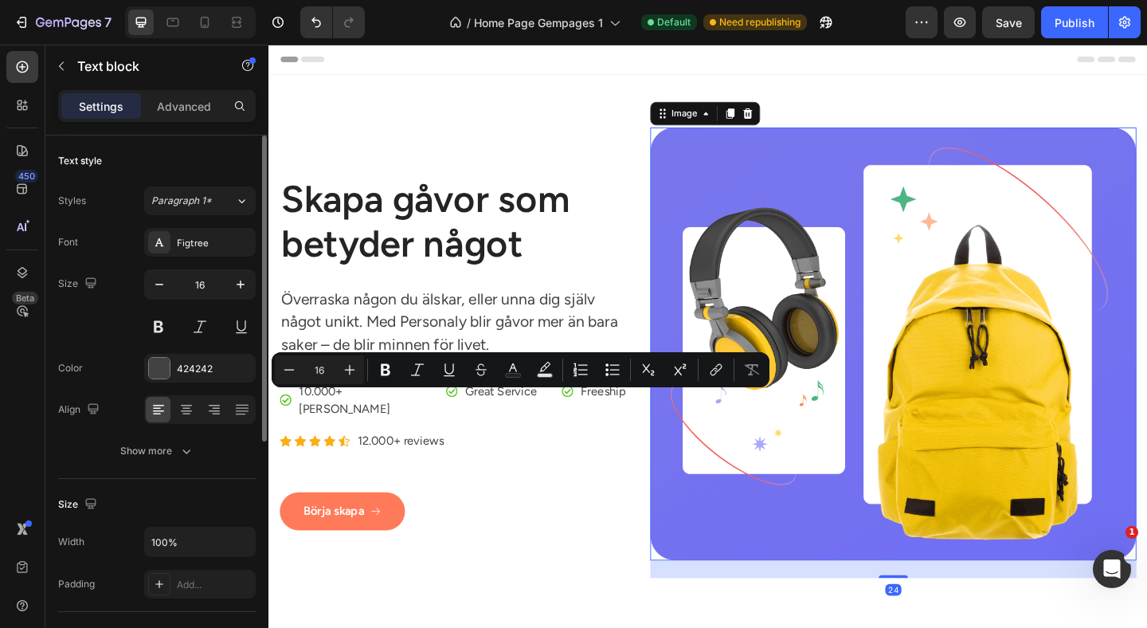
click at [782, 456] on img at bounding box center [947, 370] width 529 height 471
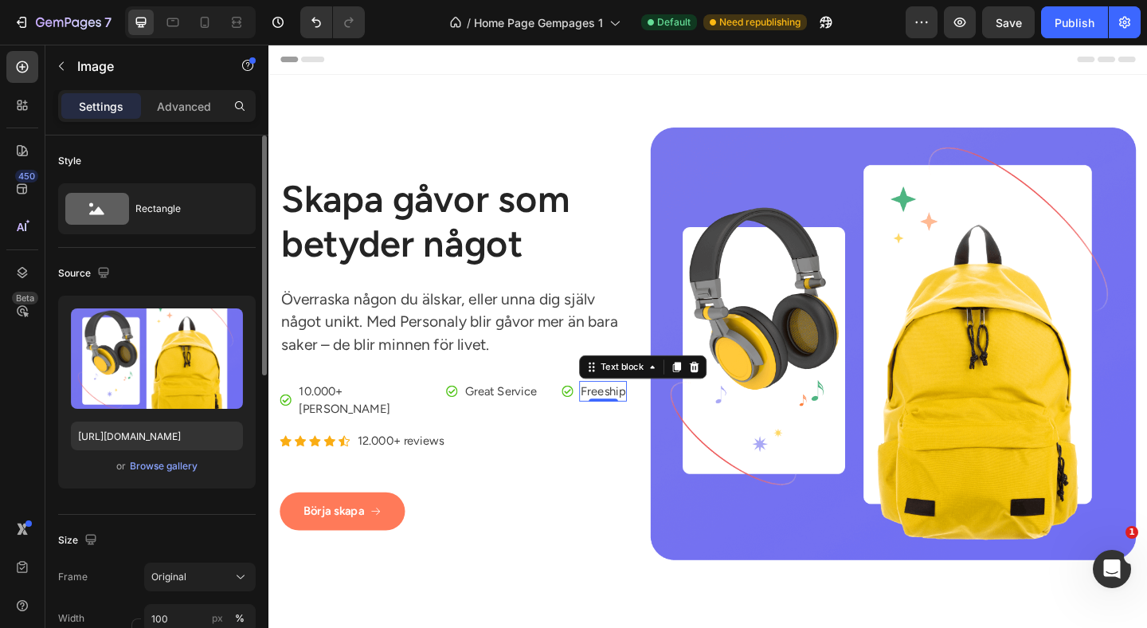
click at [644, 423] on p "Freeship" at bounding box center [632, 421] width 49 height 19
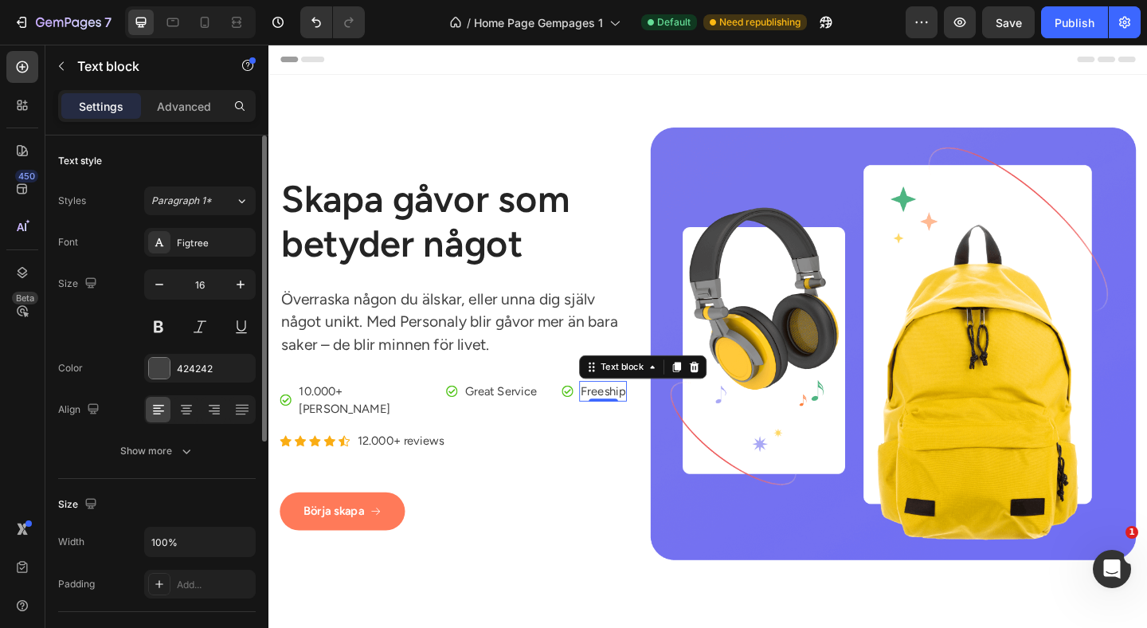
click at [686, 429] on img at bounding box center [947, 370] width 529 height 471
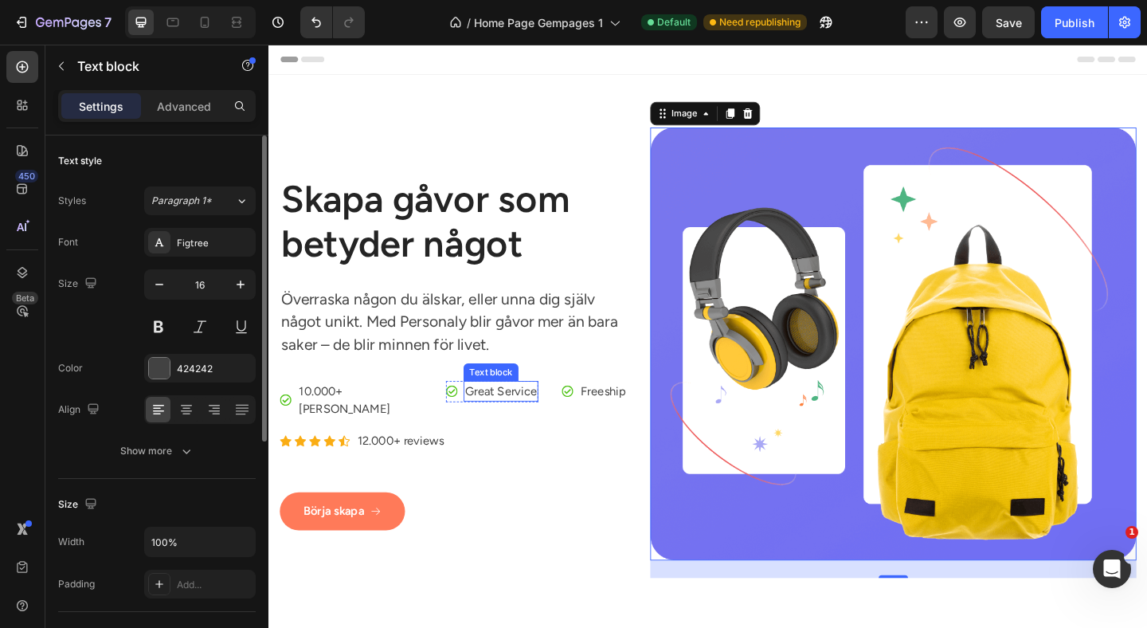
click at [527, 431] on p "Great Service" at bounding box center [521, 421] width 78 height 19
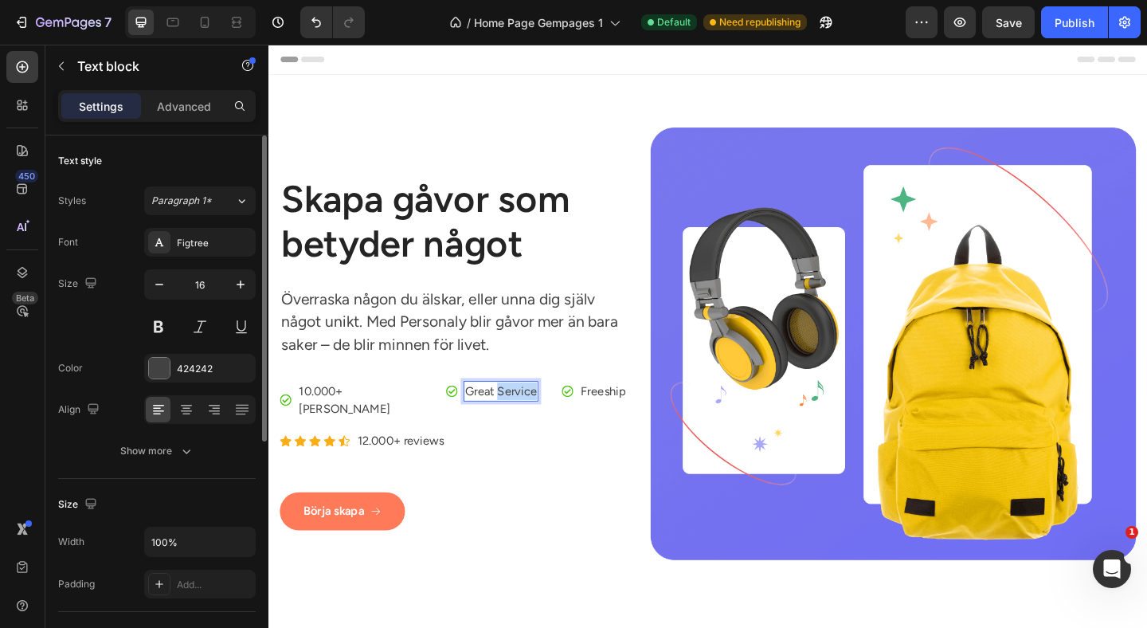
click at [528, 431] on p "Great Service" at bounding box center [521, 421] width 78 height 19
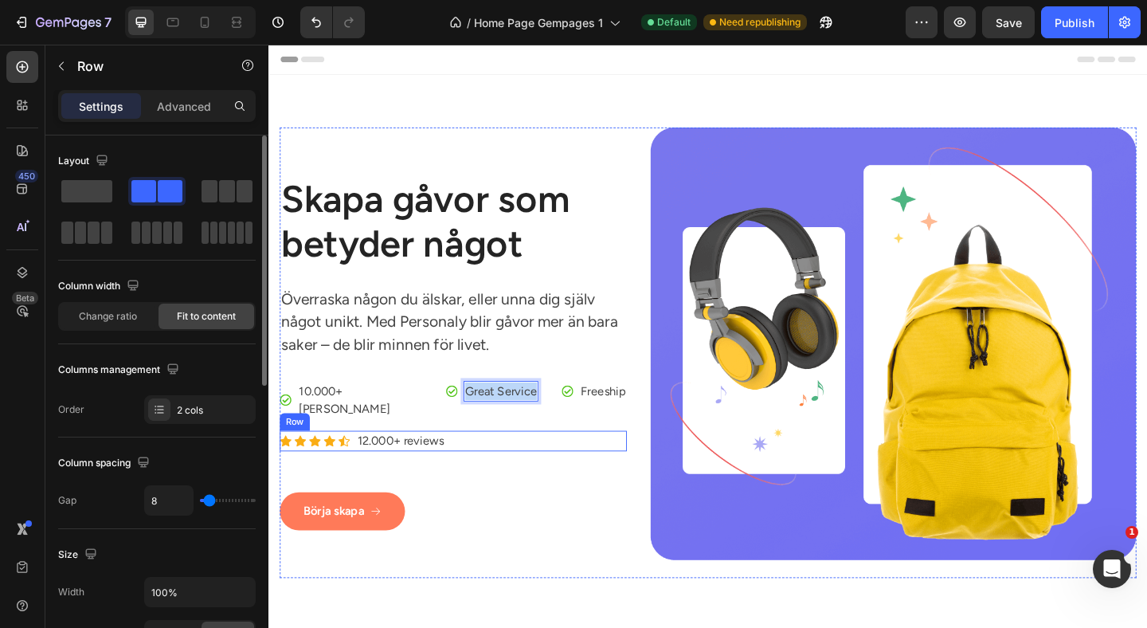
click at [470, 468] on div "Icon Icon Icon Icon Icon Icon List Hoz 12.000+ reviews Text block Row" at bounding box center [469, 475] width 378 height 22
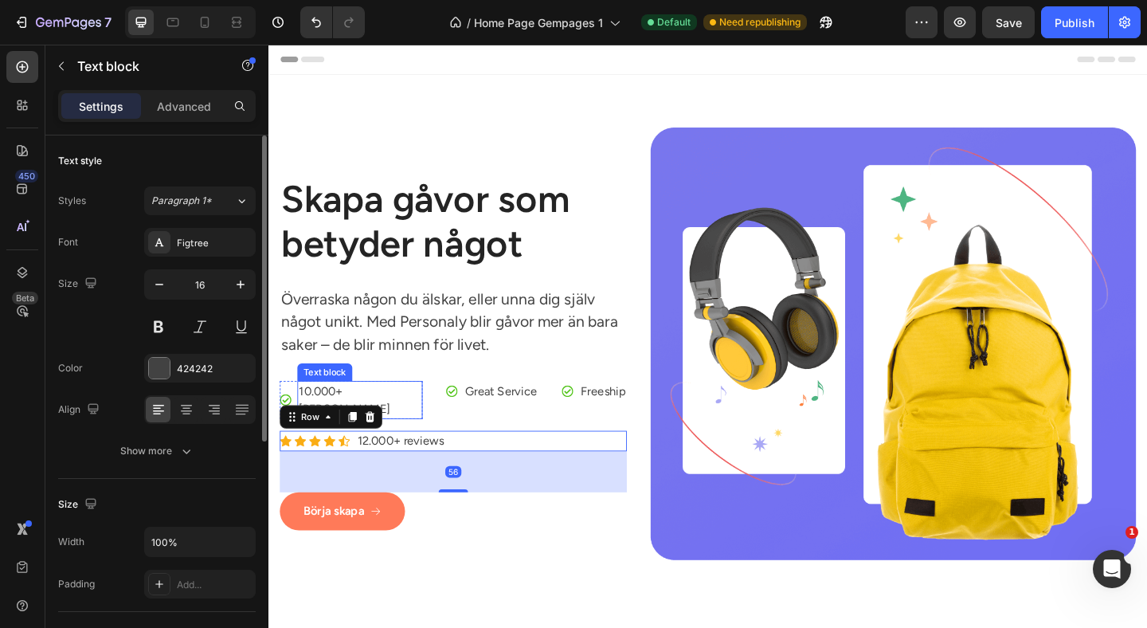
click at [422, 419] on div "10.000+ Nöjda Kunder" at bounding box center [367, 430] width 136 height 41
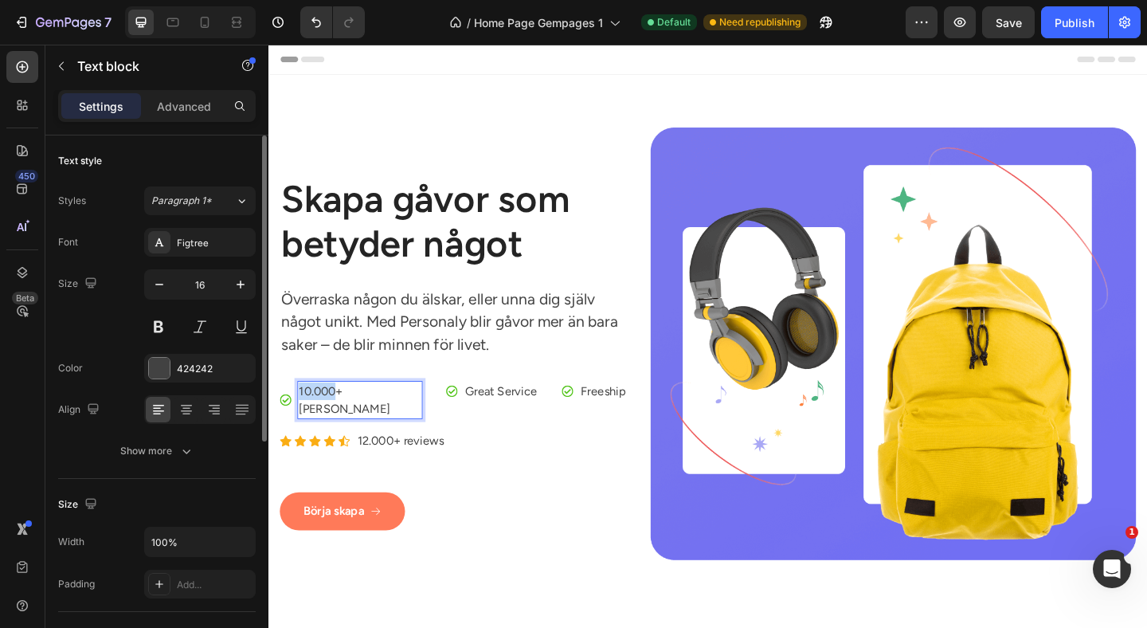
click at [311, 438] on p "10.000+ Nöjda Kunder" at bounding box center [367, 431] width 133 height 38
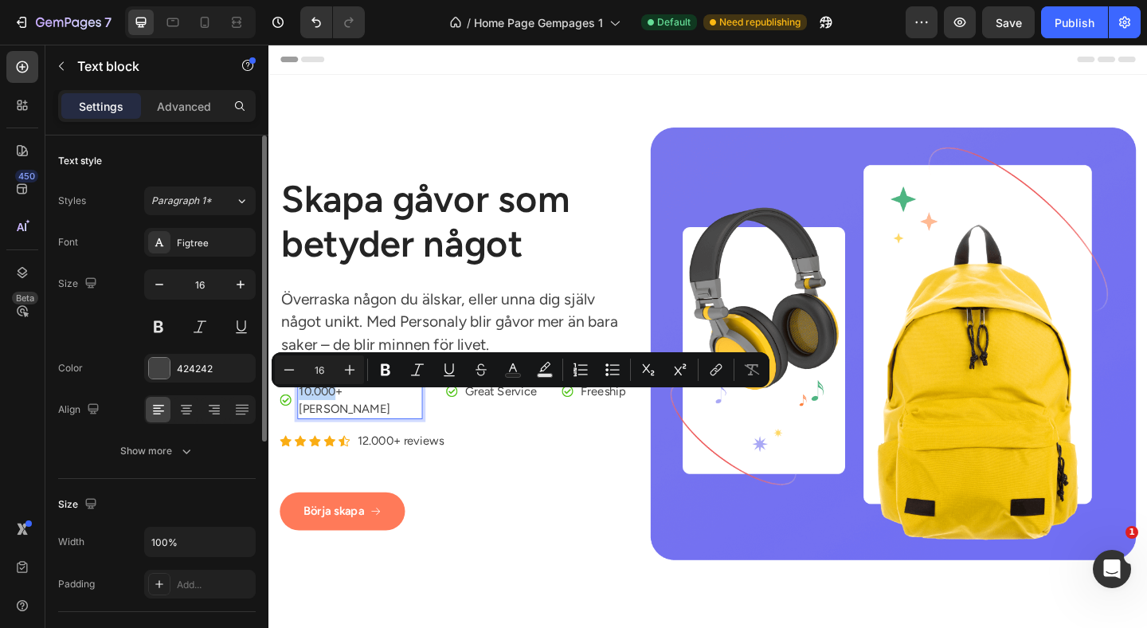
click at [311, 436] on p "10.000+ Nöjda Kunder" at bounding box center [367, 431] width 133 height 38
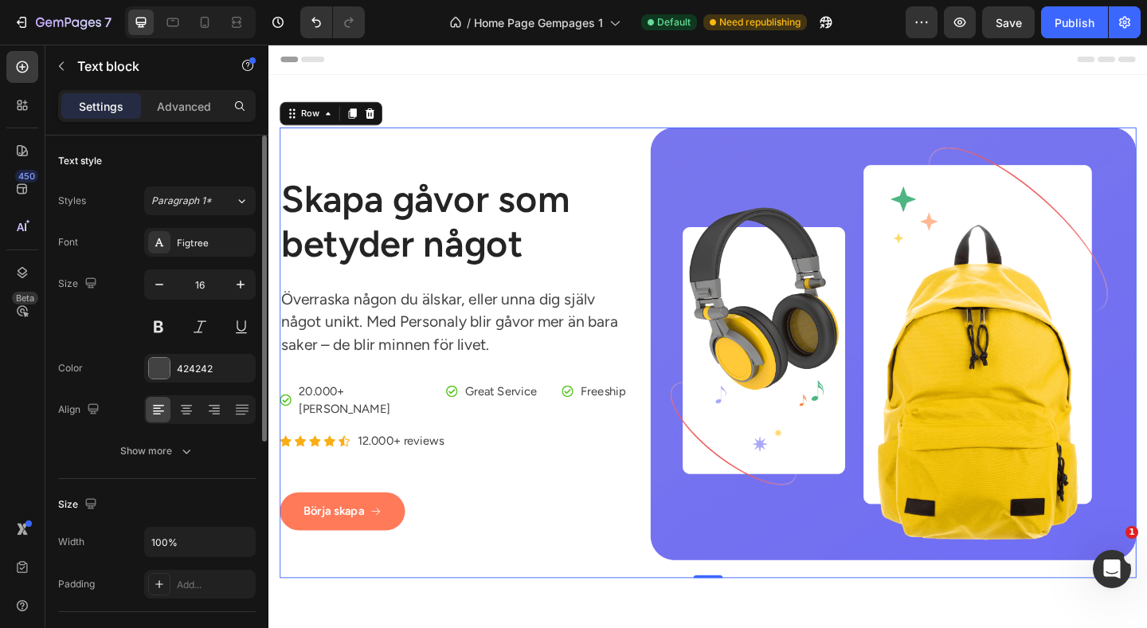
click at [520, 447] on div "Image Skapa gåvor som betyder något Heading Överraska någon du älskar, eller un…" at bounding box center [469, 380] width 378 height 490
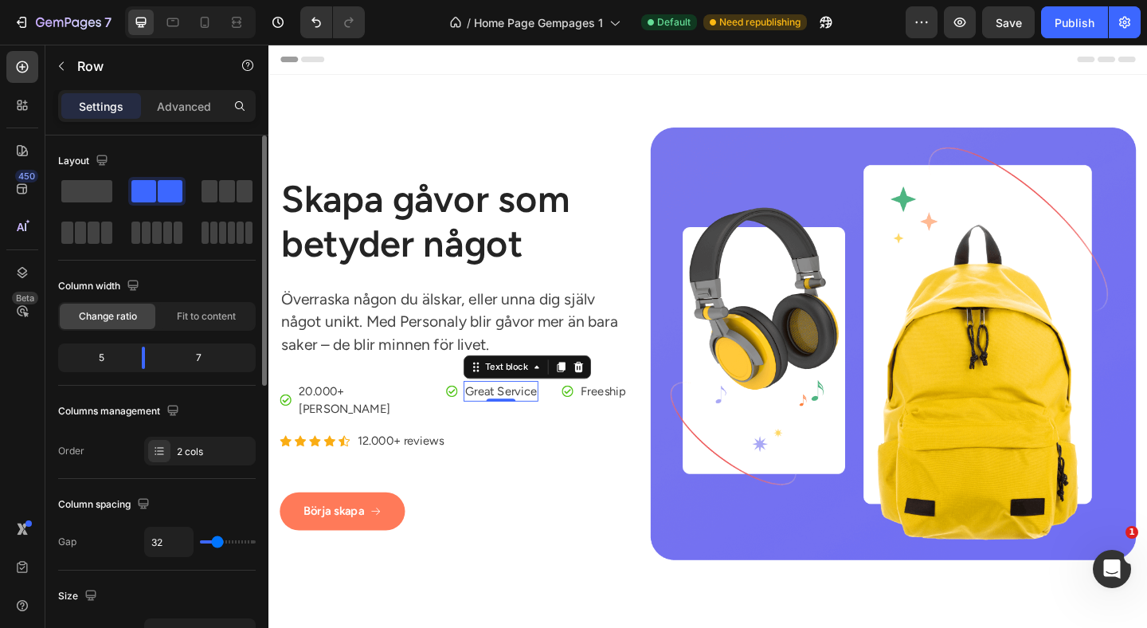
click at [530, 431] on p "Great Service" at bounding box center [521, 421] width 78 height 19
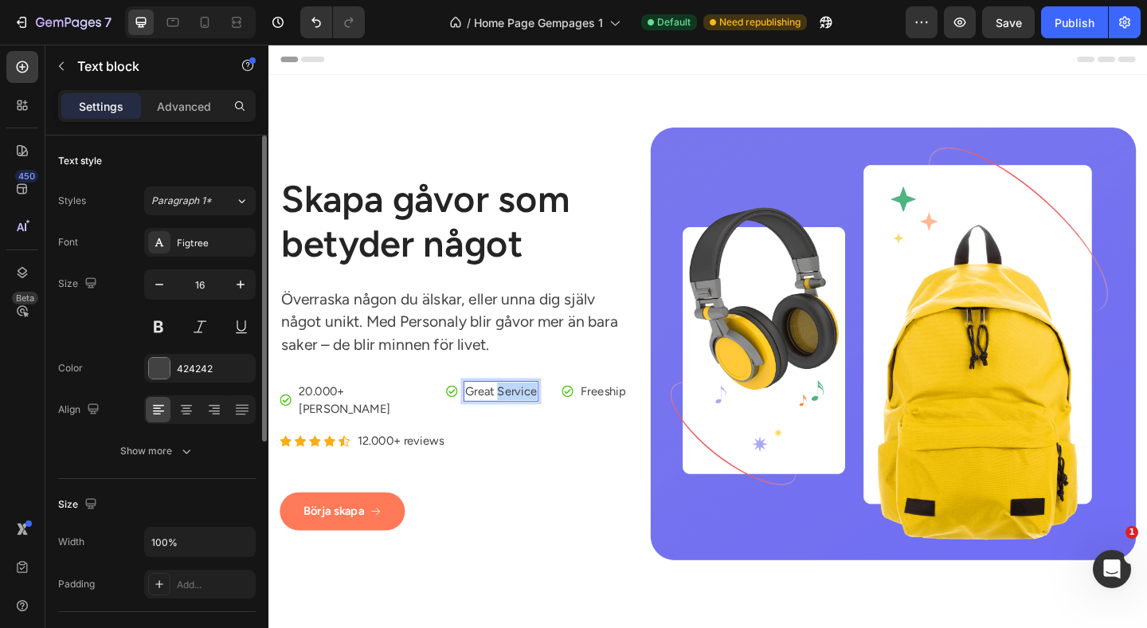
click at [533, 431] on p "Great Service" at bounding box center [521, 421] width 78 height 19
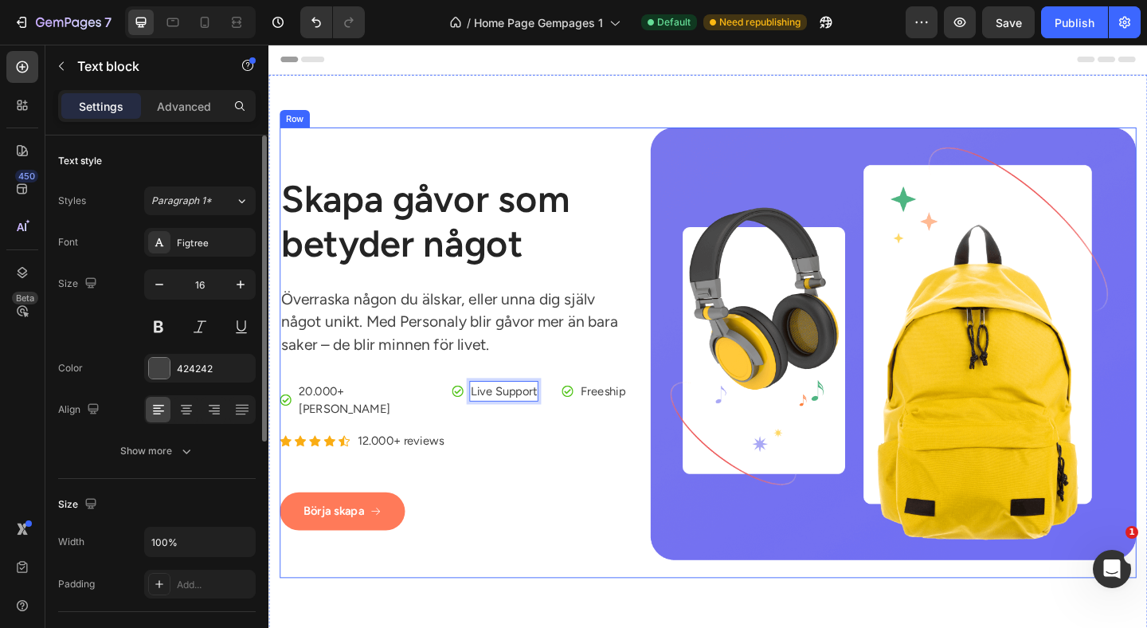
click at [639, 444] on div "Image Skapa gåvor som betyder något Heading Överraska någon du älskar, eller un…" at bounding box center [469, 380] width 378 height 490
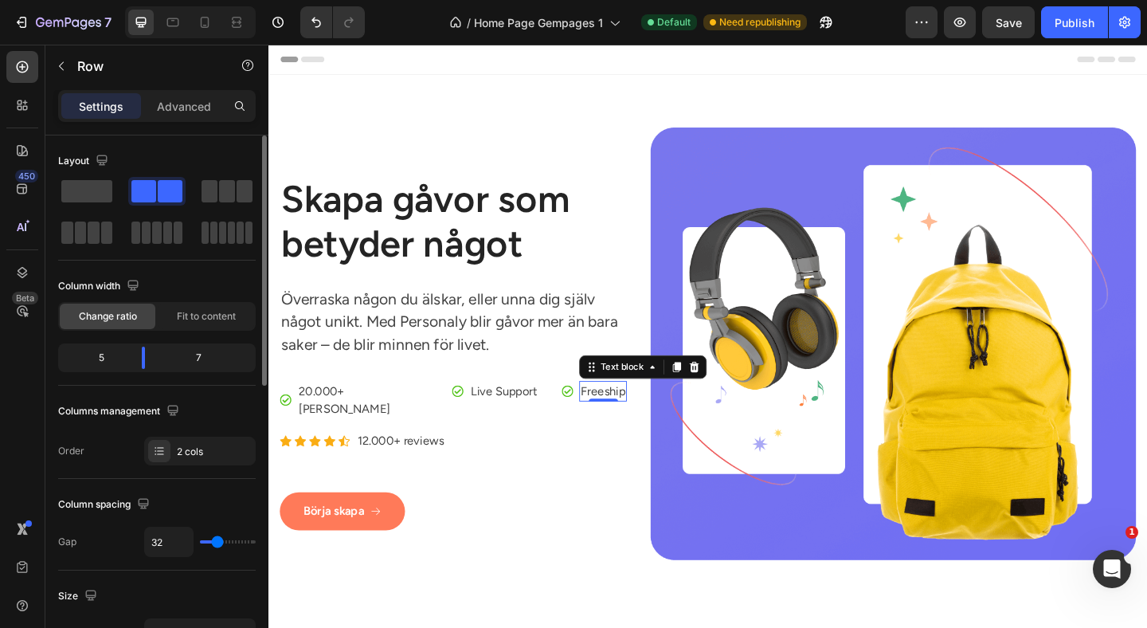
click at [640, 428] on p "Freeship" at bounding box center [632, 421] width 49 height 19
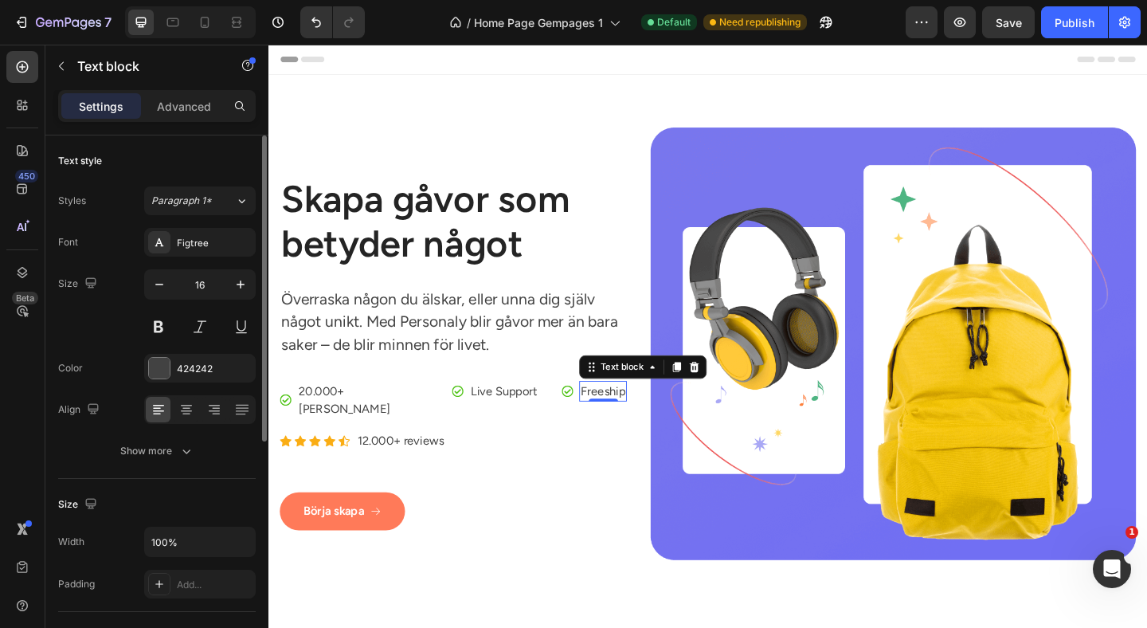
click at [640, 428] on p "Freeship" at bounding box center [632, 421] width 49 height 19
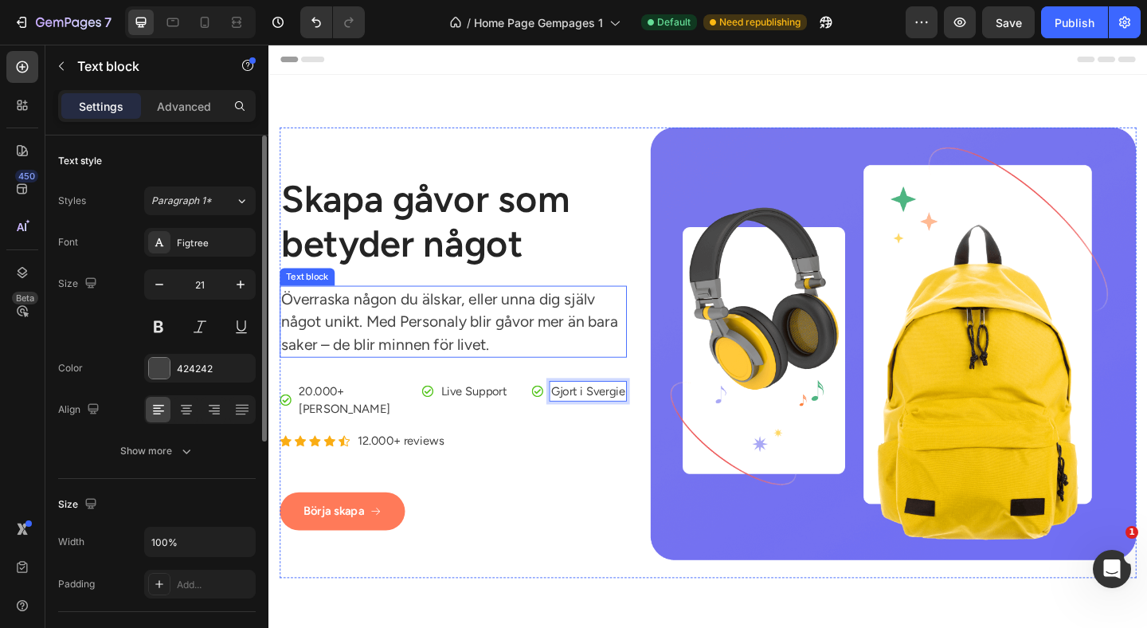
click at [638, 372] on p "Överraska någon du älskar, eller unna dig själv något unikt. Med Personaly blir…" at bounding box center [469, 346] width 374 height 76
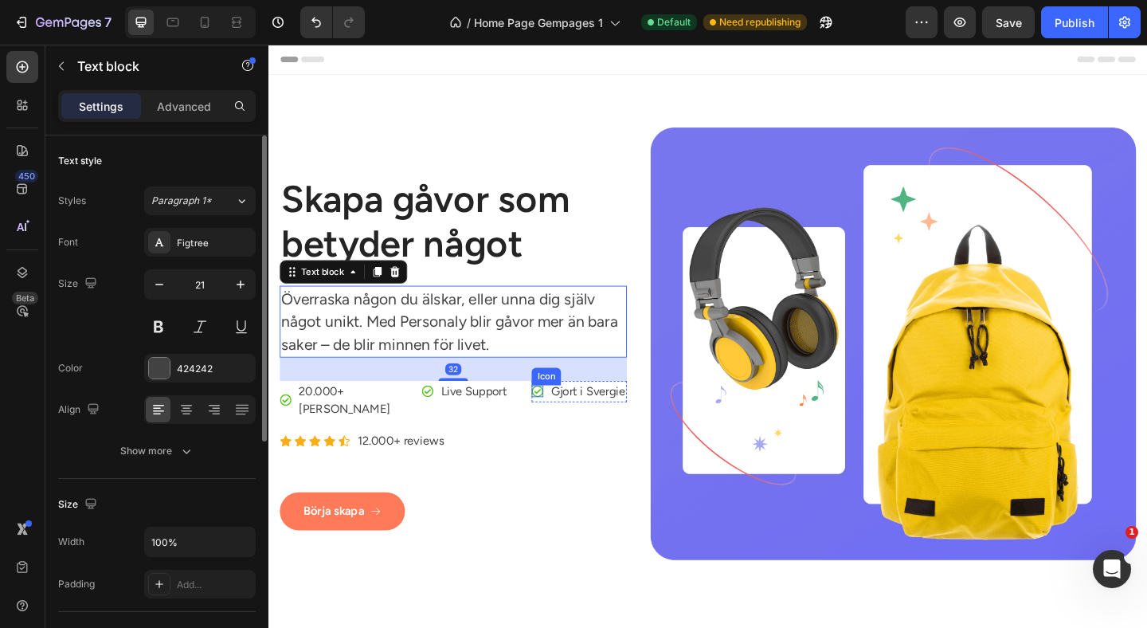
click at [546, 421] on div "Icon 20.000+ Nöjda Kunder Text block Icon List Icon Live Support Text block Ico…" at bounding box center [469, 430] width 378 height 41
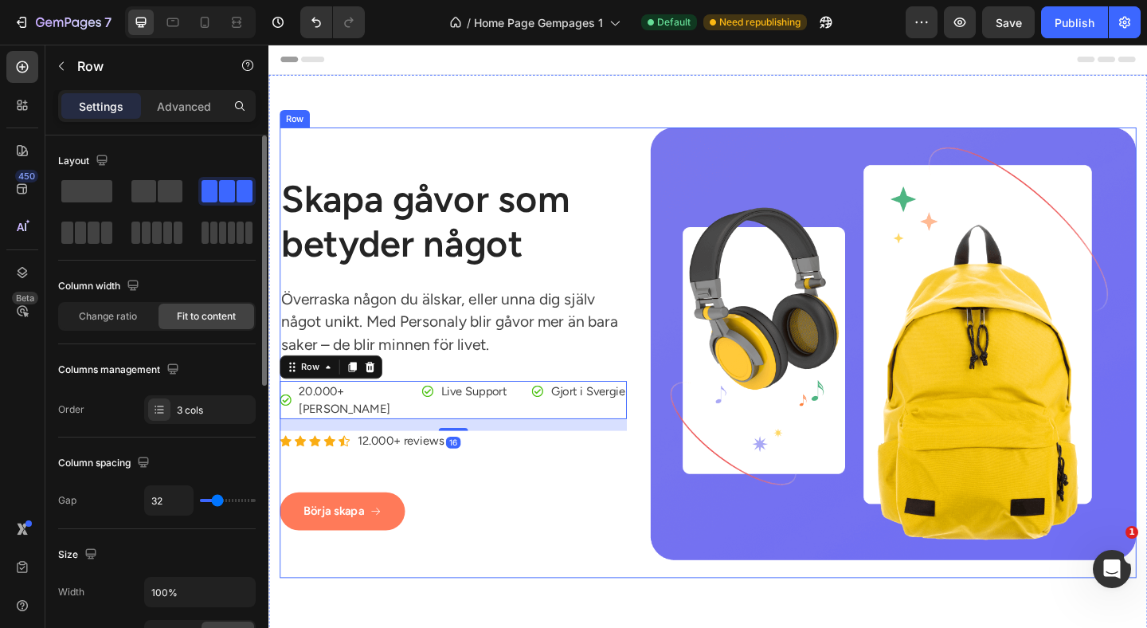
click at [562, 525] on div "Image Skapa gåvor som betyder något Heading Överraska någon du älskar, eller un…" at bounding box center [469, 380] width 378 height 490
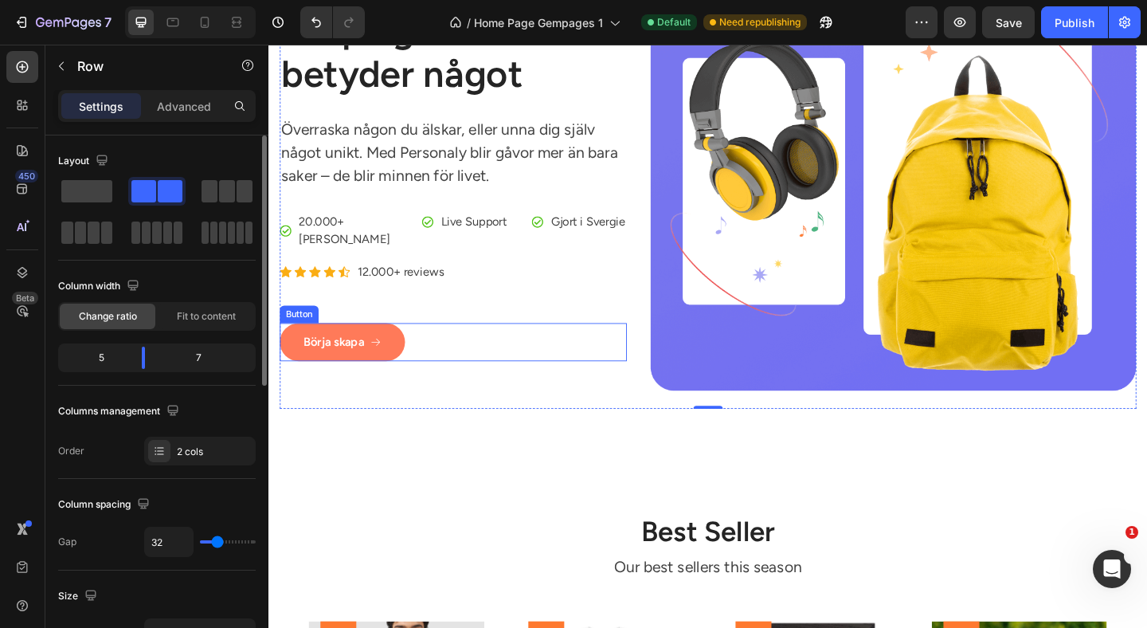
scroll to position [179, 0]
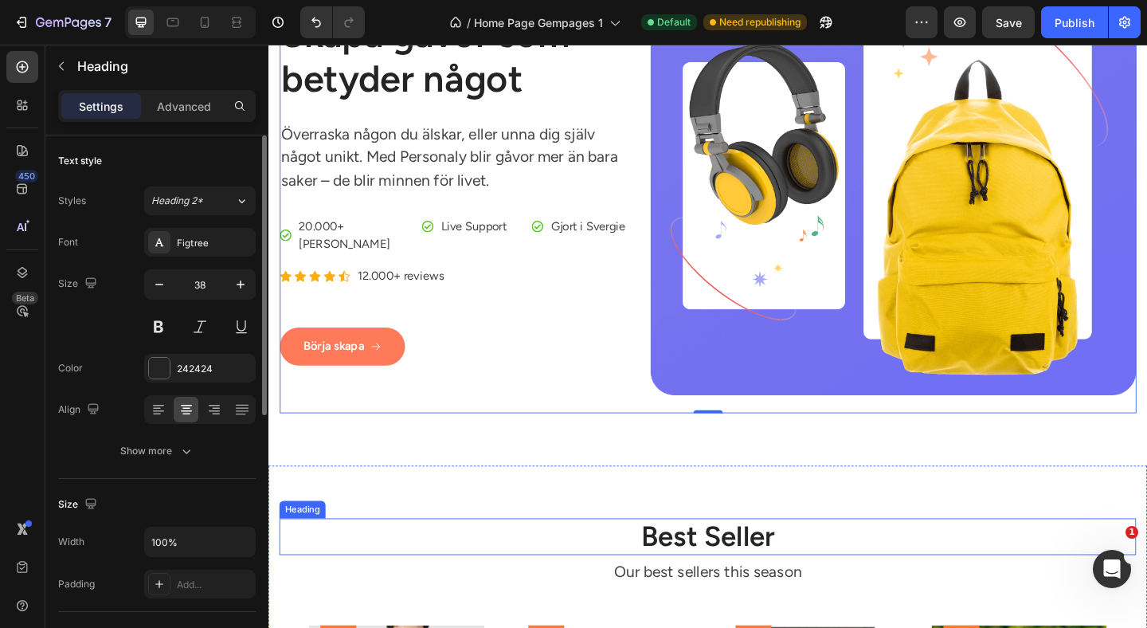
click at [614, 582] on p "Best Seller" at bounding box center [746, 580] width 929 height 37
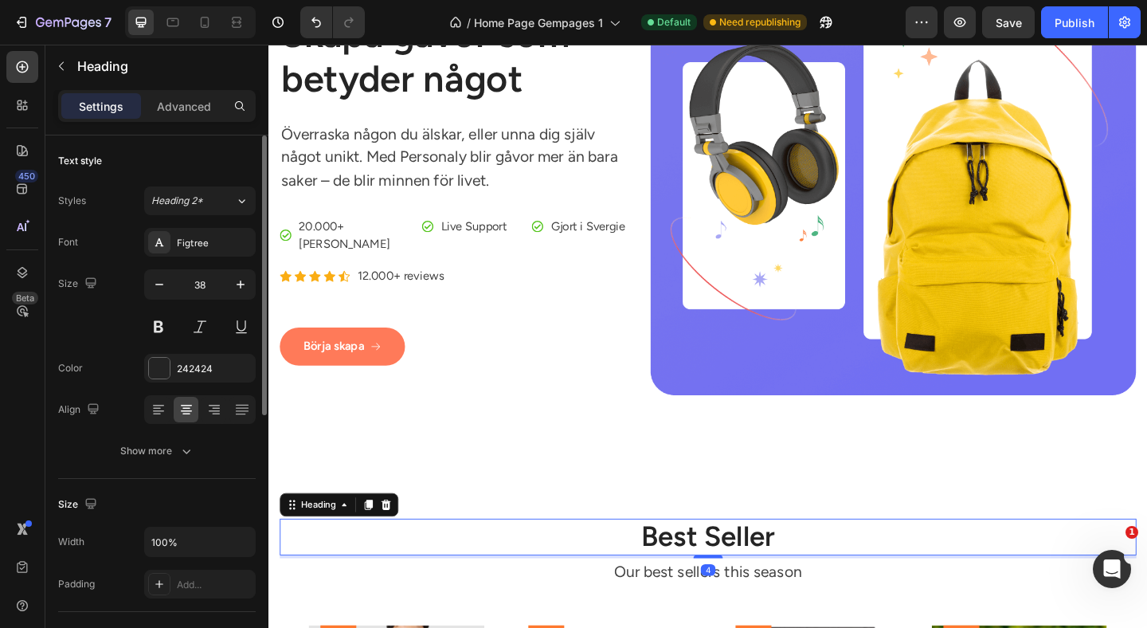
scroll to position [33, 0]
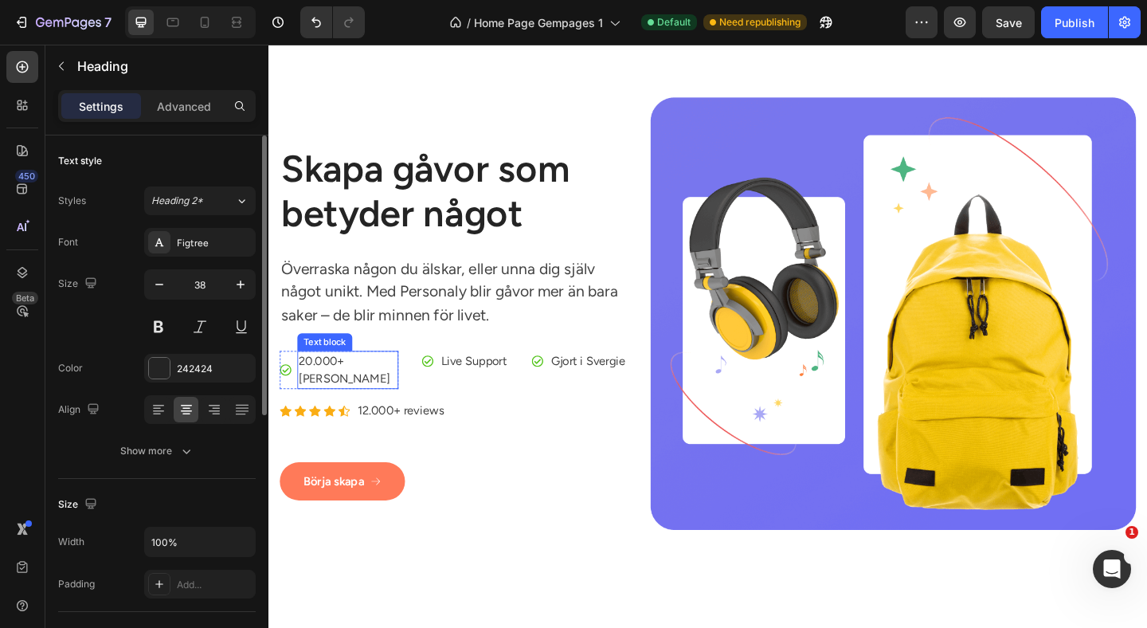
click at [362, 389] on p "20.000+ [PERSON_NAME]" at bounding box center [354, 398] width 107 height 38
click at [354, 389] on p "20.000+ [PERSON_NAME]" at bounding box center [354, 398] width 107 height 38
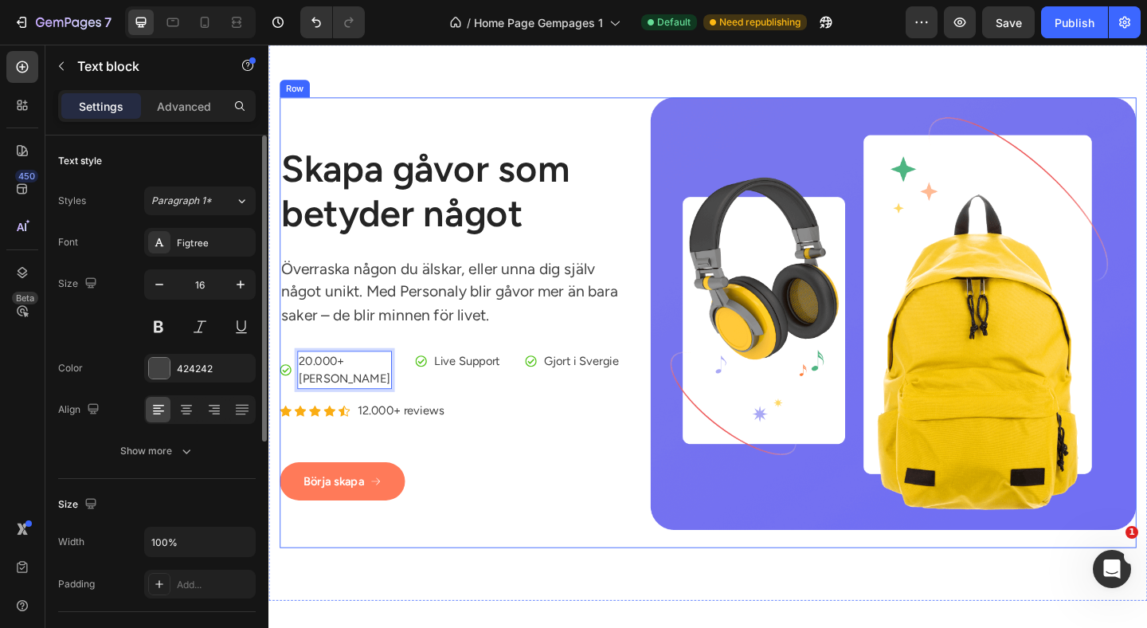
click at [440, 428] on div "Image Skapa gåvor som betyder något Heading Överraska någon du älskar, eller un…" at bounding box center [469, 347] width 378 height 490
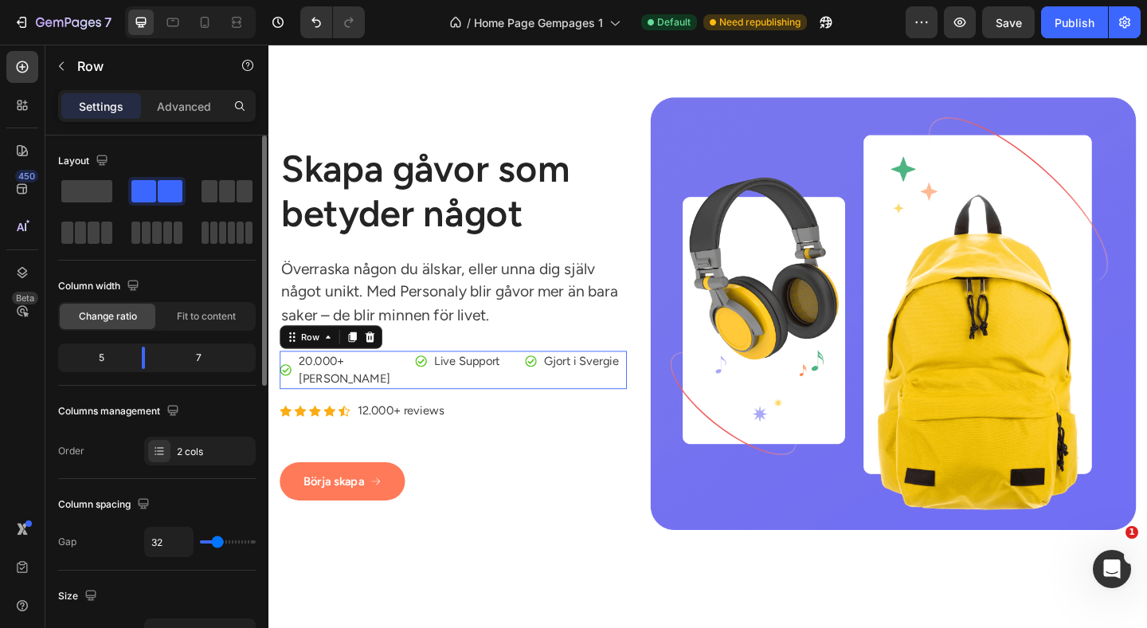
click at [442, 411] on div "Icon Live Support Text block Icon List" at bounding box center [475, 398] width 94 height 41
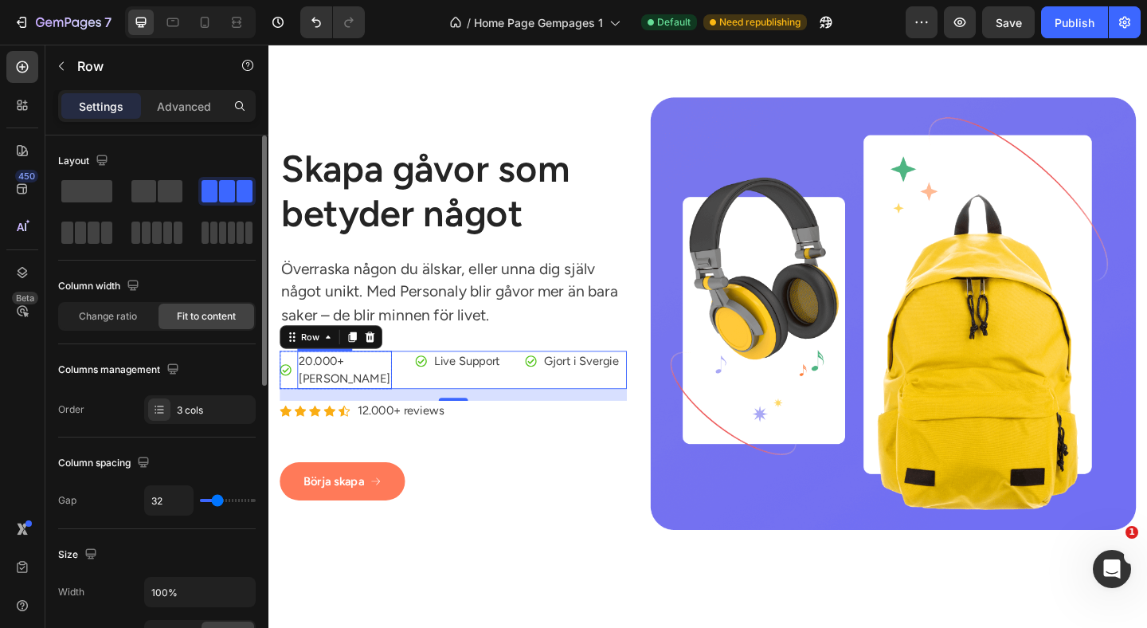
click at [341, 412] on p "Nöjda Kunder" at bounding box center [351, 407] width 100 height 19
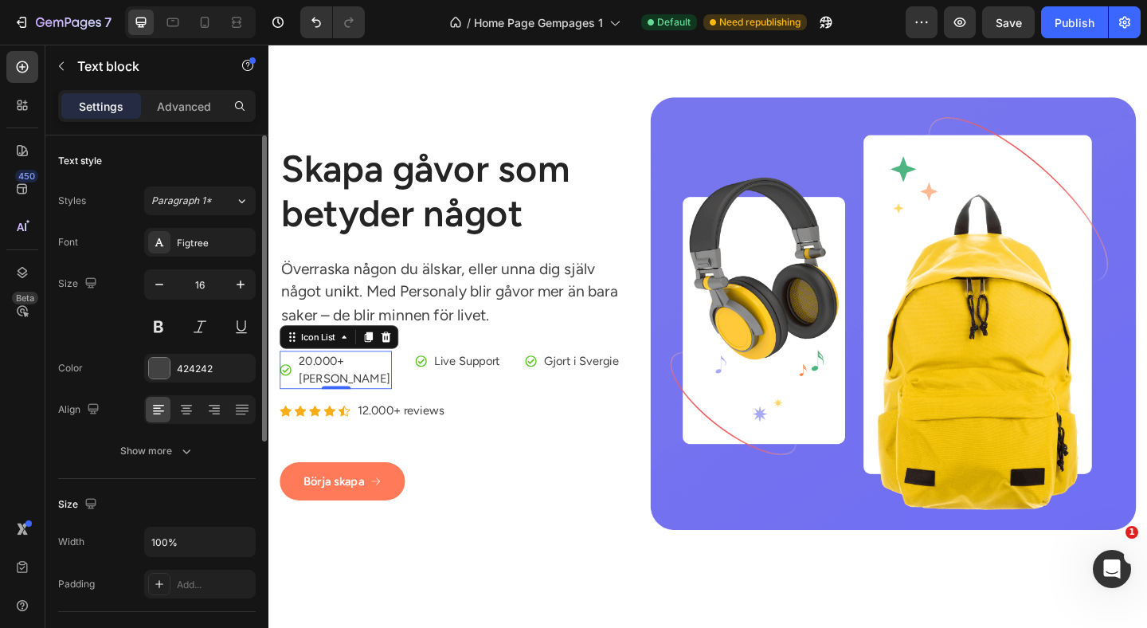
click at [296, 411] on li "Icon 20.000+ Nöjda Kunder Text block" at bounding box center [341, 398] width 122 height 41
click at [301, 408] on p "Nöjda Kunder" at bounding box center [351, 407] width 100 height 19
click at [310, 408] on p "Nöjda Kunder" at bounding box center [351, 407] width 100 height 19
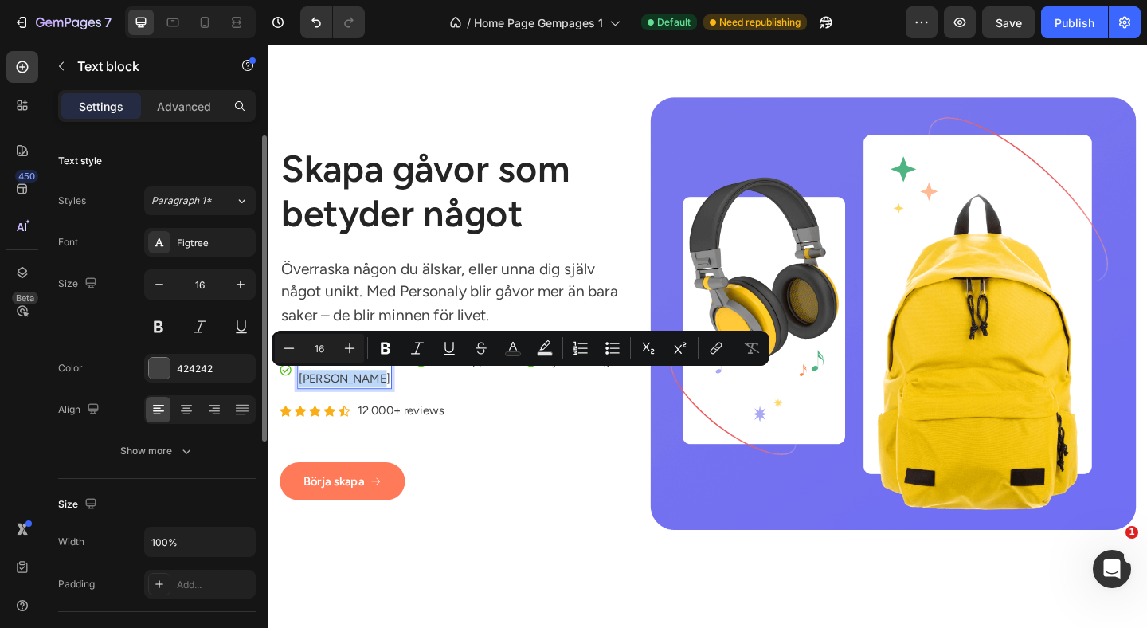
click at [310, 408] on p "Nöjda Kunder" at bounding box center [351, 407] width 100 height 19
click at [320, 409] on p "Nöjda Kunder" at bounding box center [351, 407] width 100 height 19
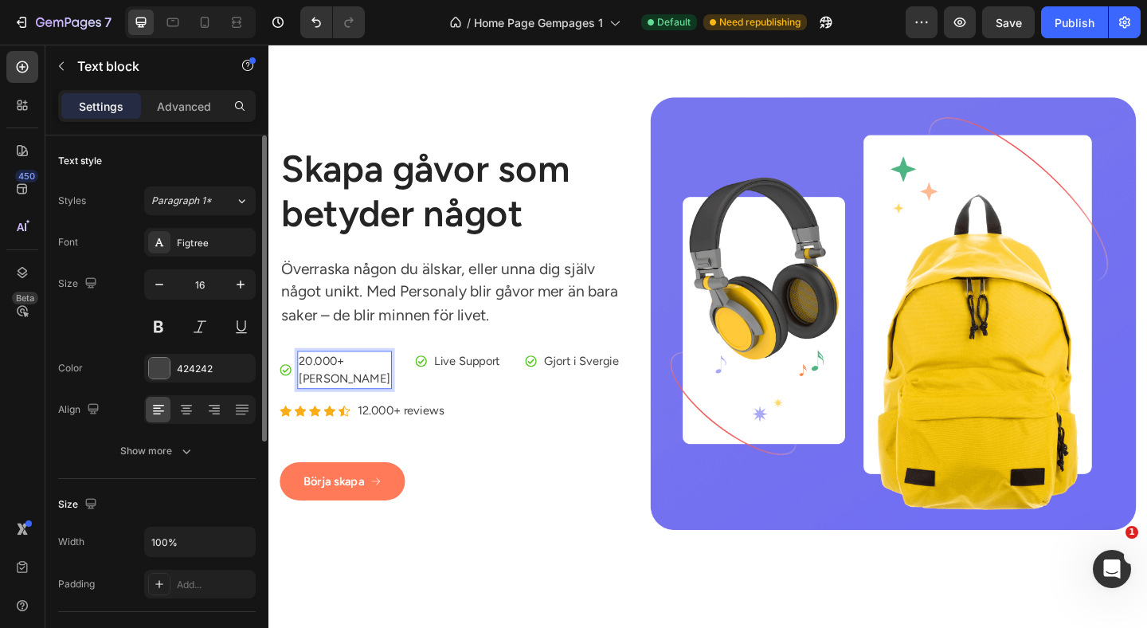
click at [311, 409] on p "Nöjda Kunder" at bounding box center [351, 407] width 100 height 19
click at [303, 411] on p "20.000+ [PERSON_NAME]" at bounding box center [354, 398] width 107 height 38
click at [380, 395] on p "20.000+ [PERSON_NAME]" at bounding box center [354, 398] width 107 height 38
click at [370, 419] on div "Image Skapa gåvor som betyder något Heading Överraska någon du älskar, eller un…" at bounding box center [469, 347] width 378 height 490
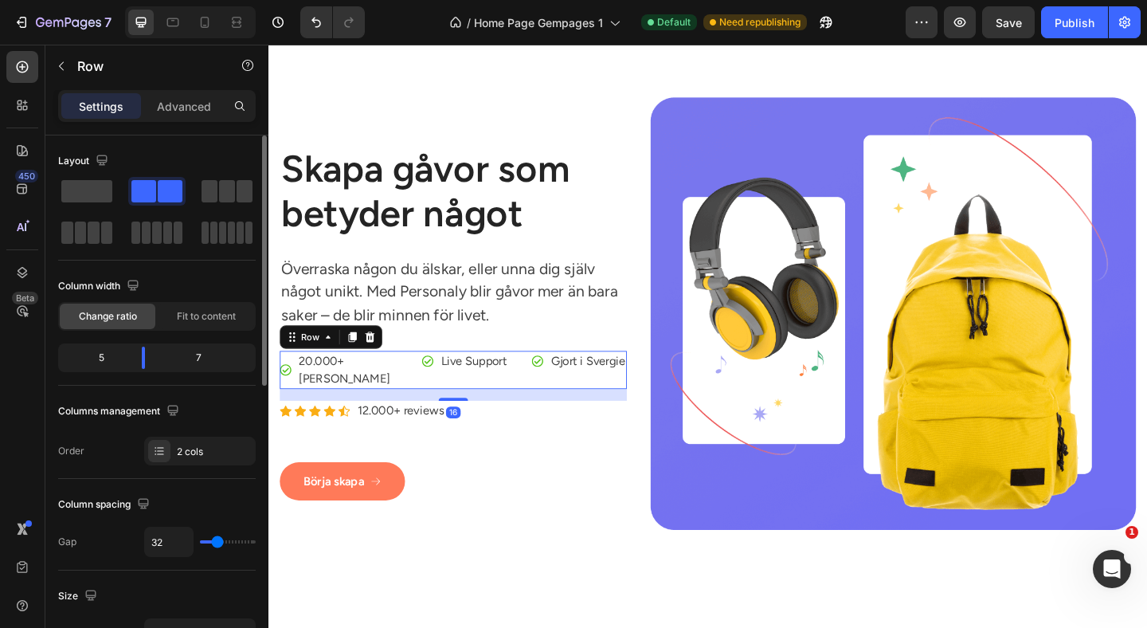
click at [435, 402] on div "Icon Live Support Text block Icon List" at bounding box center [482, 398] width 94 height 41
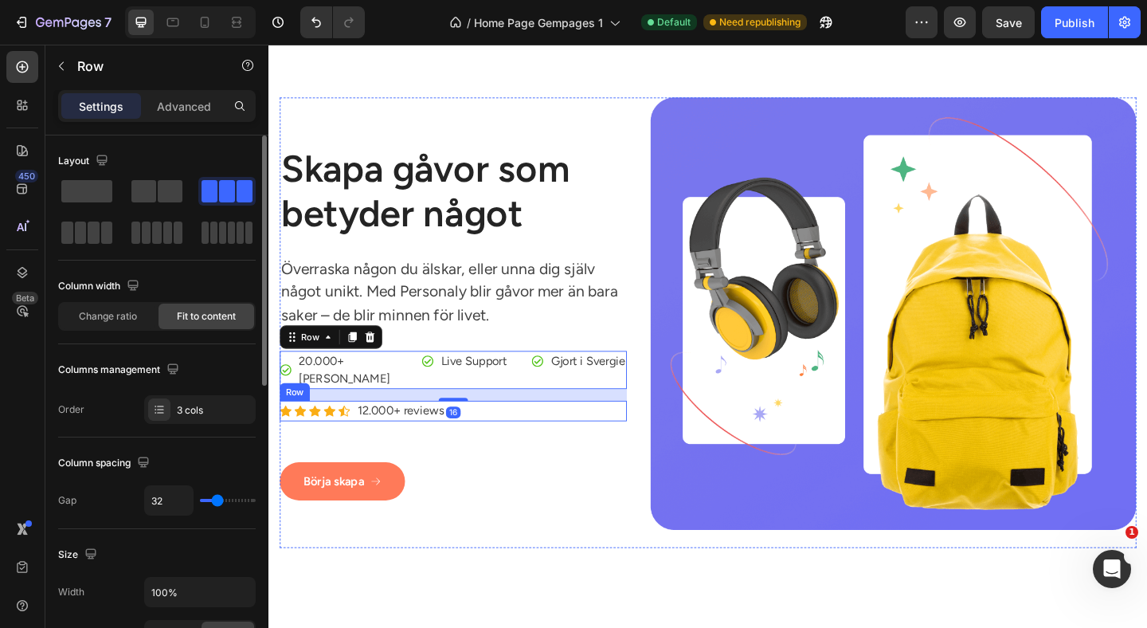
scroll to position [0, 0]
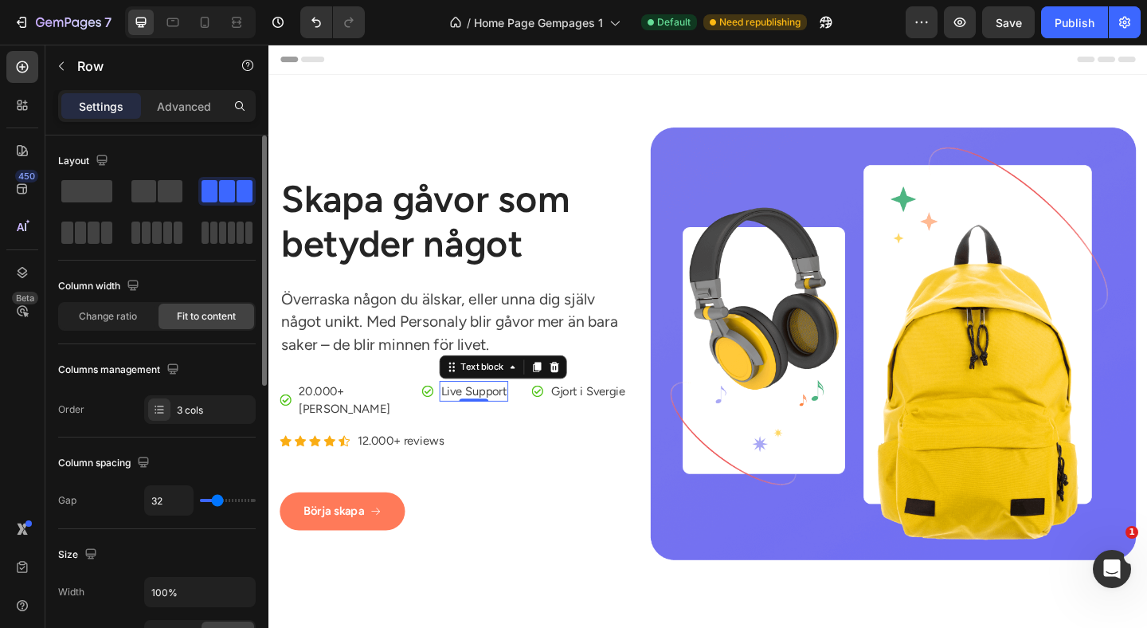
click at [496, 422] on p "Live Support" at bounding box center [492, 421] width 72 height 19
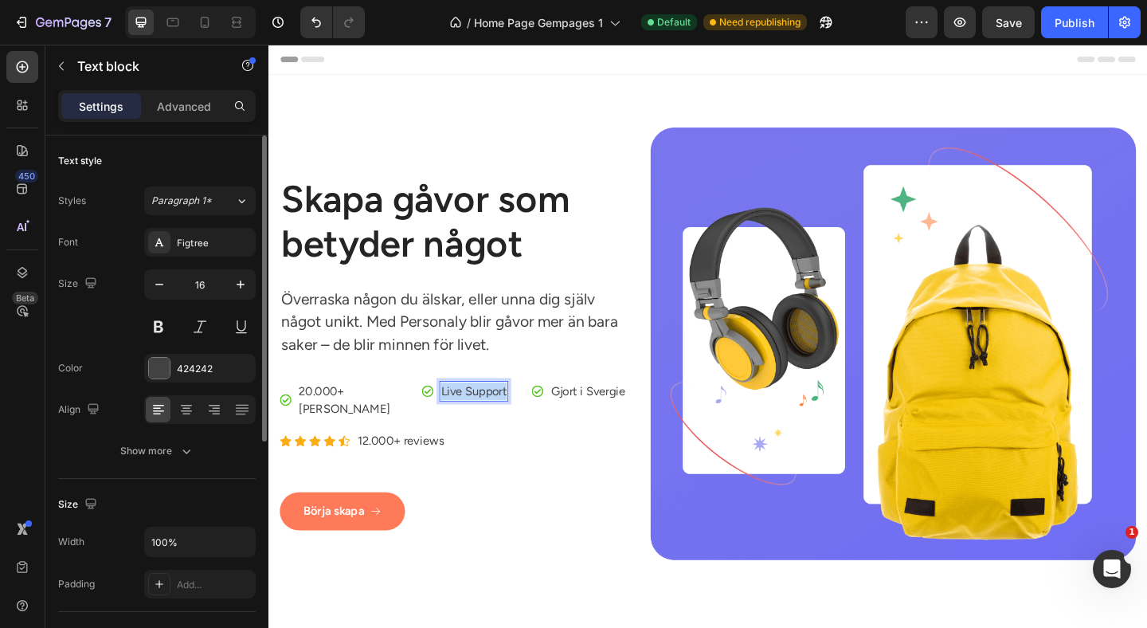
click at [496, 422] on p "Live Support" at bounding box center [492, 421] width 72 height 19
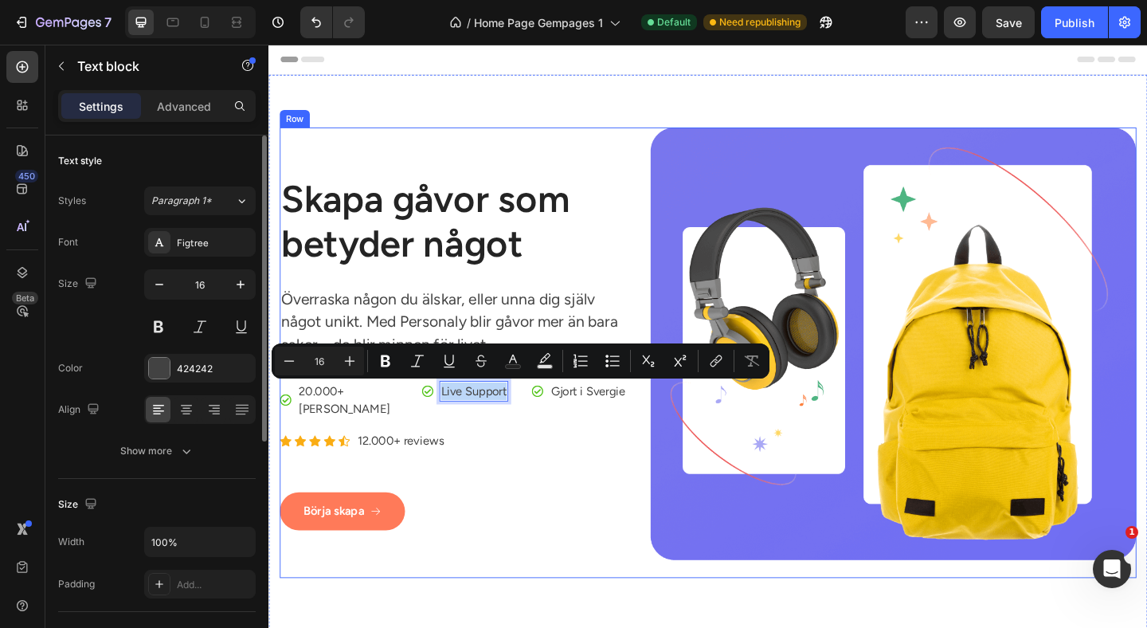
click at [513, 499] on div "Image Skapa gåvor som betyder något Heading Överraska någon du älskar, eller un…" at bounding box center [469, 380] width 378 height 490
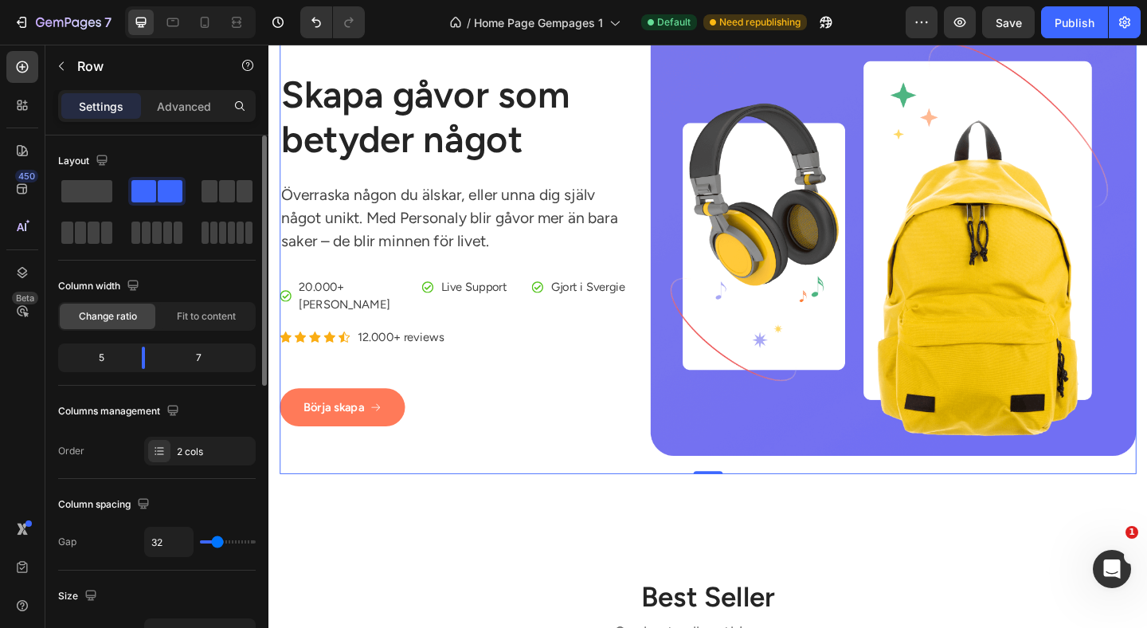
scroll to position [89, 0]
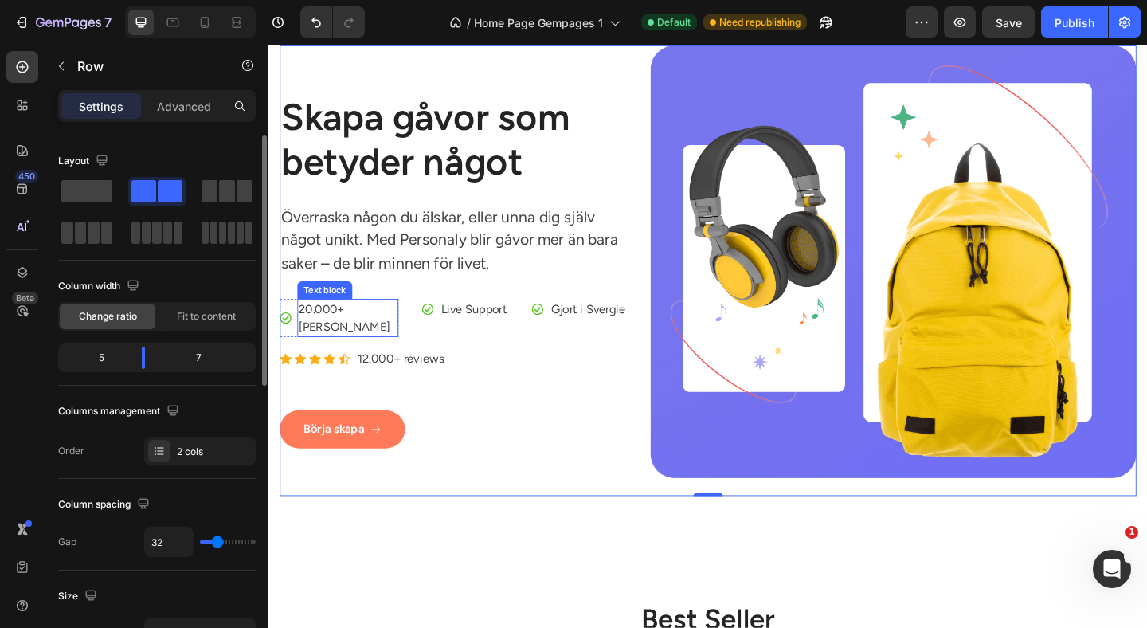
click at [399, 349] on p "20.000+ [PERSON_NAME]" at bounding box center [354, 342] width 107 height 38
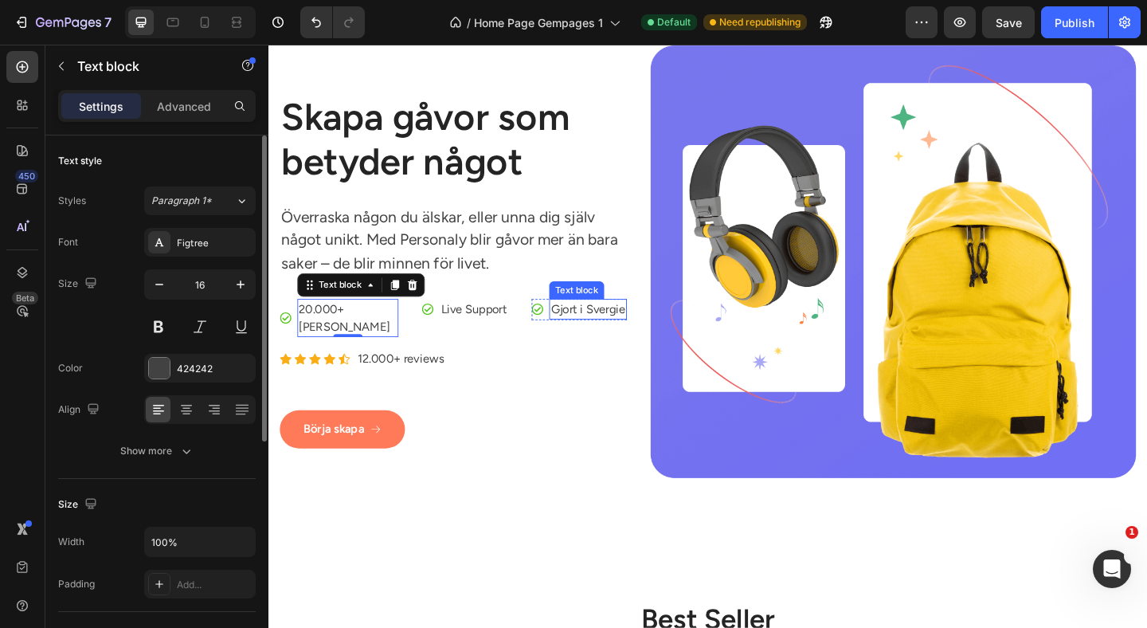
click at [600, 334] on p "Gjort i Svergie" at bounding box center [615, 332] width 81 height 19
click at [603, 334] on p "Gjort i Svergie" at bounding box center [615, 332] width 81 height 19
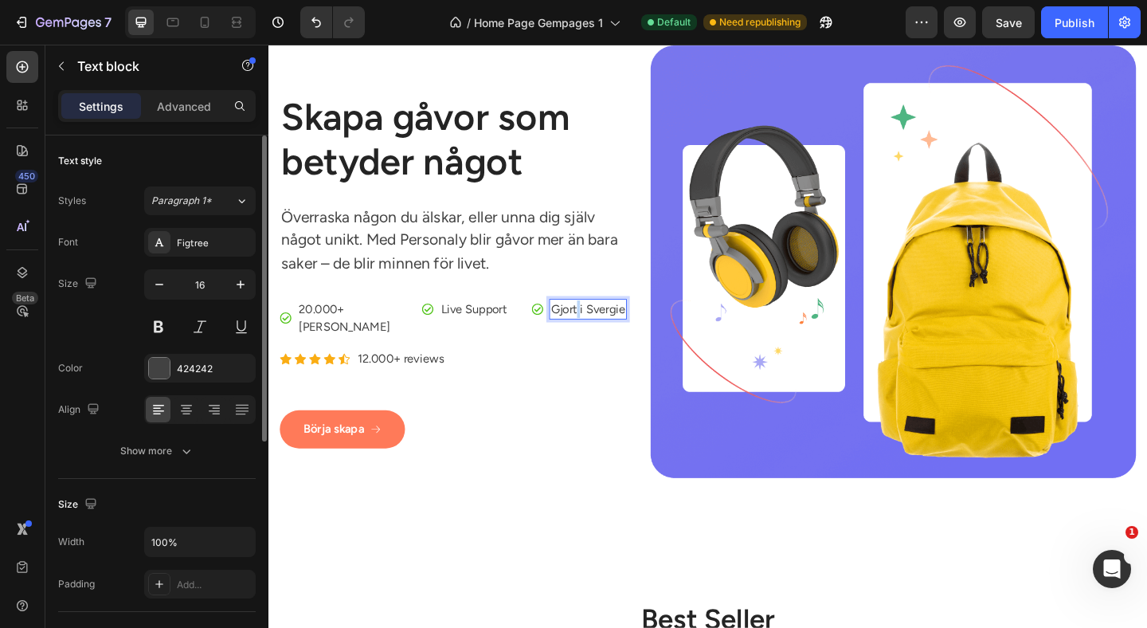
click at [603, 334] on p "Gjort i Svergie" at bounding box center [615, 332] width 81 height 19
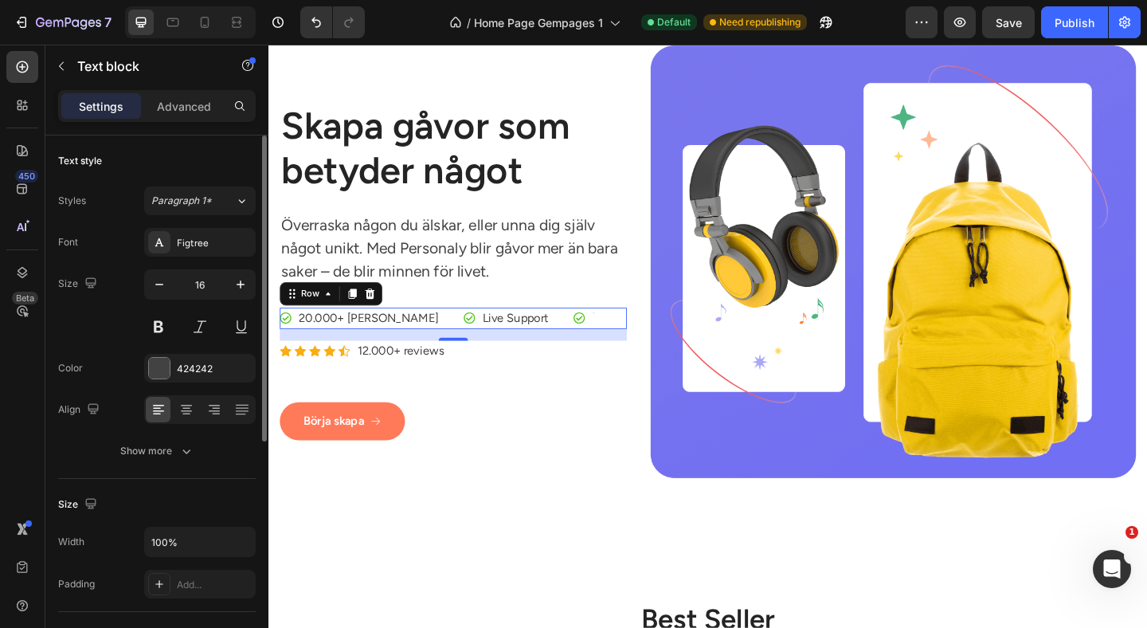
click at [603, 334] on div "Icon 20.000+ Nöjda Kunder Text block Icon List Icon Live Support Text block Ico…" at bounding box center [469, 342] width 378 height 23
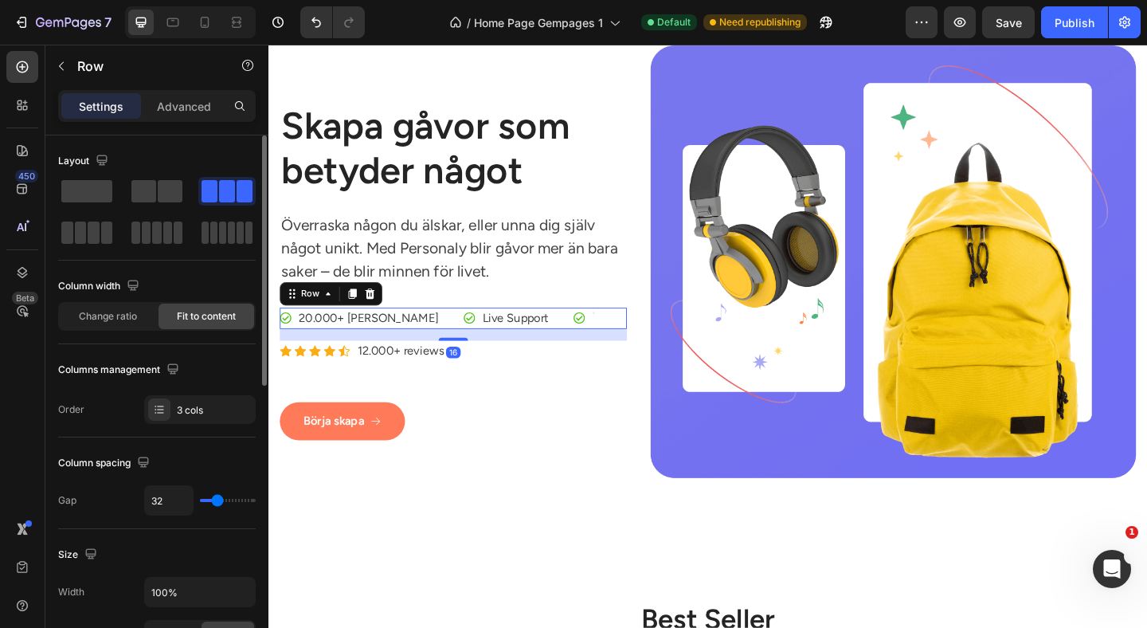
click at [621, 338] on div "Icon 20.000+ Nöjda Kunder Text block Icon List Icon Live Support Text block Ico…" at bounding box center [469, 342] width 378 height 23
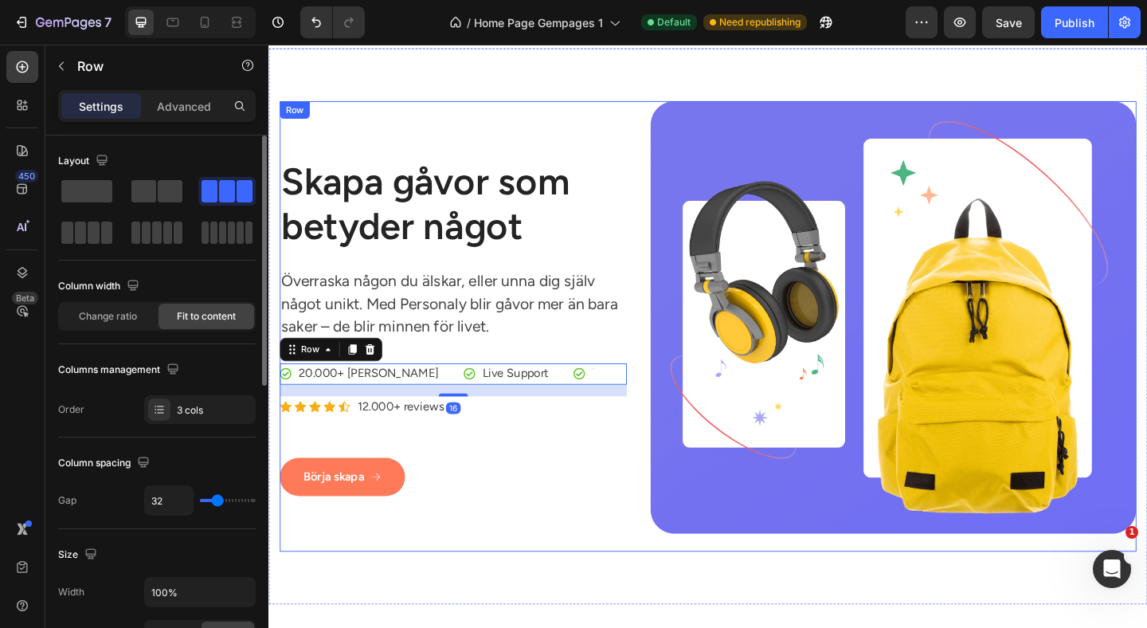
scroll to position [17, 0]
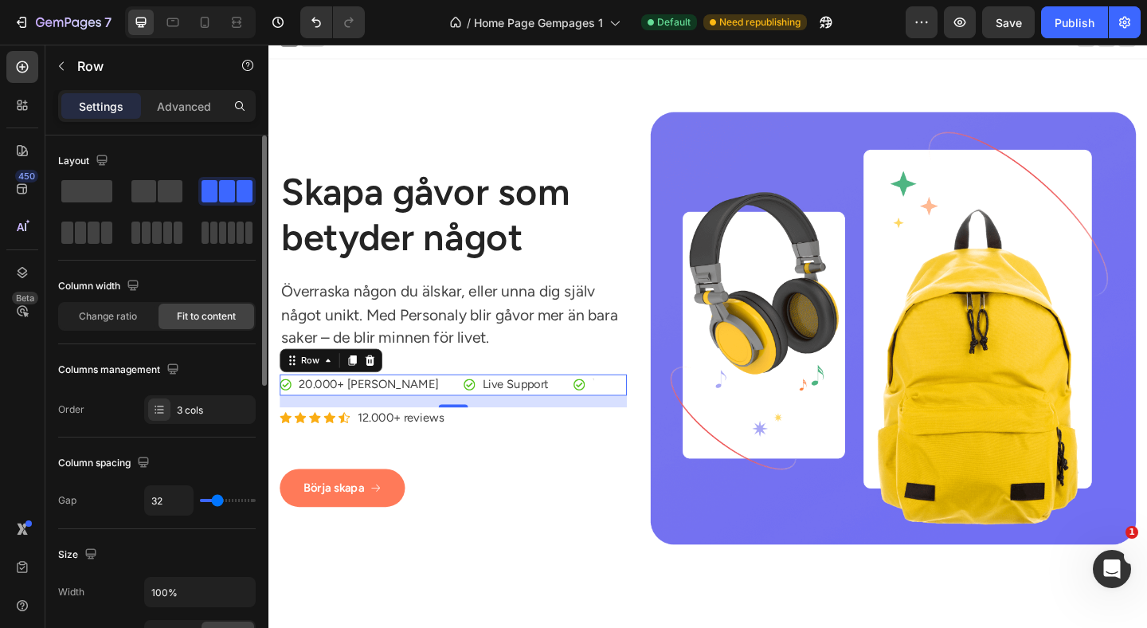
click at [607, 507] on div "Börja skapa Button" at bounding box center [469, 526] width 378 height 41
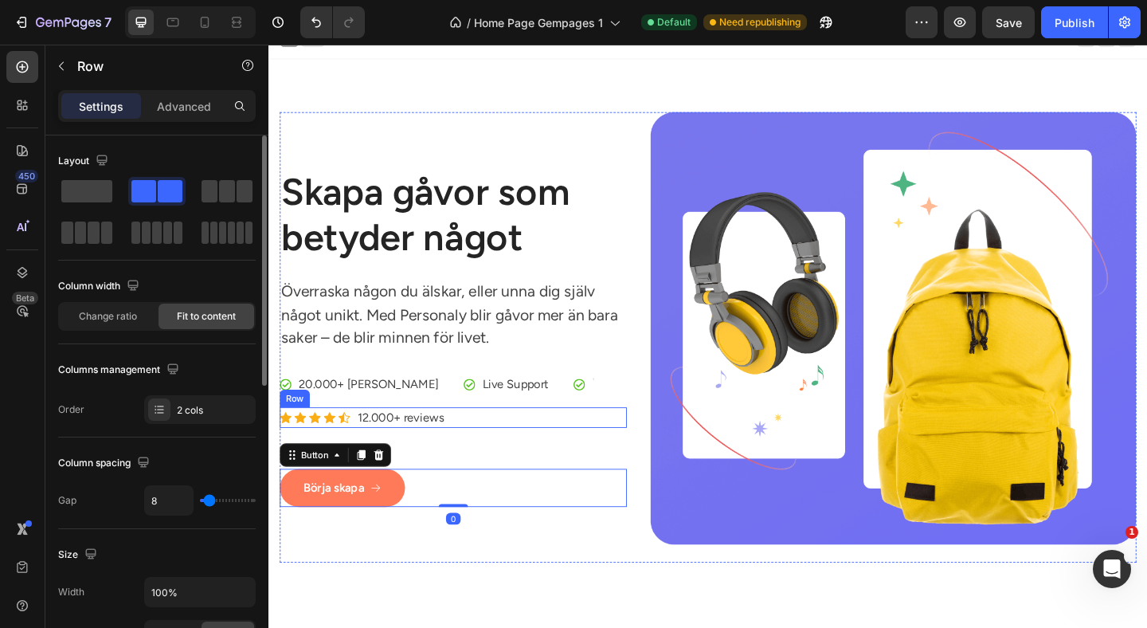
click at [484, 452] on div "Icon Icon Icon Icon Icon Icon List Hoz 12.000+ reviews Text block Row" at bounding box center [469, 450] width 378 height 22
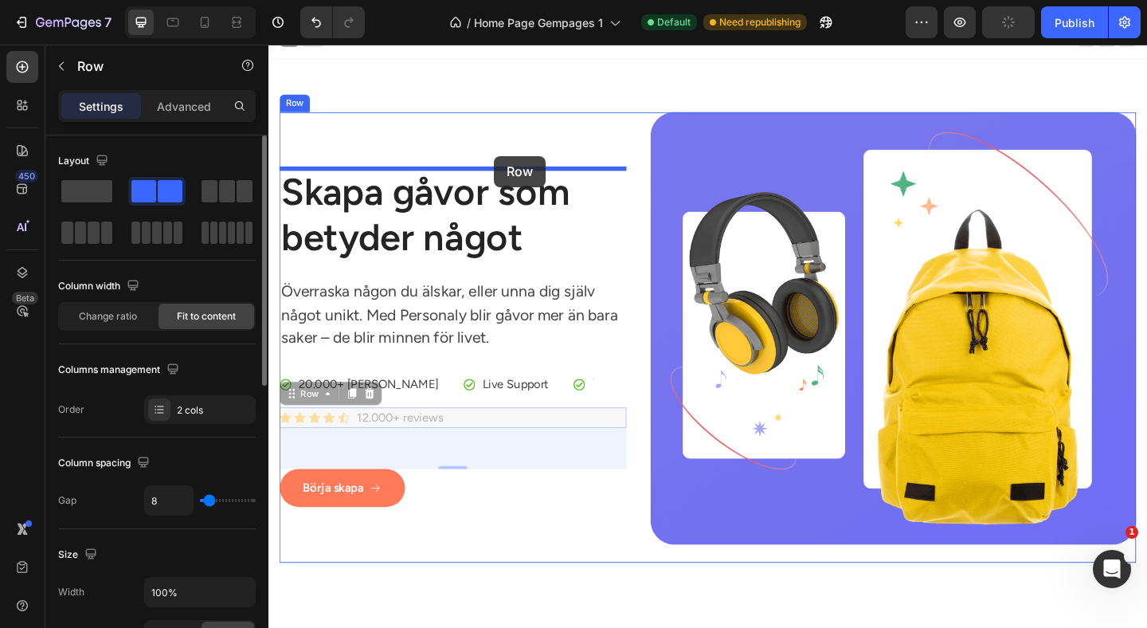
drag, startPoint x: 521, startPoint y: 448, endPoint x: 507, endPoint y: 182, distance: 266.4
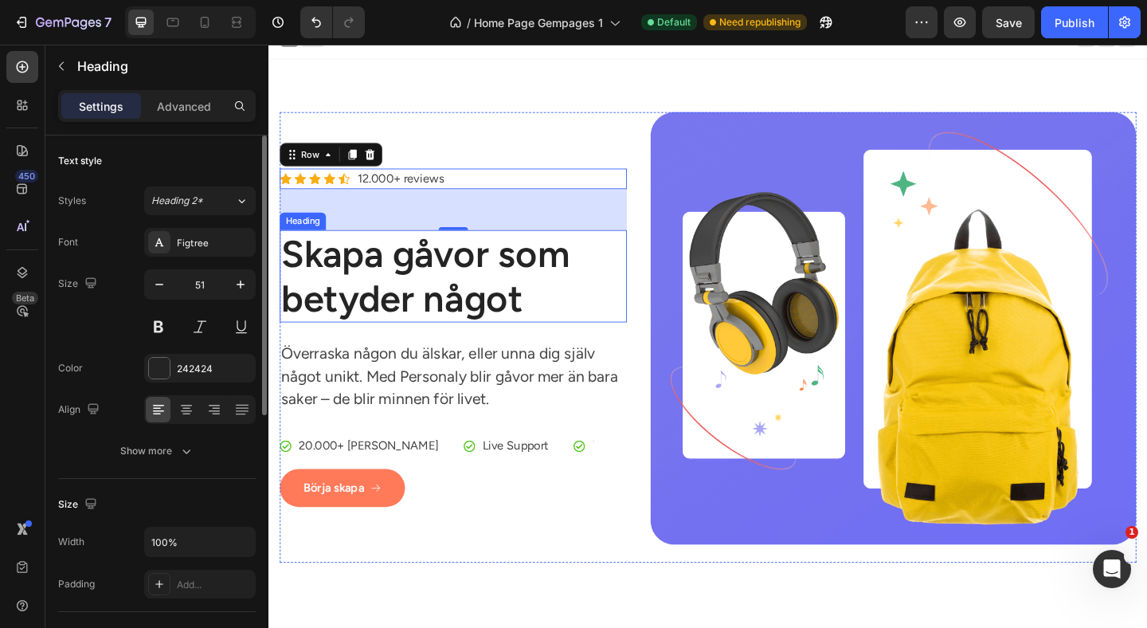
click at [526, 296] on h2 "Skapa gåvor som betyder något" at bounding box center [469, 296] width 378 height 100
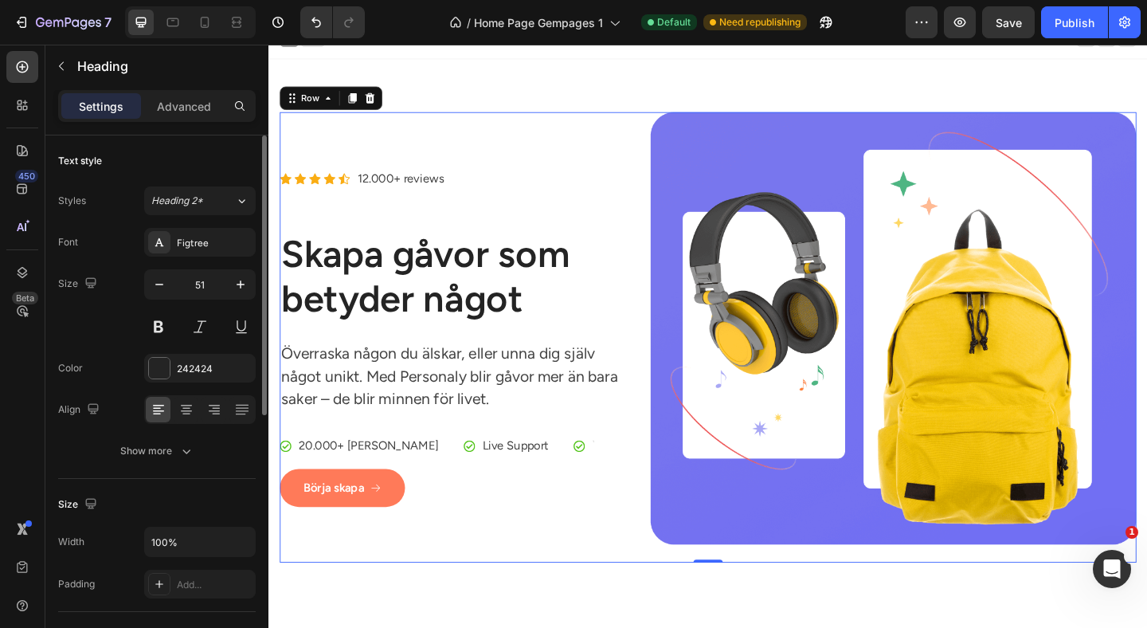
click at [517, 158] on div "Image Icon Icon Icon Icon Icon Icon List Hoz 12.000+ reviews Text block Row Ska…" at bounding box center [469, 363] width 378 height 490
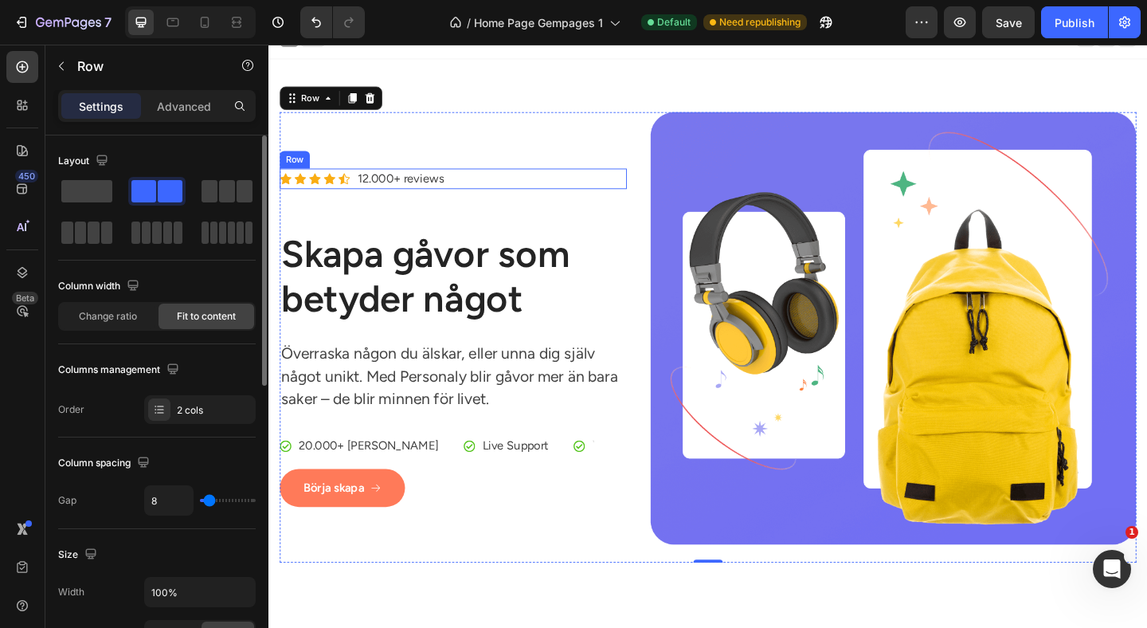
click at [517, 185] on div "Icon Icon Icon Icon Icon Icon List Hoz 12.000+ reviews Text block Row" at bounding box center [469, 190] width 378 height 22
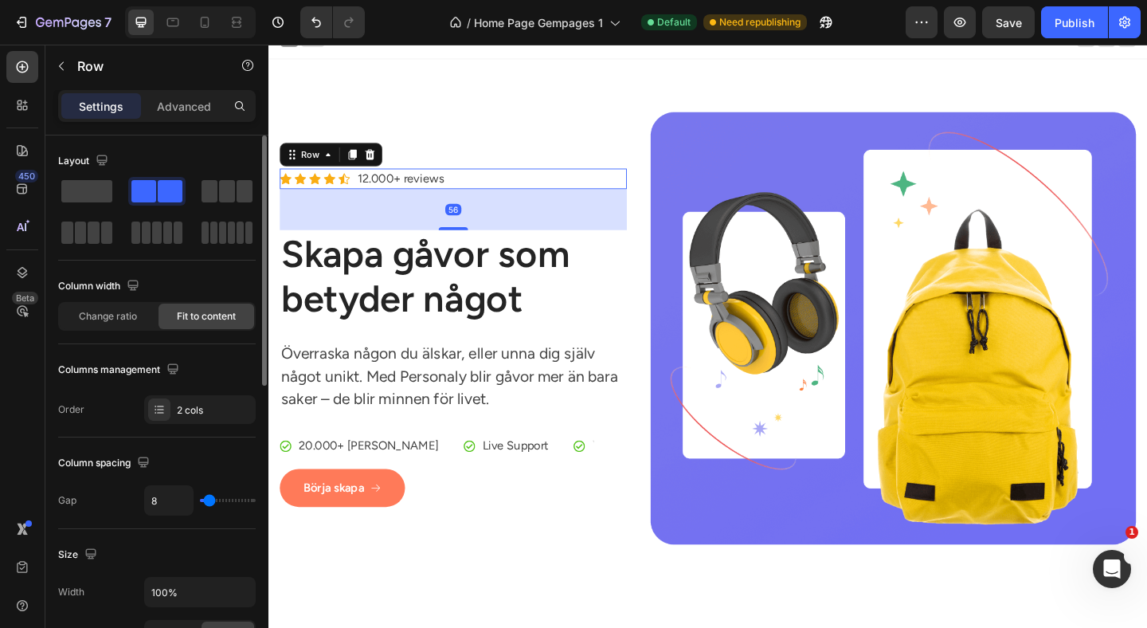
drag, startPoint x: 467, startPoint y: 242, endPoint x: 467, endPoint y: 198, distance: 44.6
click at [467, 198] on div "Icon Icon Icon Icon Icon Icon List Hoz 12.000+ reviews Text block Row 56" at bounding box center [469, 190] width 378 height 22
click at [469, 244] on div at bounding box center [469, 243] width 32 height 5
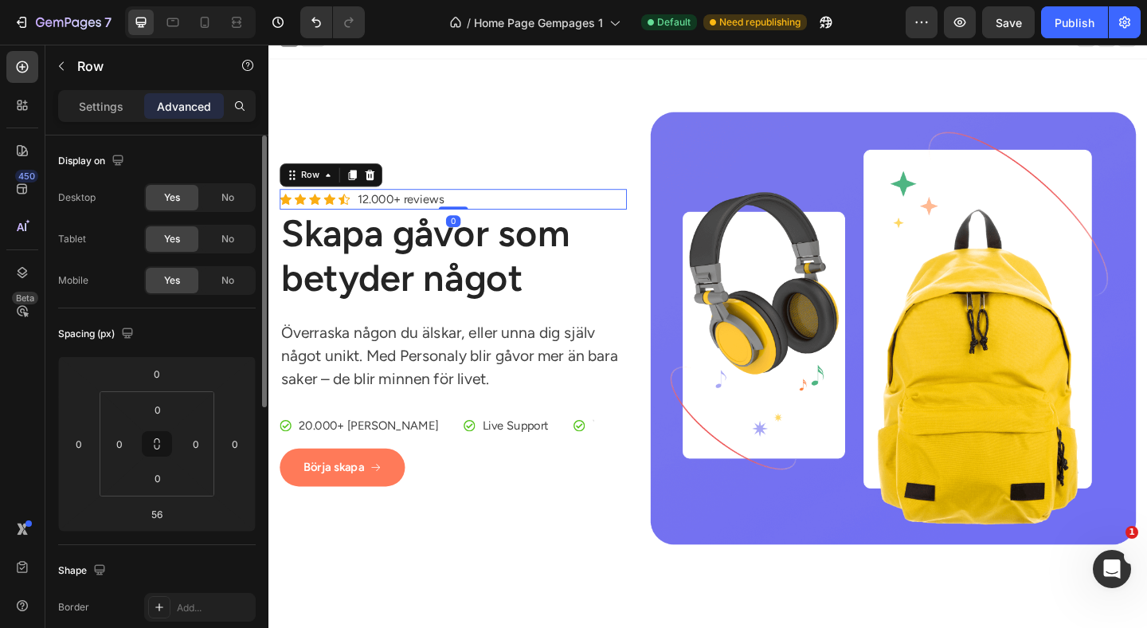
drag, startPoint x: 469, startPoint y: 244, endPoint x: 470, endPoint y: 182, distance: 61.3
click at [470, 182] on div "Image Icon Icon Icon Icon Icon Icon List Hoz 12.000+ reviews Text block Row 0 S…" at bounding box center [469, 363] width 378 height 490
type input "0"
click at [501, 377] on p "Överraska någon du älskar, eller unna dig själv något unikt. Med Personaly blir…" at bounding box center [469, 383] width 374 height 76
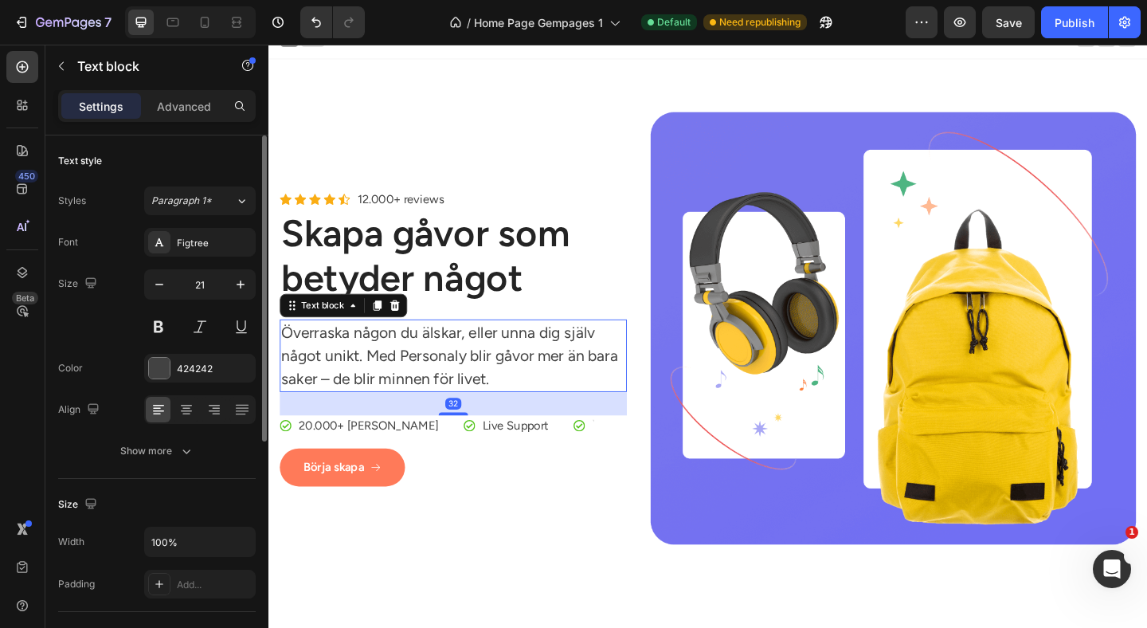
scroll to position [123, 0]
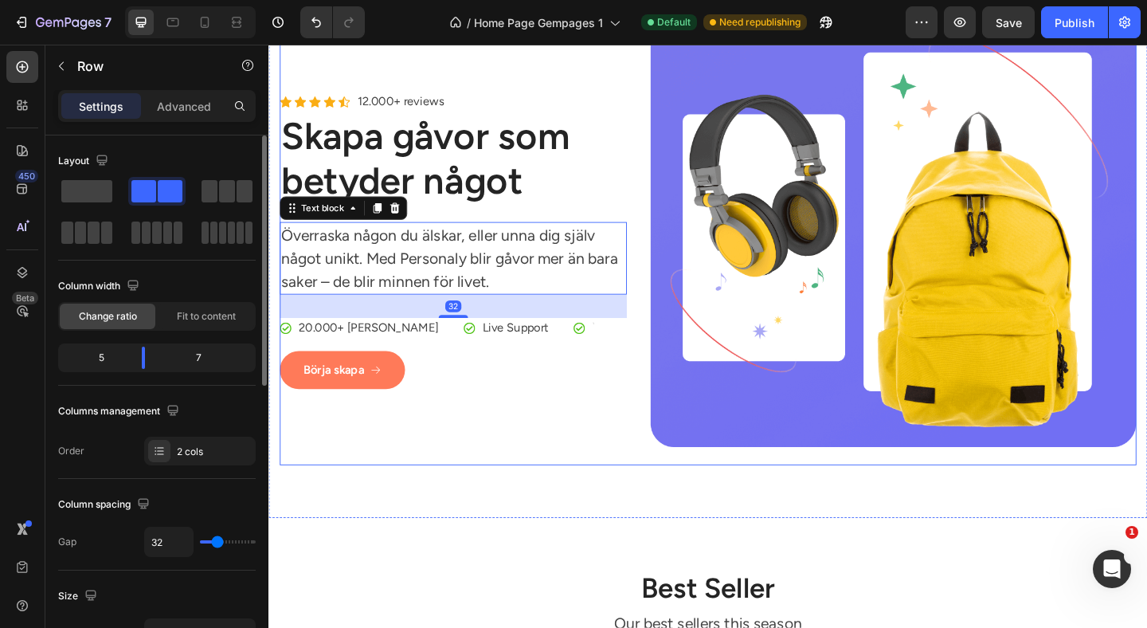
click at [513, 457] on div "Image Icon Icon Icon Icon Icon Icon List Hoz 12.000+ reviews Text block Row Ska…" at bounding box center [469, 257] width 378 height 490
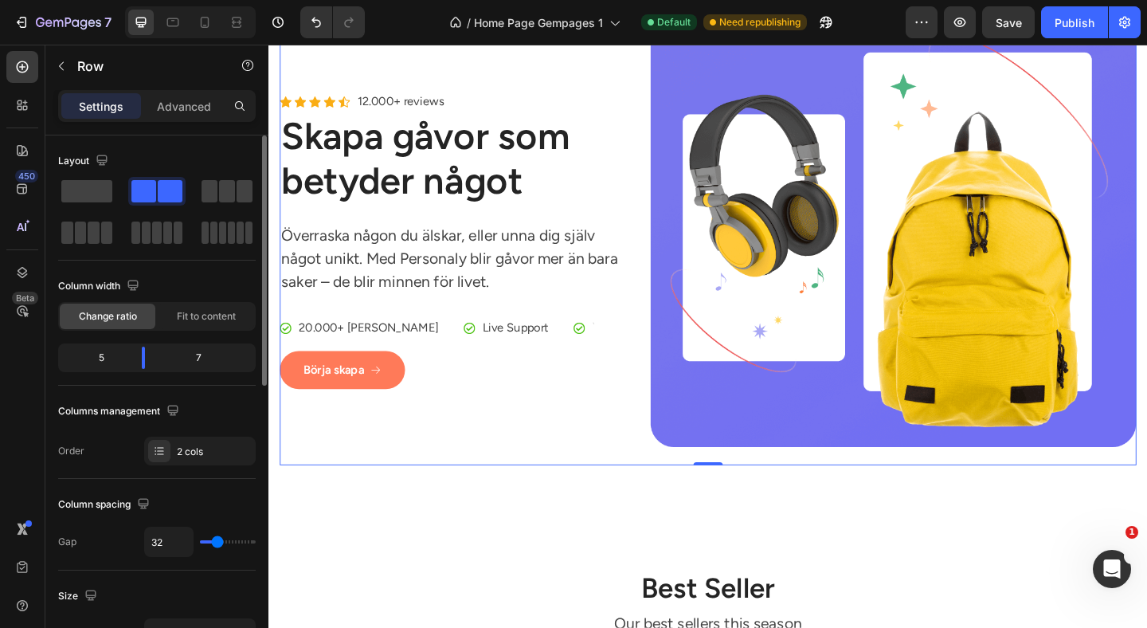
scroll to position [0, 0]
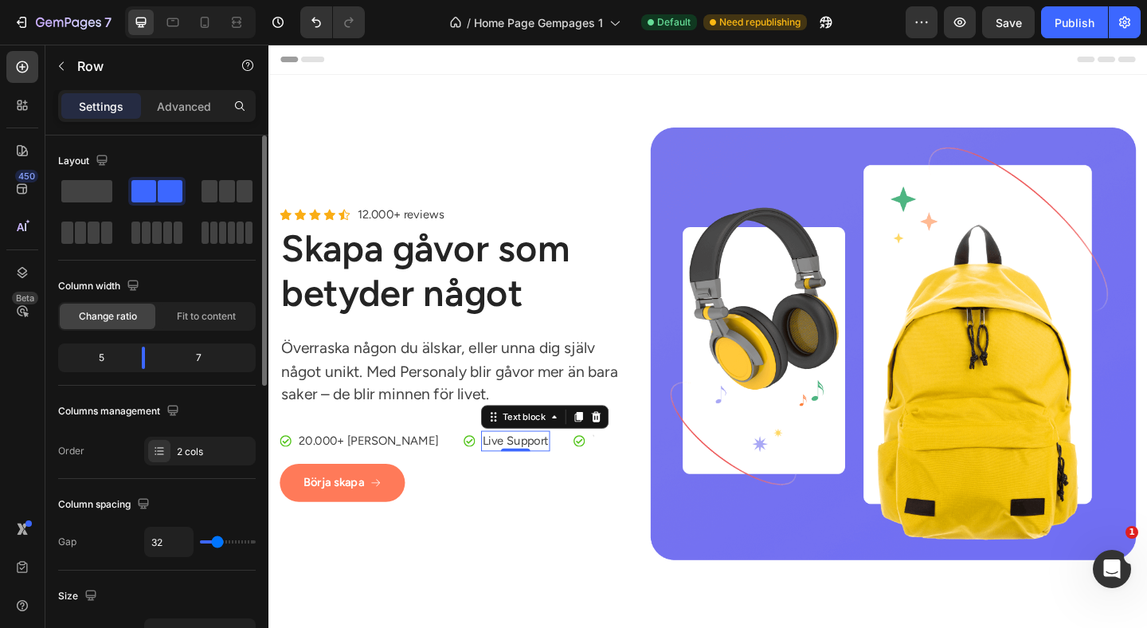
click at [515, 485] on div "Live Support Text block 0" at bounding box center [536, 475] width 75 height 22
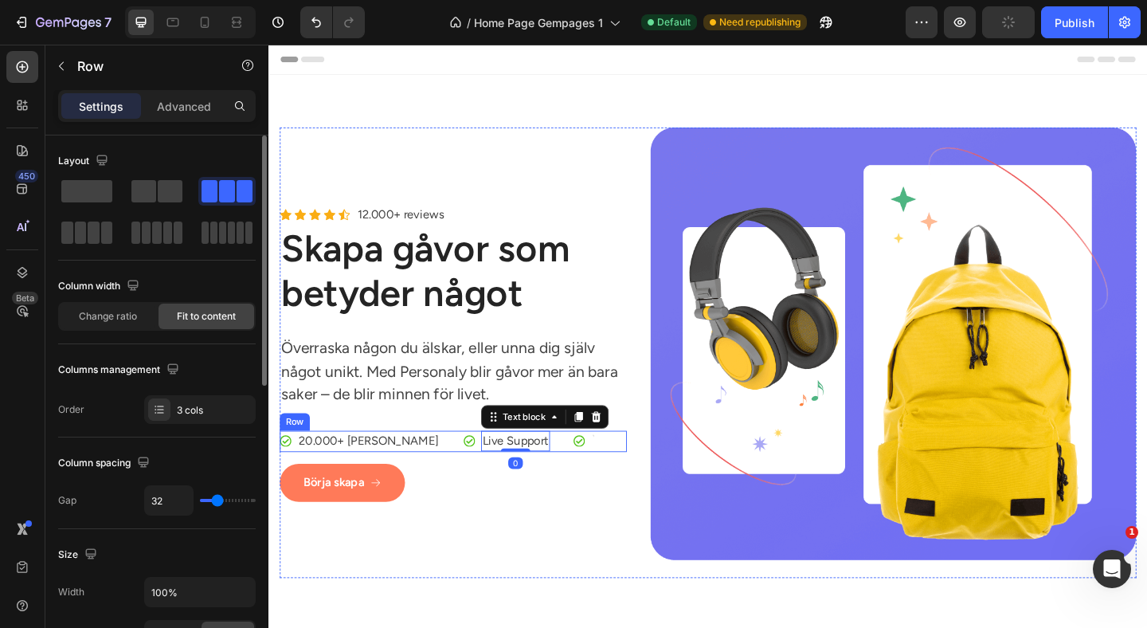
click at [608, 477] on div "Icon 20.000+ Nöjda Kunder Text block Icon List Icon Live Support Text block 0 I…" at bounding box center [469, 475] width 378 height 23
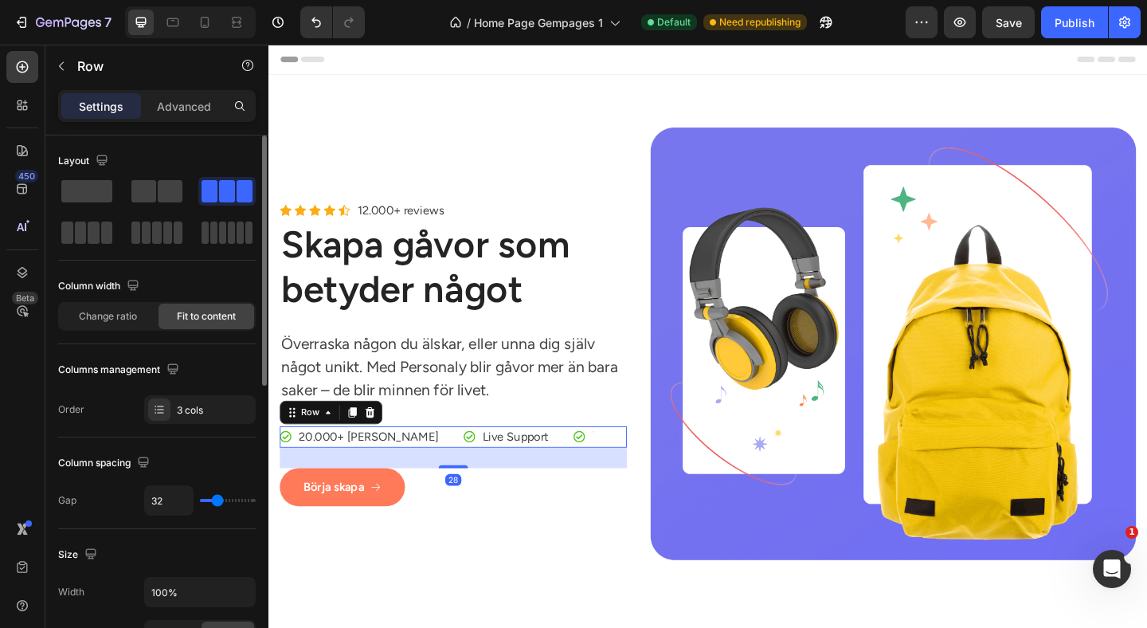
drag, startPoint x: 470, startPoint y: 499, endPoint x: 466, endPoint y: 508, distance: 10.4
click at [466, 508] on div "Image Icon Icon Icon Icon Icon Icon List Hoz 12.000+ reviews Text block Row Ska…" at bounding box center [469, 380] width 378 height 490
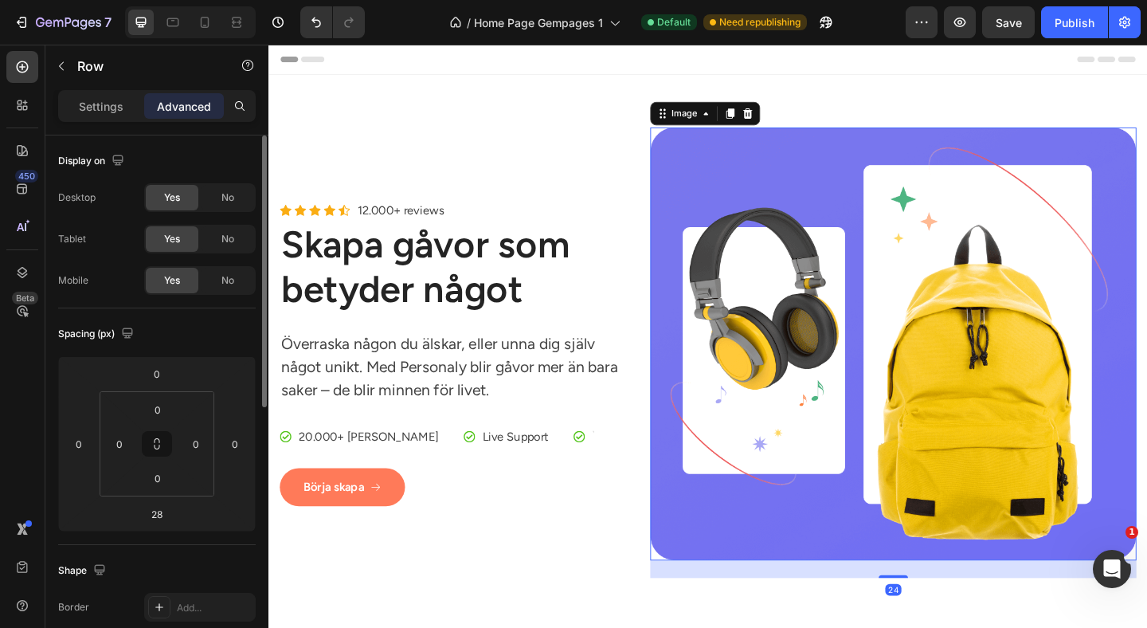
click at [823, 411] on img at bounding box center [947, 370] width 529 height 471
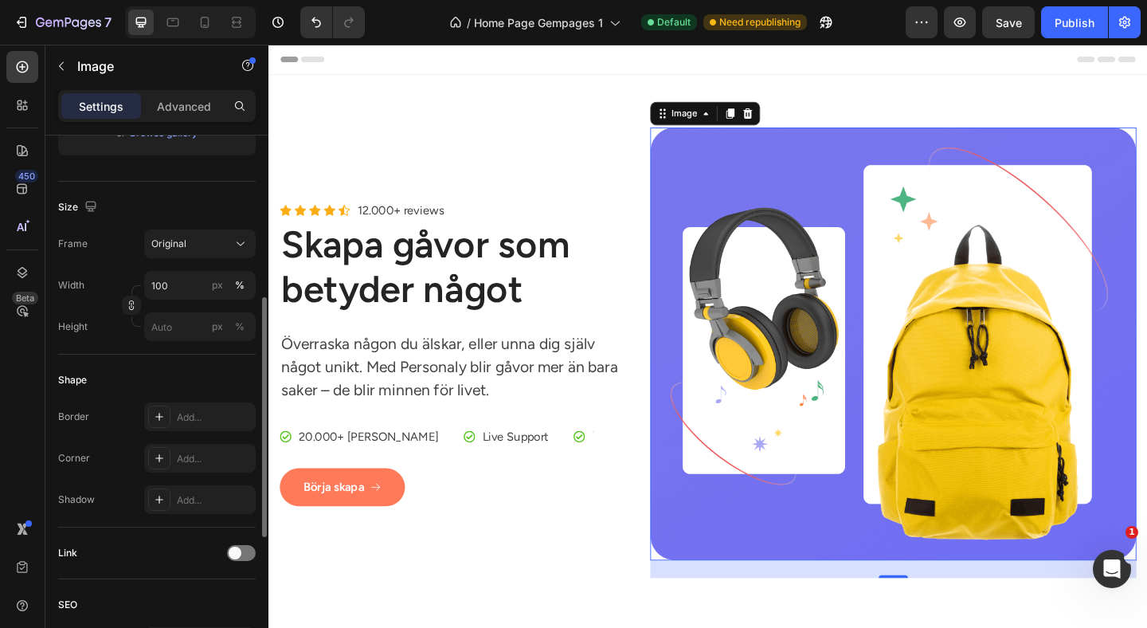
scroll to position [350, 0]
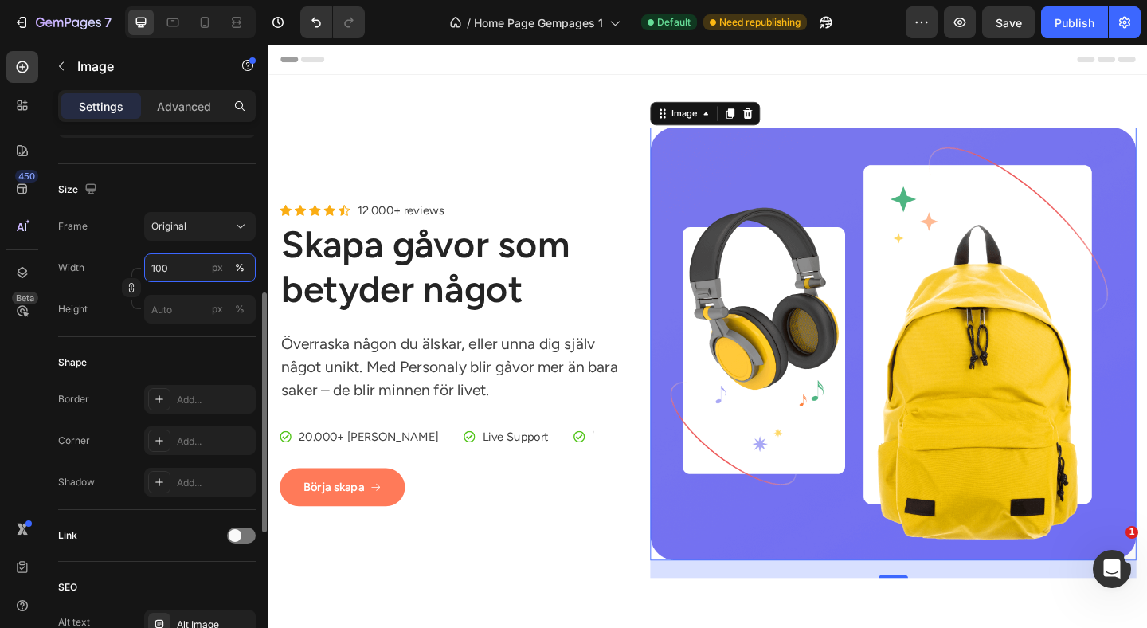
click at [190, 260] on input "100" at bounding box center [200, 267] width 112 height 29
click at [191, 272] on input "100" at bounding box center [200, 267] width 112 height 29
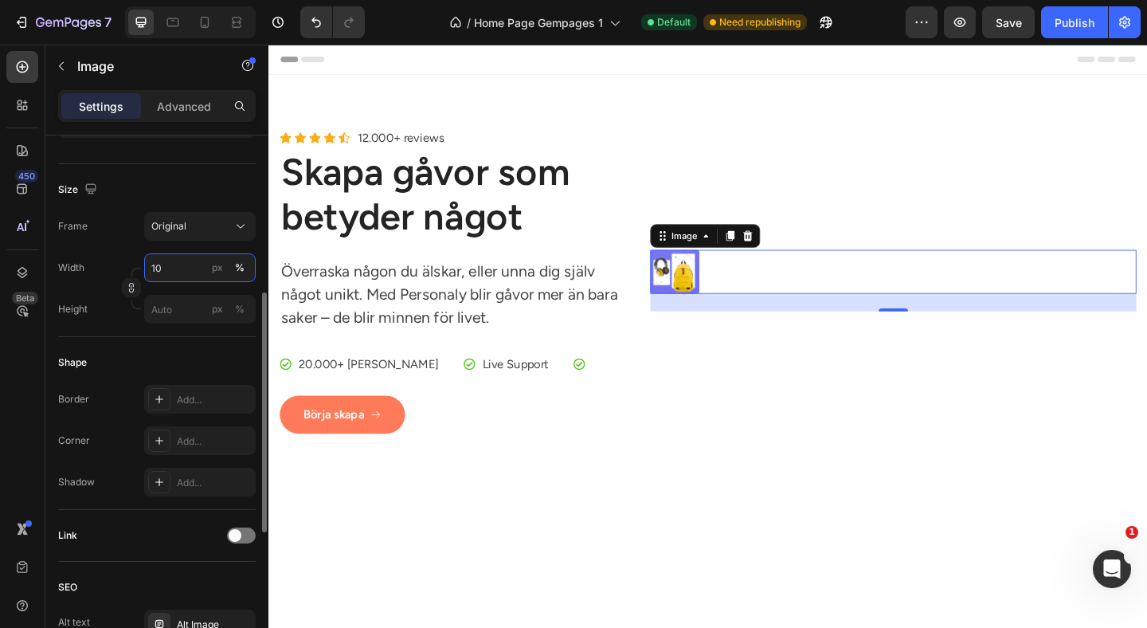
type input "1"
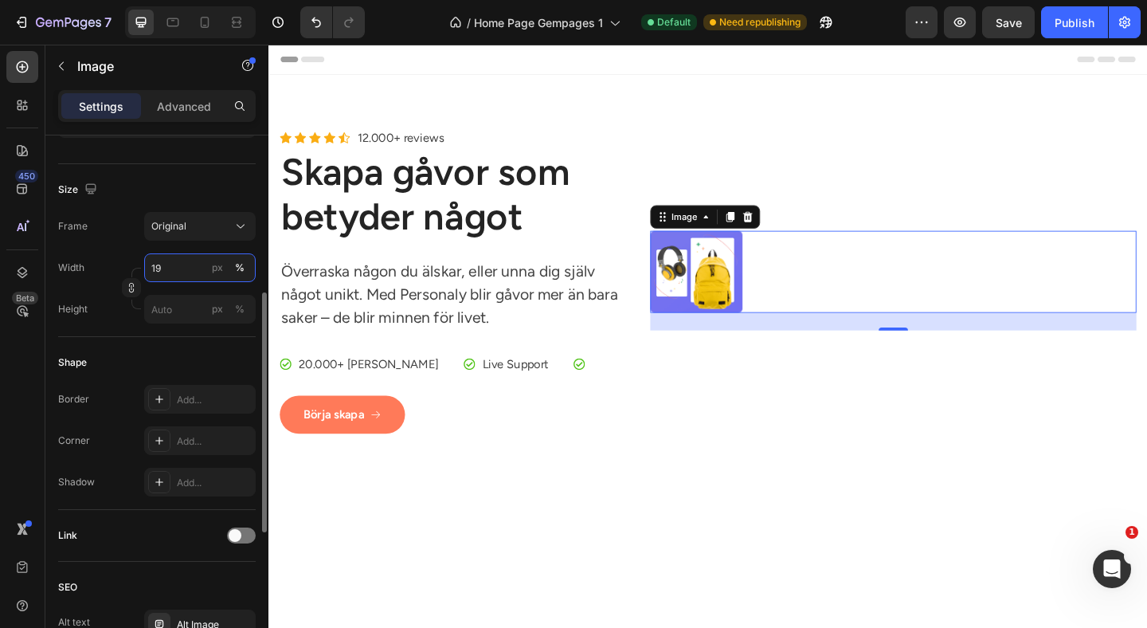
type input "1"
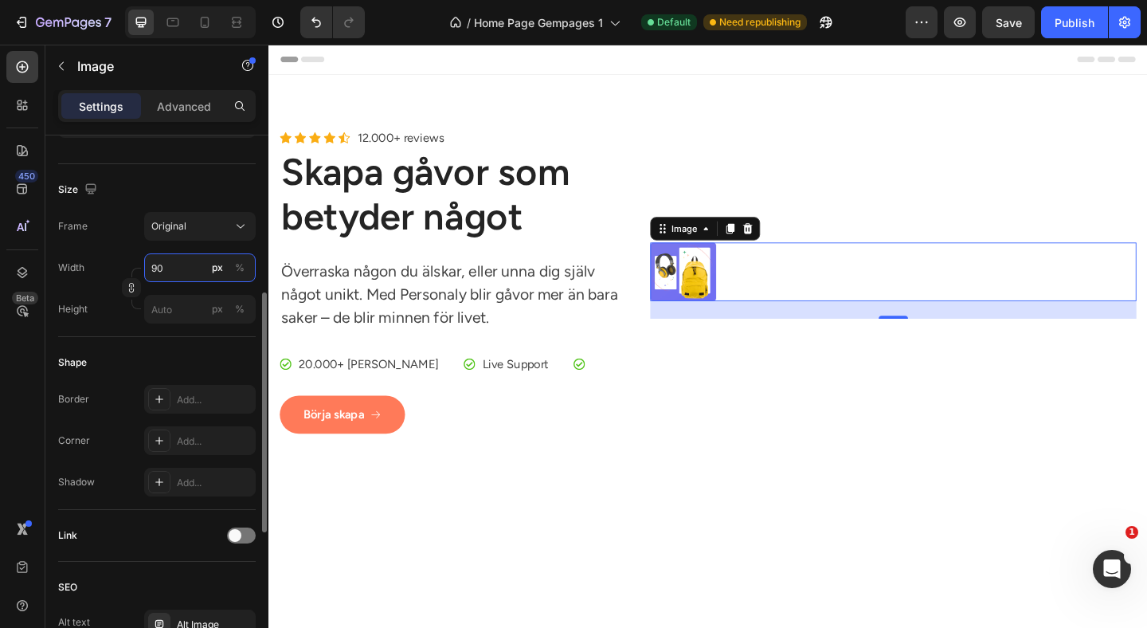
type input "9"
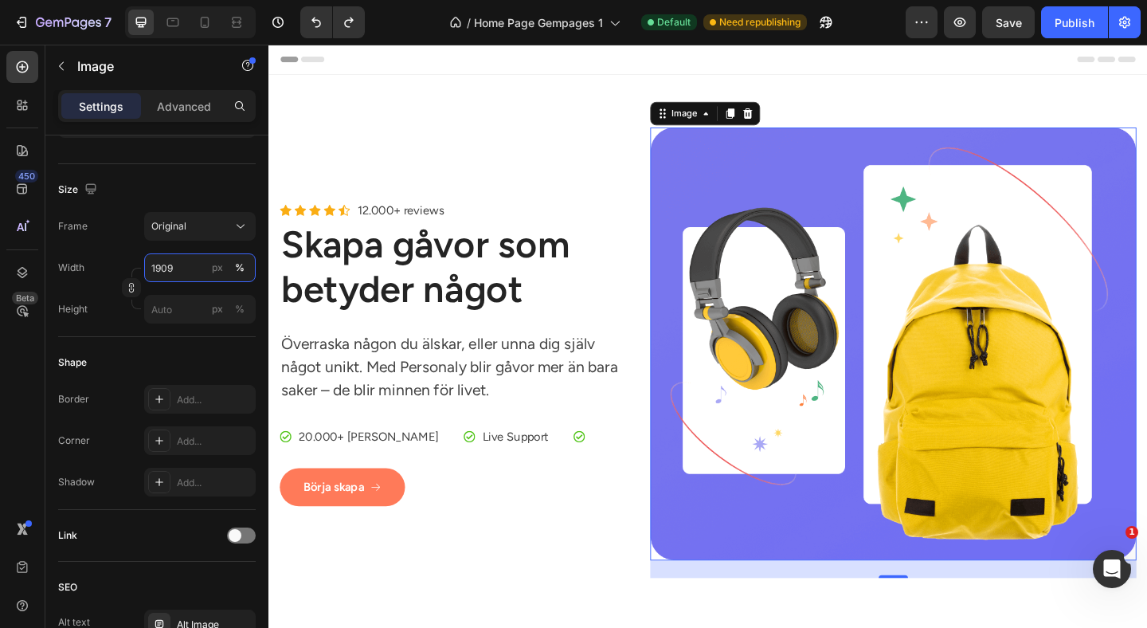
type input "1909"
click at [858, 291] on img at bounding box center [947, 370] width 529 height 471
click at [189, 261] on input "1909" at bounding box center [200, 267] width 112 height 29
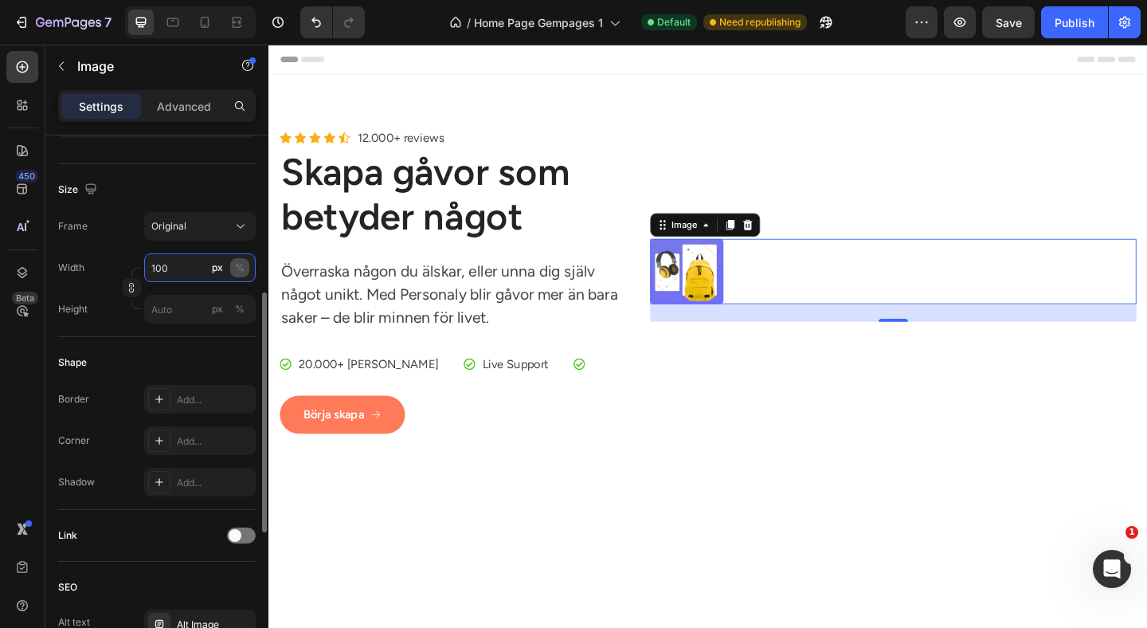
type input "100"
click at [241, 270] on div "%" at bounding box center [240, 267] width 10 height 14
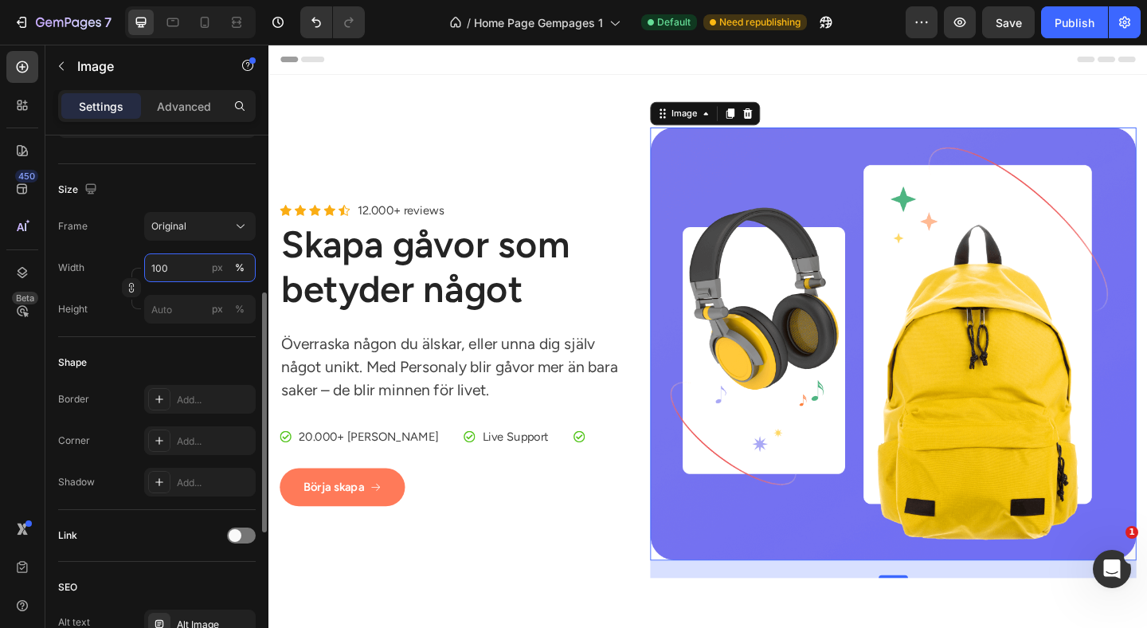
click at [201, 270] on input "100" at bounding box center [200, 267] width 112 height 29
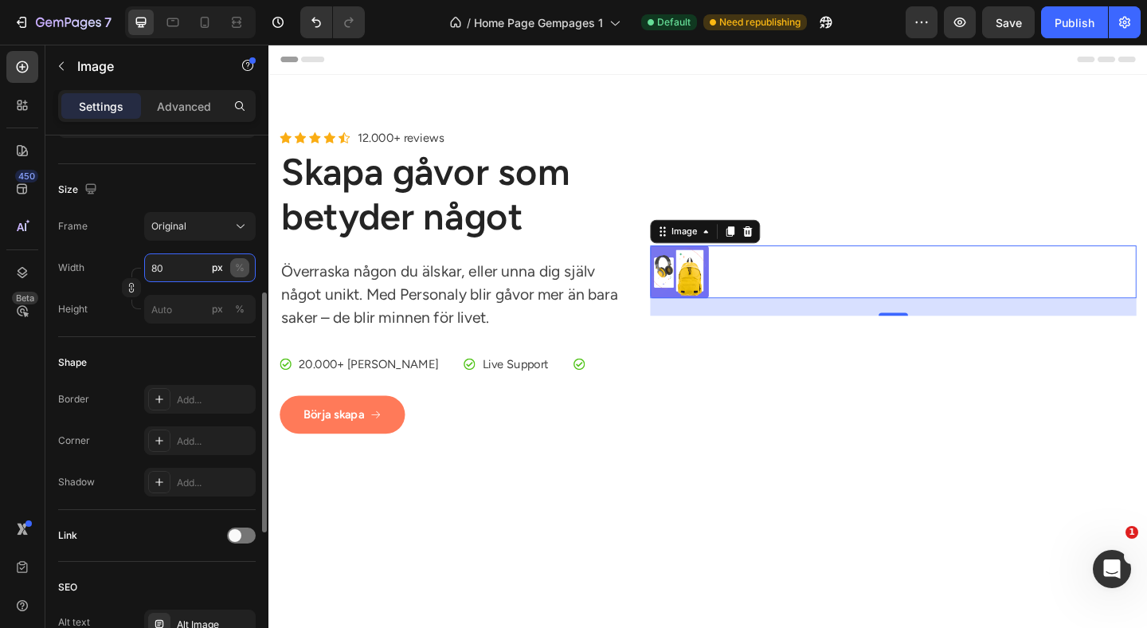
type input "80"
click at [234, 267] on button "%" at bounding box center [239, 267] width 19 height 19
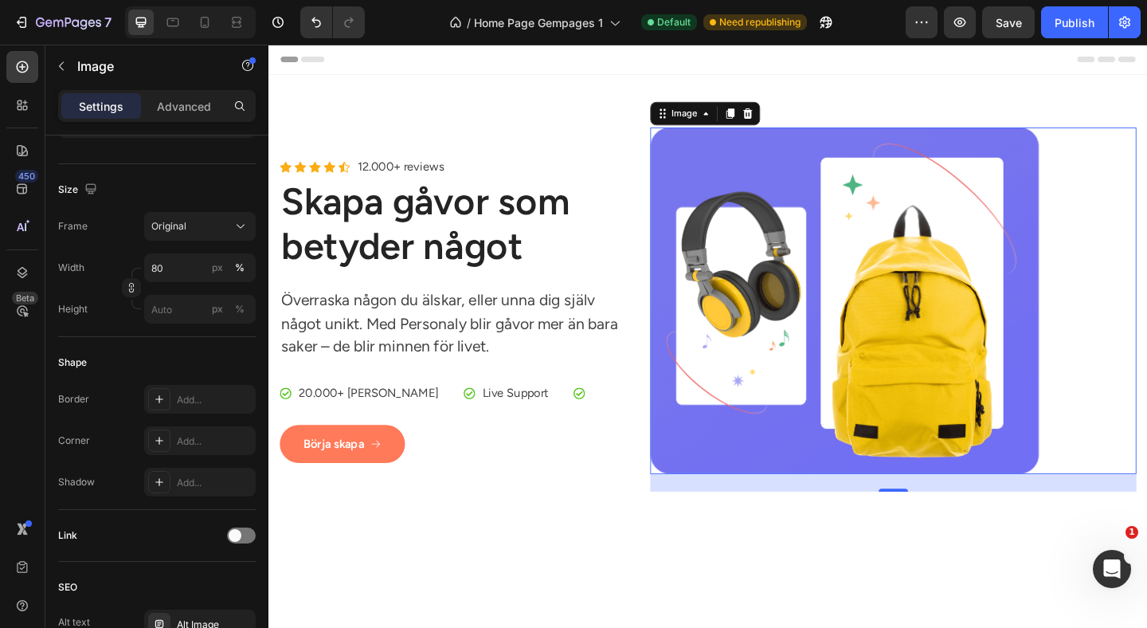
click at [1020, 373] on img at bounding box center [894, 323] width 423 height 377
click at [1146, 311] on div at bounding box center [947, 323] width 529 height 377
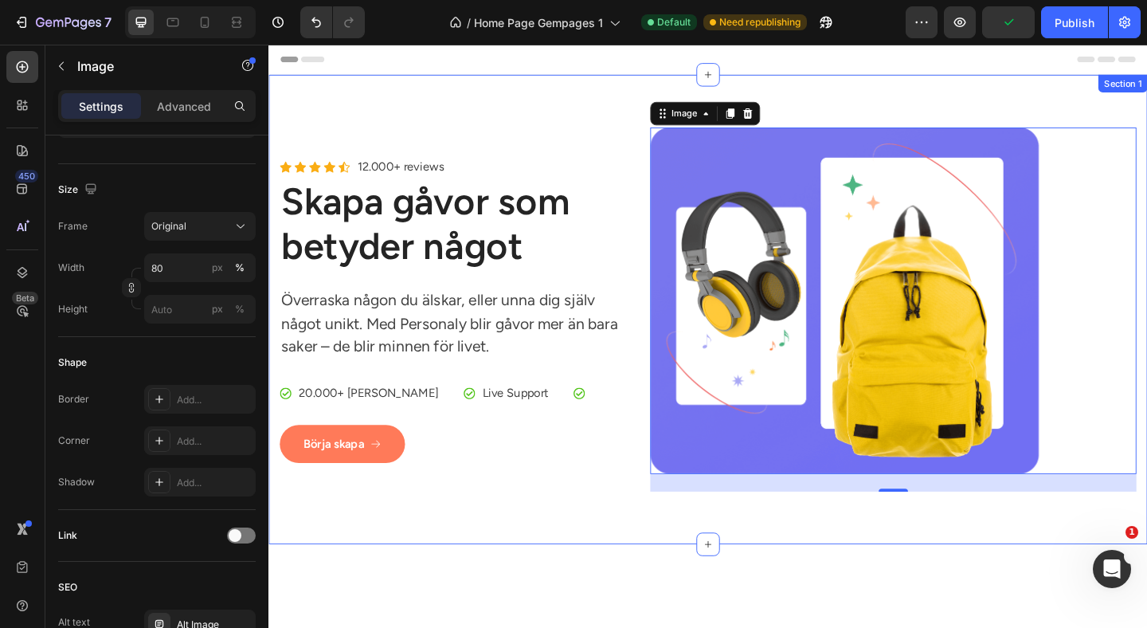
click at [1110, 581] on div "Image Icon Icon Icon Icon Icon Icon List Hoz 12.000+ reviews Text block Row Ska…" at bounding box center [746, 332] width 956 height 511
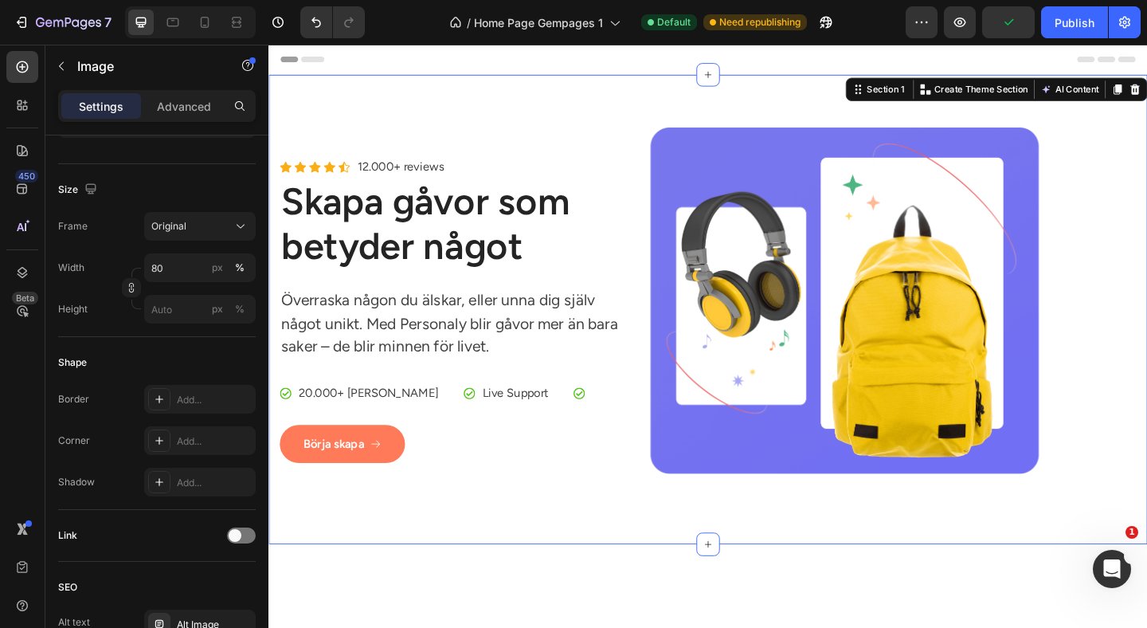
scroll to position [0, 0]
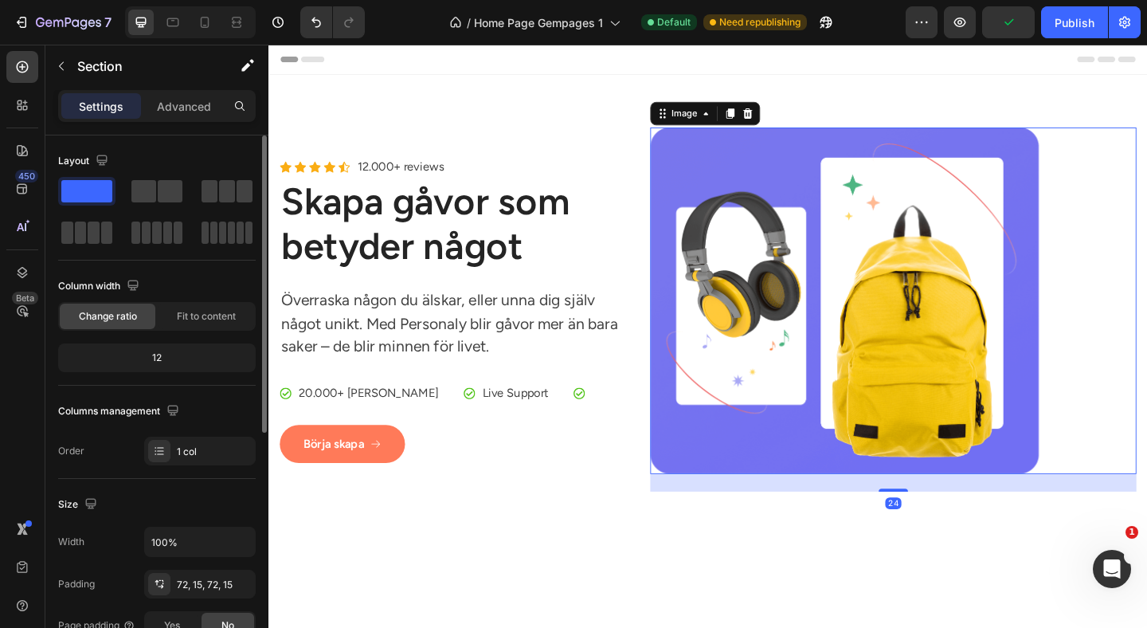
click at [1009, 393] on img at bounding box center [894, 323] width 423 height 377
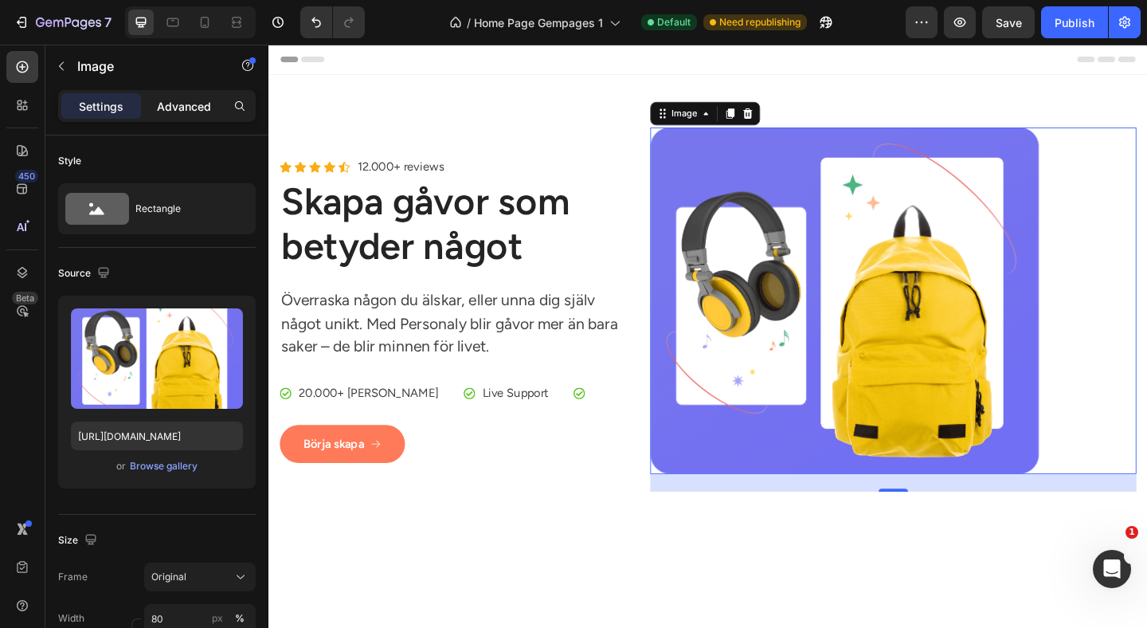
click at [190, 104] on p "Advanced" at bounding box center [184, 106] width 54 height 17
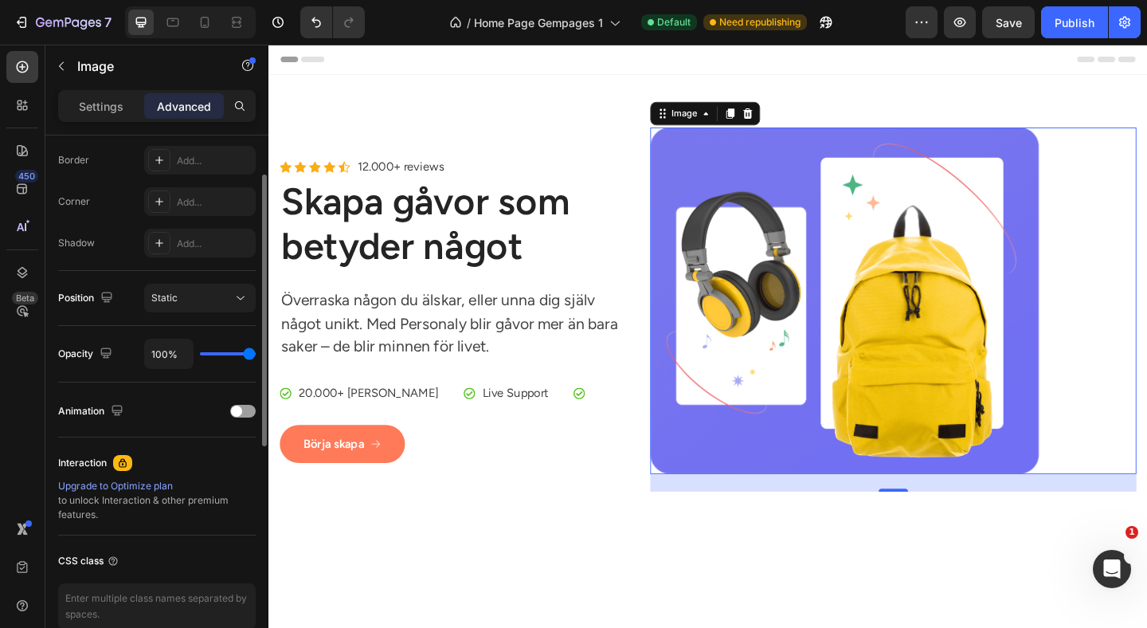
scroll to position [469, 0]
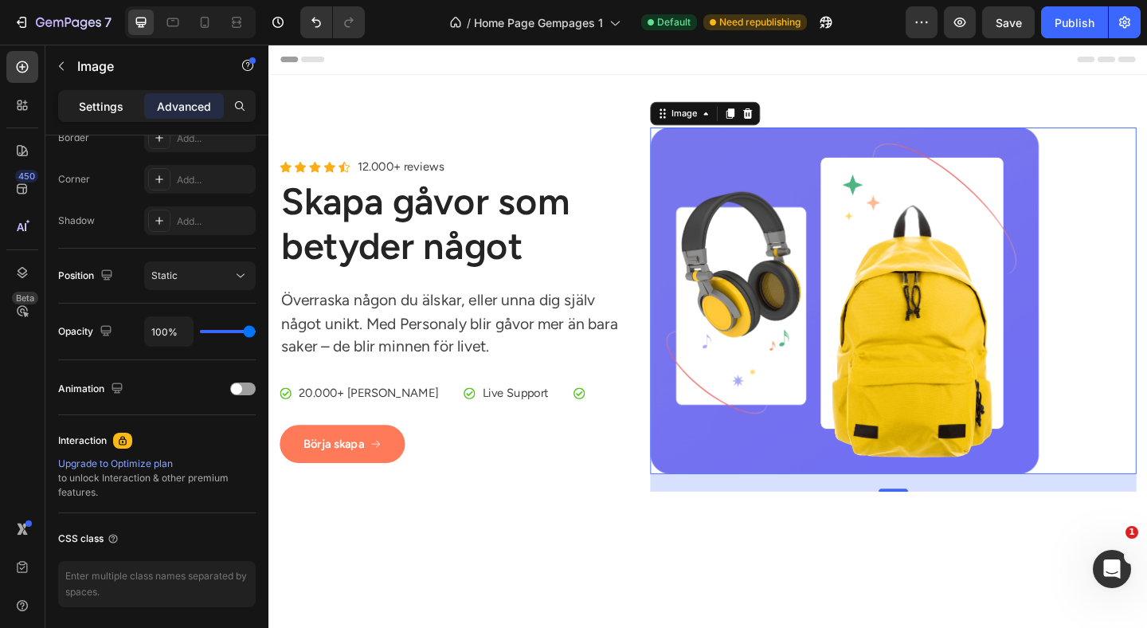
click at [110, 102] on p "Settings" at bounding box center [101, 106] width 45 height 17
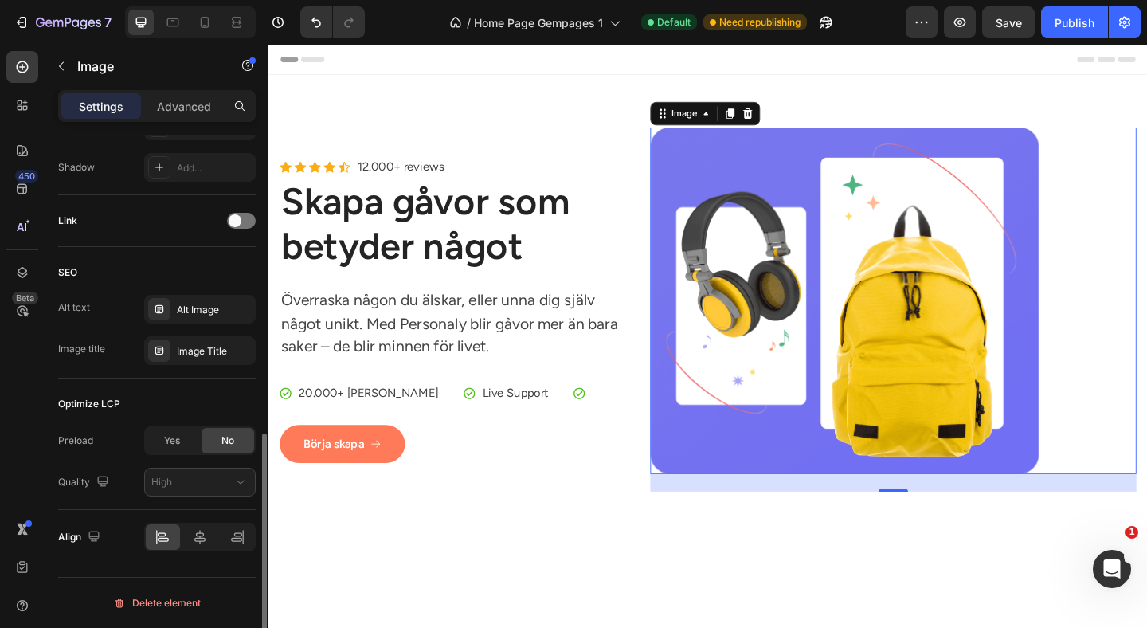
scroll to position [662, 0]
click at [194, 538] on icon at bounding box center [200, 540] width 16 height 16
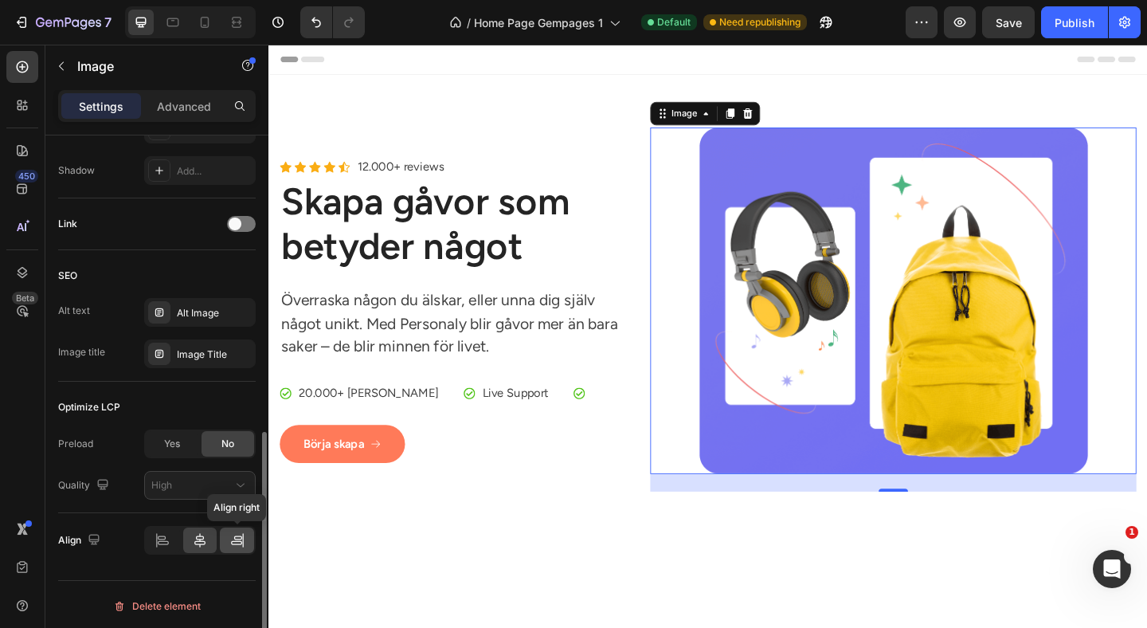
click at [225, 541] on div at bounding box center [237, 539] width 34 height 25
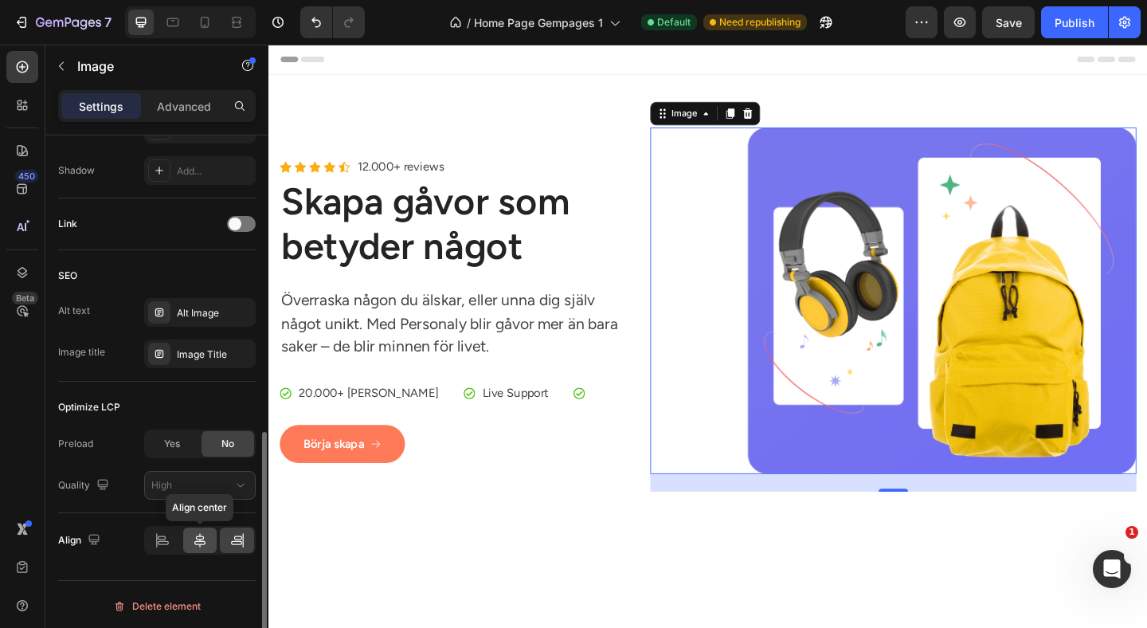
click at [205, 542] on icon at bounding box center [199, 540] width 11 height 14
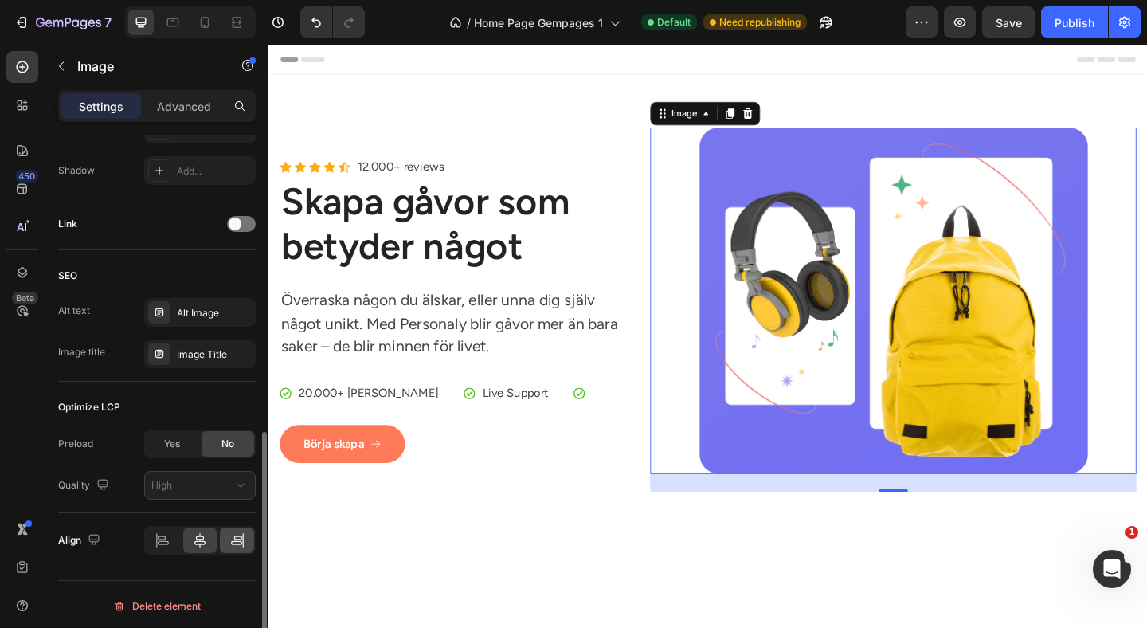
click at [243, 546] on icon at bounding box center [242, 540] width 1 height 14
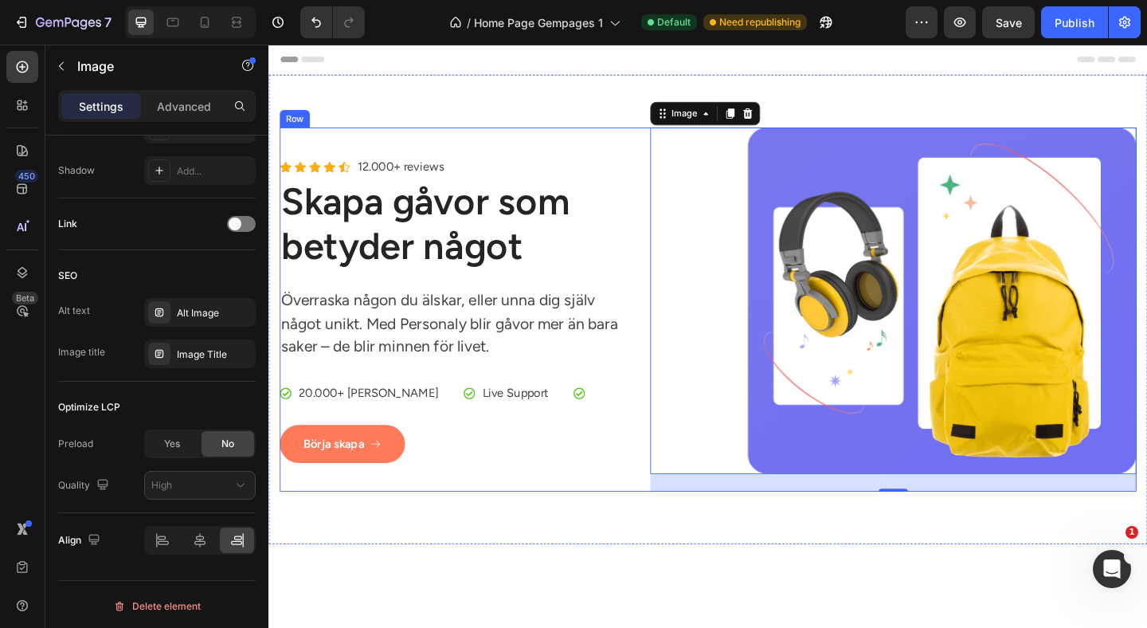
click at [636, 509] on div "Image Icon Icon Icon Icon Icon Icon List Hoz 12.000+ reviews Text block Row Ska…" at bounding box center [469, 333] width 378 height 396
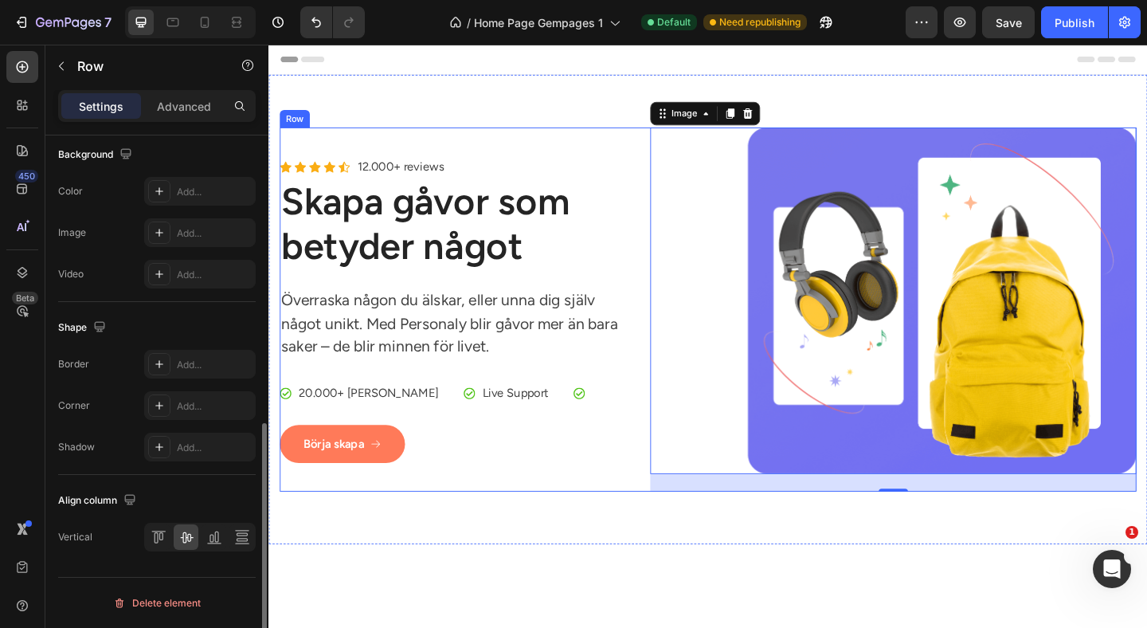
scroll to position [0, 0]
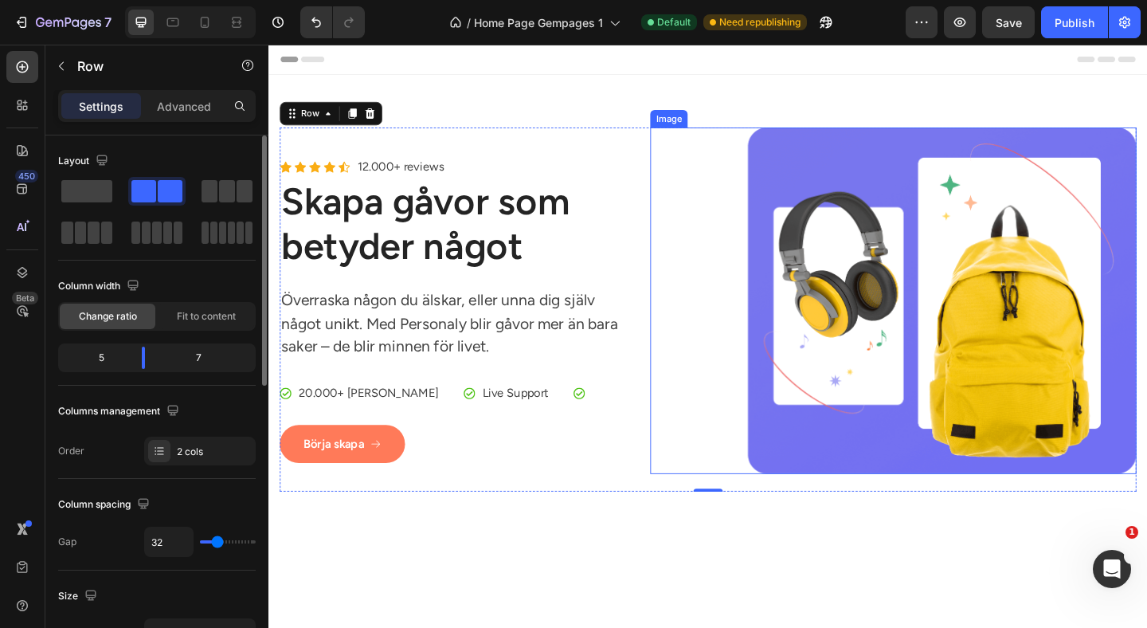
click at [818, 438] on img at bounding box center [1000, 323] width 423 height 377
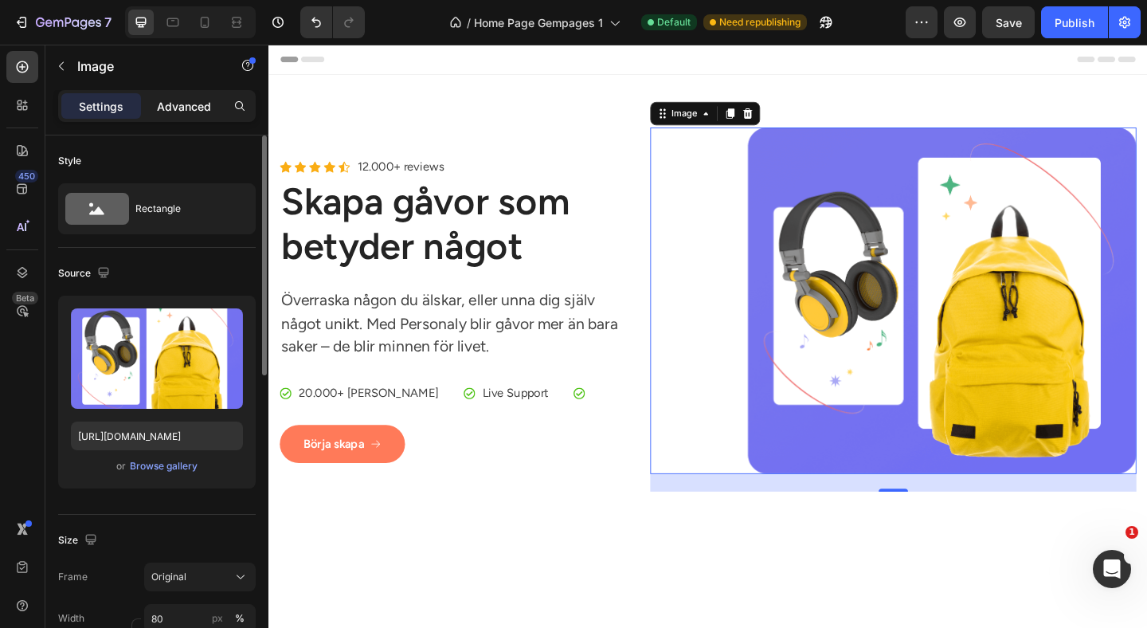
click at [214, 103] on div "Advanced" at bounding box center [184, 105] width 80 height 25
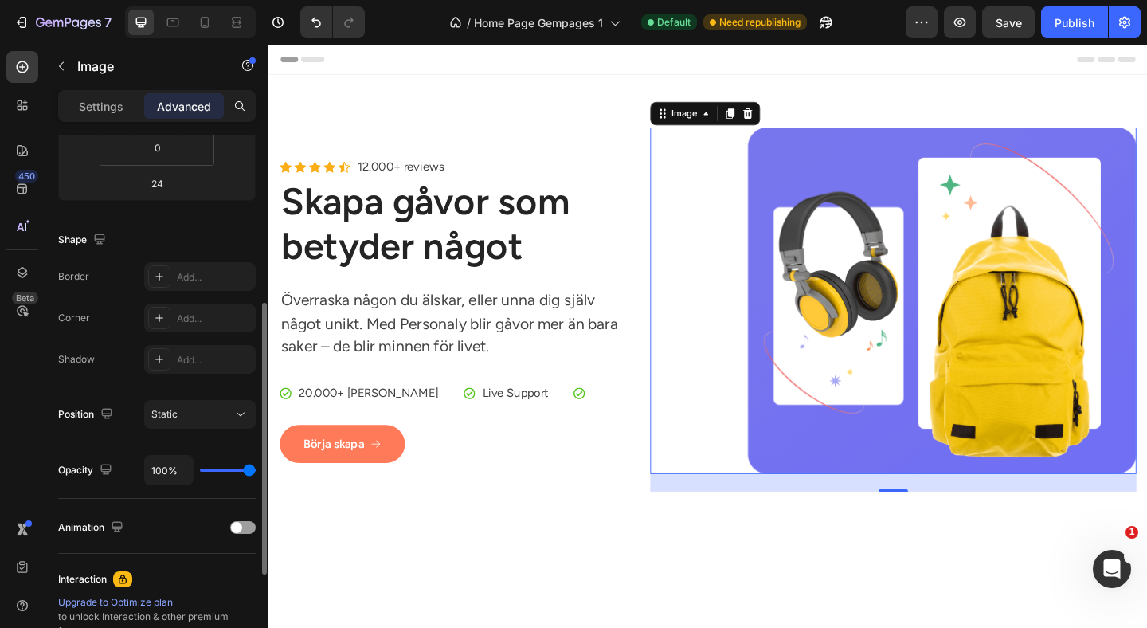
scroll to position [331, 0]
click at [203, 406] on div "Static" at bounding box center [191, 413] width 81 height 14
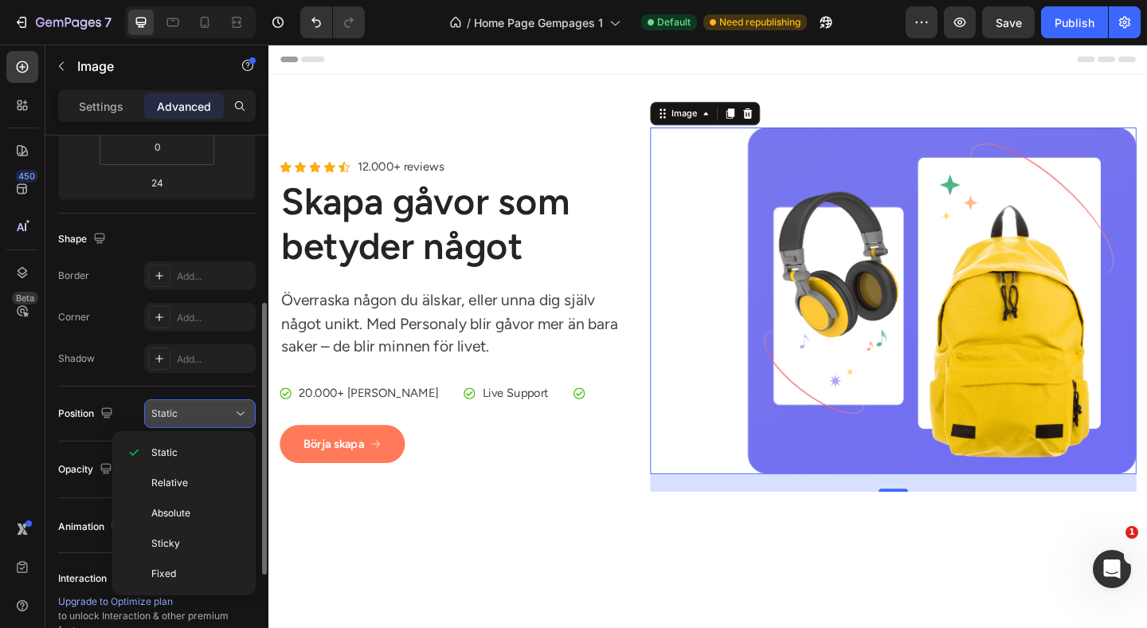
click at [205, 414] on div "Static" at bounding box center [191, 413] width 81 height 14
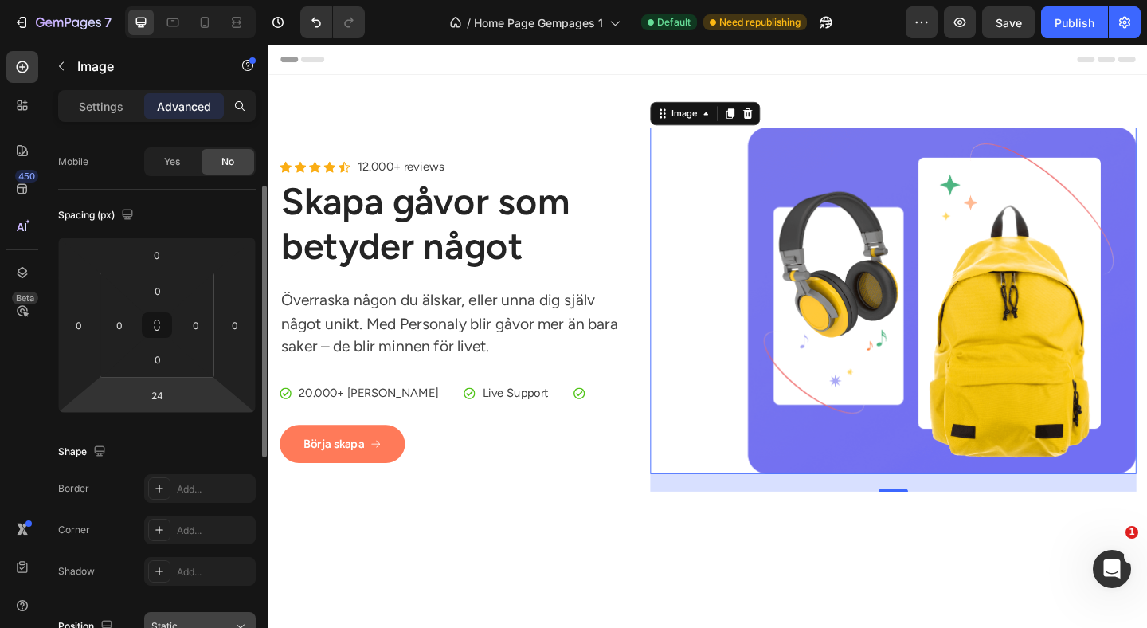
scroll to position [112, 0]
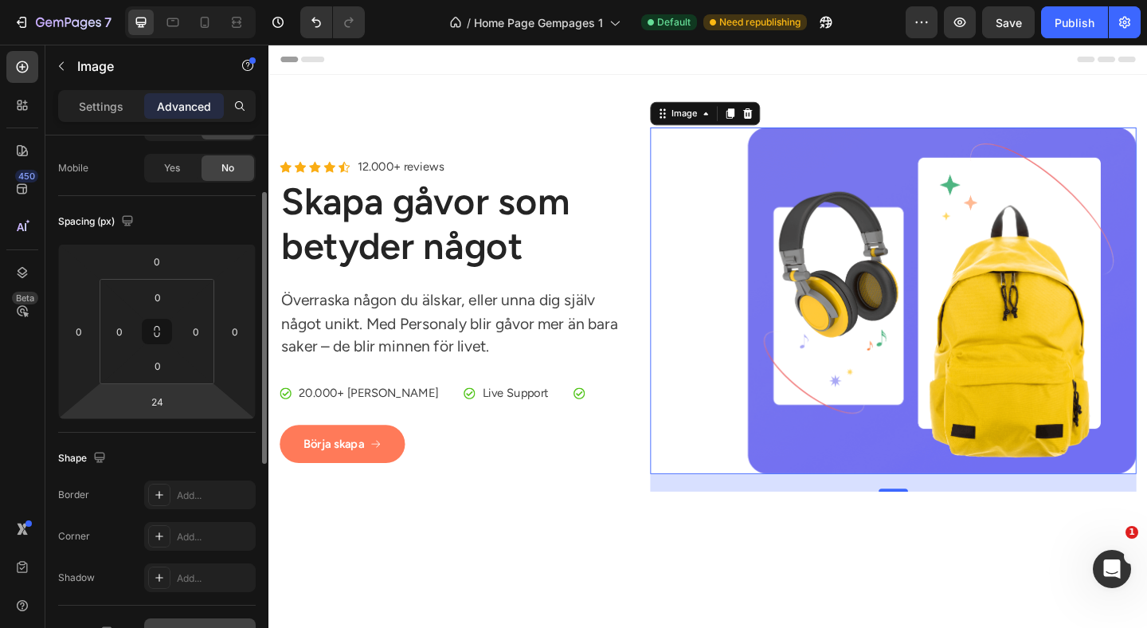
click at [205, 0] on html "7 Version history / Home Page Gempages 1 Default Need republishing Preview Save…" at bounding box center [573, 0] width 1147 height 0
click at [175, 399] on div "24" at bounding box center [157, 401] width 40 height 25
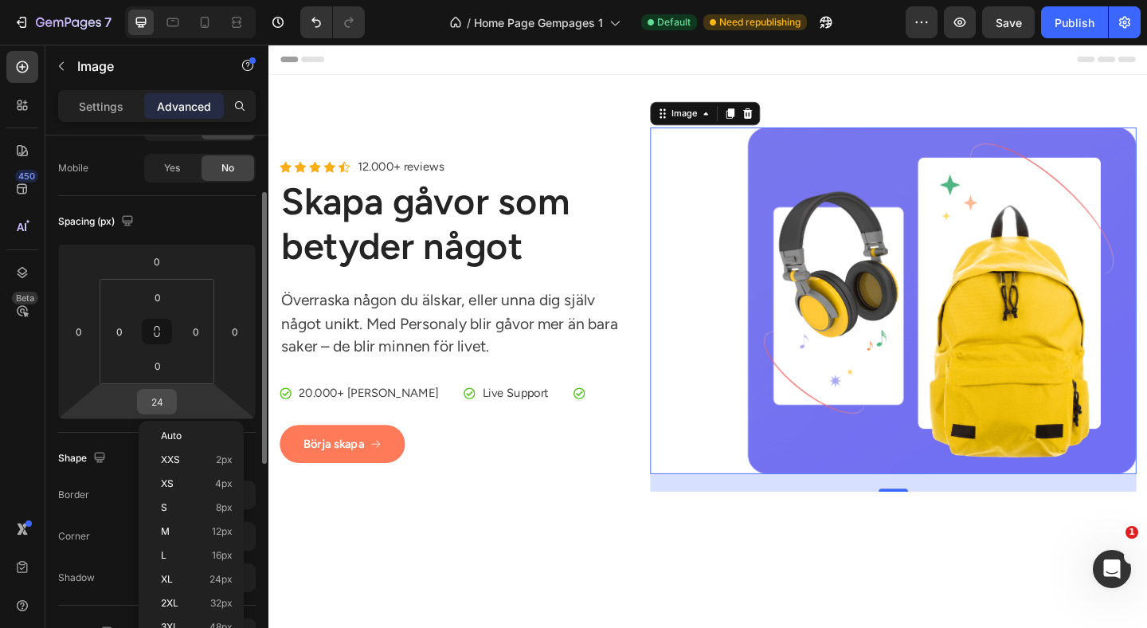
click at [151, 401] on input "24" at bounding box center [157, 401] width 32 height 24
click at [155, 401] on input "24" at bounding box center [157, 401] width 32 height 24
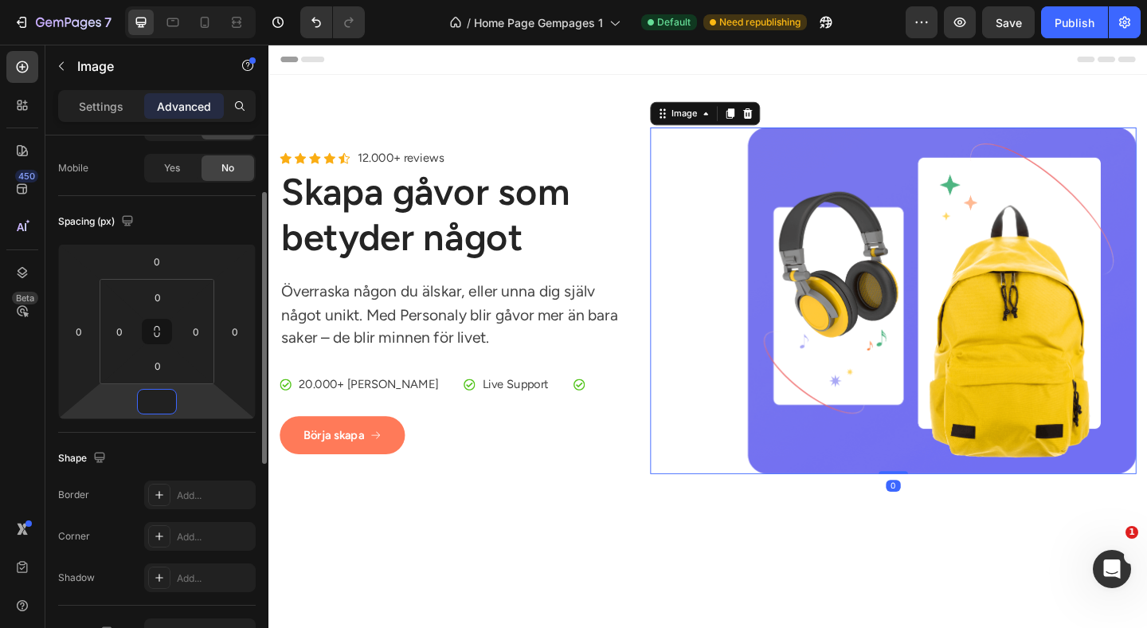
type input "0"
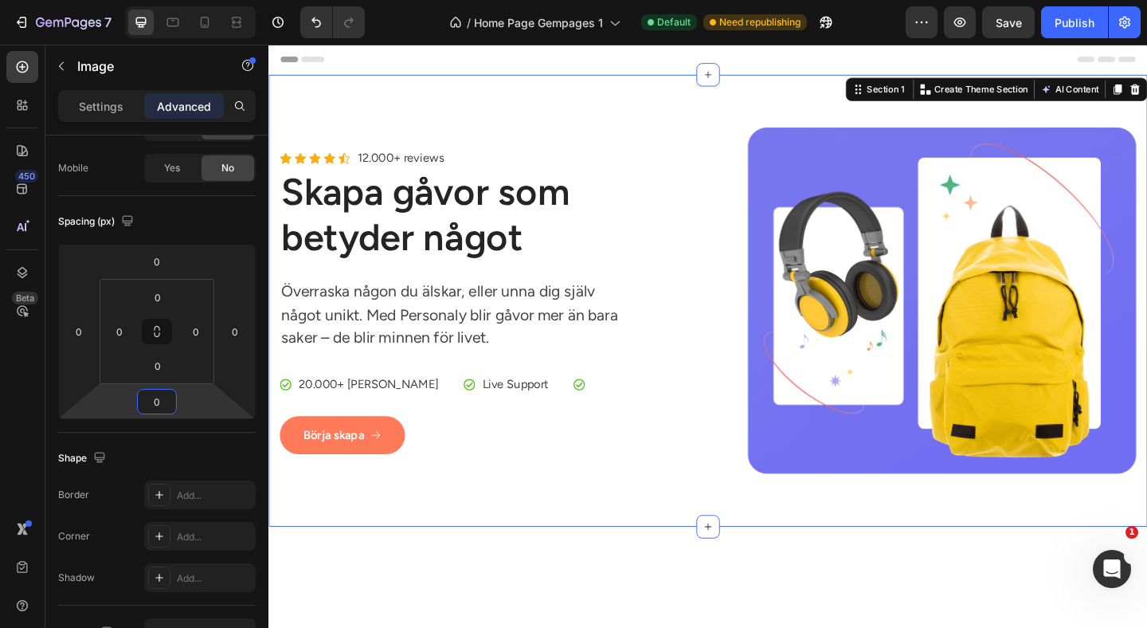
click at [468, 531] on div "Image Icon Icon Icon Icon Icon Icon List Hoz 12.000+ reviews Text block Row Ska…" at bounding box center [746, 322] width 956 height 491
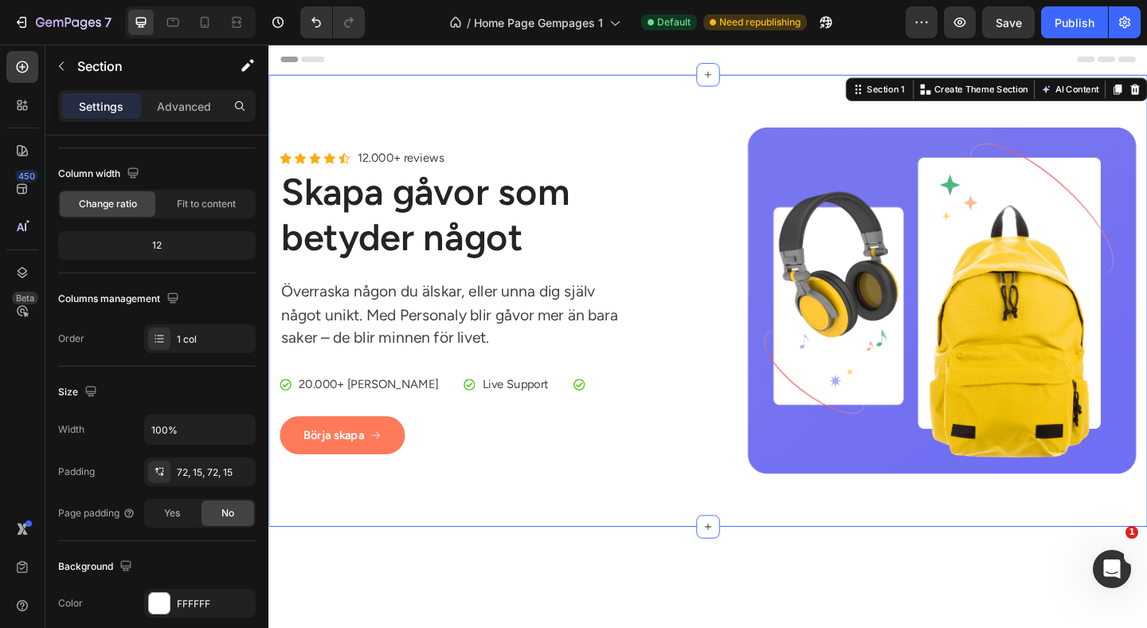
scroll to position [0, 0]
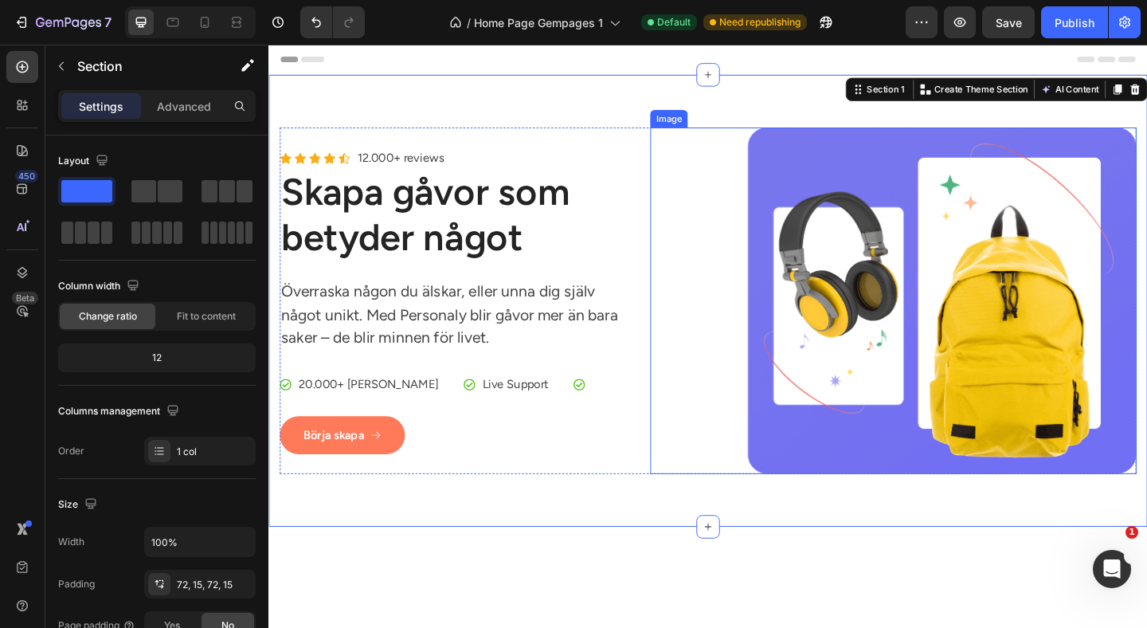
click at [902, 338] on img at bounding box center [1000, 323] width 423 height 377
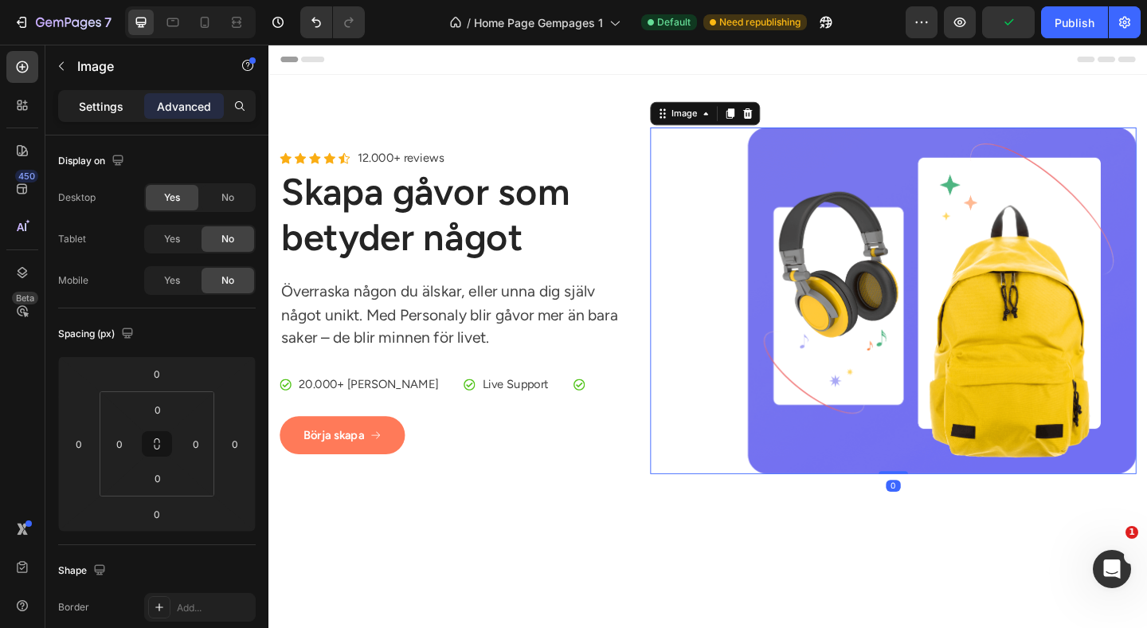
click at [100, 107] on p "Settings" at bounding box center [101, 106] width 45 height 17
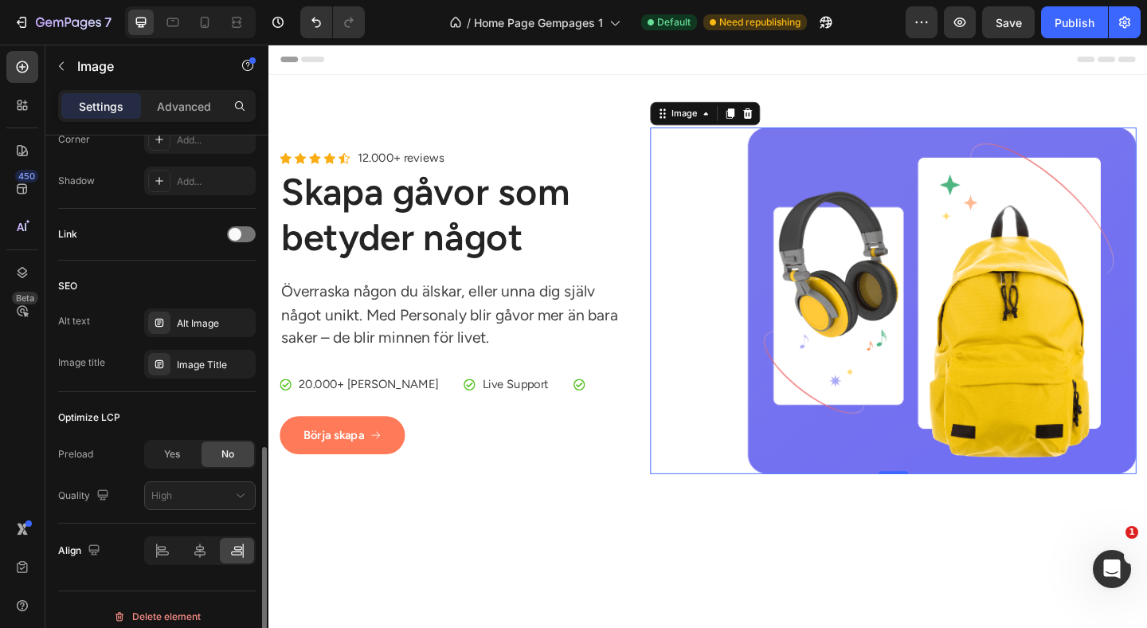
scroll to position [665, 0]
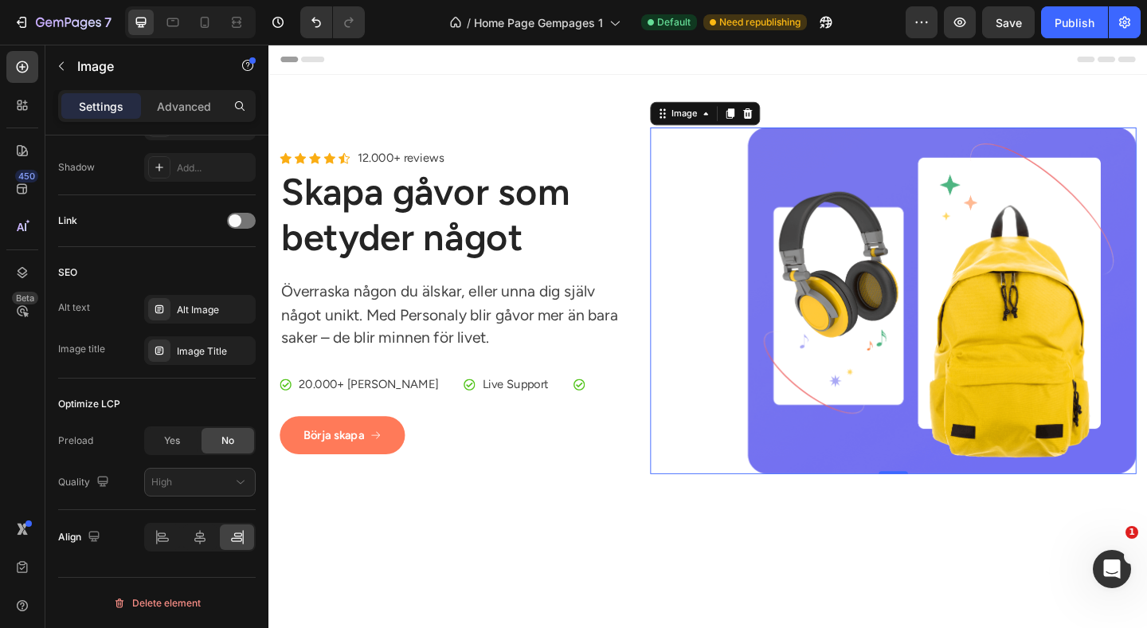
click at [765, 415] on div at bounding box center [947, 323] width 529 height 377
click at [926, 364] on img at bounding box center [1000, 323] width 423 height 377
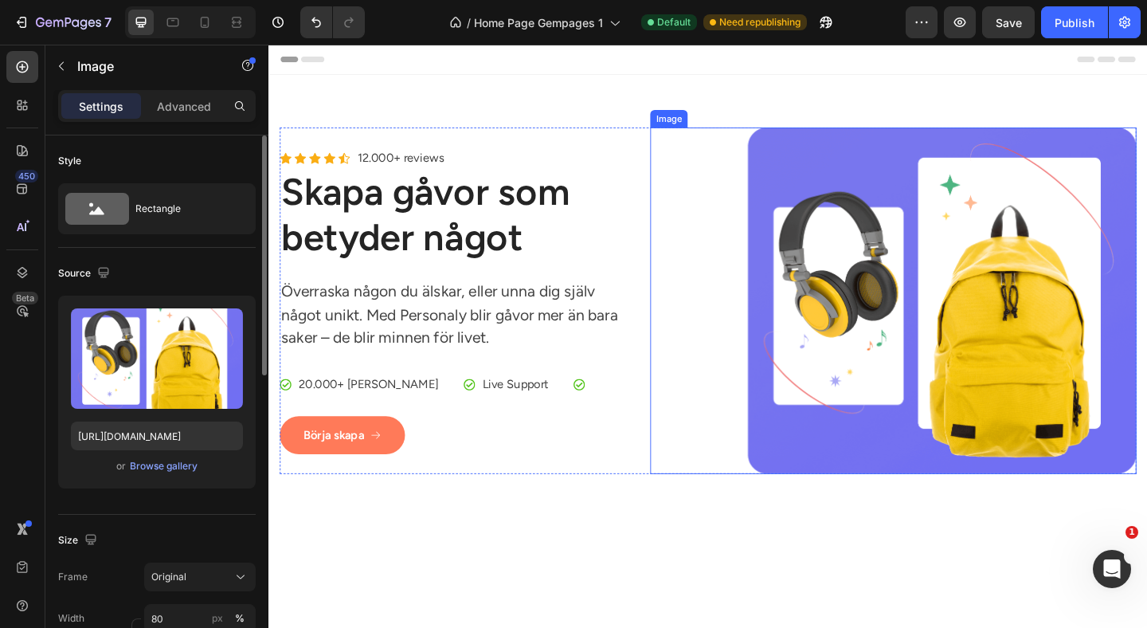
click at [860, 442] on img at bounding box center [1000, 323] width 423 height 377
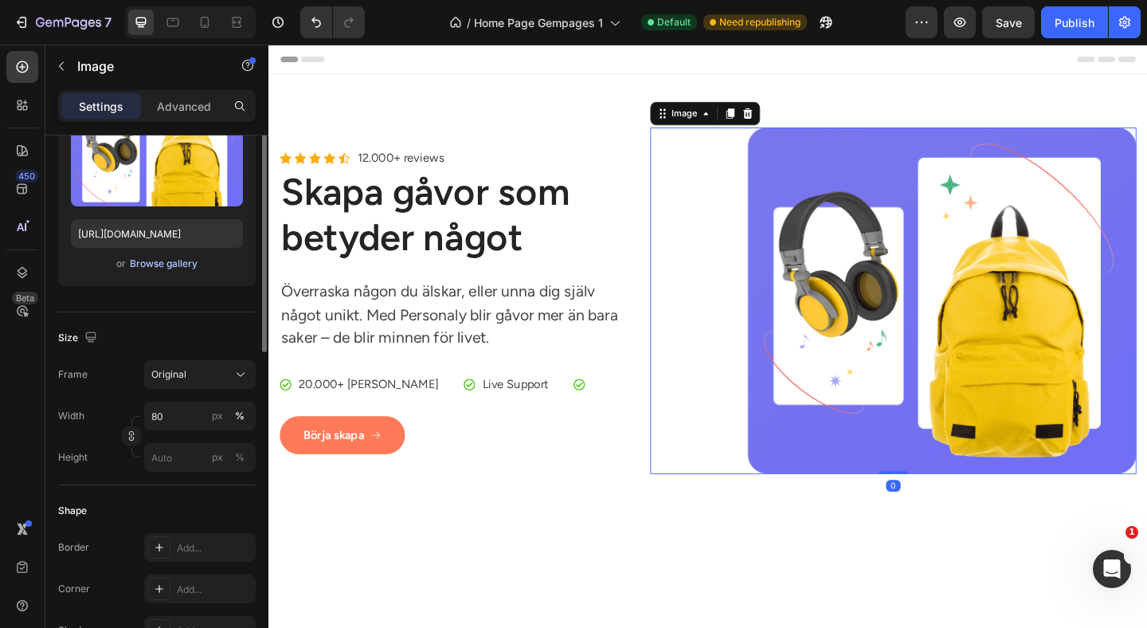
scroll to position [215, 0]
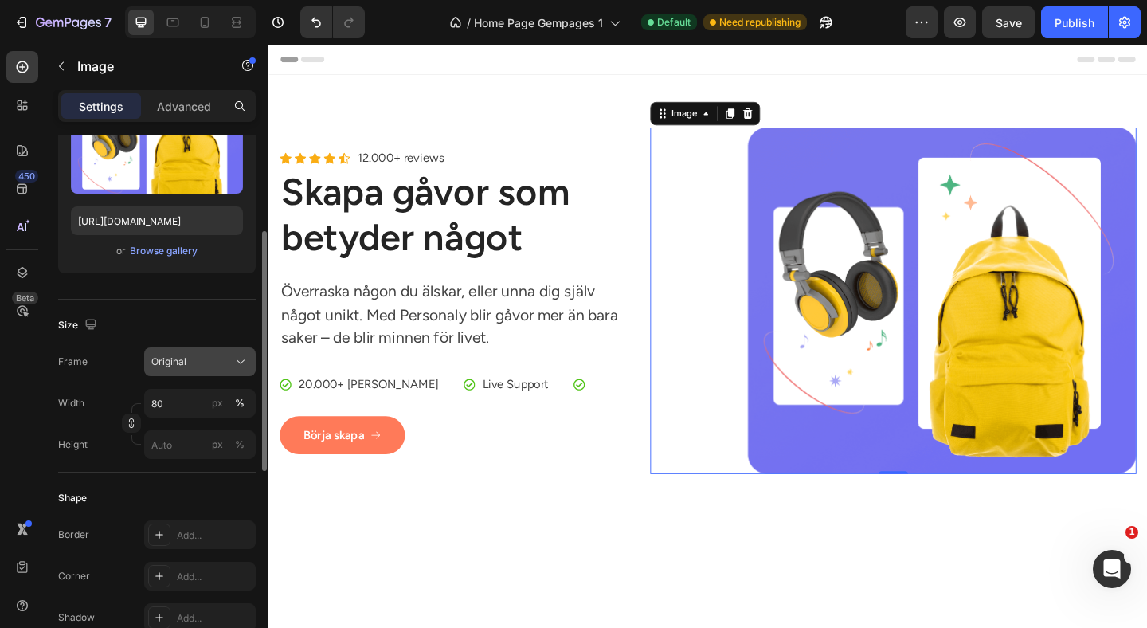
click at [198, 367] on div "Original" at bounding box center [190, 361] width 78 height 14
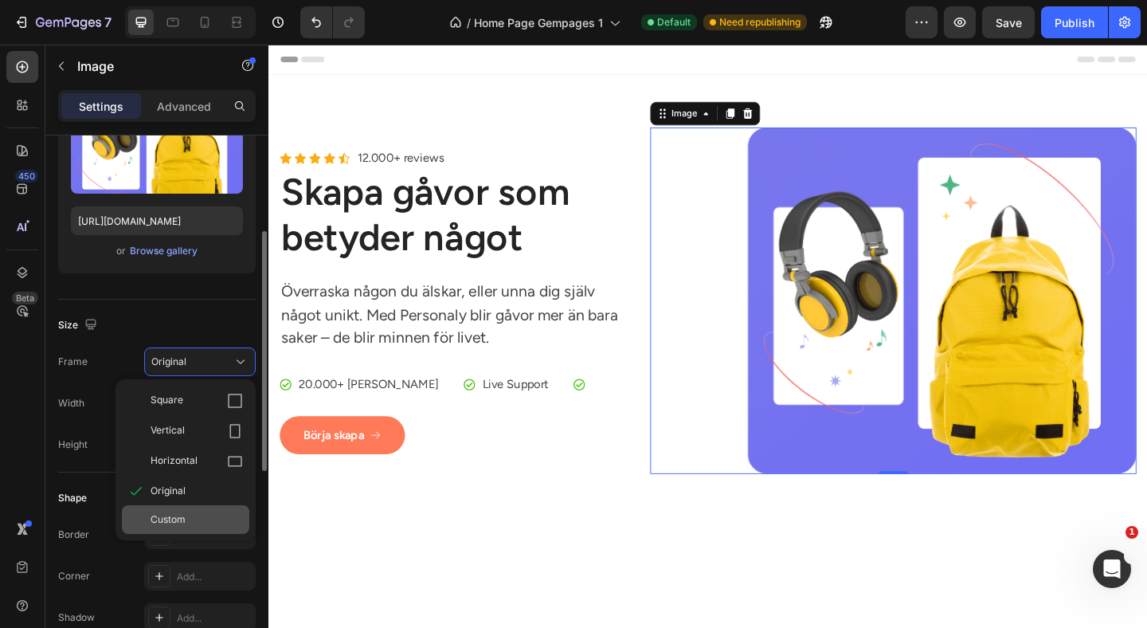
click at [185, 511] on div "Custom" at bounding box center [185, 519] width 127 height 29
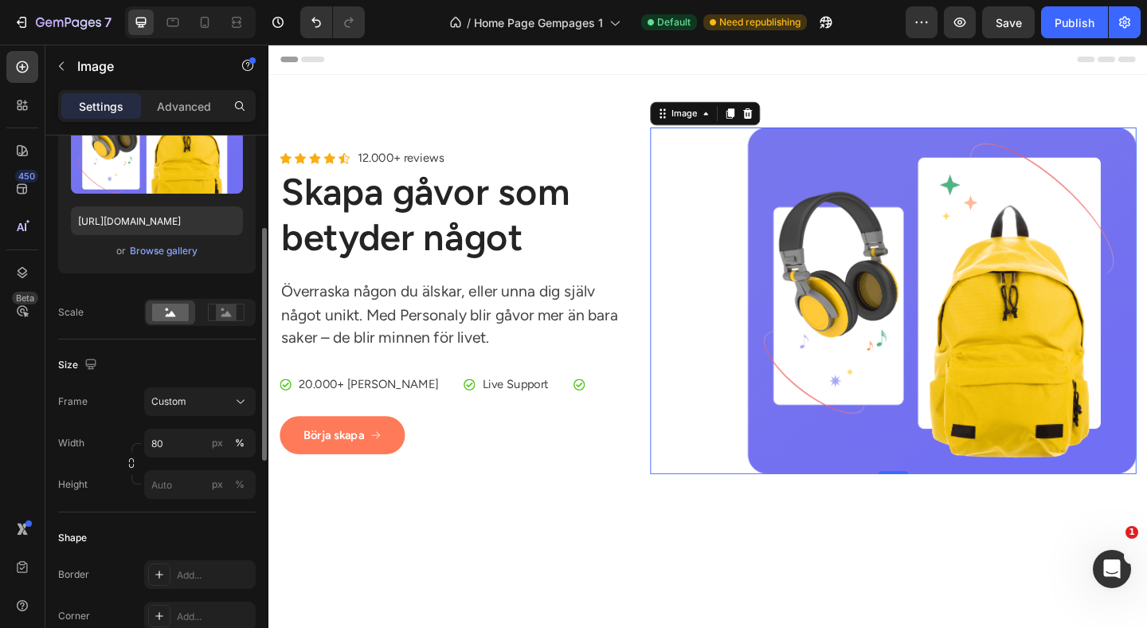
click at [117, 415] on div "Frame Custom" at bounding box center [157, 401] width 198 height 29
click at [244, 446] on div "%" at bounding box center [240, 443] width 10 height 14
click at [219, 446] on div "px" at bounding box center [217, 443] width 11 height 14
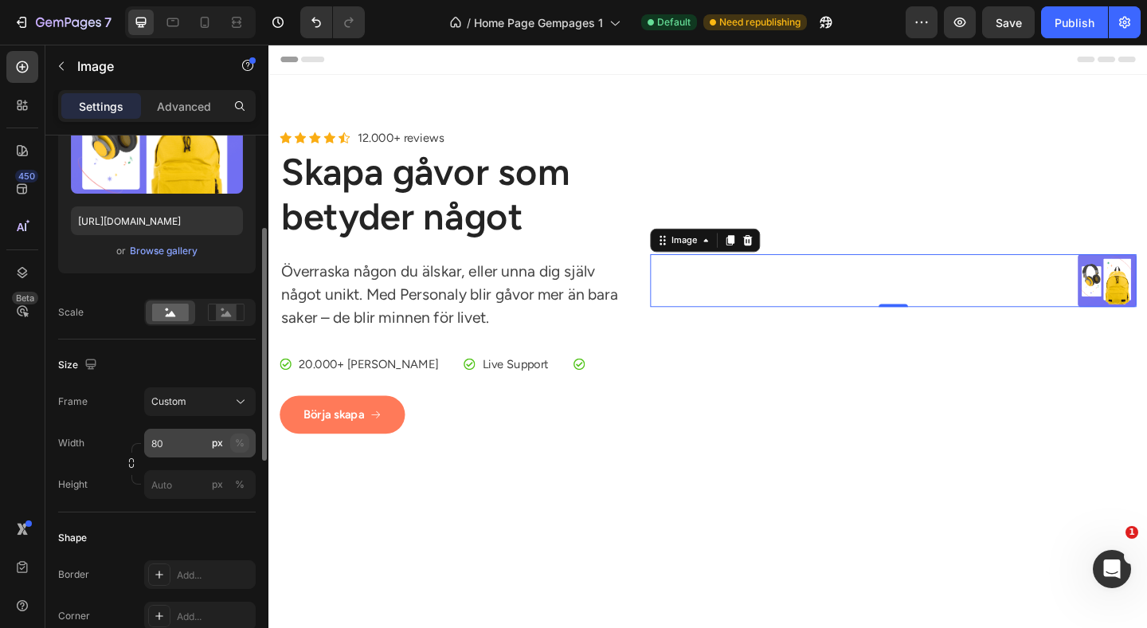
click at [241, 446] on div "%" at bounding box center [240, 443] width 10 height 14
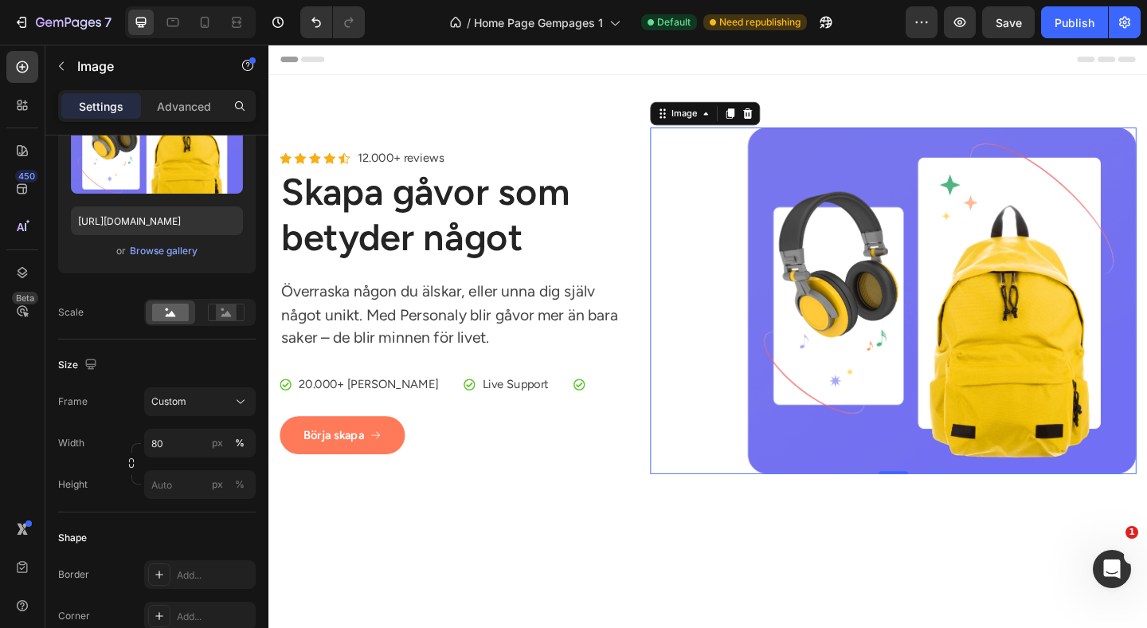
click at [689, 233] on div at bounding box center [947, 323] width 529 height 377
click at [684, 234] on div at bounding box center [947, 323] width 529 height 377
click at [842, 266] on img at bounding box center [1000, 323] width 423 height 377
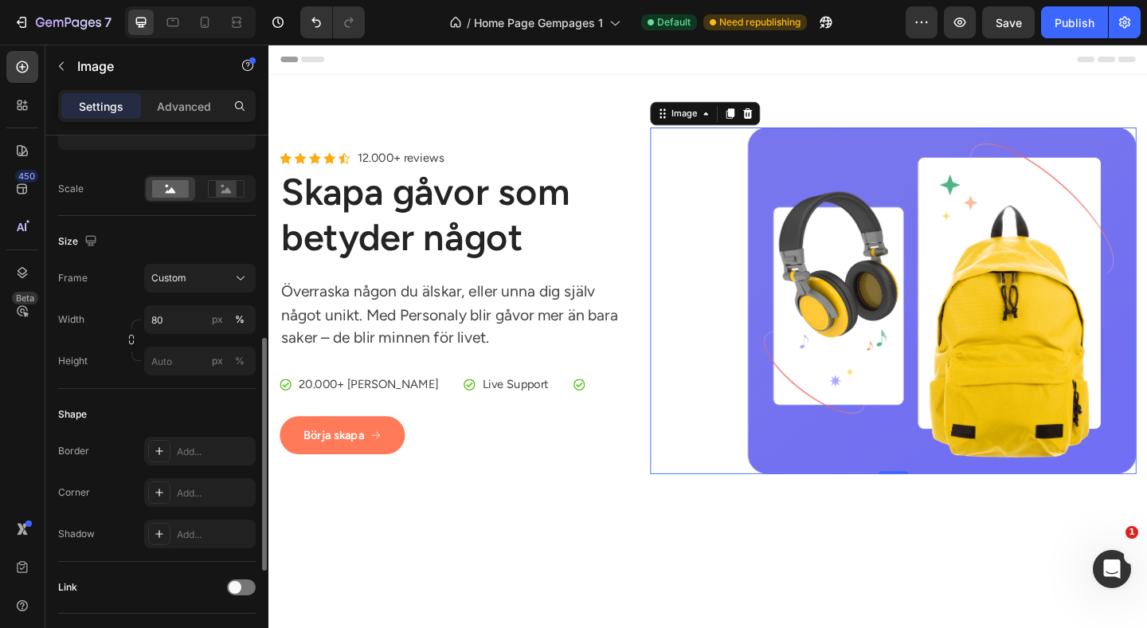
scroll to position [147, 0]
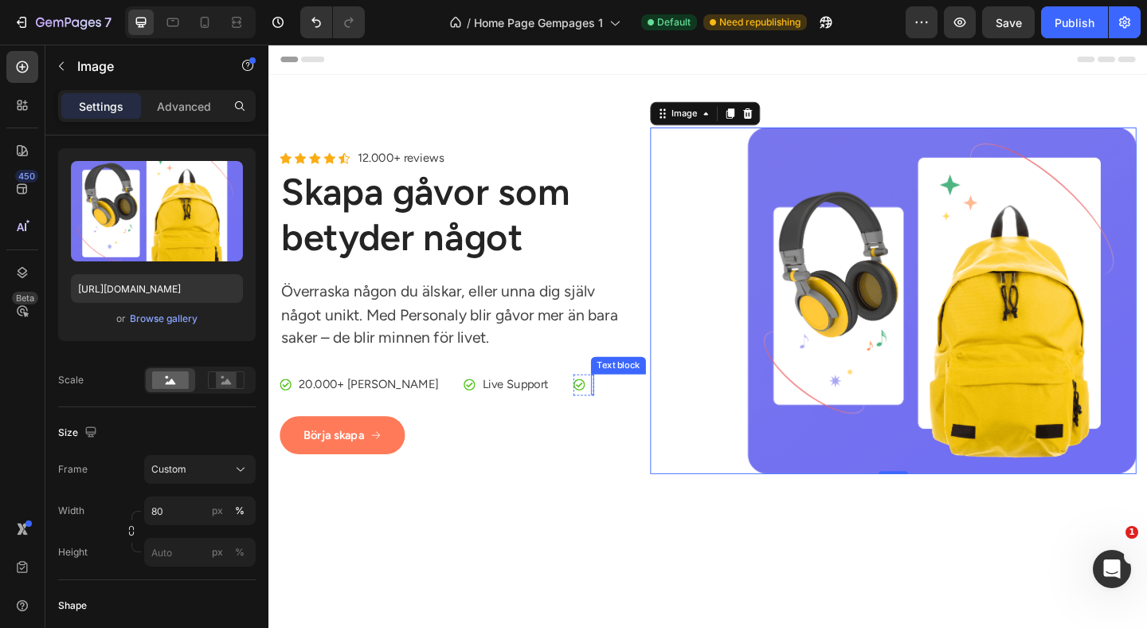
click at [605, 416] on div "Icon 20.000+ Nöjda Kunder Text block Icon List Icon Live Support Text block Ico…" at bounding box center [469, 414] width 378 height 23
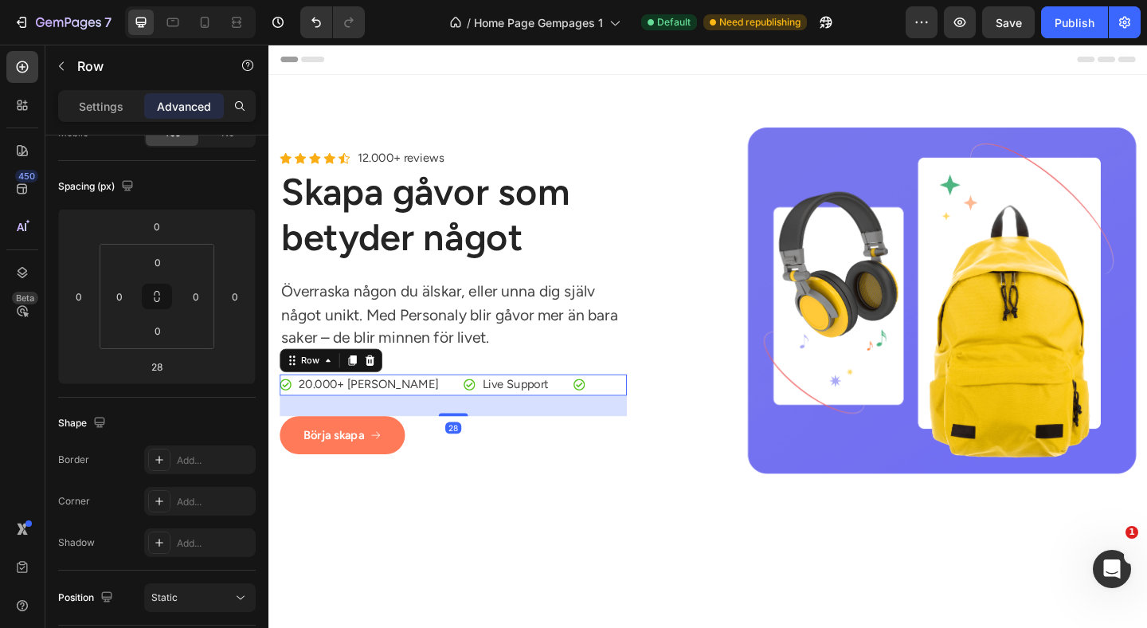
scroll to position [0, 0]
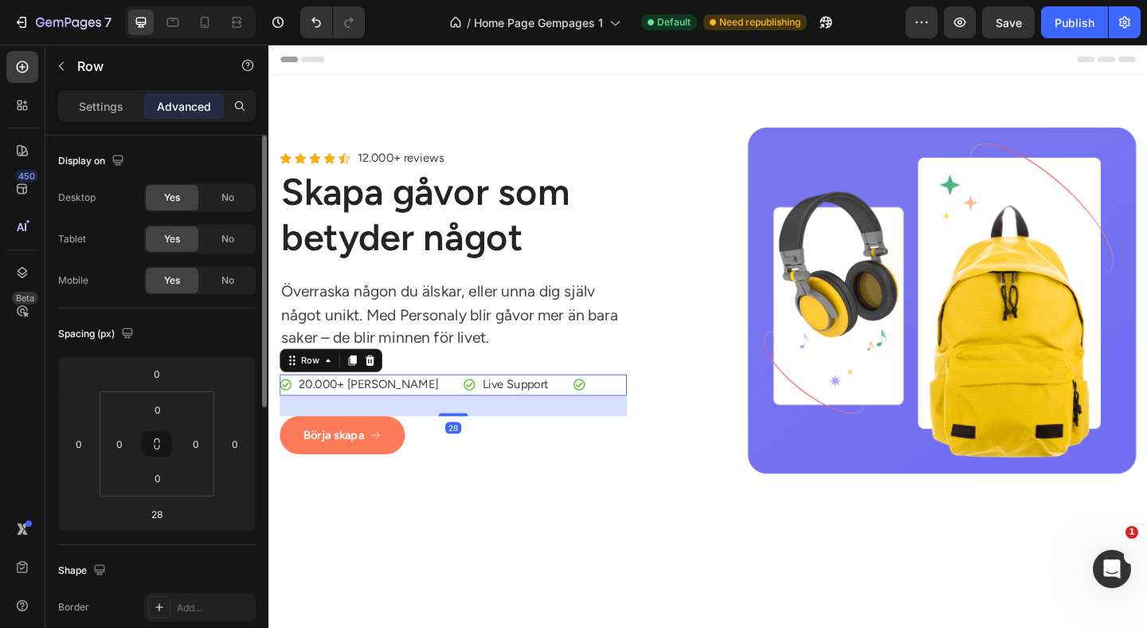
click at [630, 413] on div "Icon 20.000+ Nöjda Kunder Text block Icon List Icon Live Support Text block Ico…" at bounding box center [469, 414] width 378 height 23
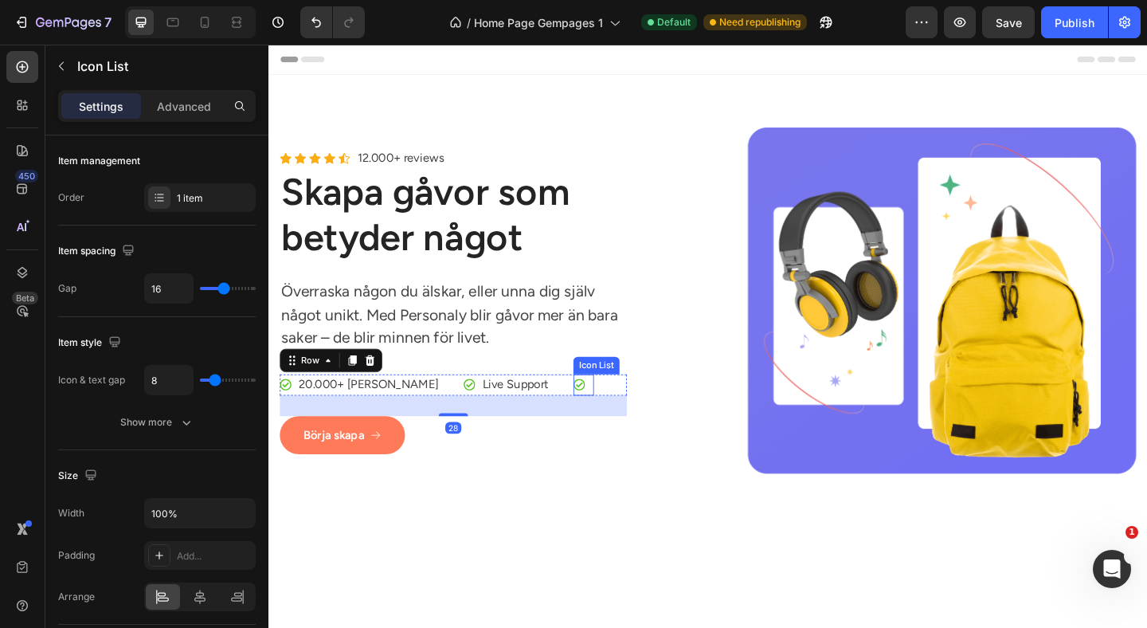
click at [600, 416] on li "Icon Text block" at bounding box center [611, 414] width 22 height 22
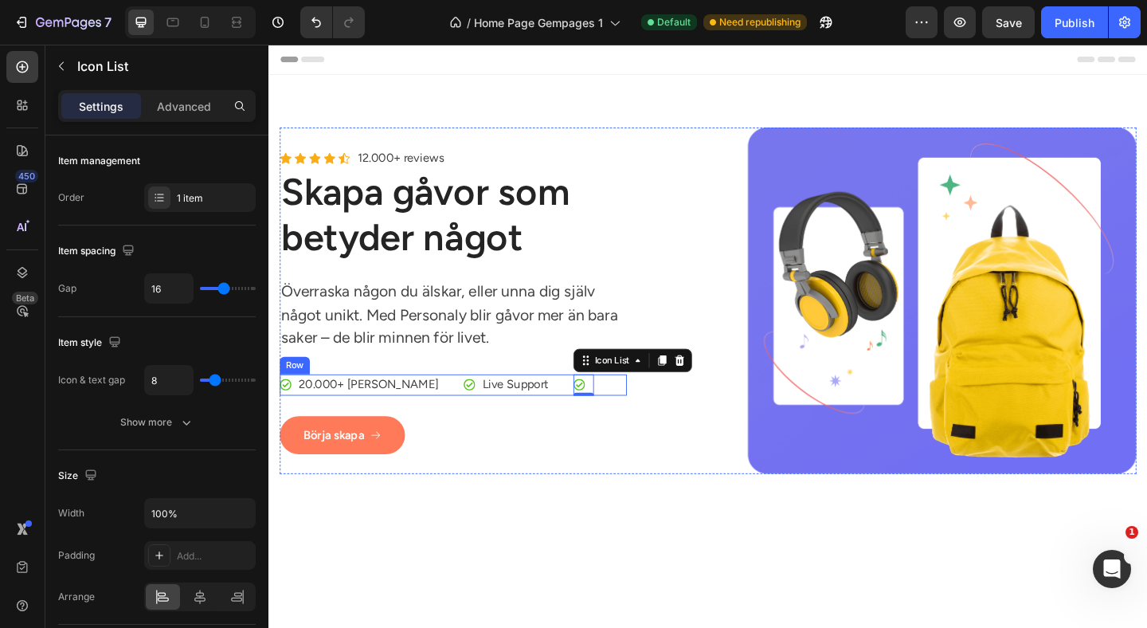
click at [616, 418] on div "Icon 20.000+ Nöjda Kunder Text block Icon List Icon Live Support Text block Ico…" at bounding box center [469, 414] width 378 height 23
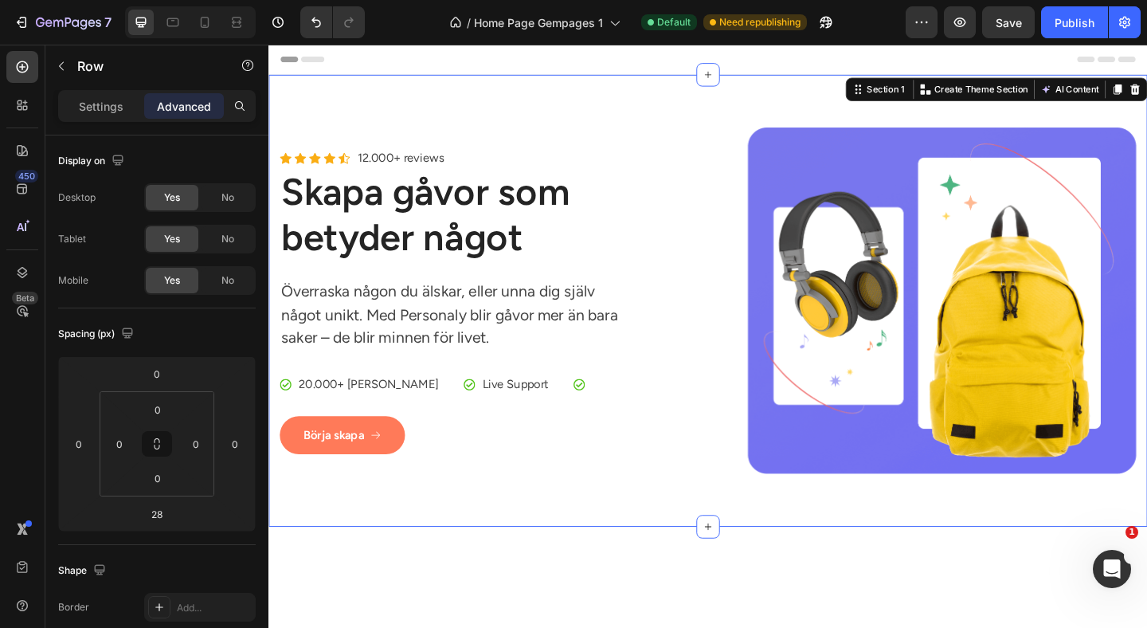
click at [689, 545] on div "Image Icon Icon Icon Icon Icon Icon List Hoz 12.000+ reviews Text block Row Ska…" at bounding box center [746, 322] width 956 height 491
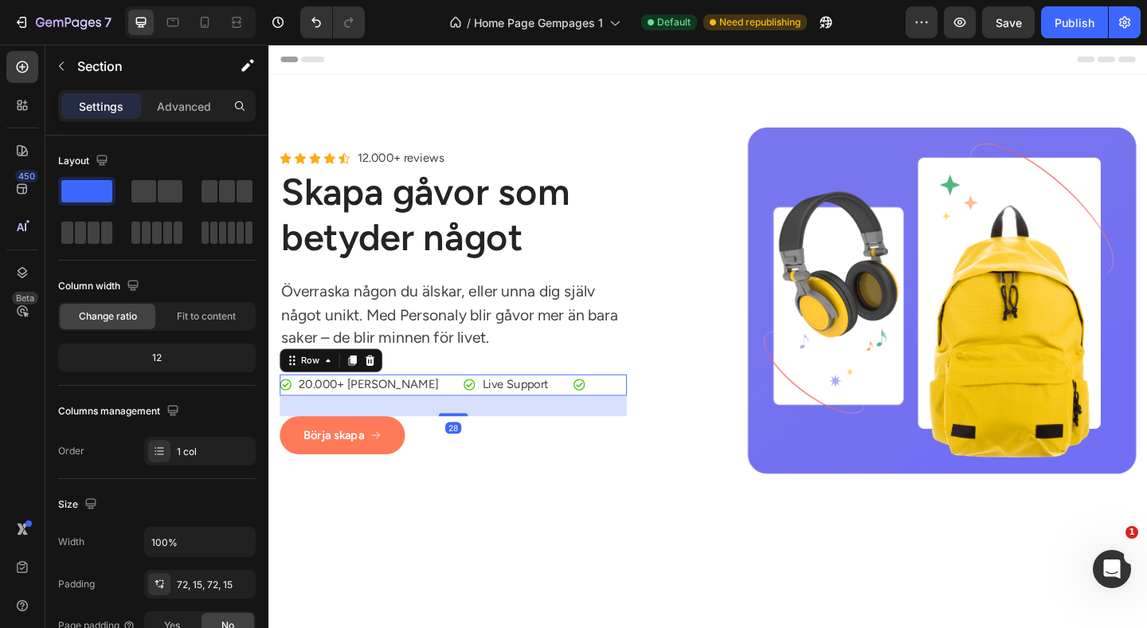
click at [614, 410] on div "Icon 20.000+ Nöjda Kunder Text block Icon List Icon Live Support Text block Ico…" at bounding box center [469, 414] width 378 height 23
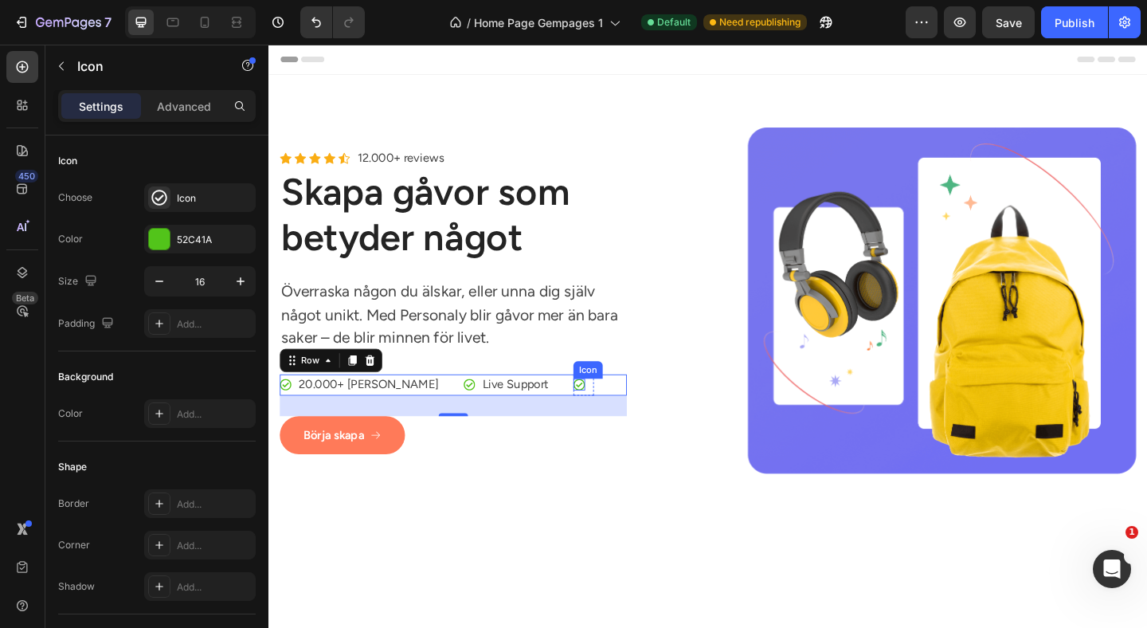
click at [600, 413] on icon at bounding box center [606, 414] width 13 height 13
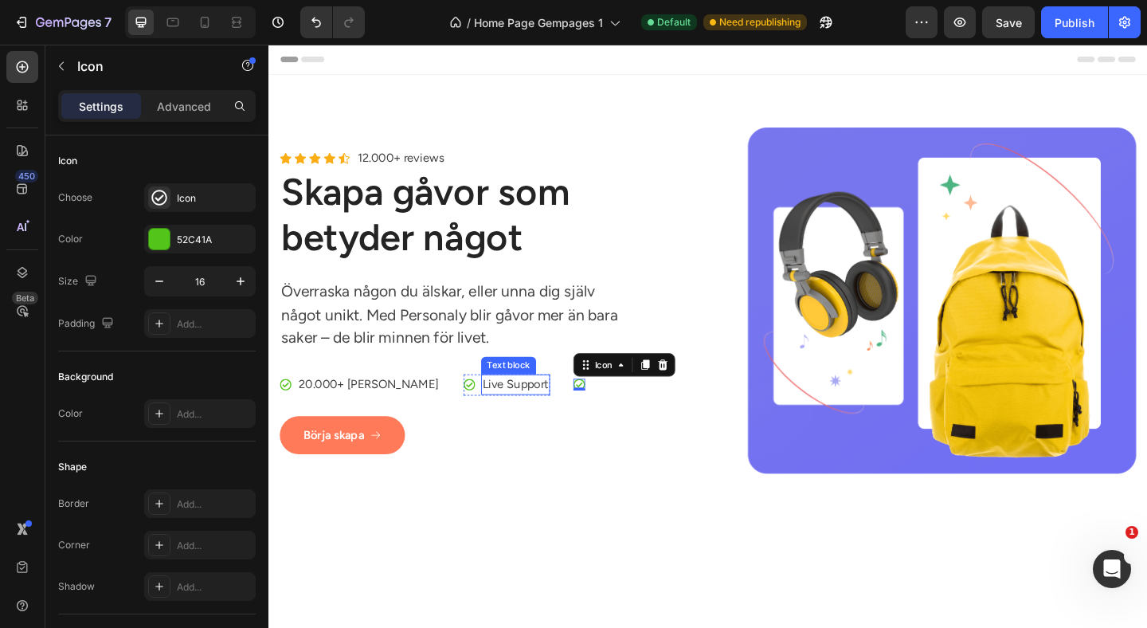
click at [503, 409] on p "Live Support" at bounding box center [537, 414] width 72 height 19
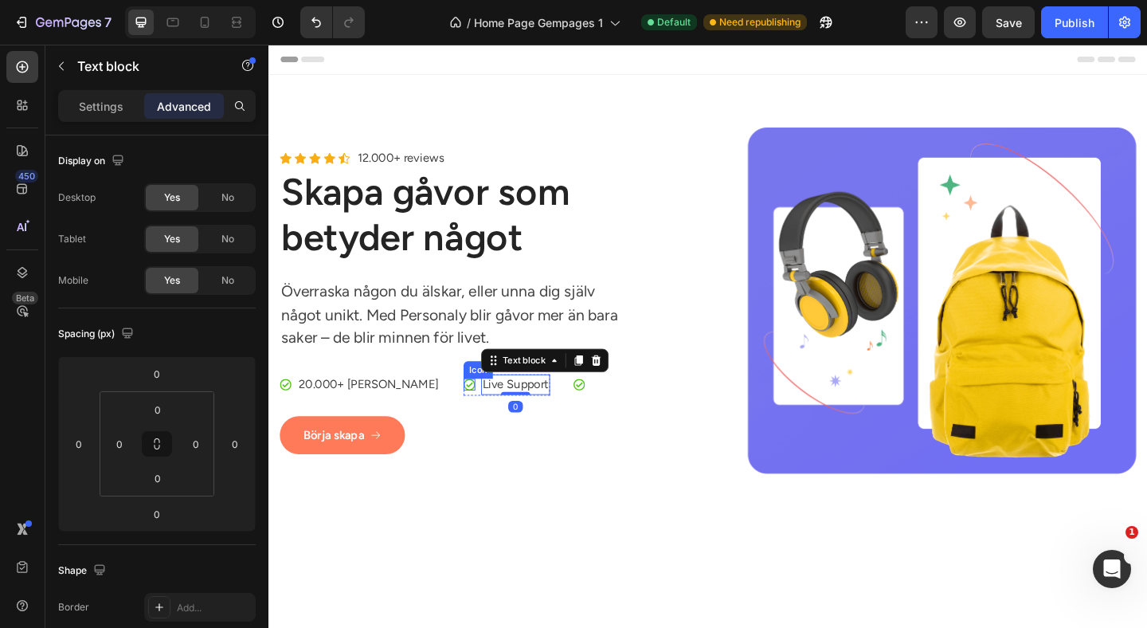
click at [480, 412] on icon at bounding box center [486, 414] width 13 height 13
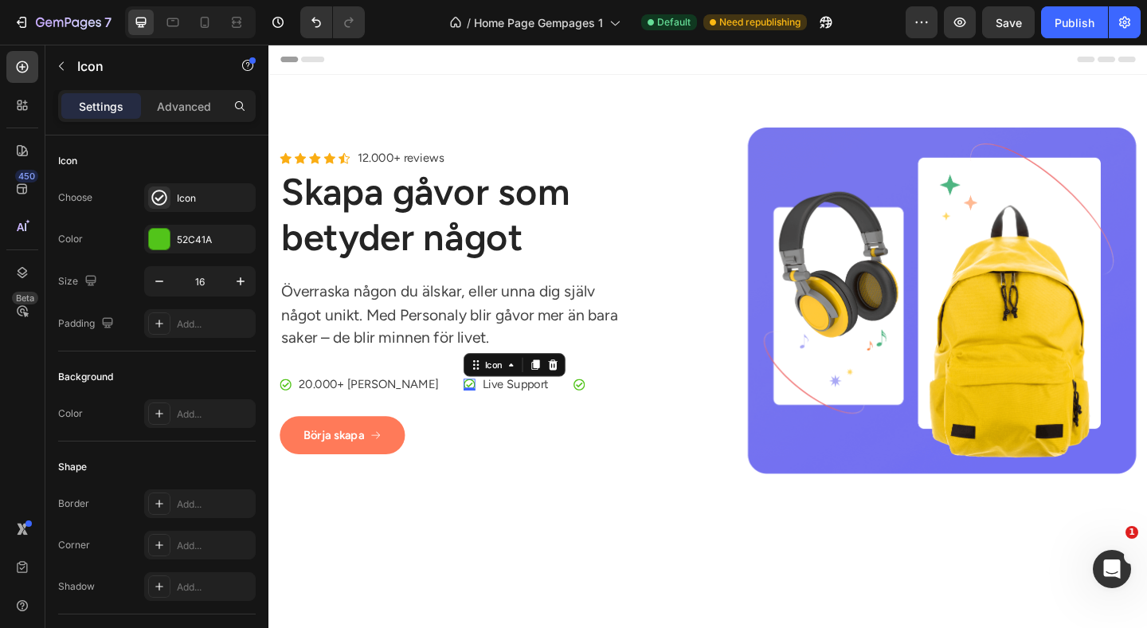
click at [479, 425] on div "0" at bounding box center [487, 420] width 16 height 13
click at [501, 419] on p "Live Support" at bounding box center [537, 414] width 72 height 19
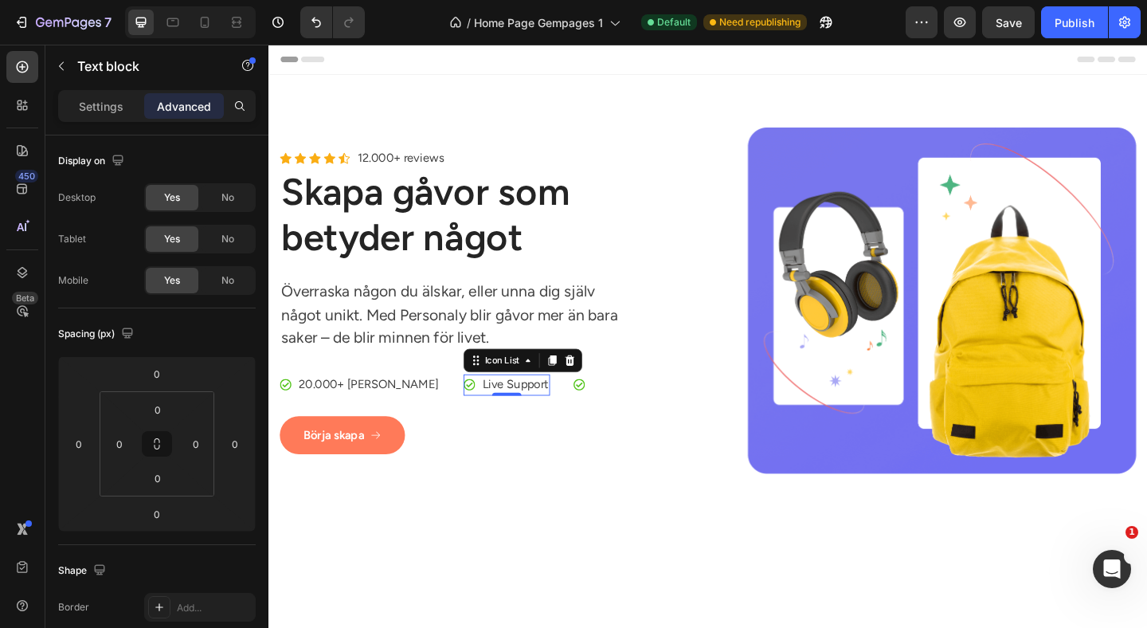
click at [480, 405] on li "Icon Live Support Text block" at bounding box center [527, 414] width 94 height 22
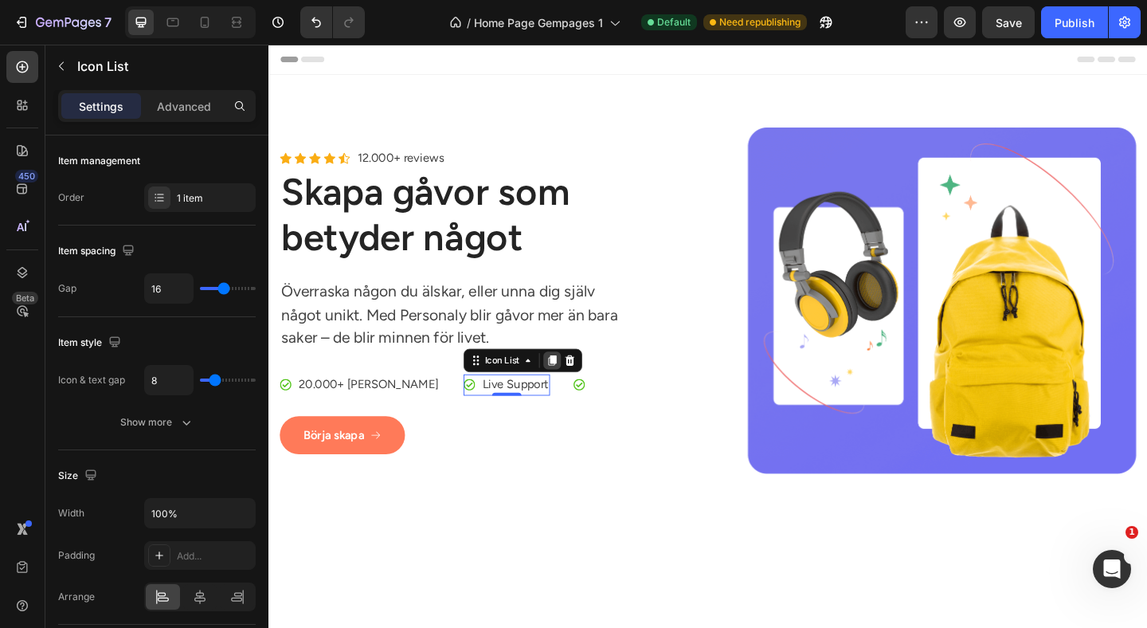
click at [573, 388] on icon at bounding box center [577, 387] width 9 height 11
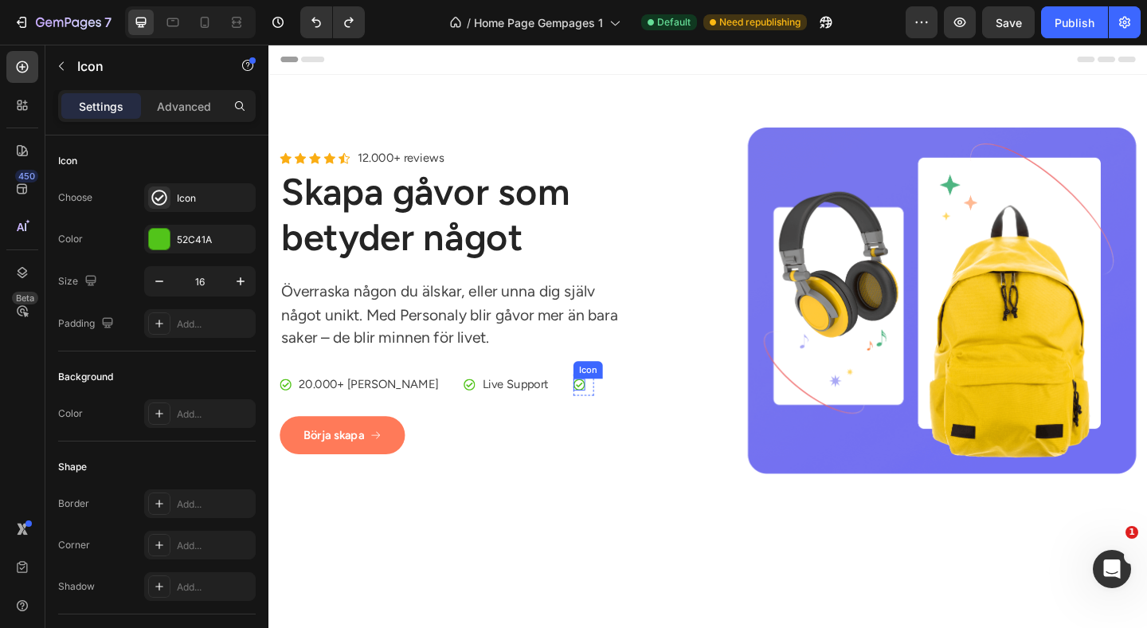
click at [600, 410] on icon at bounding box center [606, 414] width 13 height 13
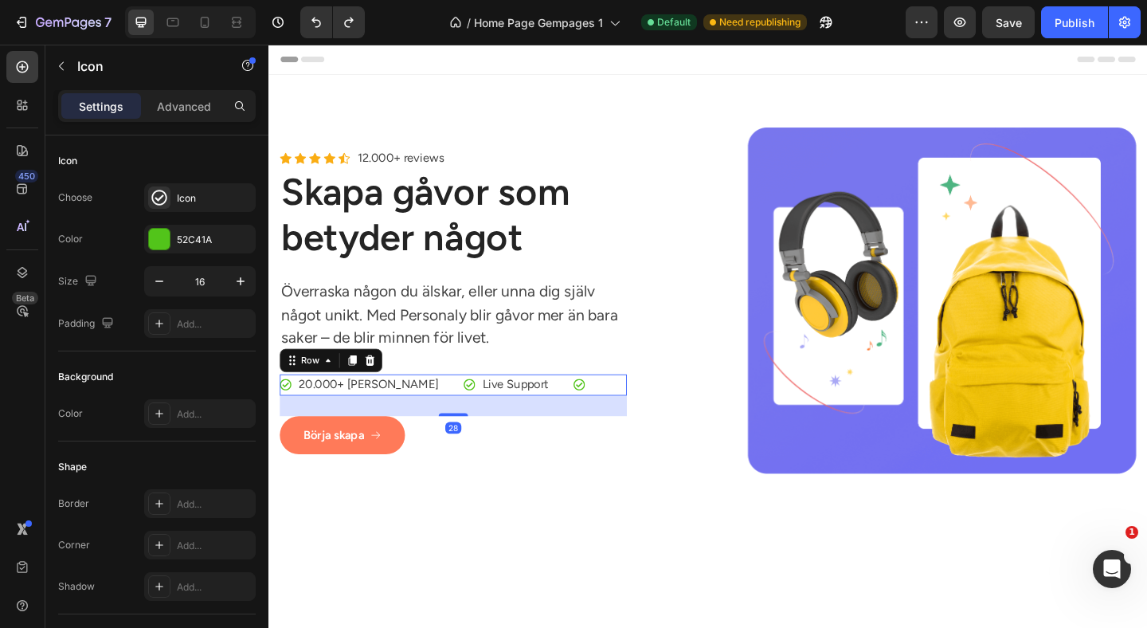
click at [626, 405] on div "Icon 20.000+ Nöjda Kunder Text block Icon List Icon Live Support Text block Ico…" at bounding box center [469, 414] width 378 height 23
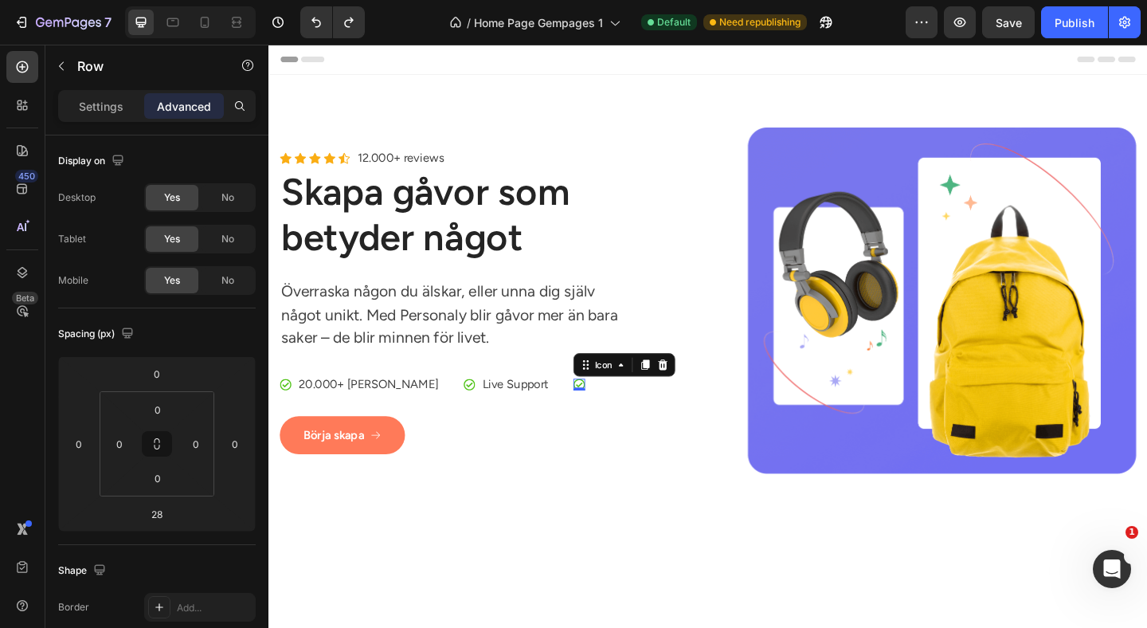
click at [600, 417] on div "Icon 0" at bounding box center [606, 414] width 13 height 13
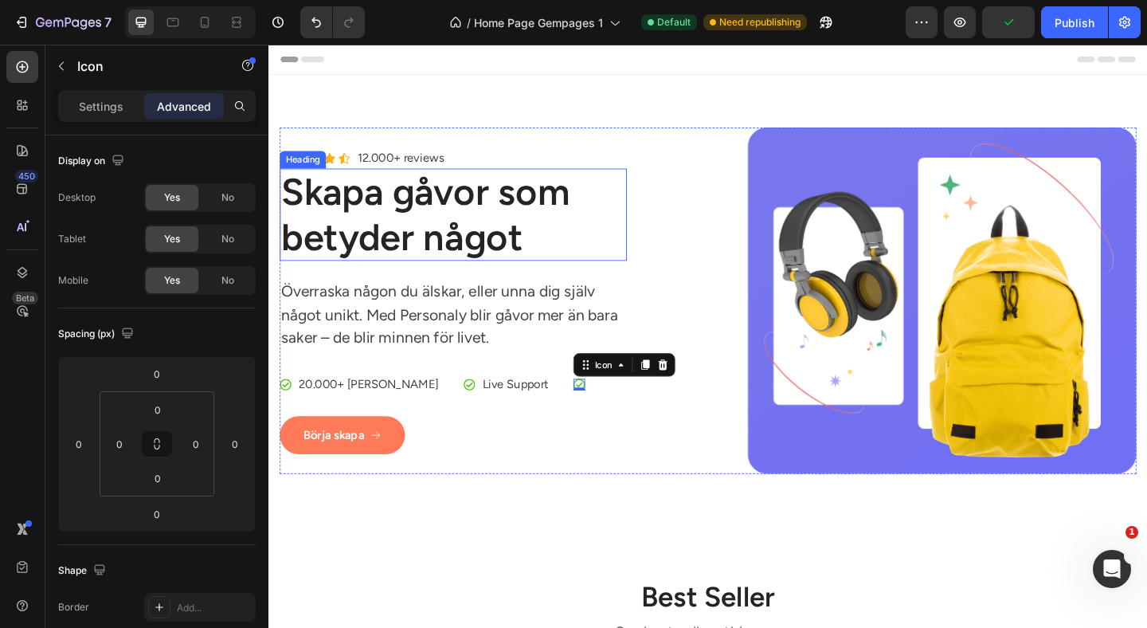
click at [632, 195] on h2 "Skapa gåvor som betyder något" at bounding box center [469, 229] width 378 height 100
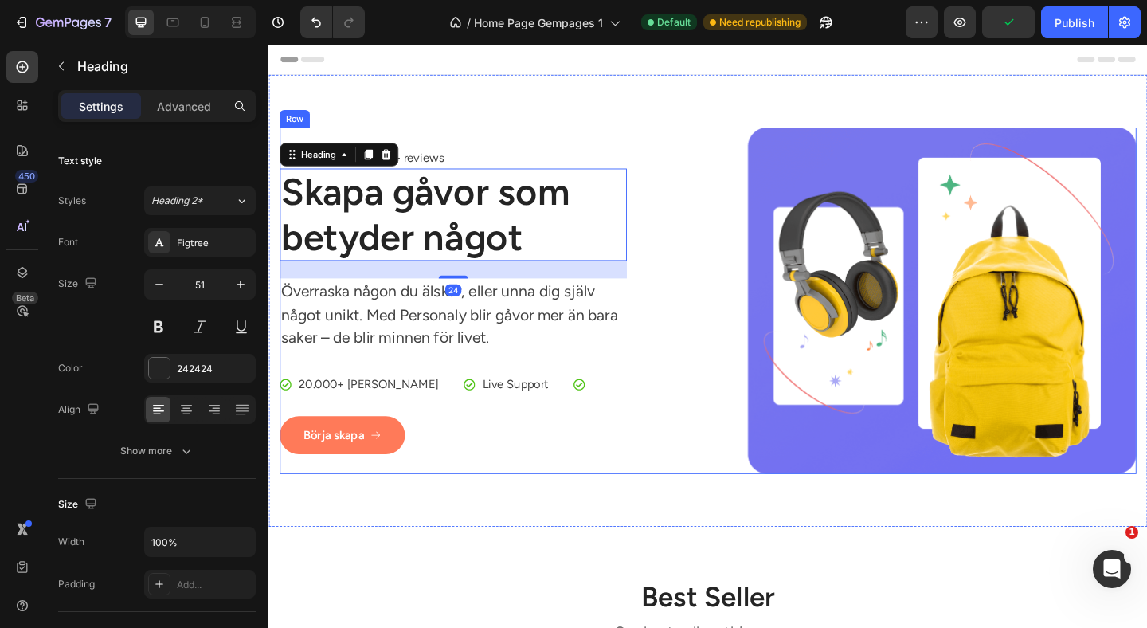
click at [667, 143] on div "Image Icon Icon Icon Icon Icon Icon List Hoz 12.000+ reviews Text block Row Ska…" at bounding box center [746, 323] width 932 height 377
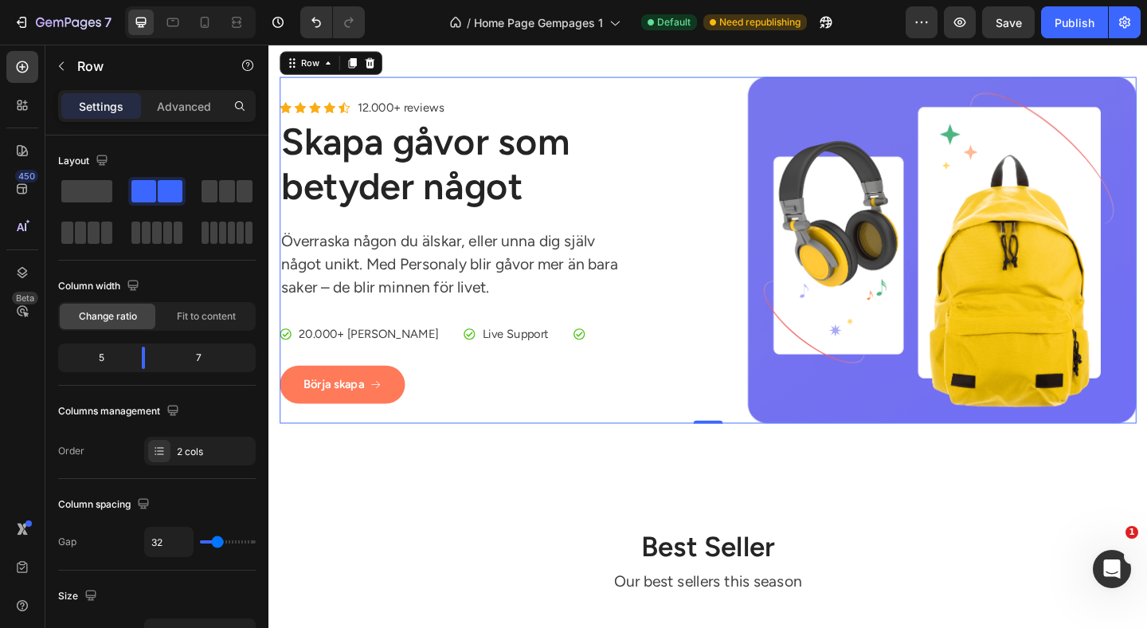
scroll to position [58, 0]
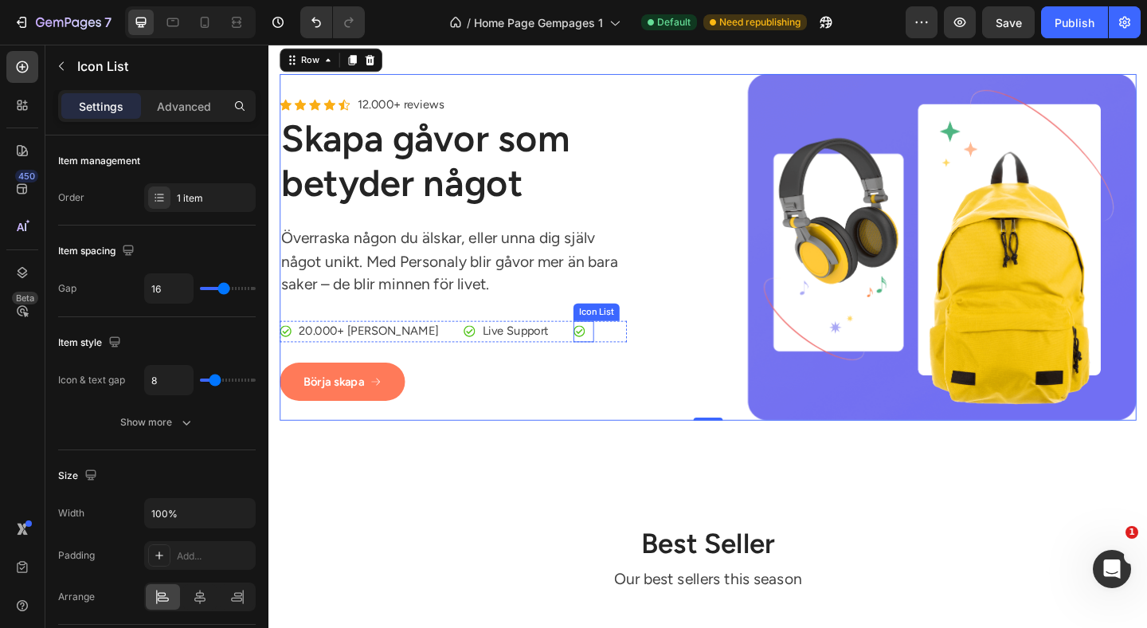
click at [600, 354] on li "Icon Text block" at bounding box center [611, 356] width 22 height 22
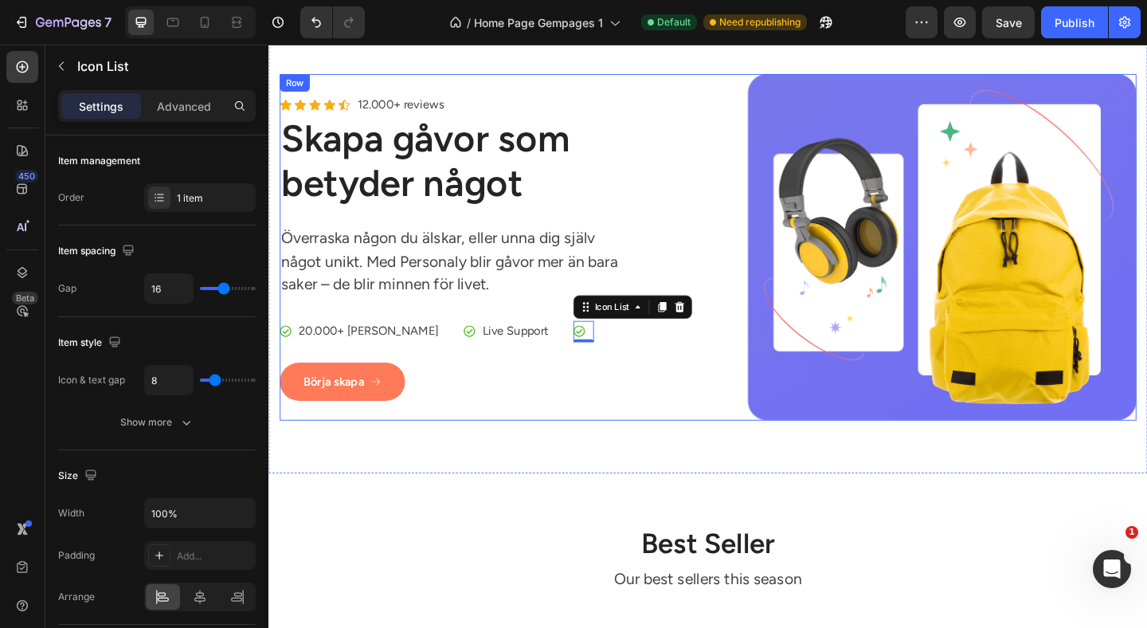
click at [628, 354] on div "Icon 20.000+ Nöjda Kunder Text block Icon List Icon Live Support Text block Ico…" at bounding box center [469, 356] width 378 height 23
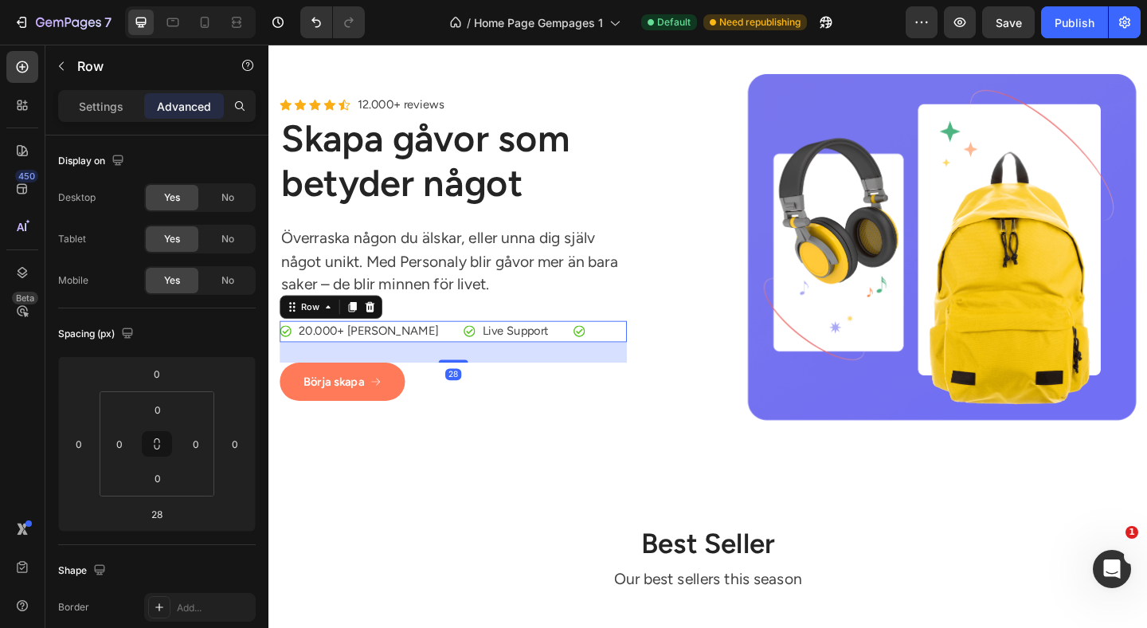
click at [636, 361] on div "Icon 20.000+ Nöjda Kunder Text block Icon List Icon Live Support Text block Ico…" at bounding box center [469, 356] width 378 height 23
click at [600, 357] on icon at bounding box center [606, 356] width 13 height 13
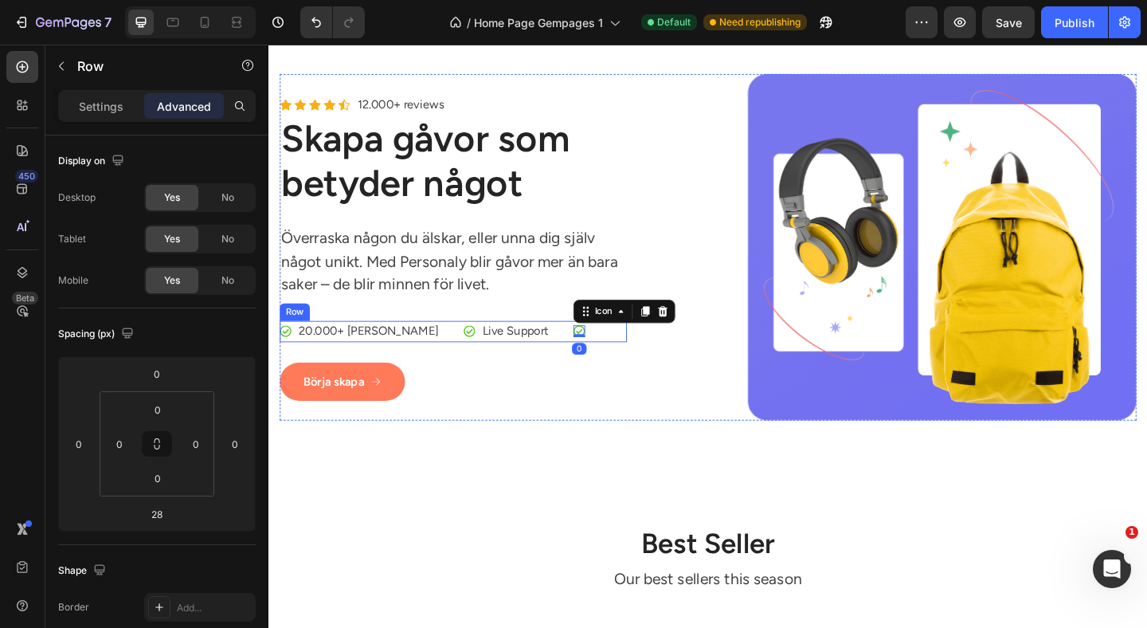
click at [607, 356] on div "Icon 20.000+ Nöjda Kunder Text block Icon List Icon Live Support Text block Ico…" at bounding box center [469, 356] width 378 height 23
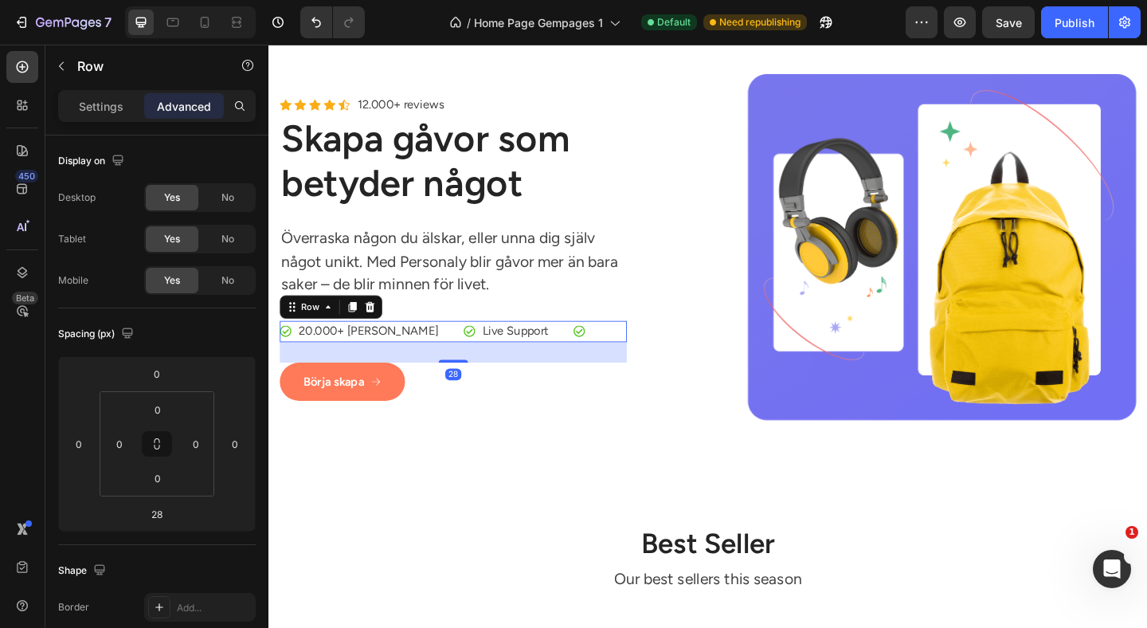
click at [608, 355] on div "Icon 20.000+ Nöjda Kunder Text block Icon List Icon Live Support Text block Ico…" at bounding box center [469, 356] width 378 height 23
click at [638, 356] on div "Icon 20.000+ Nöjda Kunder Text block Icon List Icon Live Support Text block Ico…" at bounding box center [469, 356] width 378 height 23
click at [600, 358] on div "Icon" at bounding box center [606, 356] width 13 height 13
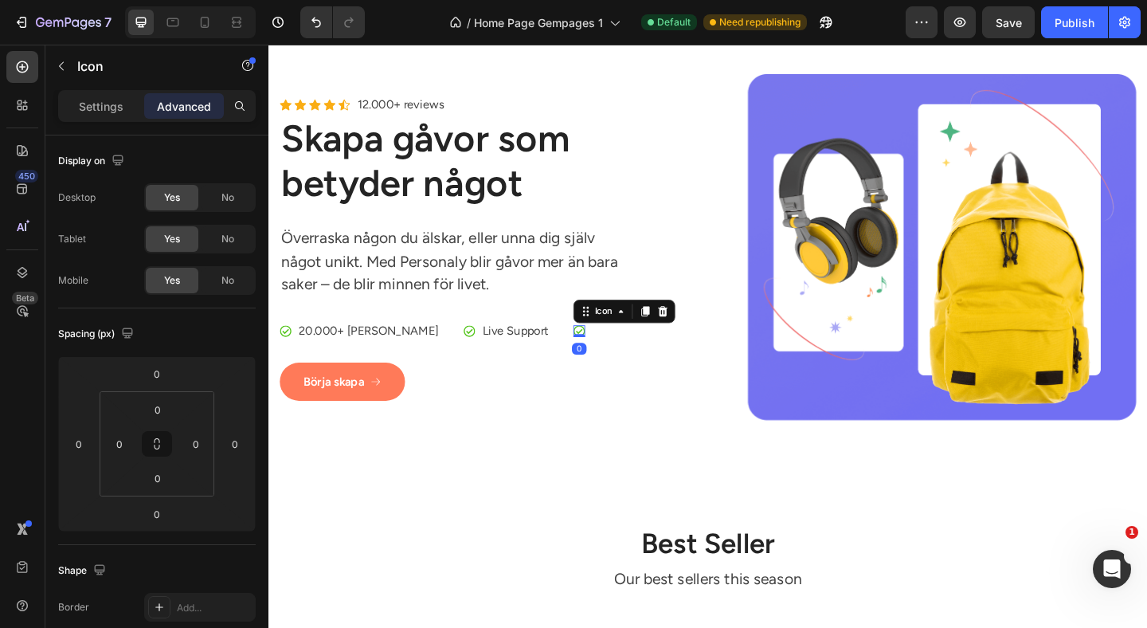
click at [614, 358] on div "Icon 20.000+ Nöjda Kunder Text block Icon List Icon Live Support Text block Ico…" at bounding box center [469, 356] width 378 height 23
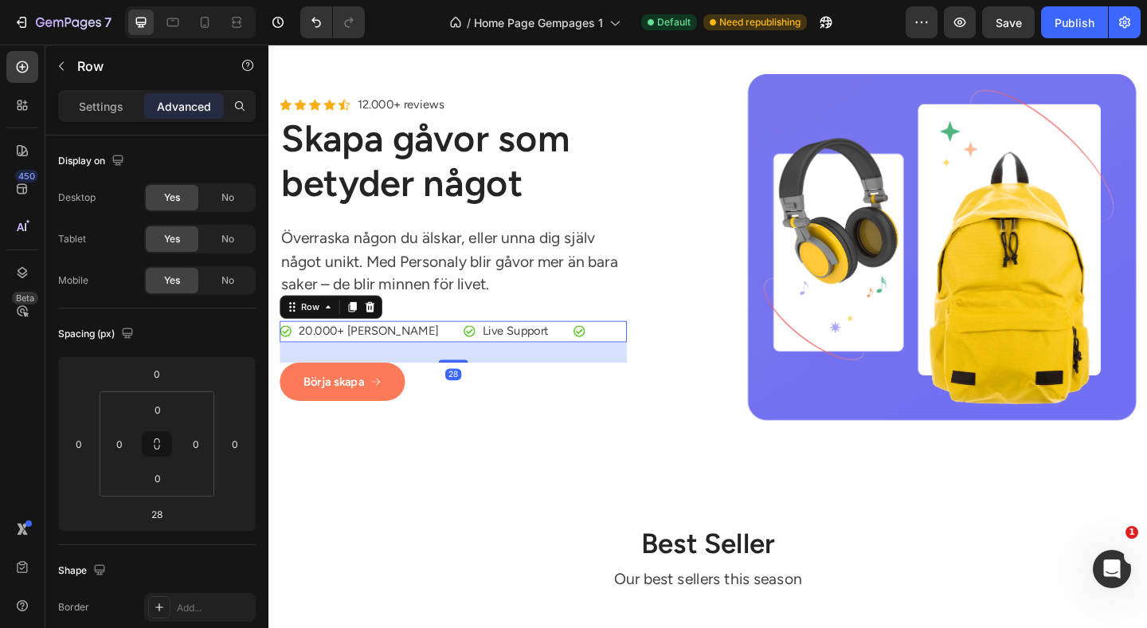
click at [615, 358] on div "Icon 20.000+ Nöjda Kunder Text block Icon List Icon Live Support Text block Ico…" at bounding box center [469, 356] width 378 height 23
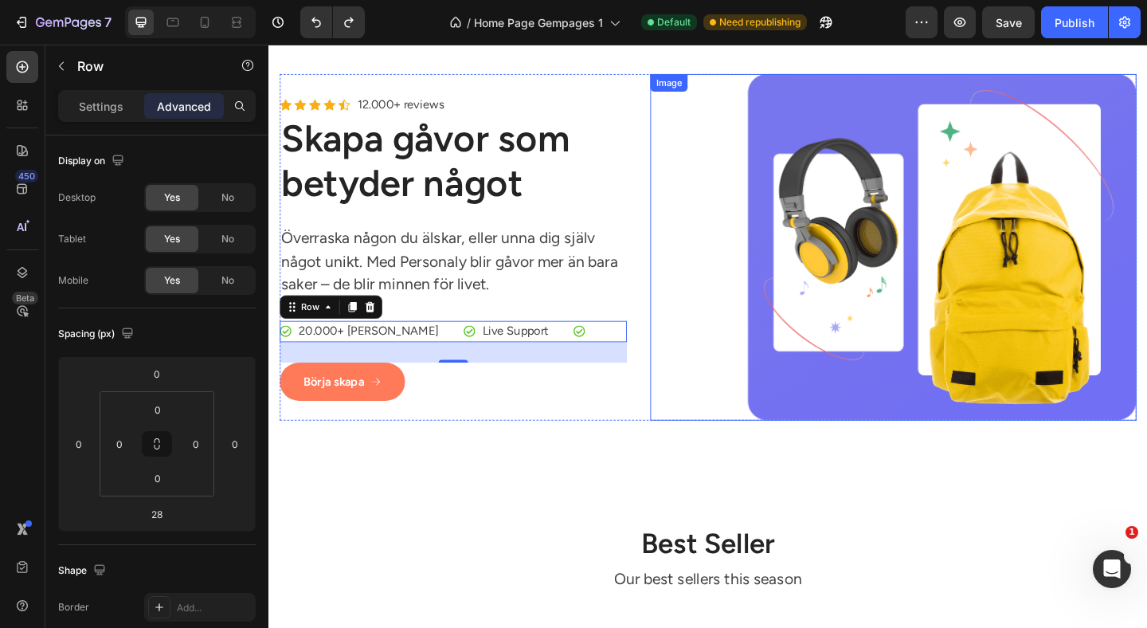
click at [740, 369] on div at bounding box center [947, 264] width 529 height 377
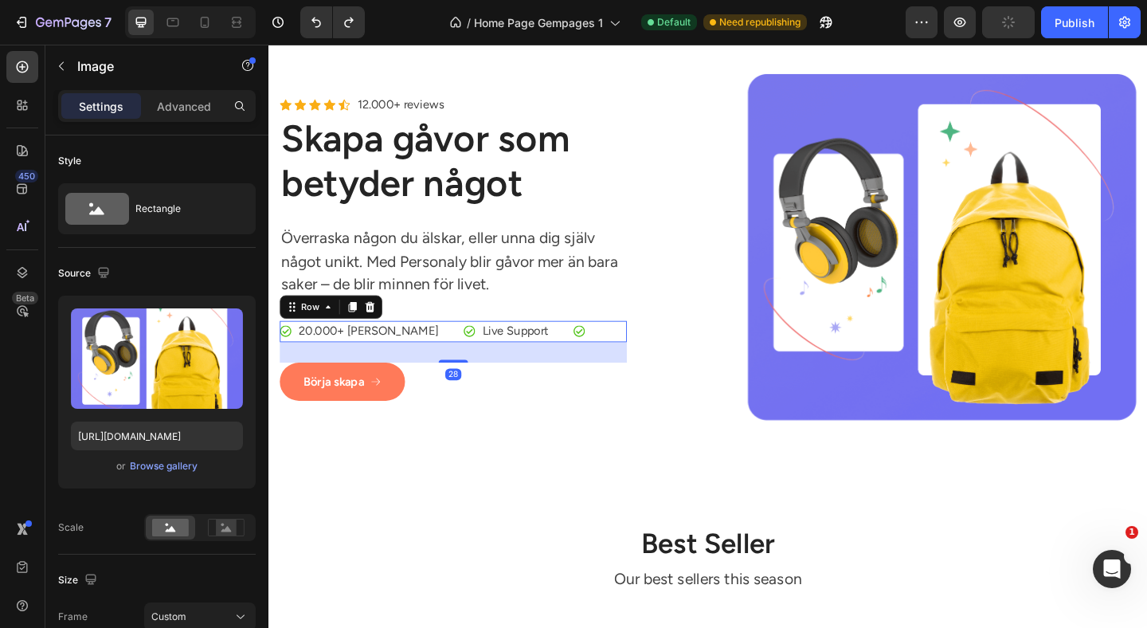
click at [621, 356] on div "Icon 20.000+ Nöjda Kunder Text block Icon List Icon Live Support Text block Ico…" at bounding box center [469, 356] width 378 height 23
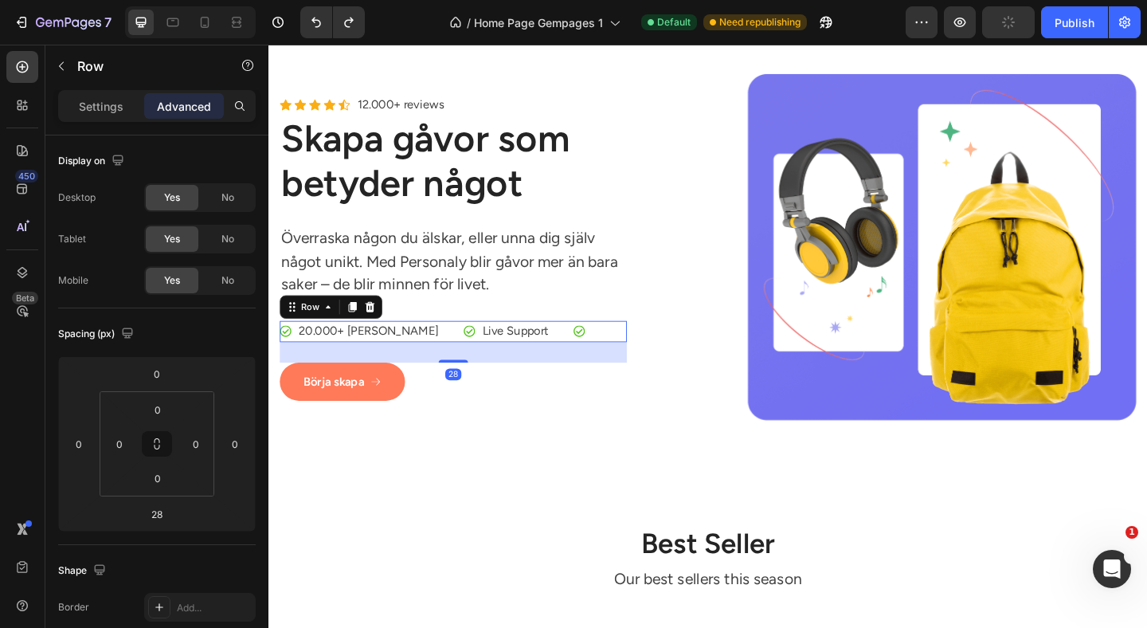
click at [508, 355] on p "Live Support" at bounding box center [537, 355] width 72 height 19
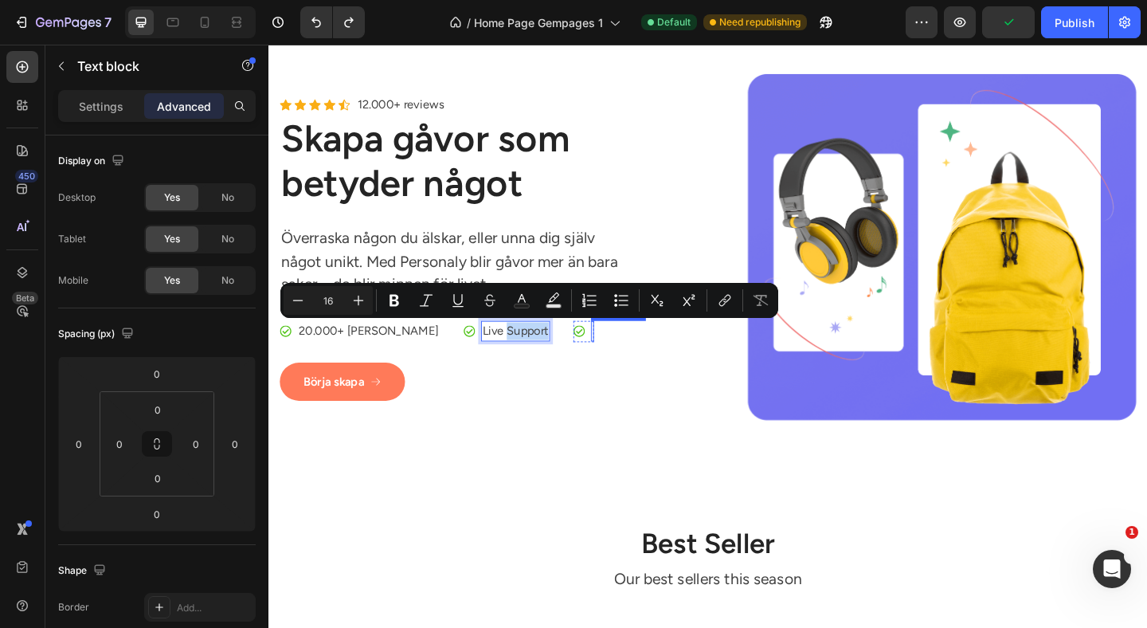
drag, startPoint x: 508, startPoint y: 356, endPoint x: 598, endPoint y: 363, distance: 90.3
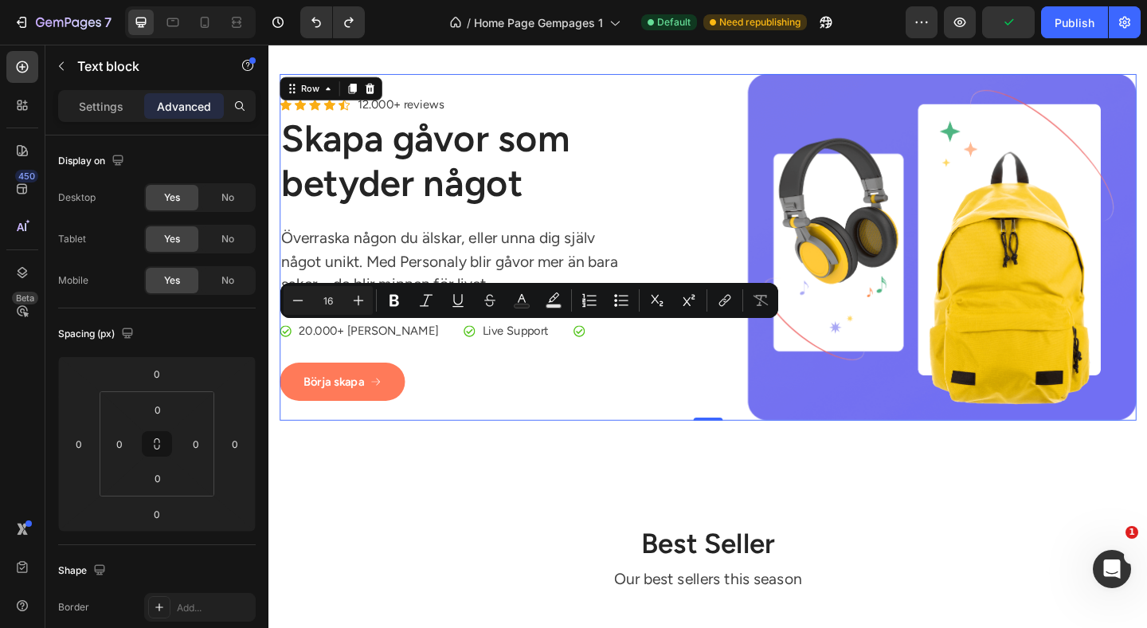
click at [523, 388] on div "Image Icon Icon Icon Icon Icon Icon List Hoz 12.000+ reviews Text block Row Ska…" at bounding box center [469, 264] width 378 height 377
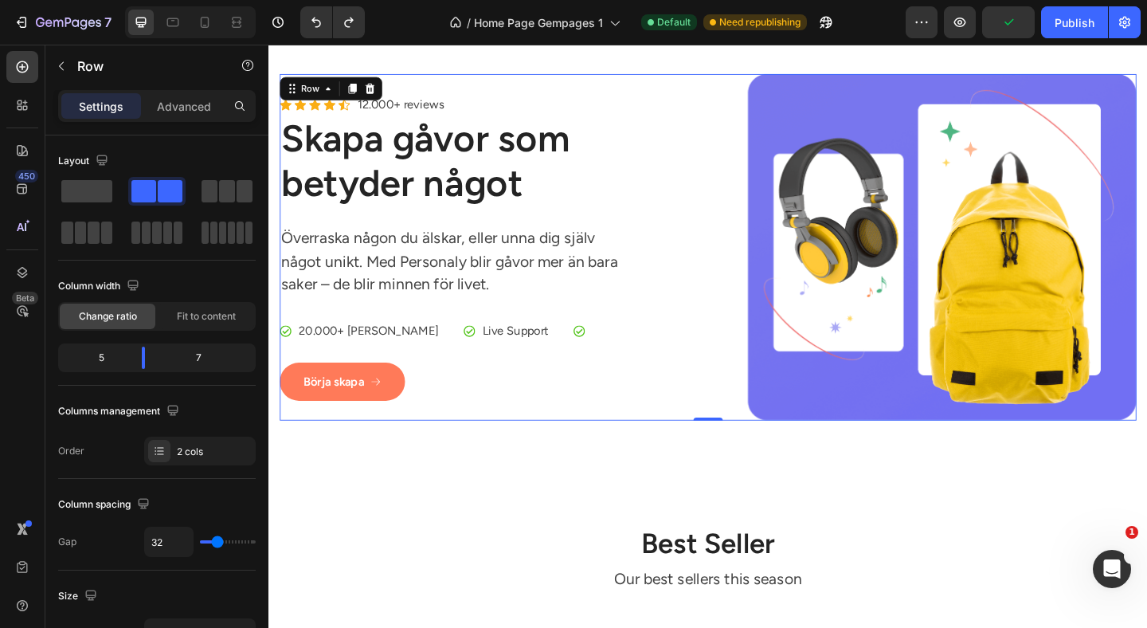
click at [501, 358] on p "Live Support" at bounding box center [537, 355] width 72 height 19
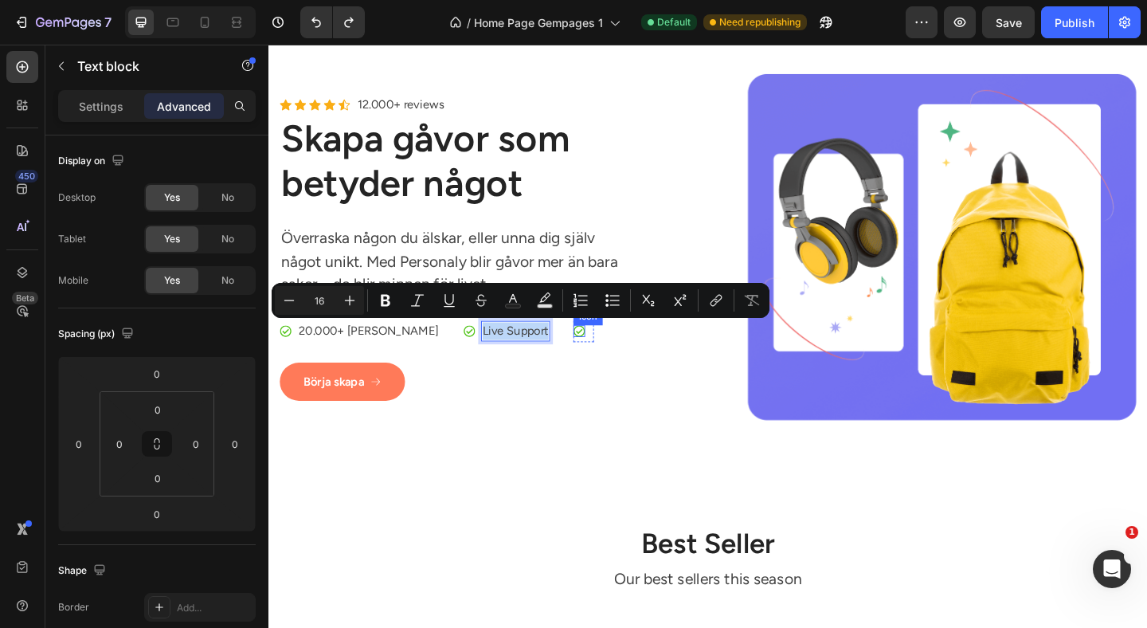
drag, startPoint x: 483, startPoint y: 354, endPoint x: 593, endPoint y: 360, distance: 110.1
click at [550, 419] on div "Börja skapa Button" at bounding box center [469, 410] width 378 height 41
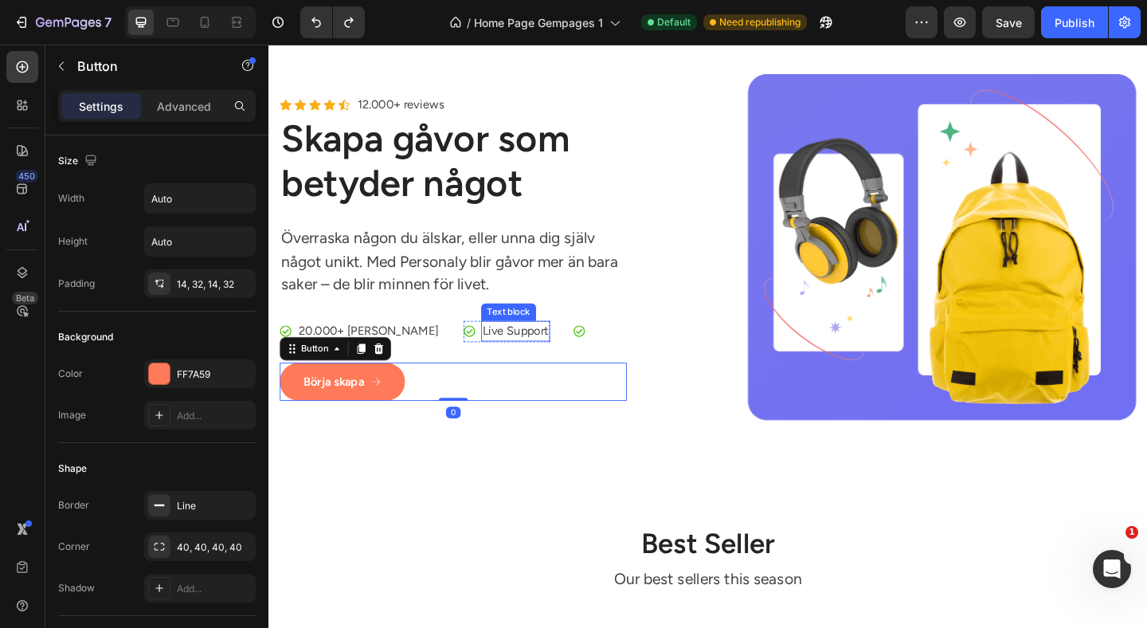
click at [542, 350] on p "Live Support" at bounding box center [537, 355] width 72 height 19
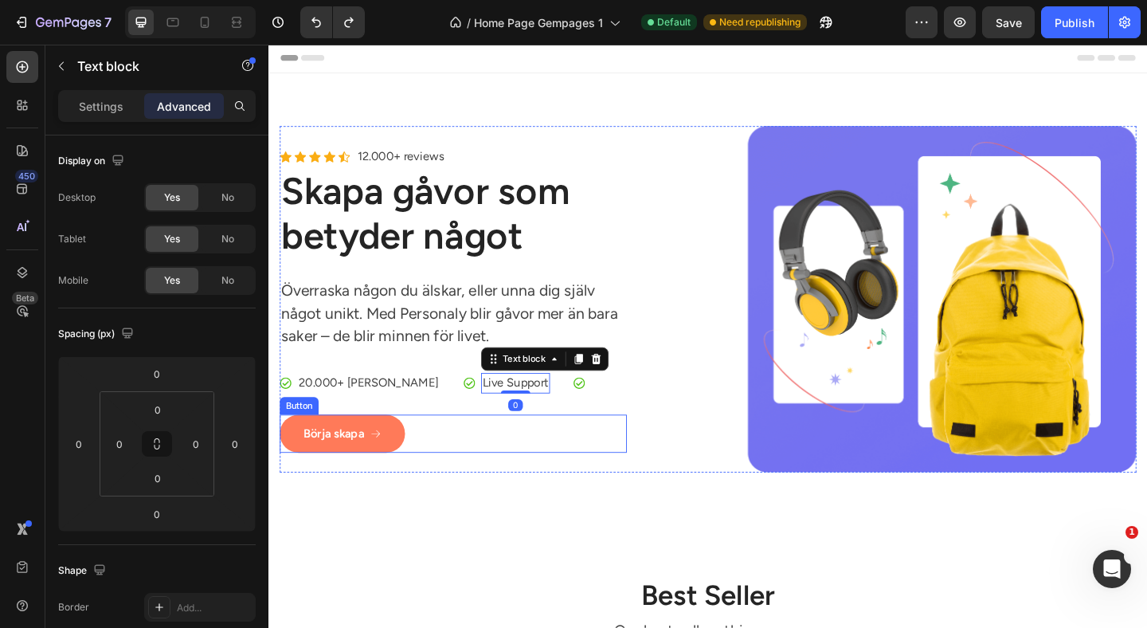
scroll to position [65, 0]
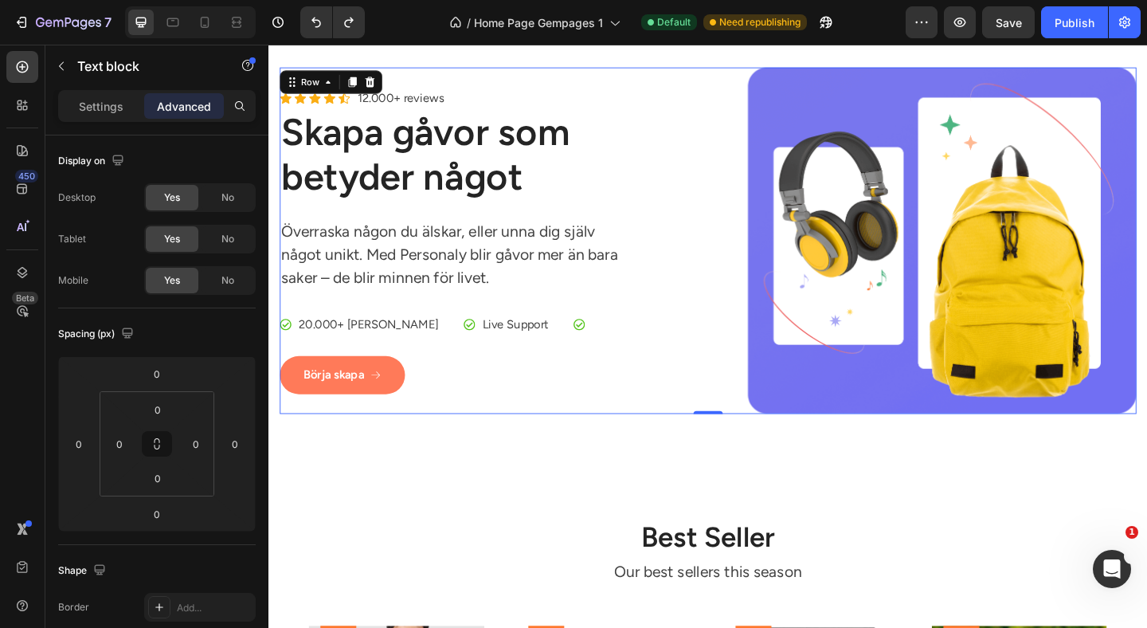
click at [568, 427] on div "Image Icon Icon Icon Icon Icon Icon List Hoz 12.000+ reviews Text block Row Ska…" at bounding box center [469, 257] width 378 height 377
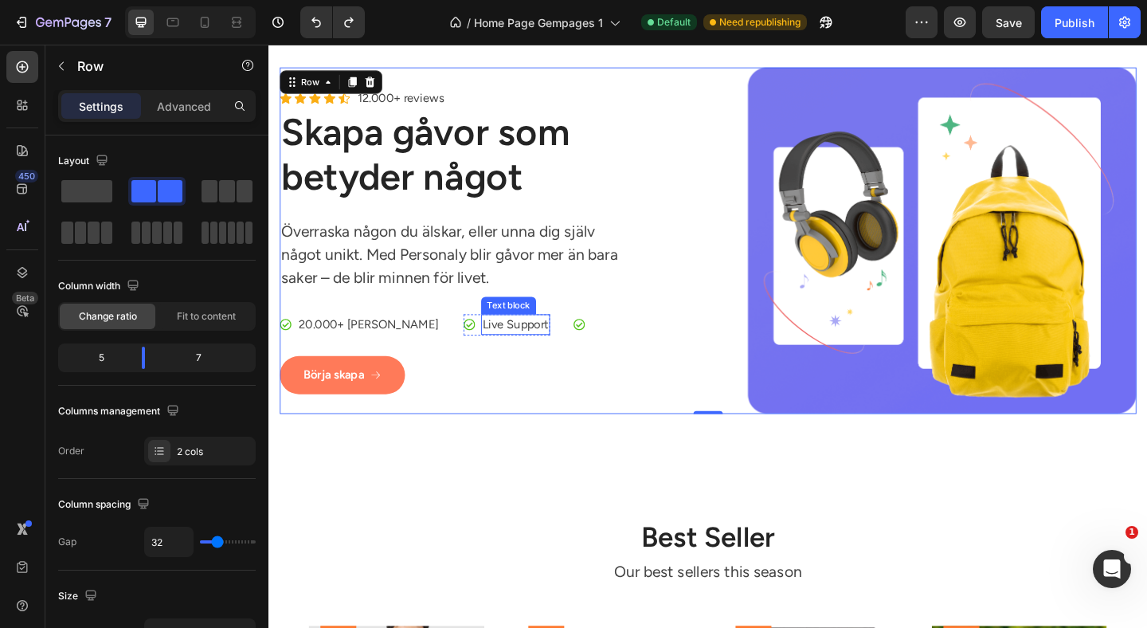
click at [542, 346] on p "Live Support" at bounding box center [537, 348] width 72 height 19
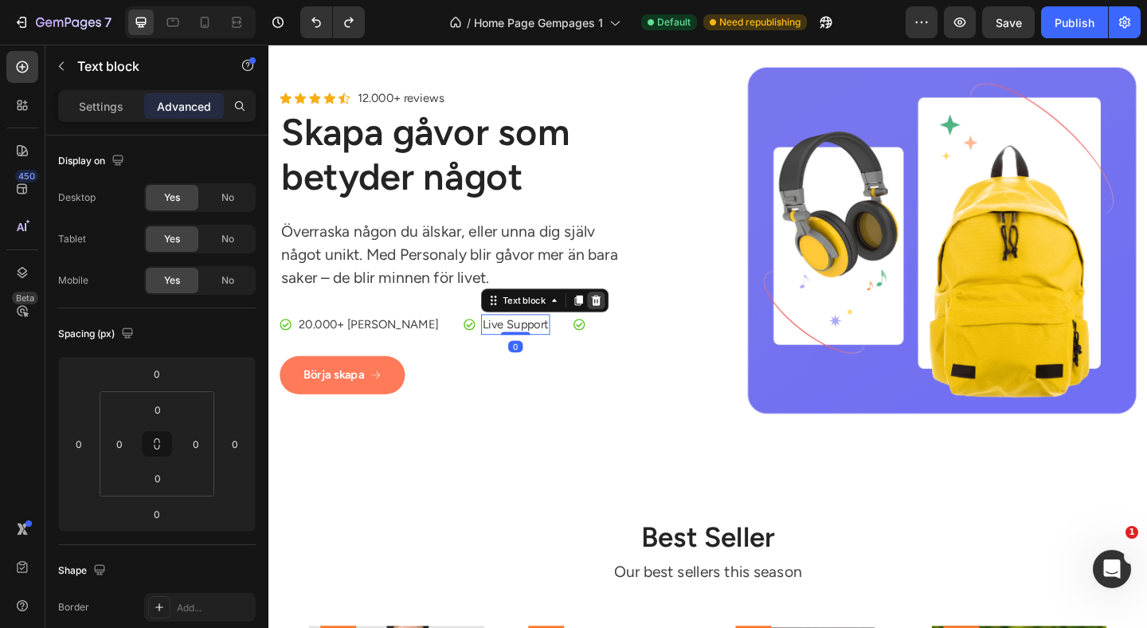
click at [620, 326] on icon at bounding box center [625, 321] width 10 height 11
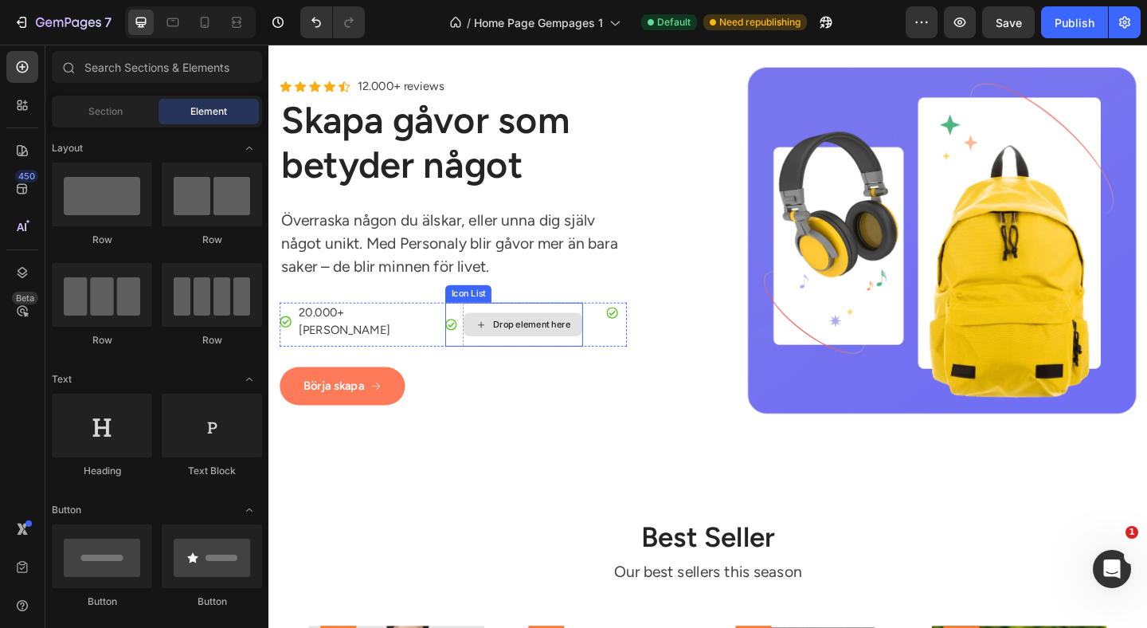
click at [522, 368] on div "Drop element here" at bounding box center [544, 349] width 131 height 48
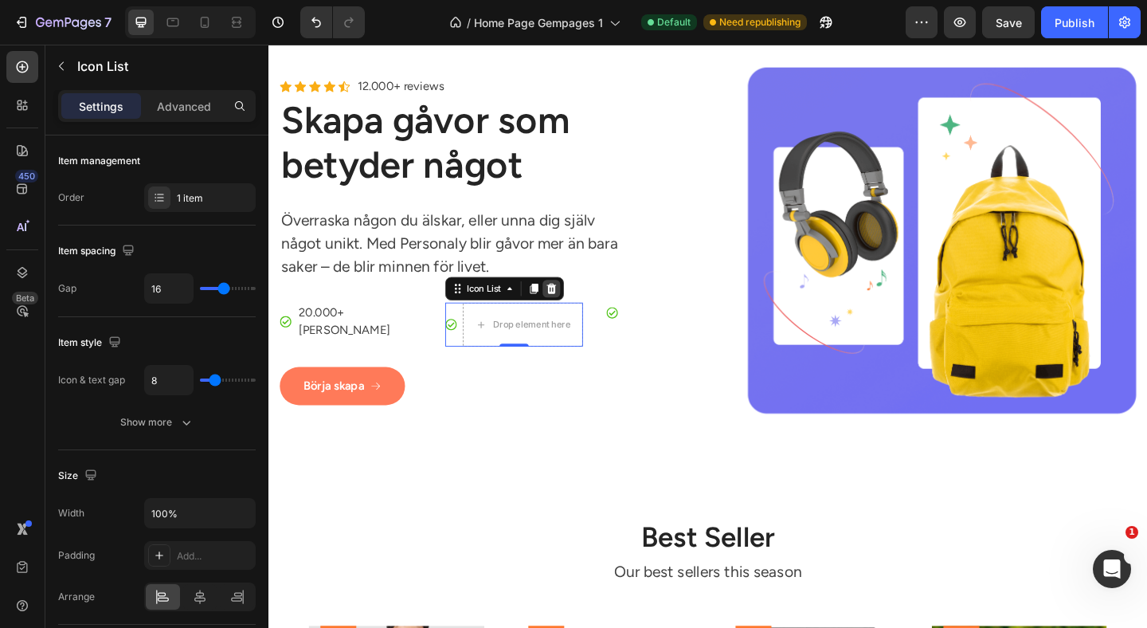
click at [577, 309] on icon at bounding box center [576, 309] width 10 height 11
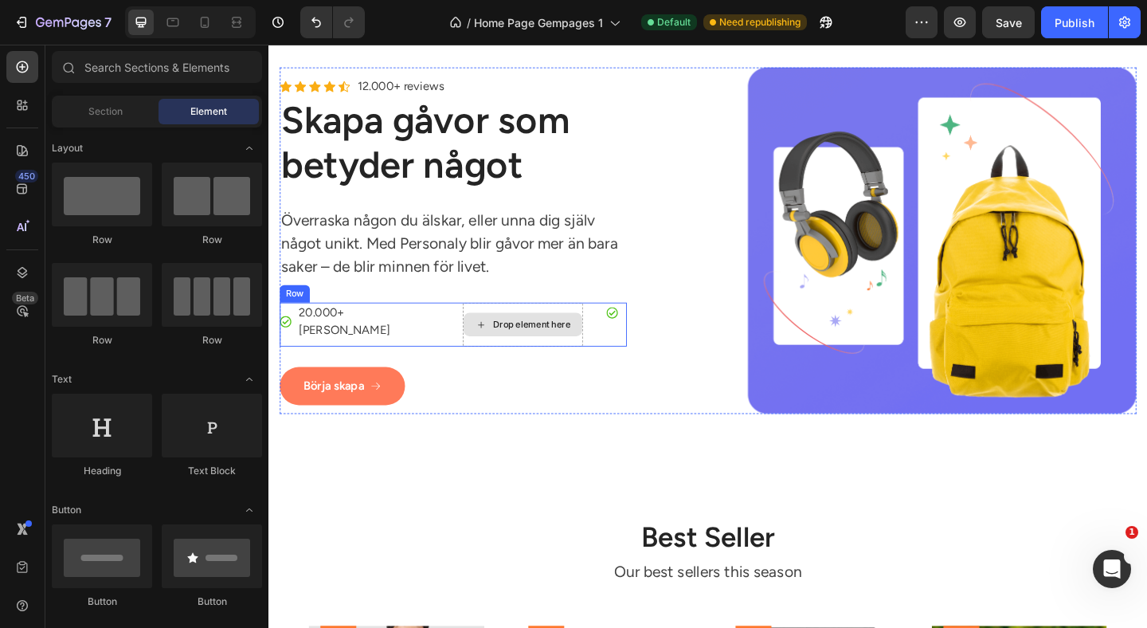
click at [522, 359] on div "Drop element here" at bounding box center [544, 348] width 129 height 25
click at [636, 358] on div "Icon Text block Icon List" at bounding box center [647, 349] width 22 height 48
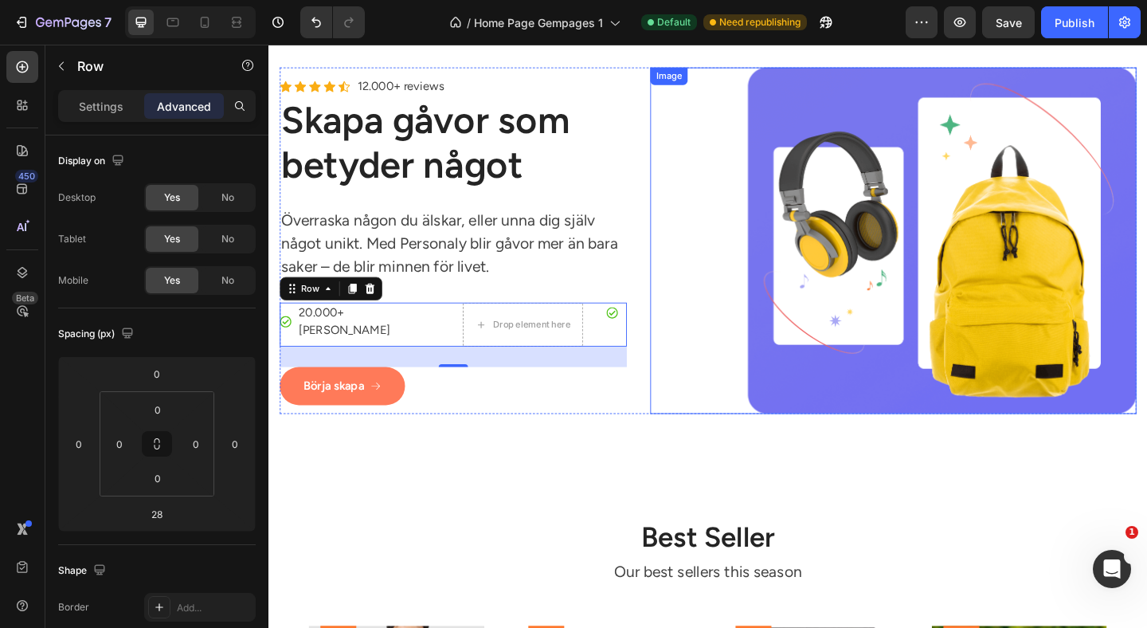
click at [636, 354] on div "Icon Text block Icon List" at bounding box center [647, 349] width 22 height 48
click at [636, 334] on icon at bounding box center [642, 336] width 13 height 13
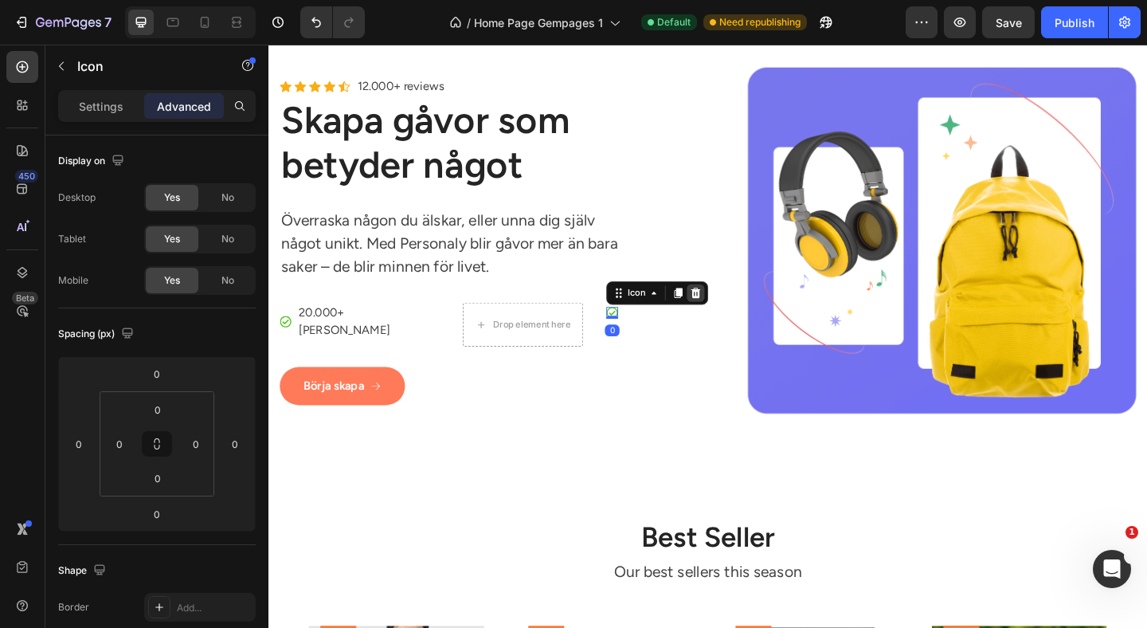
click at [726, 308] on icon at bounding box center [732, 314] width 13 height 13
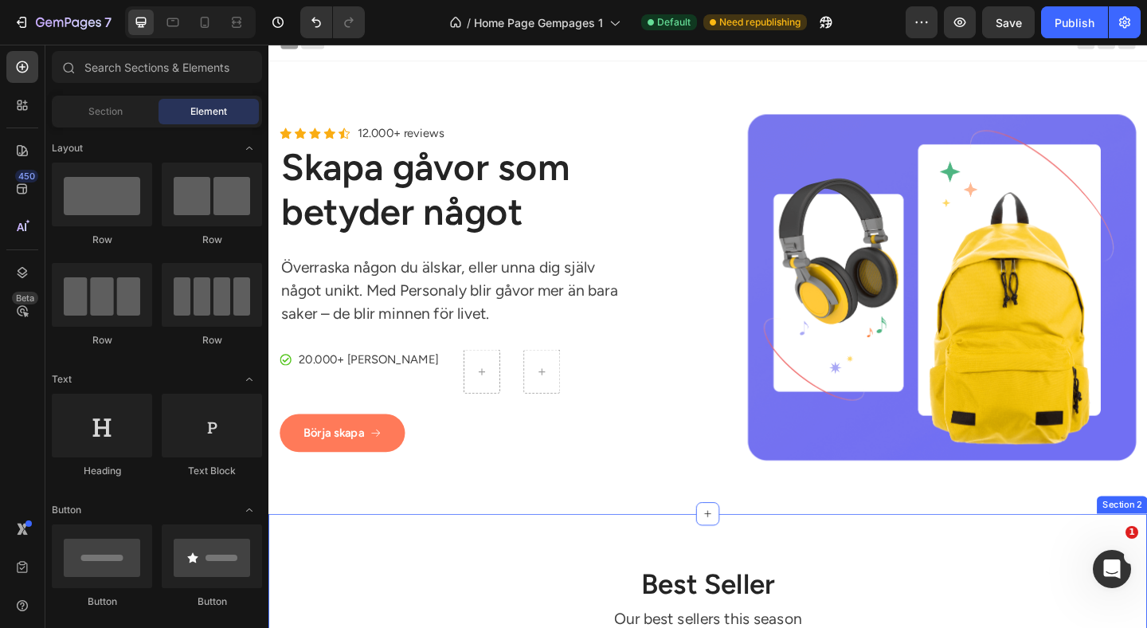
scroll to position [0, 0]
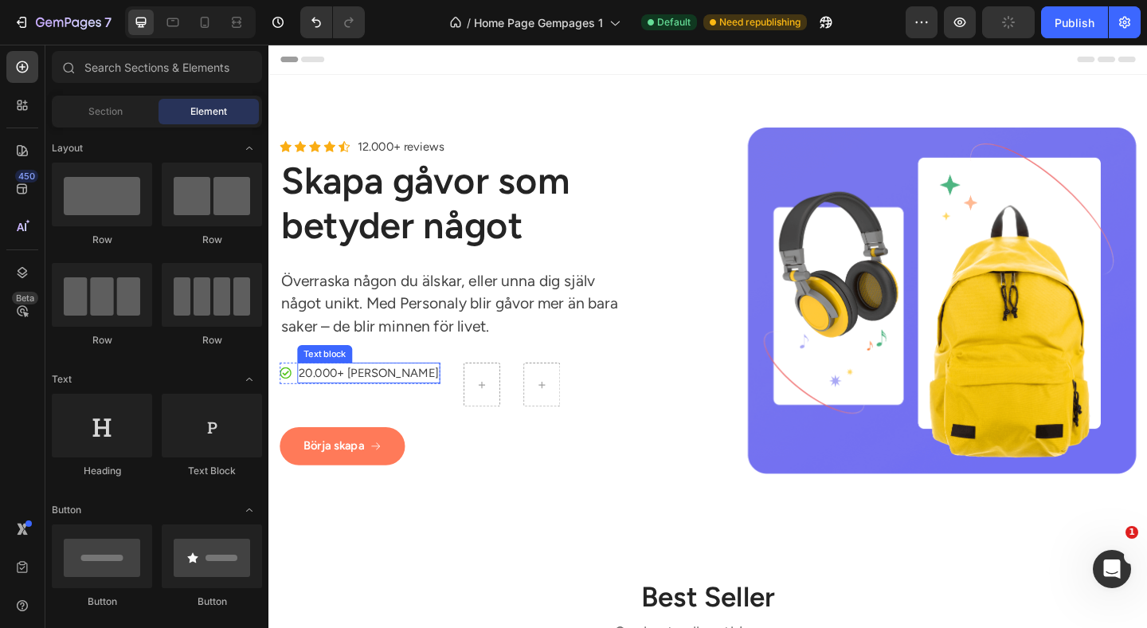
click at [408, 397] on p "20.000+ [PERSON_NAME]" at bounding box center [377, 401] width 152 height 19
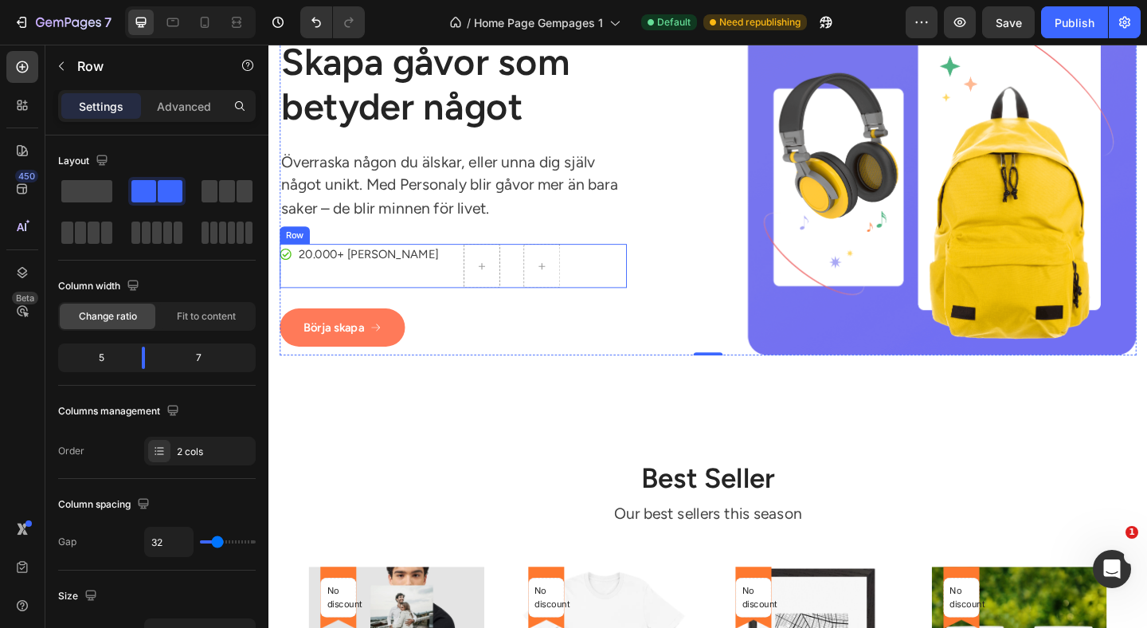
scroll to position [140, 0]
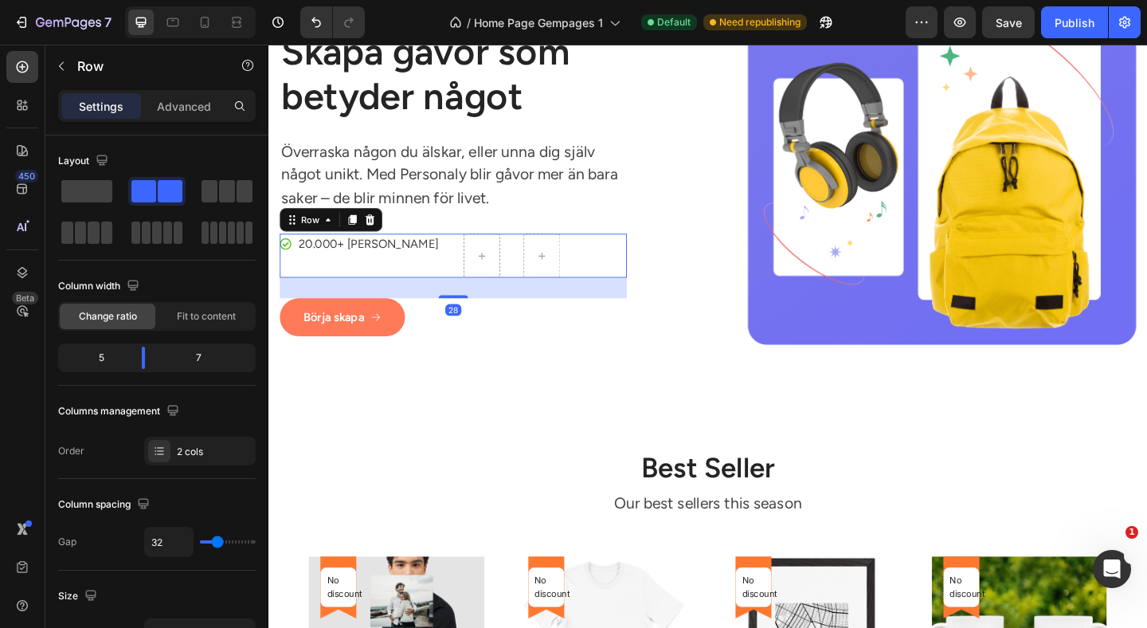
click at [434, 288] on div "Icon 20.000+ [PERSON_NAME] Text block Icon List" at bounding box center [367, 274] width 174 height 48
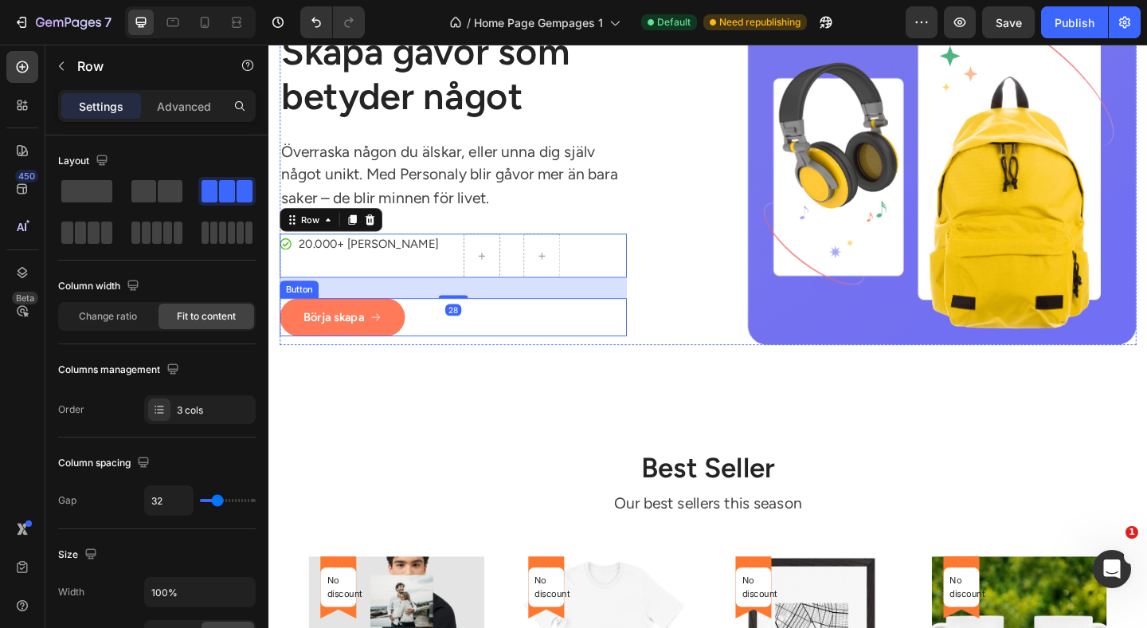
click at [469, 321] on div "Börja skapa Button" at bounding box center [469, 340] width 378 height 41
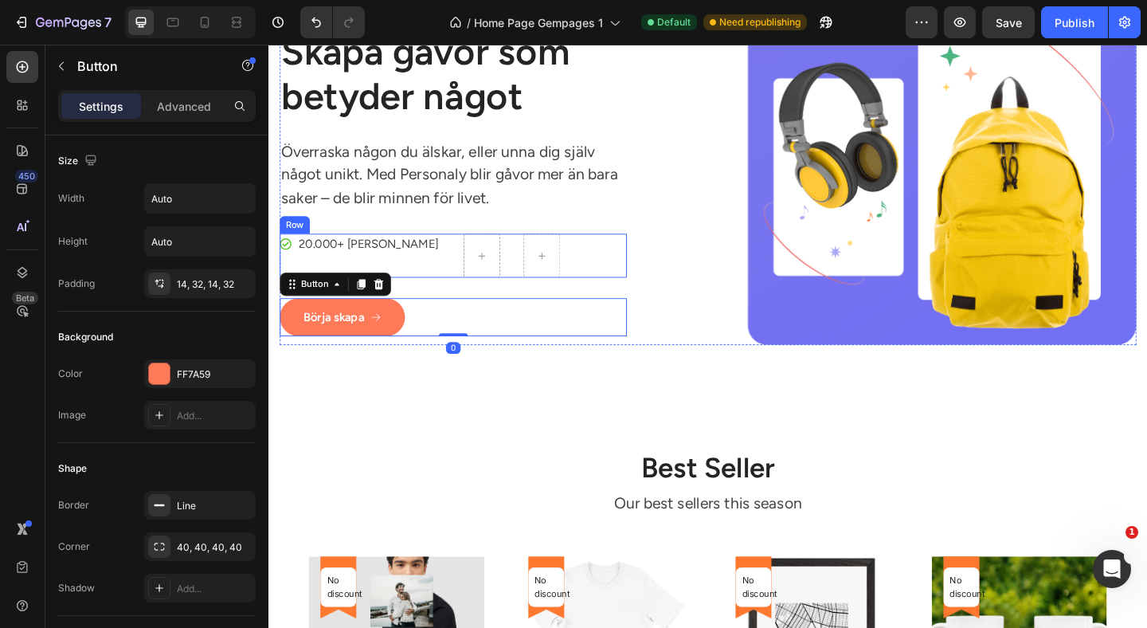
click at [414, 280] on div "Icon 20.000+ [PERSON_NAME] Text block Icon List" at bounding box center [367, 274] width 174 height 48
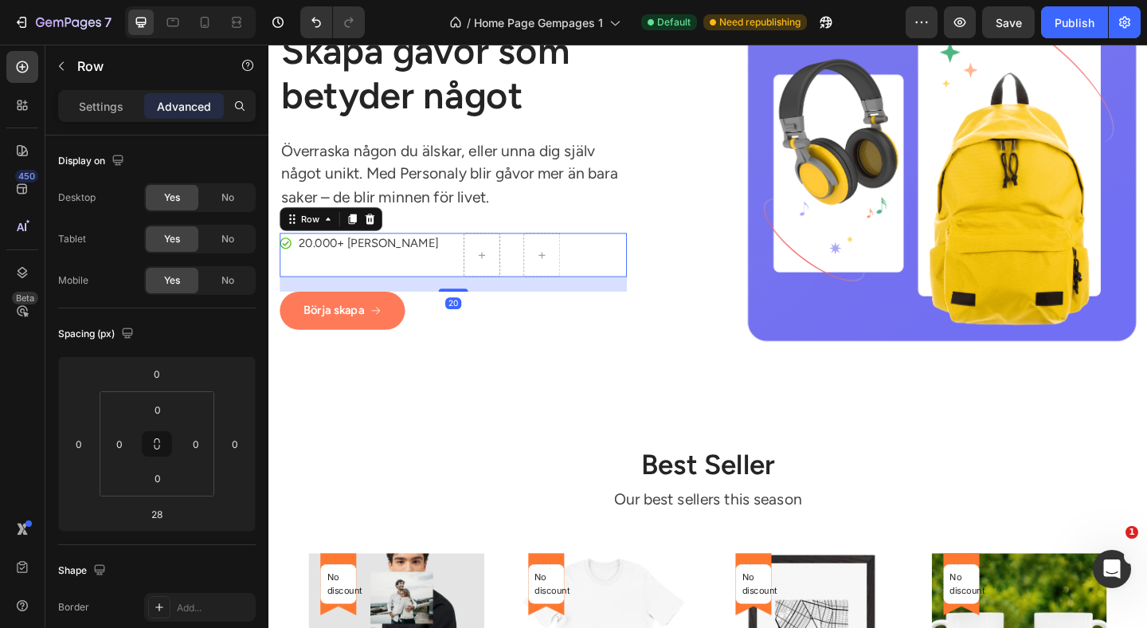
scroll to position [143, 0]
click at [473, 313] on div at bounding box center [469, 311] width 32 height 5
type input "20"
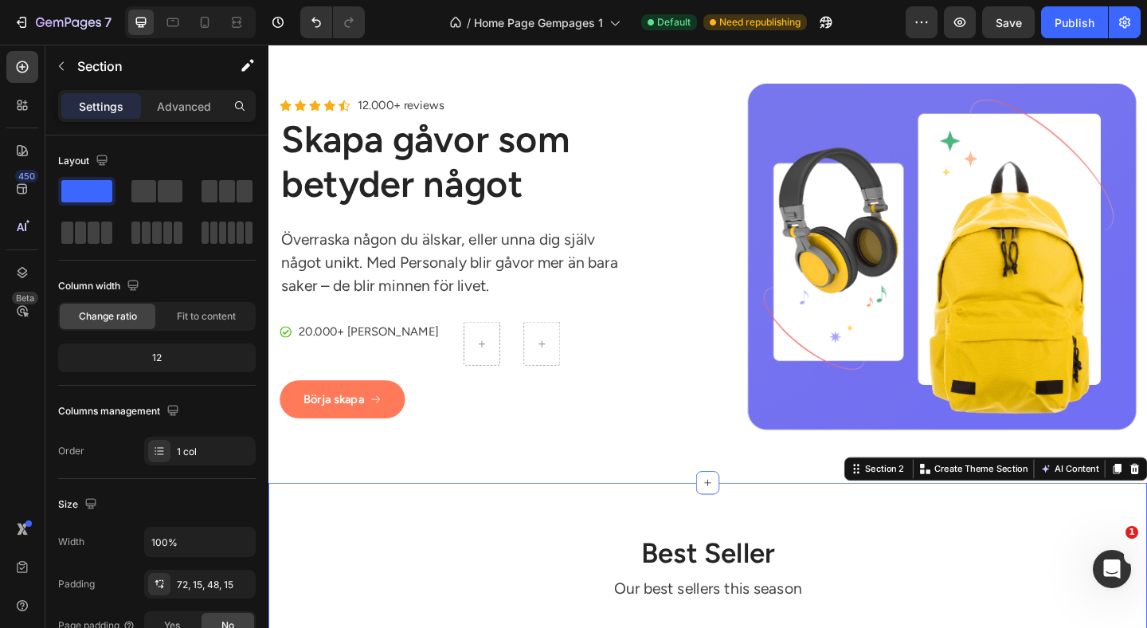
scroll to position [97, 0]
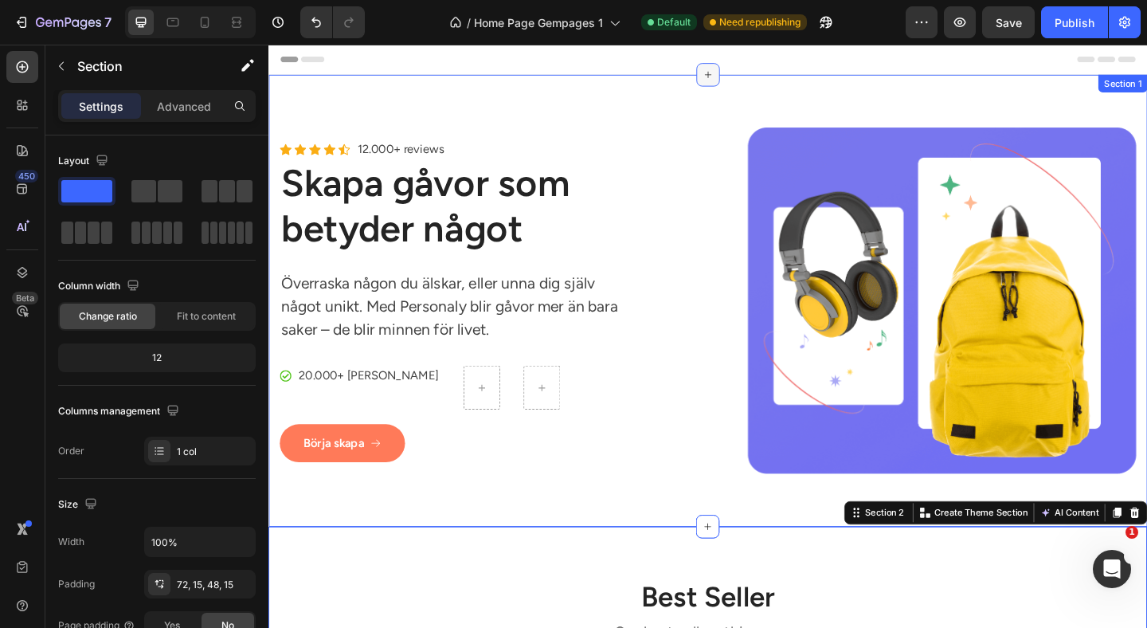
click at [746, 84] on div at bounding box center [746, 77] width 25 height 25
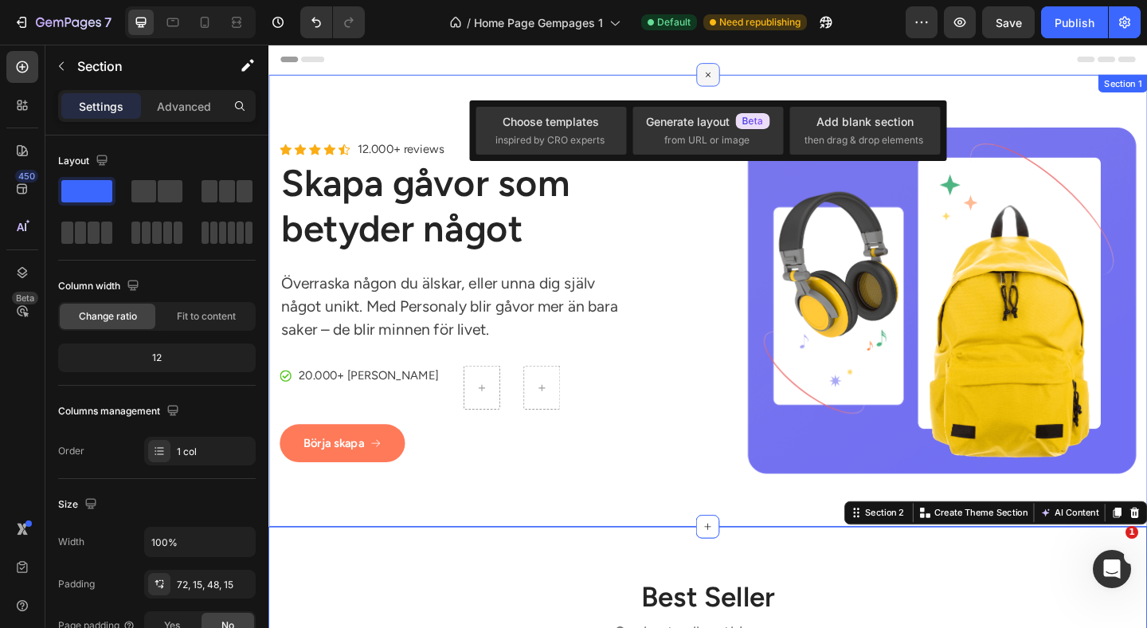
click at [746, 84] on icon at bounding box center [747, 77] width 18 height 18
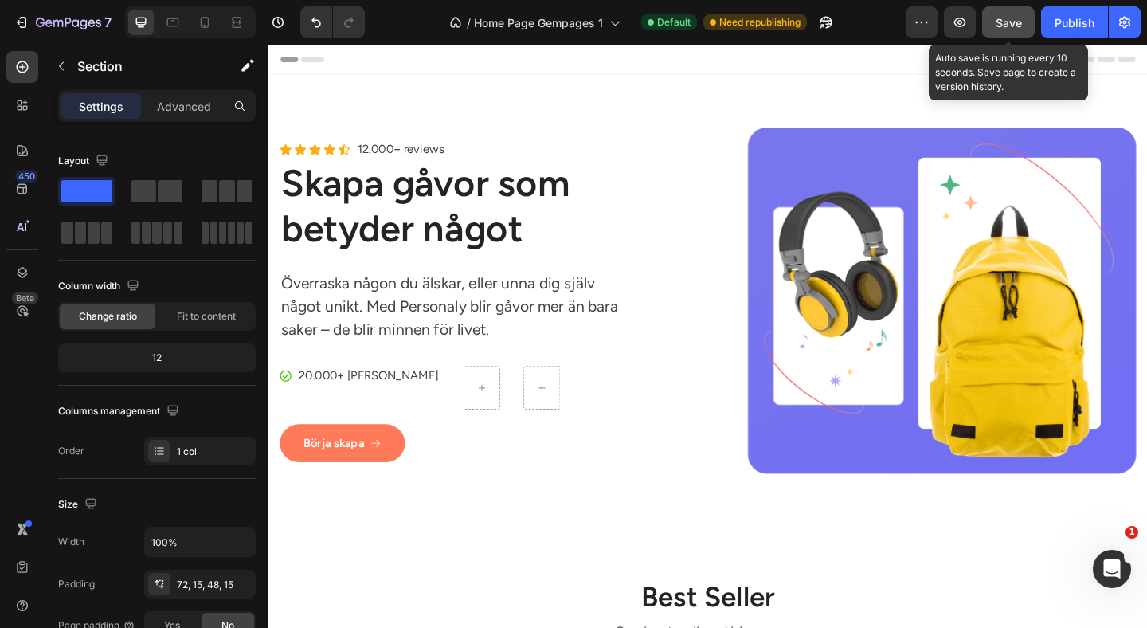
click at [1004, 21] on span "Save" at bounding box center [1009, 23] width 26 height 14
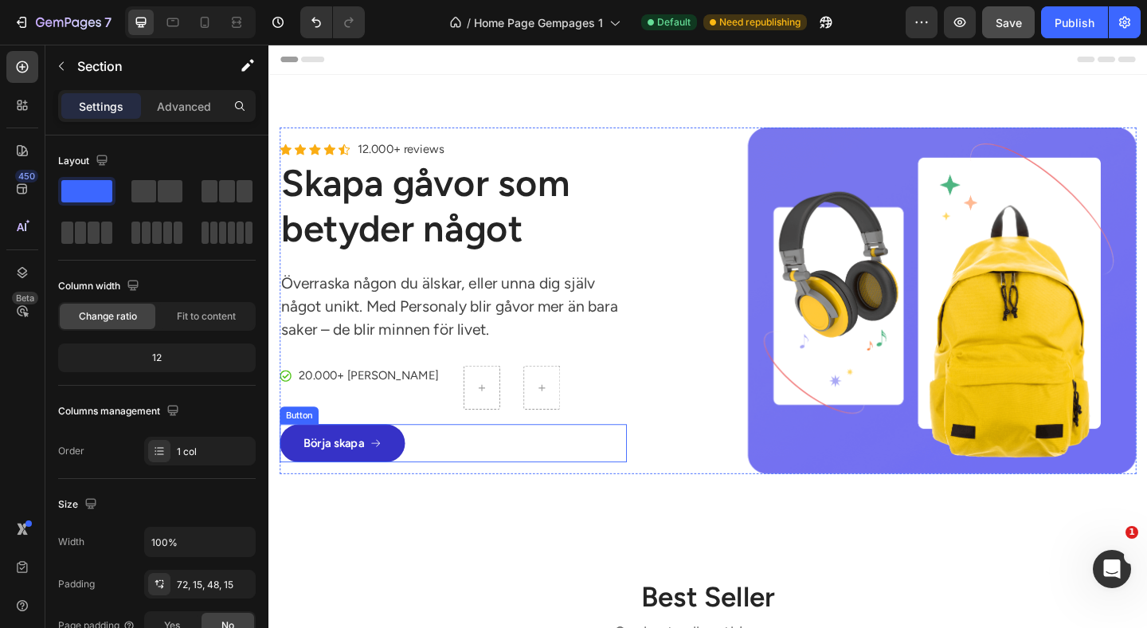
click at [402, 466] on link "Börja skapa" at bounding box center [348, 477] width 136 height 41
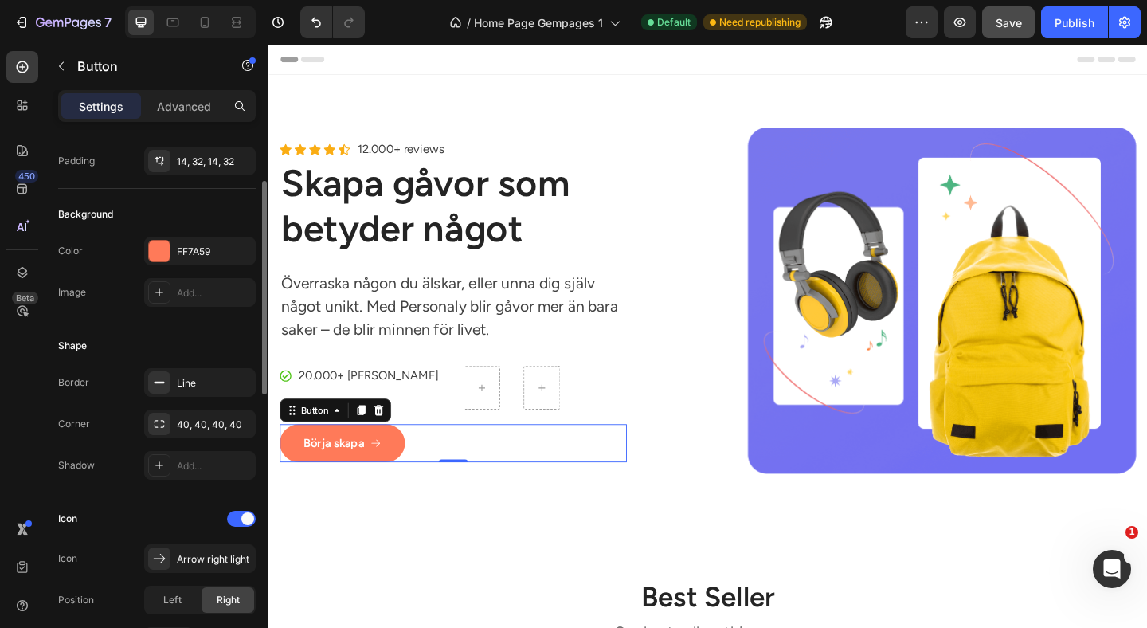
scroll to position [123, 0]
click at [187, 413] on div "40, 40, 40, 40" at bounding box center [200, 423] width 112 height 29
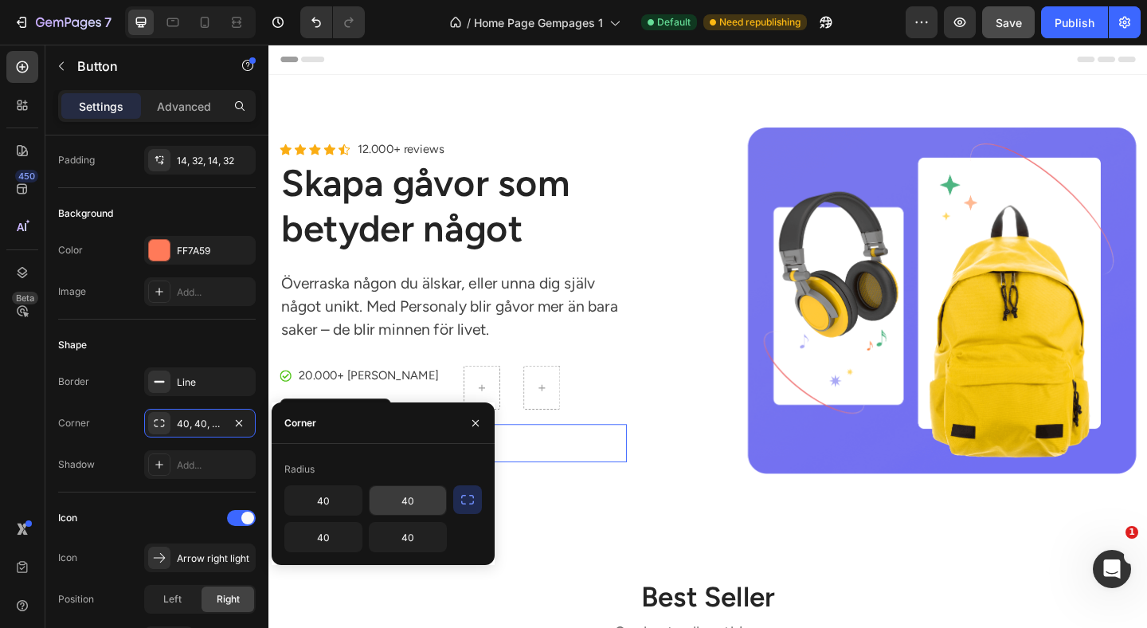
click at [435, 505] on input "40" at bounding box center [408, 500] width 76 height 29
type input "70"
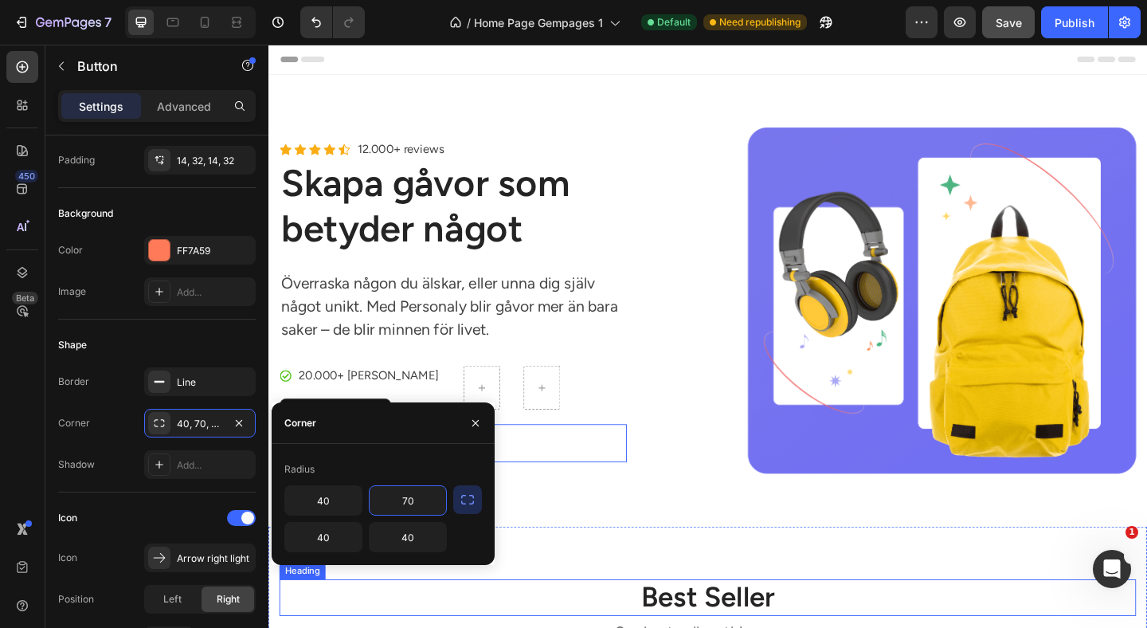
click at [768, 553] on div "Image Icon Icon Icon Icon Icon Icon List Hoz 12.000+ reviews Text block Row Ska…" at bounding box center [746, 322] width 956 height 491
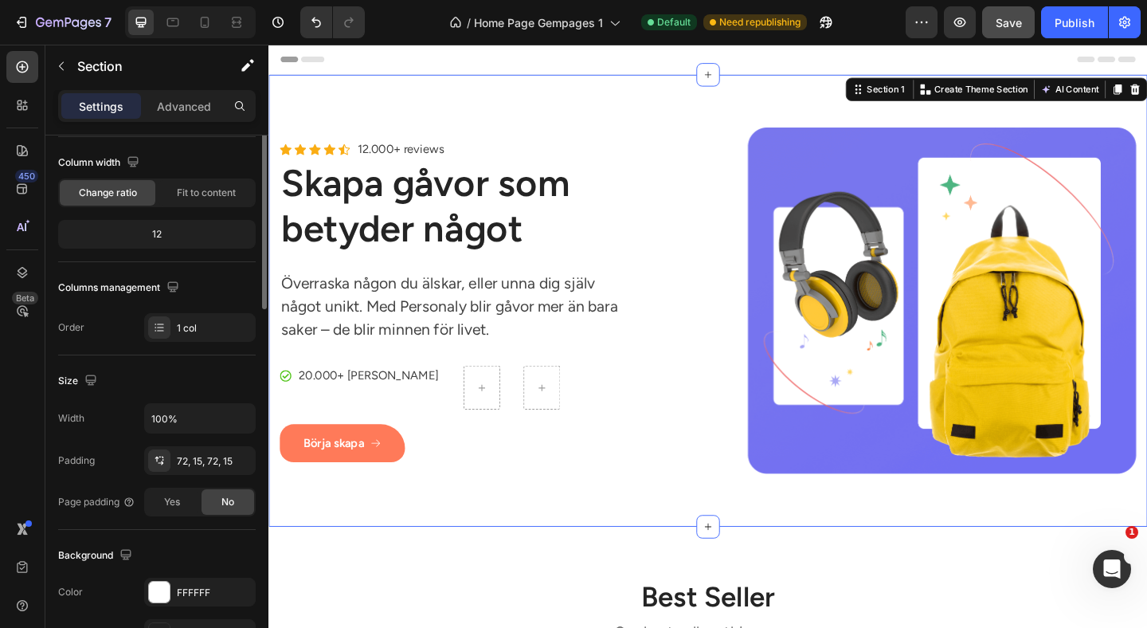
scroll to position [0, 0]
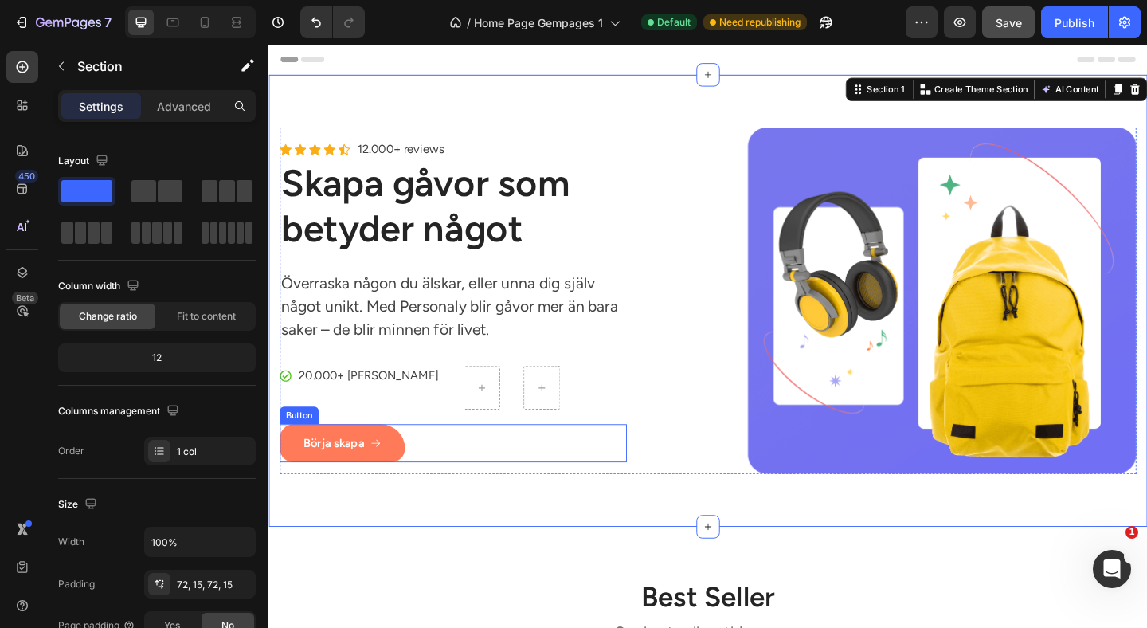
click at [460, 487] on div "Börja skapa Button" at bounding box center [469, 477] width 378 height 41
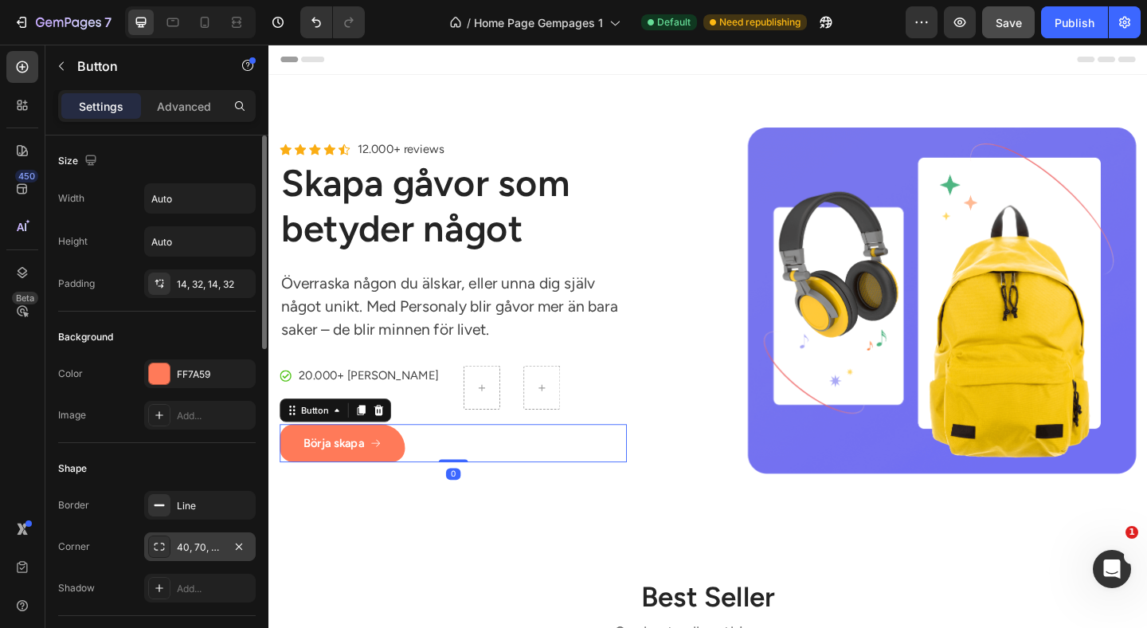
click at [221, 543] on div "40, 70, 40, 40" at bounding box center [200, 547] width 46 height 14
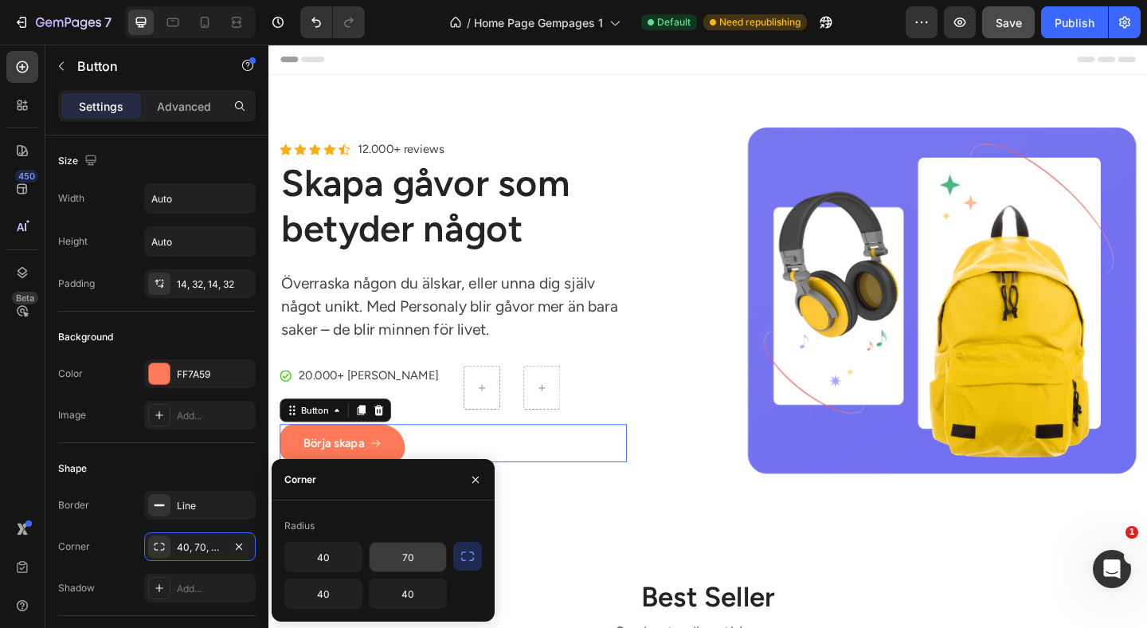
click at [417, 562] on input "70" at bounding box center [408, 556] width 76 height 29
type input "40"
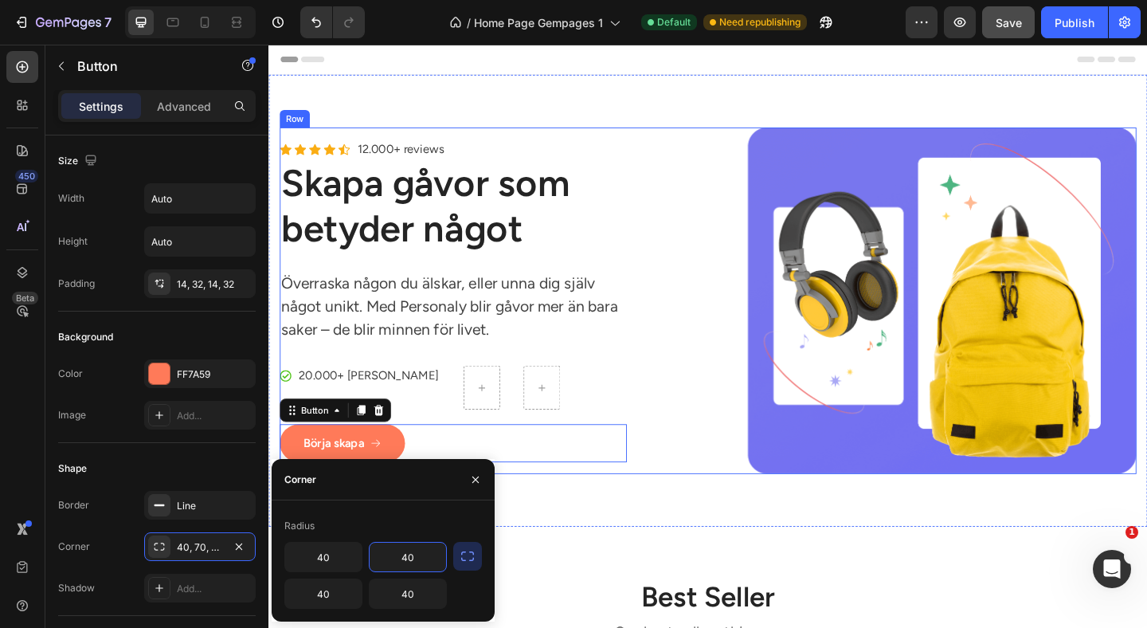
click at [688, 526] on div "Image Icon Icon Icon Icon Icon Icon List Hoz 12.000+ reviews Text block Row Ska…" at bounding box center [746, 322] width 956 height 491
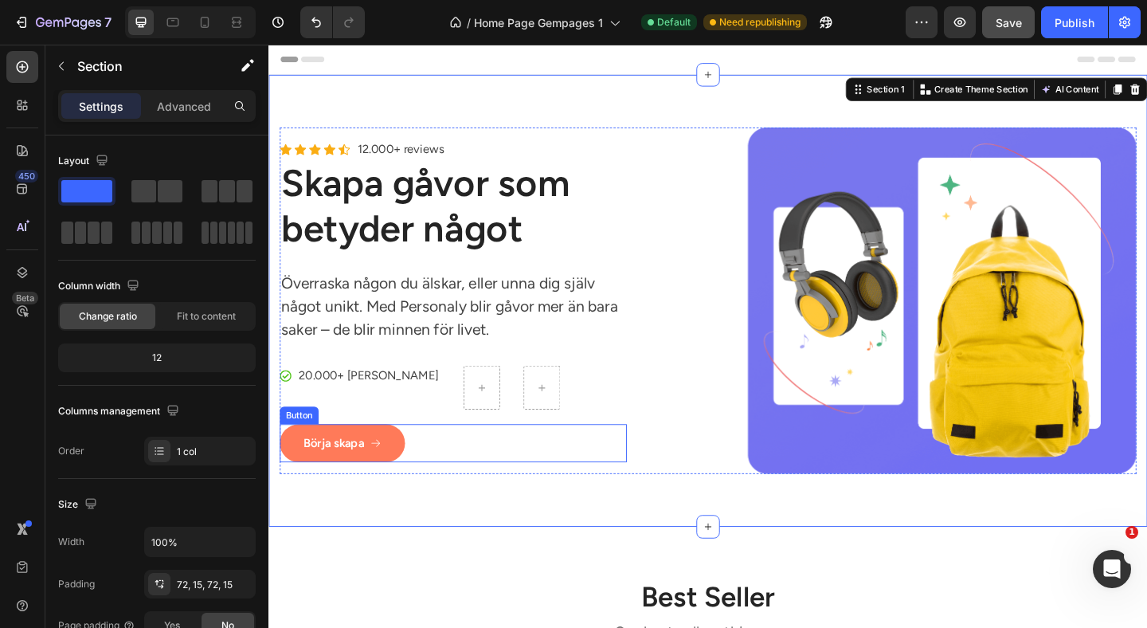
click at [539, 468] on div "Börja skapa Button" at bounding box center [469, 477] width 378 height 41
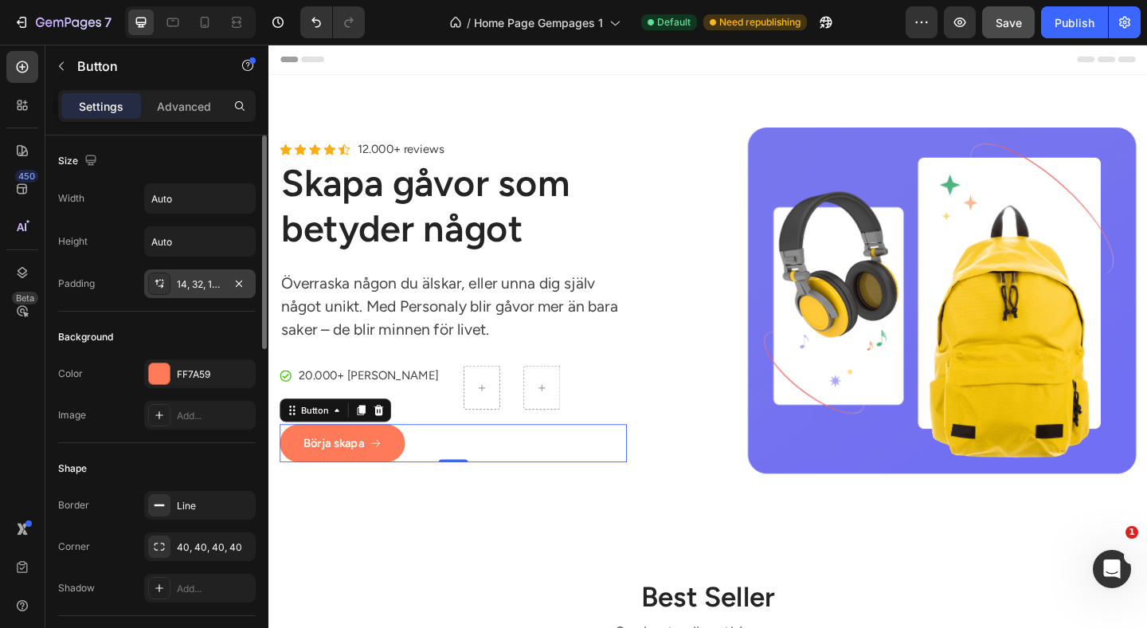
click at [193, 280] on div "14, 32, 14, 32" at bounding box center [200, 284] width 46 height 14
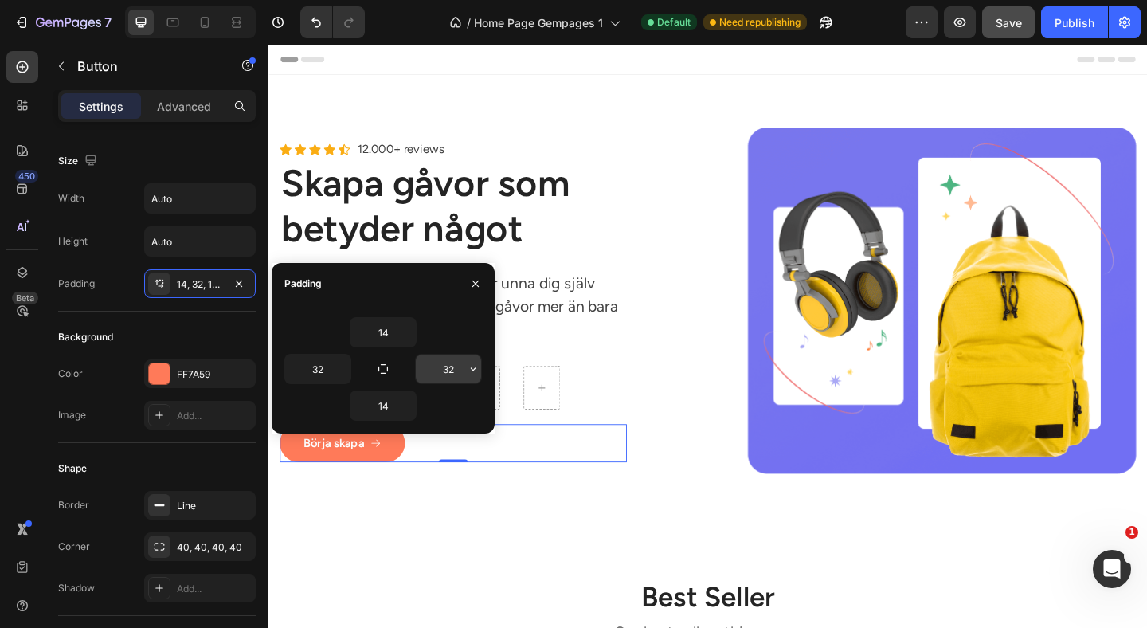
click at [456, 372] on input "32" at bounding box center [448, 368] width 65 height 29
type input "2"
type input "40"
click at [330, 366] on input "32" at bounding box center [317, 368] width 65 height 29
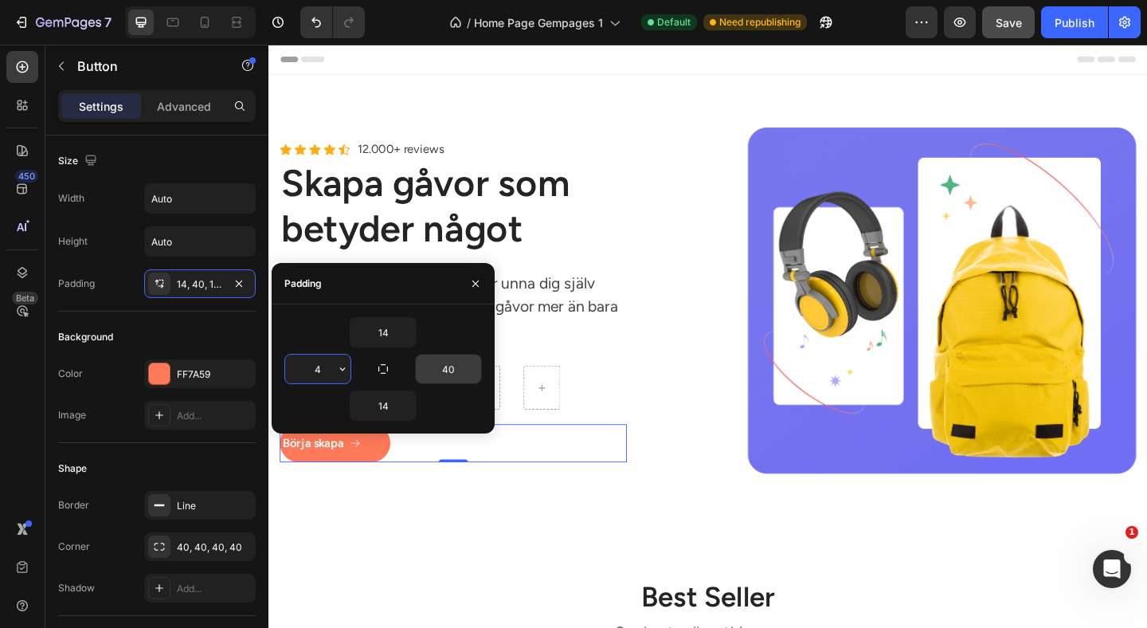
type input "40"
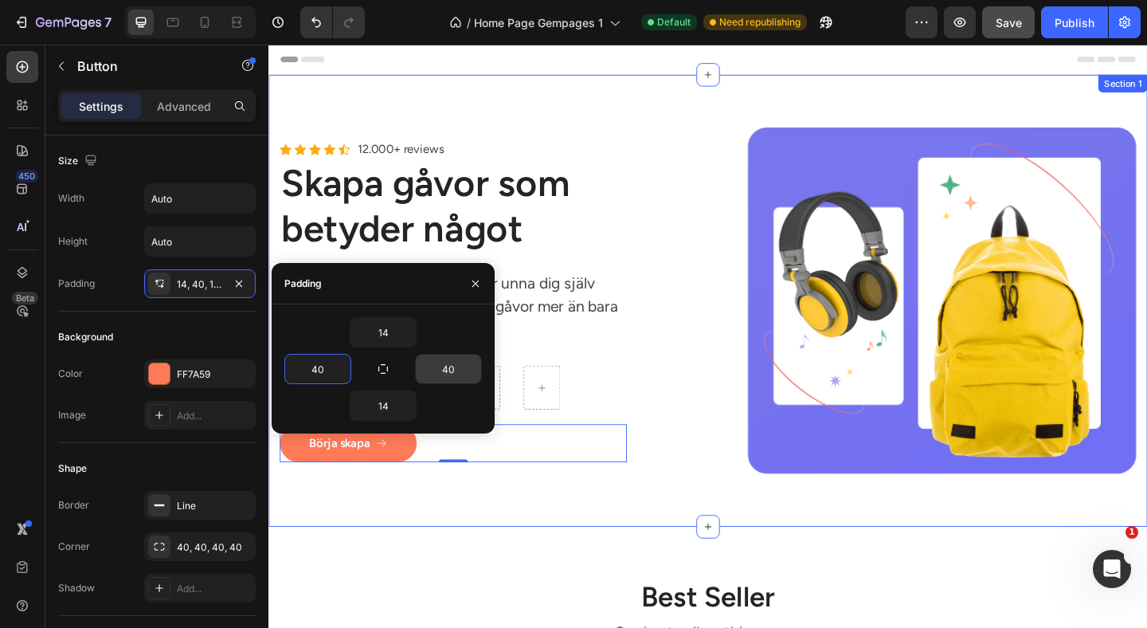
click at [429, 542] on div "Image Icon Icon Icon Icon Icon Icon List Hoz 12.000+ reviews Text block Row Ska…" at bounding box center [746, 322] width 956 height 491
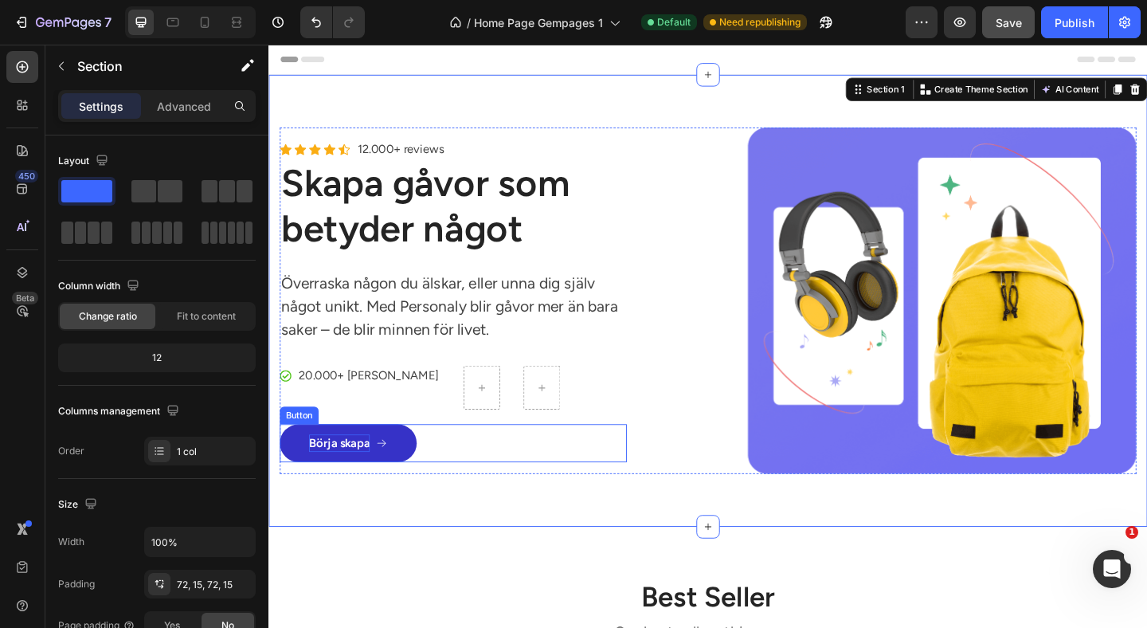
click at [375, 477] on p "Börja skapa" at bounding box center [345, 477] width 66 height 19
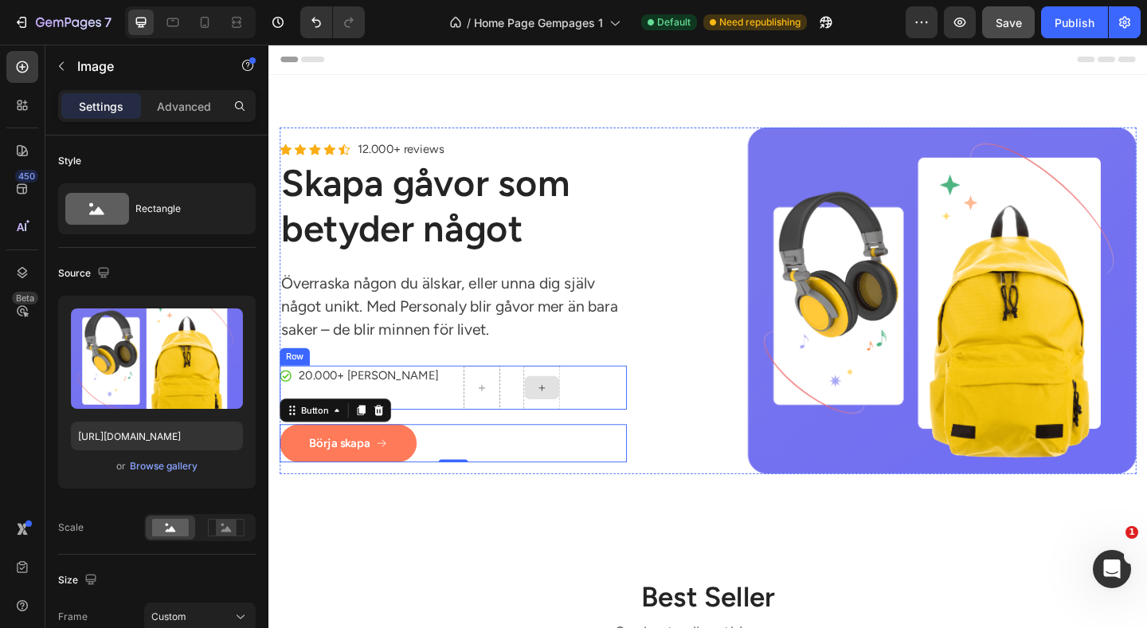
click at [685, 415] on div at bounding box center [947, 323] width 529 height 377
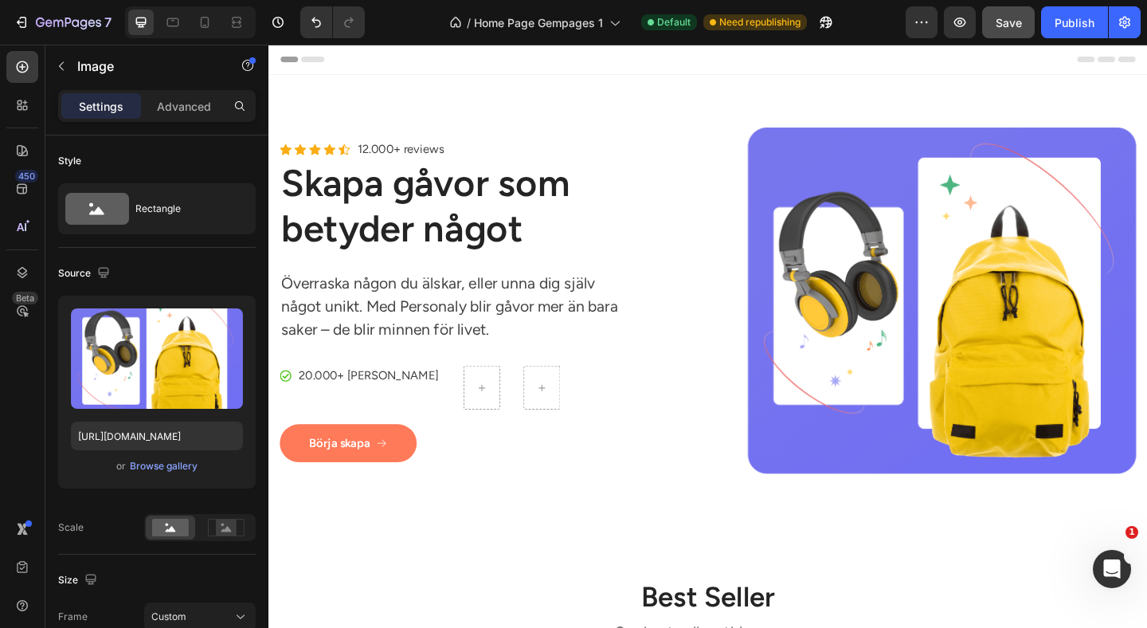
click at [902, 292] on img at bounding box center [1000, 323] width 423 height 377
click at [167, 24] on icon at bounding box center [173, 22] width 12 height 9
type input "100"
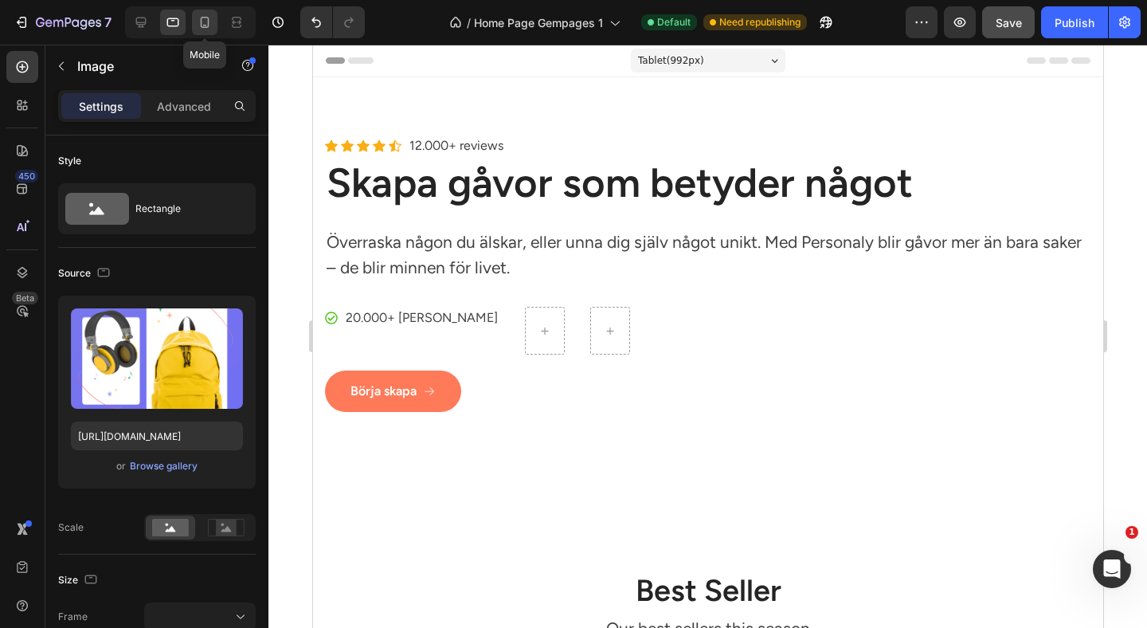
click at [208, 22] on icon at bounding box center [205, 22] width 9 height 11
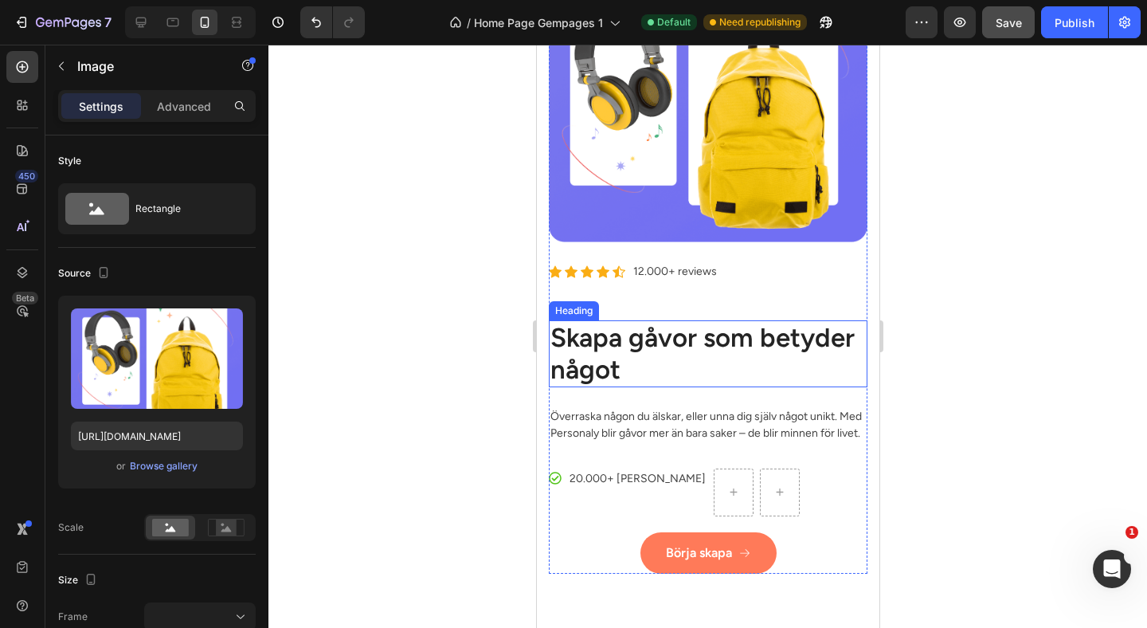
scroll to position [197, 0]
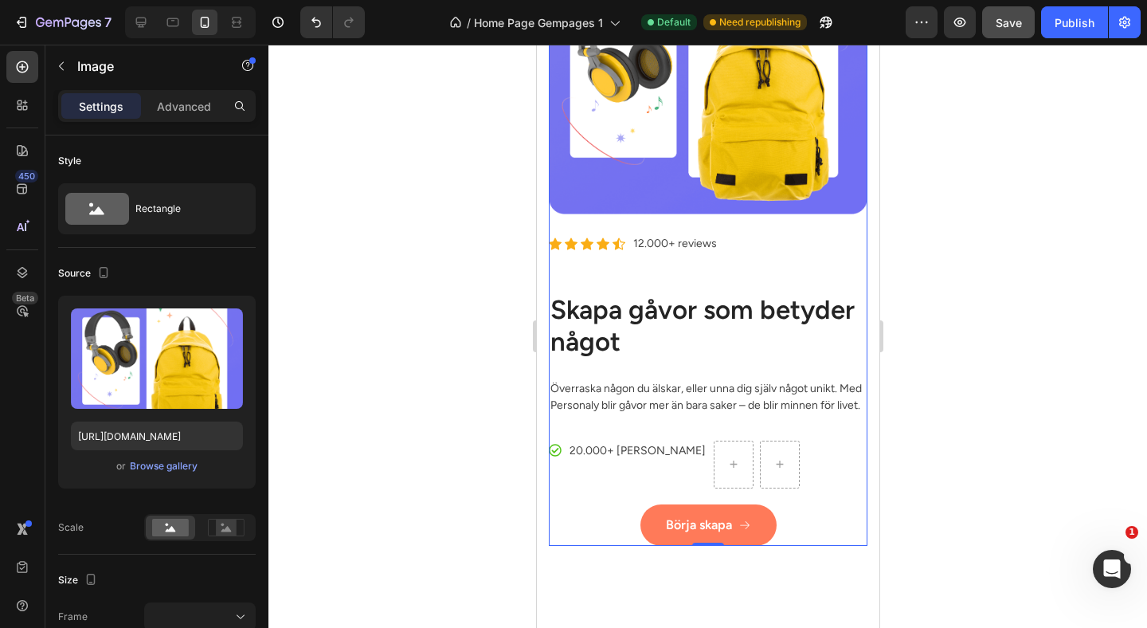
click at [692, 286] on div "Image Icon Icon Icon Icon Icon Icon List Hoz 12.000+ reviews Text block Row Ska…" at bounding box center [707, 238] width 319 height 615
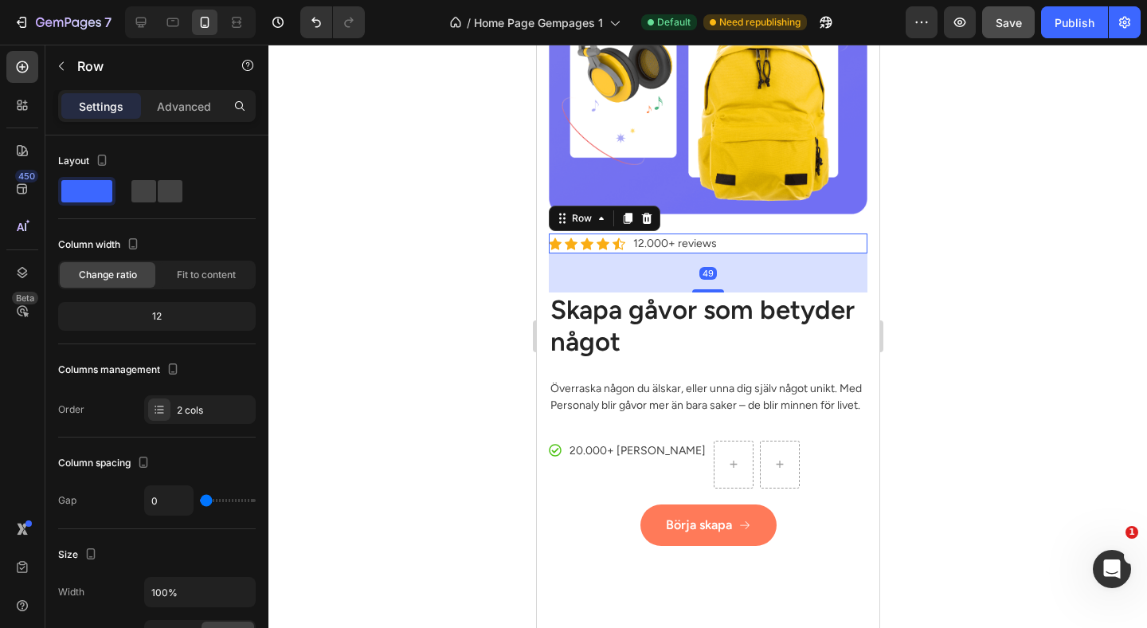
click at [731, 241] on div "Icon Icon Icon Icon Icon Icon List Hoz 12.000+ reviews Text block Row 49" at bounding box center [707, 243] width 319 height 20
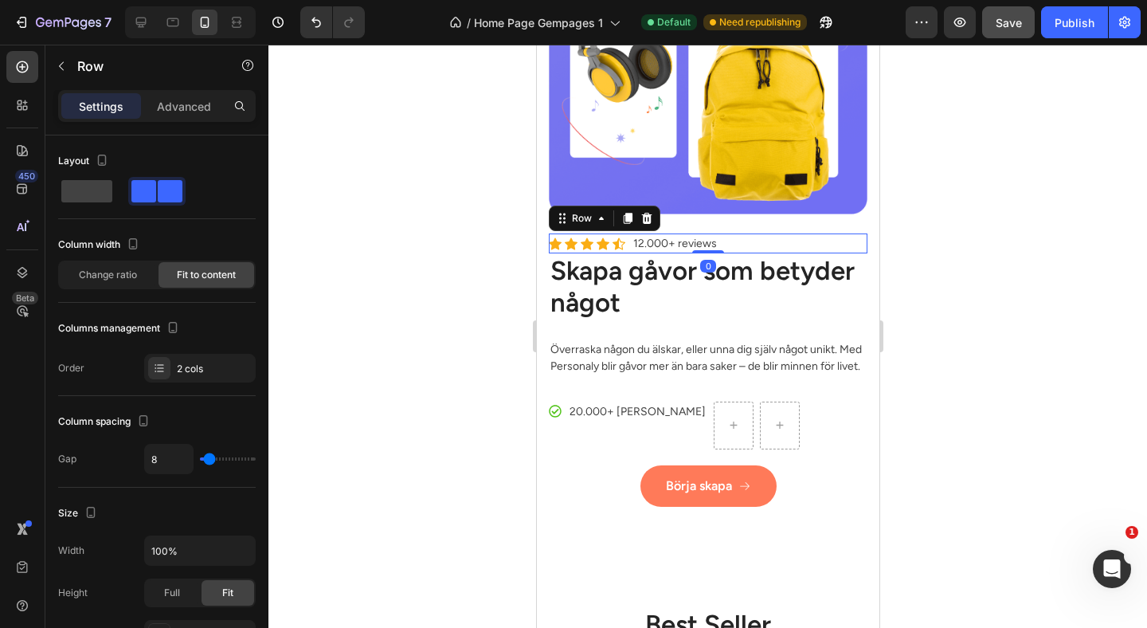
drag, startPoint x: 707, startPoint y: 289, endPoint x: 711, endPoint y: 243, distance: 46.4
click at [711, 244] on div "Icon Icon Icon Icon Icon Icon List Hoz 12.000+ reviews Text block Row 0" at bounding box center [707, 243] width 319 height 20
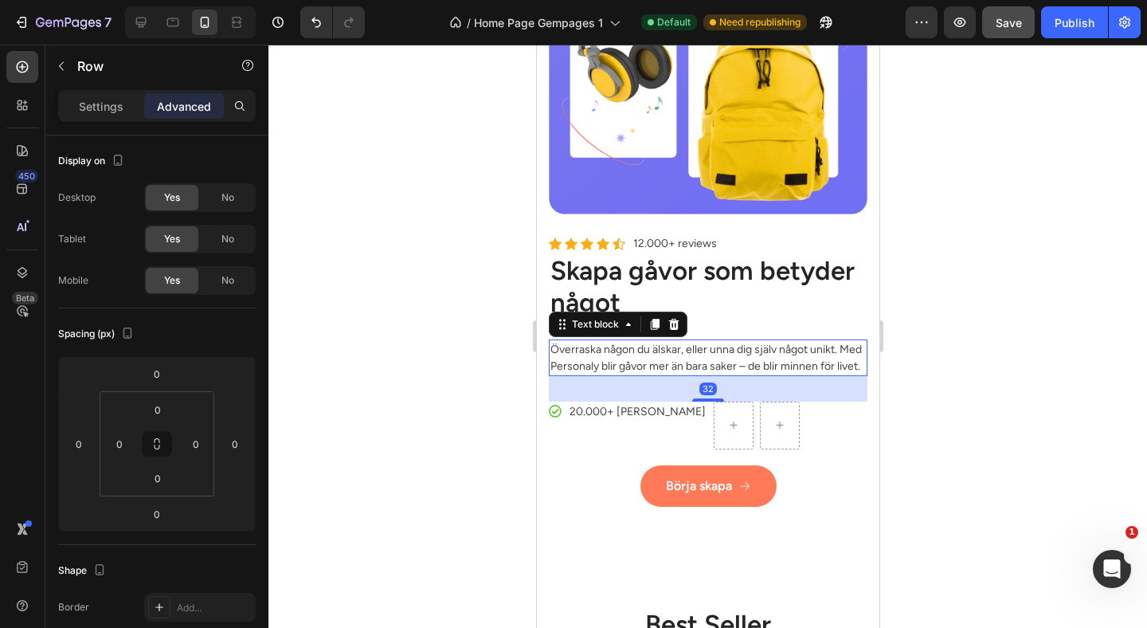
click at [672, 339] on div "Överraska någon du älskar, eller unna dig själv något unikt. Med Personaly blir…" at bounding box center [707, 357] width 319 height 37
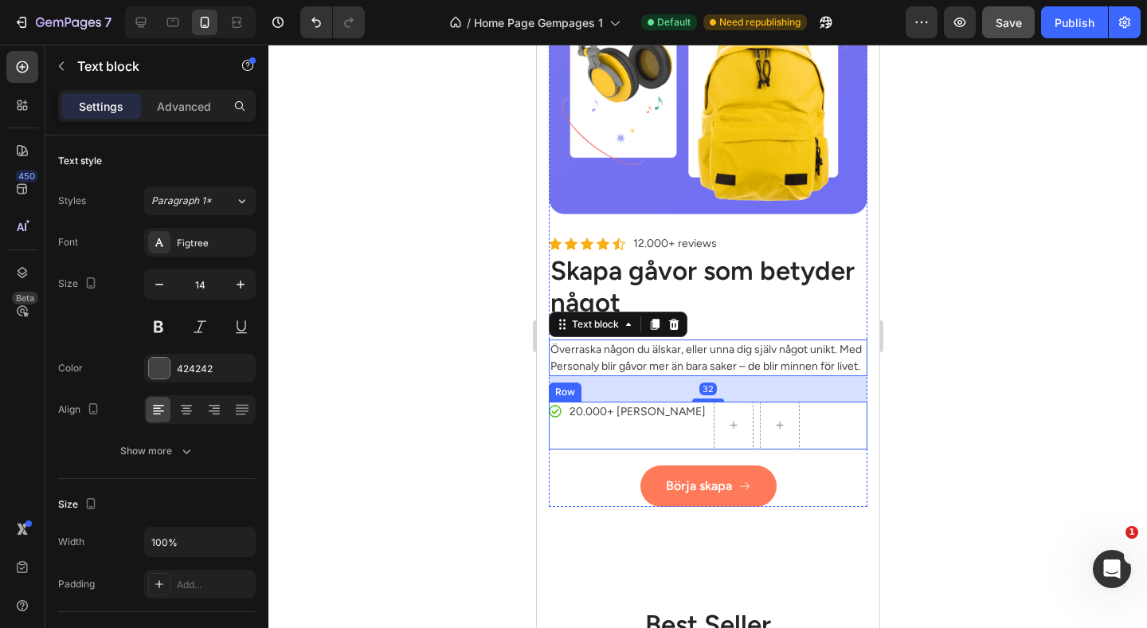
click at [640, 444] on div "Icon 20.000+ Nöjda Kunder Text block Icon List" at bounding box center [627, 425] width 159 height 48
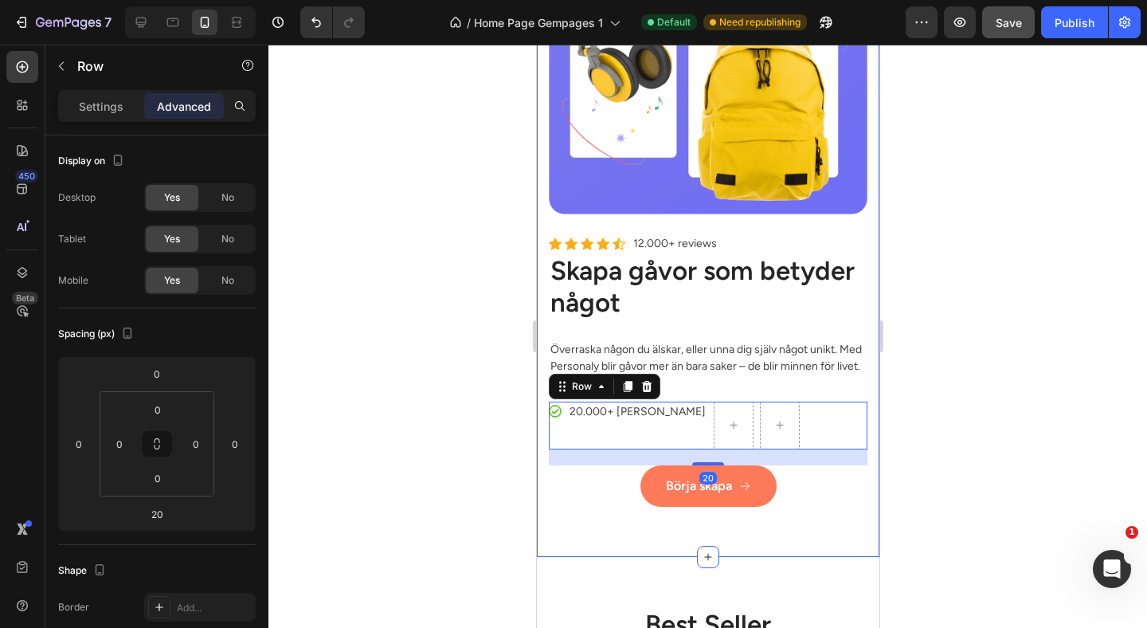
click at [831, 510] on div "Image Icon Icon Icon Icon Icon Icon List Hoz 12.000+ reviews Text block Row Ska…" at bounding box center [707, 219] width 342 height 676
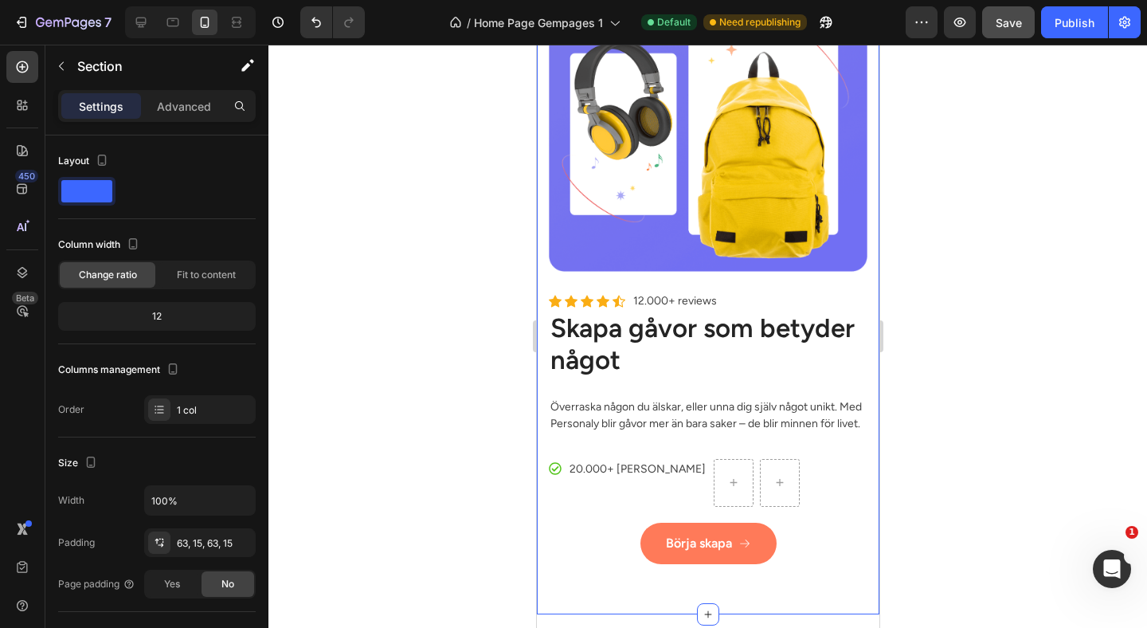
scroll to position [125, 0]
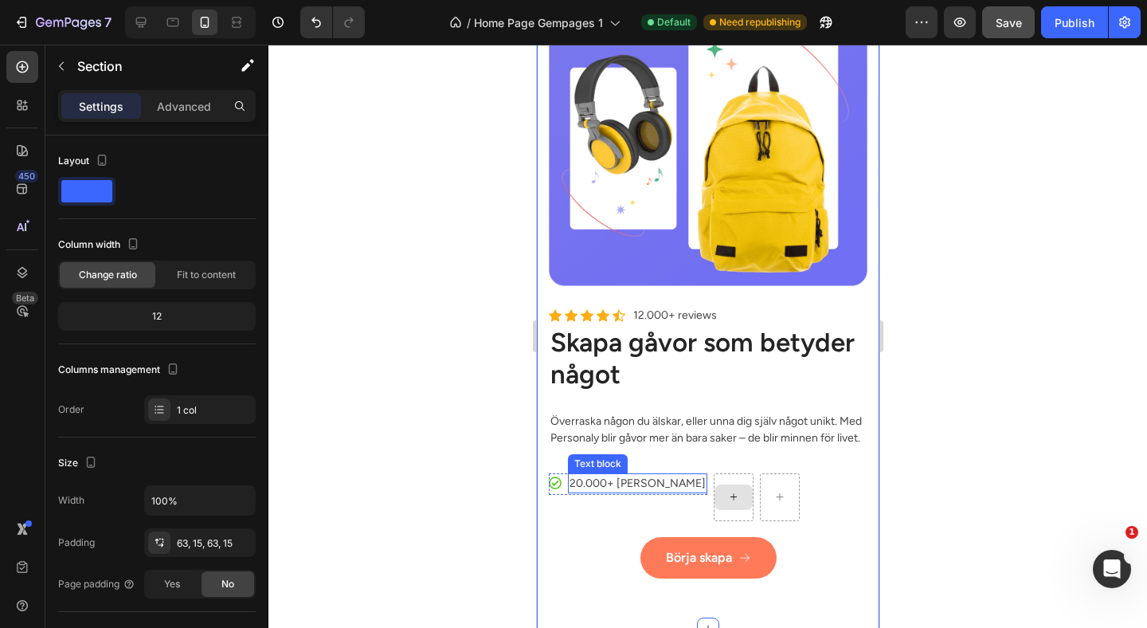
click at [606, 483] on p "20.000+ [PERSON_NAME]" at bounding box center [637, 483] width 136 height 17
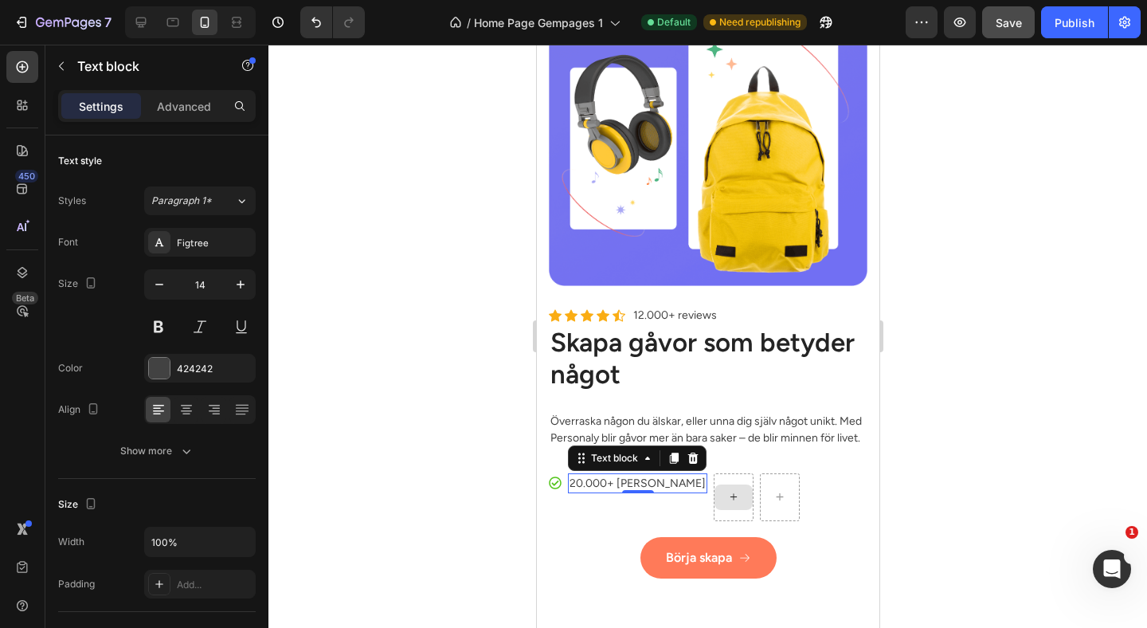
click at [597, 502] on div "Icon 20.000+ Nöjda Kunder Text block 0 Icon List" at bounding box center [627, 497] width 159 height 48
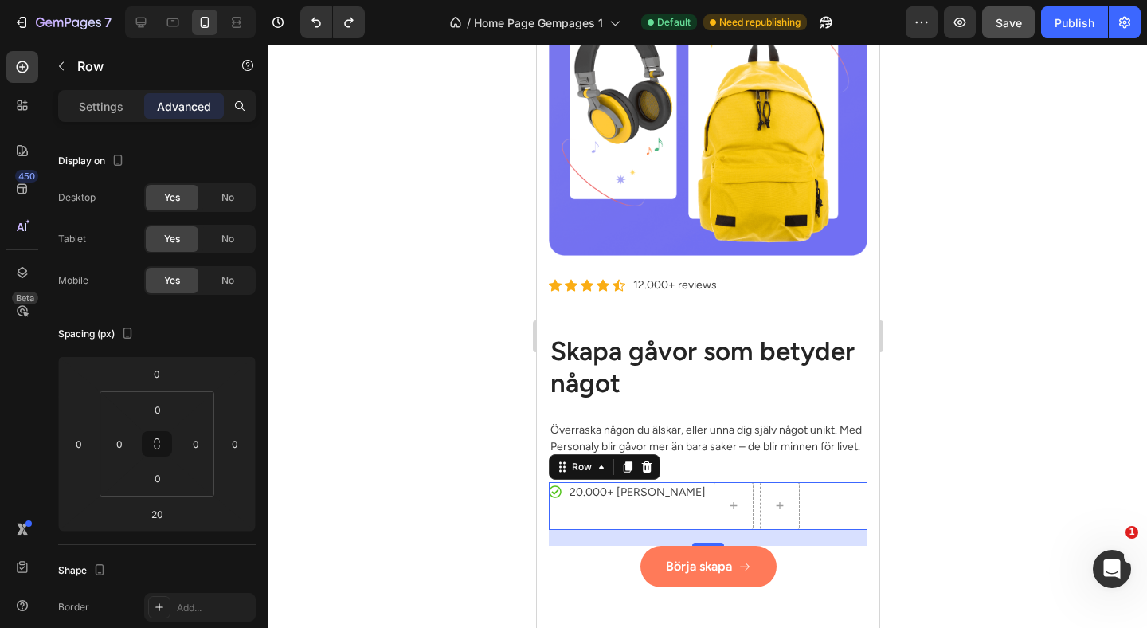
scroll to position [256, 0]
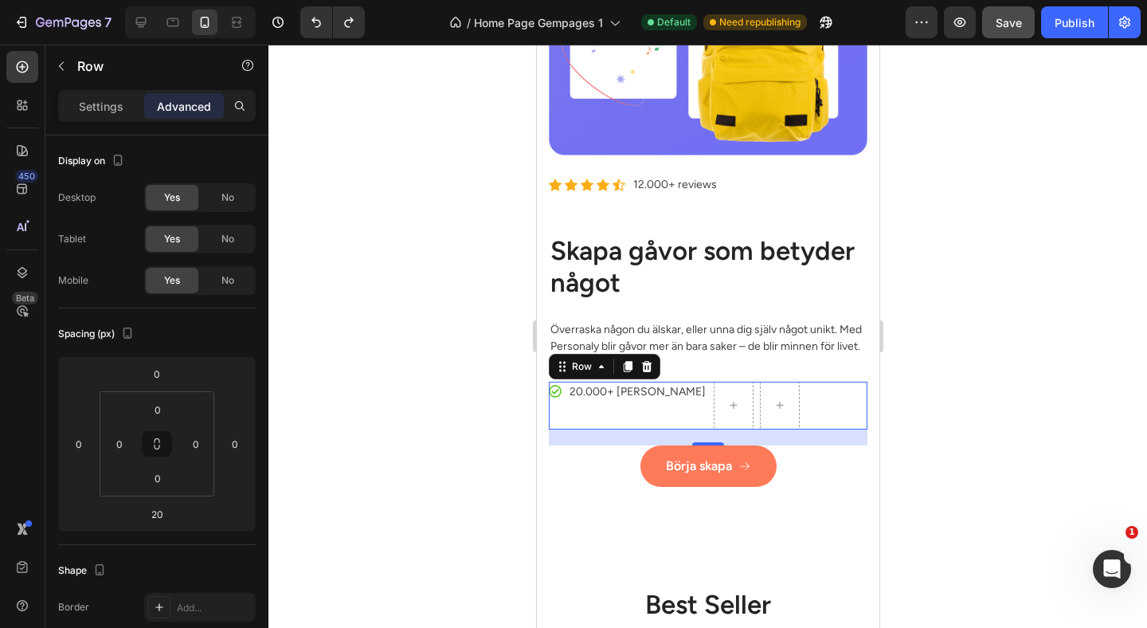
type input "28"
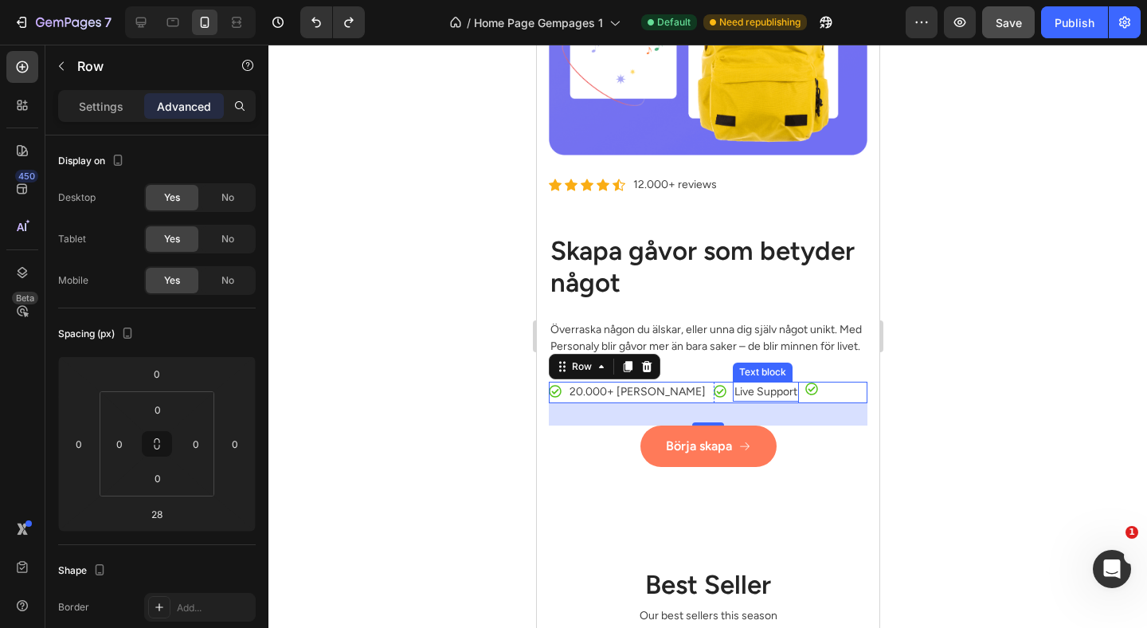
click at [761, 389] on p "Live Support" at bounding box center [765, 391] width 63 height 17
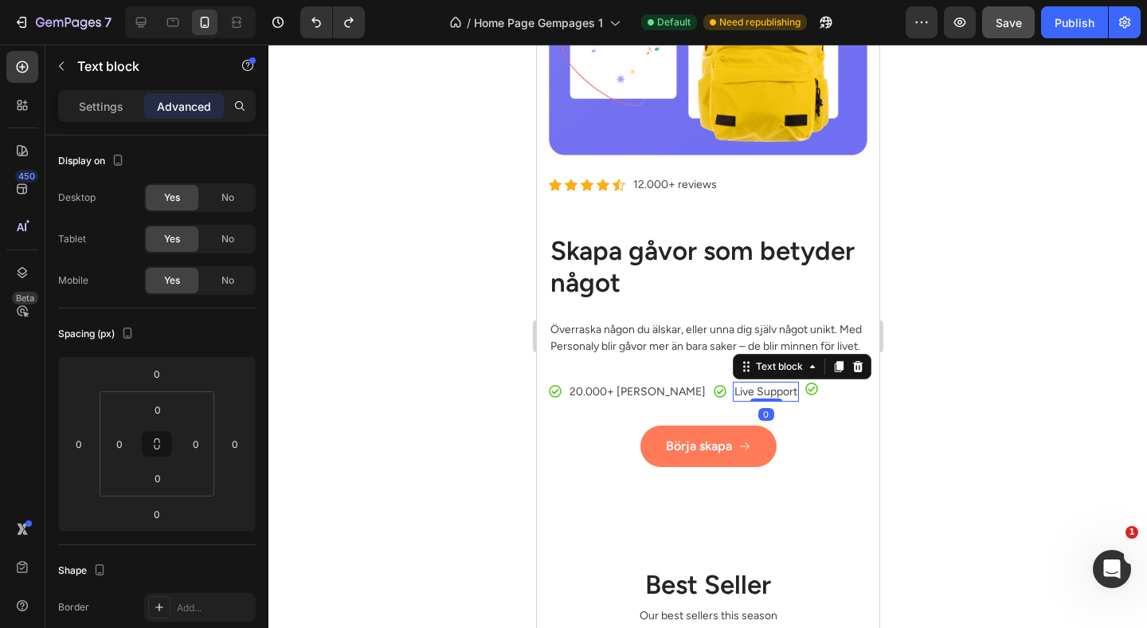
click at [761, 389] on p "Live Support" at bounding box center [765, 391] width 63 height 17
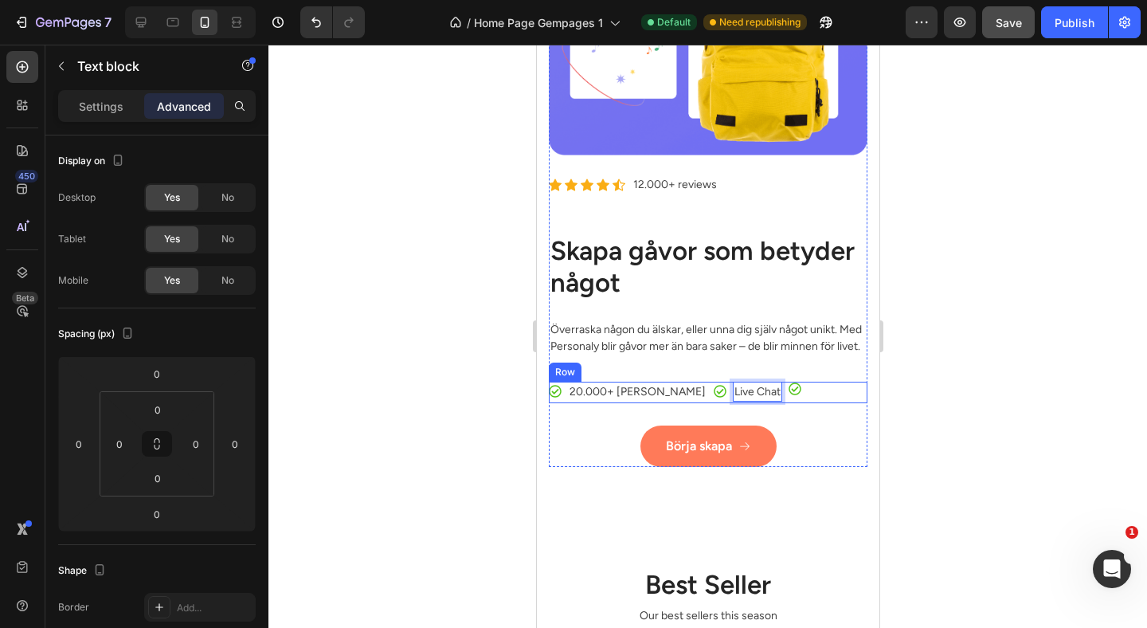
click at [811, 389] on div "Icon 20.000+ Nöjda Kunder Text block Icon List Icon Live Chat Text block 0 Icon…" at bounding box center [707, 393] width 319 height 22
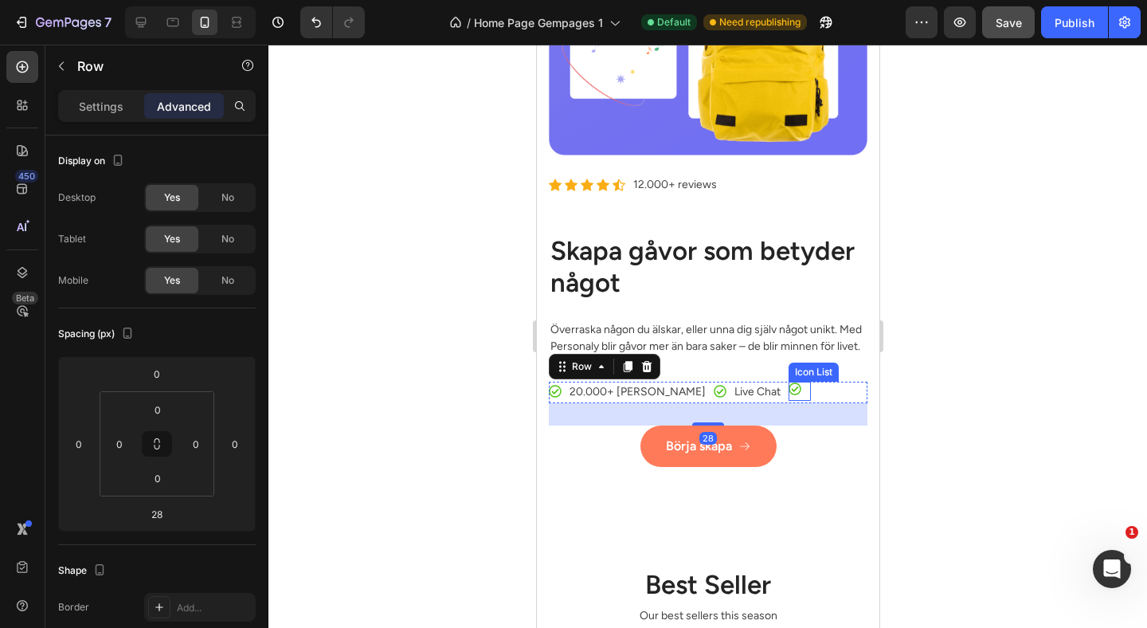
click at [788, 393] on div "Icon" at bounding box center [794, 388] width 13 height 13
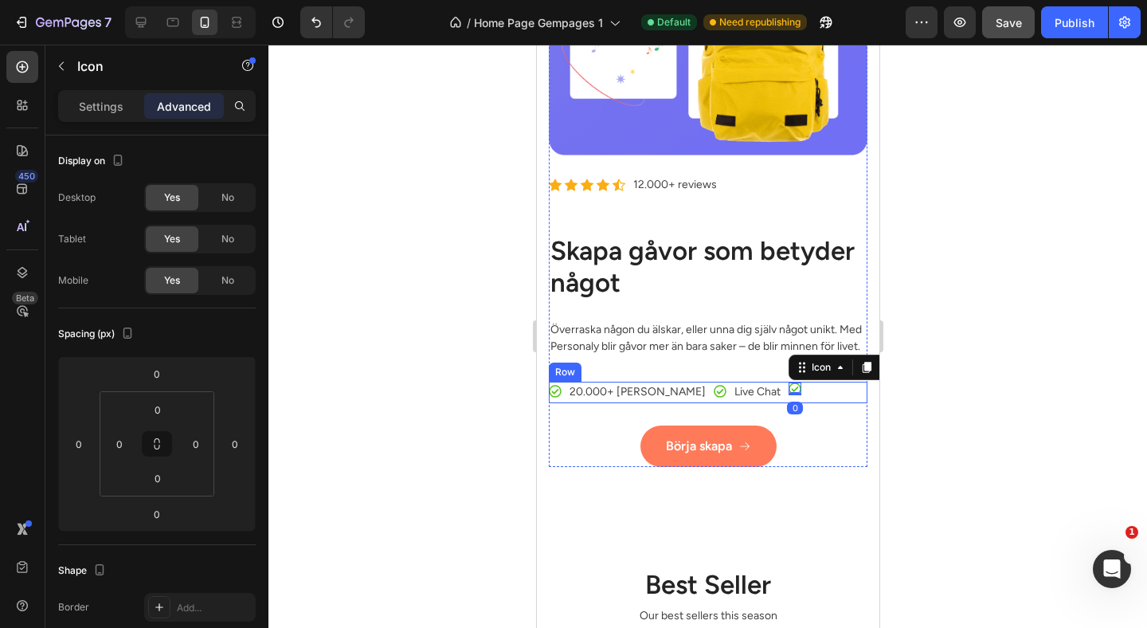
click at [793, 392] on div "Icon 20.000+ Nöjda Kunder Text block Icon List Icon Live Chat Text block Icon L…" at bounding box center [707, 393] width 319 height 22
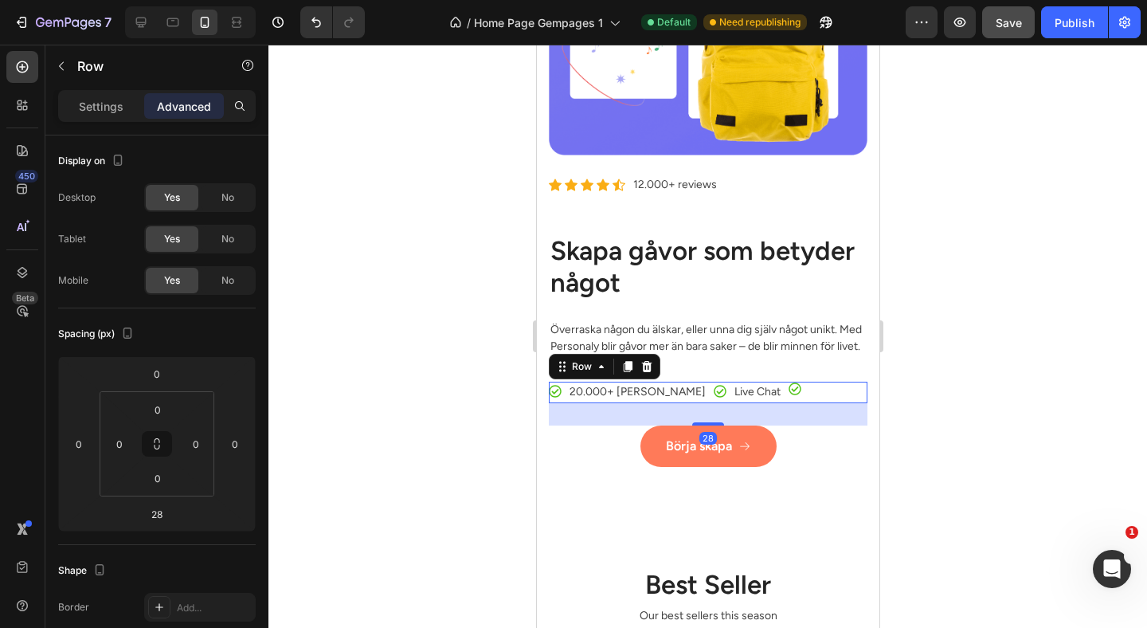
click at [793, 392] on div "Icon 20.000+ Nöjda Kunder Text block Icon List Icon Live Chat Text block Icon L…" at bounding box center [707, 393] width 319 height 22
click at [742, 389] on p "Live Chat" at bounding box center [757, 391] width 46 height 17
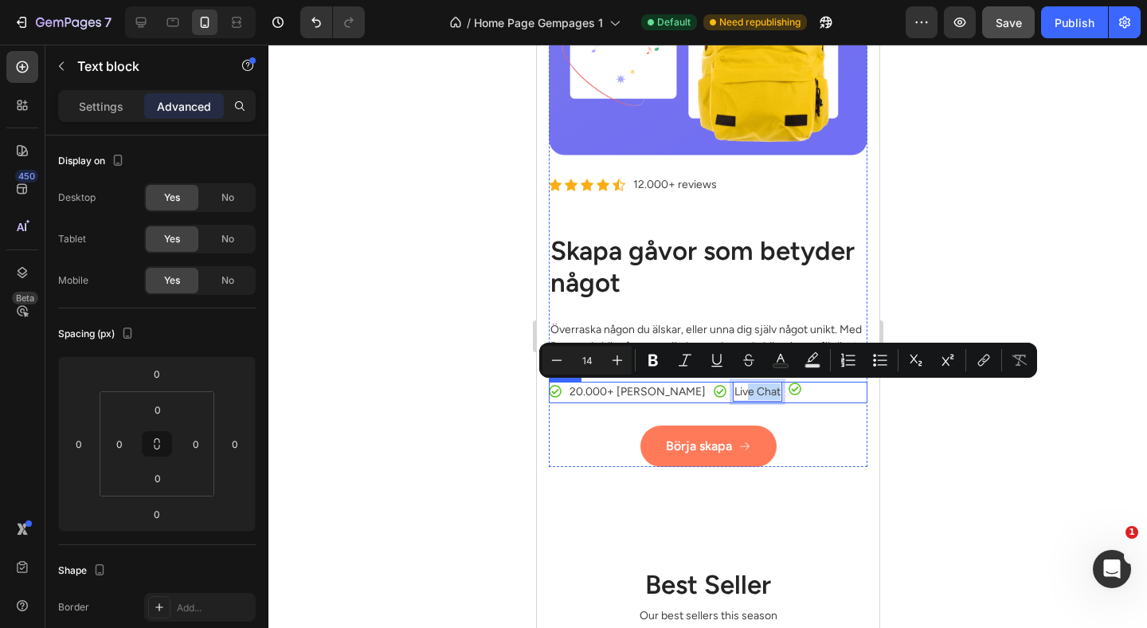
drag, startPoint x: 729, startPoint y: 390, endPoint x: 840, endPoint y: 389, distance: 110.7
click at [839, 389] on div "Icon 20.000+ Nöjda Kunder Text block Icon List Icon Live Chat Text block 0 Icon…" at bounding box center [707, 393] width 319 height 22
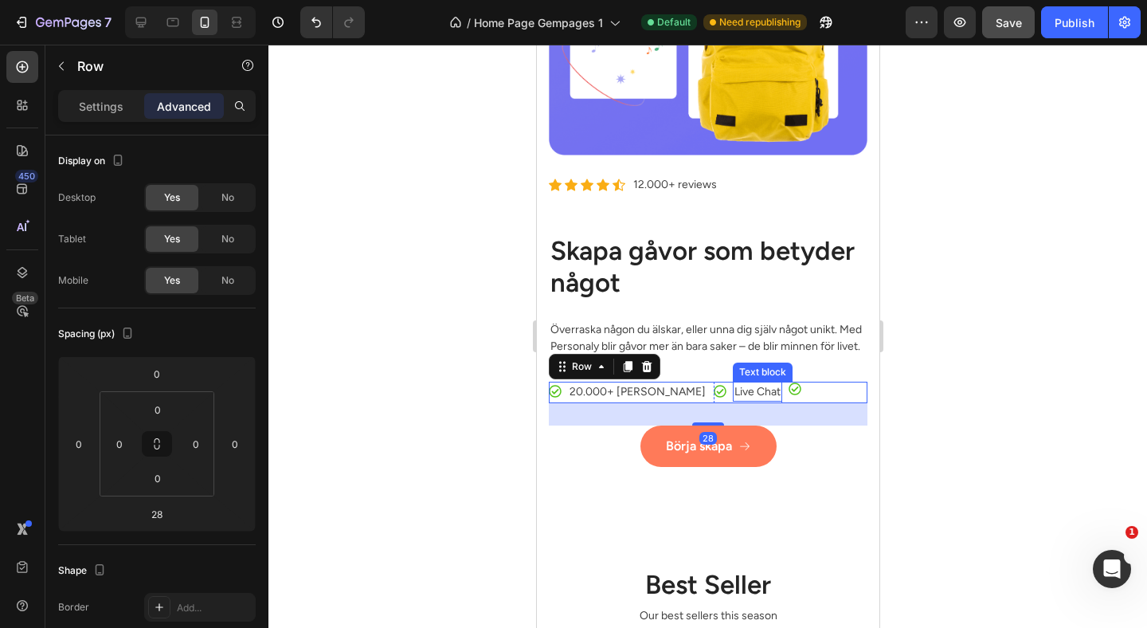
click at [735, 392] on p "Live Chat" at bounding box center [757, 391] width 46 height 17
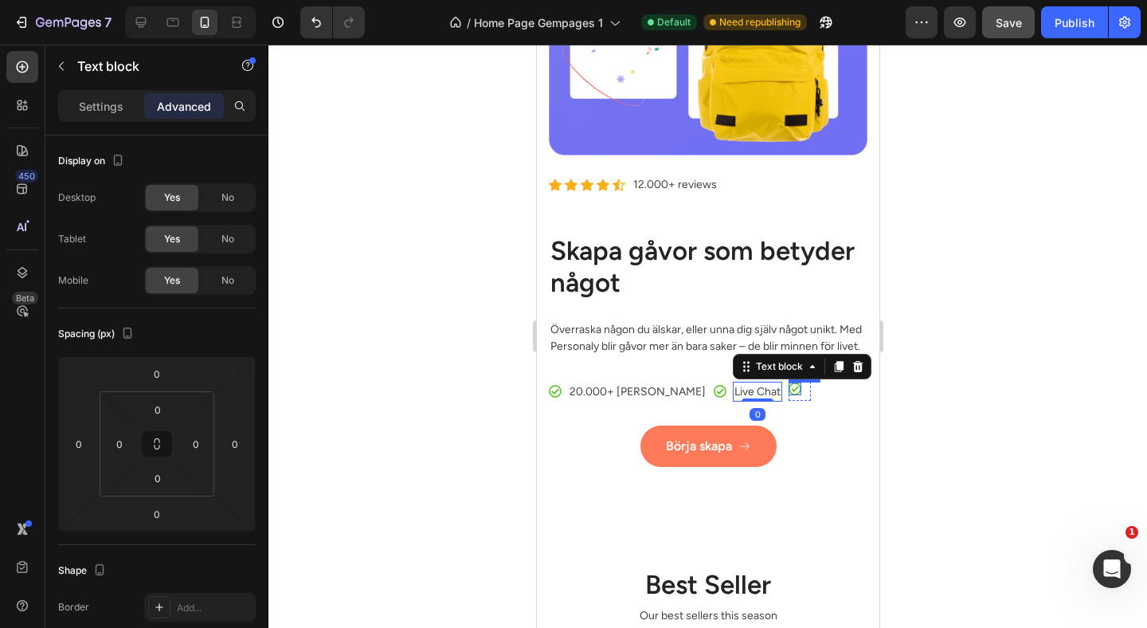
click at [788, 390] on icon at bounding box center [794, 388] width 13 height 13
click at [804, 391] on div "Icon 20.000+ Nöjda Kunder Text block Icon List Icon Live Chat Text block Icon L…" at bounding box center [707, 393] width 319 height 22
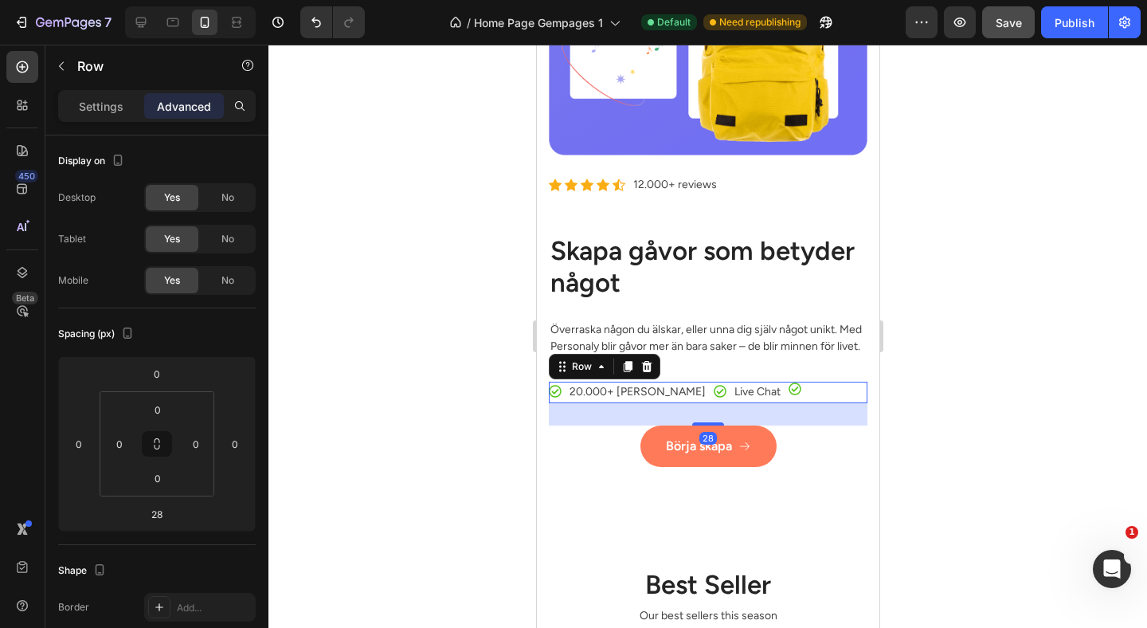
click at [804, 391] on div "Icon 20.000+ Nöjda Kunder Text block Icon List Icon Live Chat Text block Icon L…" at bounding box center [707, 393] width 319 height 22
click at [178, 25] on icon at bounding box center [173, 22] width 16 height 16
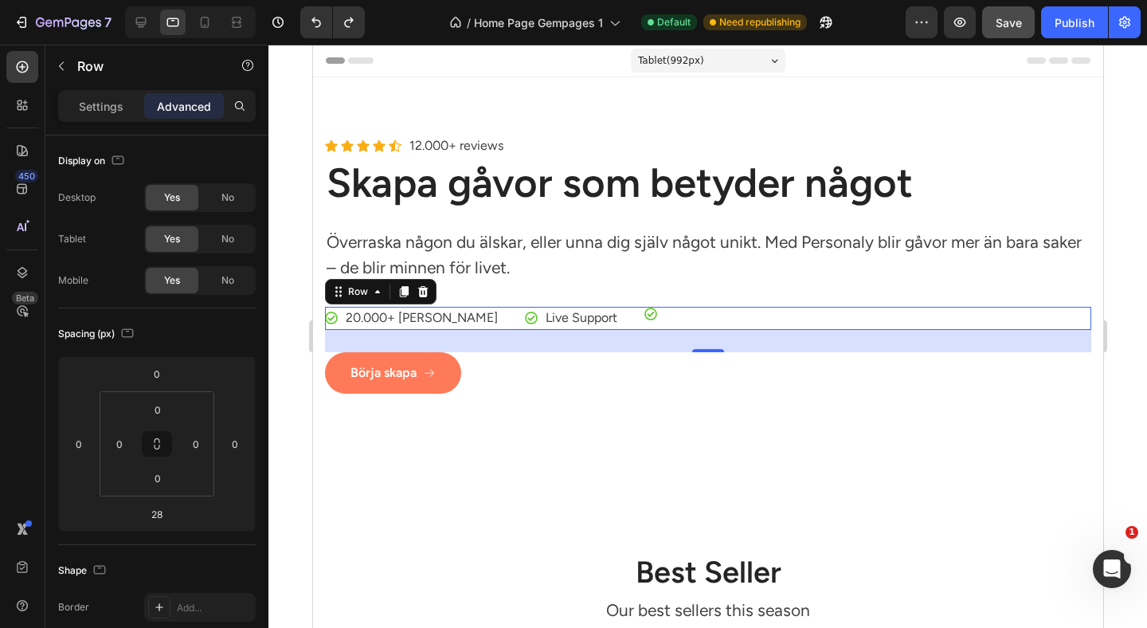
click at [601, 311] on div "Icon 20.000+ Nöjda Kunder Text block Icon List Icon Live Support Text block Ico…" at bounding box center [707, 318] width 766 height 23
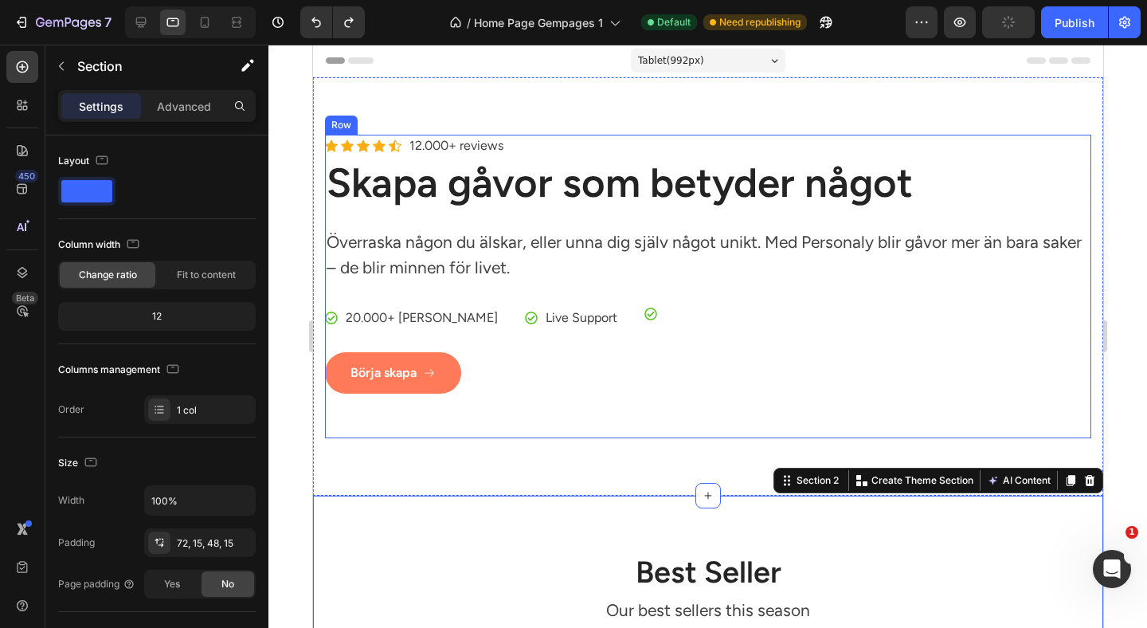
click at [593, 291] on div "Image Icon Icon Icon Icon Icon Icon List Hoz 12.000+ reviews Text block Row Ska…" at bounding box center [707, 286] width 766 height 303
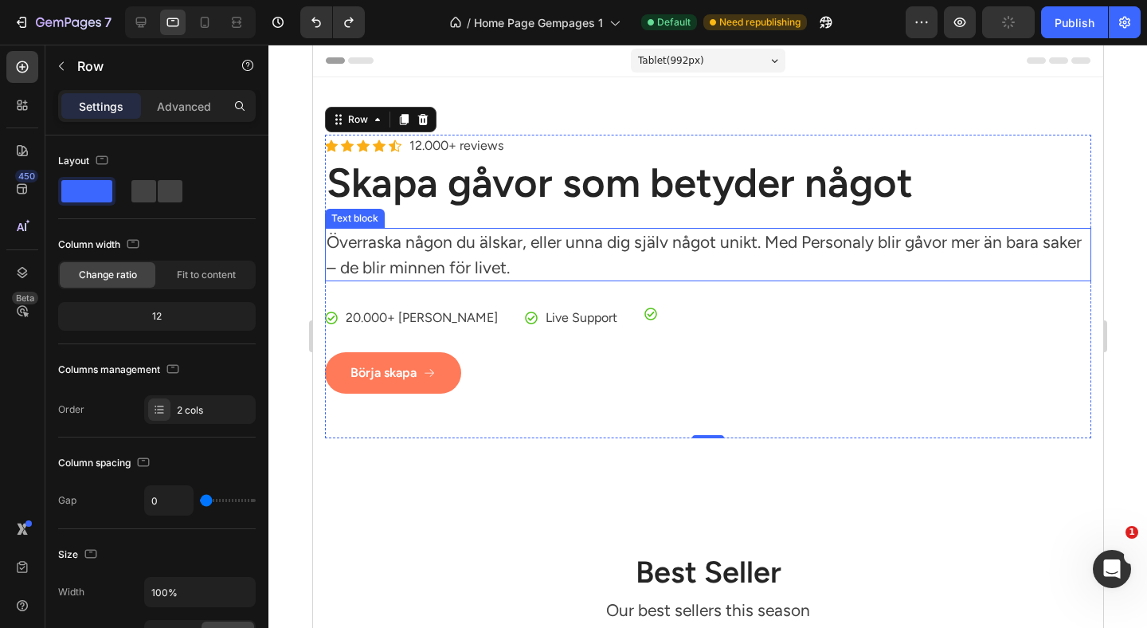
click at [585, 229] on p "Överraska någon du älskar, eller unna dig själv något unikt. Med Personaly blir…" at bounding box center [707, 254] width 763 height 50
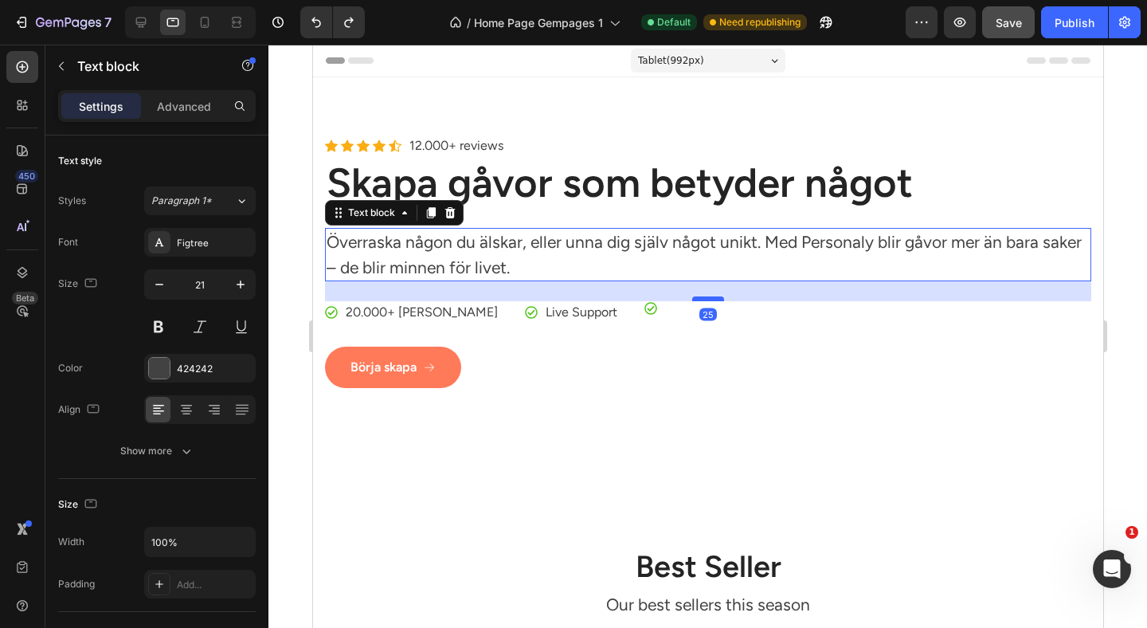
click at [710, 297] on div at bounding box center [707, 298] width 32 height 5
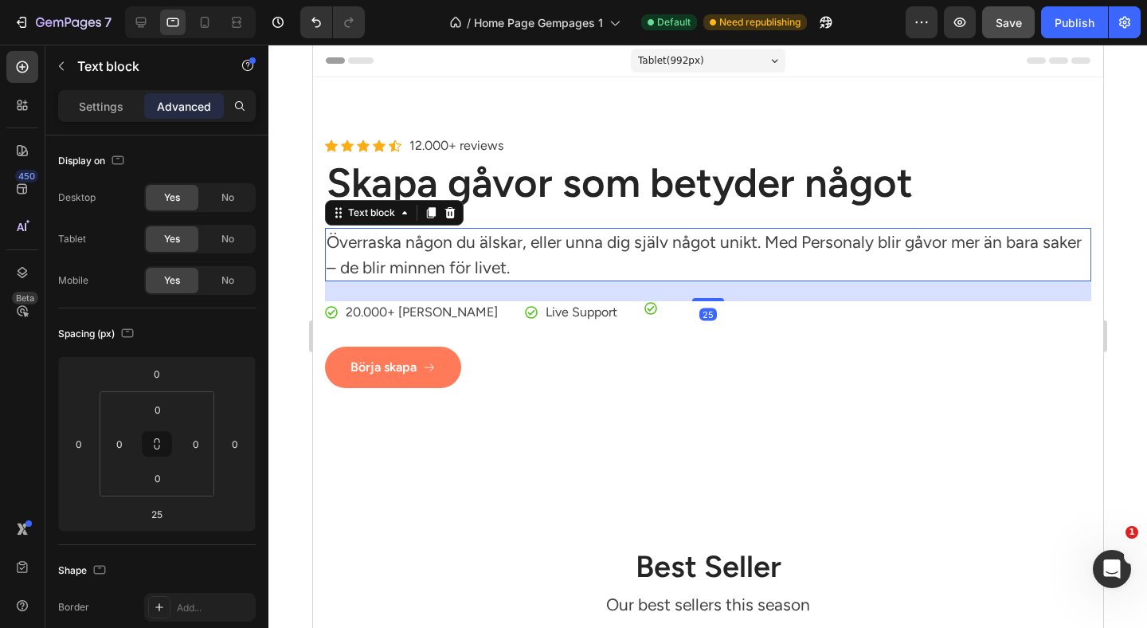
click at [722, 348] on div "Börja skapa Button" at bounding box center [707, 366] width 766 height 41
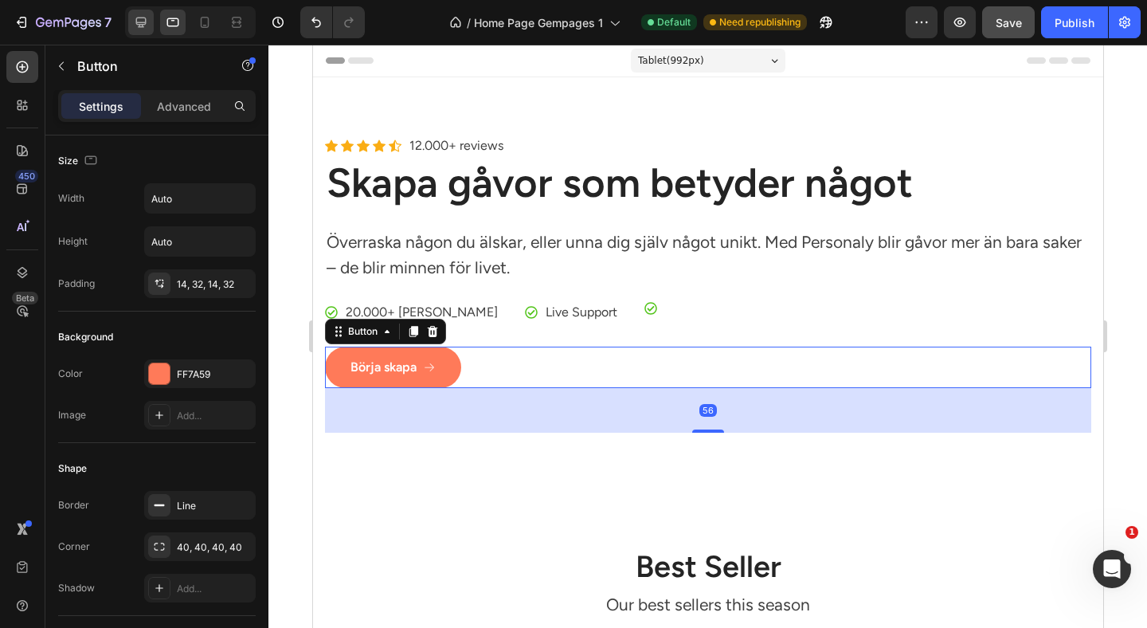
click at [148, 18] on icon at bounding box center [141, 22] width 16 height 16
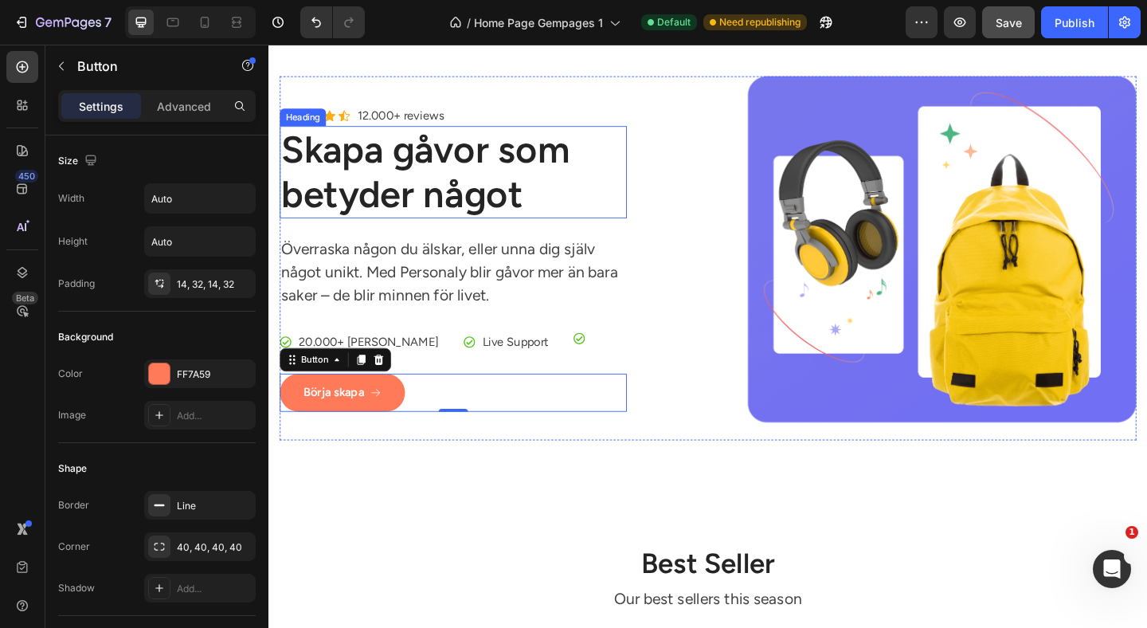
scroll to position [41, 0]
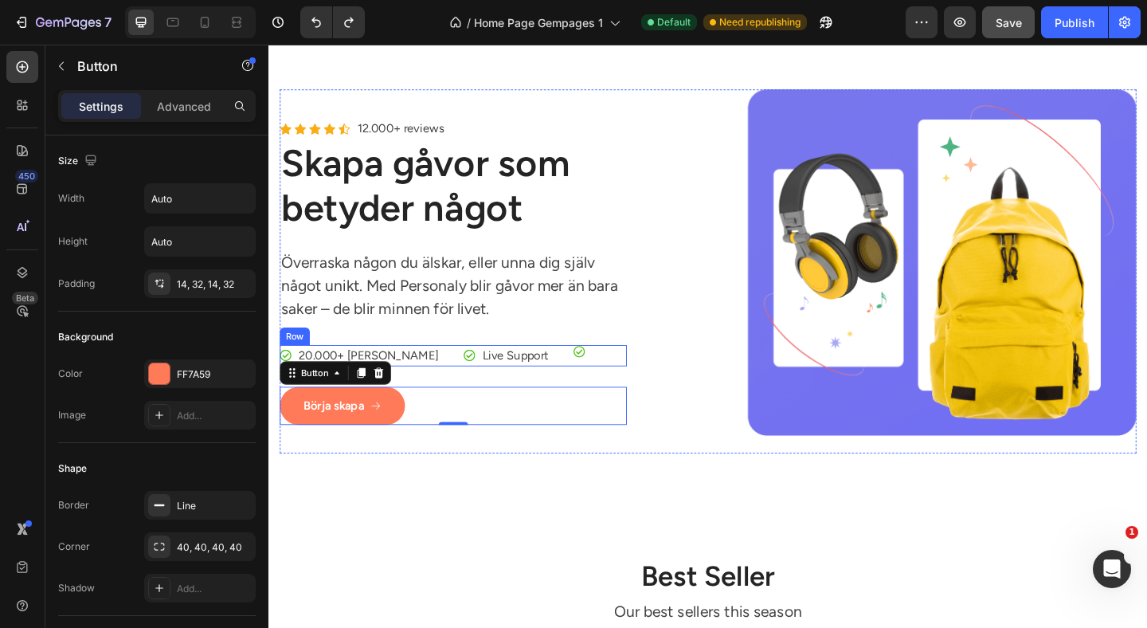
click at [608, 376] on div "Icon 20.000+ Nöjda Kunder Text block Icon List Icon Live Support Text block Ico…" at bounding box center [469, 382] width 378 height 23
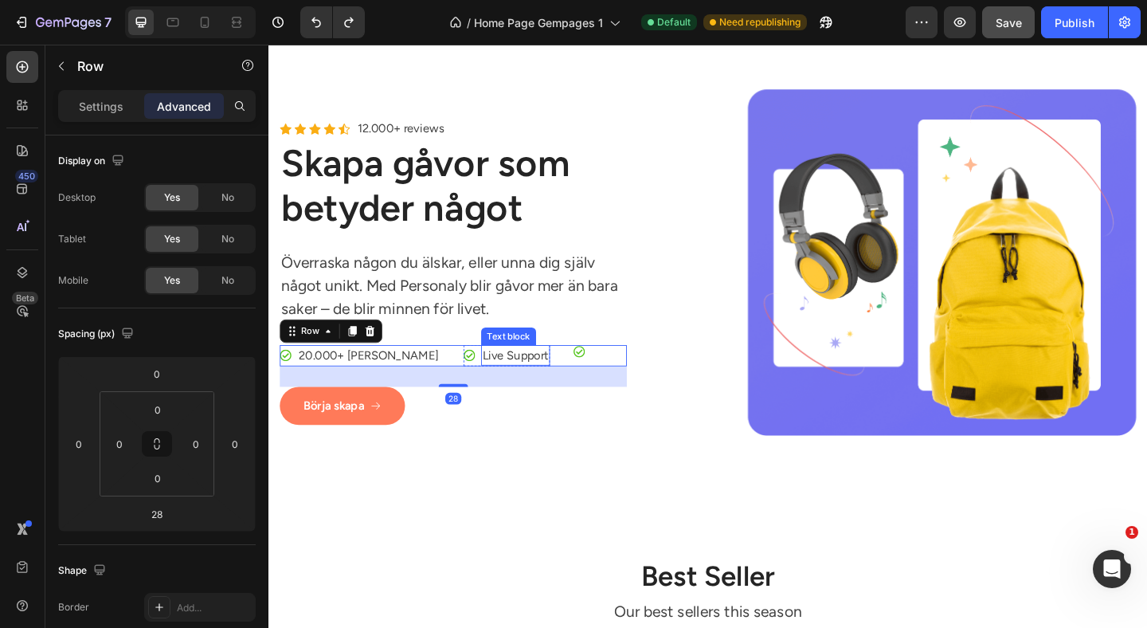
click at [501, 380] on p "Live Support" at bounding box center [537, 382] width 72 height 19
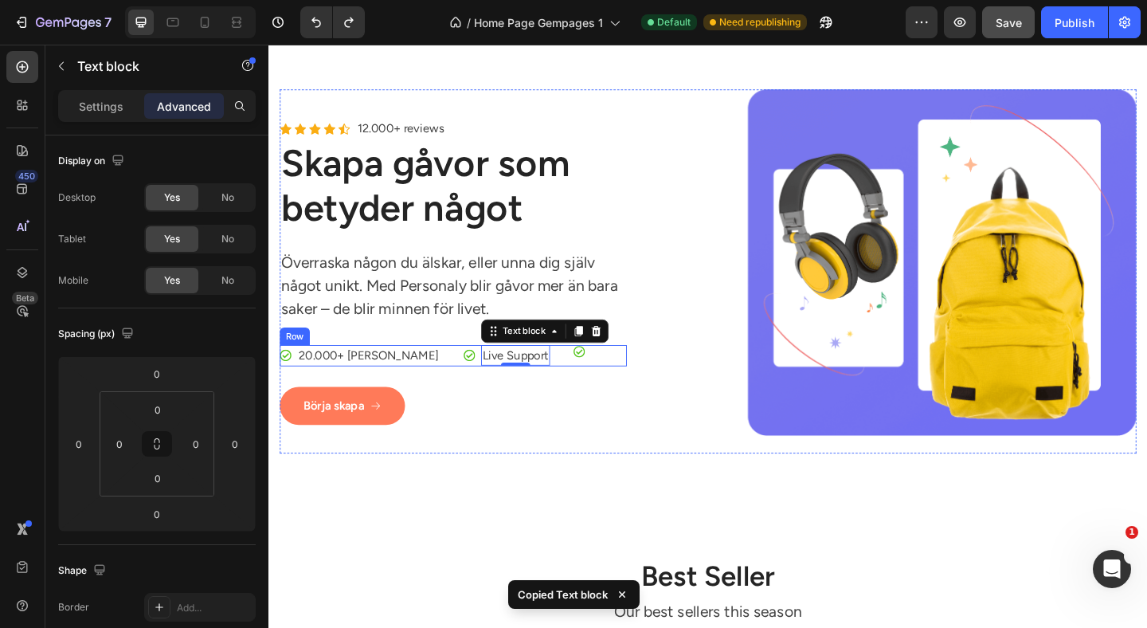
click at [616, 381] on div "Icon 20.000+ Nöjda Kunder Text block Icon List Icon Live Support Text block 0 I…" at bounding box center [469, 382] width 378 height 23
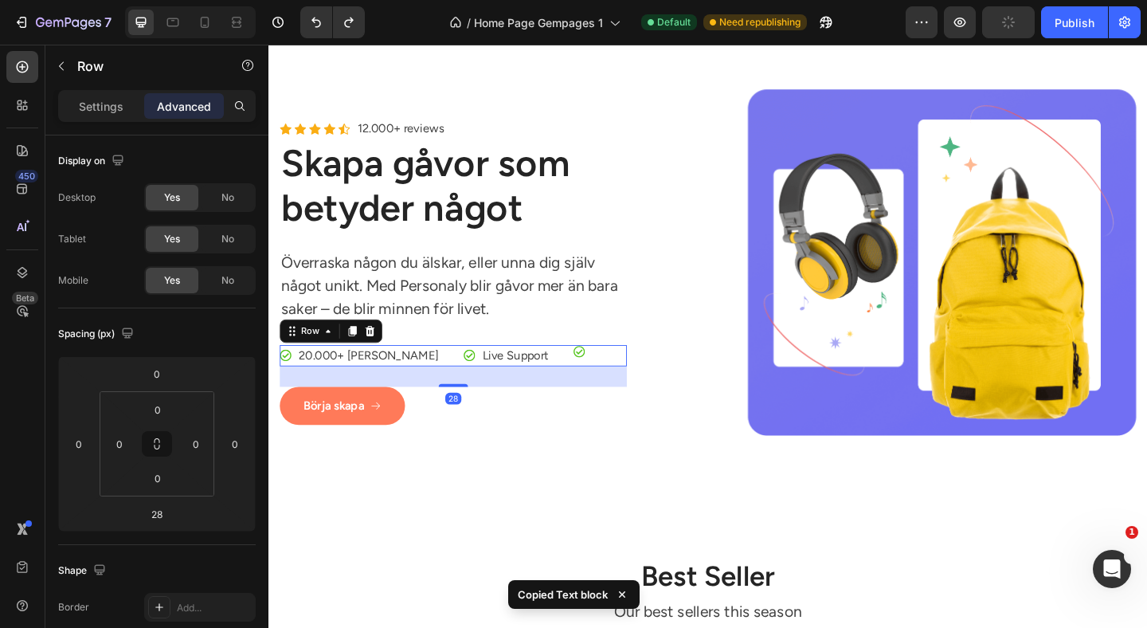
click at [603, 379] on div "Icon 20.000+ Nöjda Kunder Text block Icon List Icon Live Support Text block Ico…" at bounding box center [469, 382] width 378 height 23
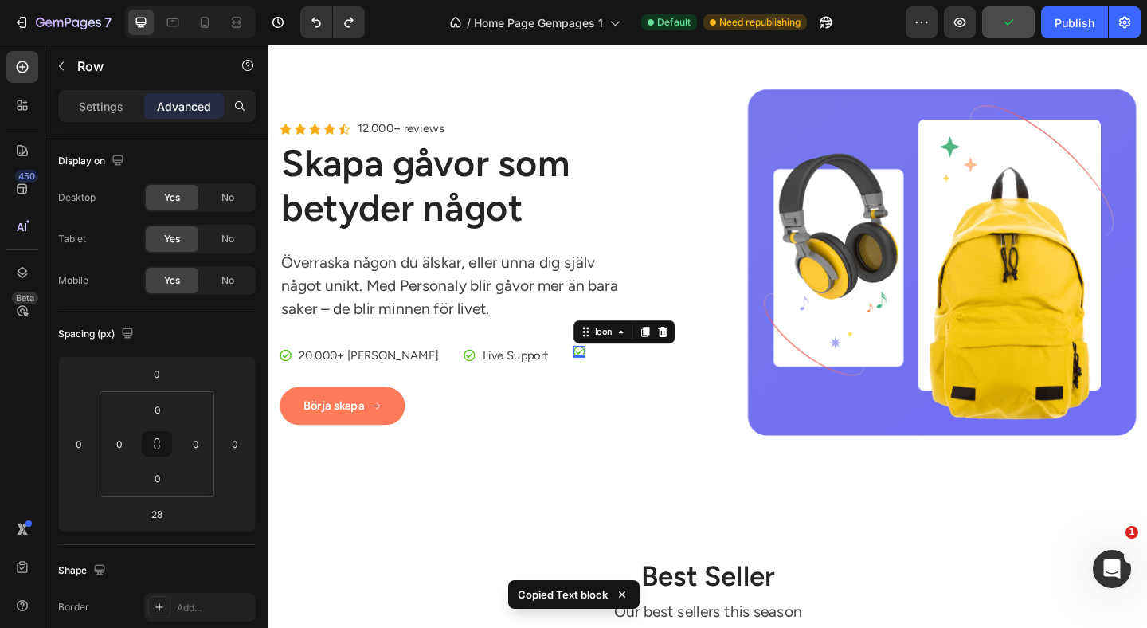
click at [600, 379] on div "Icon 0" at bounding box center [606, 378] width 13 height 13
click at [608, 381] on div "Icon 20.000+ Nöjda Kunder Text block Icon List Icon Live Support Text block Ico…" at bounding box center [469, 382] width 378 height 23
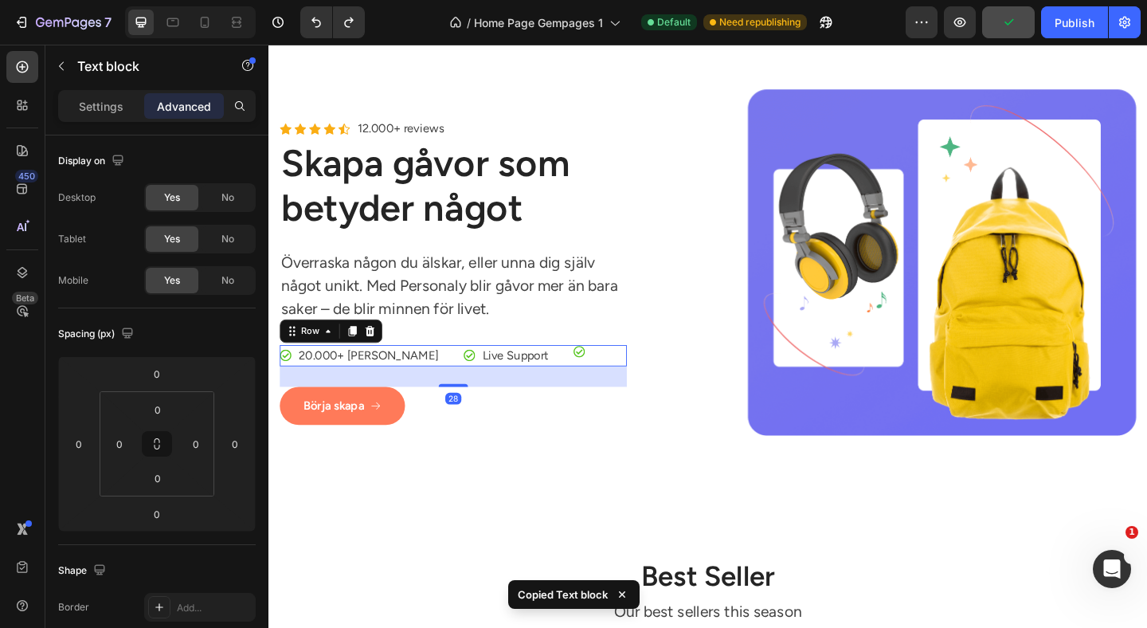
click at [516, 383] on p "Live Support" at bounding box center [537, 382] width 72 height 19
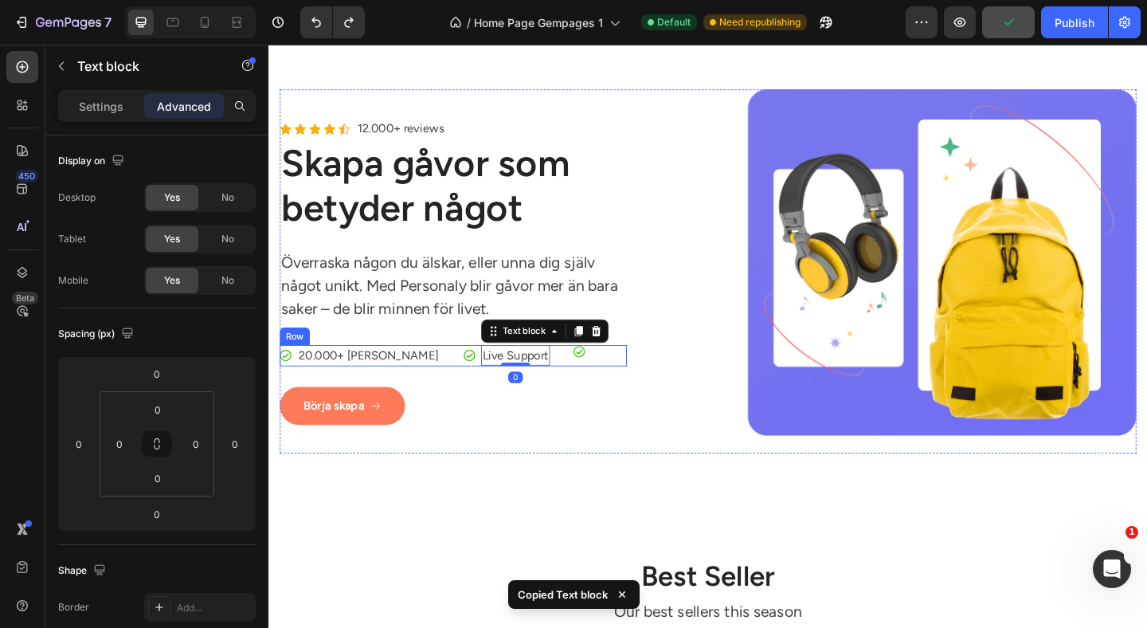
click at [457, 381] on div "Icon 20.000+ Nöjda Kunder Text block Icon List Icon Live Support Text block 0 I…" at bounding box center [469, 382] width 378 height 23
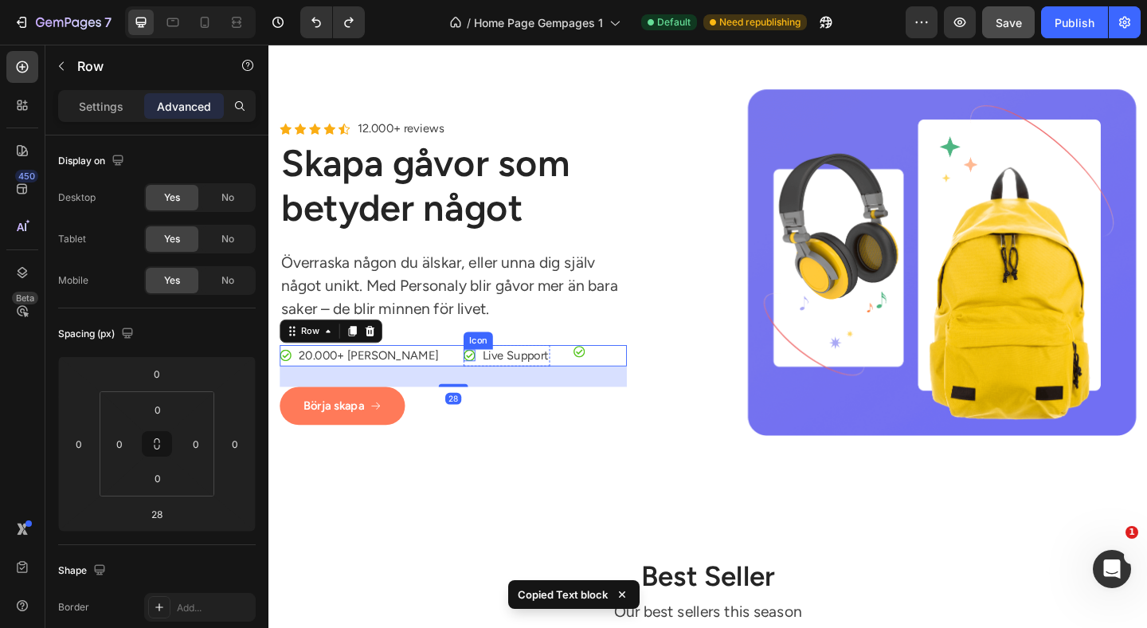
click at [480, 381] on icon at bounding box center [486, 382] width 13 height 13
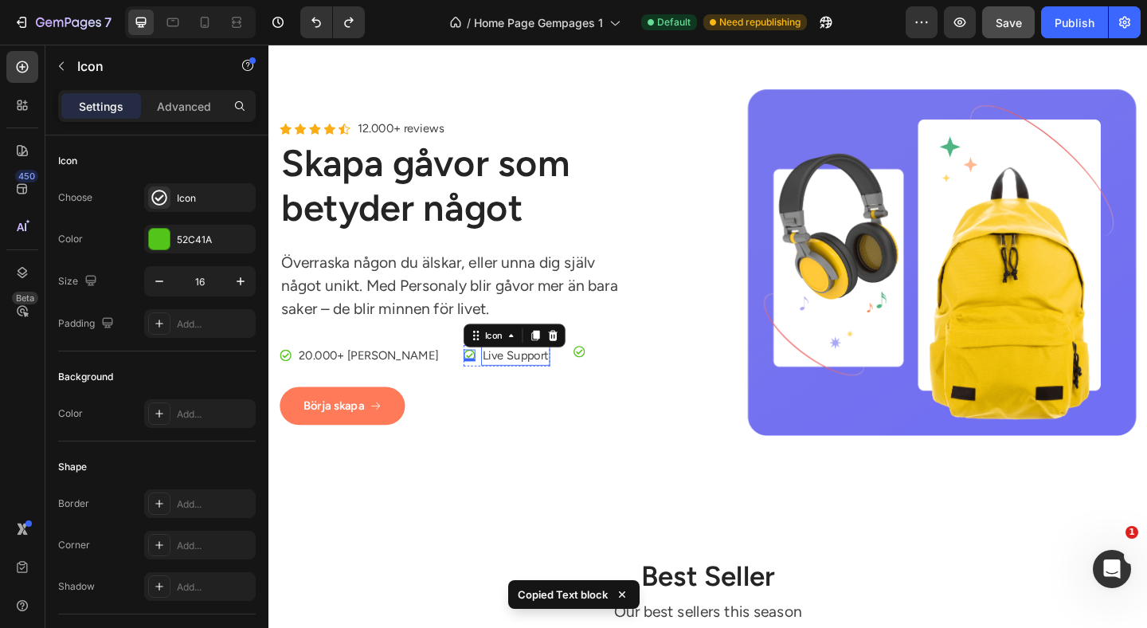
click at [501, 383] on p "Live Support" at bounding box center [537, 382] width 72 height 19
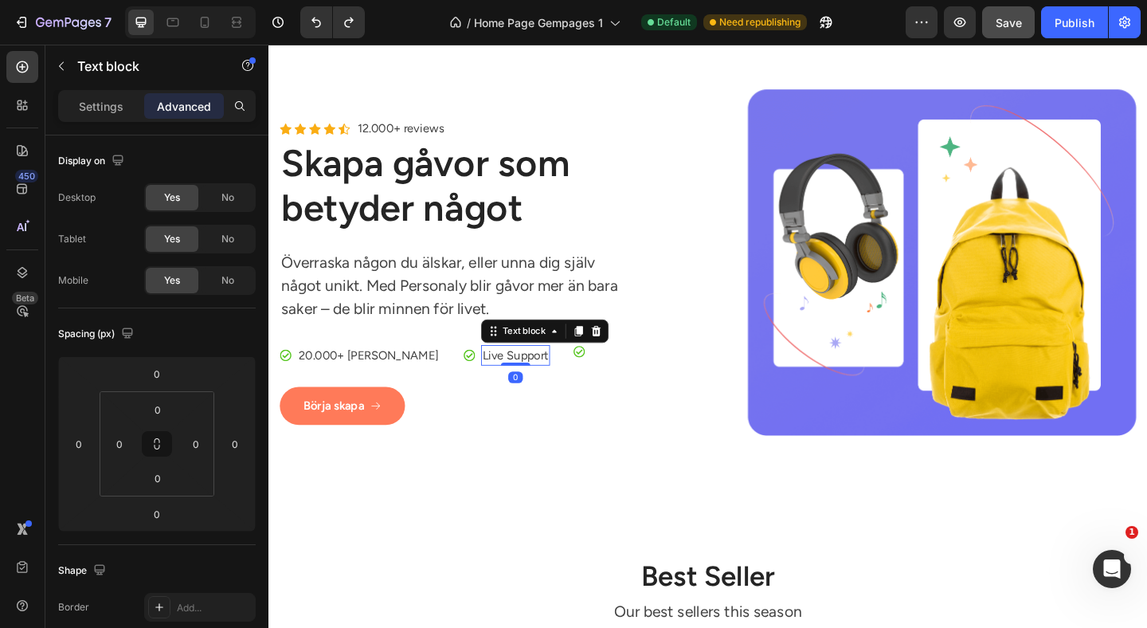
click at [601, 357] on icon at bounding box center [605, 355] width 9 height 11
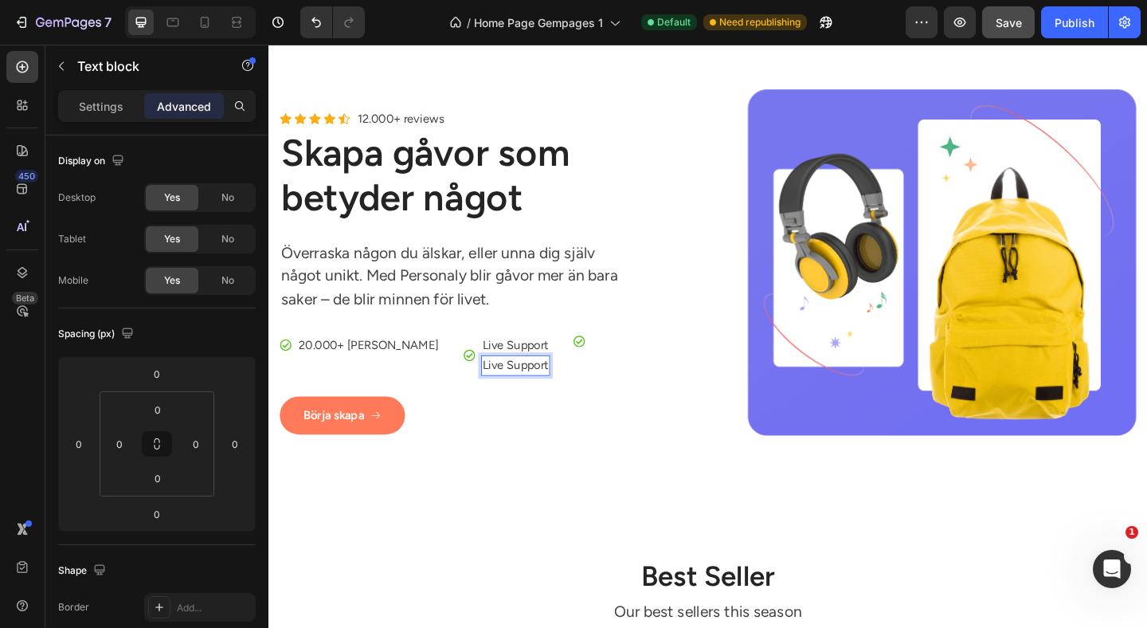
scroll to position [30, 0]
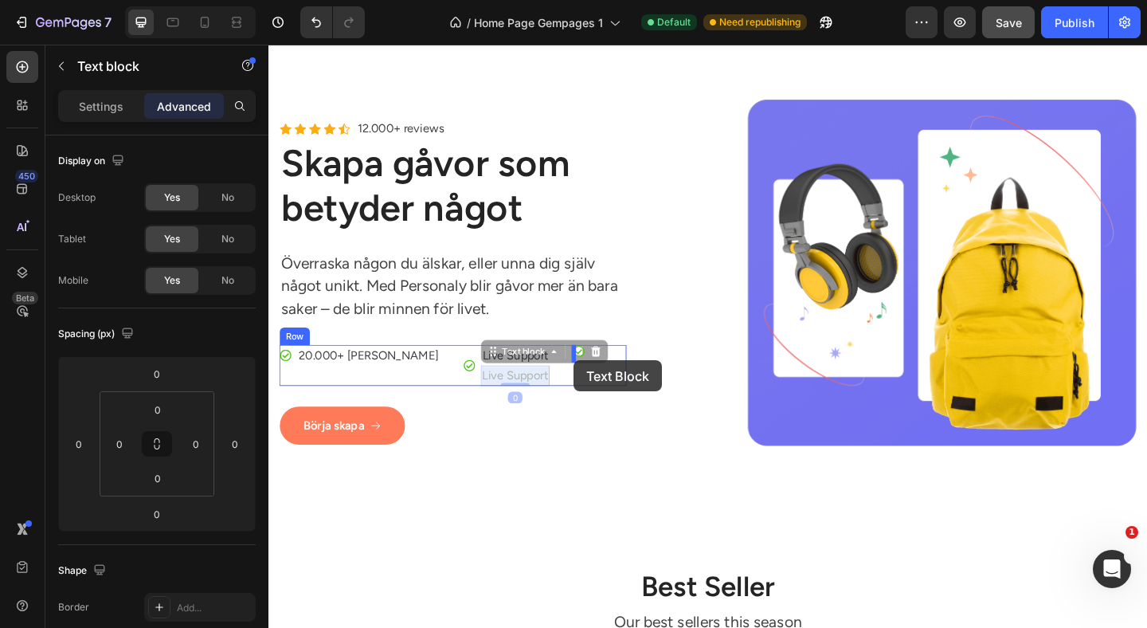
drag, startPoint x: 503, startPoint y: 388, endPoint x: 601, endPoint y: 388, distance: 98.0
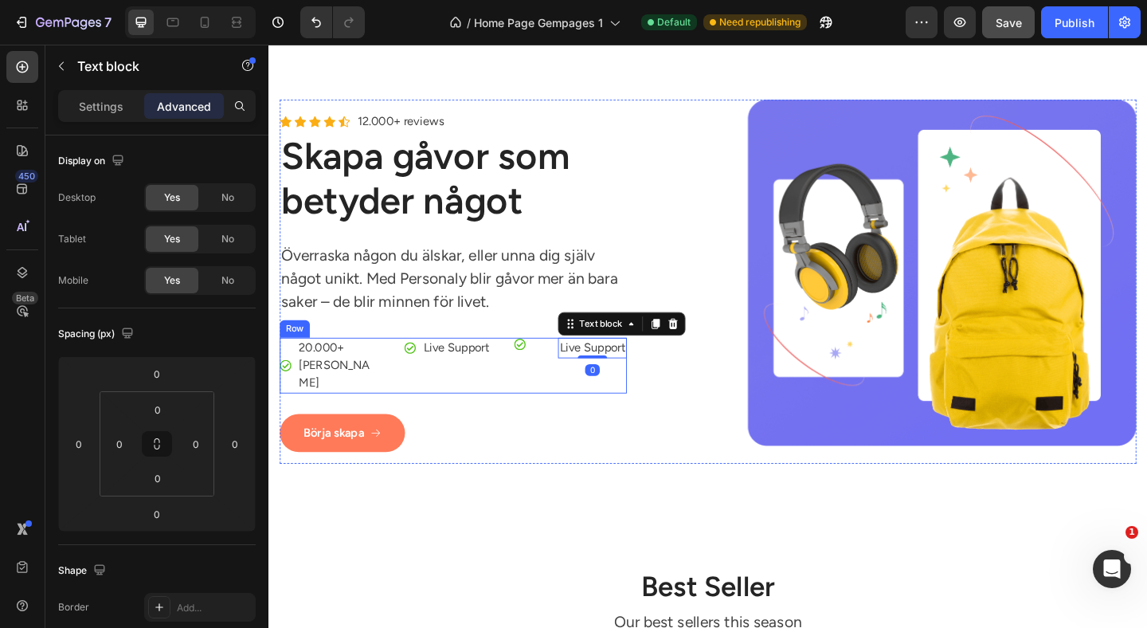
click at [558, 375] on div "Icon 20.000+ Nöjda Kunder Text block Icon List Icon Live Support Text block Ico…" at bounding box center [469, 393] width 378 height 61
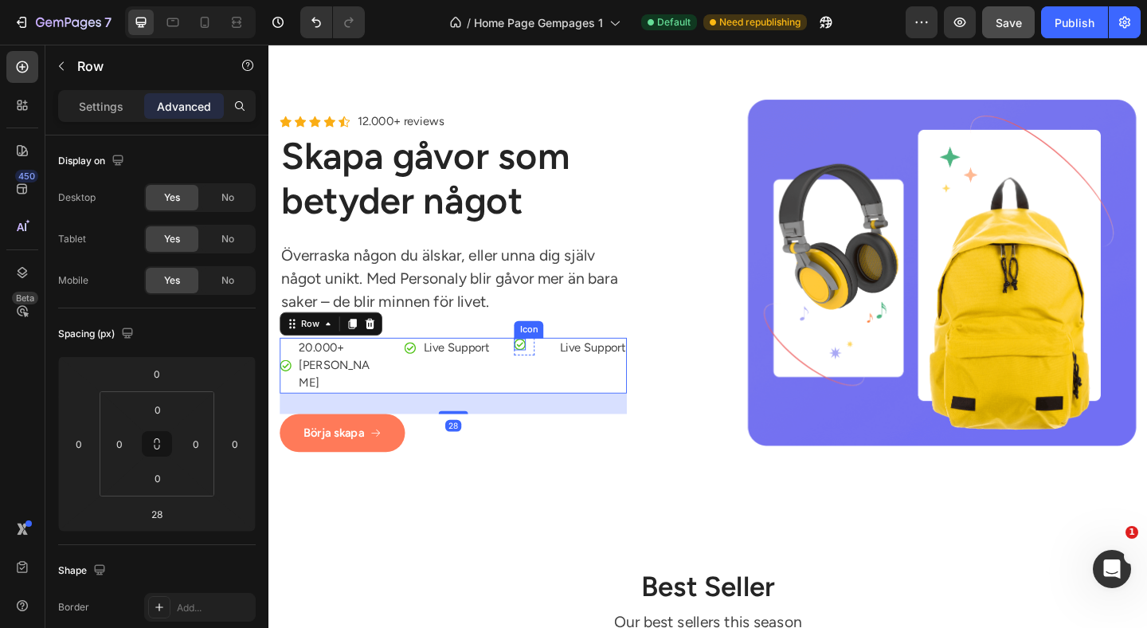
click at [537, 377] on div "Icon" at bounding box center [541, 370] width 13 height 13
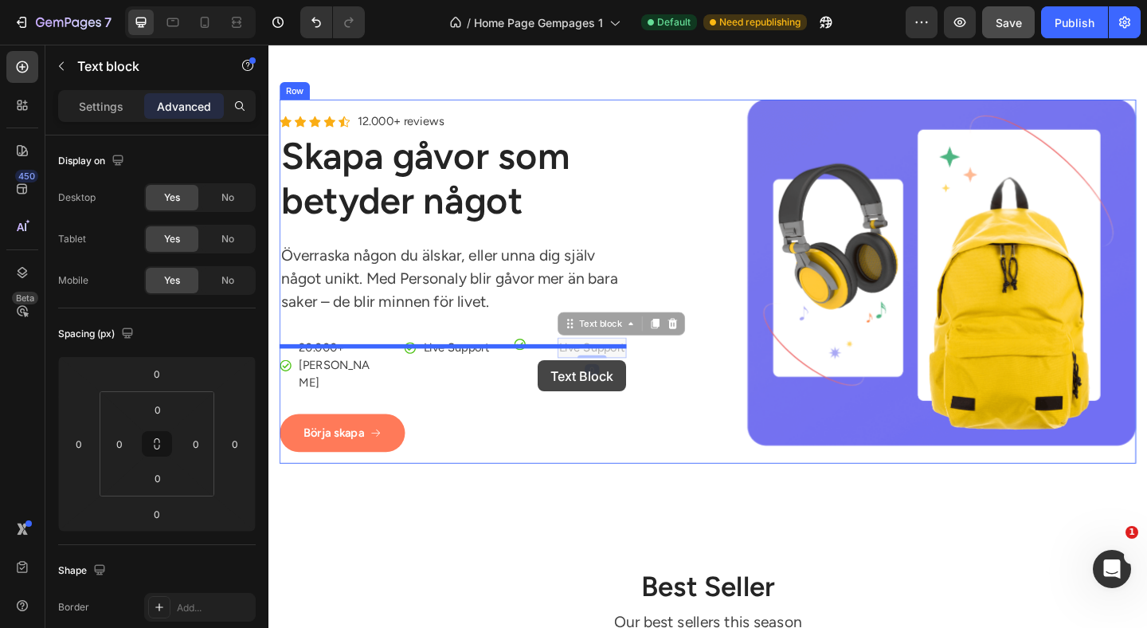
drag, startPoint x: 605, startPoint y: 379, endPoint x: 562, endPoint y: 387, distance: 43.7
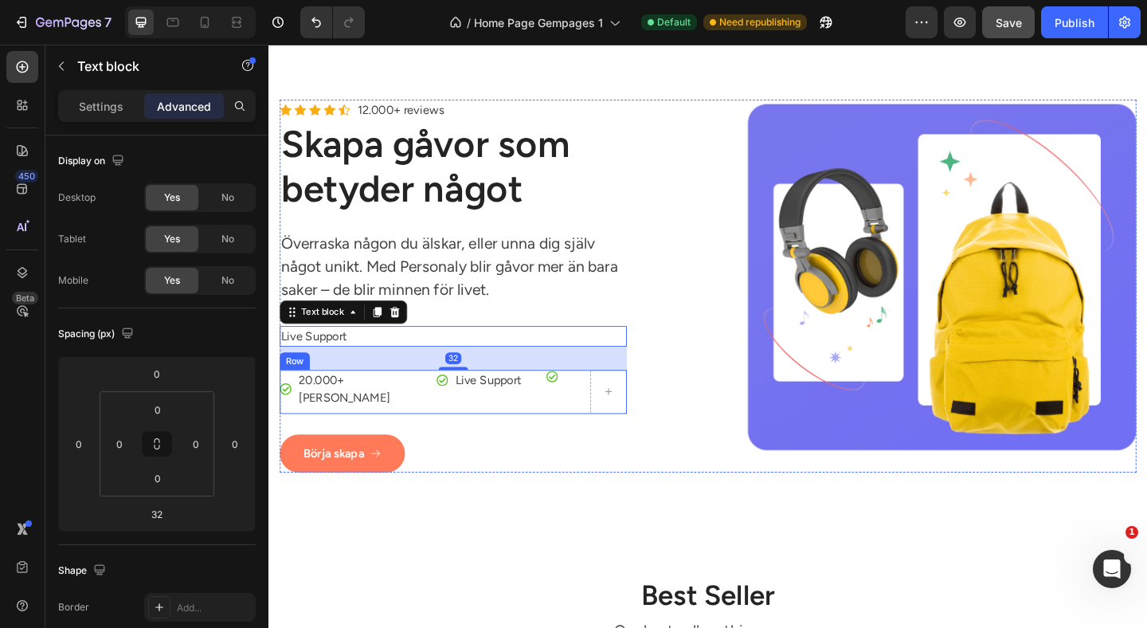
type input "0"
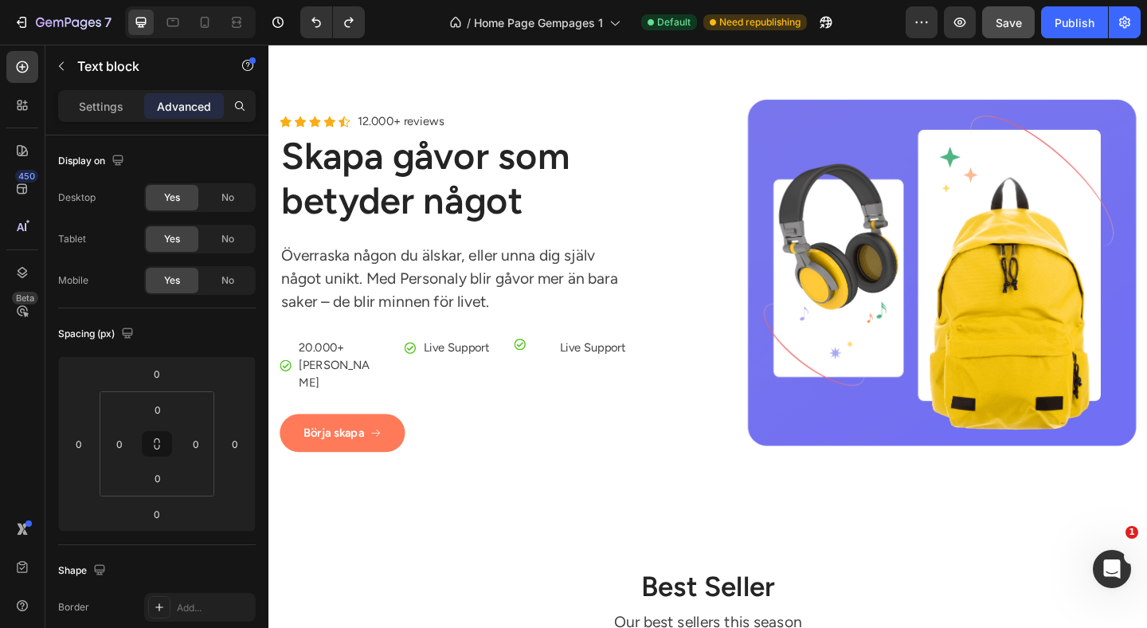
click at [625, 384] on p "Live Support" at bounding box center [621, 374] width 72 height 19
click at [607, 374] on p "Live Support" at bounding box center [621, 374] width 72 height 19
click at [568, 393] on div "Icon 20.000+ Nöjda Kunder Text block Icon List Icon Live Support Text block Ico…" at bounding box center [469, 393] width 378 height 61
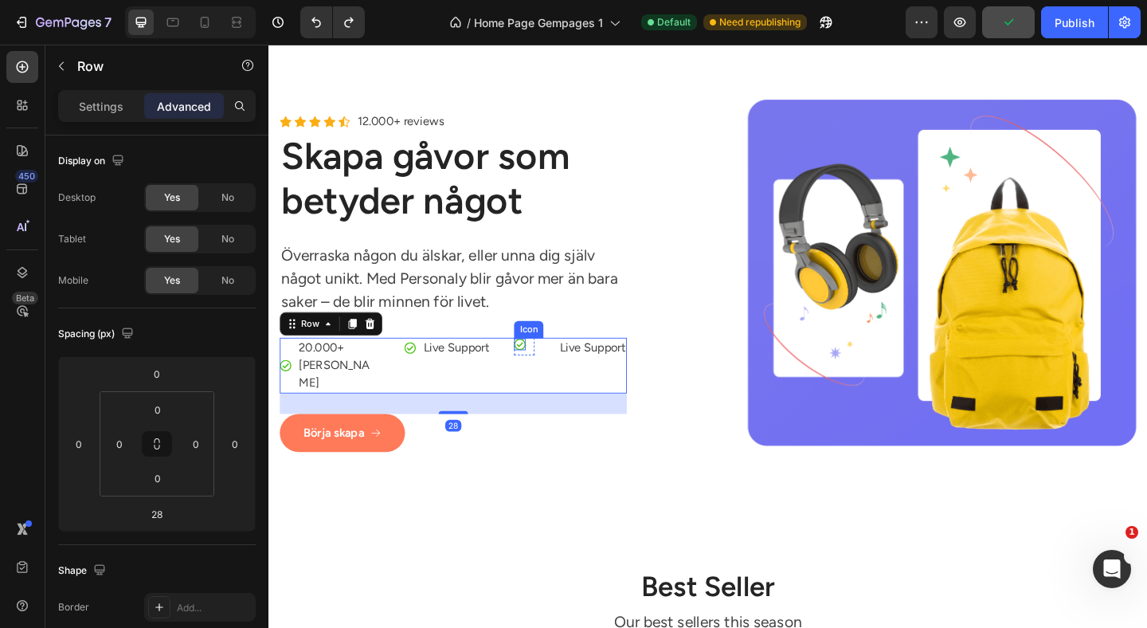
click at [538, 377] on icon at bounding box center [541, 370] width 13 height 13
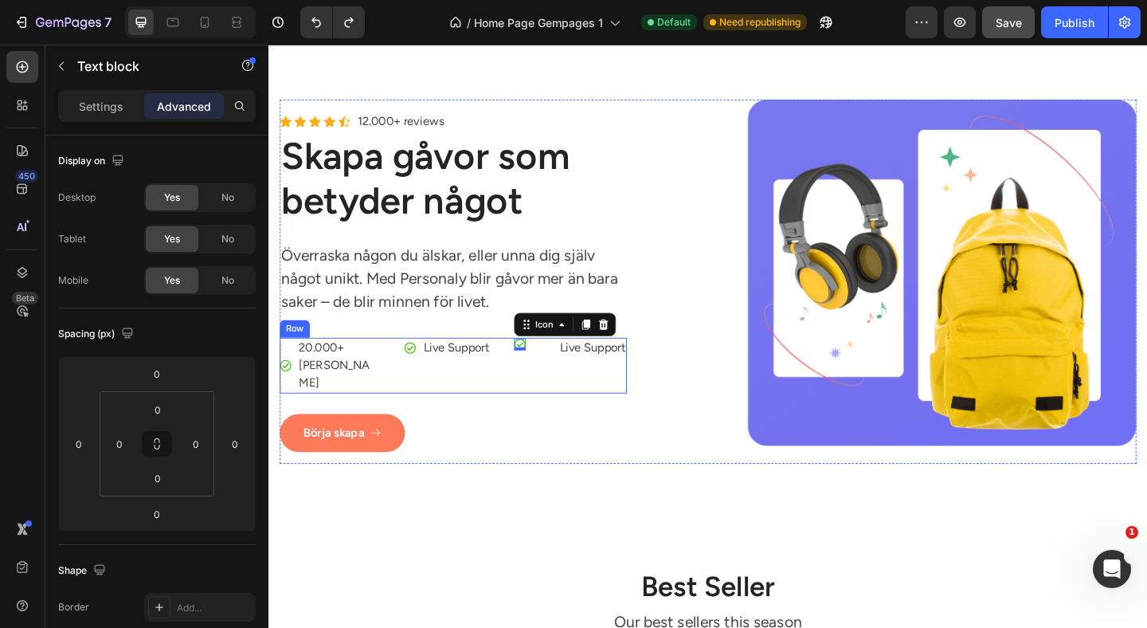
click at [594, 384] on p "Live Support" at bounding box center [621, 374] width 72 height 19
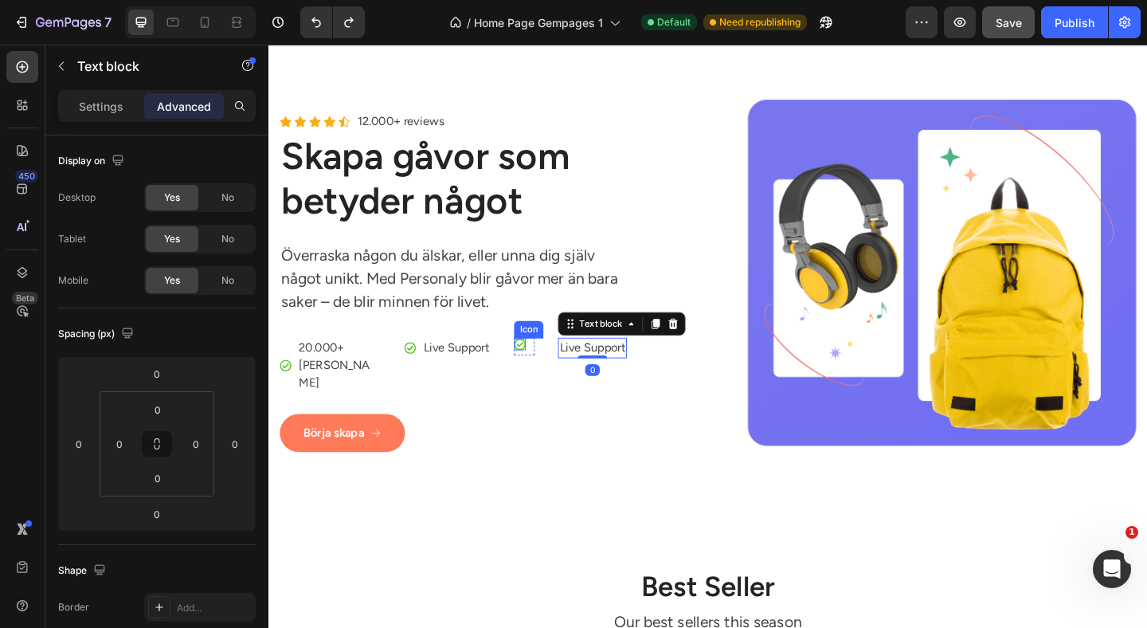
click at [538, 377] on div "Icon" at bounding box center [541, 370] width 13 height 13
click at [598, 382] on p "Live Support" at bounding box center [621, 374] width 72 height 19
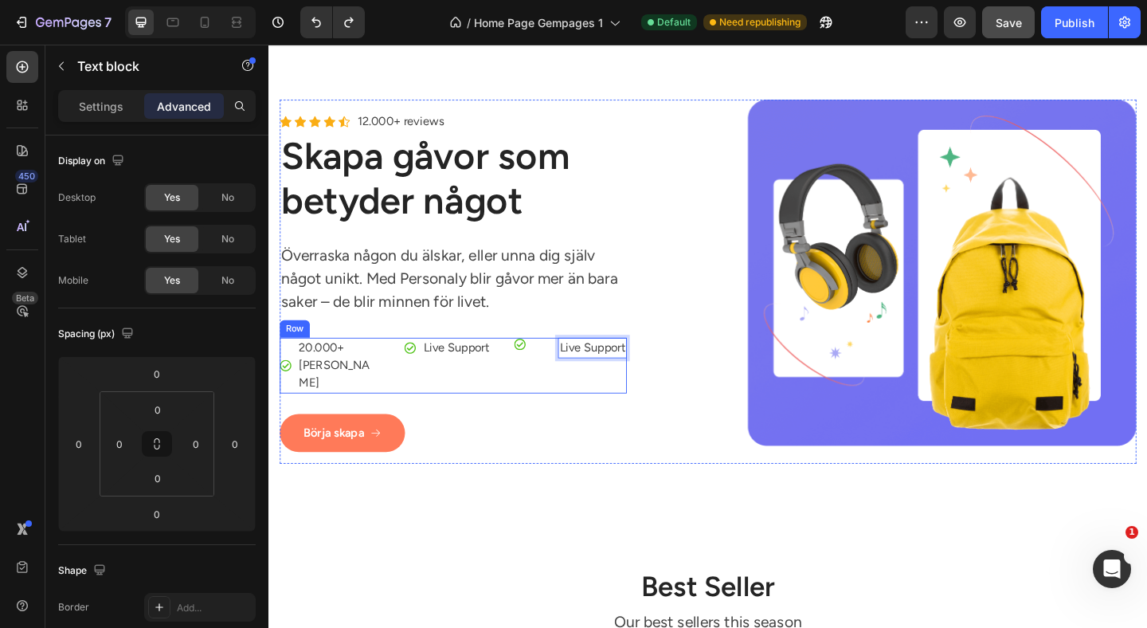
click at [496, 384] on p "Live Support" at bounding box center [472, 374] width 72 height 19
click at [492, 398] on div "Icon Live Support Text block 0 Icon List" at bounding box center [463, 393] width 94 height 61
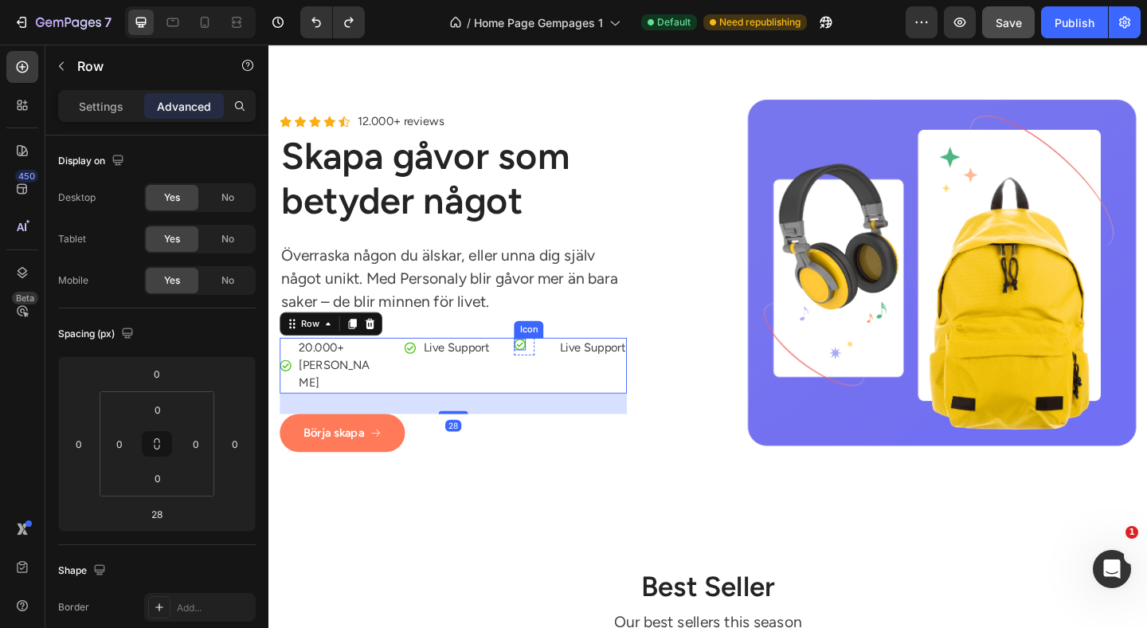
click at [548, 377] on li "Icon Text block" at bounding box center [546, 370] width 22 height 13
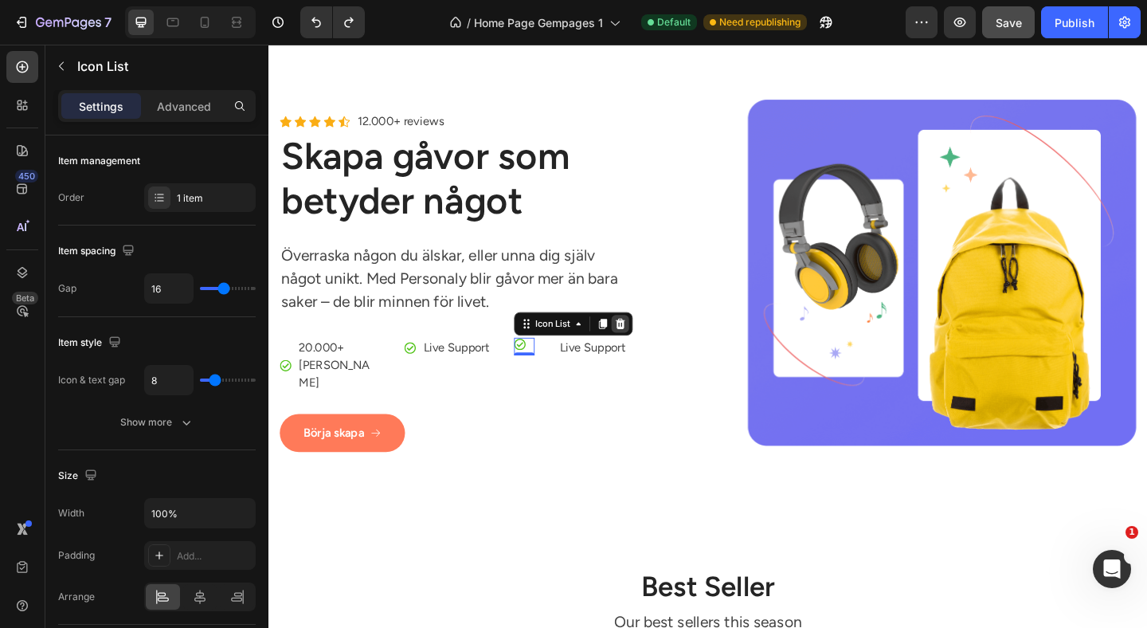
click at [659, 358] on div at bounding box center [650, 348] width 19 height 19
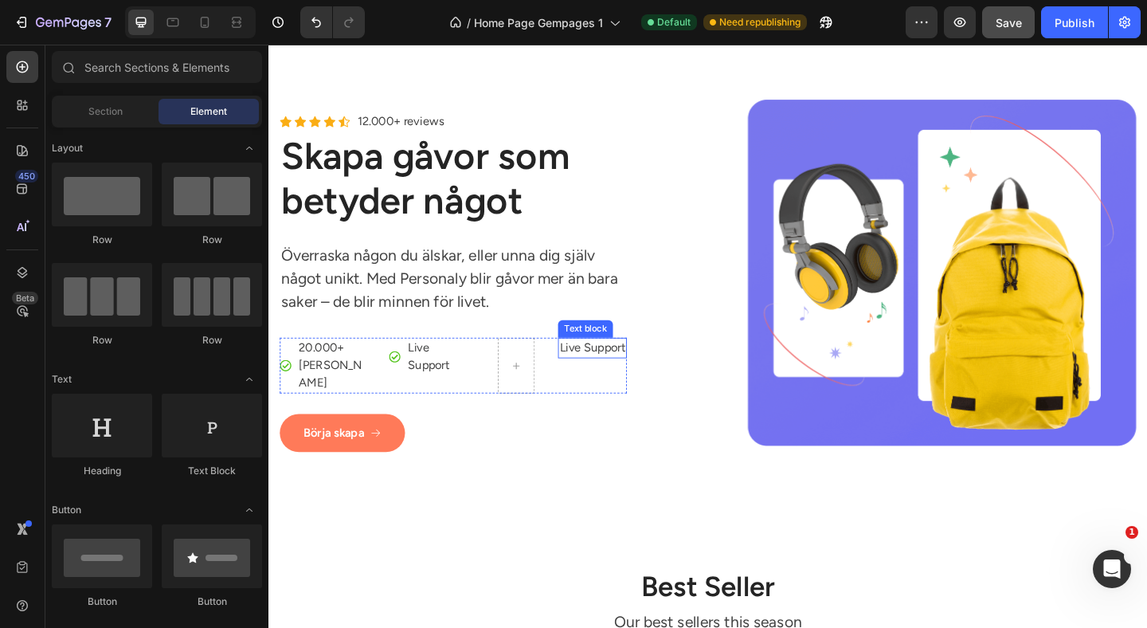
click at [624, 376] on p "Live Support" at bounding box center [621, 374] width 72 height 19
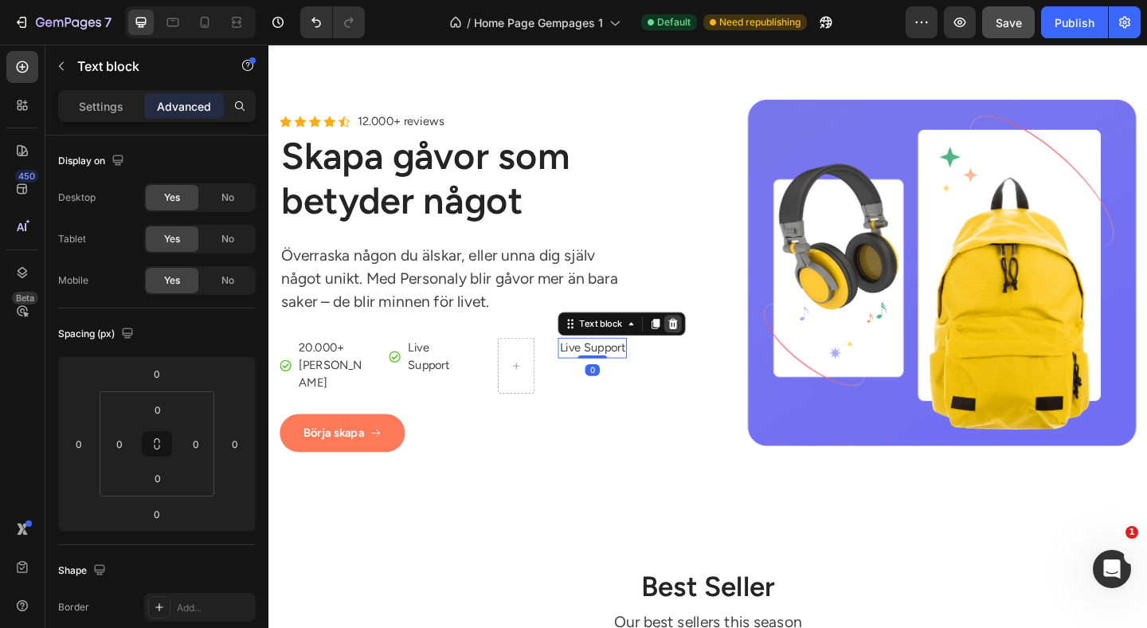
click at [708, 349] on icon at bounding box center [708, 348] width 13 height 13
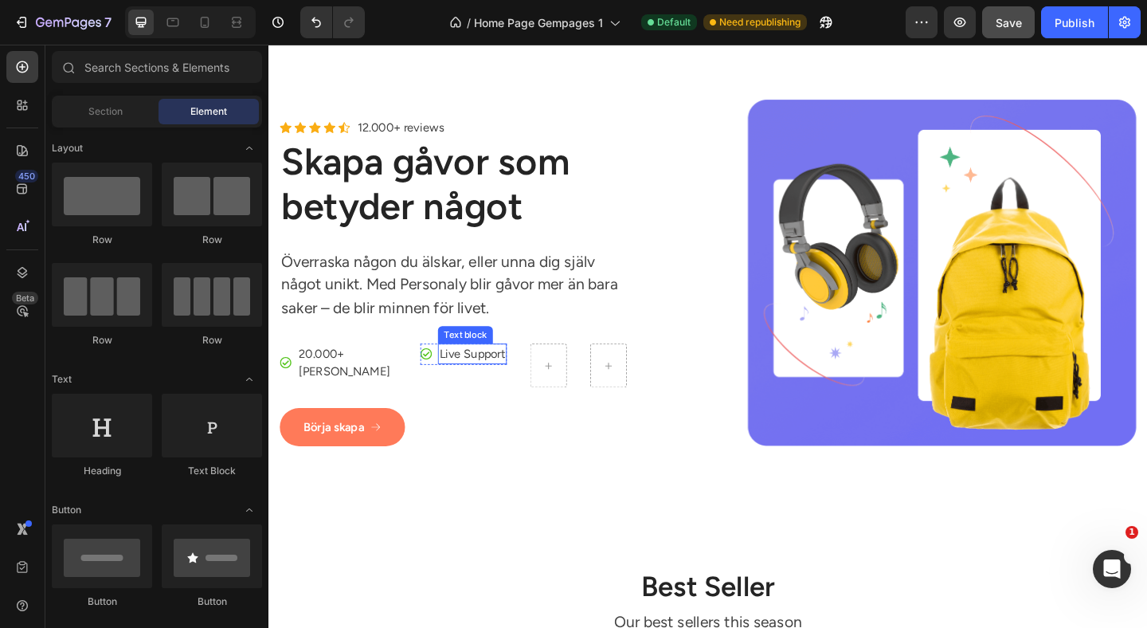
click at [468, 384] on p "Live Support" at bounding box center [490, 380] width 72 height 19
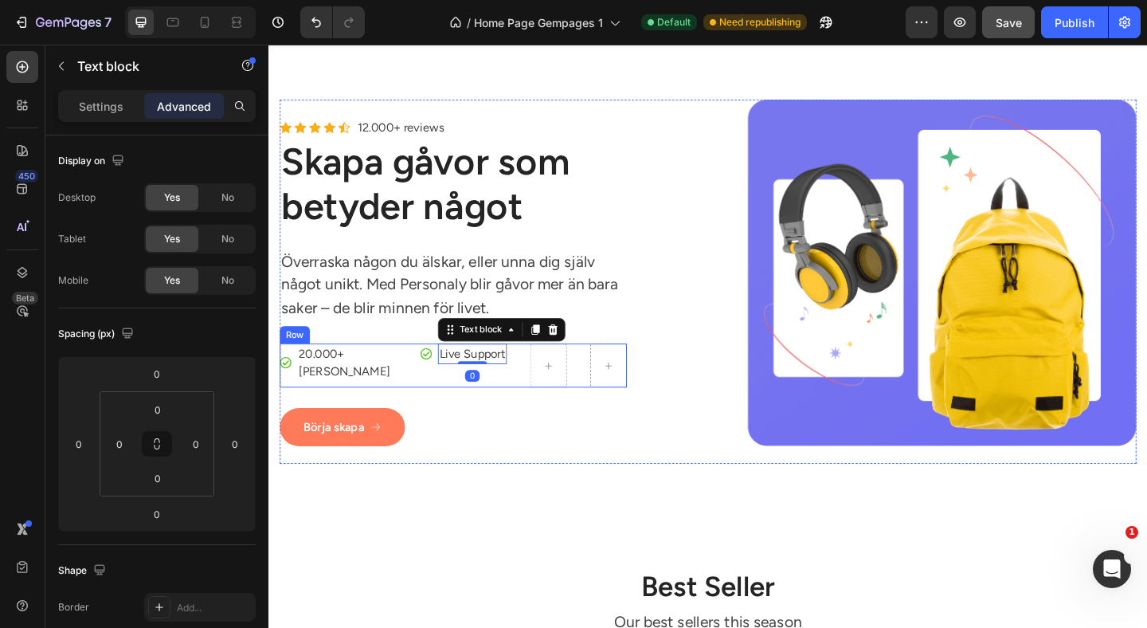
click at [454, 393] on div "Icon Live Support Text block 0 Icon List" at bounding box center [480, 394] width 94 height 48
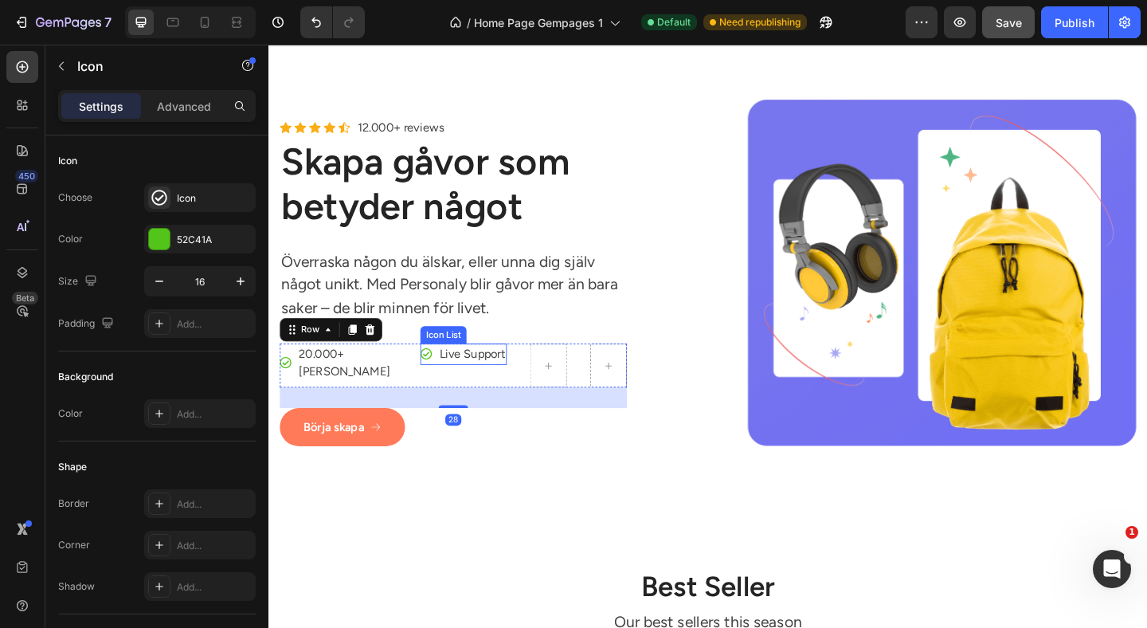
click at [433, 386] on div "Icon" at bounding box center [439, 380] width 13 height 13
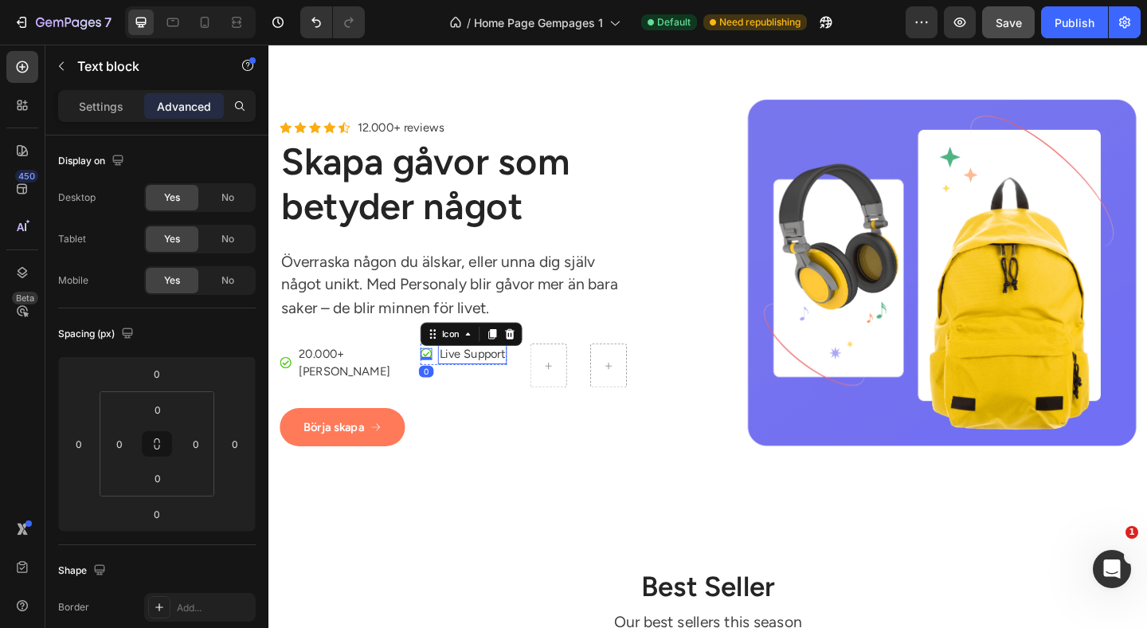
click at [454, 378] on p "Live Support" at bounding box center [490, 380] width 72 height 19
click at [445, 373] on li "Icon Live Support Text block 0" at bounding box center [480, 381] width 94 height 22
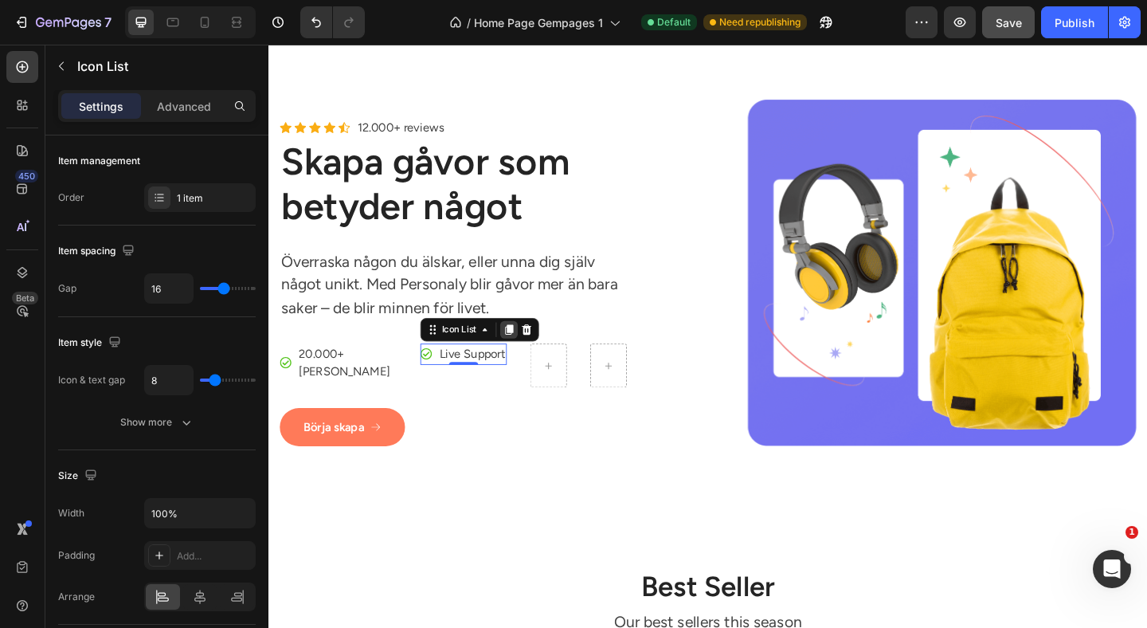
click at [529, 350] on icon at bounding box center [530, 354] width 9 height 11
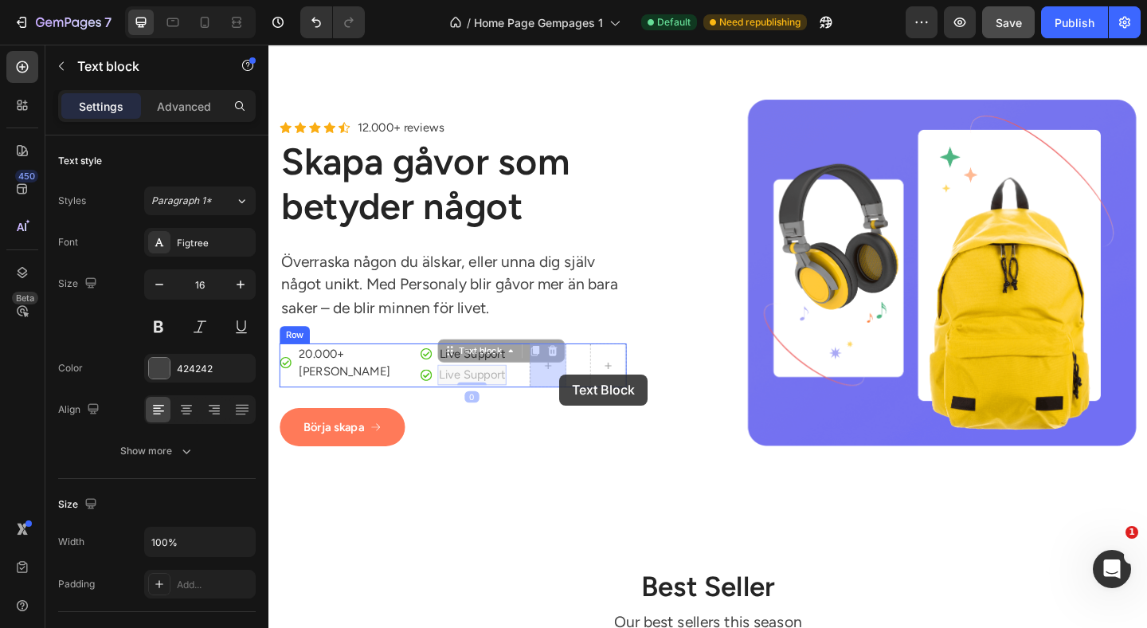
drag, startPoint x: 471, startPoint y: 405, endPoint x: 585, endPoint y: 403, distance: 113.9
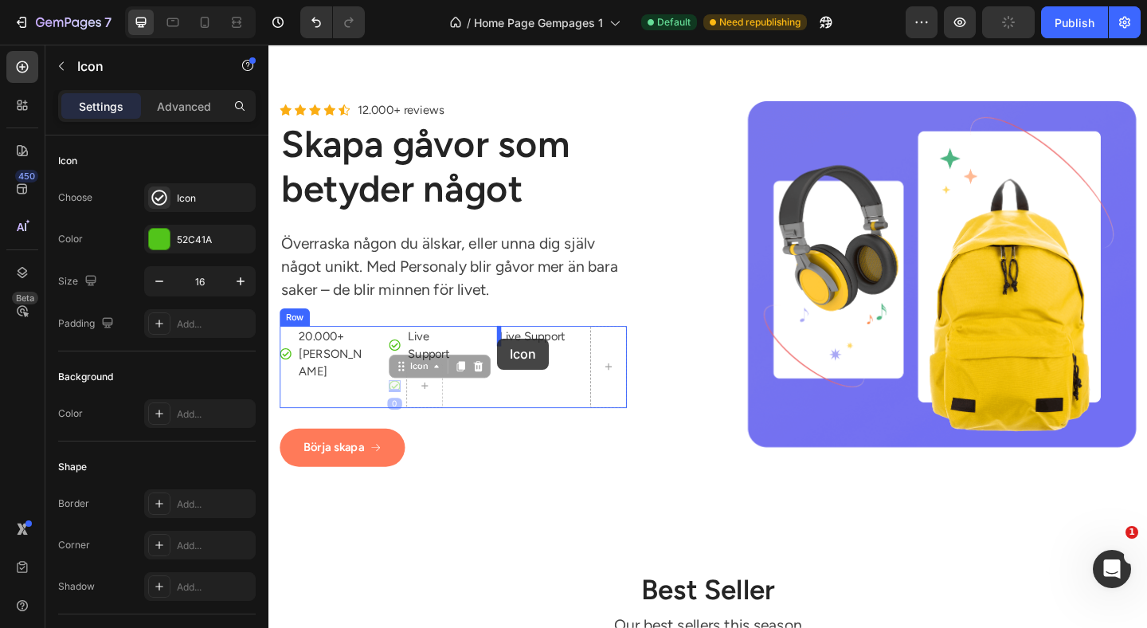
drag, startPoint x: 405, startPoint y: 415, endPoint x: 517, endPoint y: 364, distance: 123.3
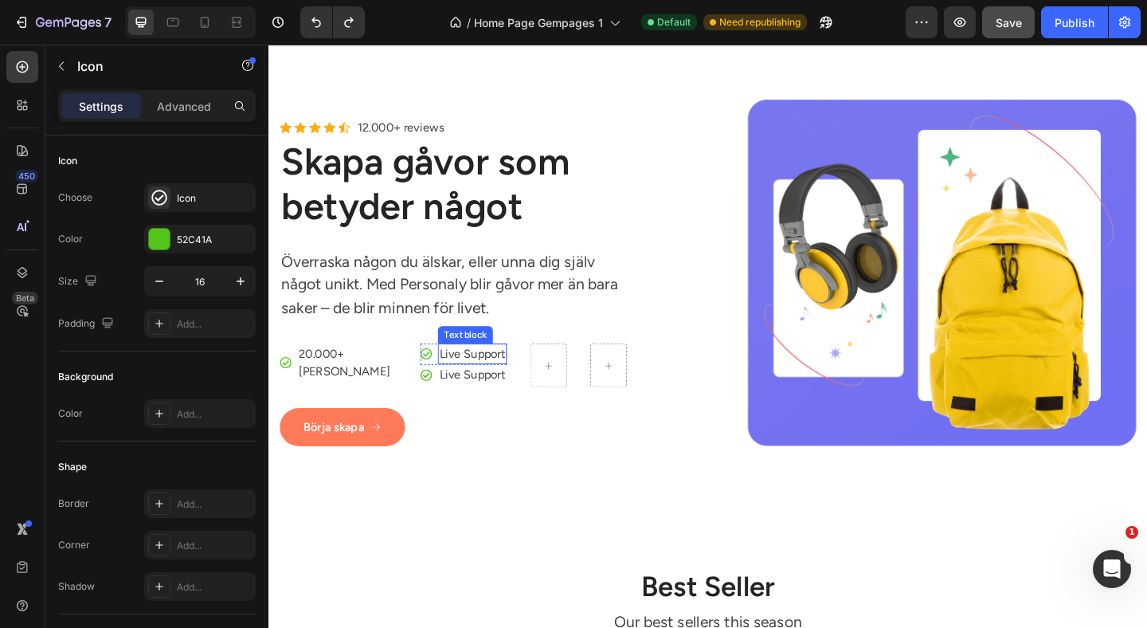
click at [499, 382] on p "Live Support" at bounding box center [490, 380] width 72 height 19
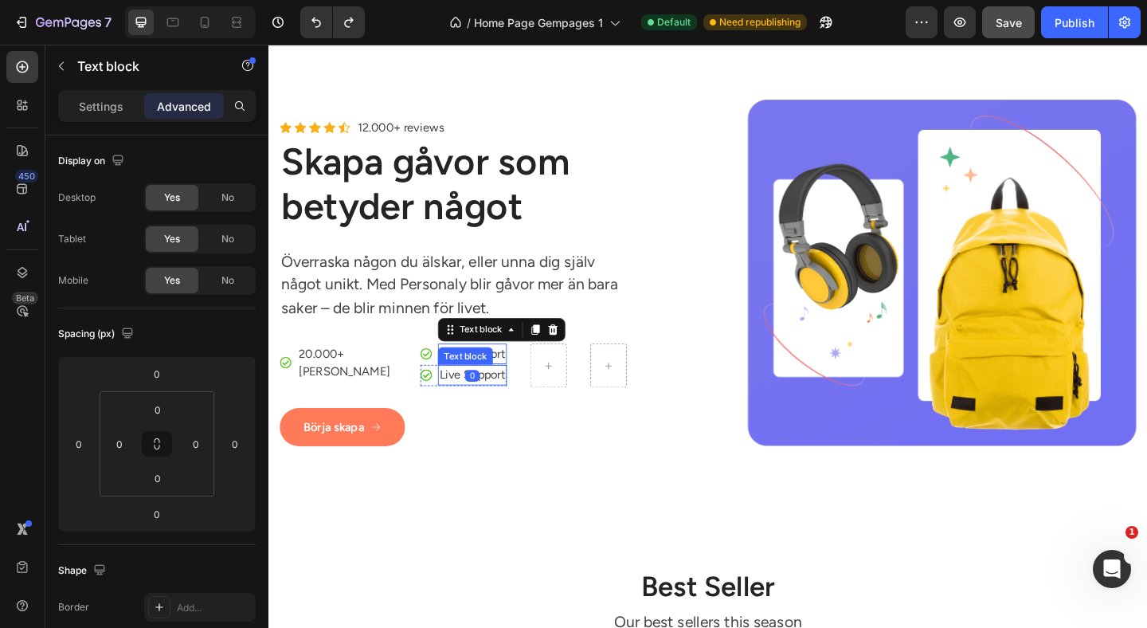
click at [499, 404] on p "Live Support" at bounding box center [490, 403] width 72 height 19
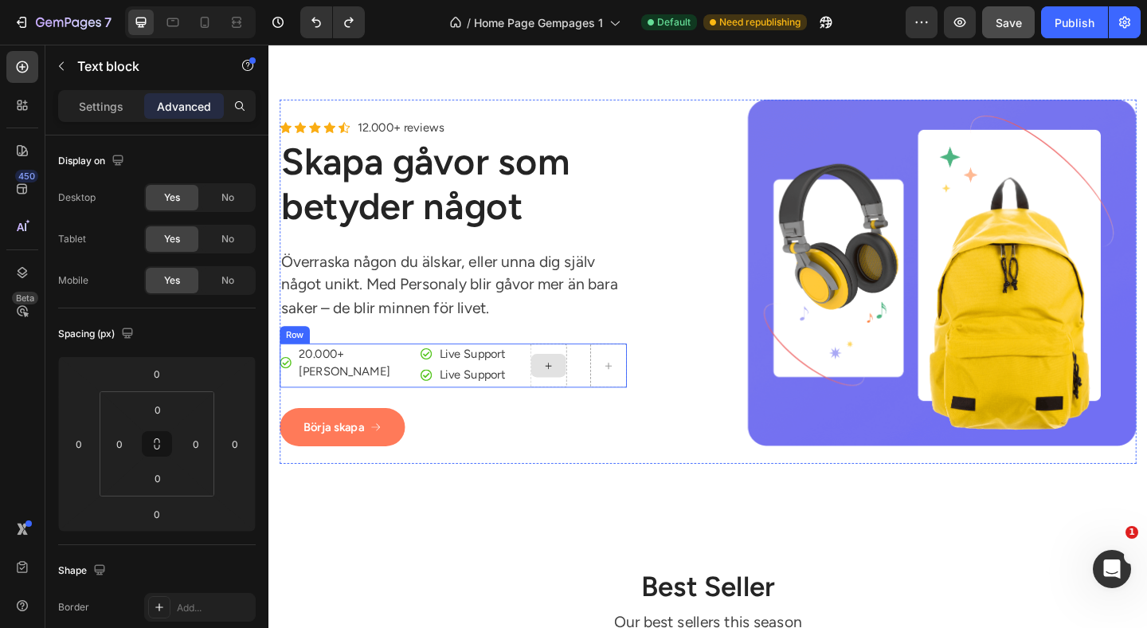
click at [576, 404] on div at bounding box center [573, 393] width 38 height 25
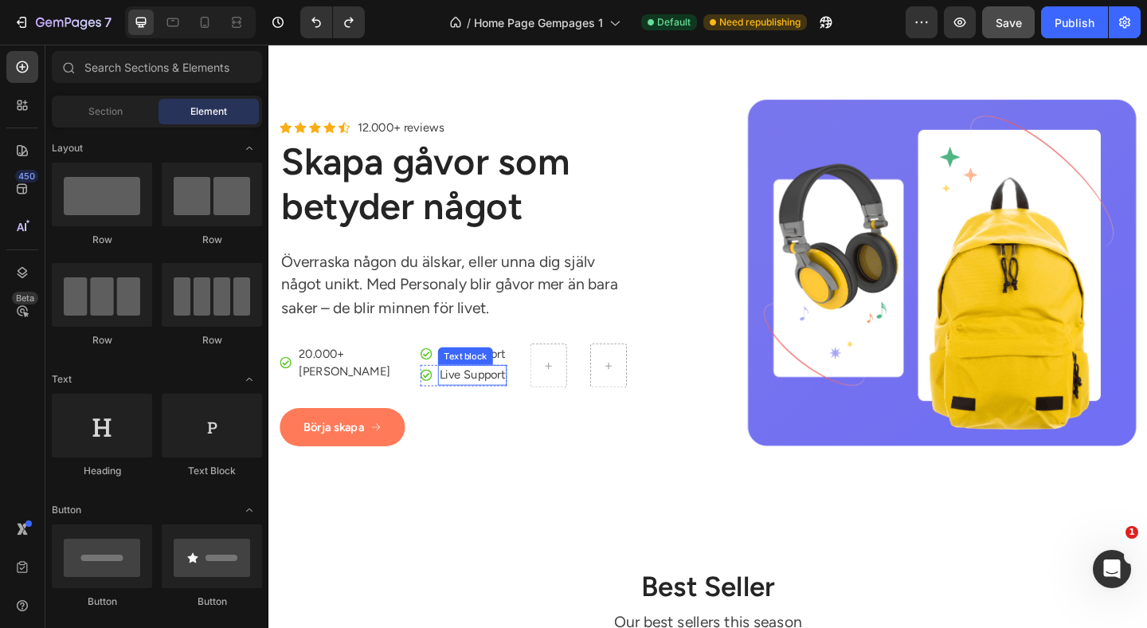
click at [460, 407] on p "Live Support" at bounding box center [490, 403] width 72 height 19
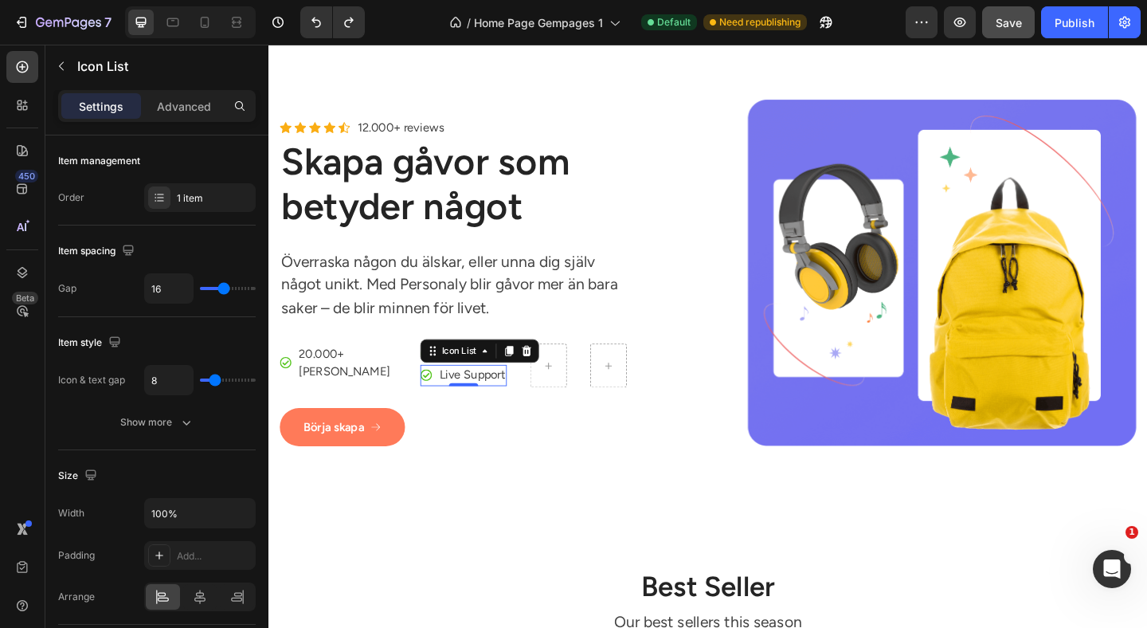
click at [436, 410] on li "Icon Live Support Text block" at bounding box center [480, 404] width 94 height 22
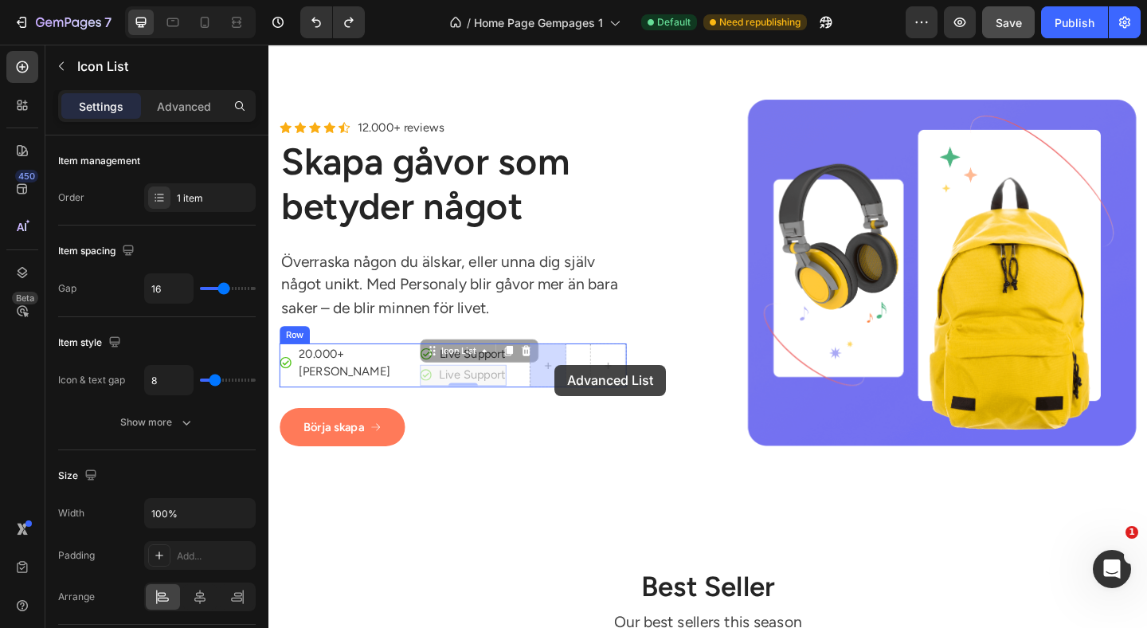
drag, startPoint x: 436, startPoint y: 410, endPoint x: 580, endPoint y: 393, distance: 145.2
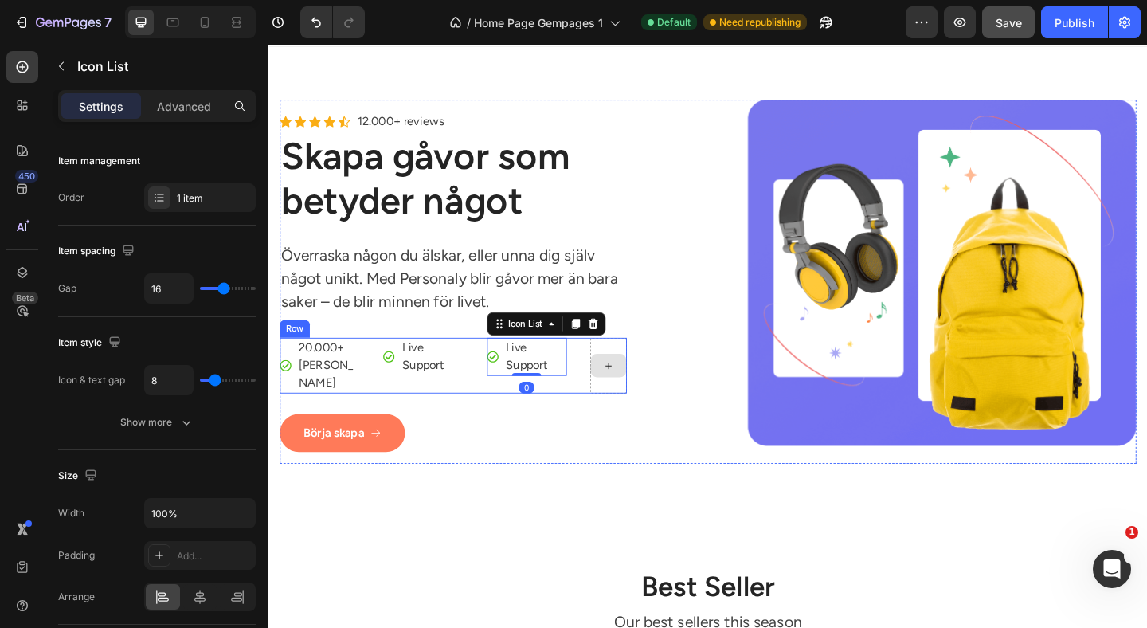
click at [649, 402] on div at bounding box center [638, 393] width 38 height 25
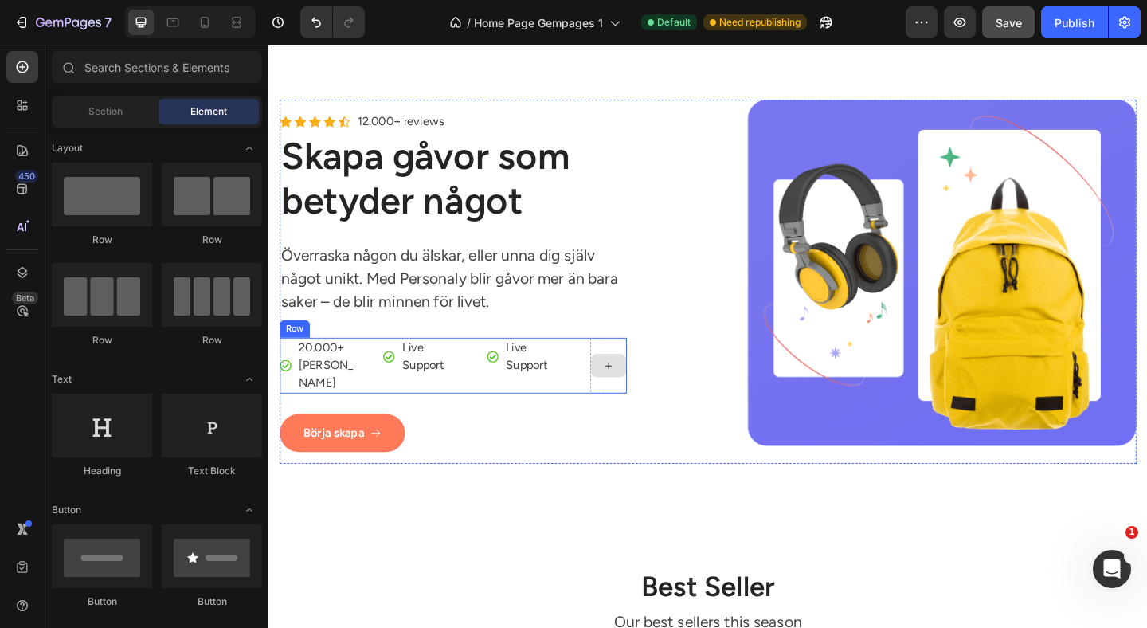
click at [626, 418] on div at bounding box center [638, 393] width 40 height 61
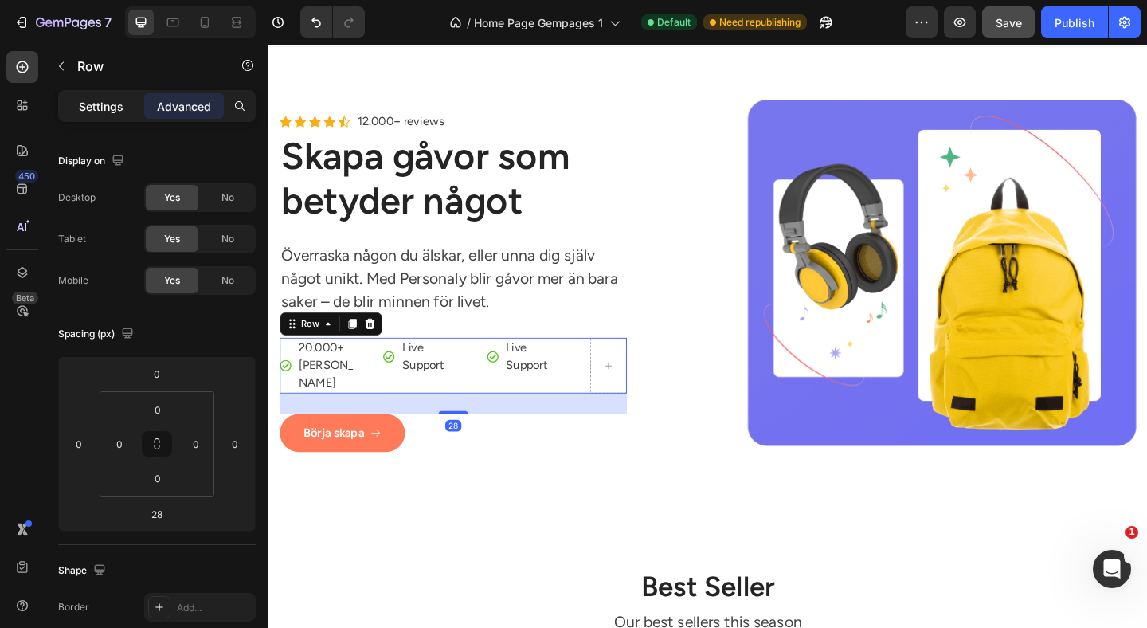
click at [100, 108] on p "Settings" at bounding box center [101, 106] width 45 height 17
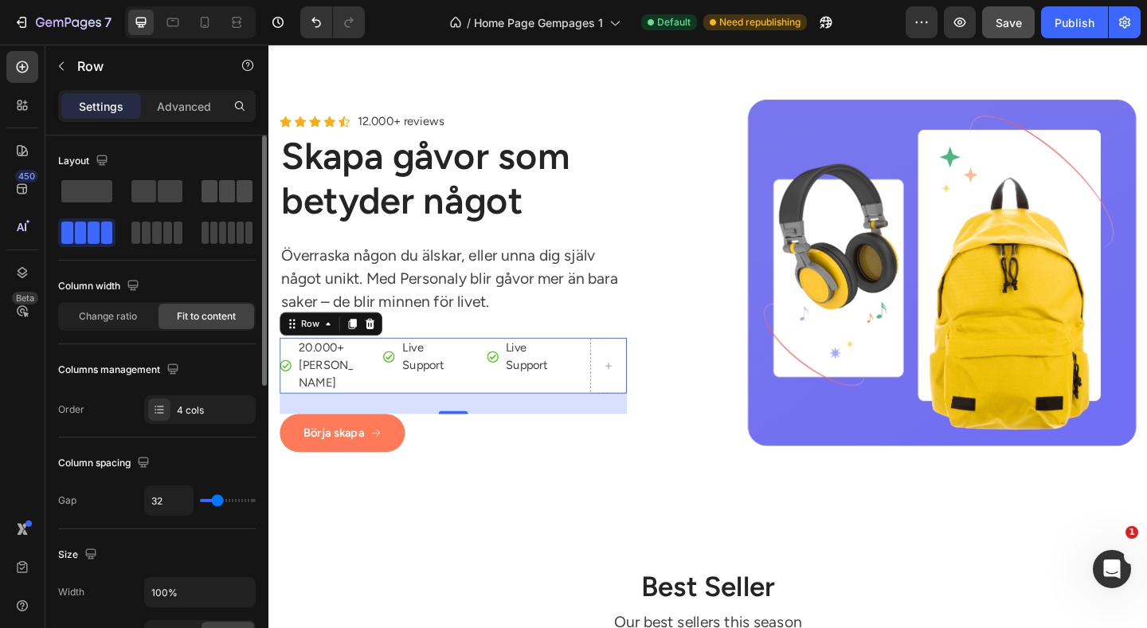
click at [232, 190] on span at bounding box center [227, 191] width 16 height 22
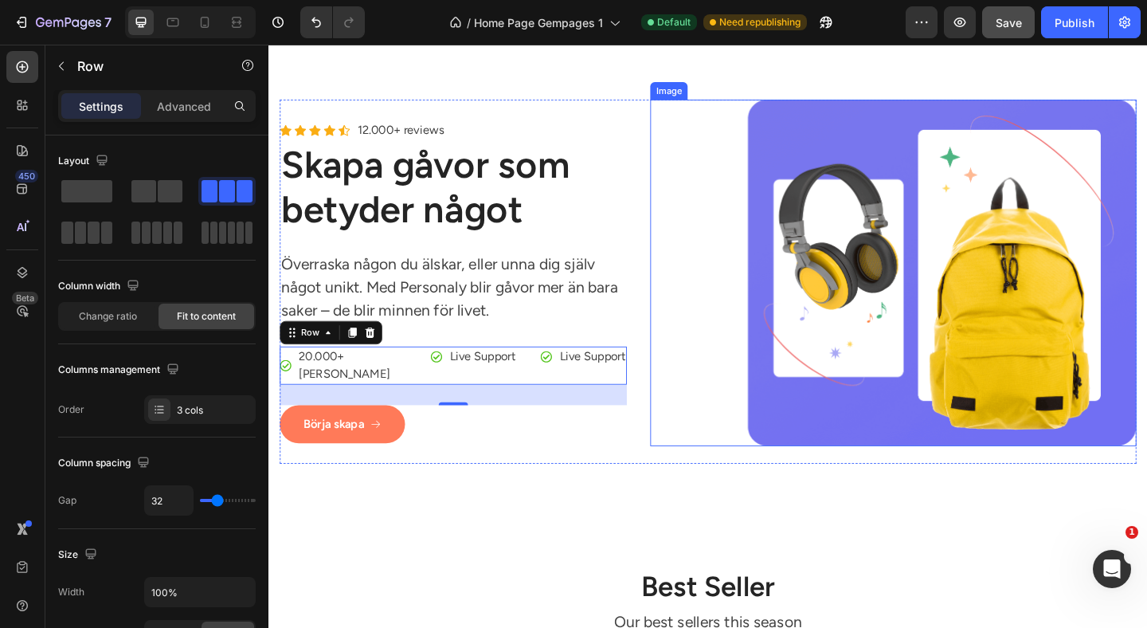
click at [681, 339] on div "Image Icon Icon Icon Icon Icon Icon List Hoz 12.000+ reviews Text block Row Ska…" at bounding box center [746, 302] width 932 height 396
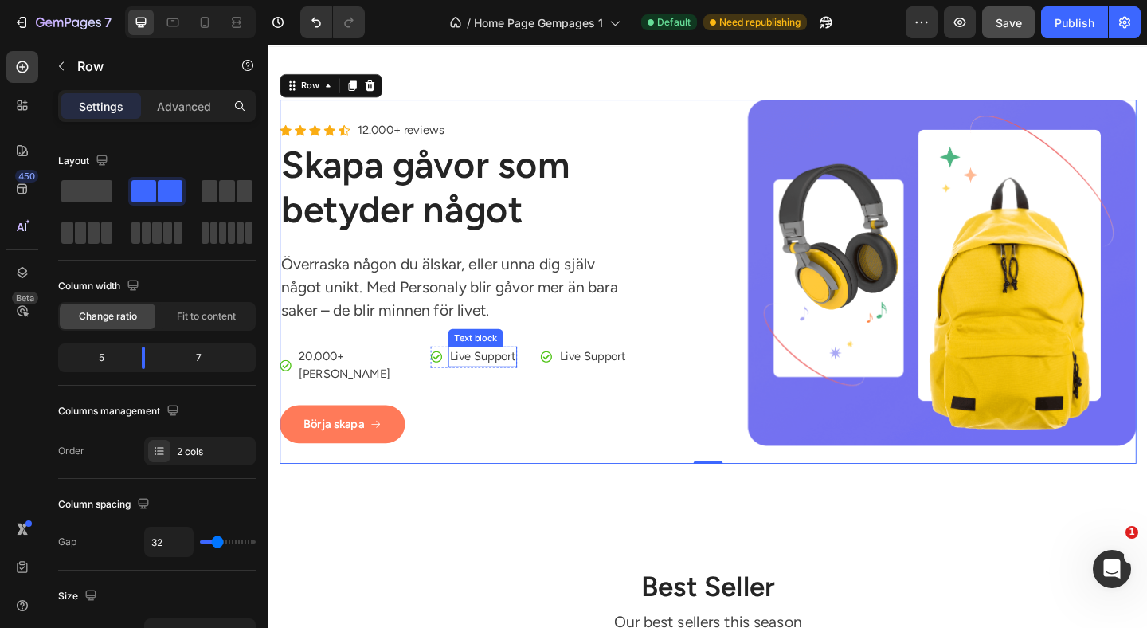
click at [483, 389] on p "Live Support" at bounding box center [501, 383] width 72 height 19
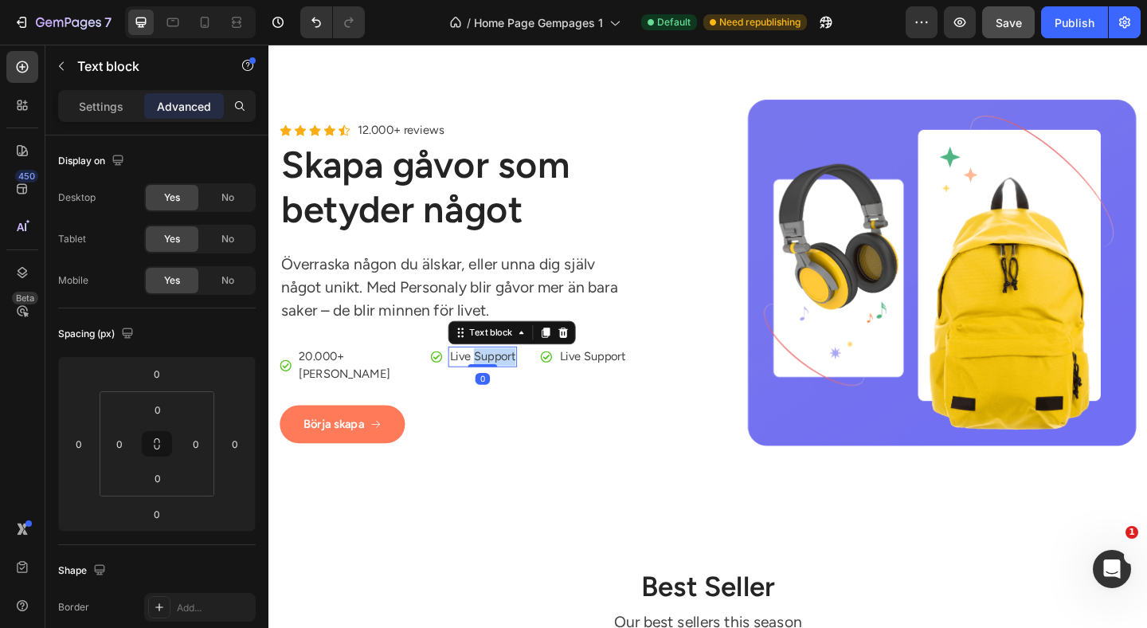
click at [514, 389] on p "Live Support" at bounding box center [501, 383] width 72 height 19
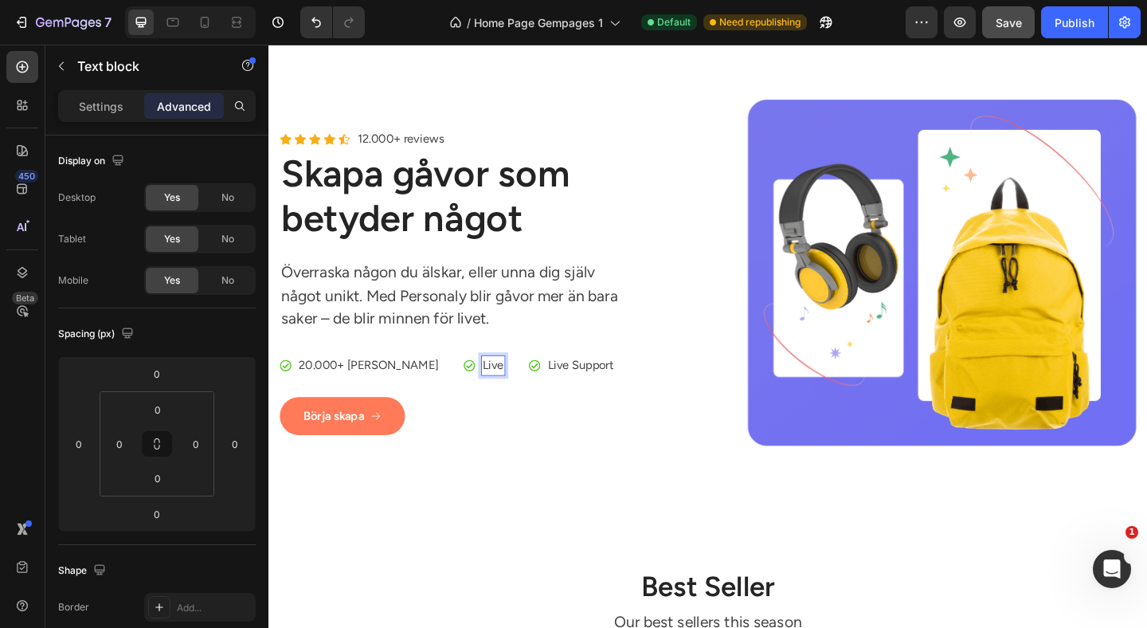
scroll to position [40, 0]
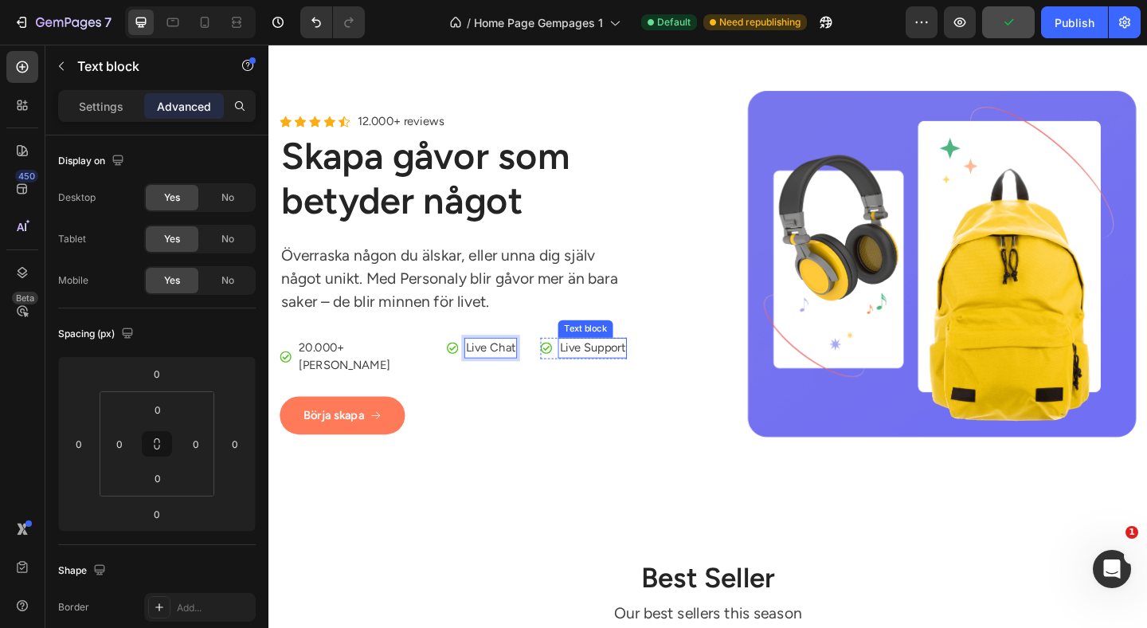
click at [624, 384] on p "Live Support" at bounding box center [621, 374] width 72 height 19
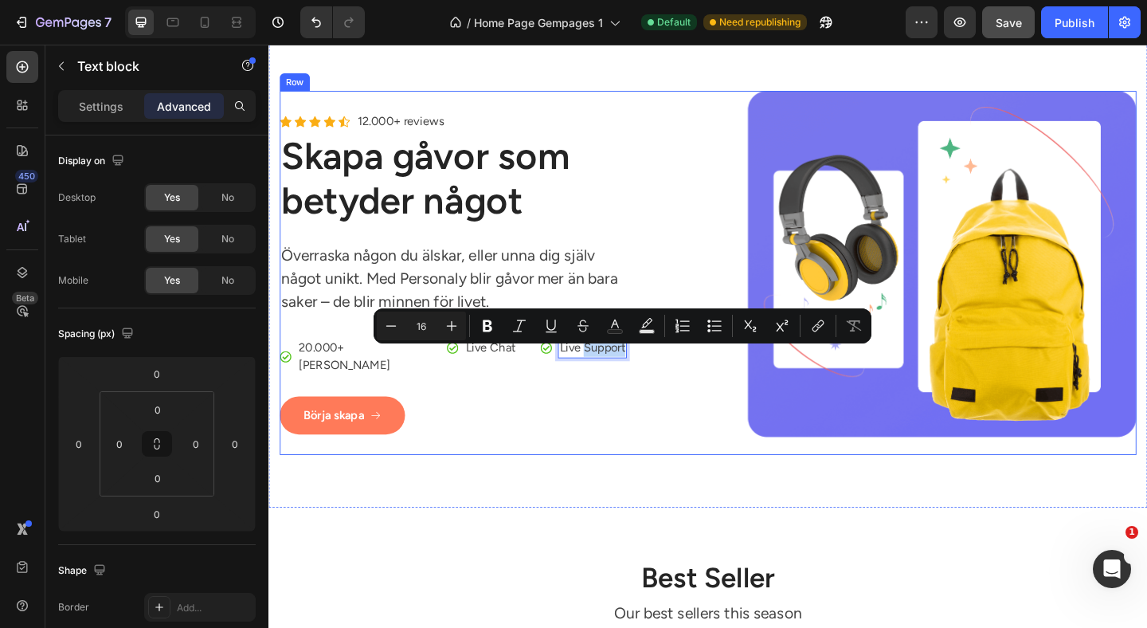
click at [441, 402] on div "Image Icon Icon Icon Icon Icon Icon List Hoz 12.000+ reviews Text block Row Ska…" at bounding box center [469, 293] width 378 height 396
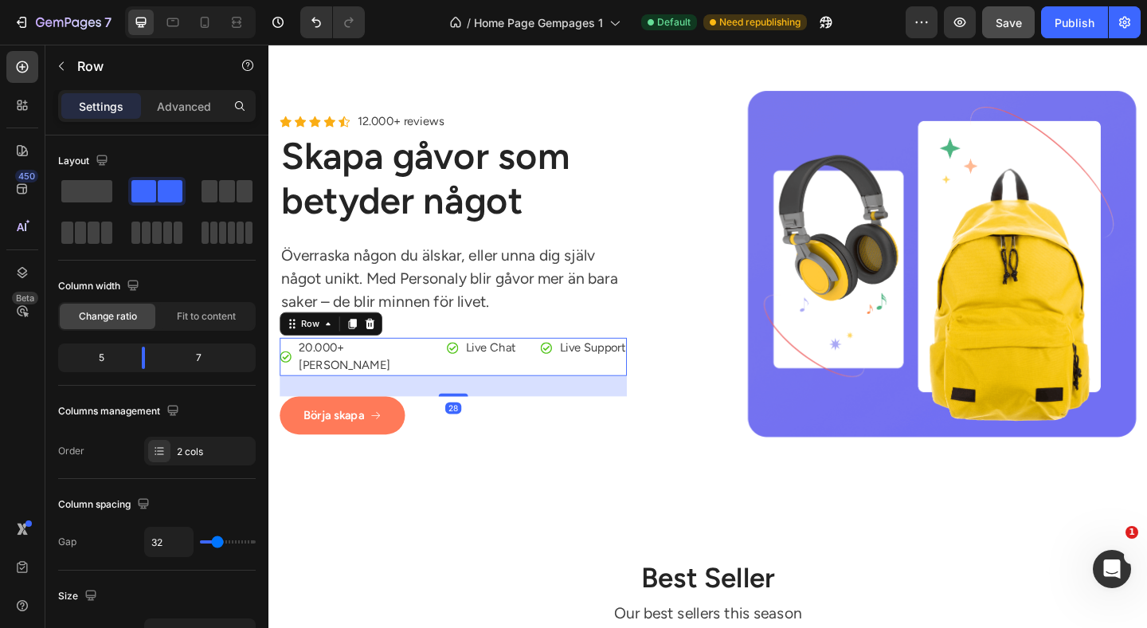
click at [456, 378] on div "Icon 20.000+ Nöjda Kunder Text block Icon List Icon Live Chat Text block Icon L…" at bounding box center [469, 383] width 378 height 41
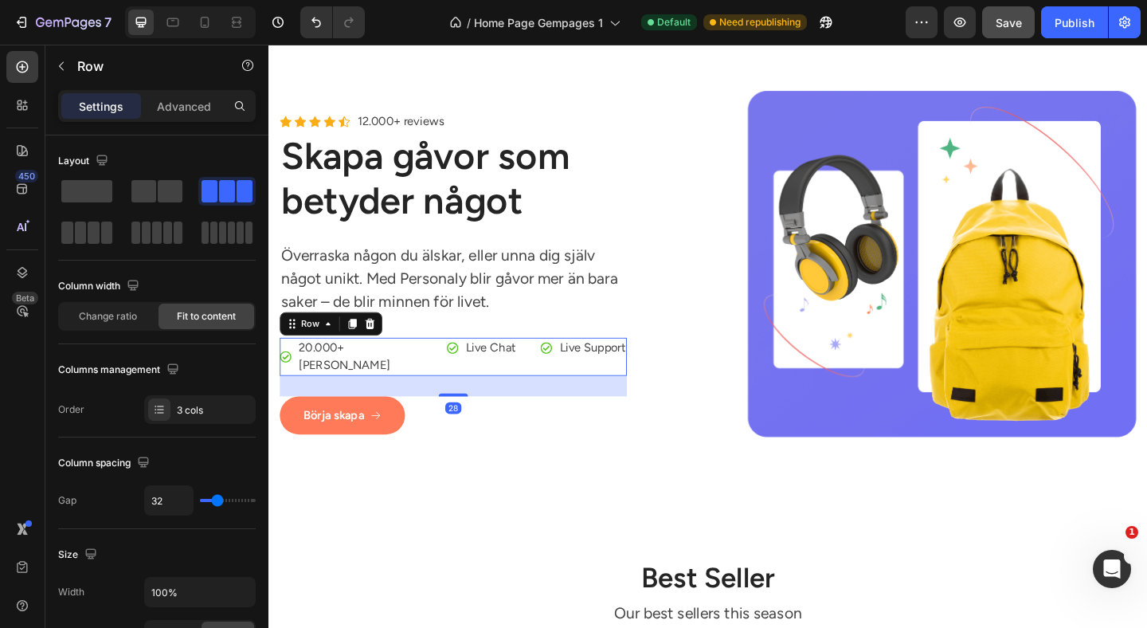
click at [446, 383] on div "Icon 20.000+ Nöjda Kunder Text block Icon List Icon Live Chat Text block Icon L…" at bounding box center [469, 383] width 378 height 41
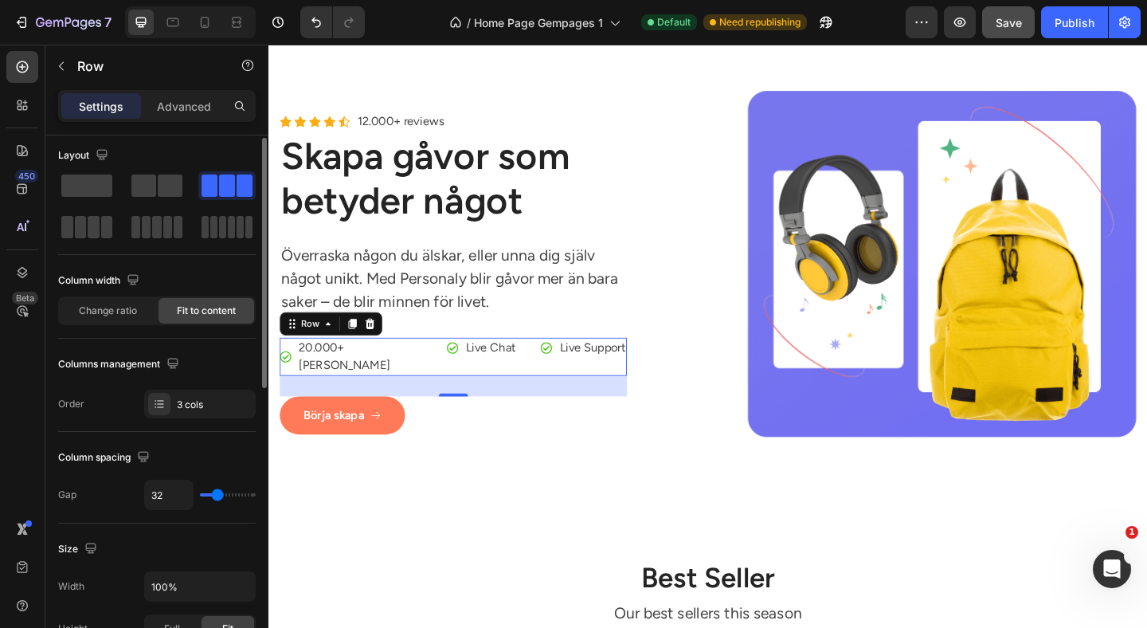
type input "38"
type input "37"
type input "36"
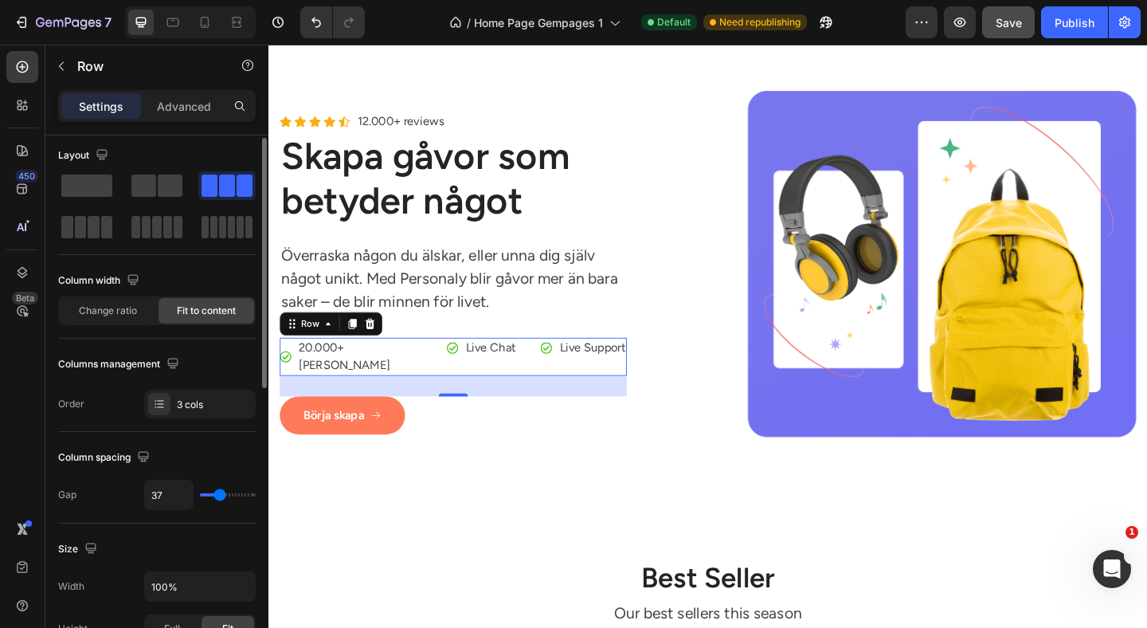
type input "36"
type input "34"
type input "33"
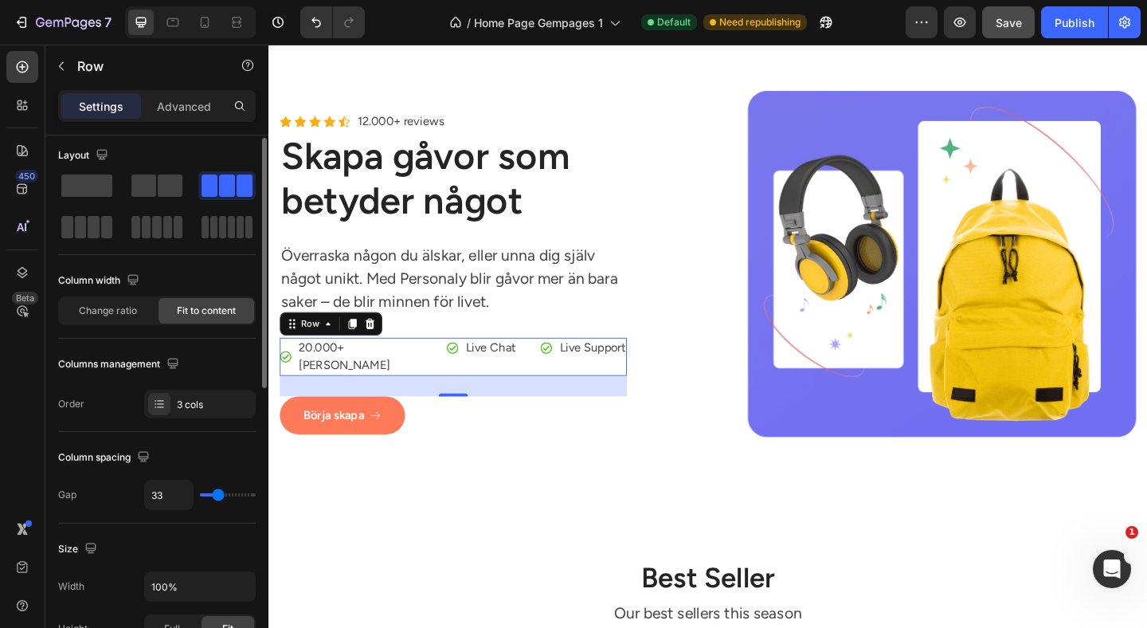
type input "32"
type input "31"
type input "30"
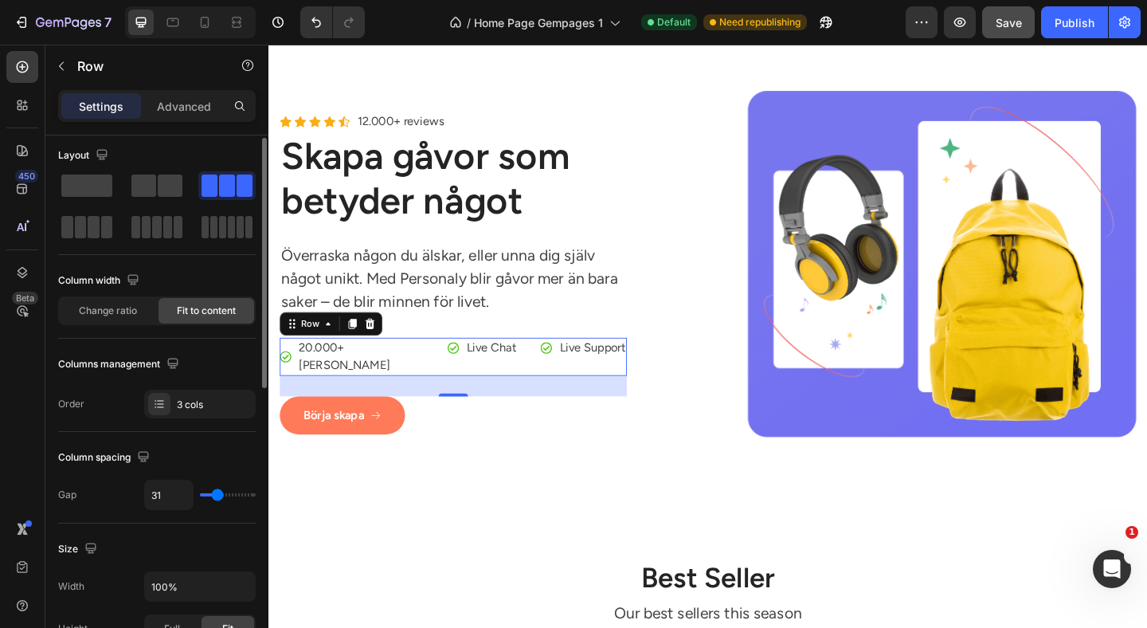
type input "30"
type input "29"
type input "28"
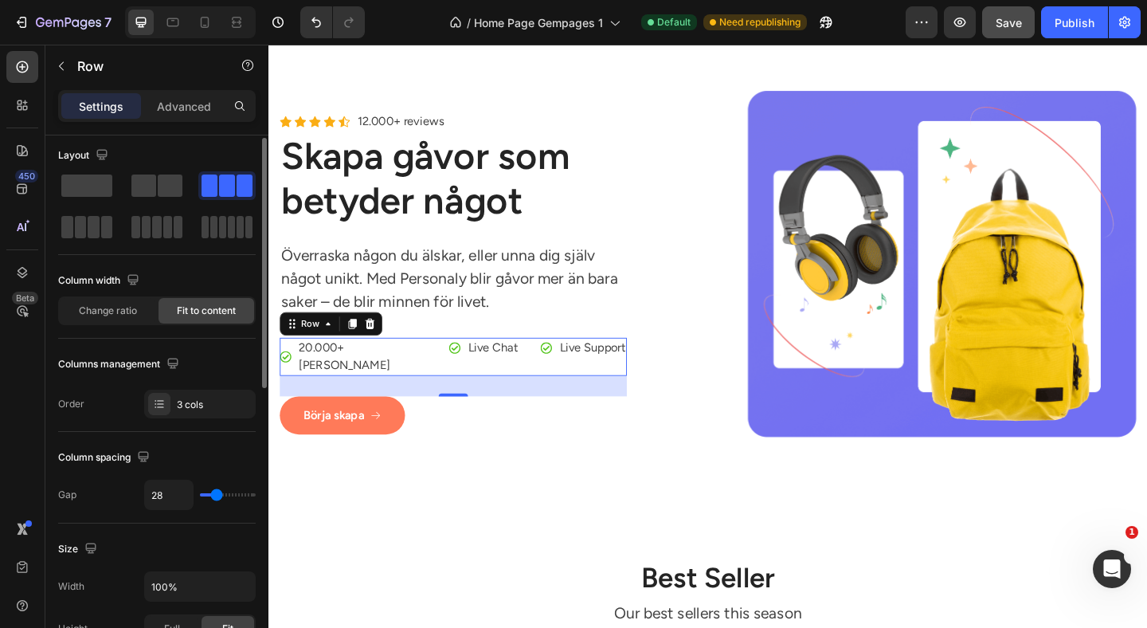
type input "27"
type input "25"
type input "24"
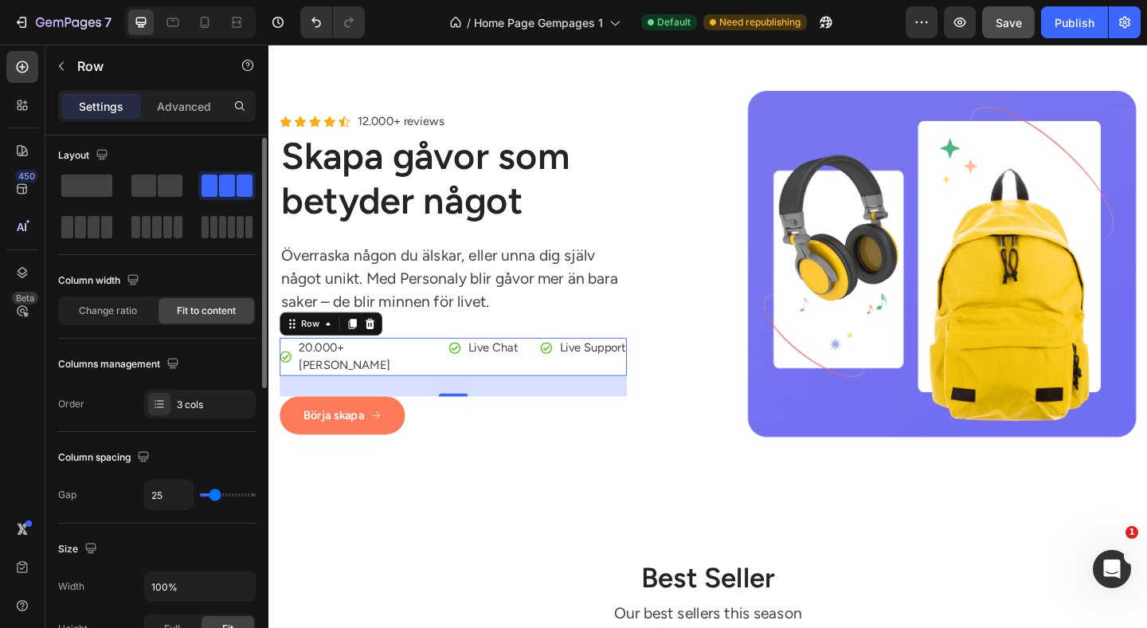
type input "24"
type input "23"
type input "22"
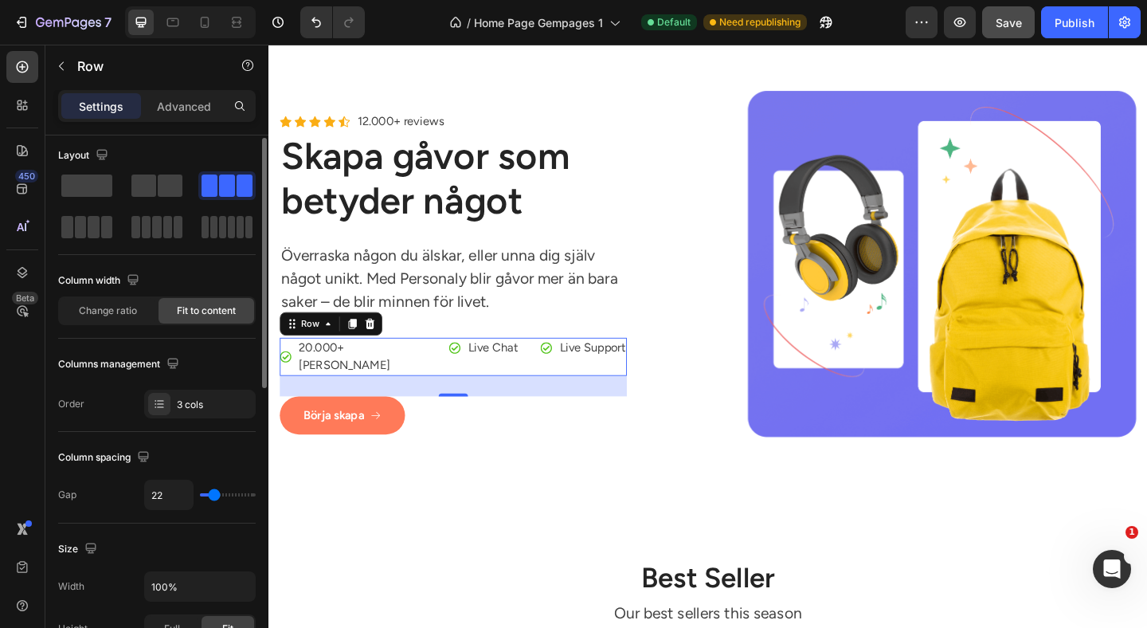
type input "21"
type input "20"
type input "19"
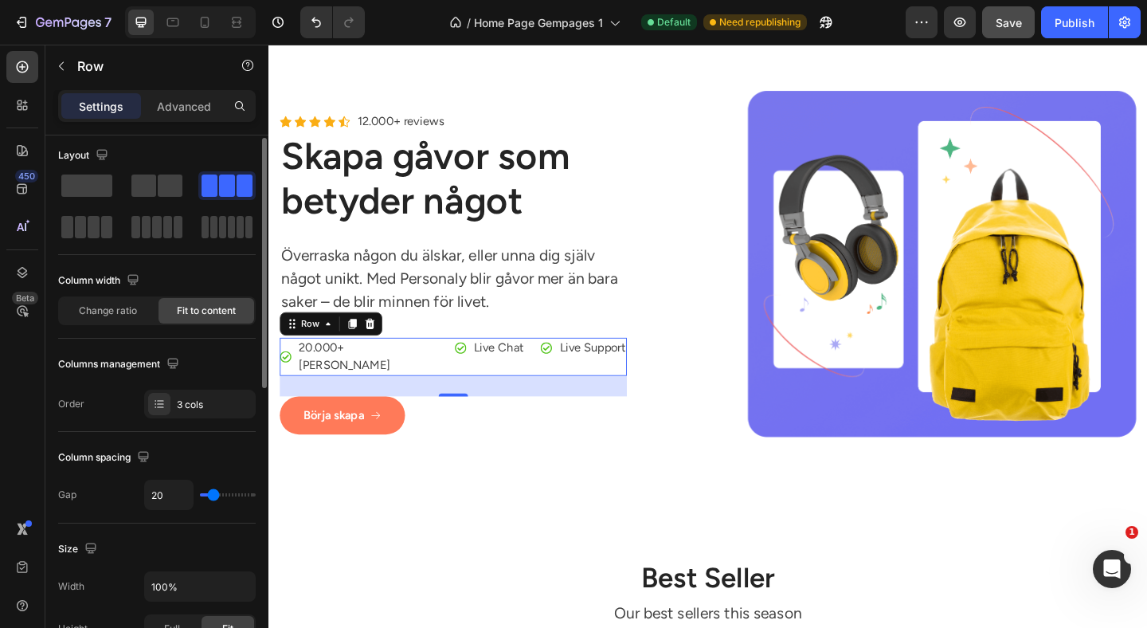
type input "19"
type input "17"
type input "16"
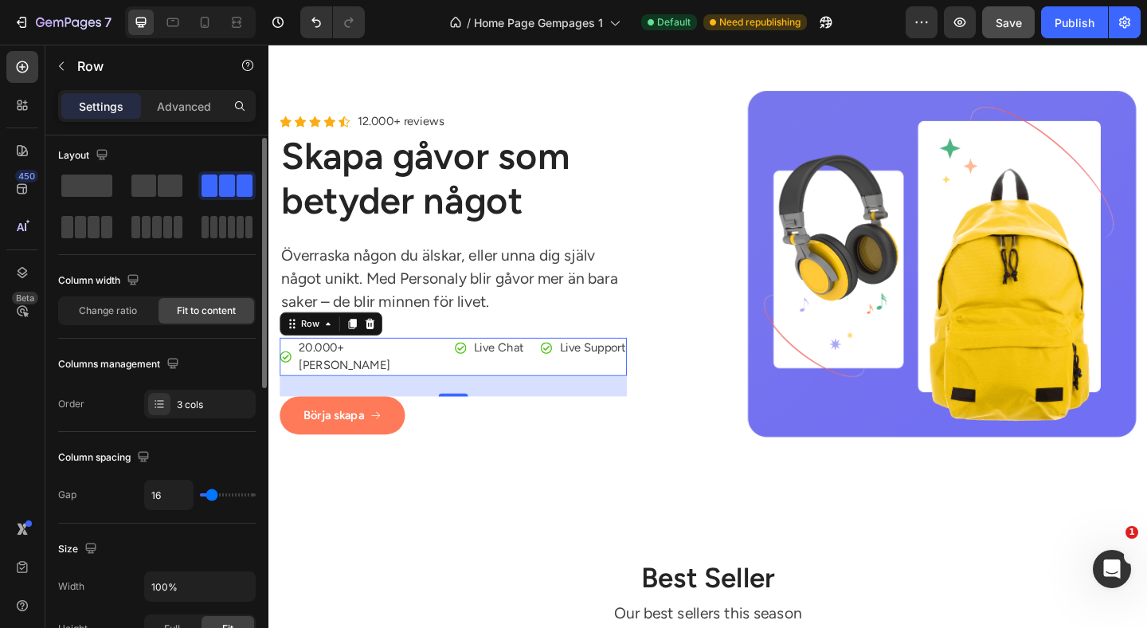
type input "15"
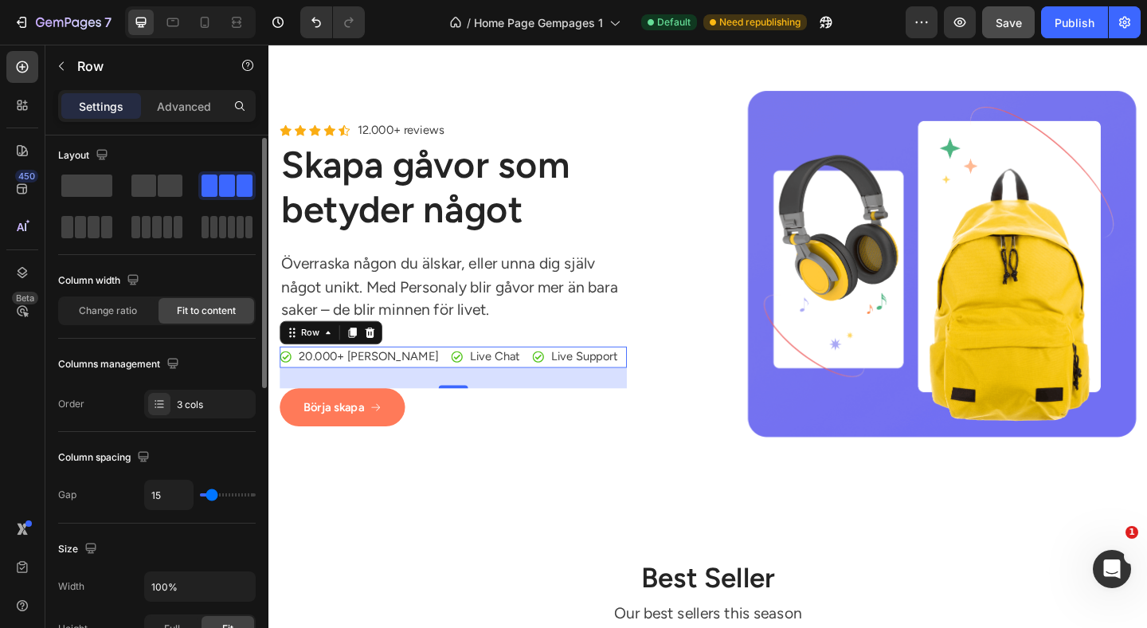
type input "14"
type input "13"
type input "7"
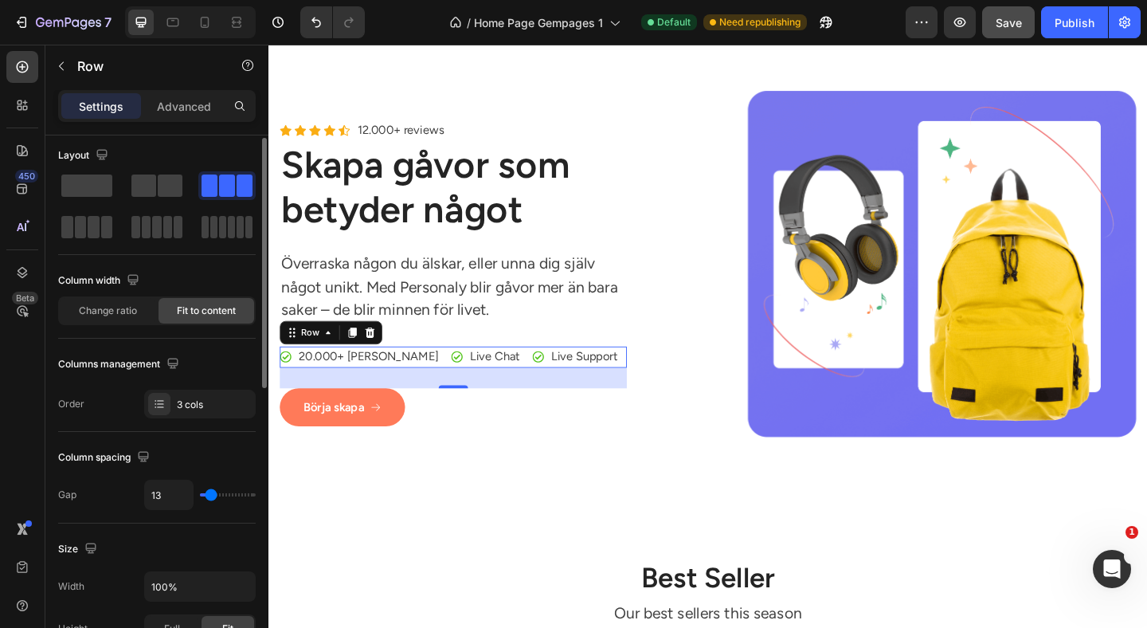
type input "7"
type input "3"
type input "4"
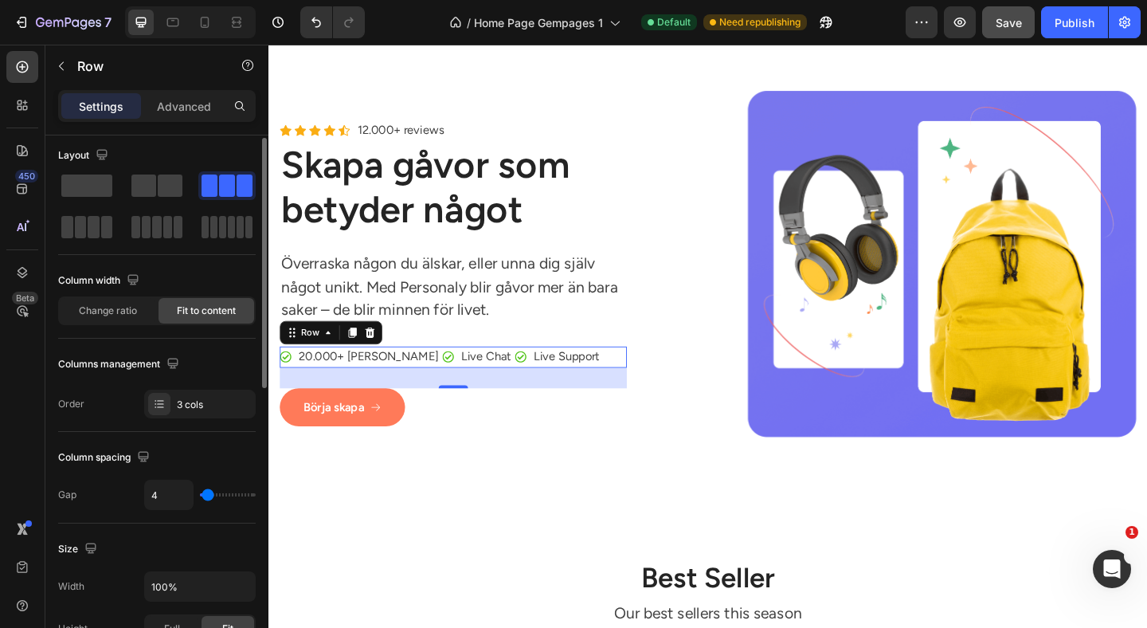
type input "5"
type input "6"
type input "7"
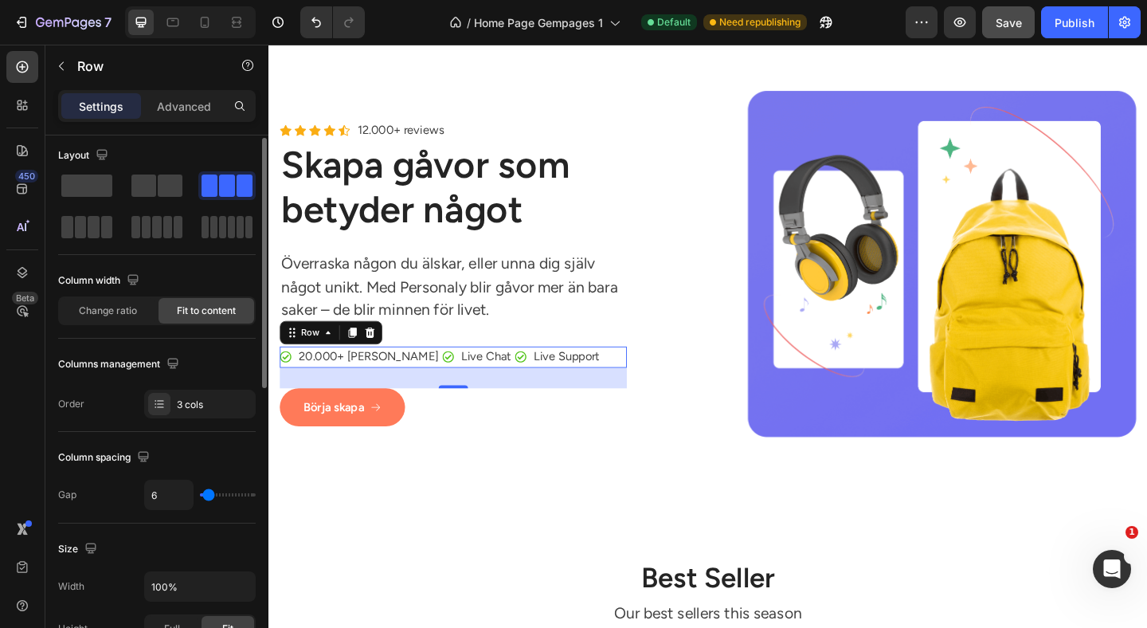
type input "7"
type input "9"
type input "10"
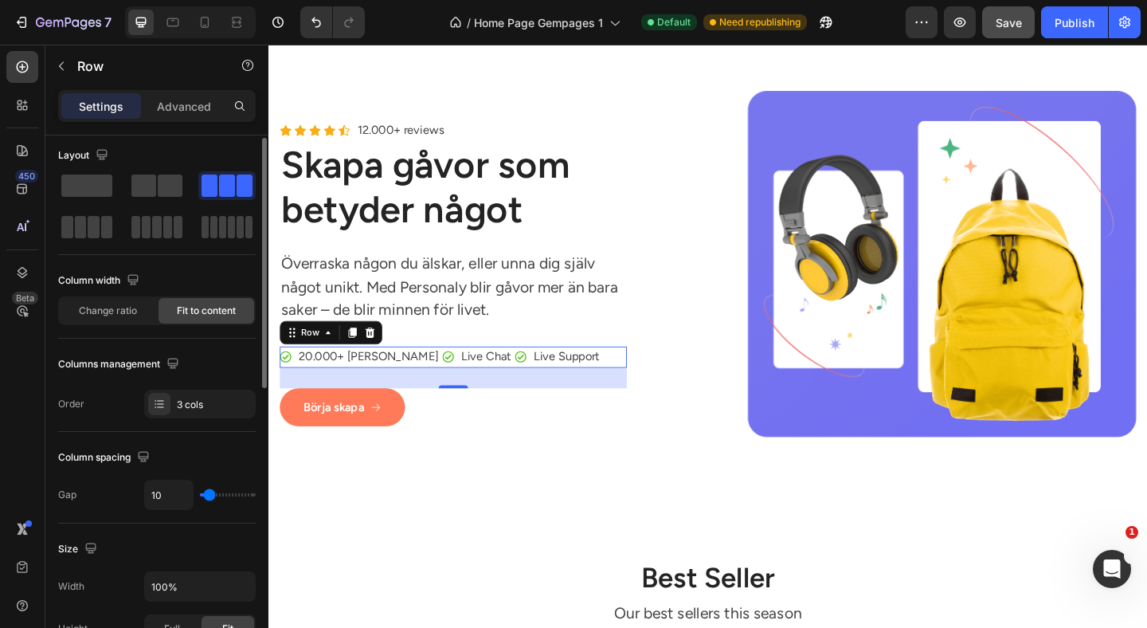
type input "11"
type input "12"
type input "22"
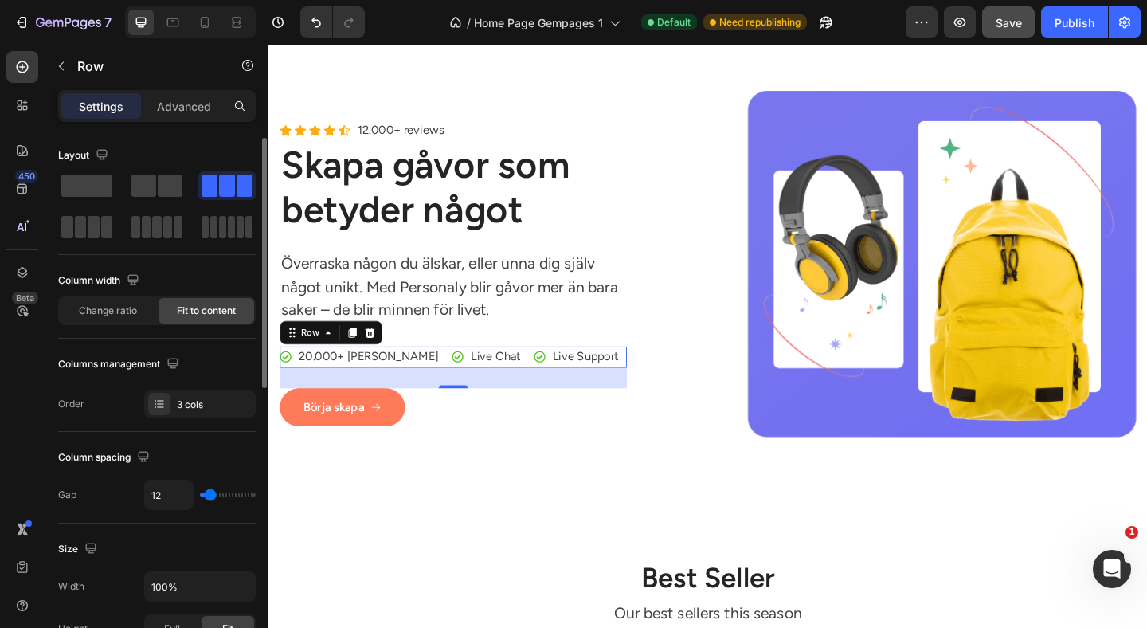
type input "22"
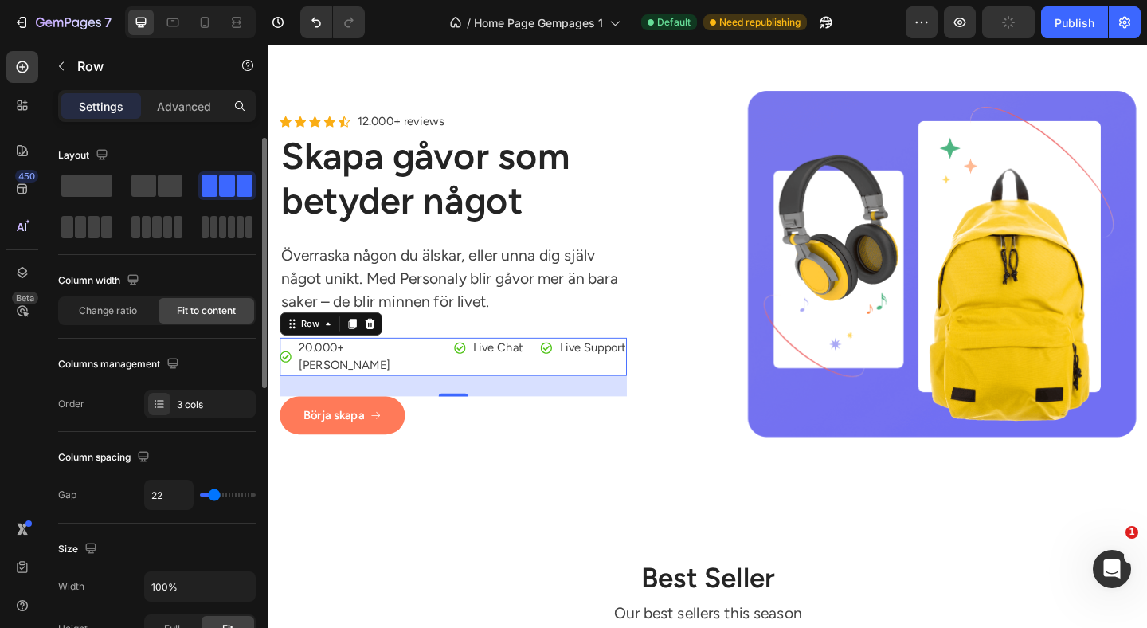
type input "23"
type input "22"
type input "21"
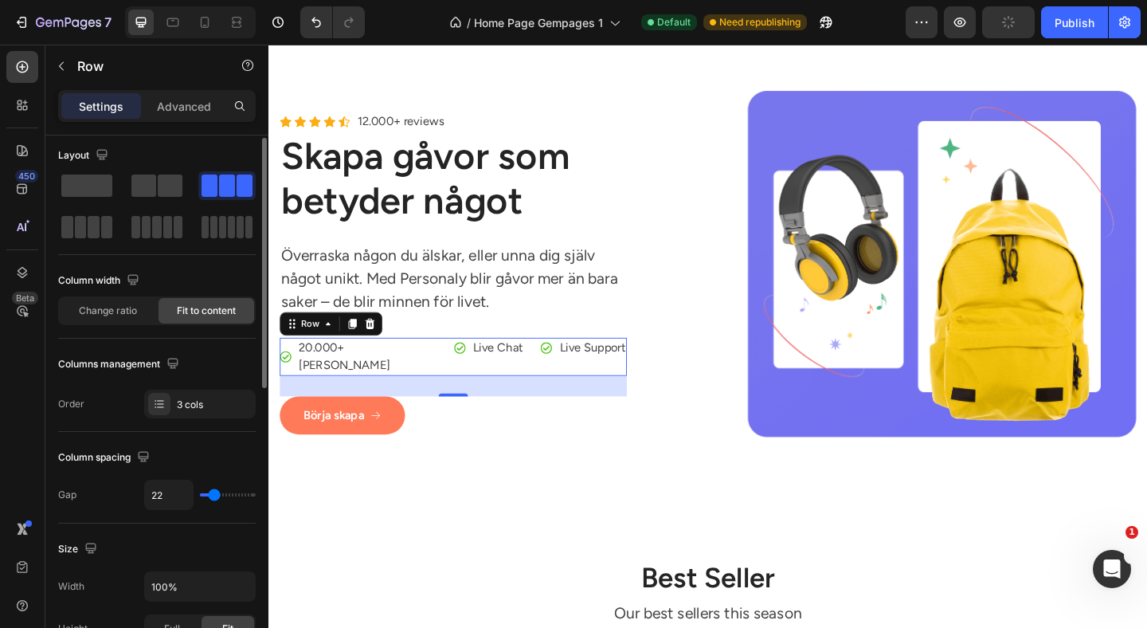
type input "21"
type input "20"
type input "19"
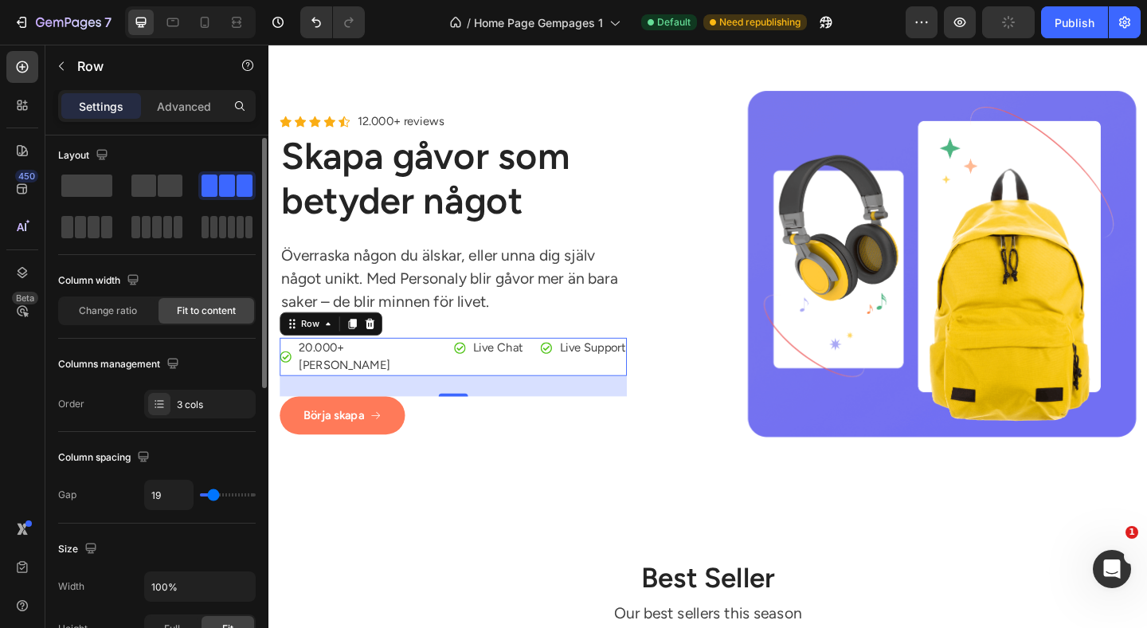
type input "18"
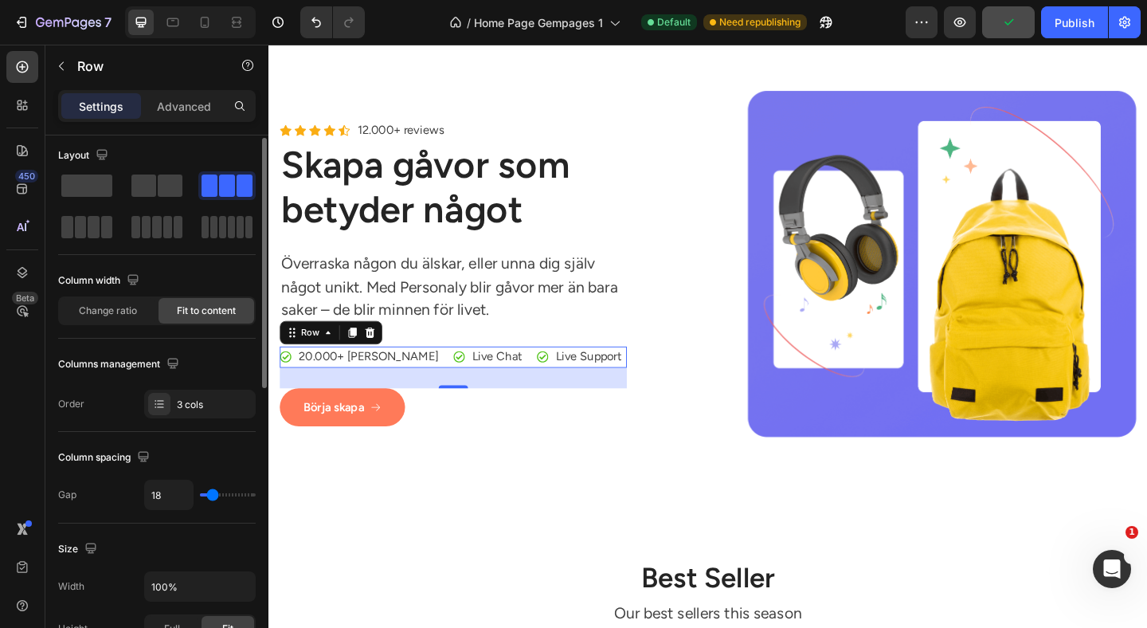
type input "18"
click at [213, 496] on input "range" at bounding box center [228, 494] width 56 height 3
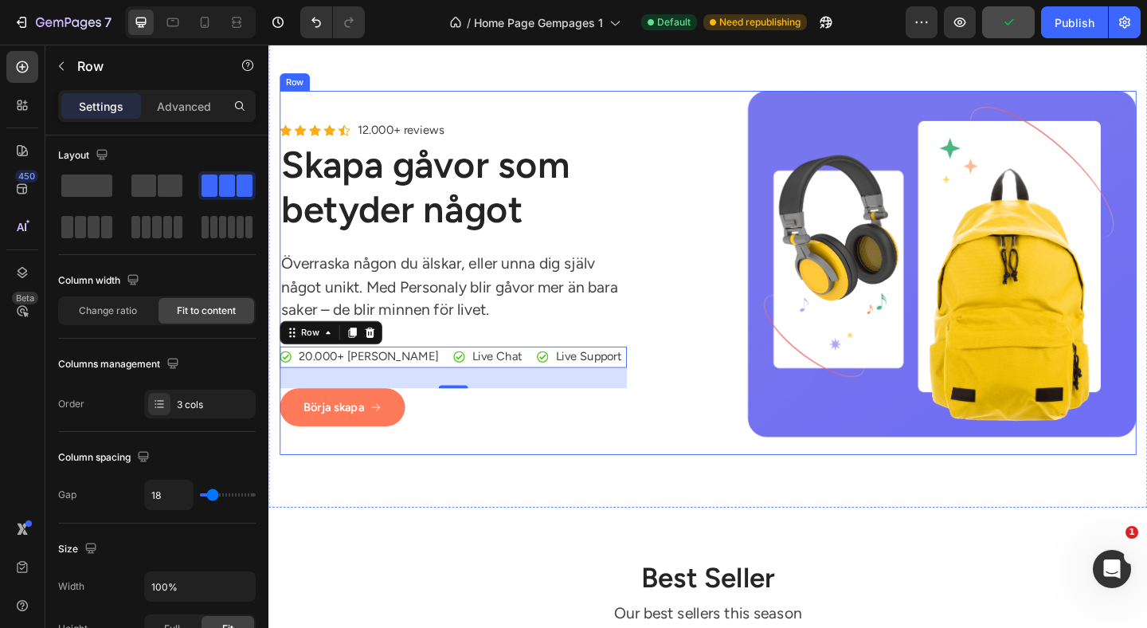
click at [563, 451] on div "Börja skapa Button" at bounding box center [469, 438] width 378 height 41
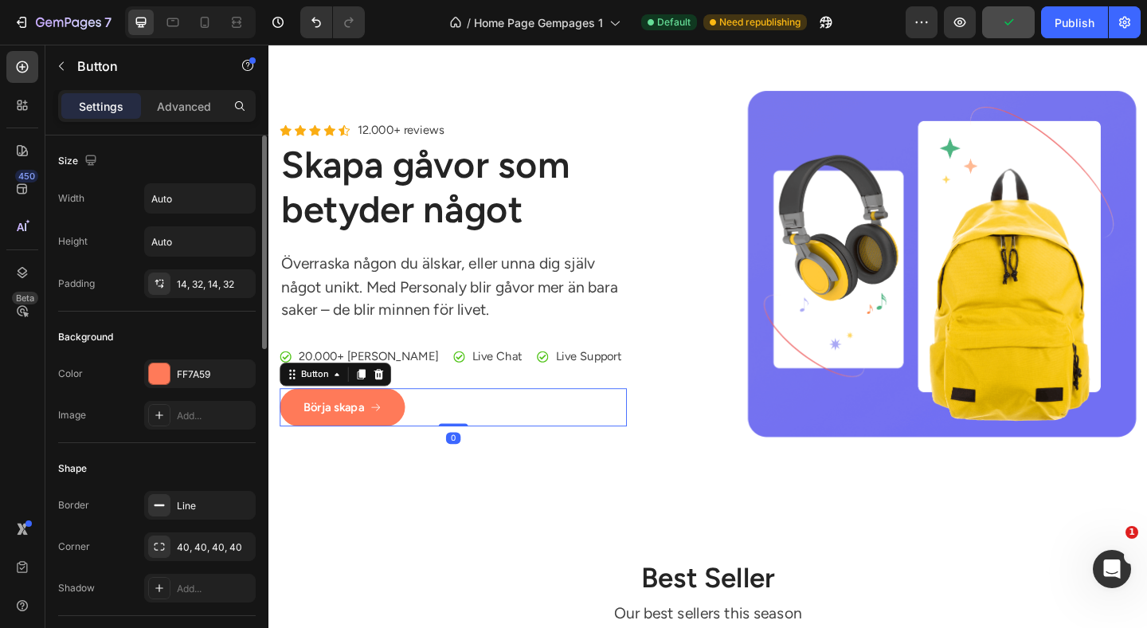
scroll to position [0, 0]
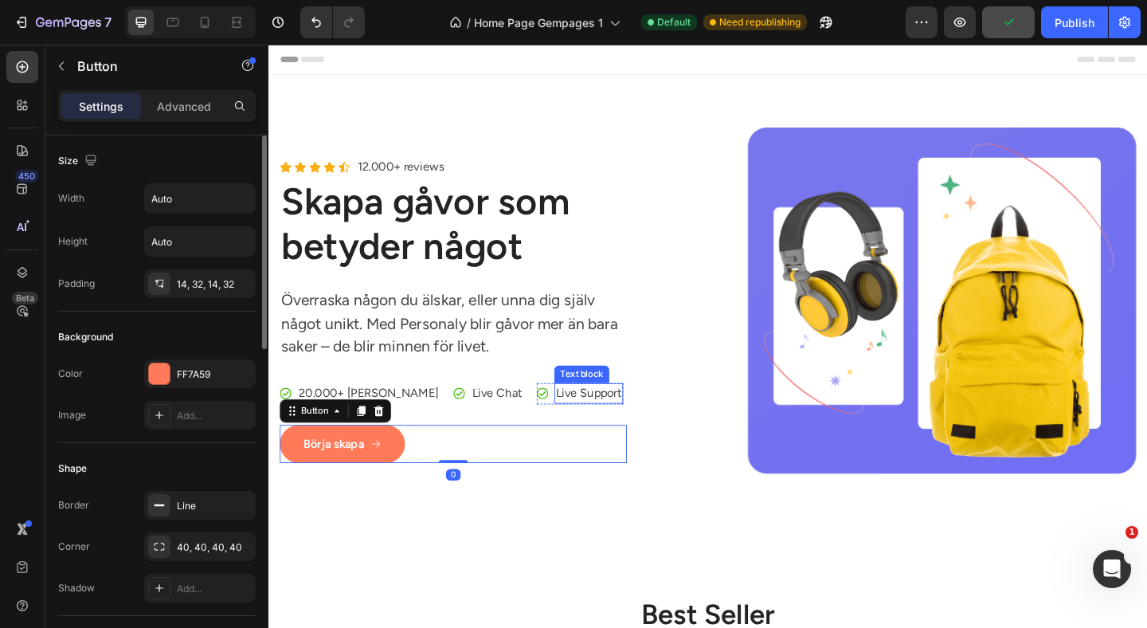
click at [602, 357] on p "Överraska någon du älskar, eller unna dig själv något unikt. Med Personaly blir…" at bounding box center [469, 348] width 374 height 76
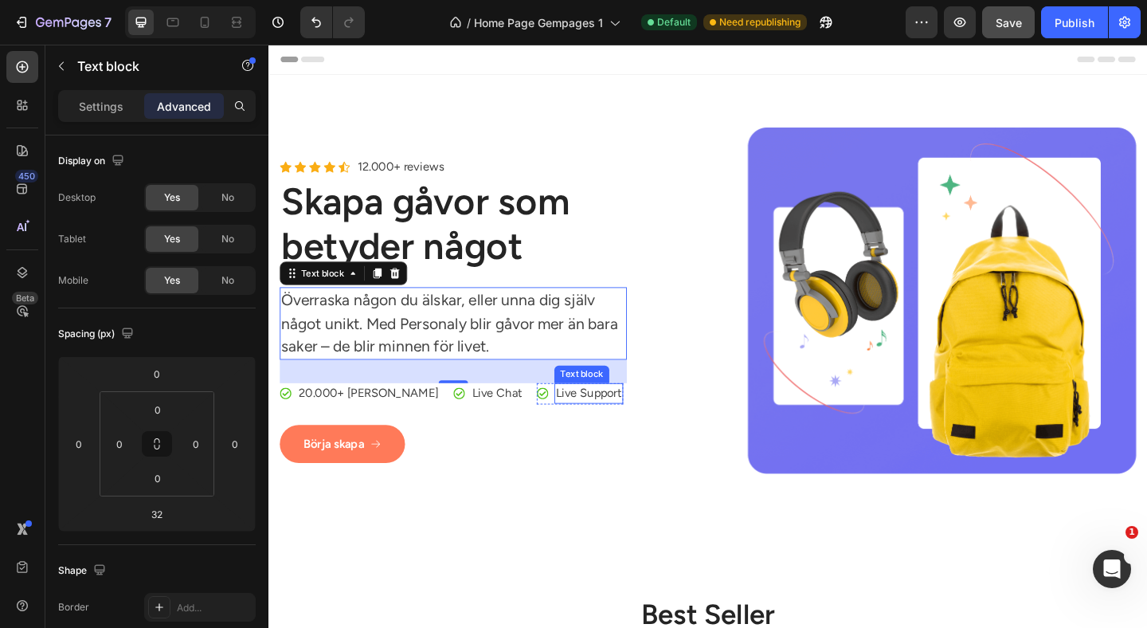
click at [611, 418] on p "Live Support" at bounding box center [617, 423] width 72 height 19
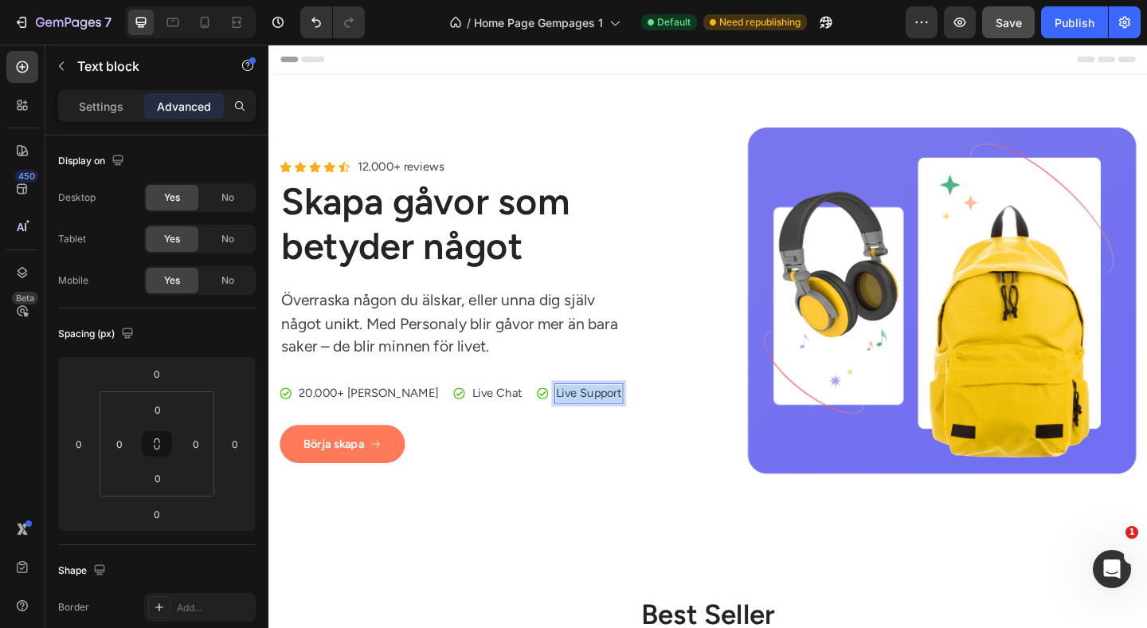
click at [611, 418] on p "Live Support" at bounding box center [617, 423] width 72 height 19
click at [647, 490] on div "Börja skapa Button" at bounding box center [469, 478] width 378 height 41
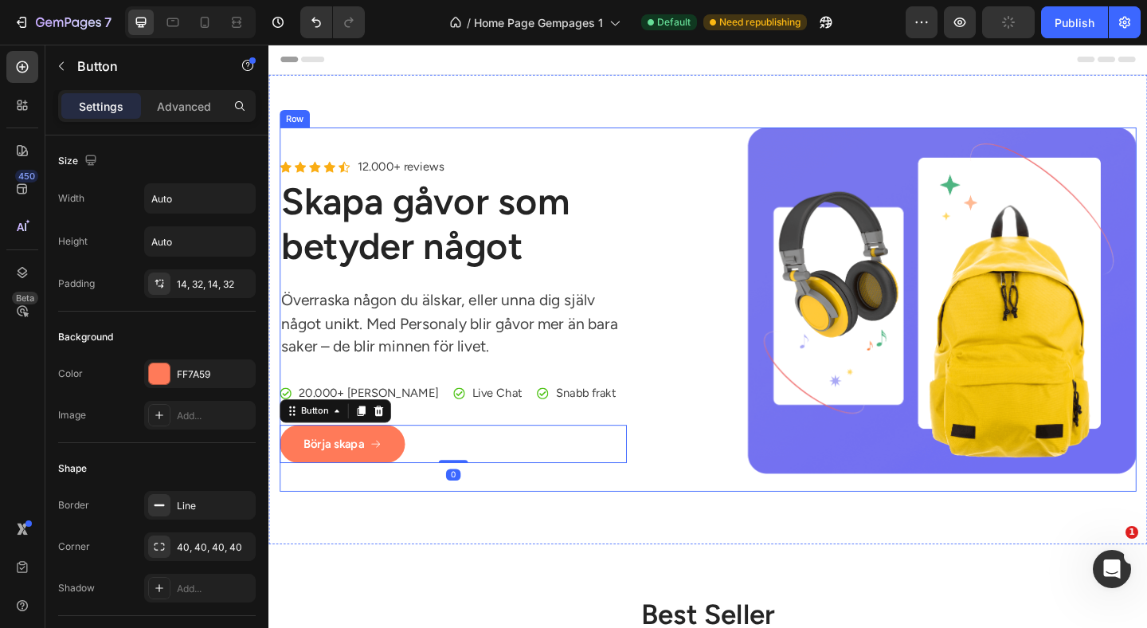
click at [723, 479] on div at bounding box center [947, 323] width 529 height 377
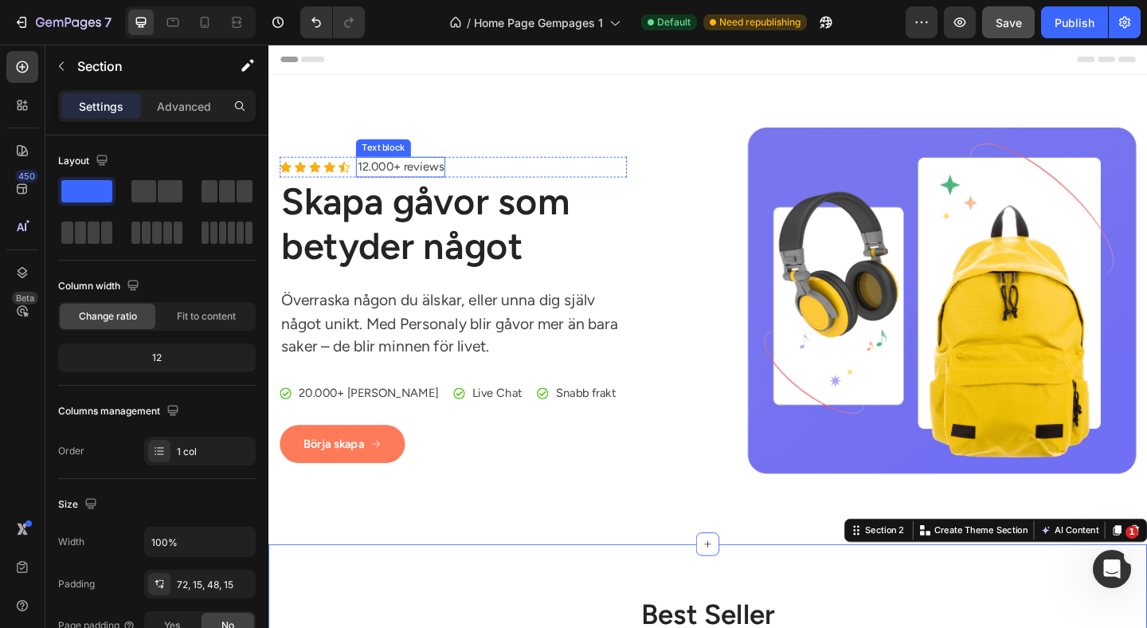
click at [444, 175] on p "12.000+ reviews" at bounding box center [412, 177] width 94 height 19
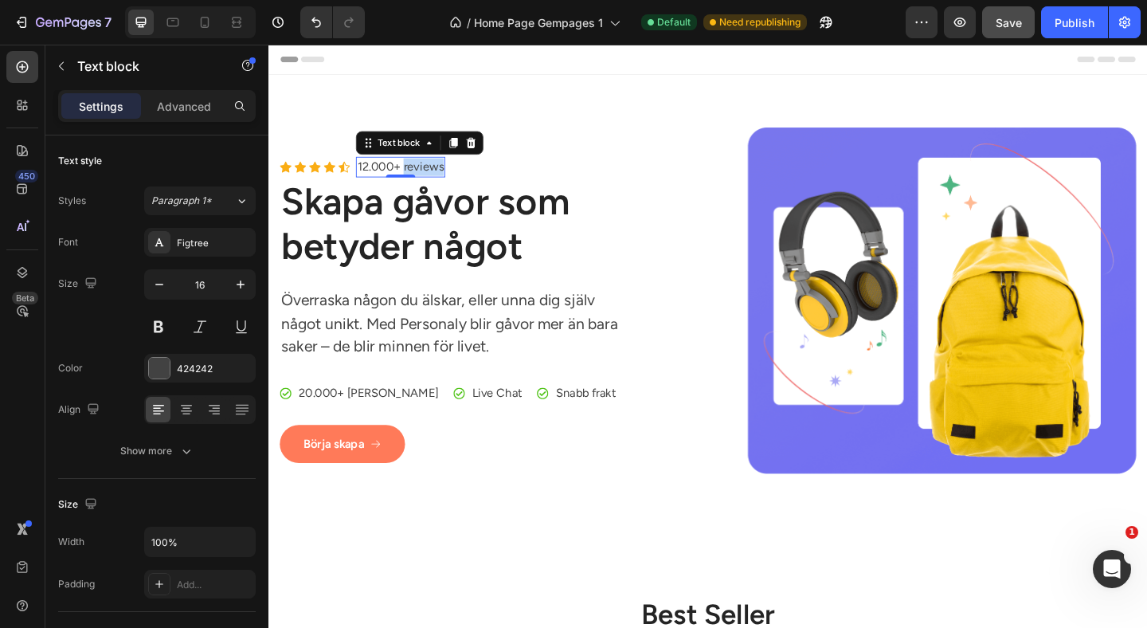
click at [444, 175] on p "12.000+ reviews" at bounding box center [412, 177] width 94 height 19
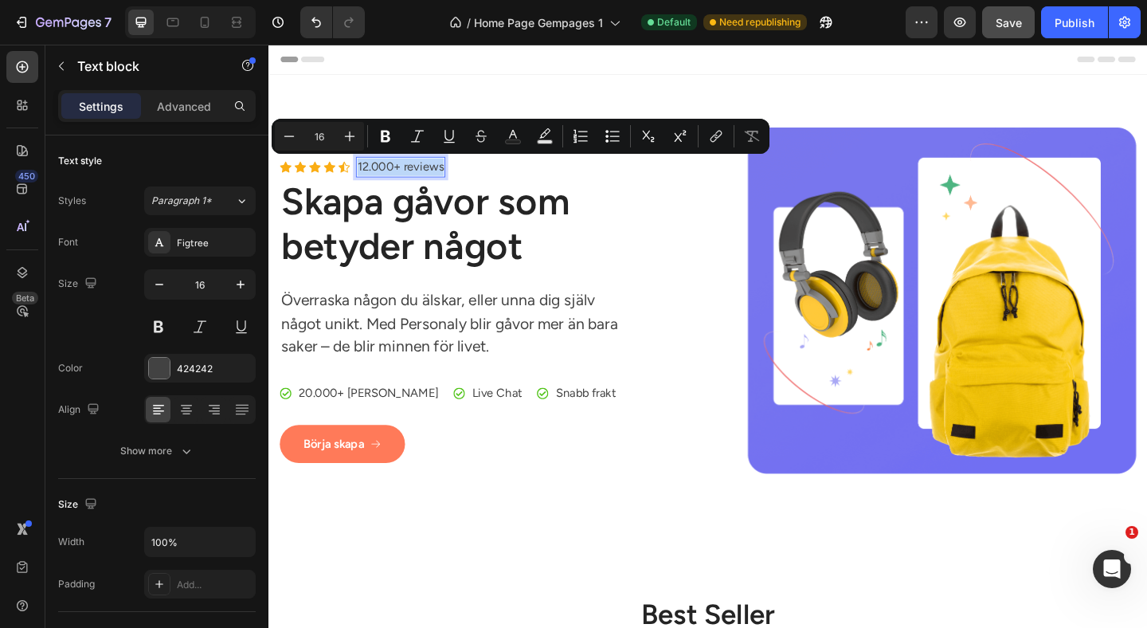
click at [445, 179] on p "12.000+ reviews" at bounding box center [412, 177] width 94 height 19
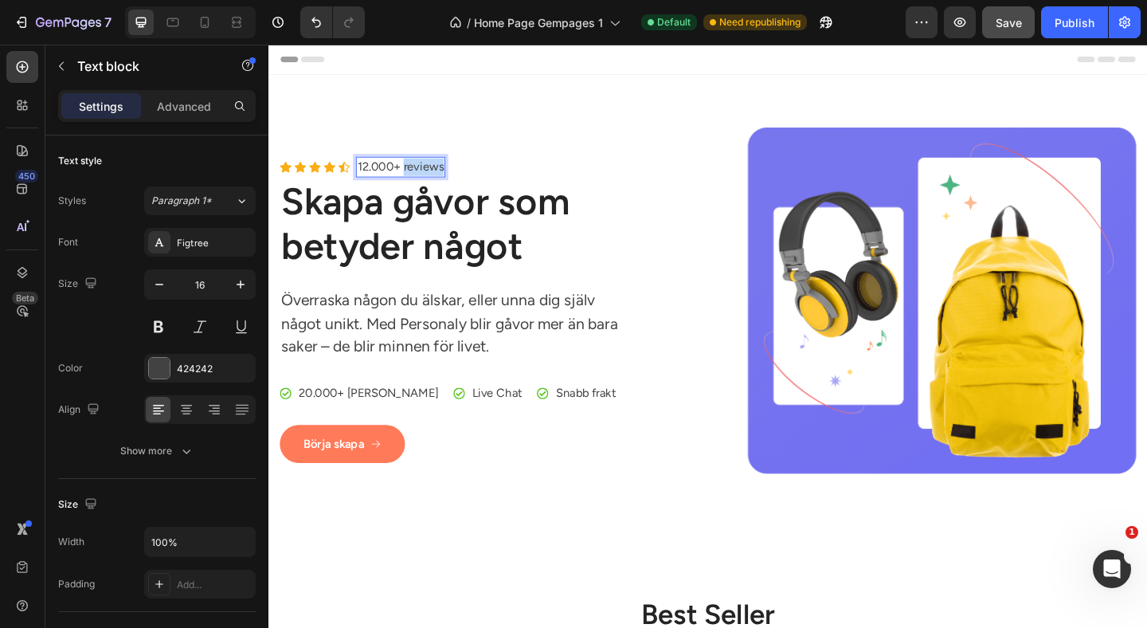
click at [444, 179] on p "12.000+ reviews" at bounding box center [412, 177] width 94 height 19
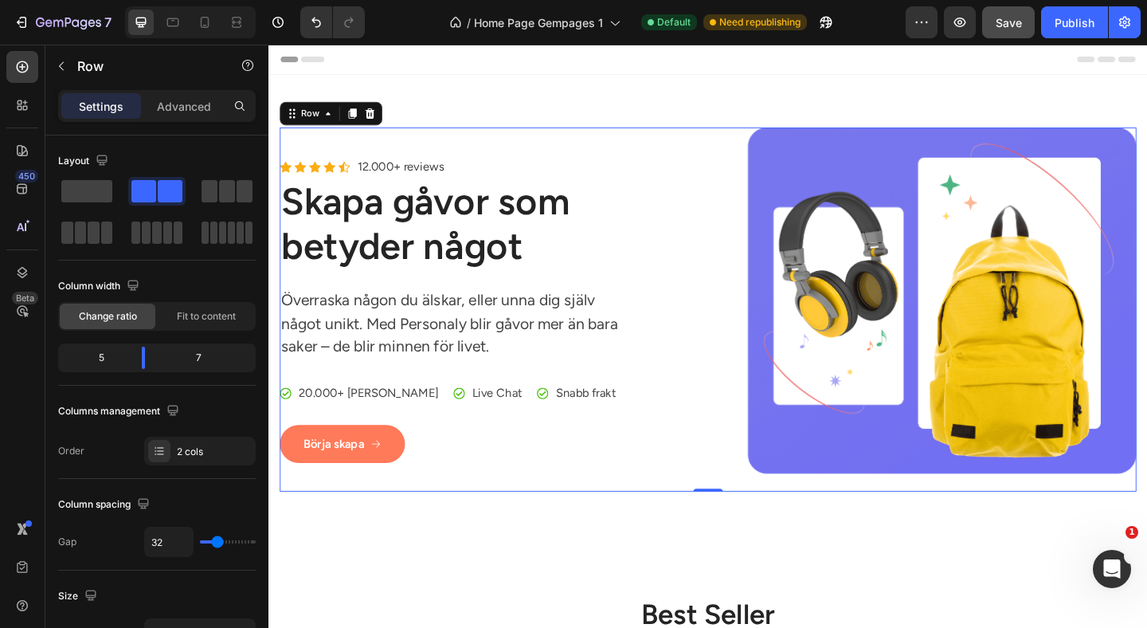
click at [578, 394] on div "Image Icon Icon Icon Icon Icon Icon List Hoz 12.000+ reviews Text block Row Ska…" at bounding box center [469, 333] width 378 height 396
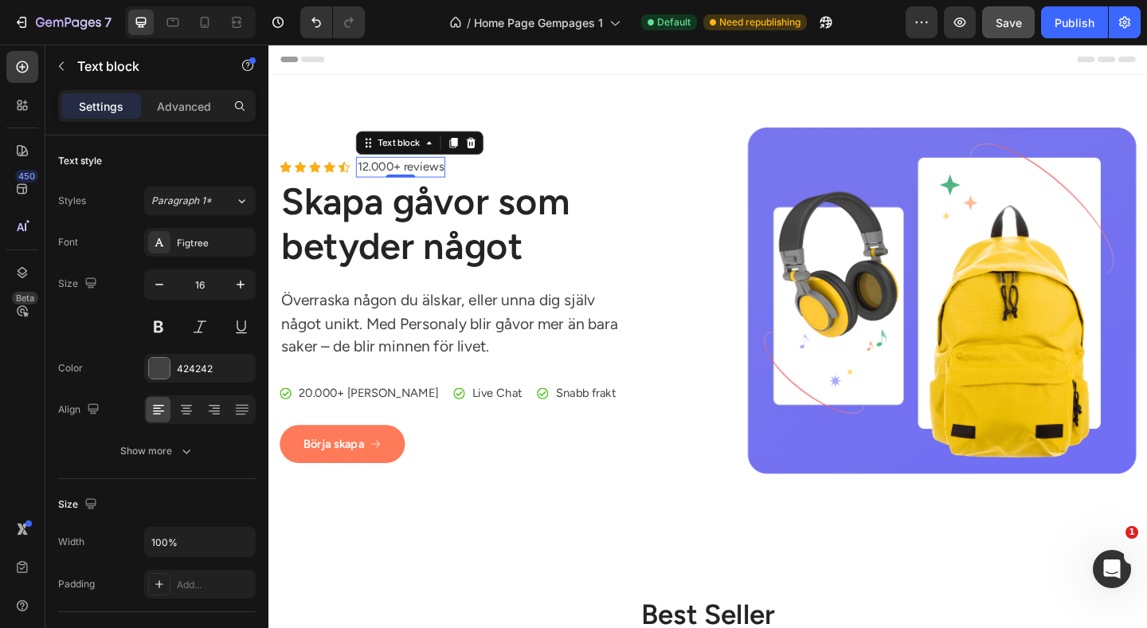
click at [433, 174] on p "12.000+ reviews" at bounding box center [412, 177] width 94 height 19
click at [438, 176] on p "12.000+ reviews" at bounding box center [412, 177] width 94 height 19
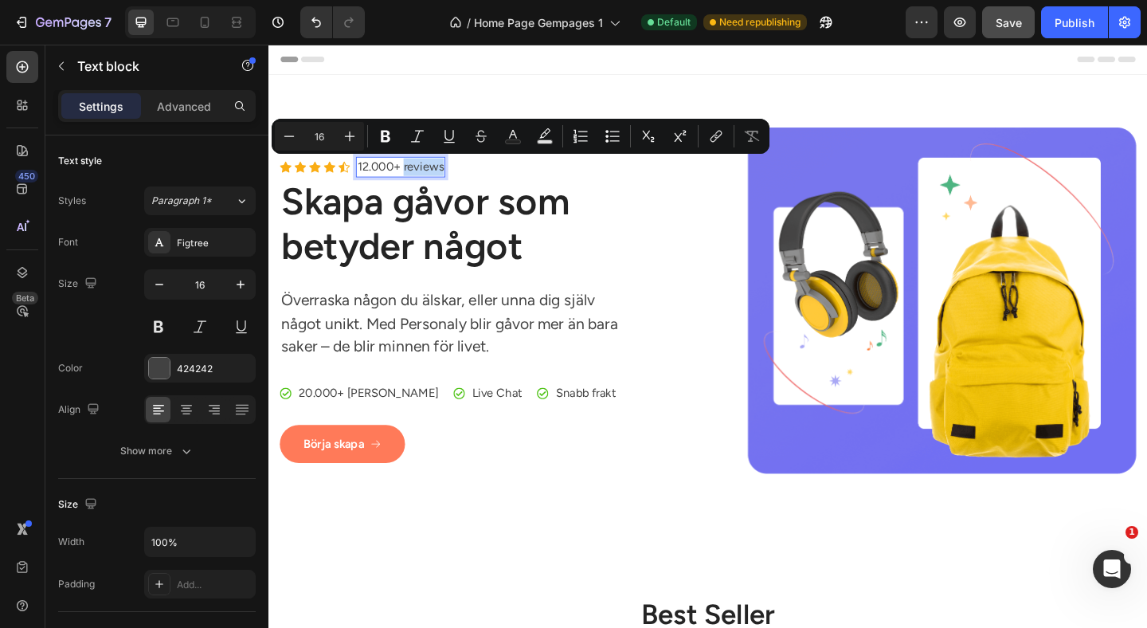
copy p "reviews"
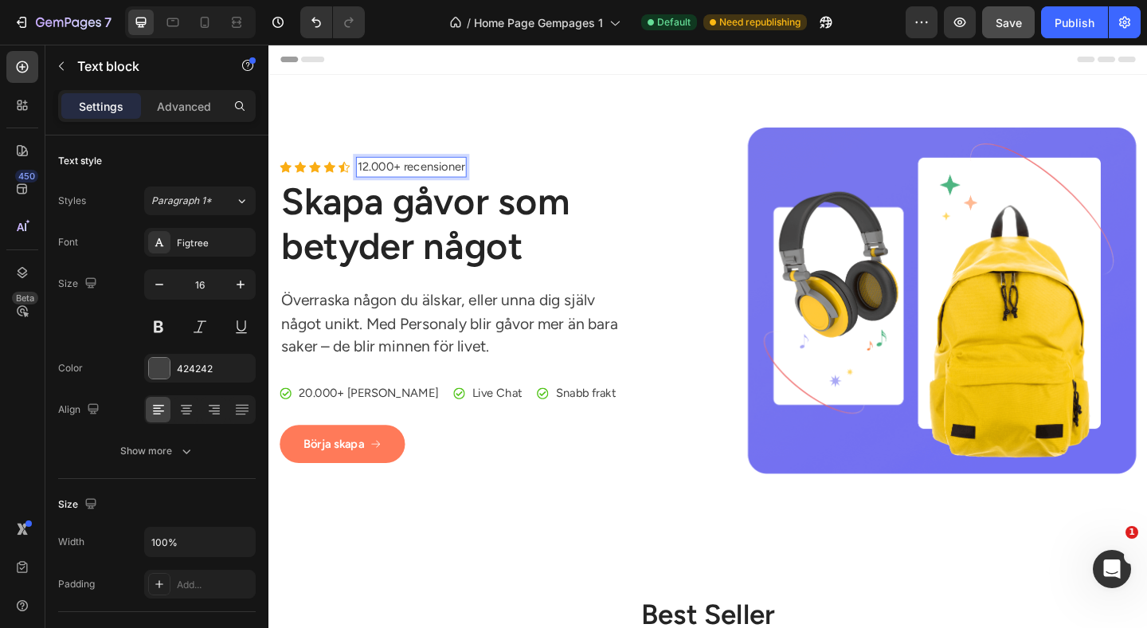
click at [419, 182] on p "12.000+ recensioner" at bounding box center [423, 177] width 117 height 19
click at [616, 156] on div "Image Icon Icon Icon Icon Icon Icon List Hoz 12.000+ Recensioner Text block 0 R…" at bounding box center [469, 333] width 378 height 396
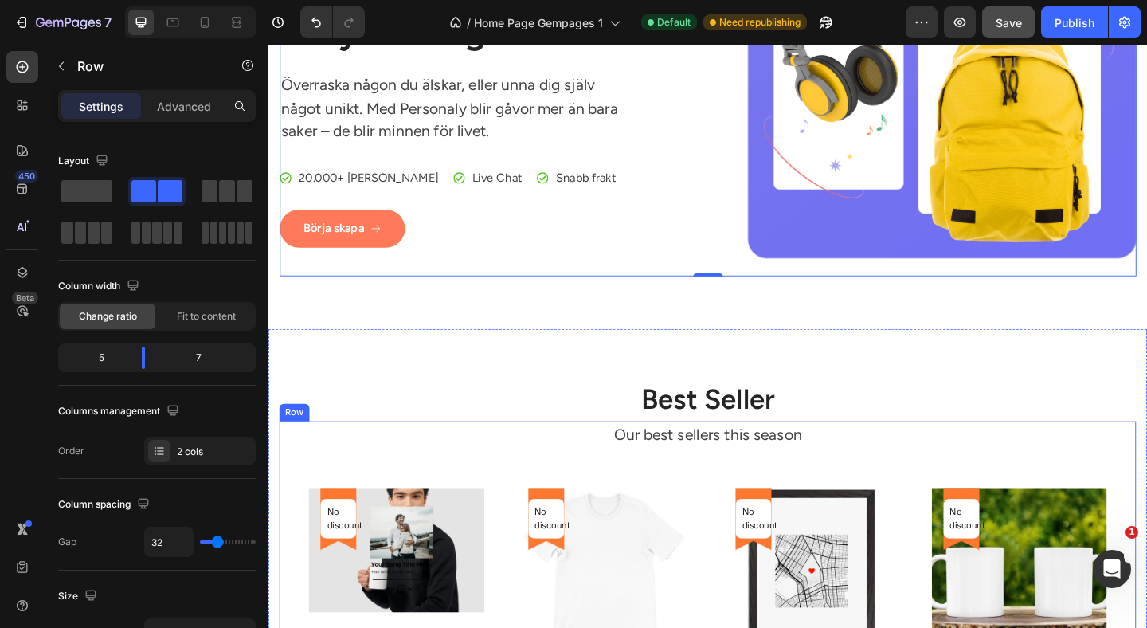
click at [867, 415] on p "Best Seller" at bounding box center [746, 431] width 929 height 37
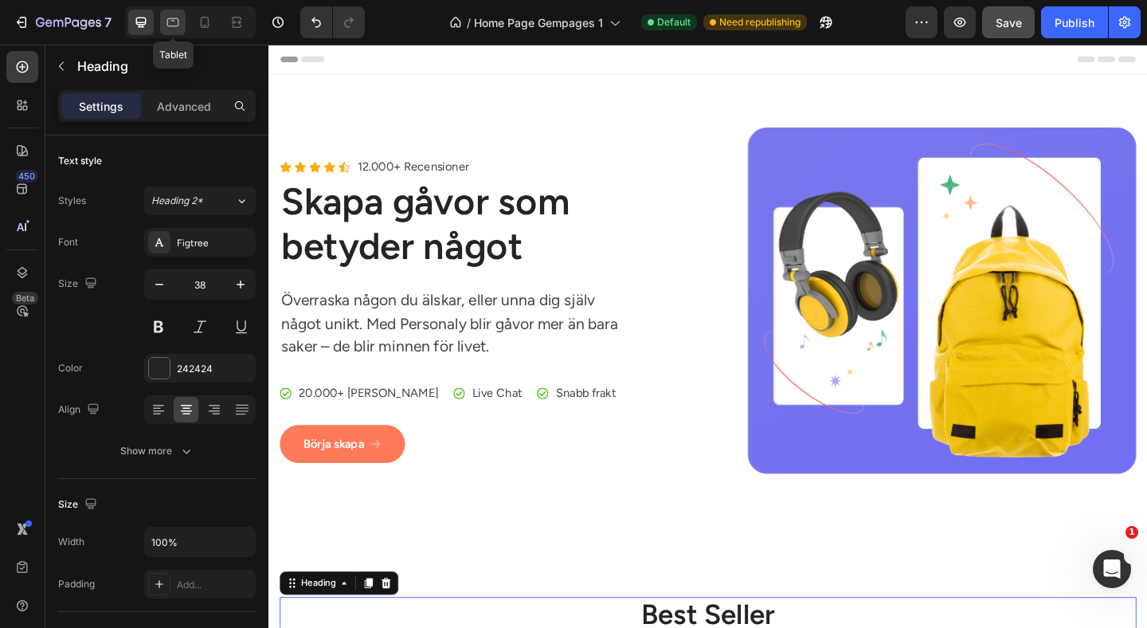
click at [174, 15] on icon at bounding box center [173, 22] width 16 height 16
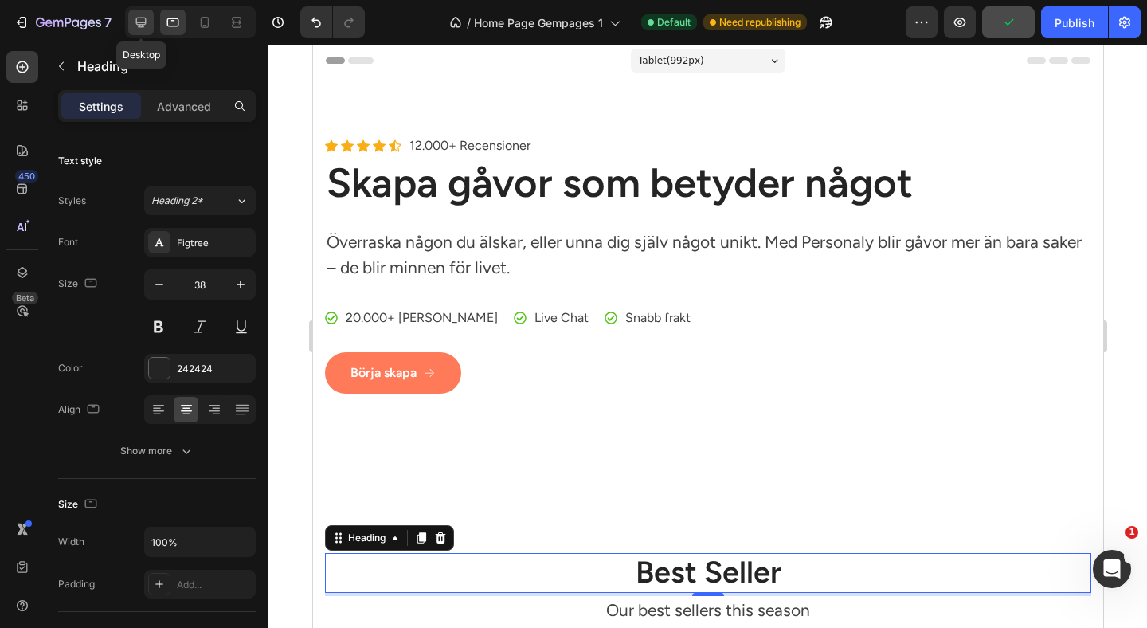
click at [139, 22] on icon at bounding box center [141, 22] width 16 height 16
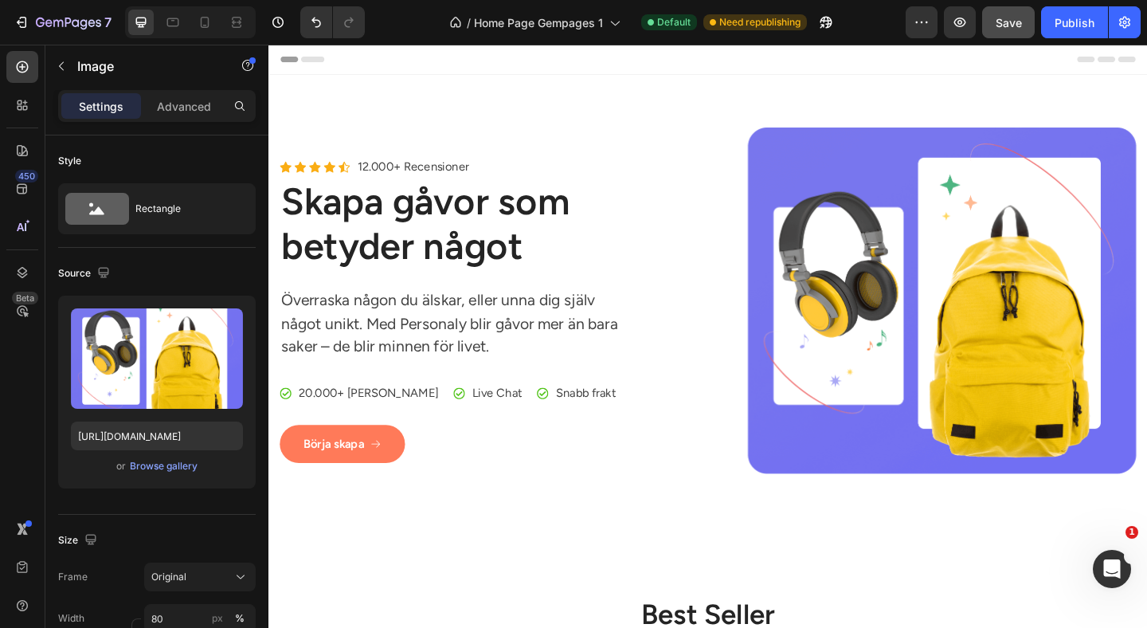
click at [894, 210] on img at bounding box center [1000, 323] width 423 height 377
click at [954, 411] on img at bounding box center [1000, 323] width 423 height 377
click at [863, 431] on img at bounding box center [1000, 323] width 423 height 377
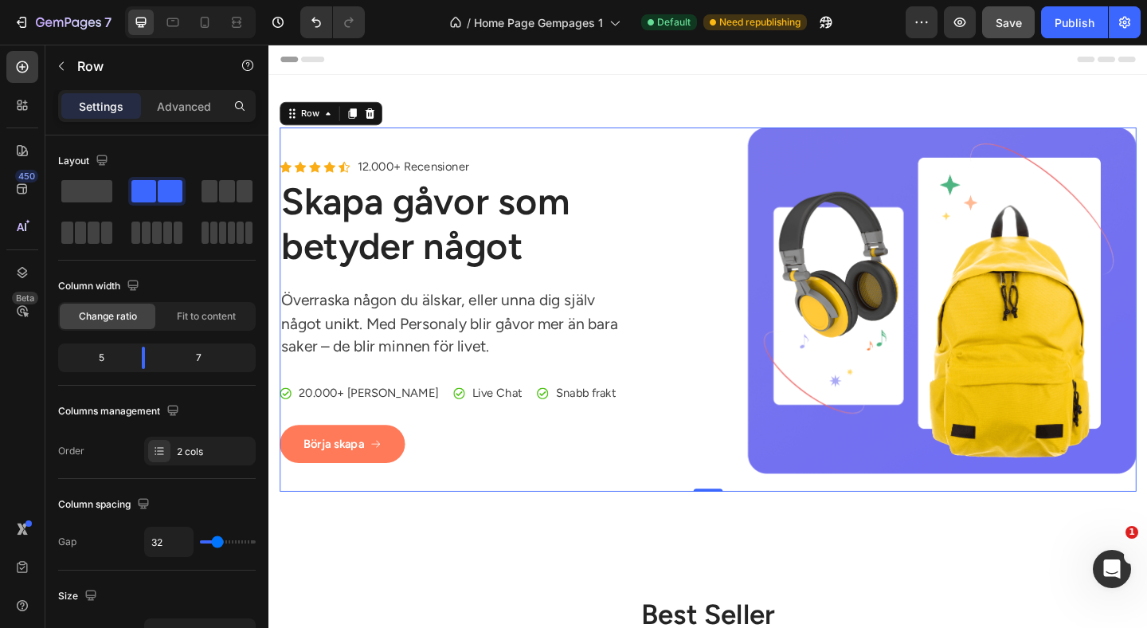
click at [592, 299] on div "Image Icon Icon Icon Icon Icon Icon List Hoz 12.000+ Recensioner Text block Row…" at bounding box center [469, 333] width 378 height 396
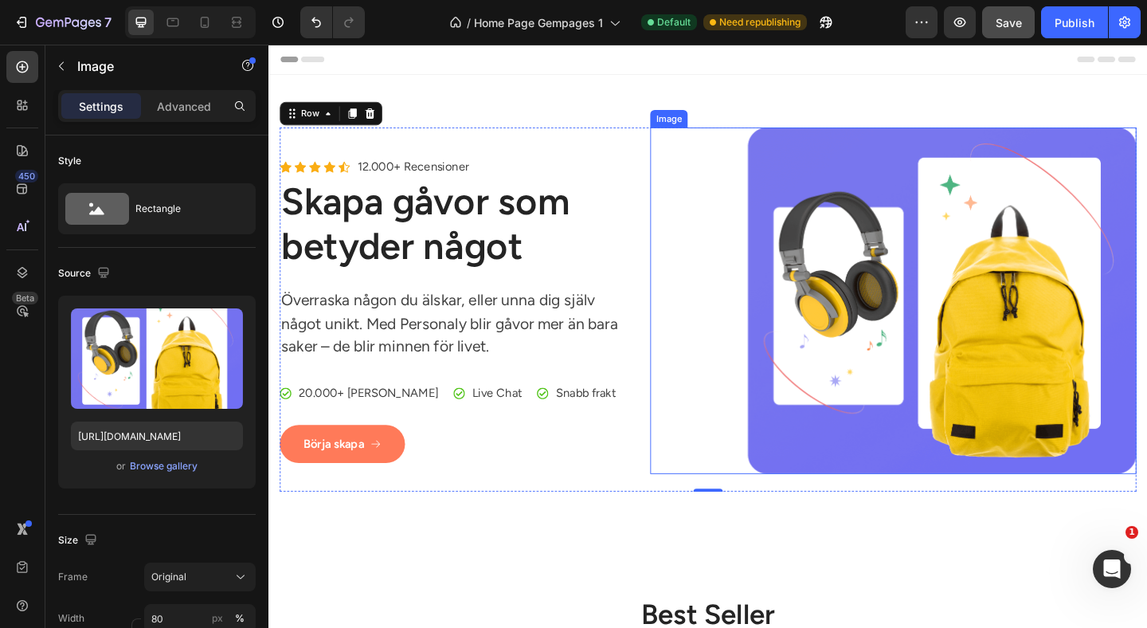
click at [737, 299] on div at bounding box center [947, 323] width 529 height 377
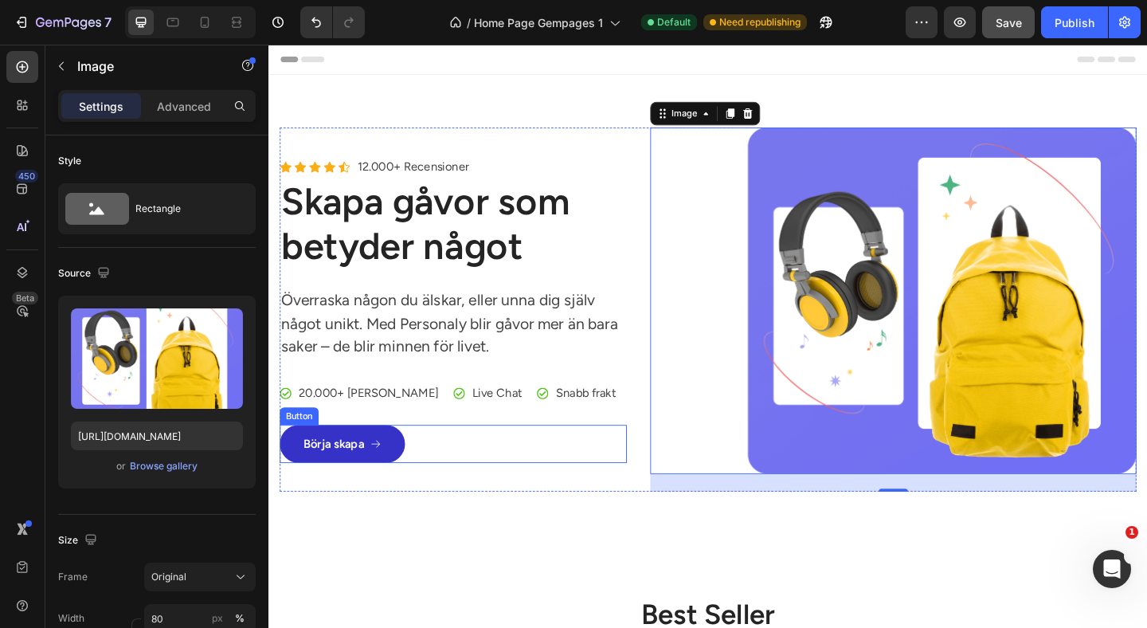
click at [409, 476] on link "Börja skapa" at bounding box center [348, 478] width 136 height 41
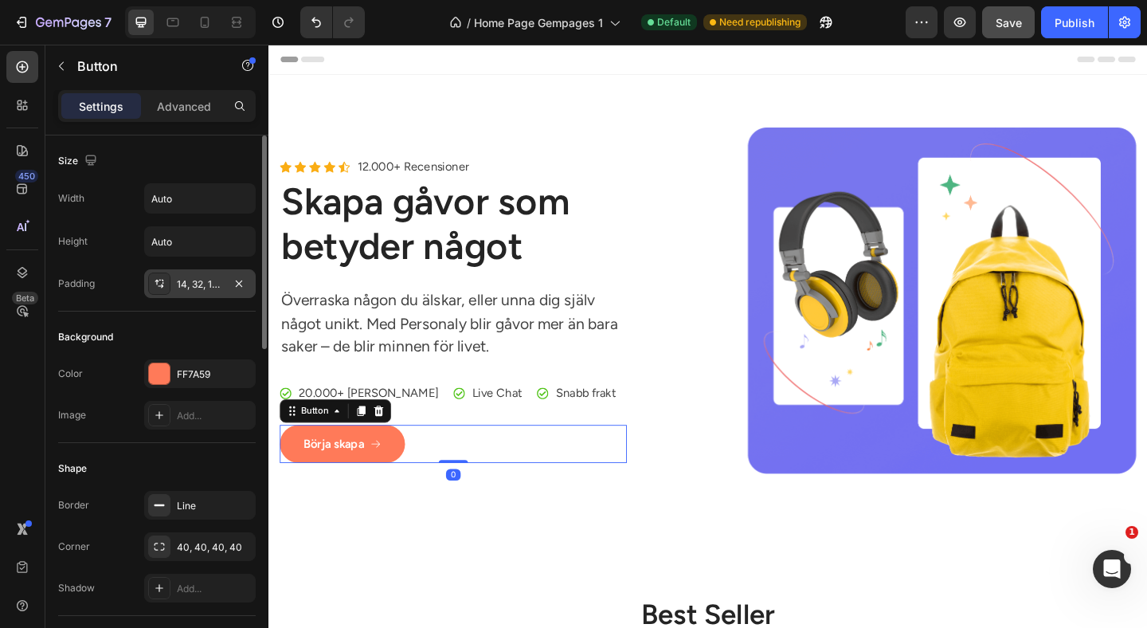
click at [212, 278] on div "14, 32, 14, 32" at bounding box center [200, 284] width 46 height 14
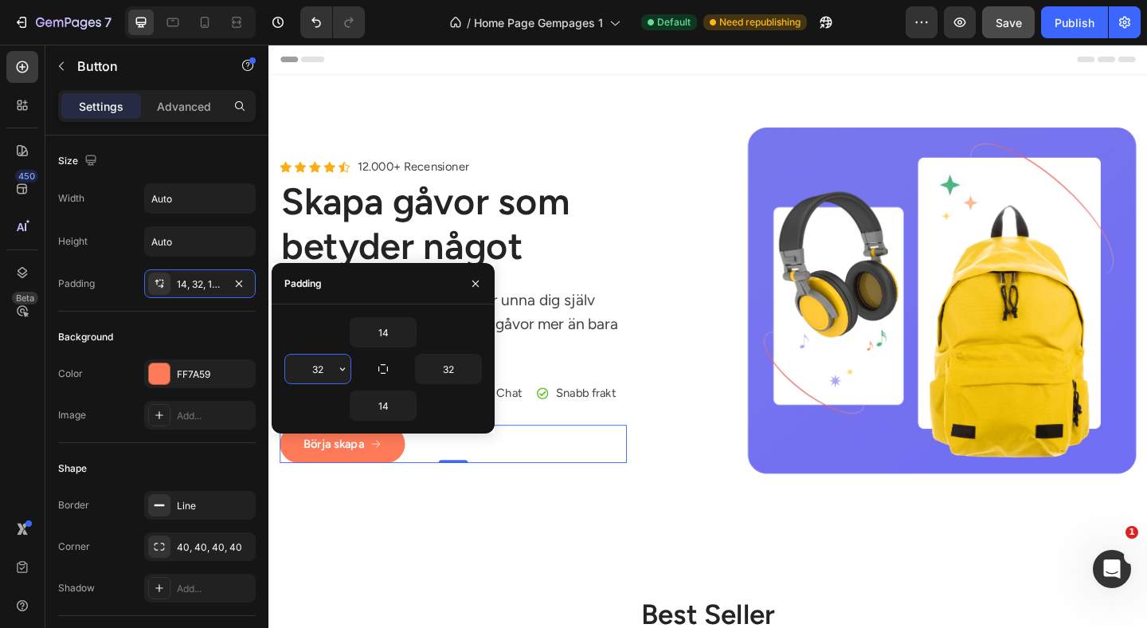
click at [320, 370] on input "32" at bounding box center [317, 368] width 65 height 29
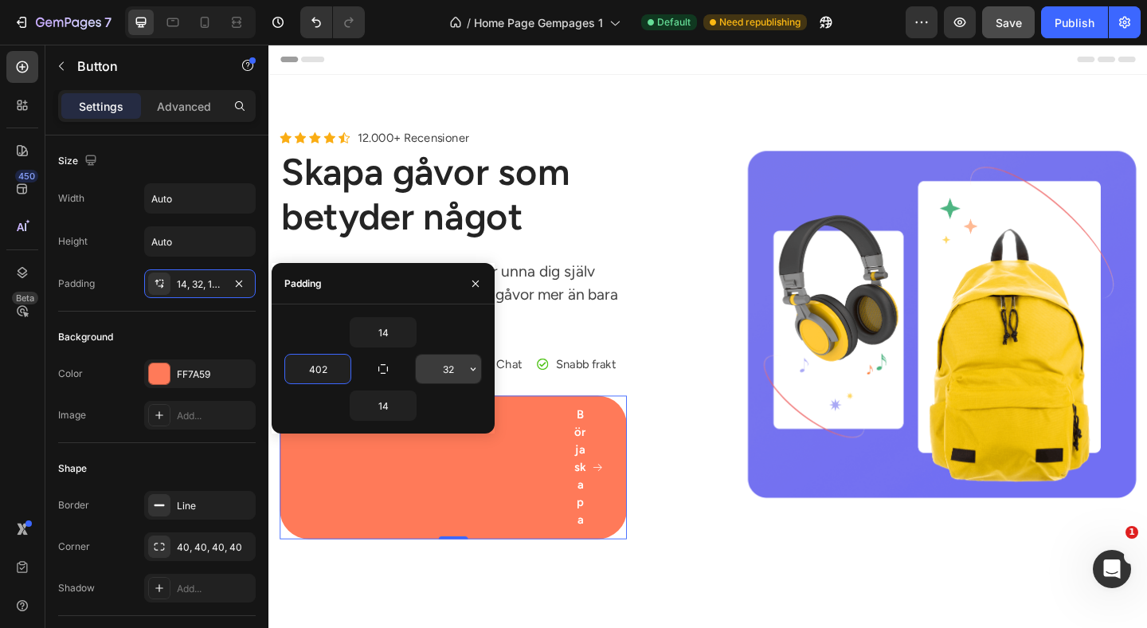
click at [444, 377] on input "32" at bounding box center [448, 368] width 65 height 29
click at [335, 373] on button "button" at bounding box center [343, 368] width 16 height 29
click at [323, 374] on input "402" at bounding box center [317, 368] width 65 height 29
click at [328, 370] on input "402" at bounding box center [317, 368] width 65 height 29
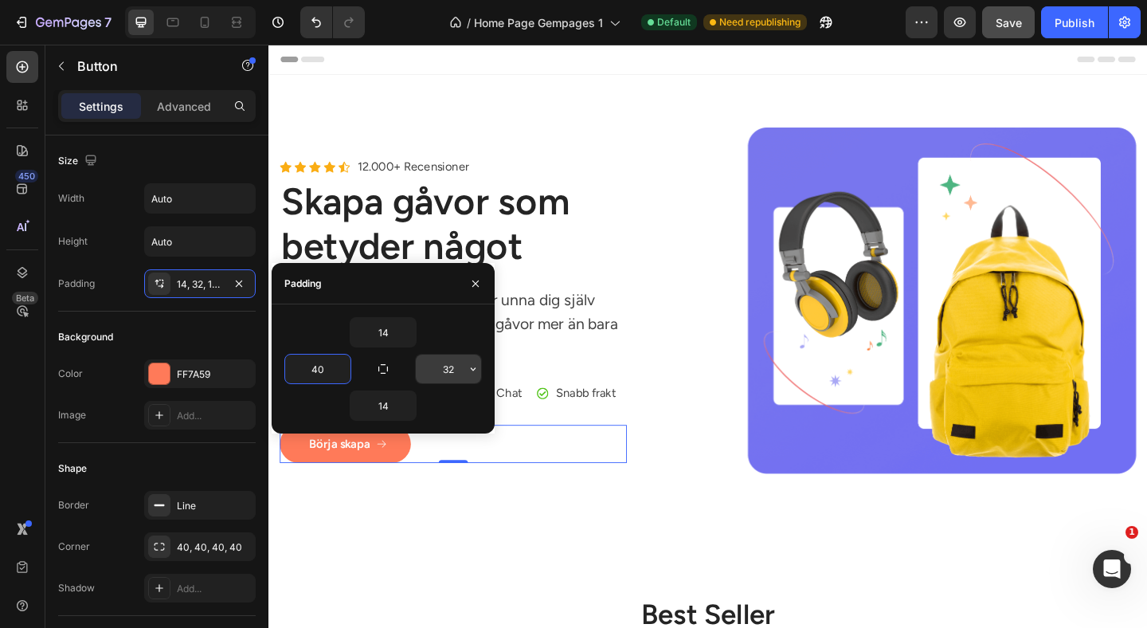
type input "40"
click at [452, 374] on input "32" at bounding box center [448, 368] width 65 height 29
type input "40"
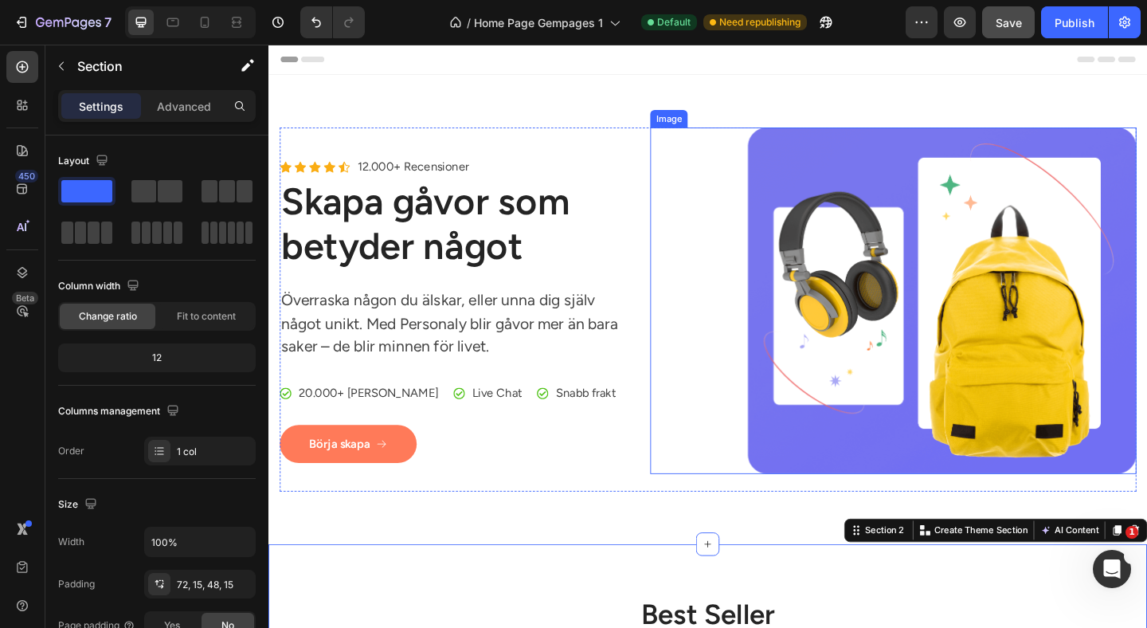
click at [859, 207] on img at bounding box center [1000, 323] width 423 height 377
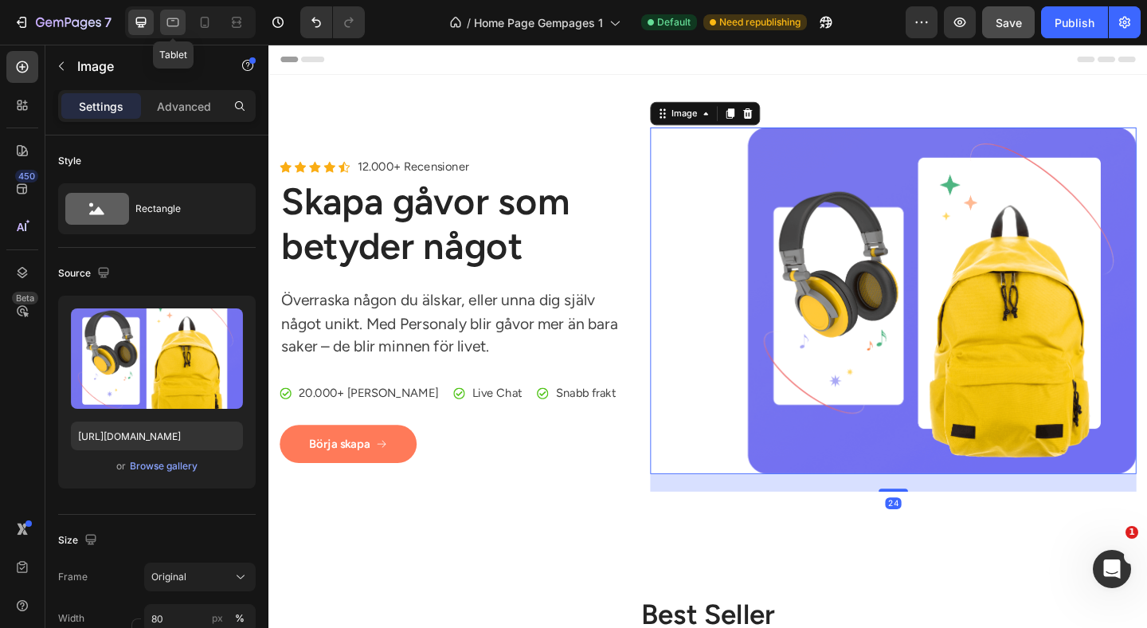
click at [170, 21] on icon at bounding box center [173, 22] width 16 height 16
type input "100"
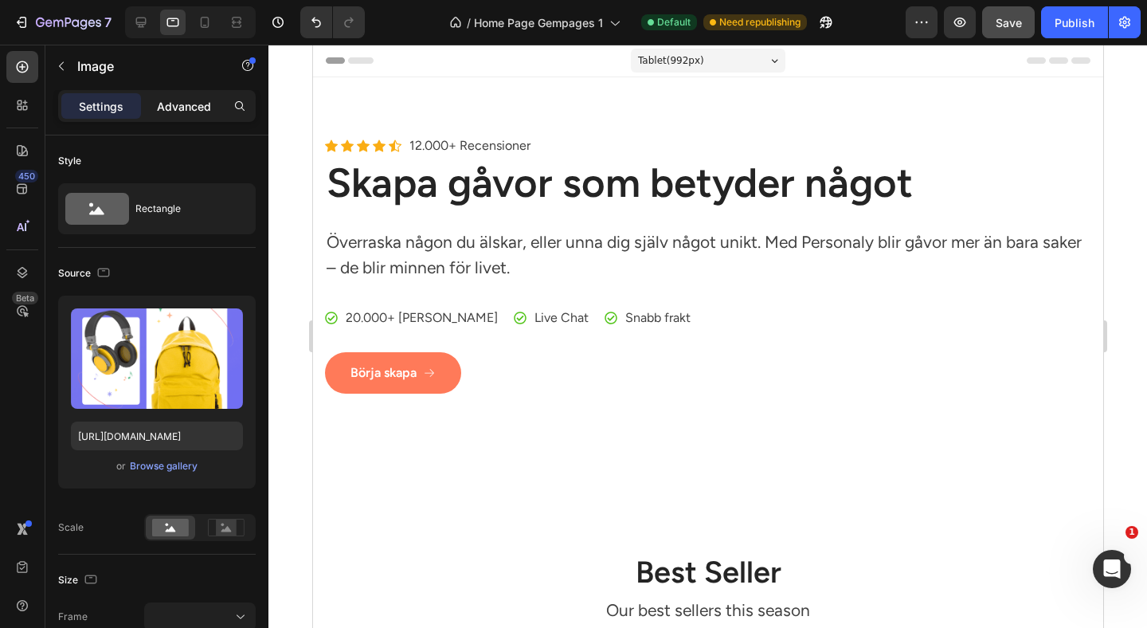
click at [196, 105] on p "Advanced" at bounding box center [184, 106] width 54 height 17
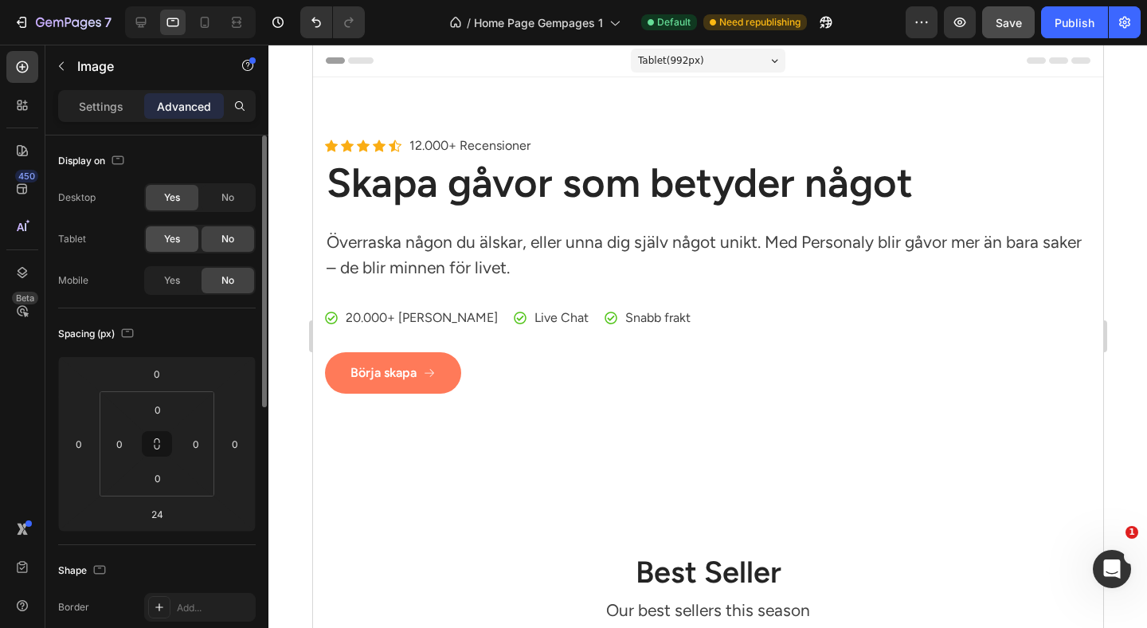
click at [174, 238] on span "Yes" at bounding box center [172, 239] width 16 height 14
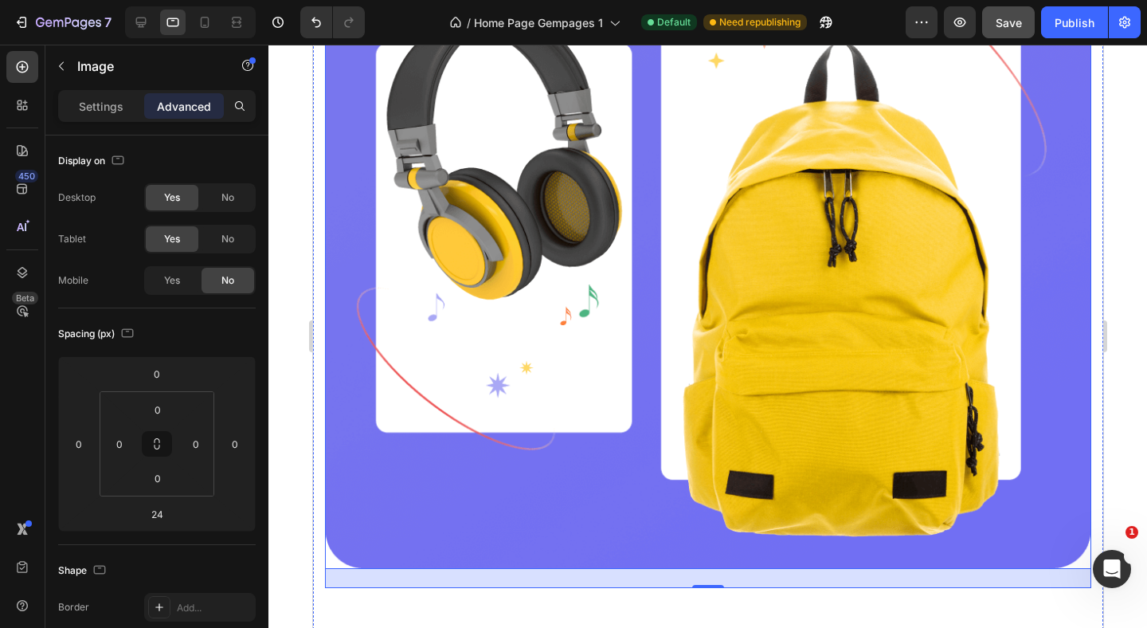
scroll to position [368, 0]
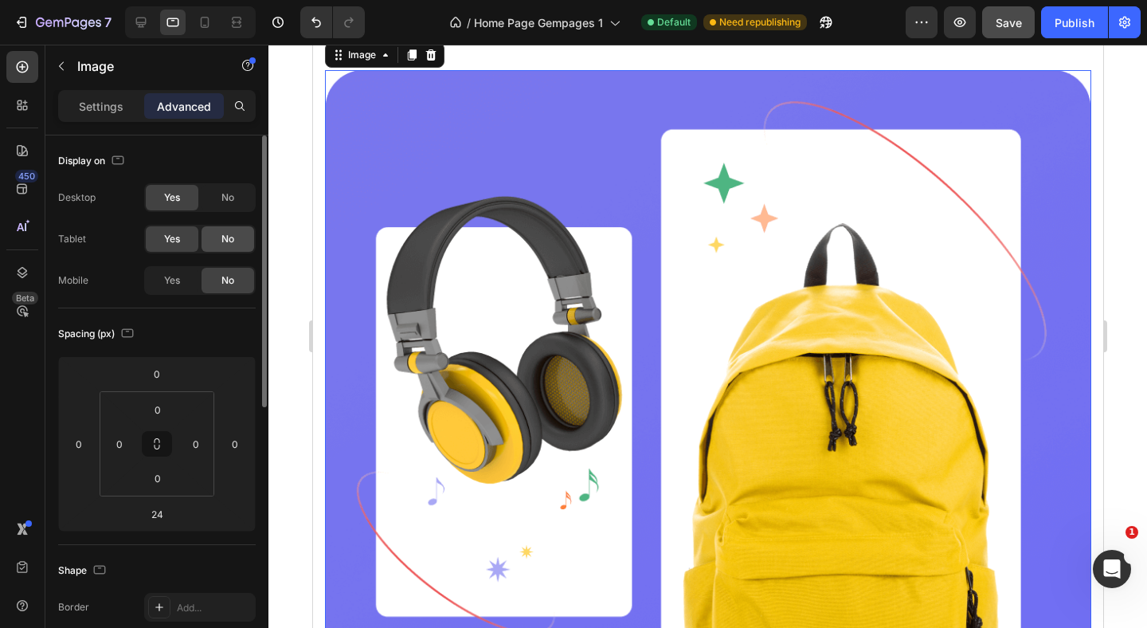
click at [226, 241] on span "No" at bounding box center [227, 239] width 13 height 14
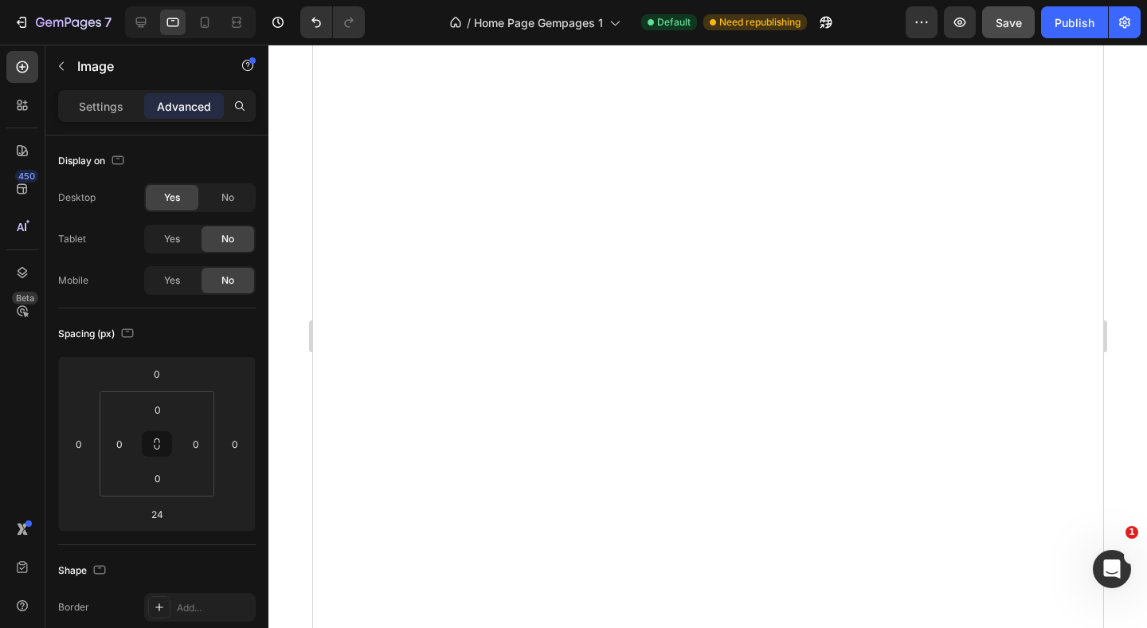
click at [200, 6] on div at bounding box center [190, 22] width 131 height 32
click at [202, 27] on icon at bounding box center [205, 22] width 9 height 11
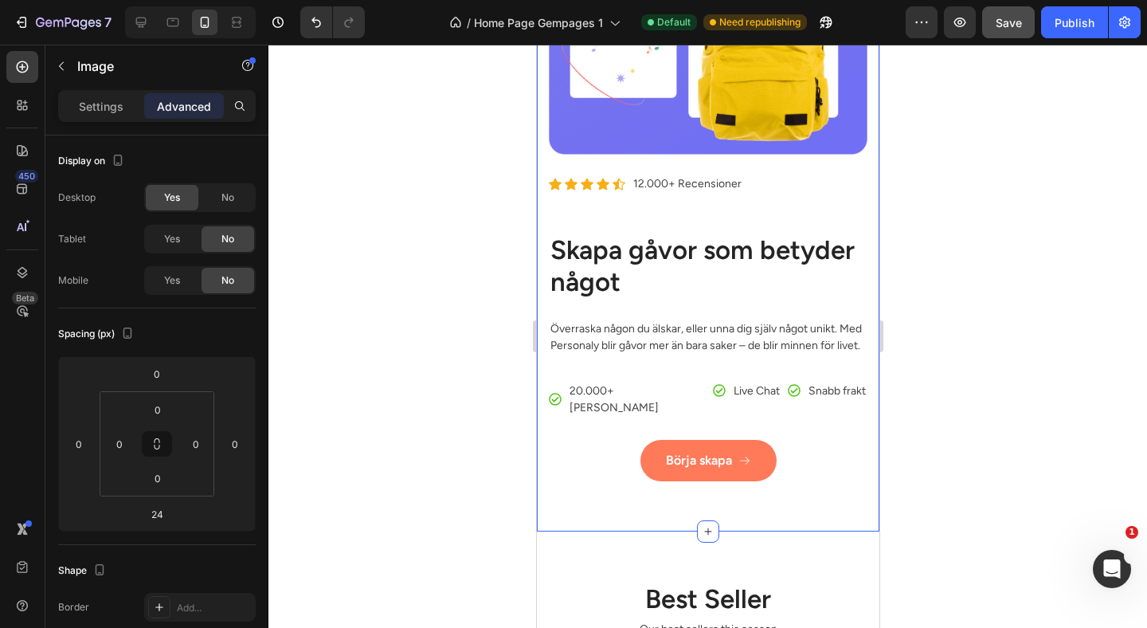
scroll to position [274, 0]
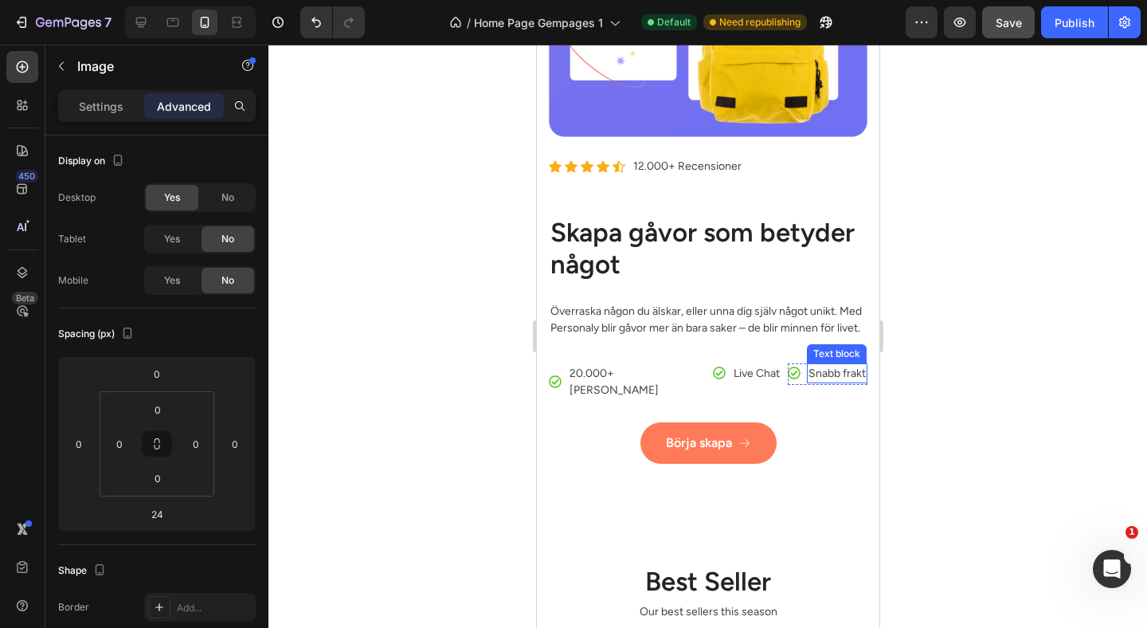
click at [835, 370] on p "Snabb frakt" at bounding box center [836, 373] width 57 height 17
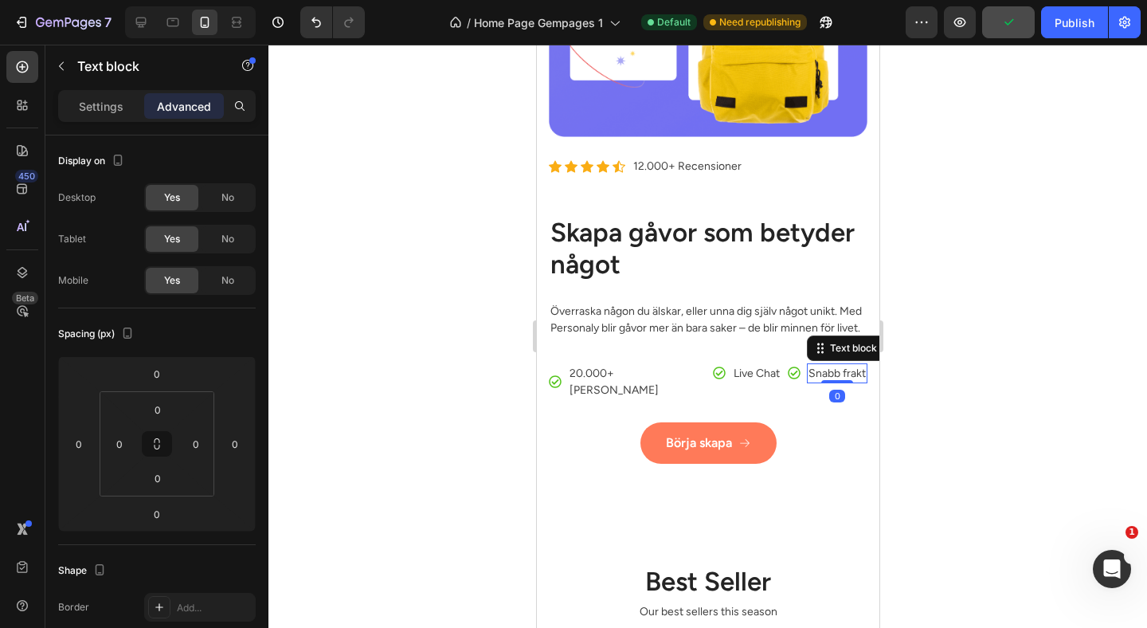
click at [834, 372] on p "Snabb frakt" at bounding box center [836, 373] width 57 height 17
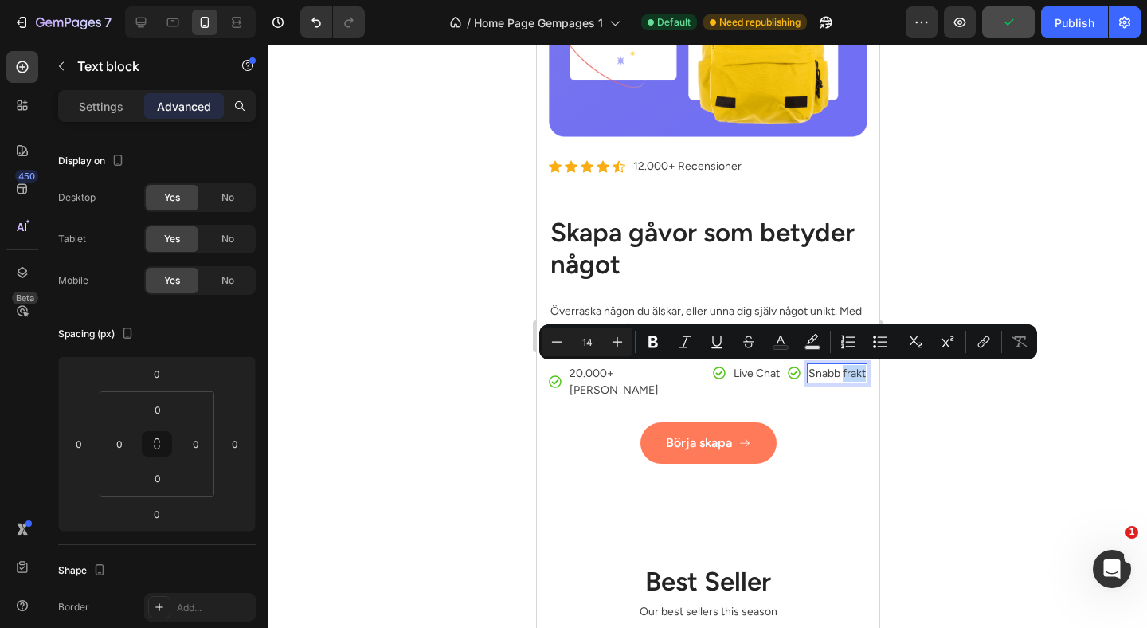
click at [828, 374] on p "Snabb frakt" at bounding box center [836, 373] width 57 height 17
click at [825, 377] on p "Snabb frakt" at bounding box center [836, 373] width 57 height 17
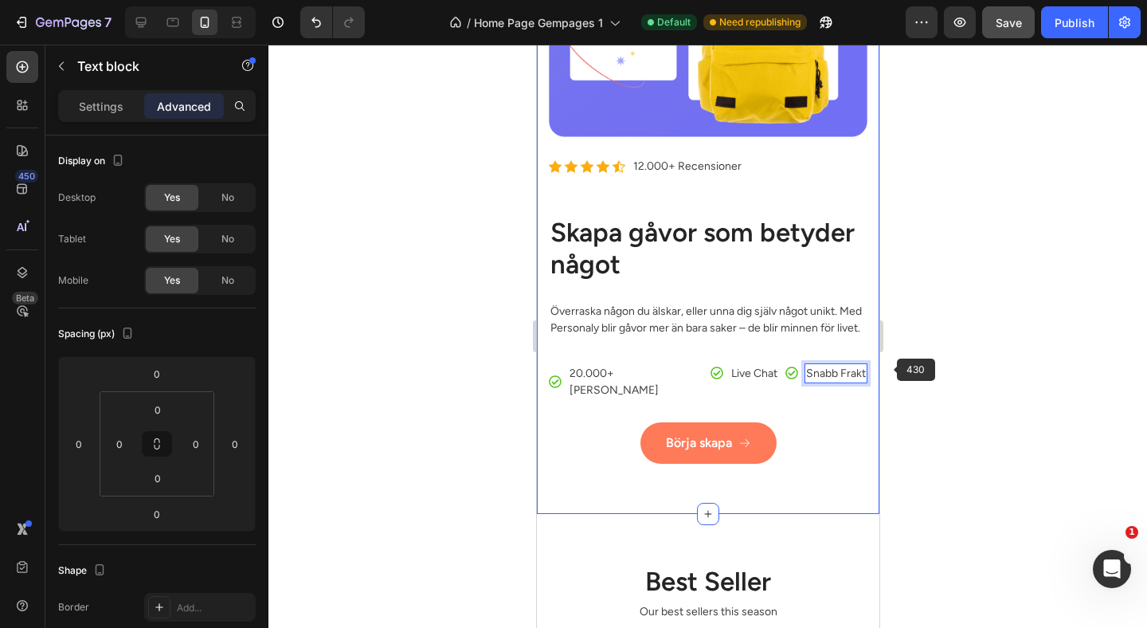
click at [986, 354] on div at bounding box center [707, 336] width 879 height 583
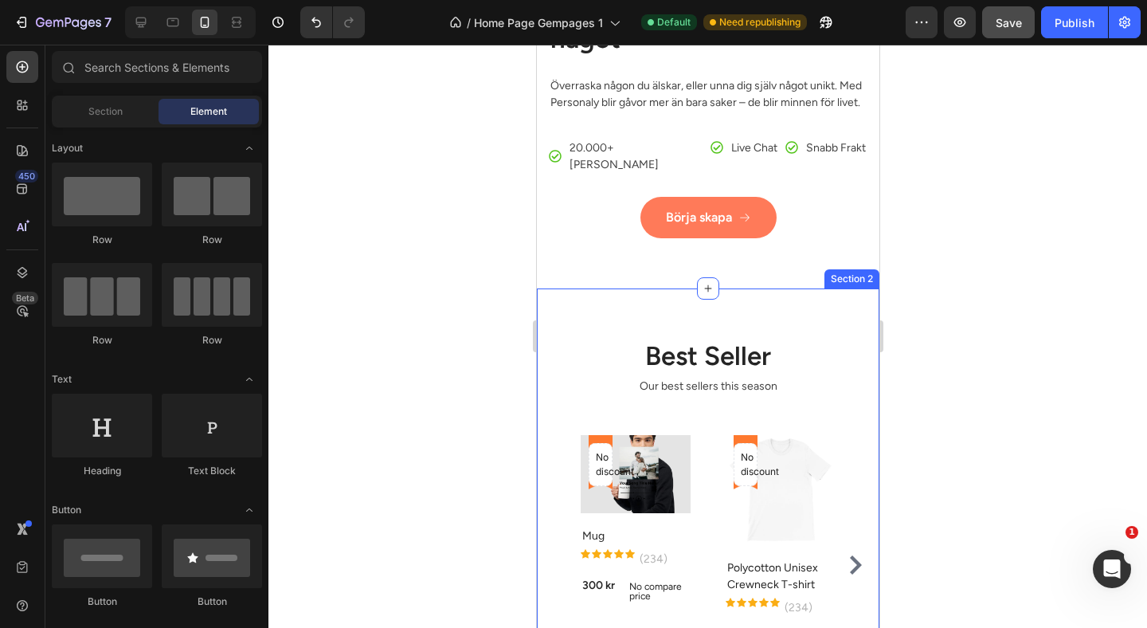
scroll to position [0, 0]
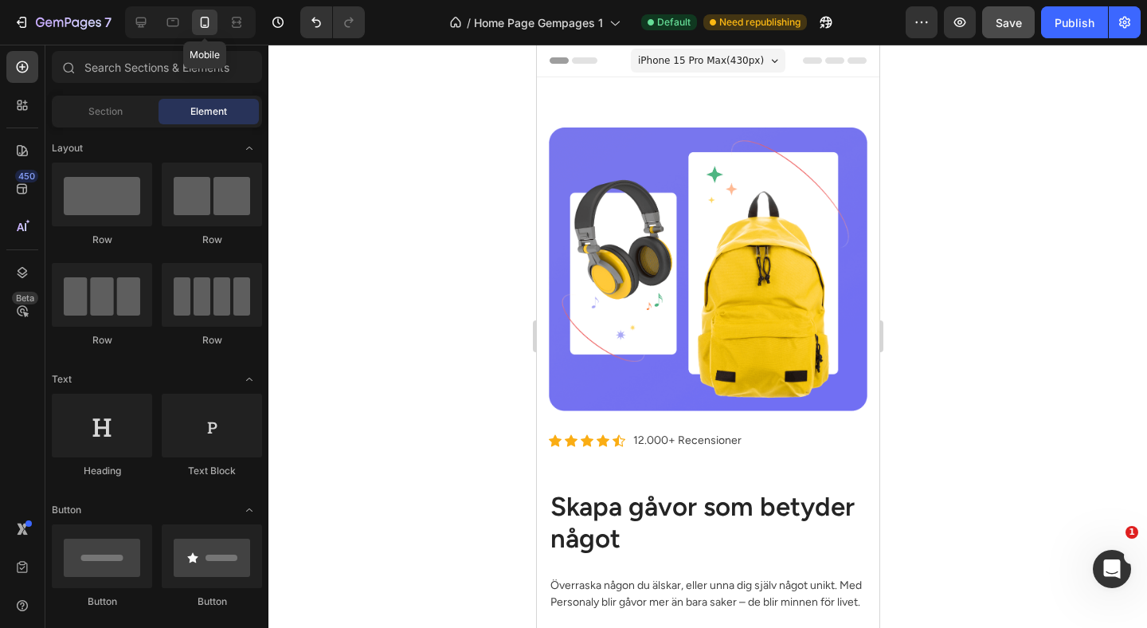
click at [252, 26] on div "Mobile" at bounding box center [190, 22] width 131 height 32
click at [237, 24] on icon at bounding box center [234, 22] width 5 height 4
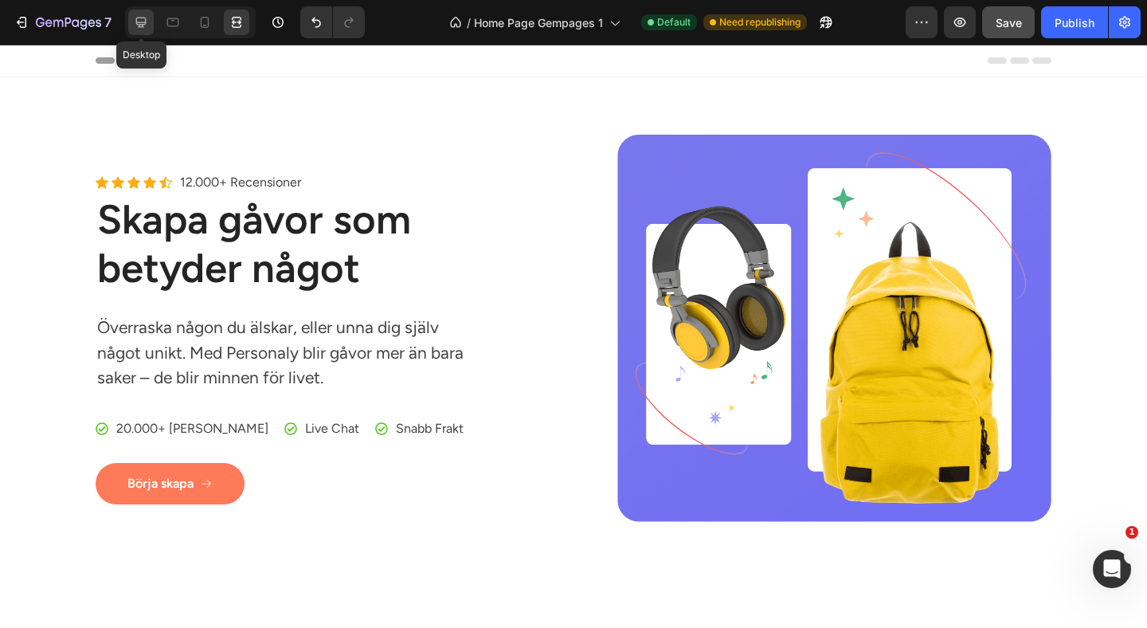
click at [152, 25] on div at bounding box center [140, 22] width 25 height 25
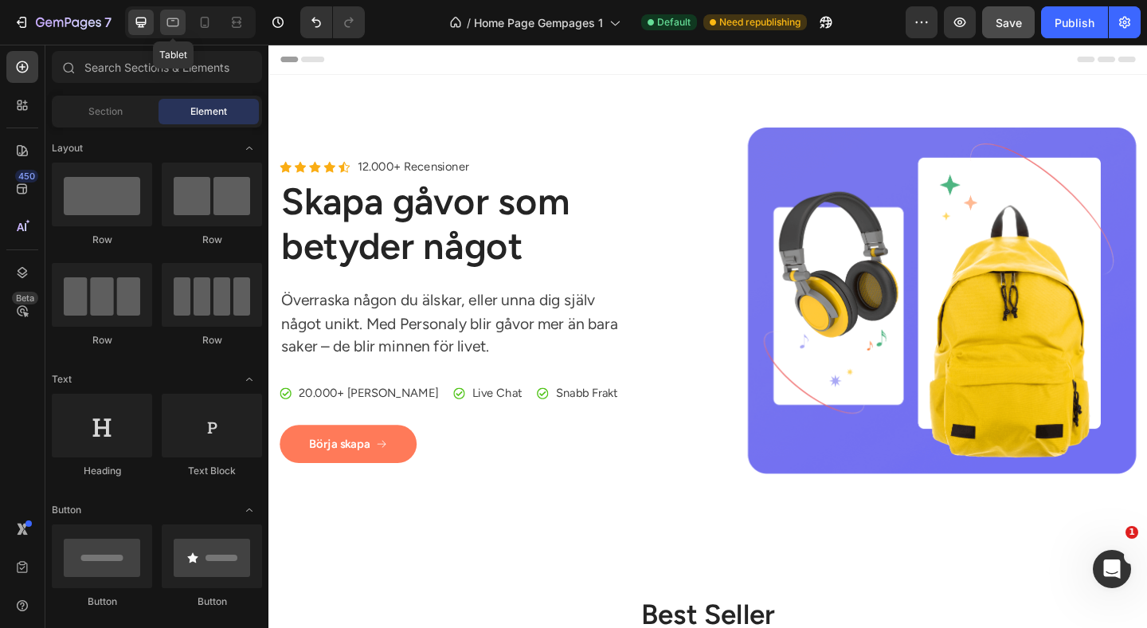
click at [174, 20] on icon at bounding box center [173, 22] width 16 height 16
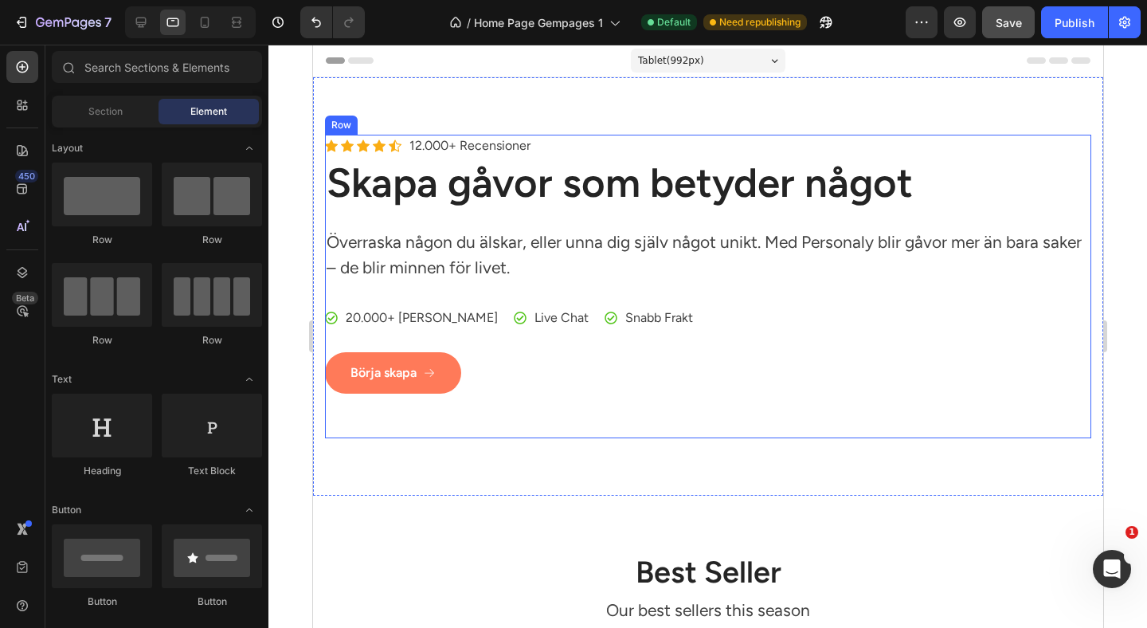
click at [636, 400] on div "Börja skapa Button" at bounding box center [707, 395] width 766 height 86
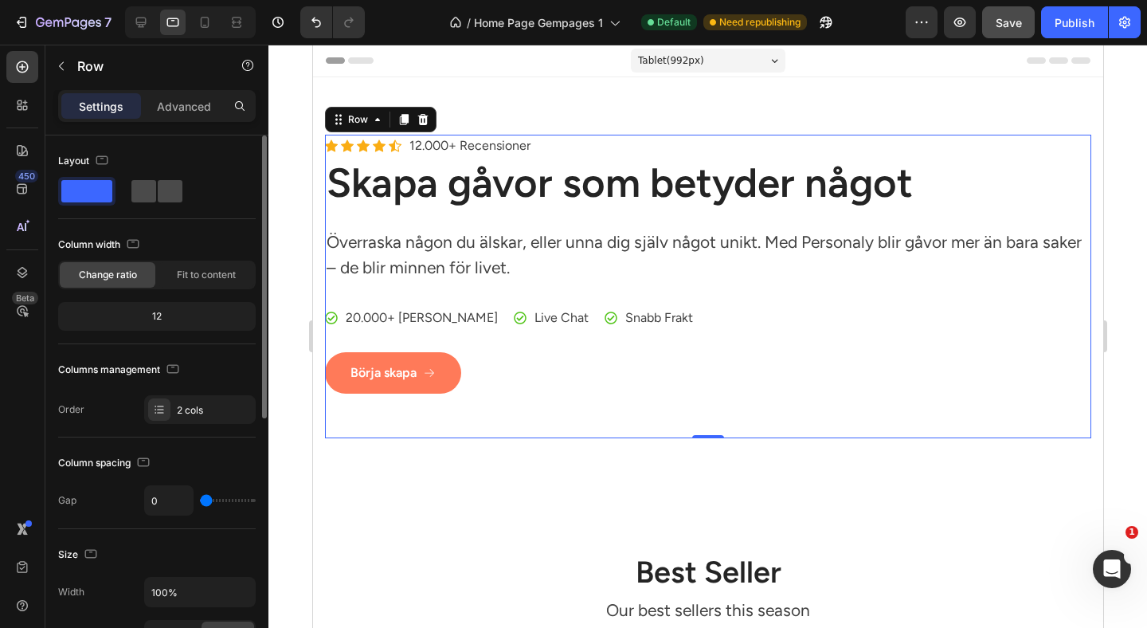
click at [158, 197] on span at bounding box center [170, 191] width 25 height 22
type input "32"
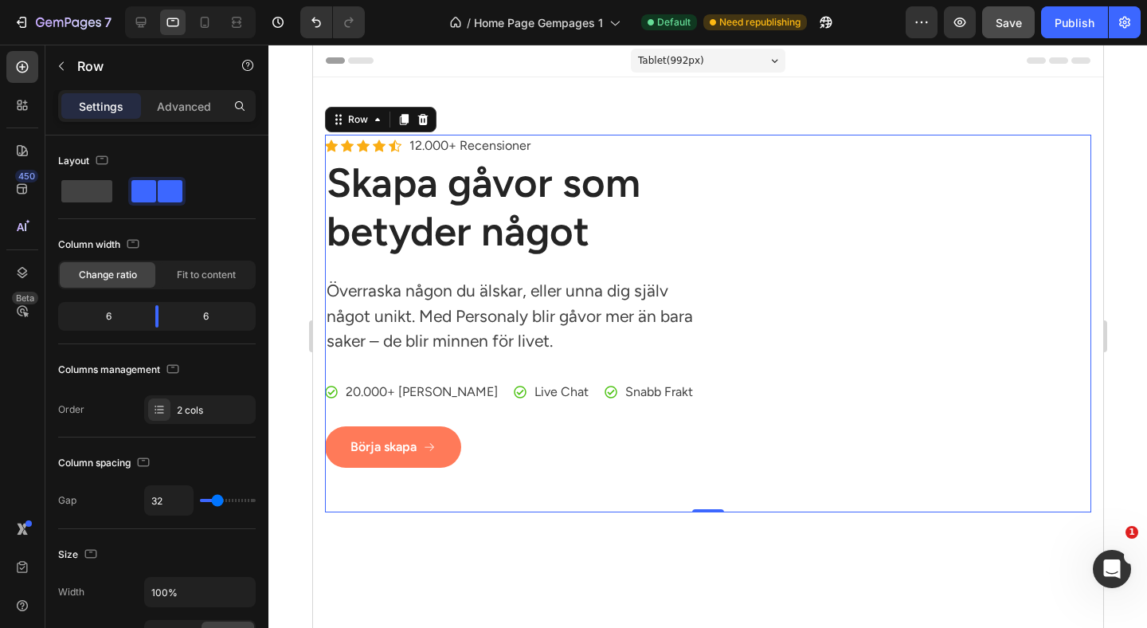
click at [822, 304] on div "Image" at bounding box center [905, 324] width 370 height 378
type input "0"
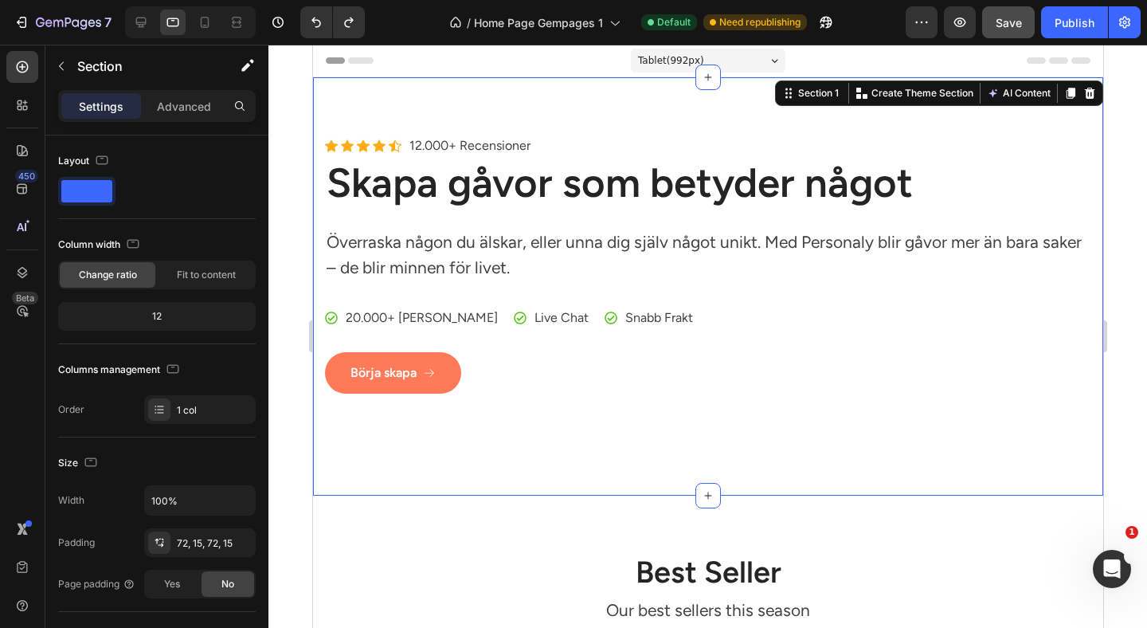
click at [314, 244] on div "Image Icon Icon Icon Icon Icon Icon List Hoz 12.000+ Recensioner Text block Row…" at bounding box center [707, 286] width 790 height 418
click at [546, 460] on div "Image Icon Icon Icon Icon Icon Icon List Hoz 12.000+ Recensioner Text block Row…" at bounding box center [707, 286] width 790 height 418
click at [18, 184] on icon at bounding box center [22, 189] width 10 height 10
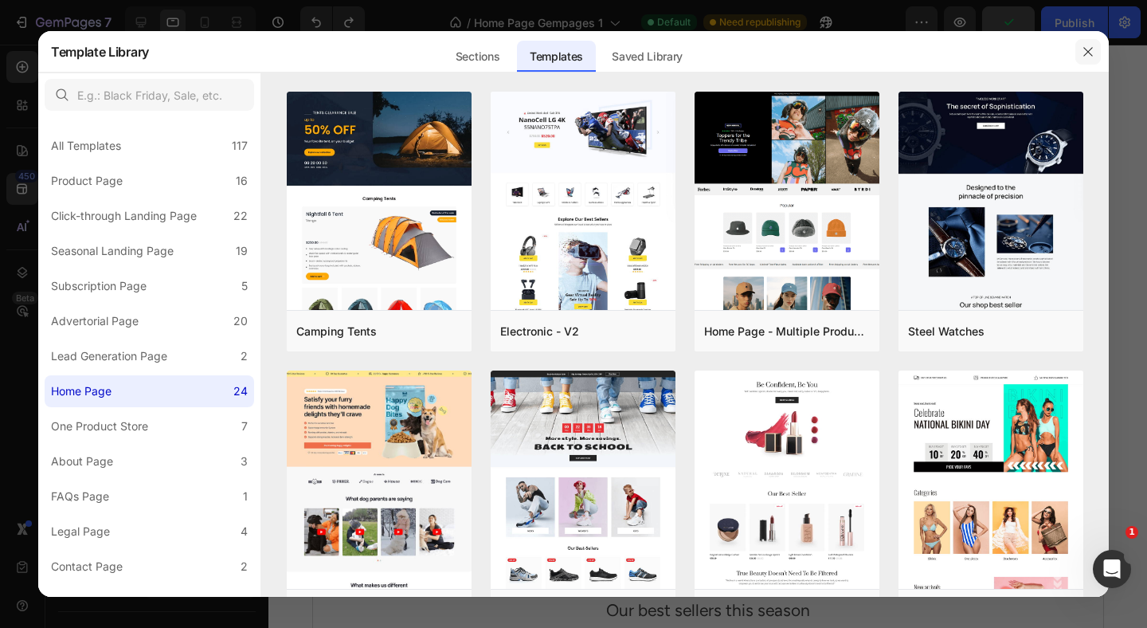
click at [1082, 53] on icon "button" at bounding box center [1088, 51] width 13 height 13
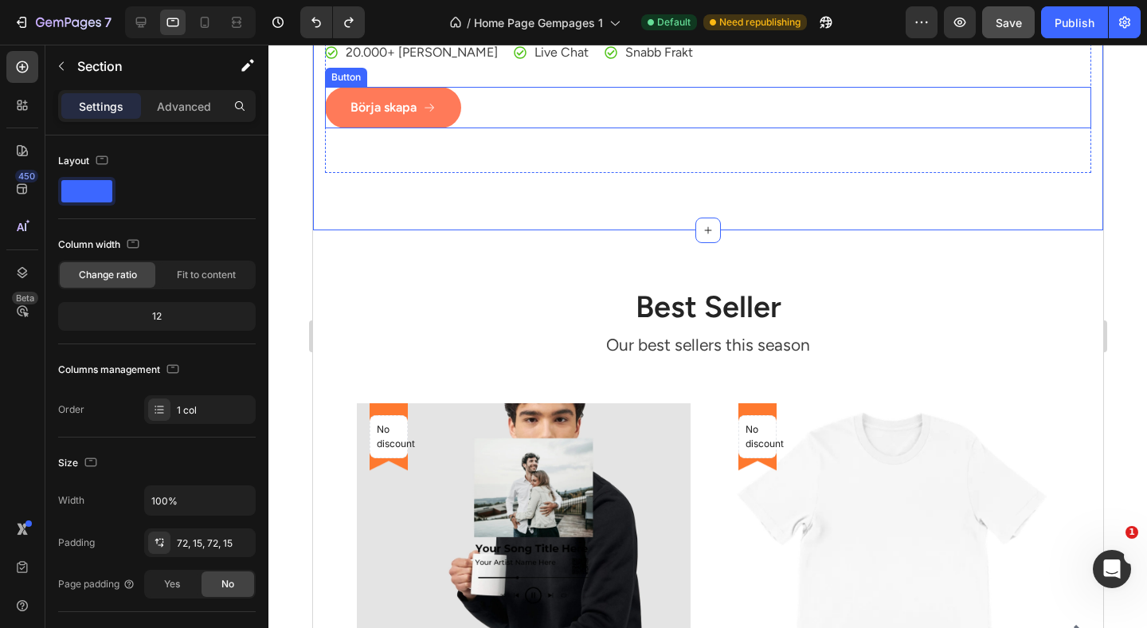
scroll to position [351, 0]
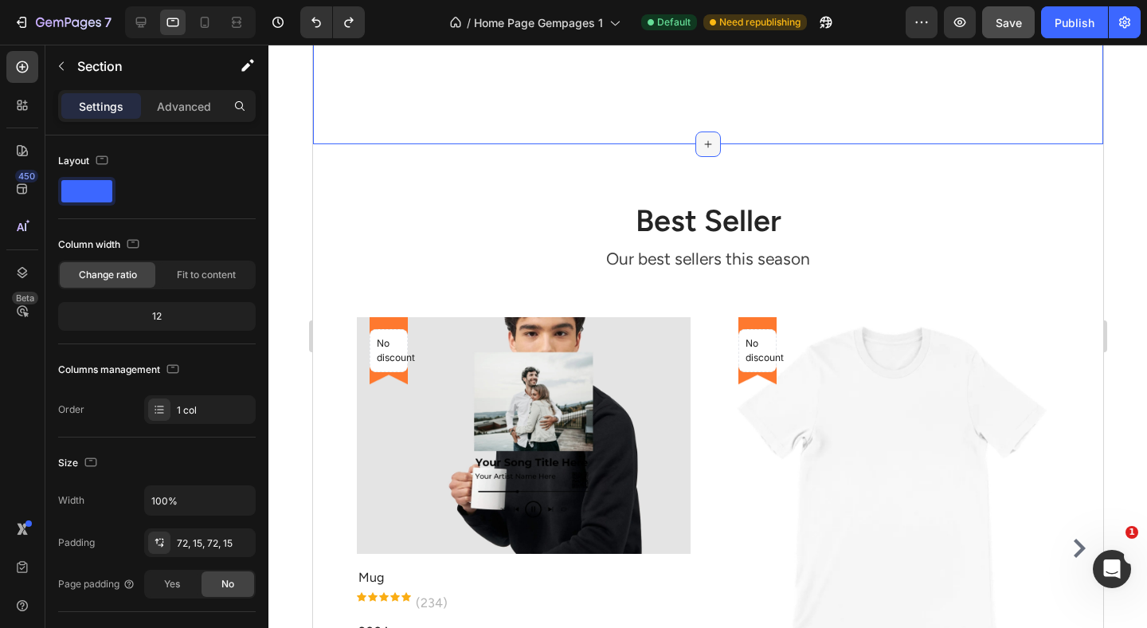
click at [703, 142] on icon at bounding box center [707, 144] width 13 height 13
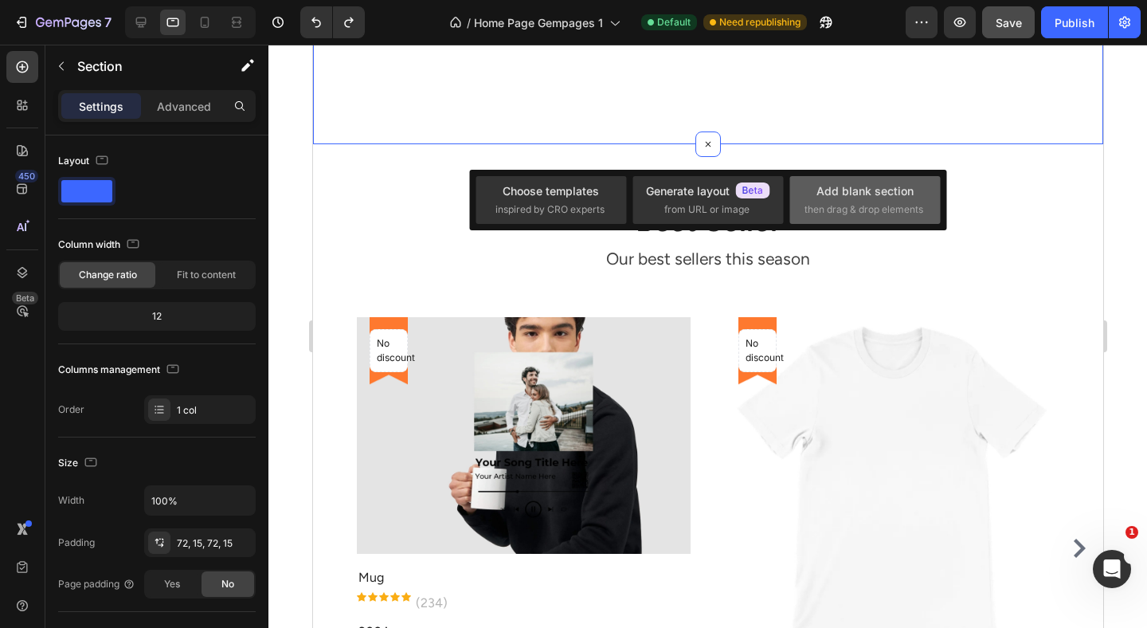
click at [856, 205] on span "then drag & drop elements" at bounding box center [863, 209] width 119 height 14
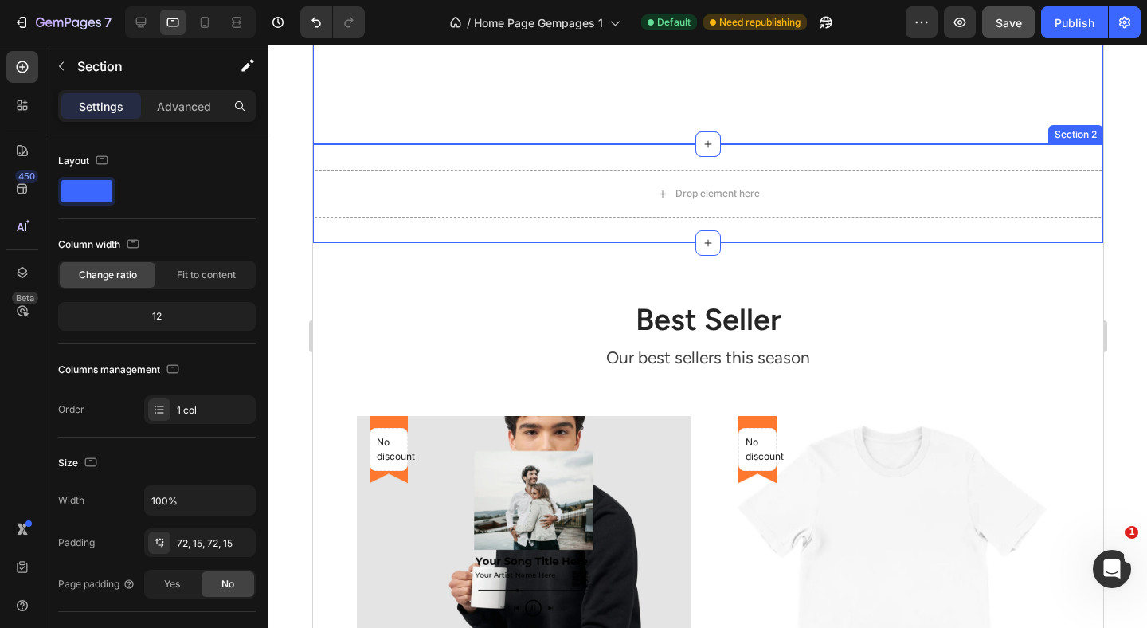
click at [808, 217] on div "Drop element here" at bounding box center [707, 194] width 790 height 48
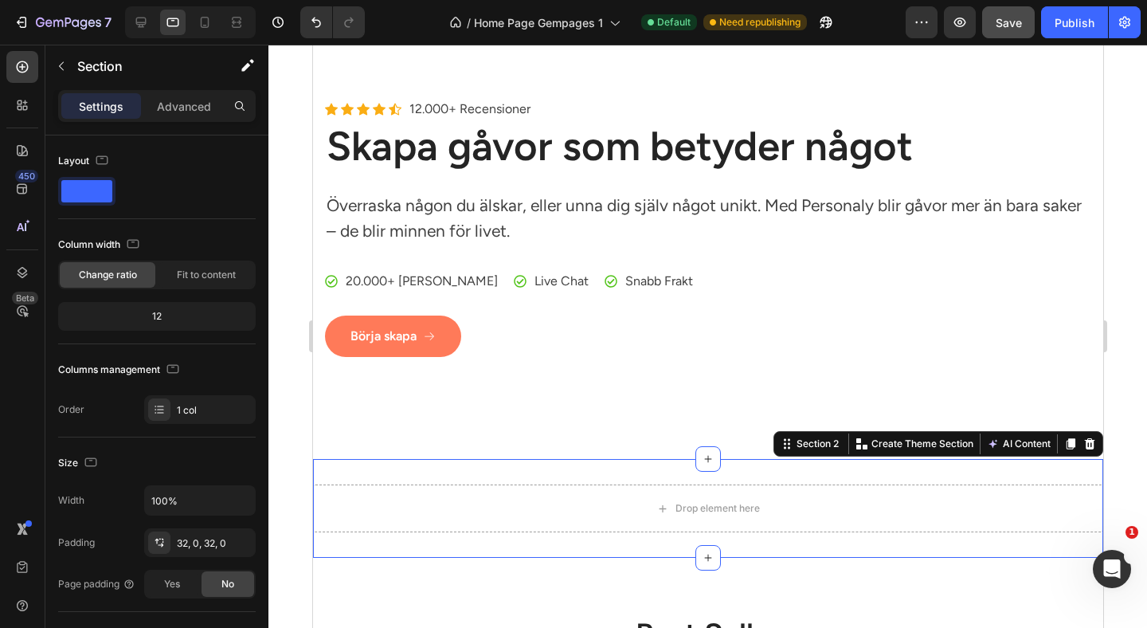
scroll to position [40, 0]
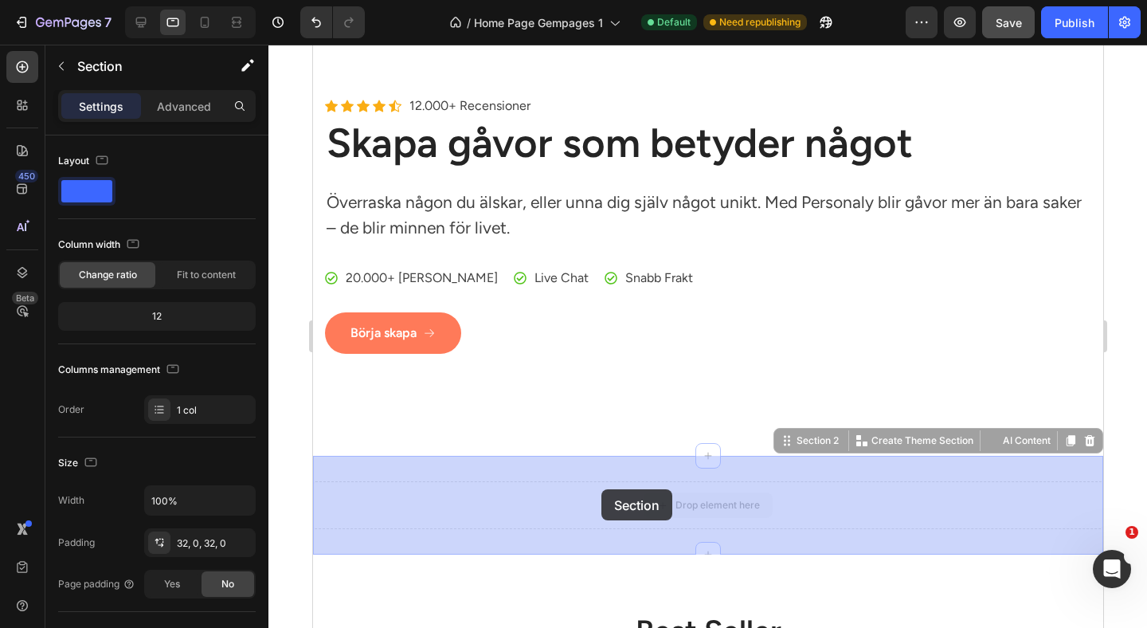
drag, startPoint x: 773, startPoint y: 494, endPoint x: 601, endPoint y: 487, distance: 171.4
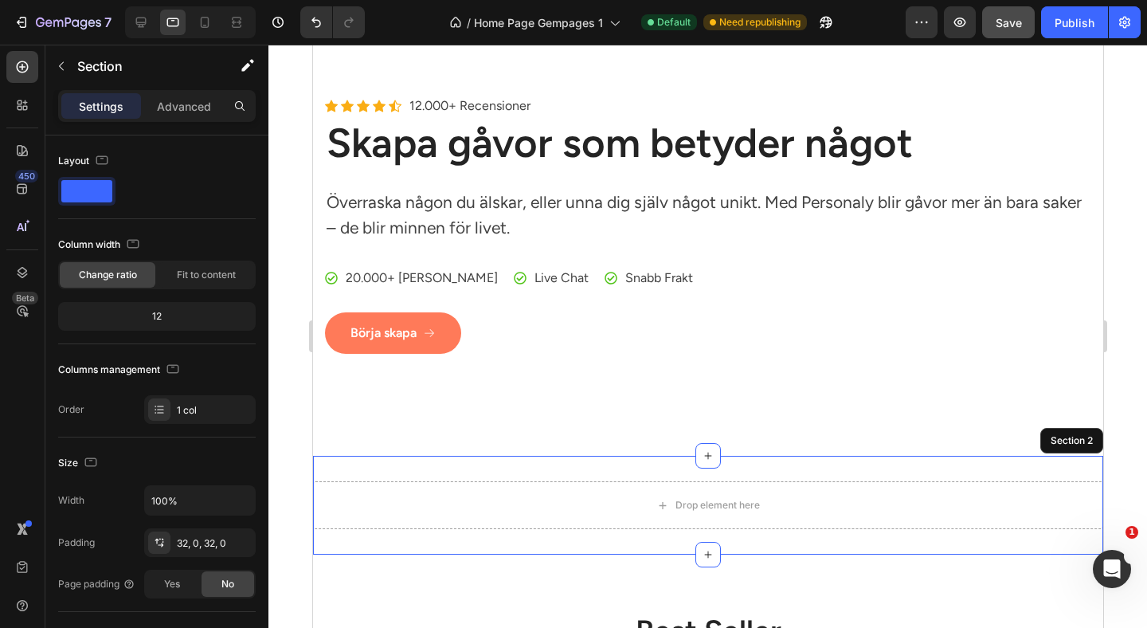
click at [961, 479] on div "Drop element here Section 2" at bounding box center [707, 505] width 790 height 99
click at [926, 539] on div "Drop element here Section 2" at bounding box center [707, 505] width 790 height 99
click at [926, 514] on div "Drop element here" at bounding box center [707, 505] width 790 height 48
click at [703, 452] on icon at bounding box center [707, 455] width 13 height 13
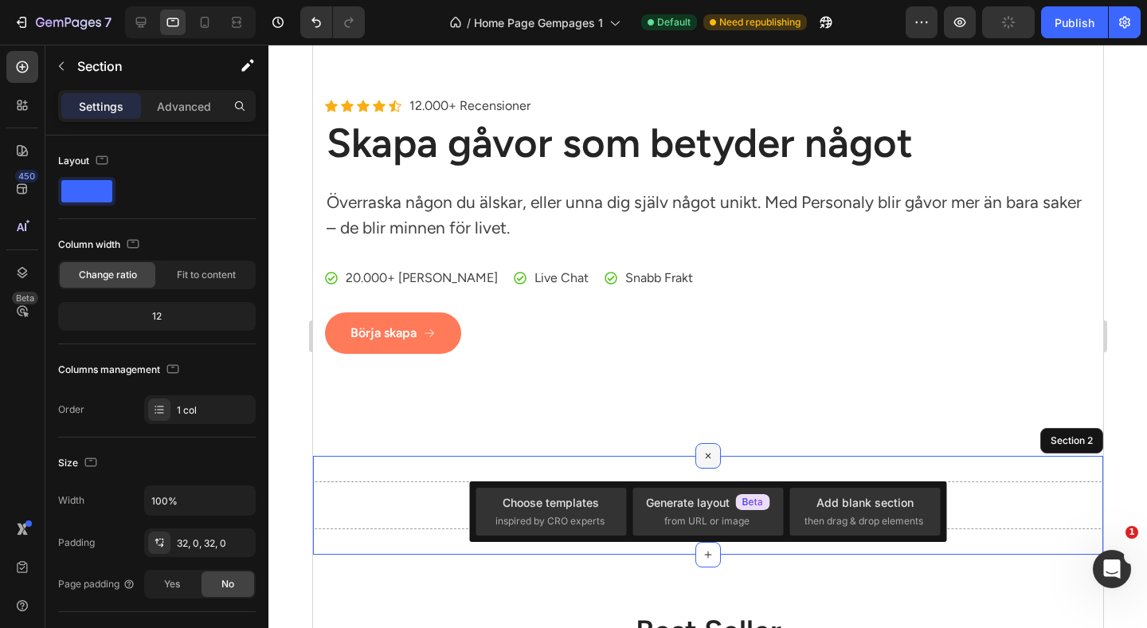
click at [703, 452] on icon at bounding box center [708, 456] width 18 height 18
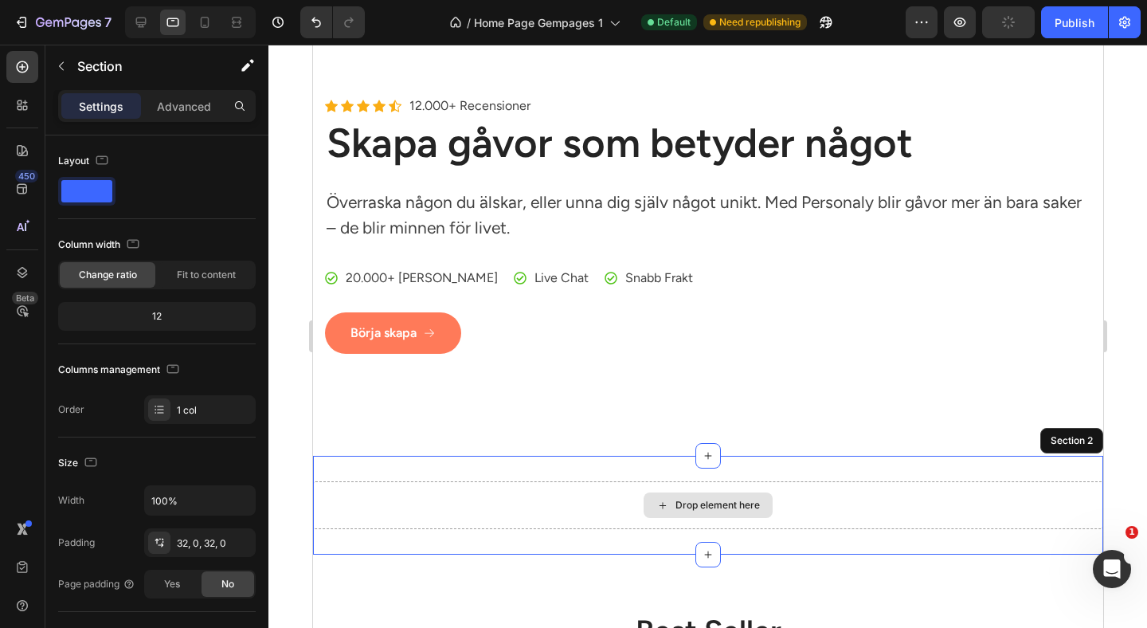
click at [600, 491] on div "Drop element here" at bounding box center [707, 505] width 790 height 48
click at [611, 545] on div "Drop element here Section 2" at bounding box center [707, 505] width 790 height 99
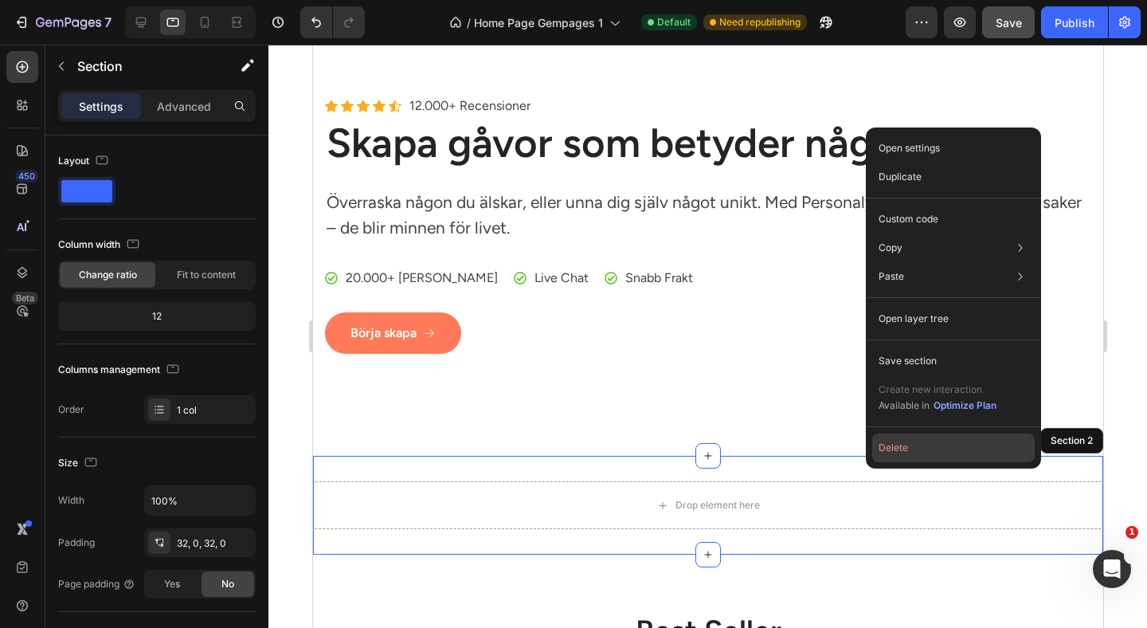
click at [892, 452] on button "Delete" at bounding box center [953, 447] width 162 height 29
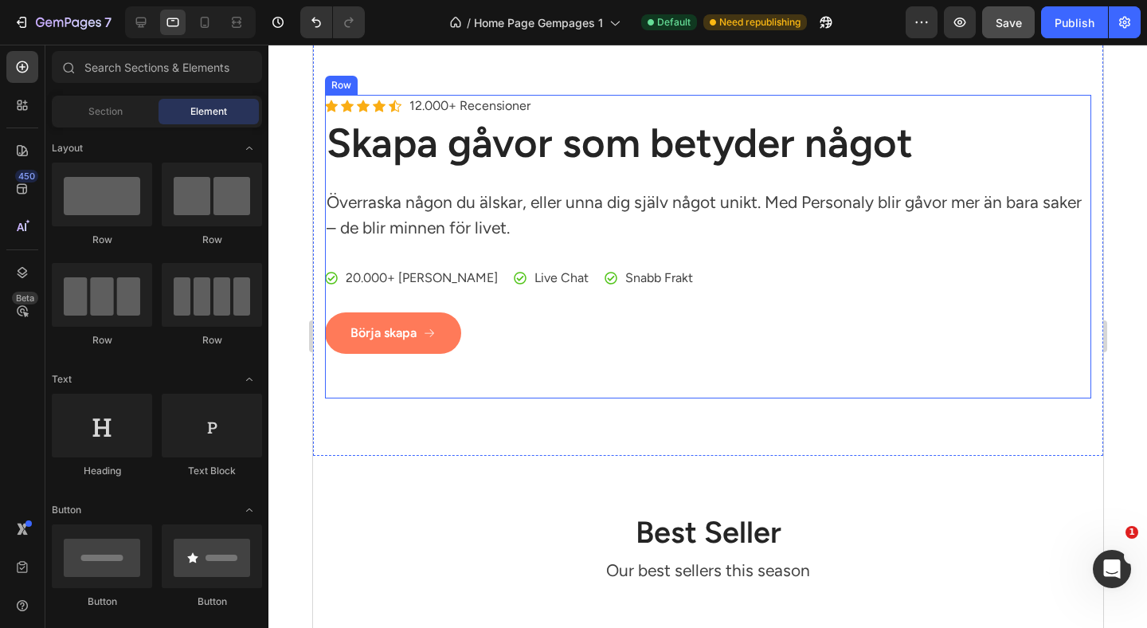
scroll to position [0, 0]
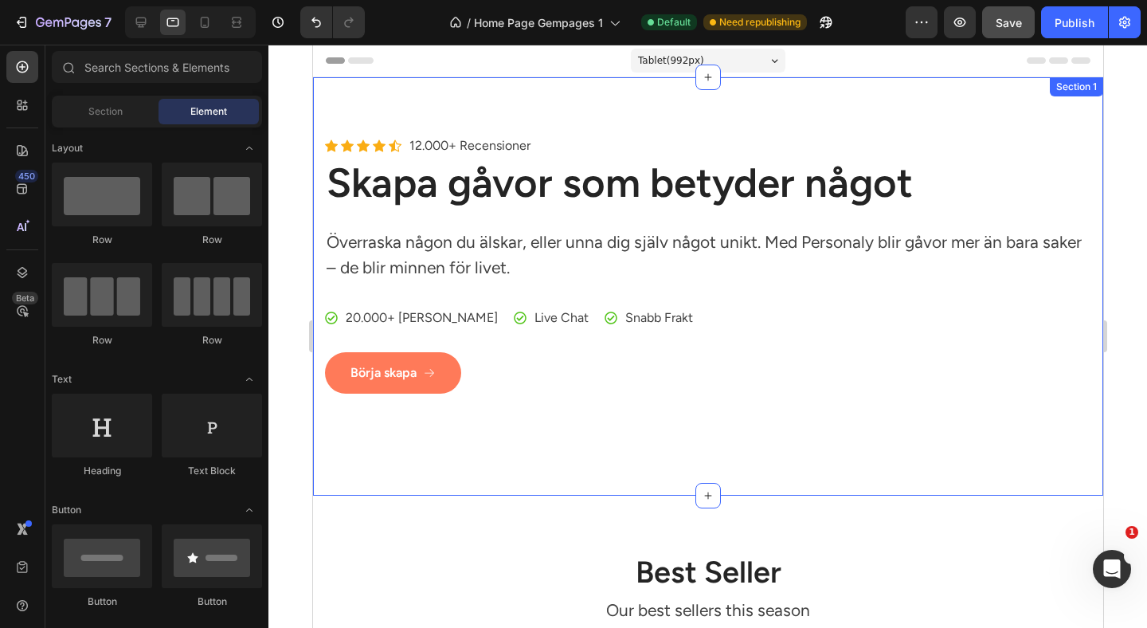
click at [901, 474] on div "Image Icon Icon Icon Icon Icon Icon List Hoz 12.000+ Recensioner Text block Row…" at bounding box center [707, 286] width 790 height 418
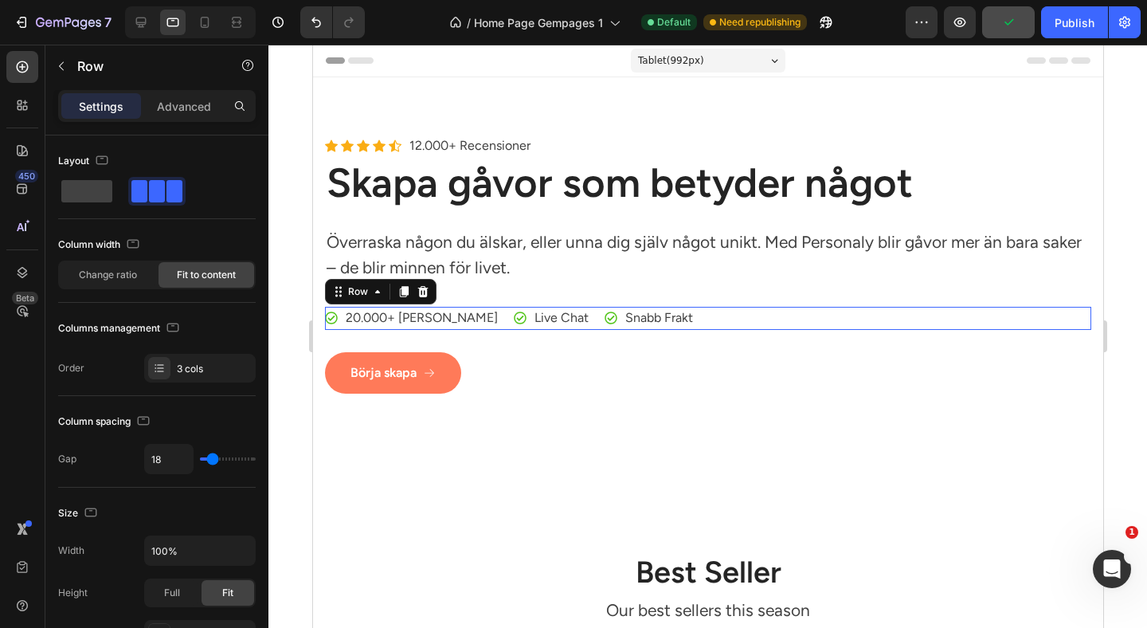
click at [861, 313] on div "Icon 20.000+ Nöjda Kunder Text block Icon List Icon Live Chat Text block Icon L…" at bounding box center [707, 318] width 766 height 23
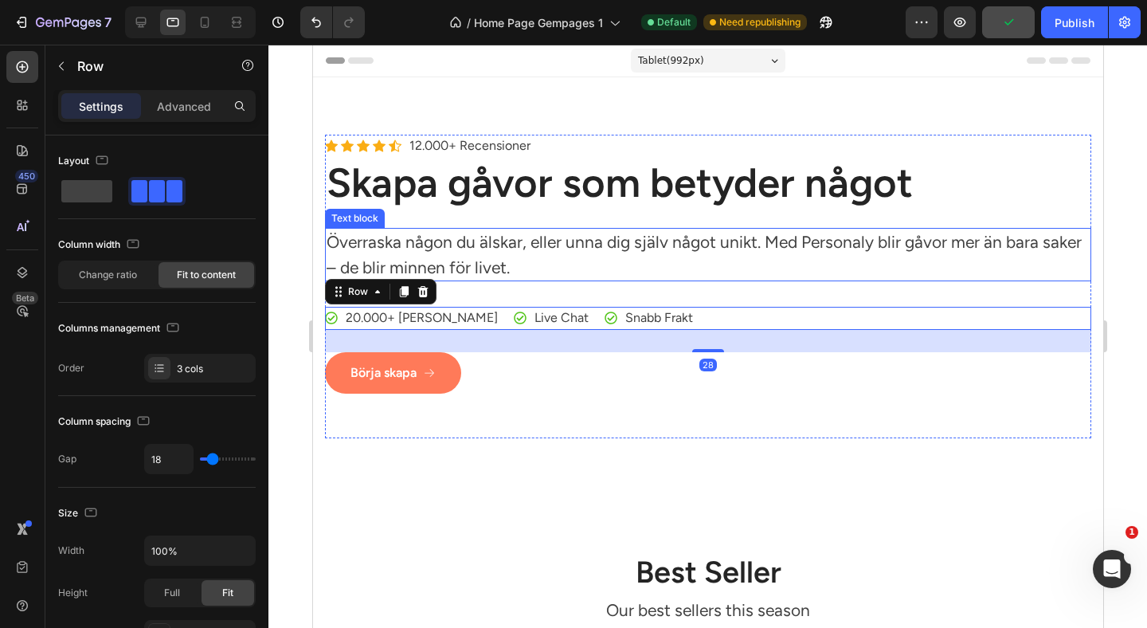
click at [867, 260] on p "Överraska någon du älskar, eller unna dig själv något unikt. Med Personaly blir…" at bounding box center [707, 254] width 763 height 50
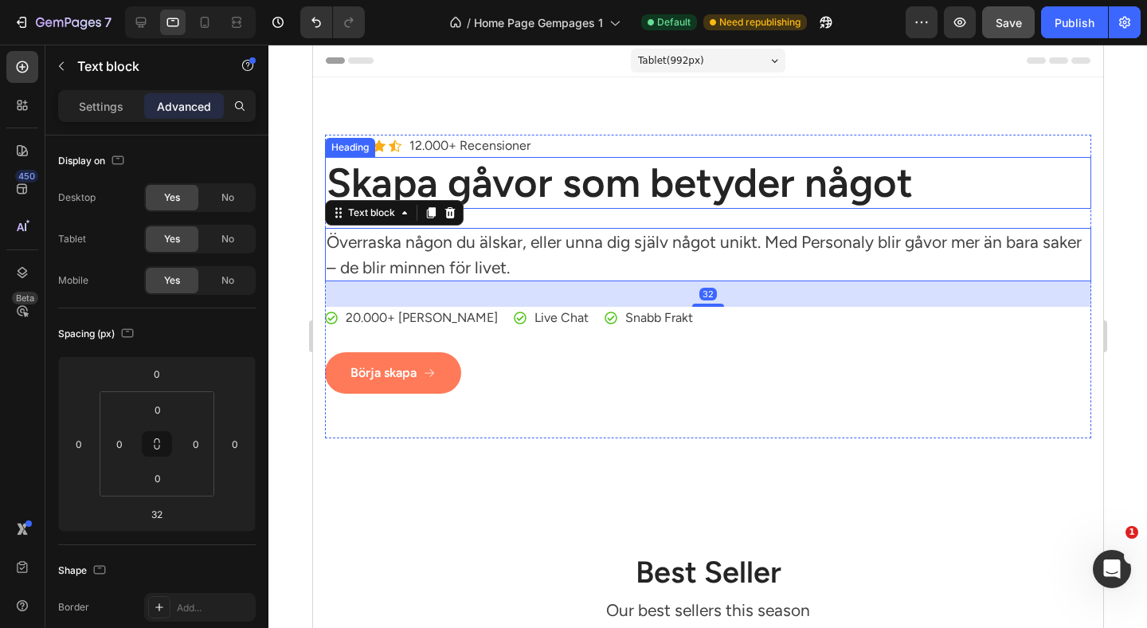
click at [993, 171] on h2 "Skapa gåvor som betyder något" at bounding box center [707, 183] width 766 height 52
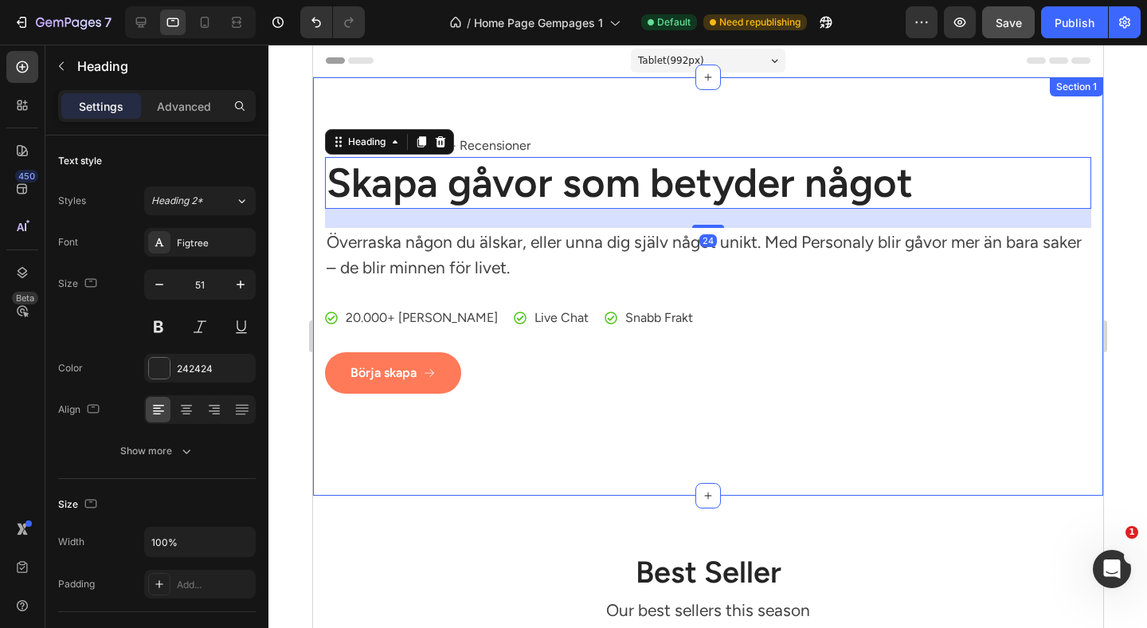
click at [1027, 120] on div "Image Icon Icon Icon Icon Icon Icon List Hoz 12.000+ Recensioner Text block Row…" at bounding box center [707, 286] width 790 height 418
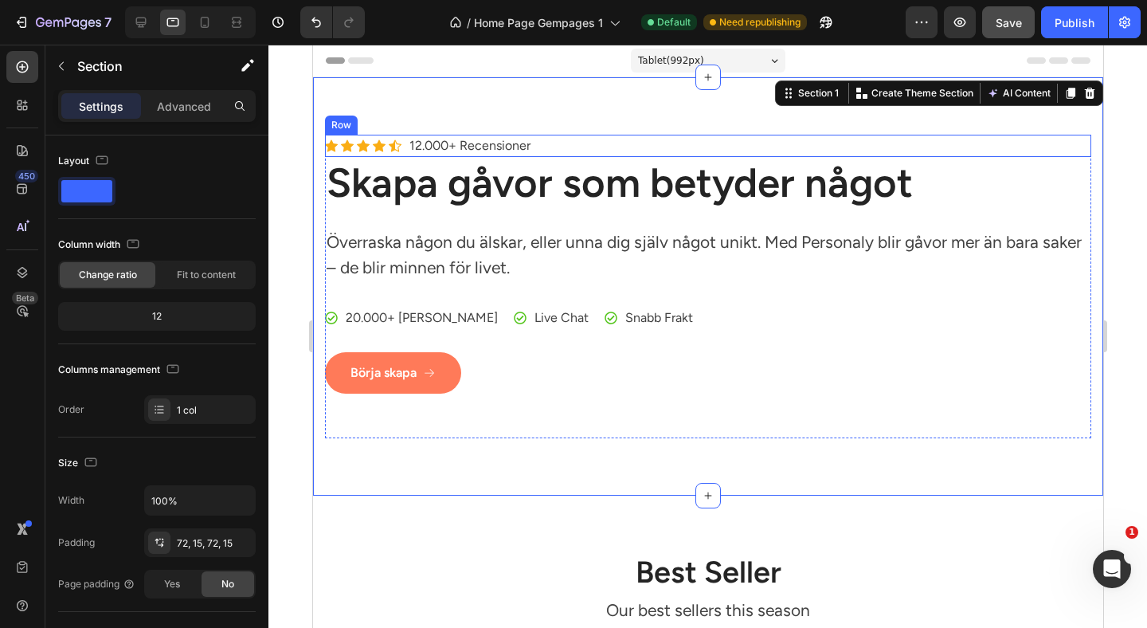
click at [1064, 147] on div "Icon Icon Icon Icon Icon Icon List Hoz 12.000+ Recensioner Text block Row" at bounding box center [707, 146] width 766 height 22
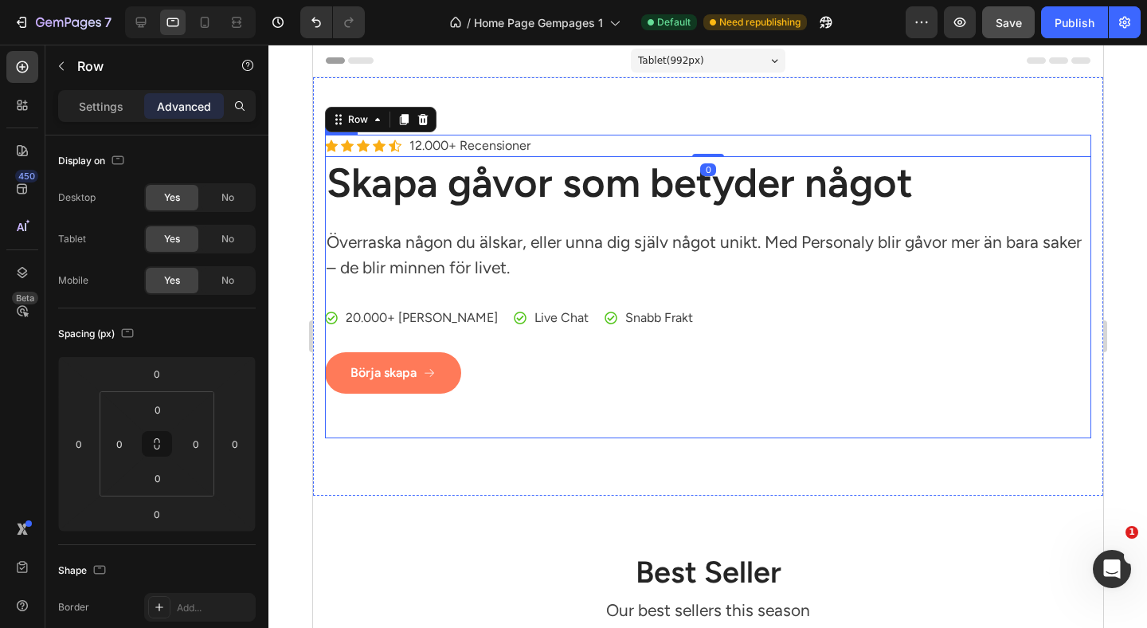
click at [1044, 434] on div "Börja skapa Button" at bounding box center [707, 395] width 766 height 86
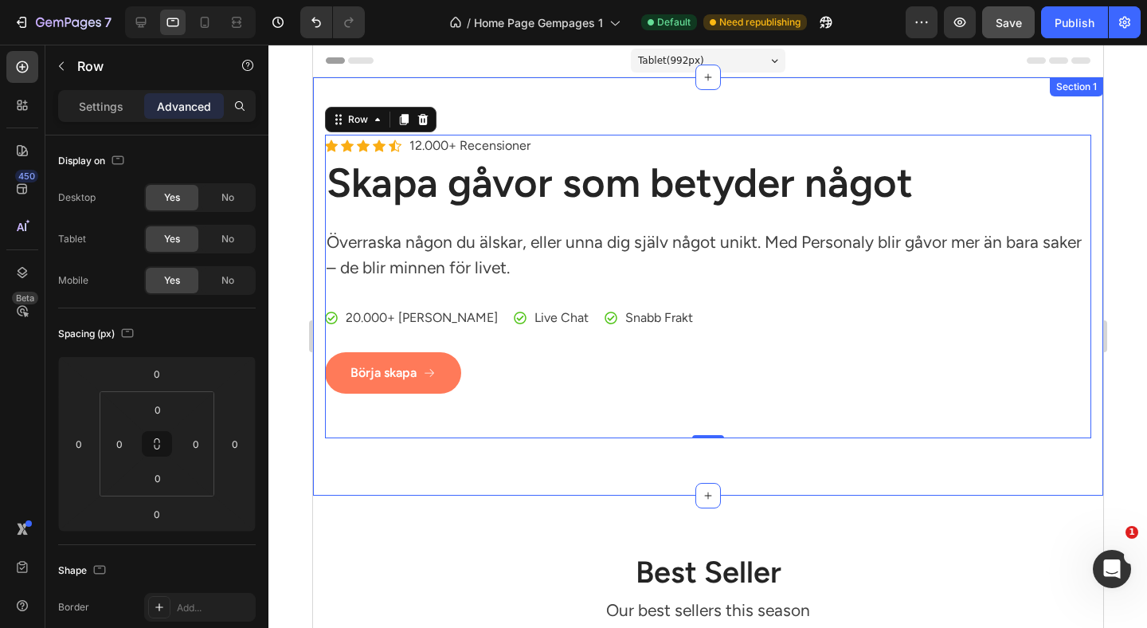
click at [1041, 466] on div "Image Icon Icon Icon Icon Icon Icon List Hoz 12.000+ Recensioner Text block Row…" at bounding box center [707, 286] width 790 height 418
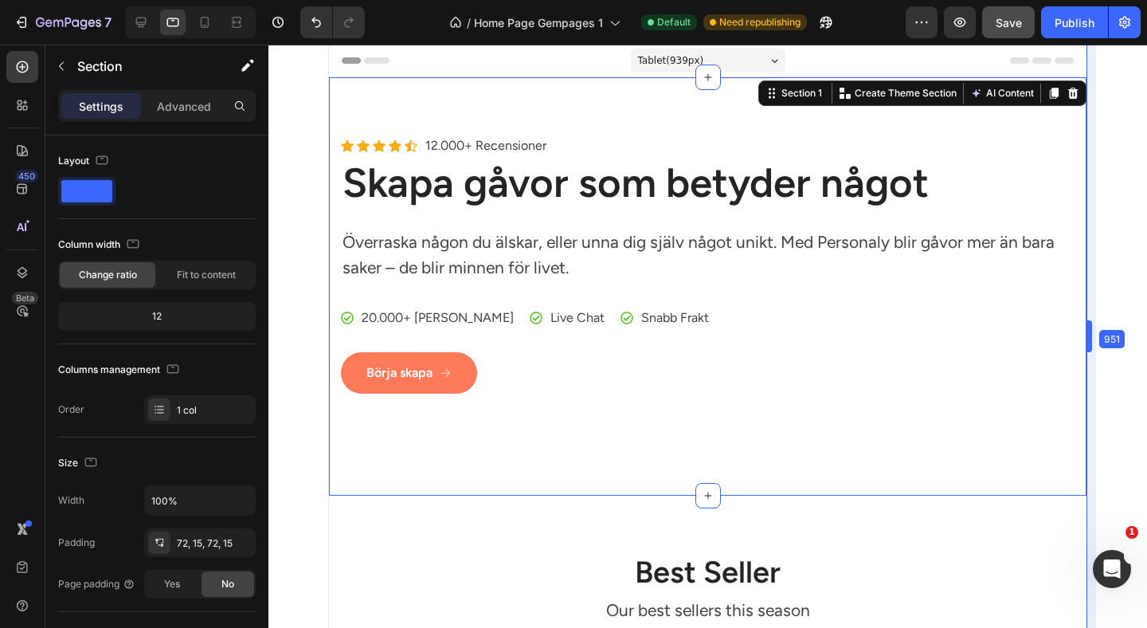
drag, startPoint x: 1102, startPoint y: 311, endPoint x: 1056, endPoint y: 379, distance: 82.0
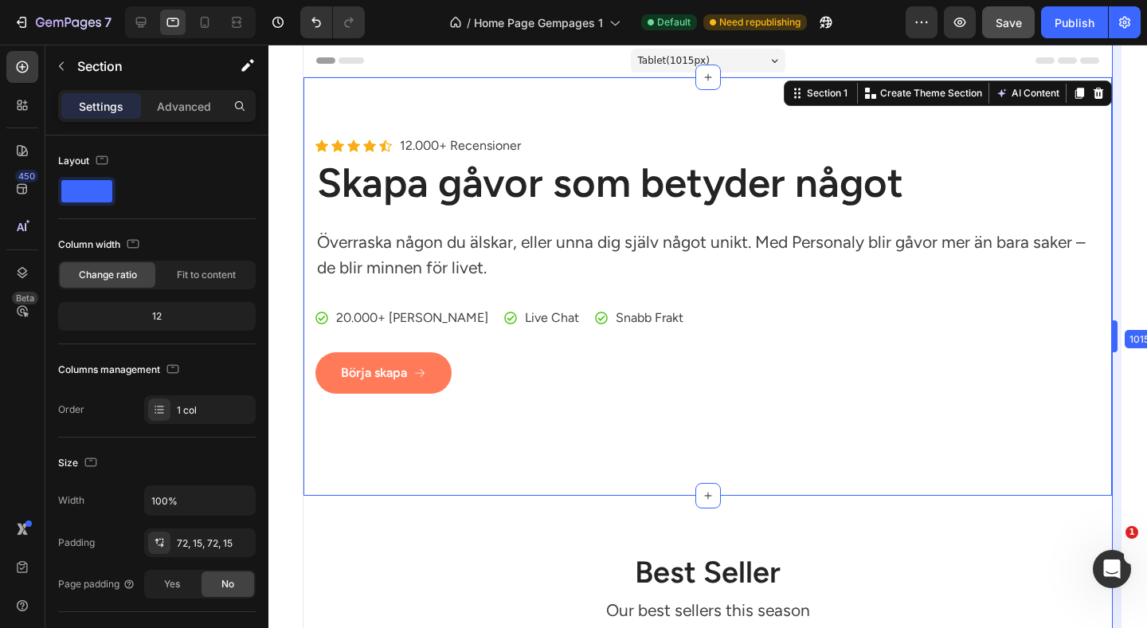
drag, startPoint x: 1082, startPoint y: 317, endPoint x: 1146, endPoint y: 322, distance: 64.7
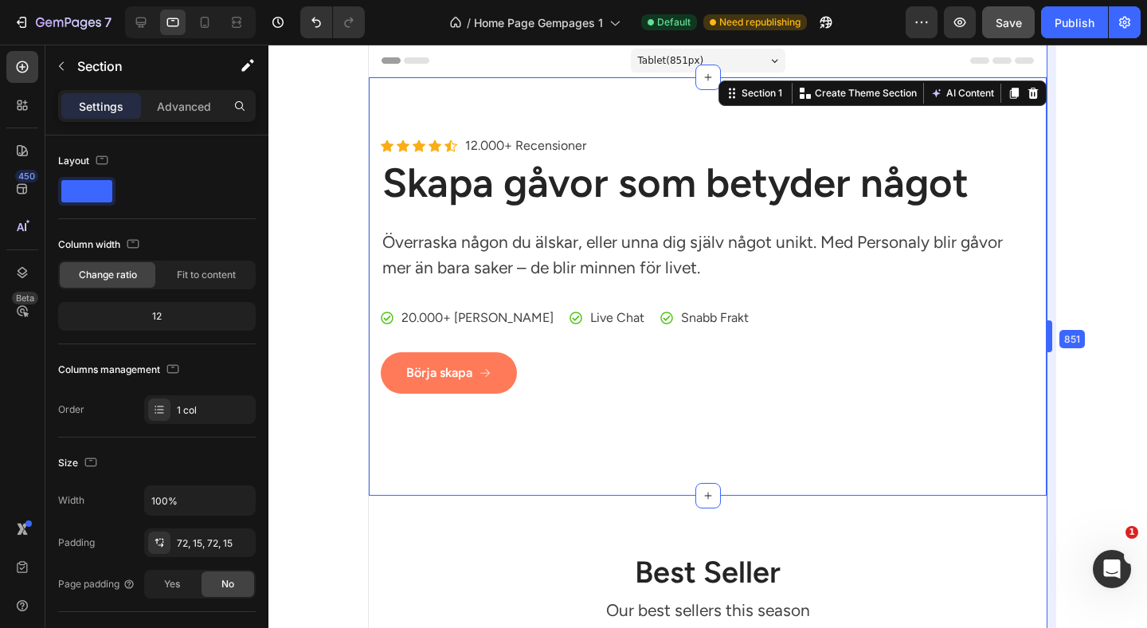
drag, startPoint x: 1115, startPoint y: 339, endPoint x: 983, endPoint y: 383, distance: 139.5
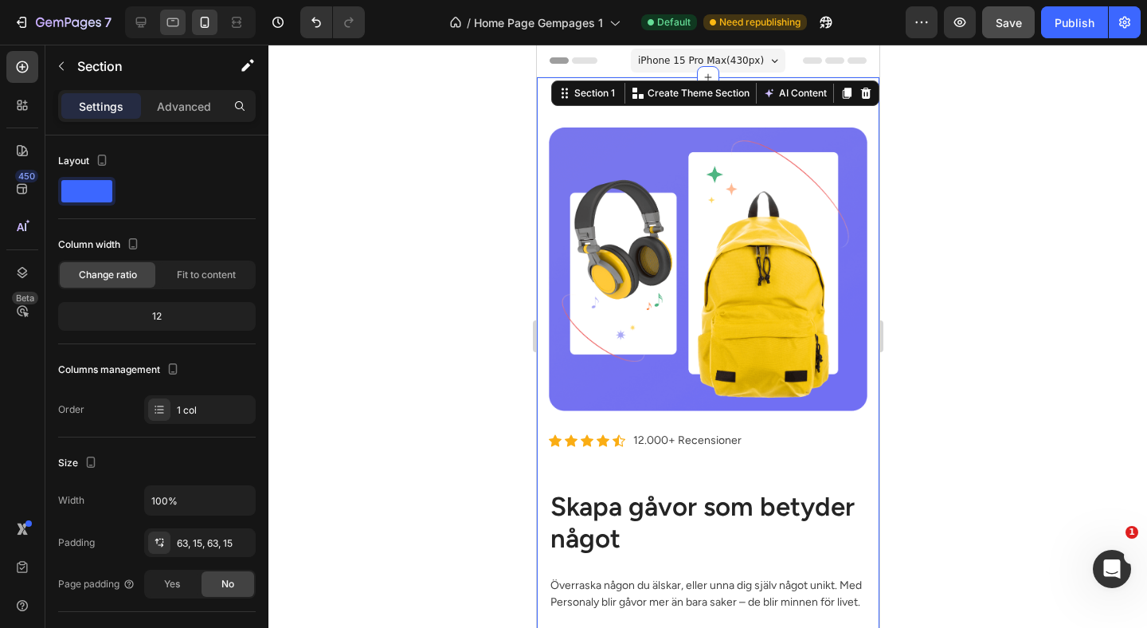
click at [169, 22] on icon at bounding box center [173, 22] width 16 height 16
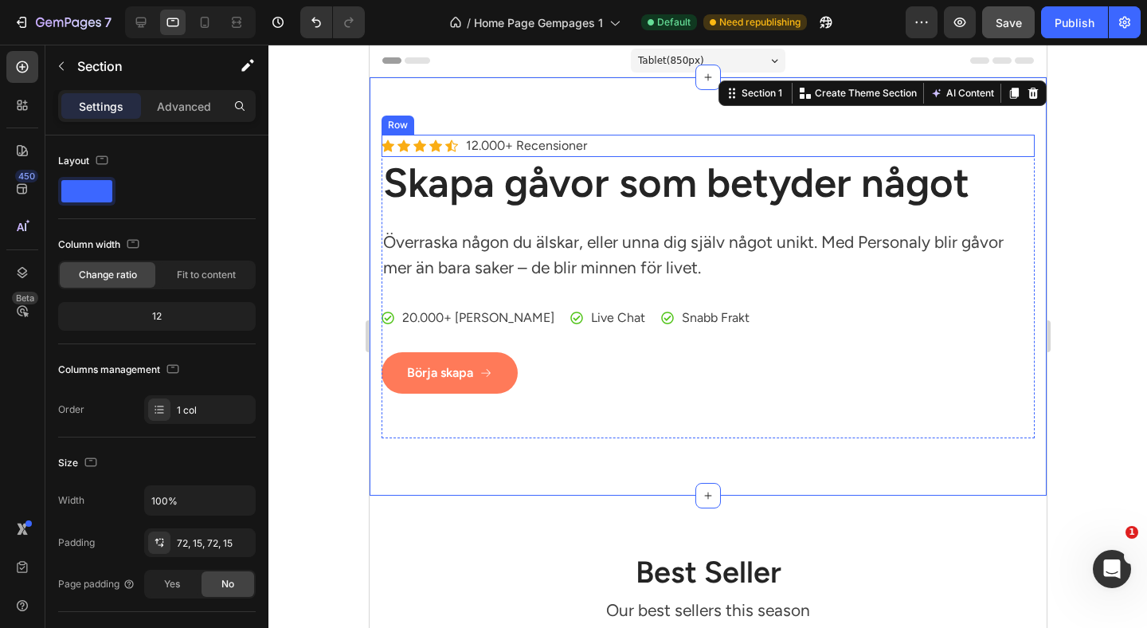
click at [676, 152] on div "Icon Icon Icon Icon Icon Icon List Hoz 12.000+ Recensioner Text block Row" at bounding box center [707, 146] width 653 height 22
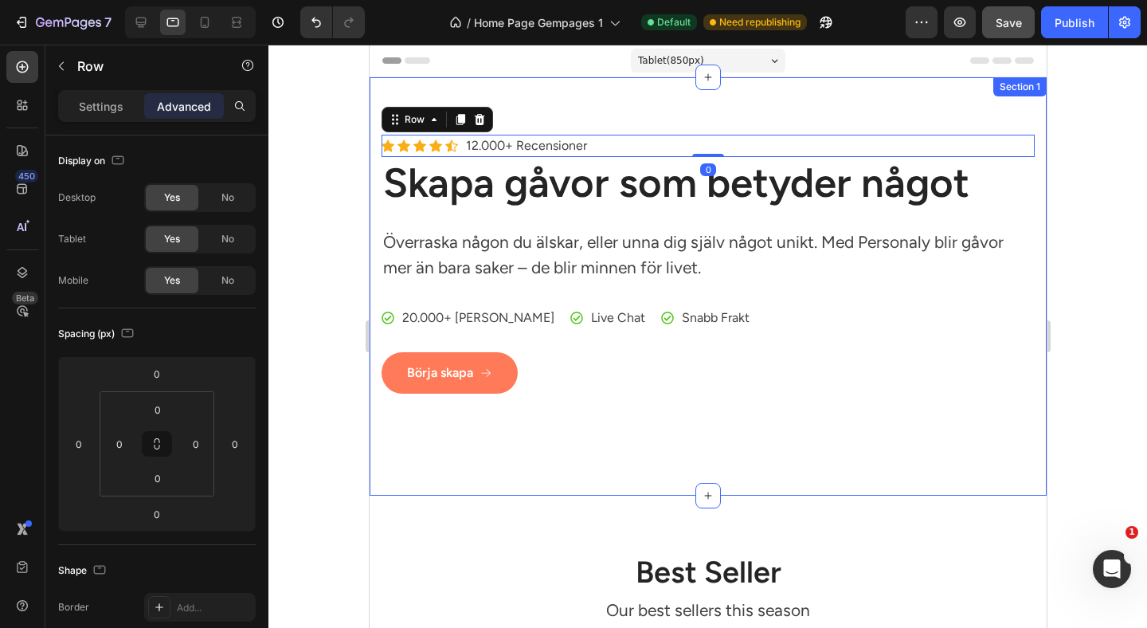
click at [694, 127] on div "Image Icon Icon Icon Icon Icon Icon List Hoz 12.000+ Recensioner Text block Row…" at bounding box center [707, 286] width 677 height 418
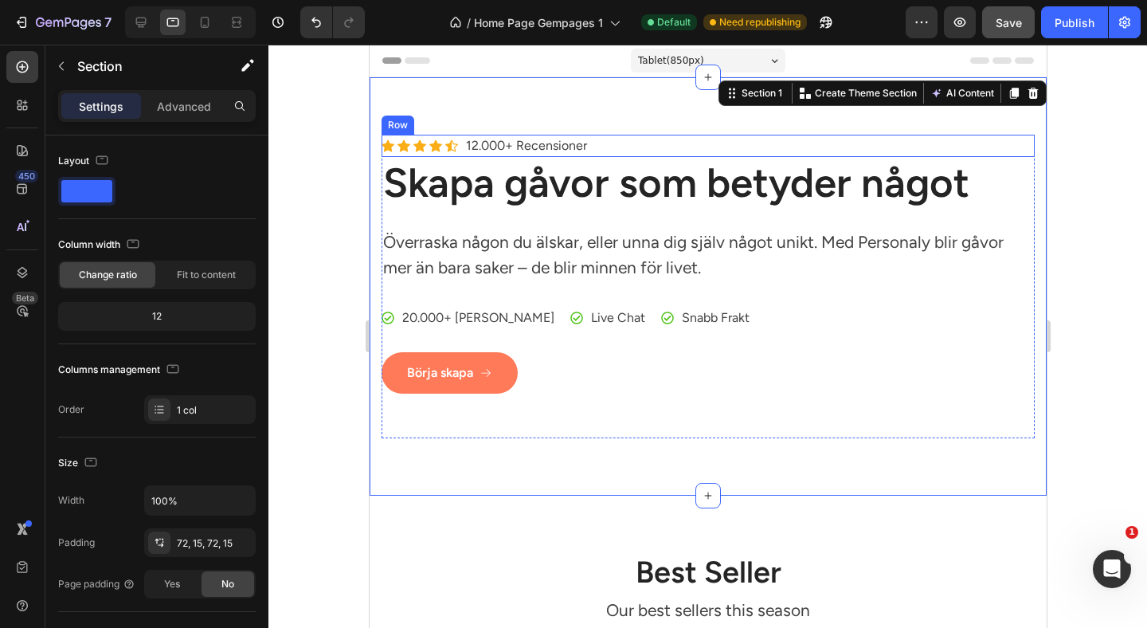
click at [707, 155] on div "Icon Icon Icon Icon Icon Icon List Hoz 12.000+ Recensioner Text block Row" at bounding box center [707, 146] width 653 height 22
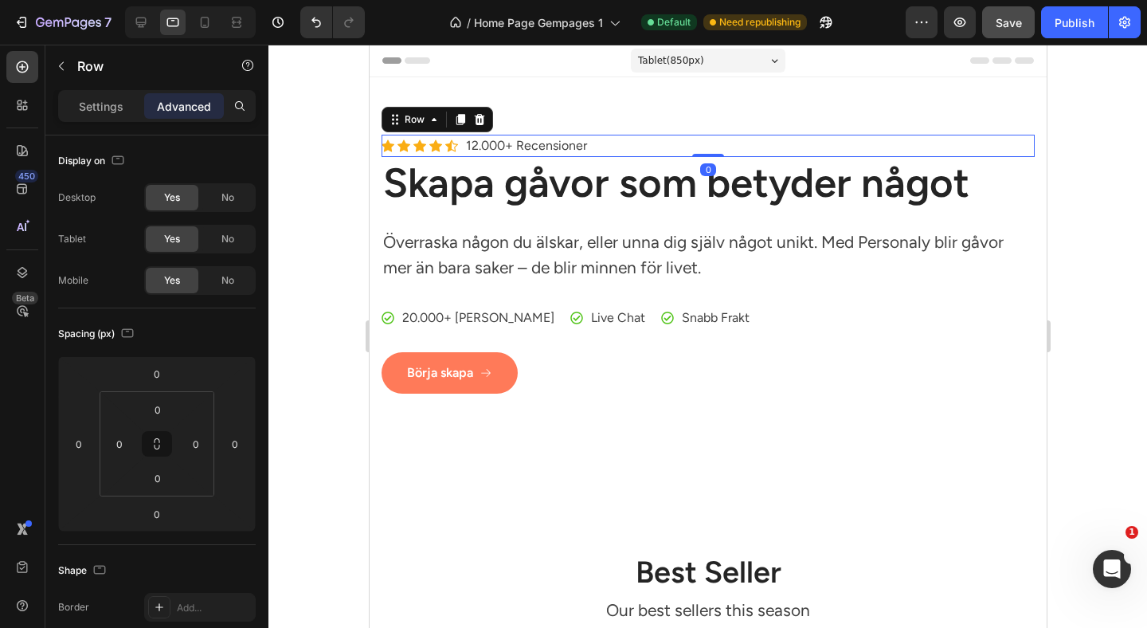
click at [724, 251] on p "Överraska någon du älskar, eller unna dig själv något unikt. Med Personaly blir…" at bounding box center [707, 254] width 650 height 50
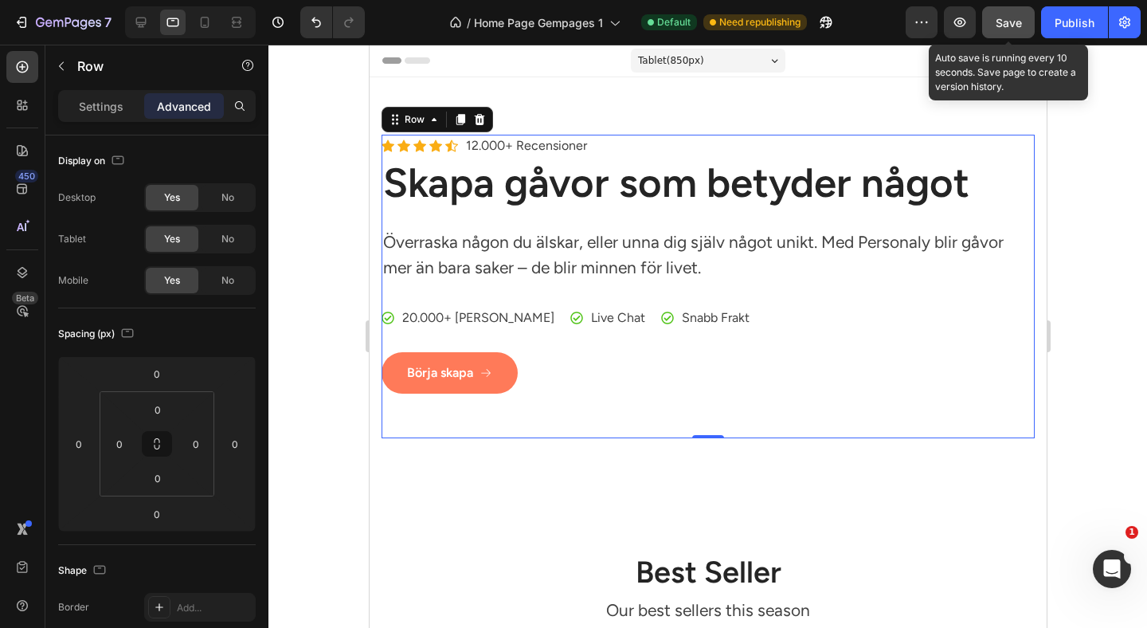
click at [999, 21] on span "Save" at bounding box center [1009, 23] width 26 height 14
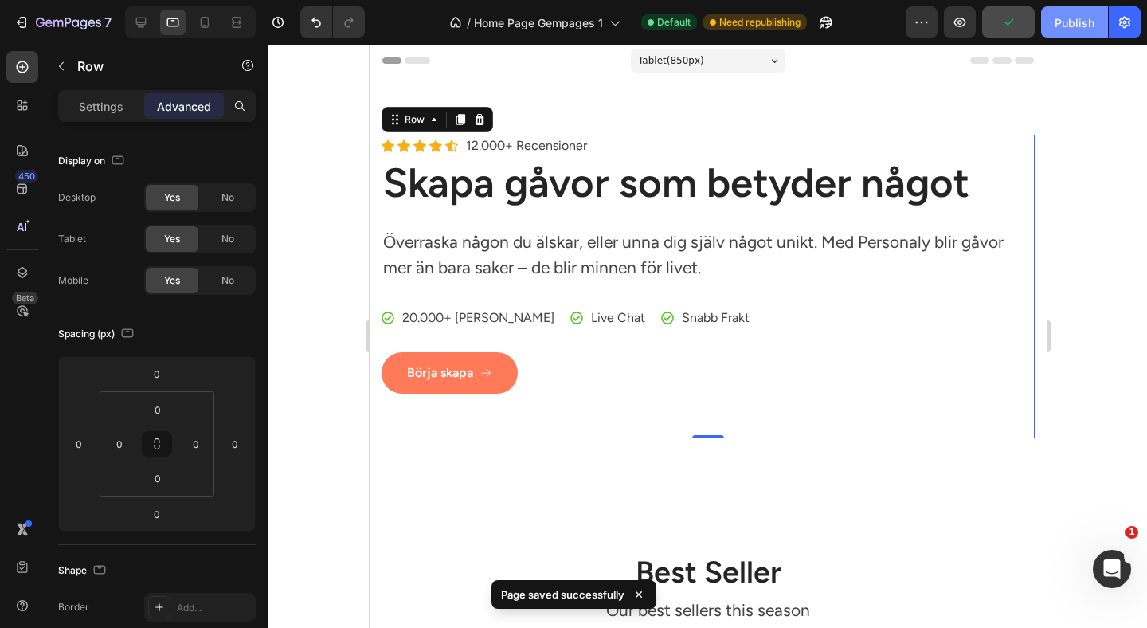
click at [1073, 10] on button "Publish" at bounding box center [1074, 22] width 67 height 32
click at [146, 28] on icon at bounding box center [141, 22] width 16 height 16
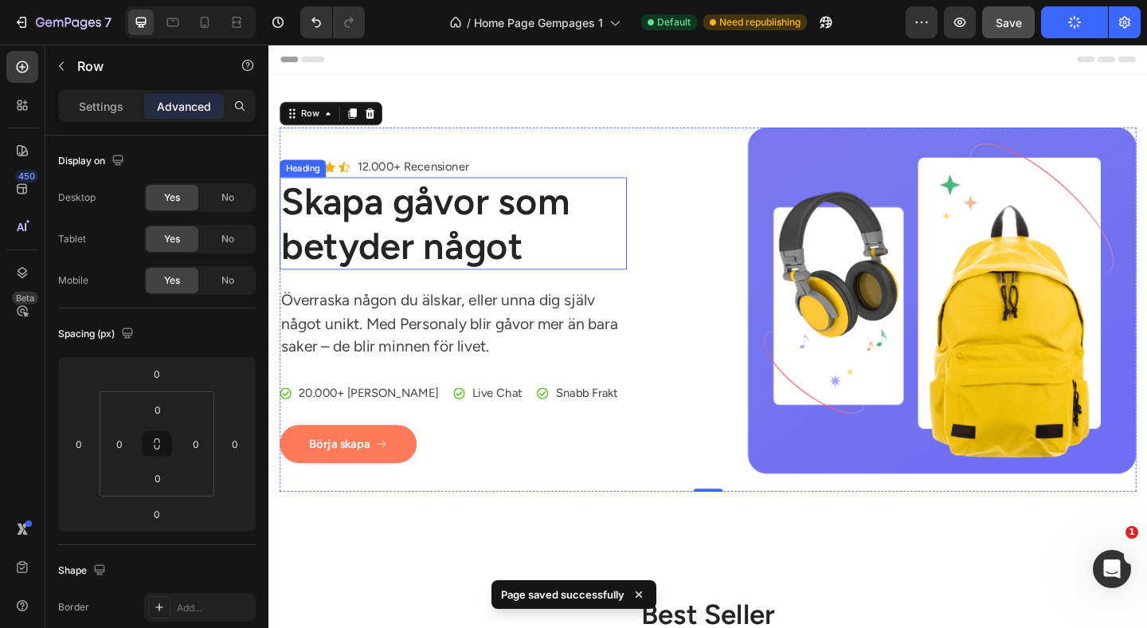
scroll to position [1, 0]
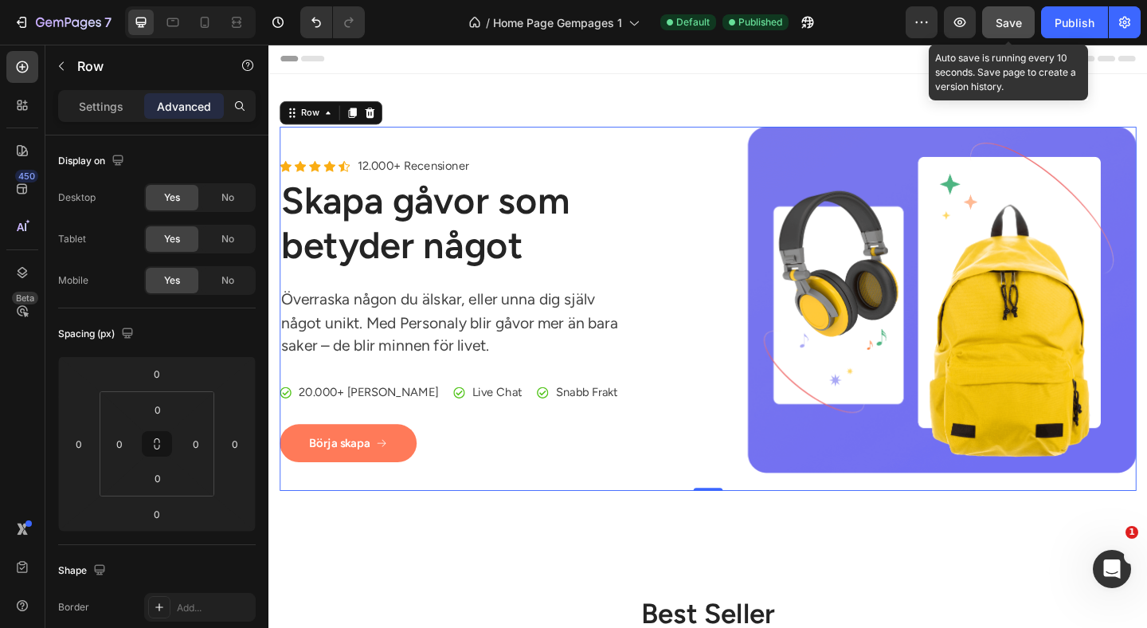
click at [1015, 27] on span "Save" at bounding box center [1009, 23] width 26 height 14
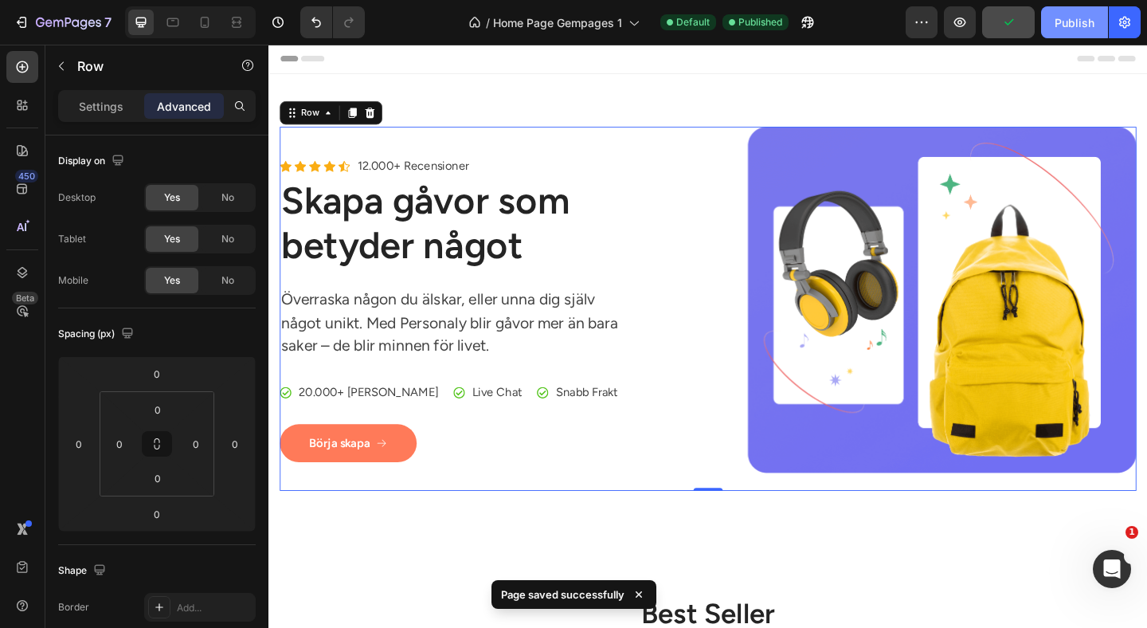
click at [1082, 23] on div "Publish" at bounding box center [1075, 22] width 40 height 17
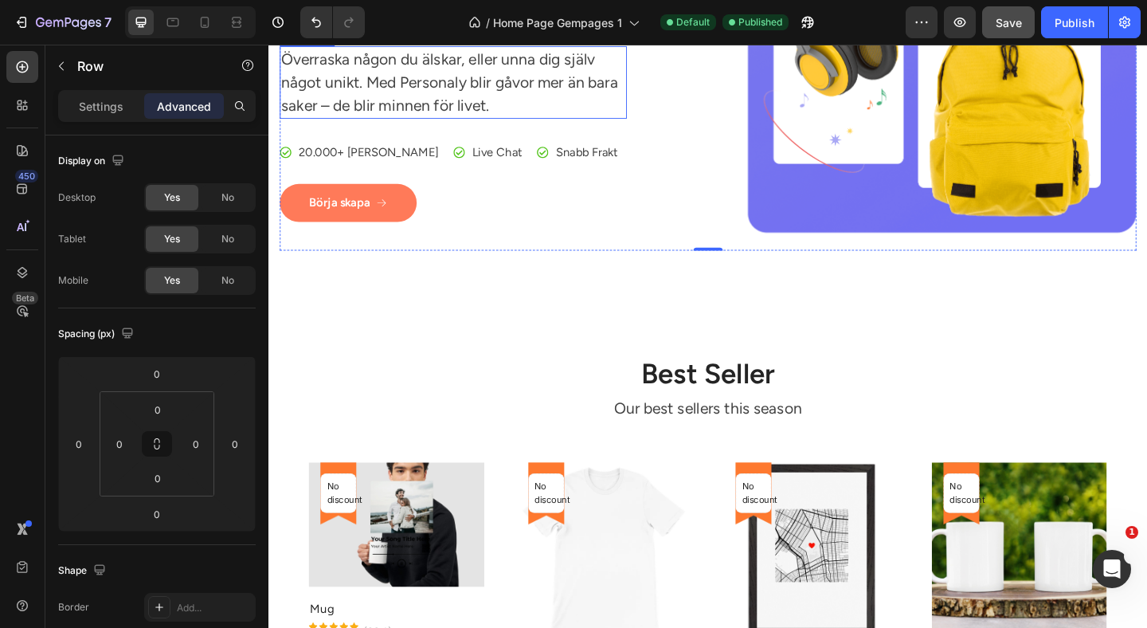
scroll to position [268, 0]
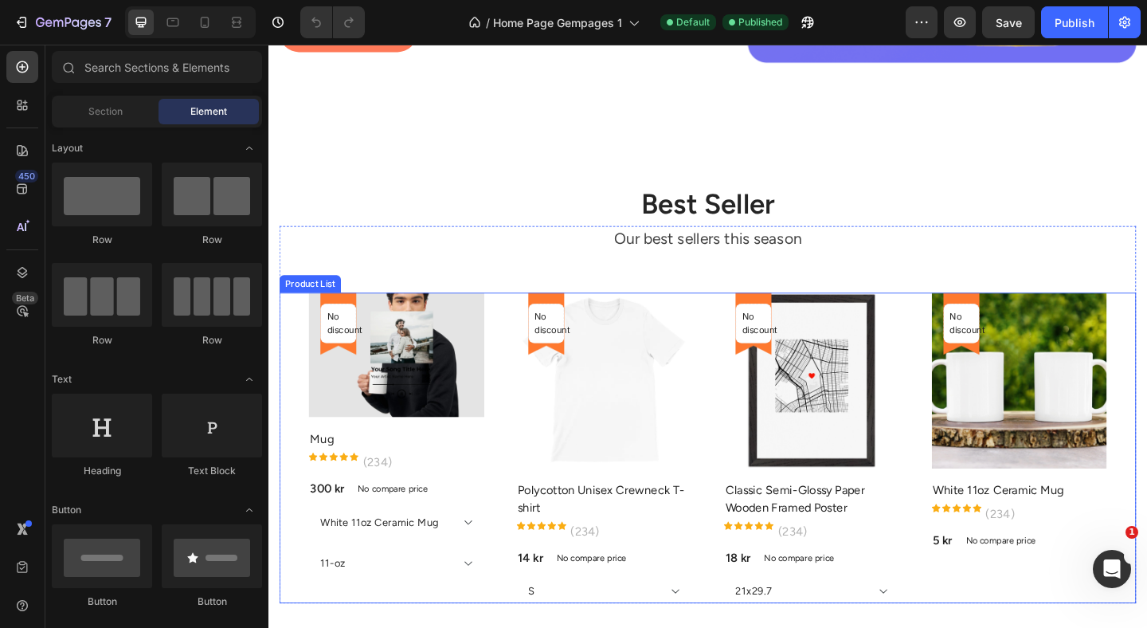
scroll to position [445, 0]
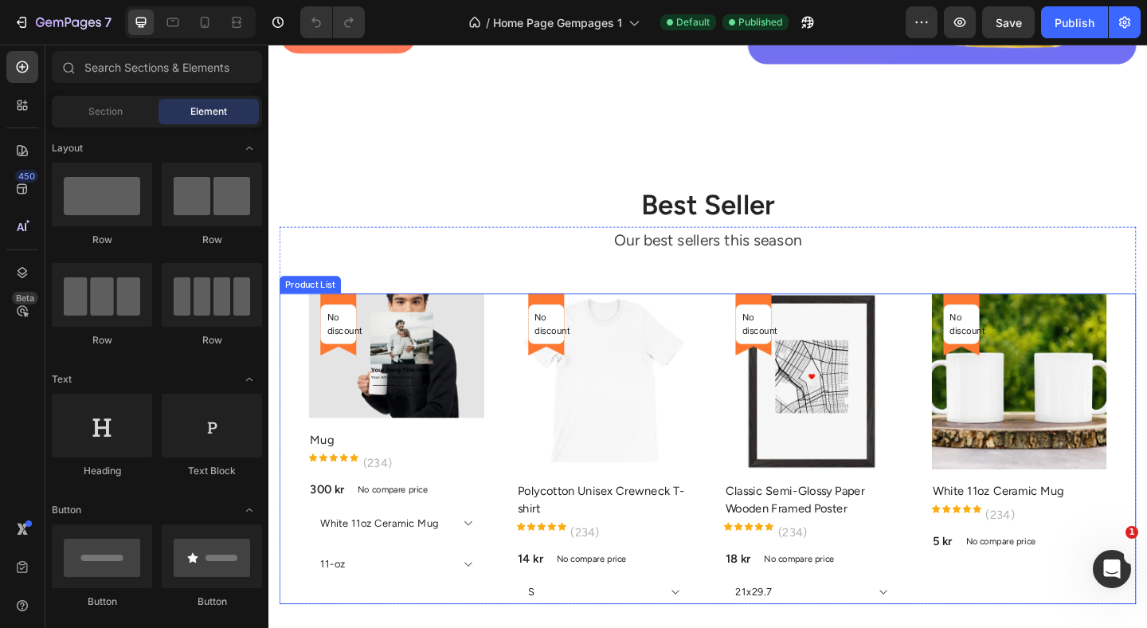
click at [746, 394] on div "No discount Not be displayed when published Product Badge Row (P) Images & Gall…" at bounding box center [746, 484] width 868 height 338
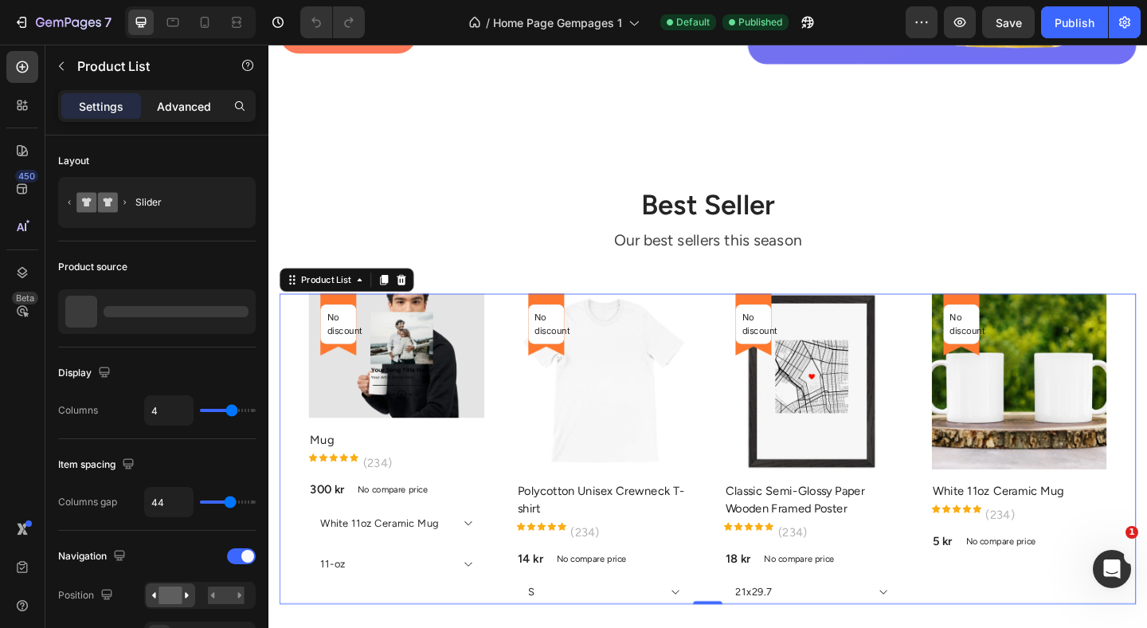
click at [174, 101] on p "Advanced" at bounding box center [184, 106] width 54 height 17
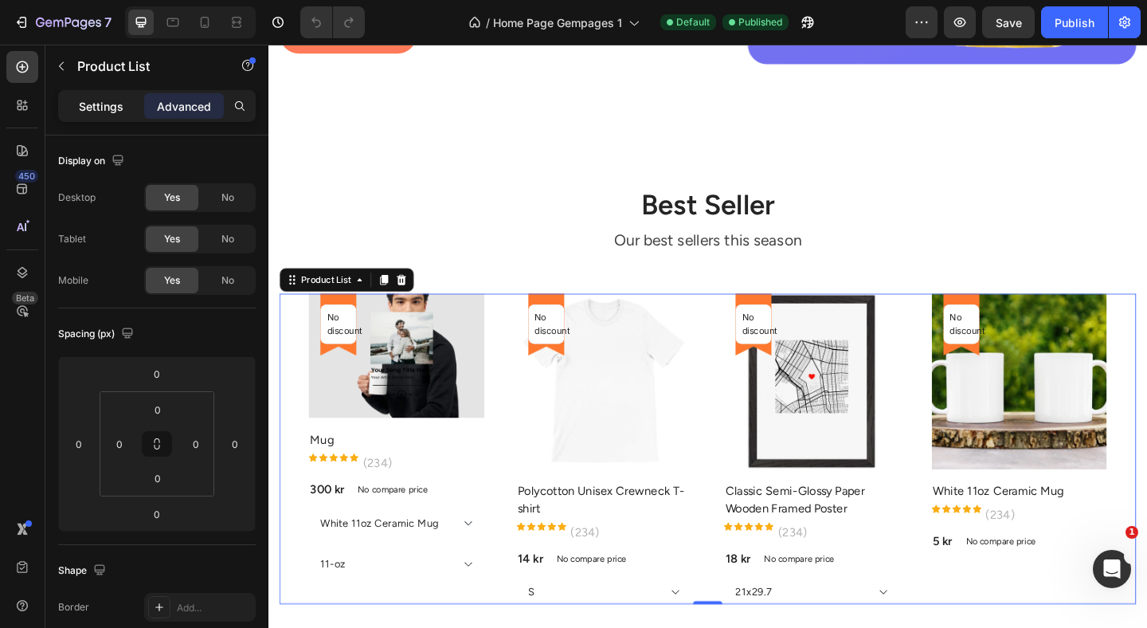
click at [104, 98] on p "Settings" at bounding box center [101, 106] width 45 height 17
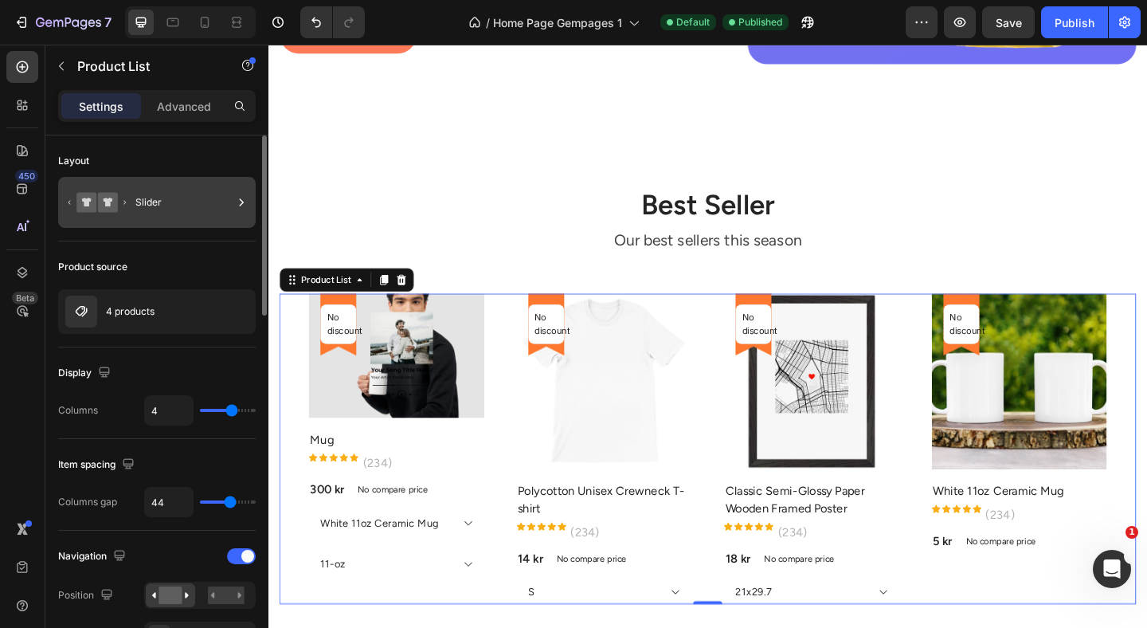
click at [199, 207] on div "Slider" at bounding box center [183, 202] width 97 height 37
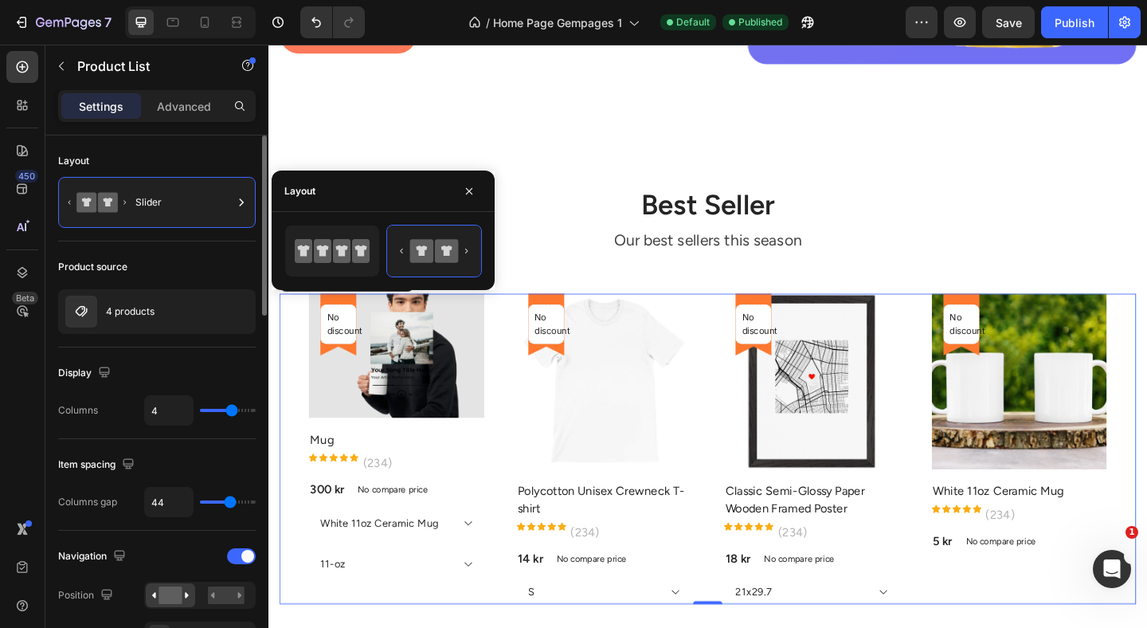
click at [198, 159] on div "Layout" at bounding box center [157, 160] width 198 height 25
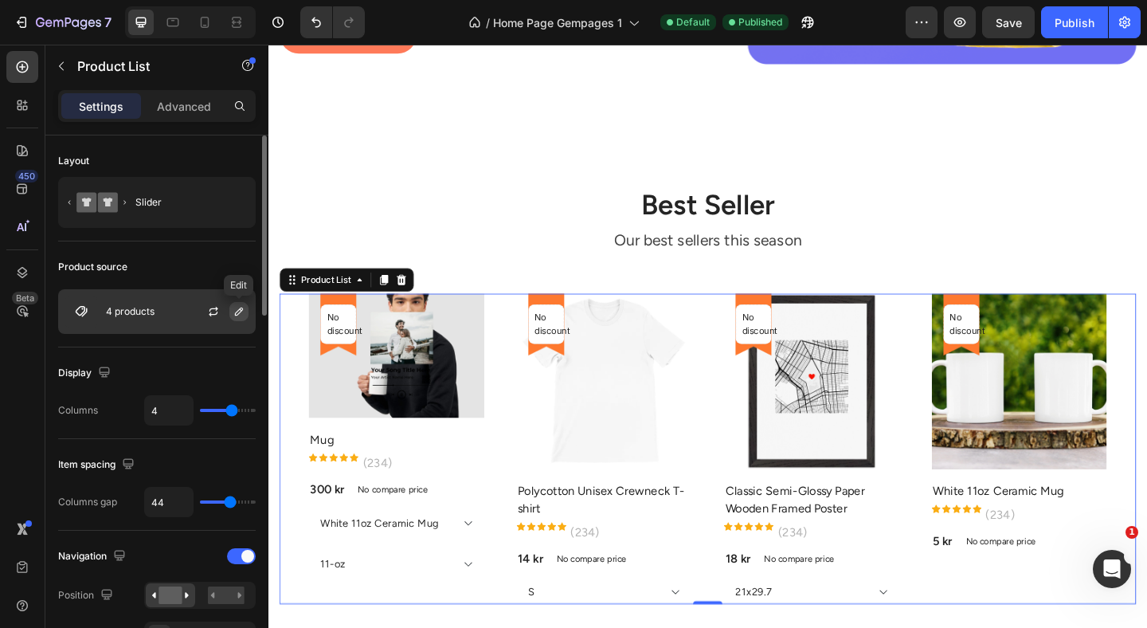
click at [237, 311] on icon "button" at bounding box center [239, 311] width 8 height 8
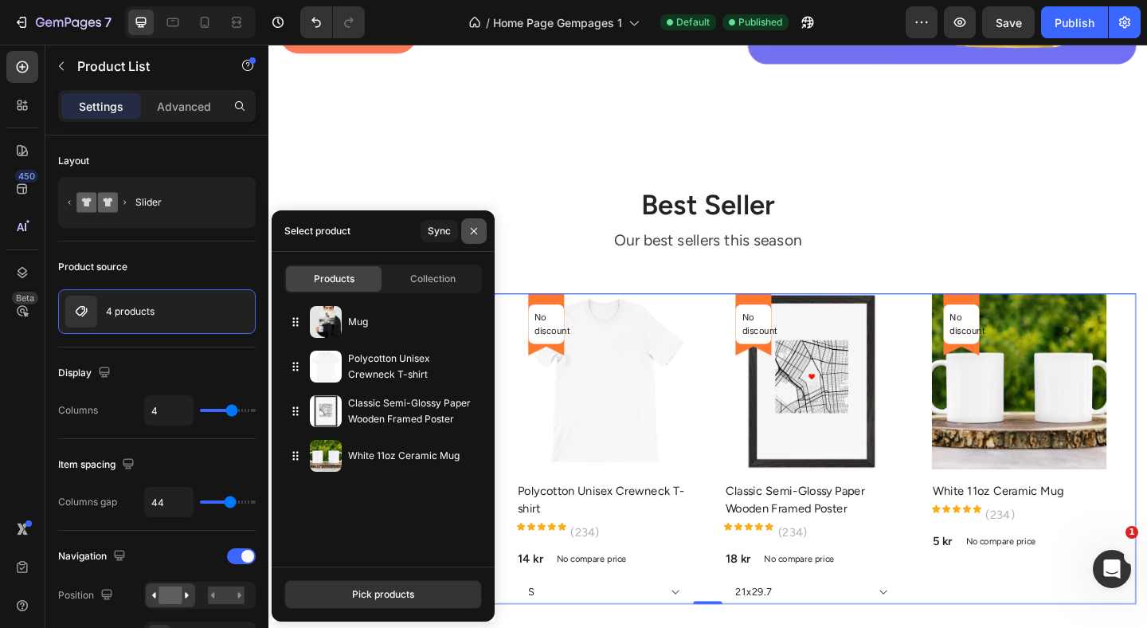
click at [475, 229] on icon "button" at bounding box center [474, 230] width 6 height 6
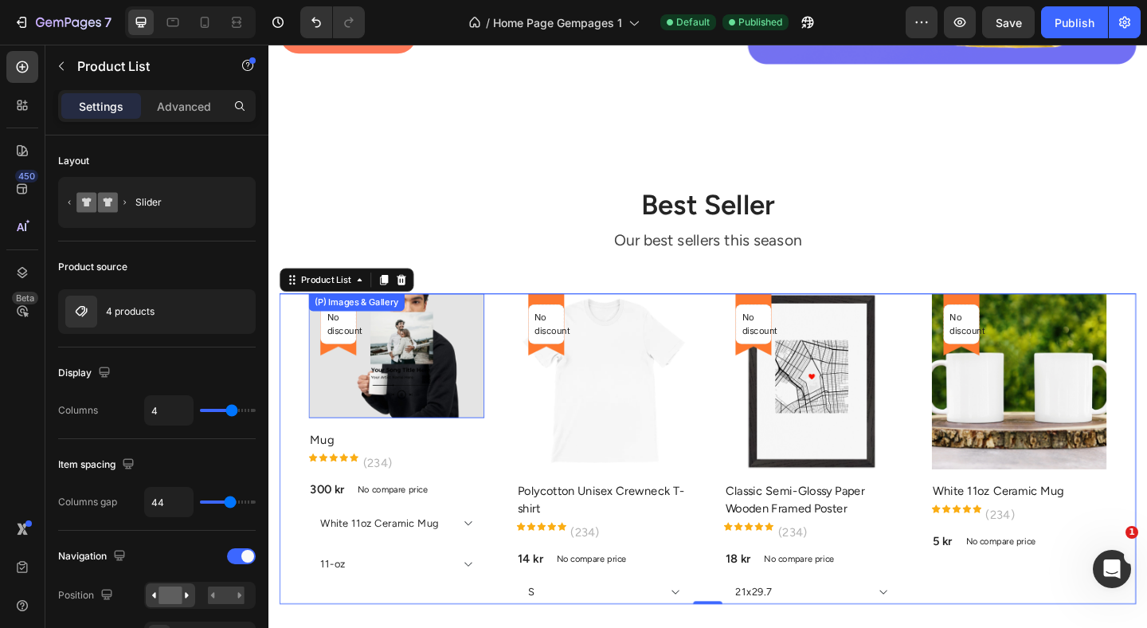
click at [342, 324] on div "(P) Images & Gallery" at bounding box center [364, 325] width 98 height 14
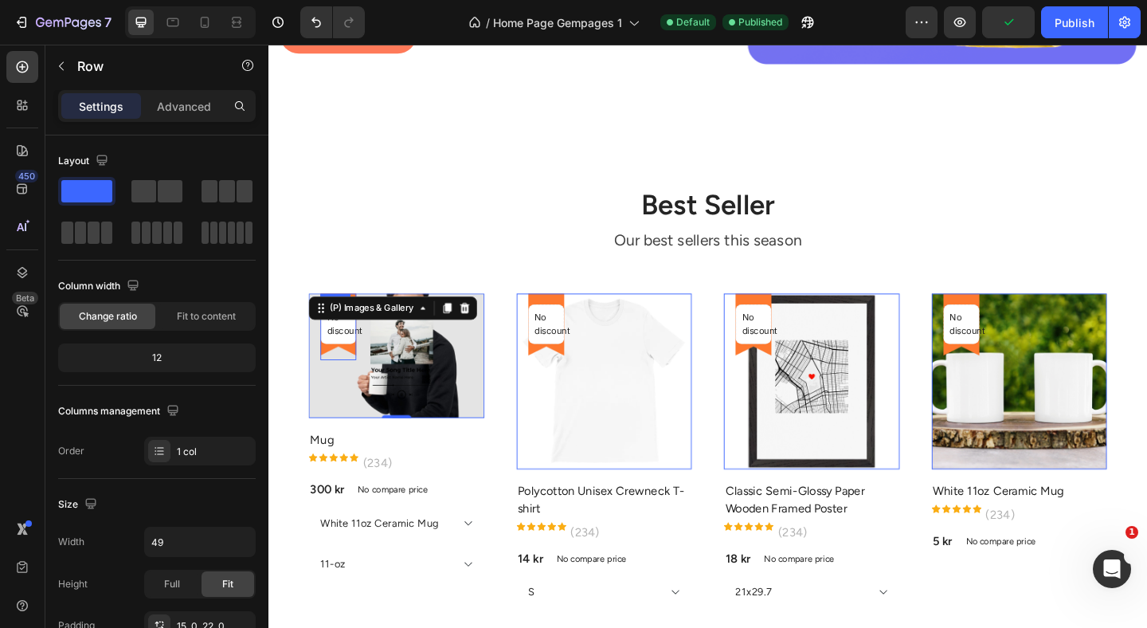
click at [358, 374] on div "No discount Not be displayed when published Product Badge Row" at bounding box center [344, 351] width 39 height 72
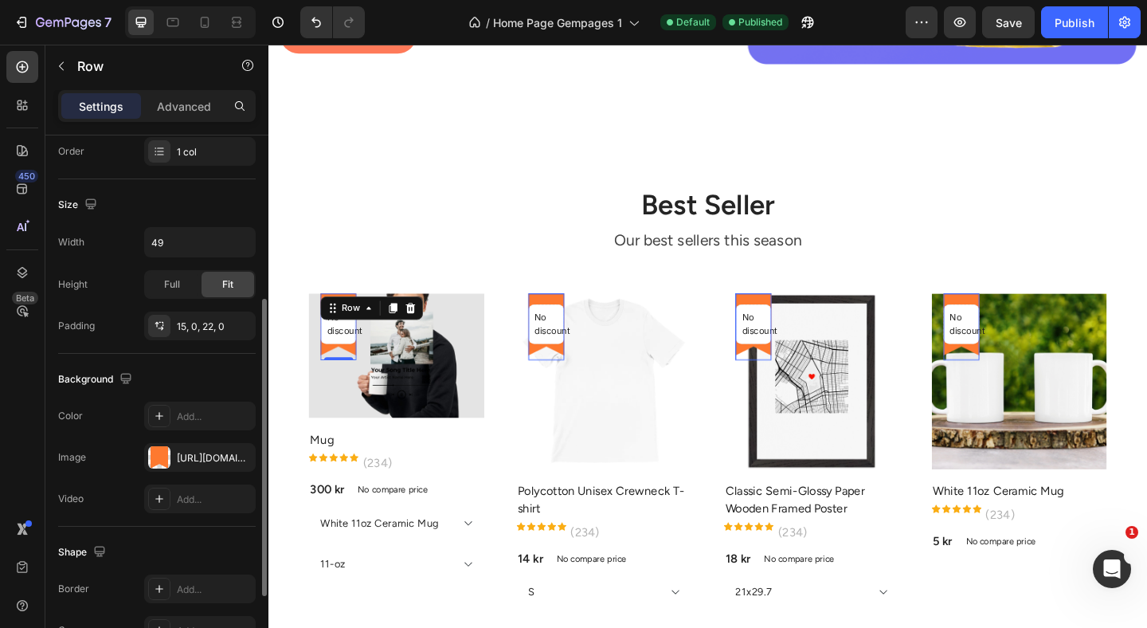
scroll to position [298, 0]
click at [162, 460] on div at bounding box center [159, 459] width 22 height 22
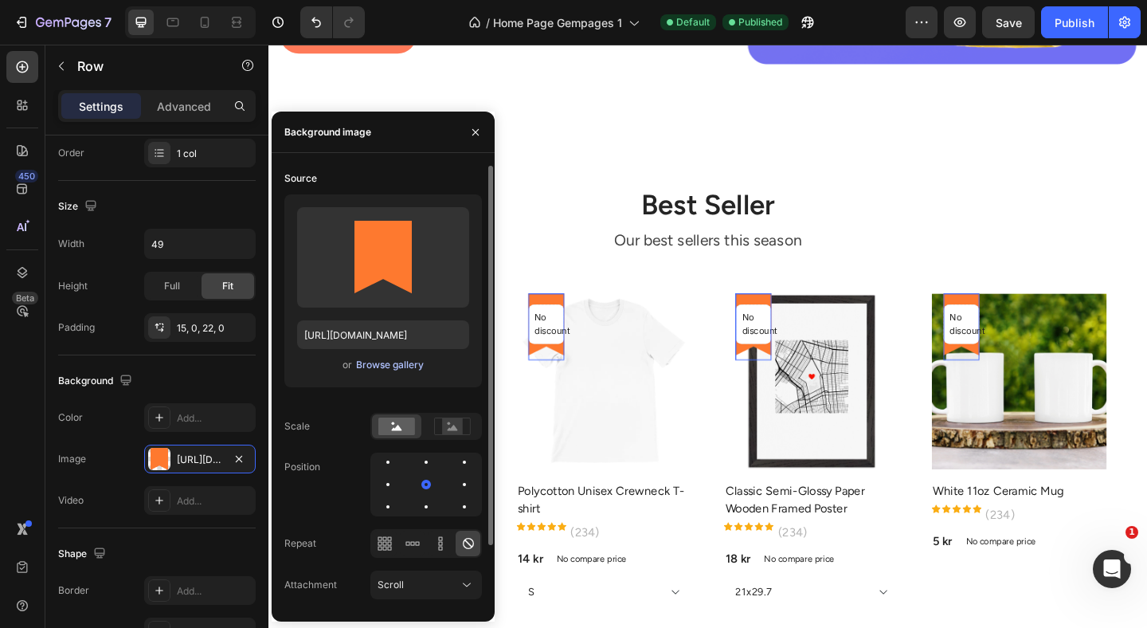
click at [409, 358] on div "Browse gallery" at bounding box center [390, 365] width 68 height 14
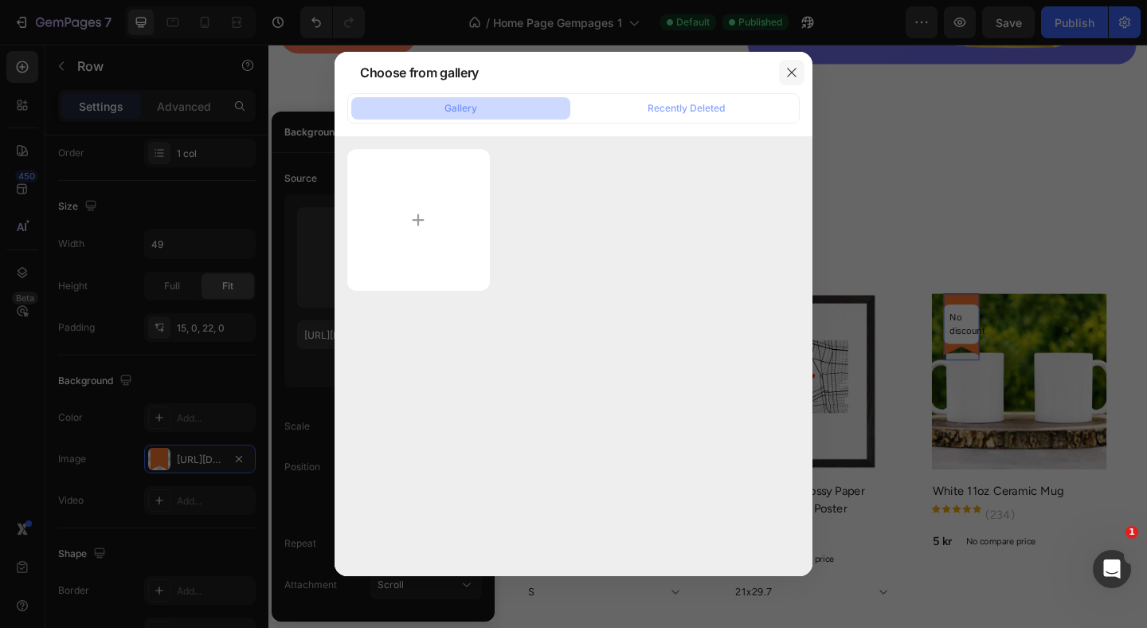
click at [791, 70] on icon "button" at bounding box center [791, 72] width 13 height 13
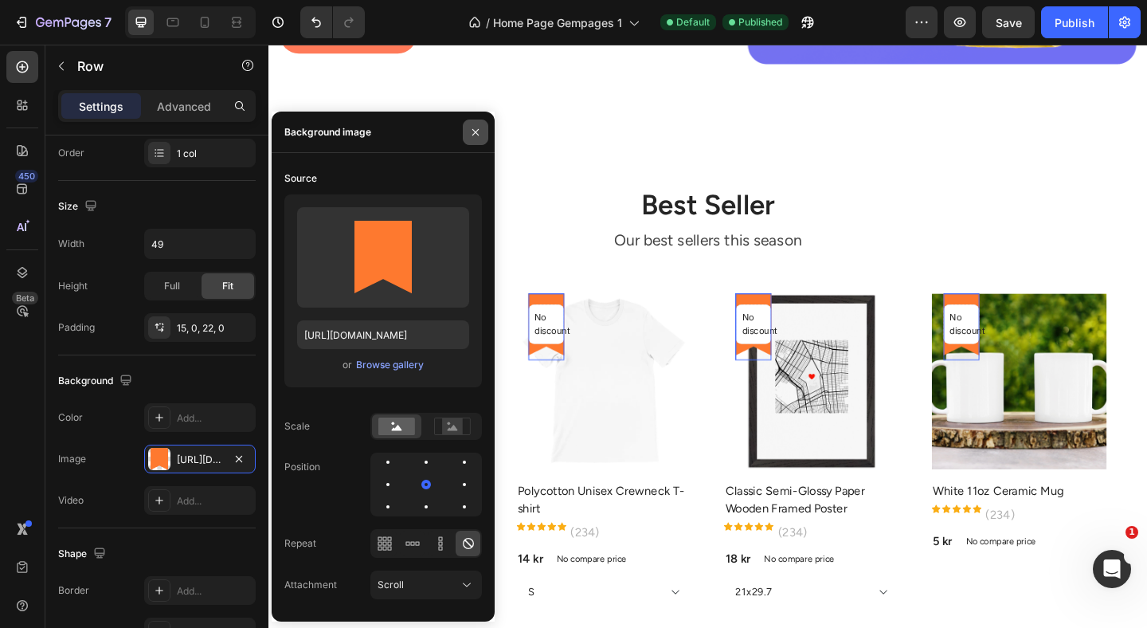
click at [476, 129] on icon "button" at bounding box center [475, 132] width 13 height 13
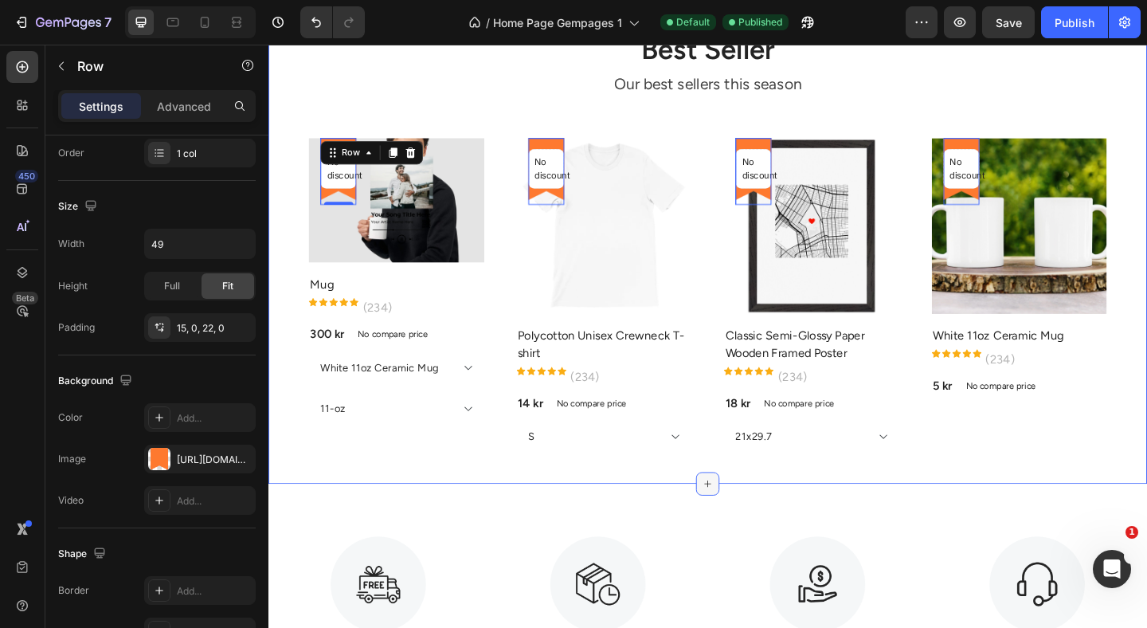
scroll to position [730, 0]
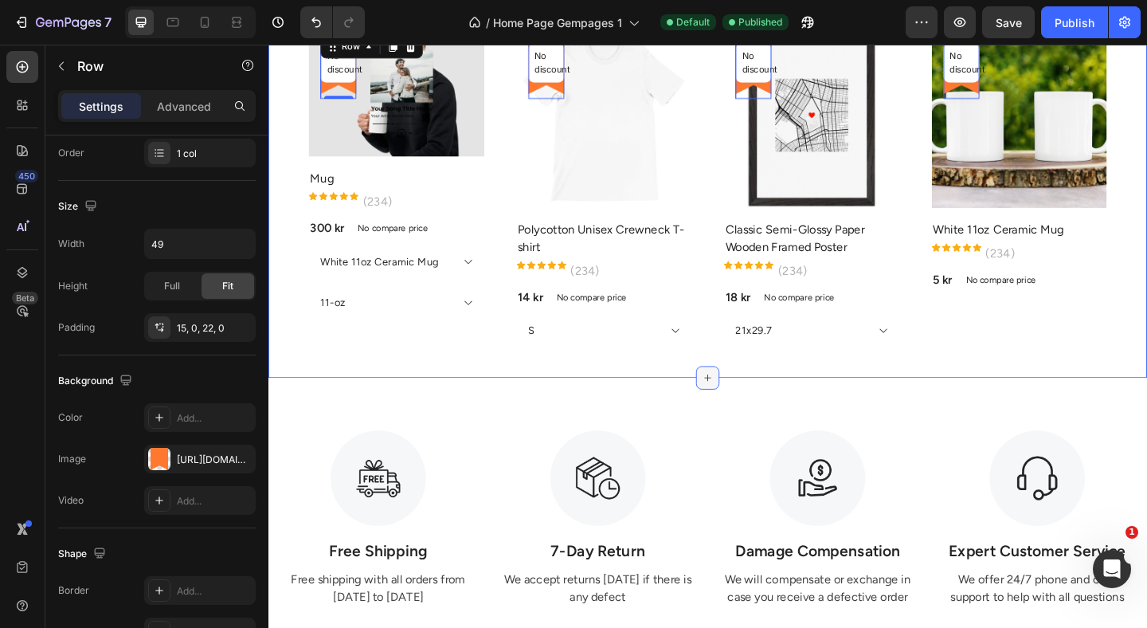
click at [743, 409] on icon at bounding box center [746, 407] width 13 height 13
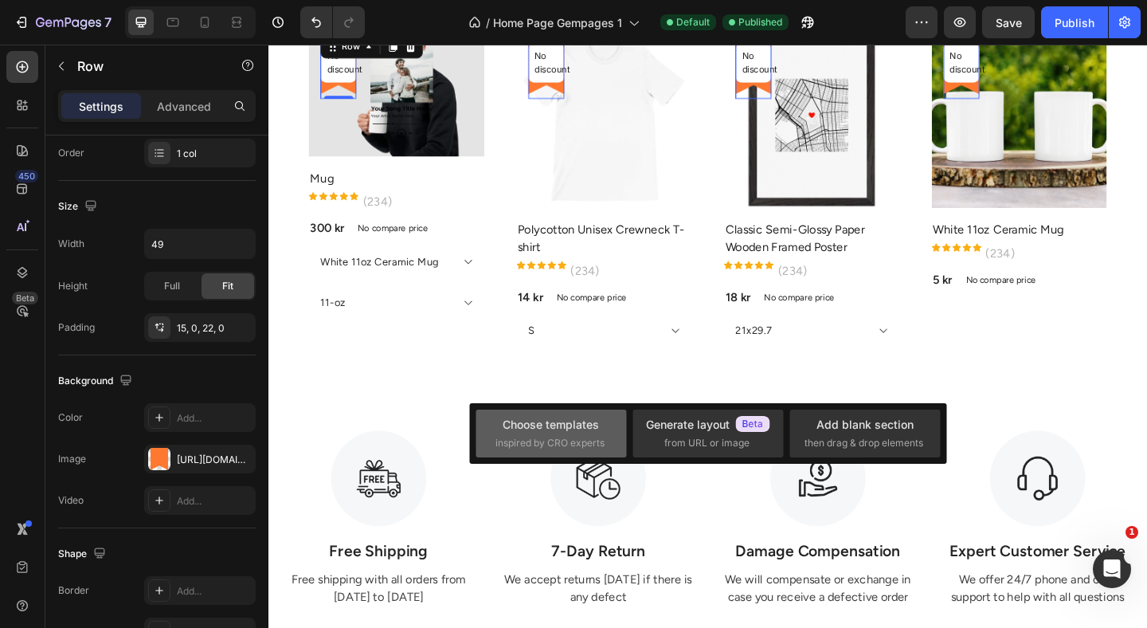
click at [558, 434] on div "Choose templates inspired by CRO experts" at bounding box center [551, 433] width 112 height 34
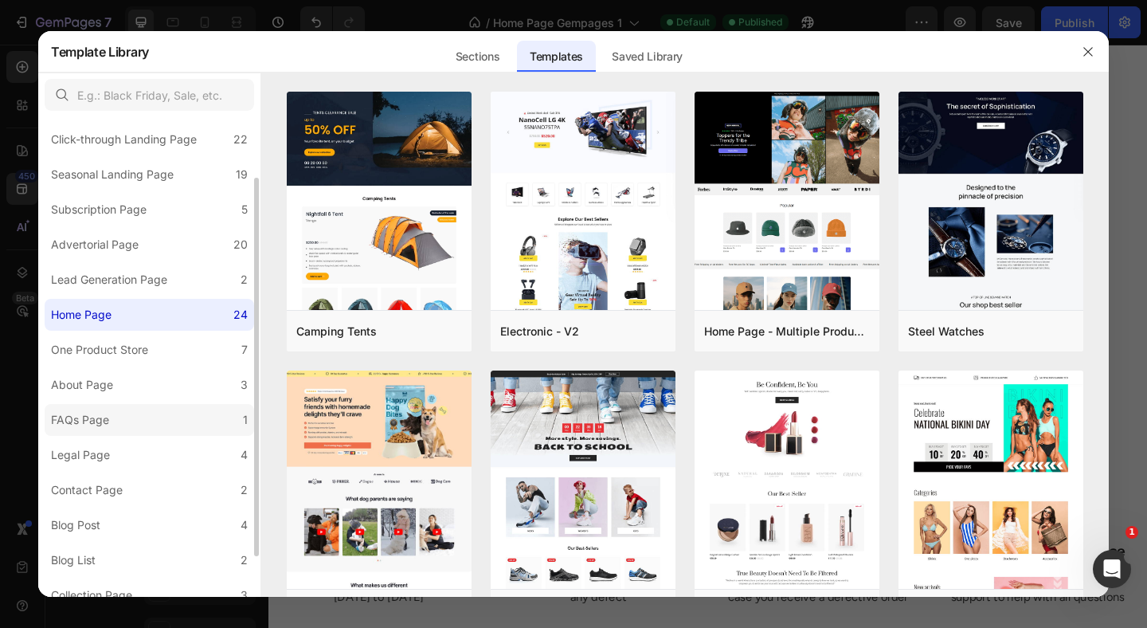
scroll to position [127, 0]
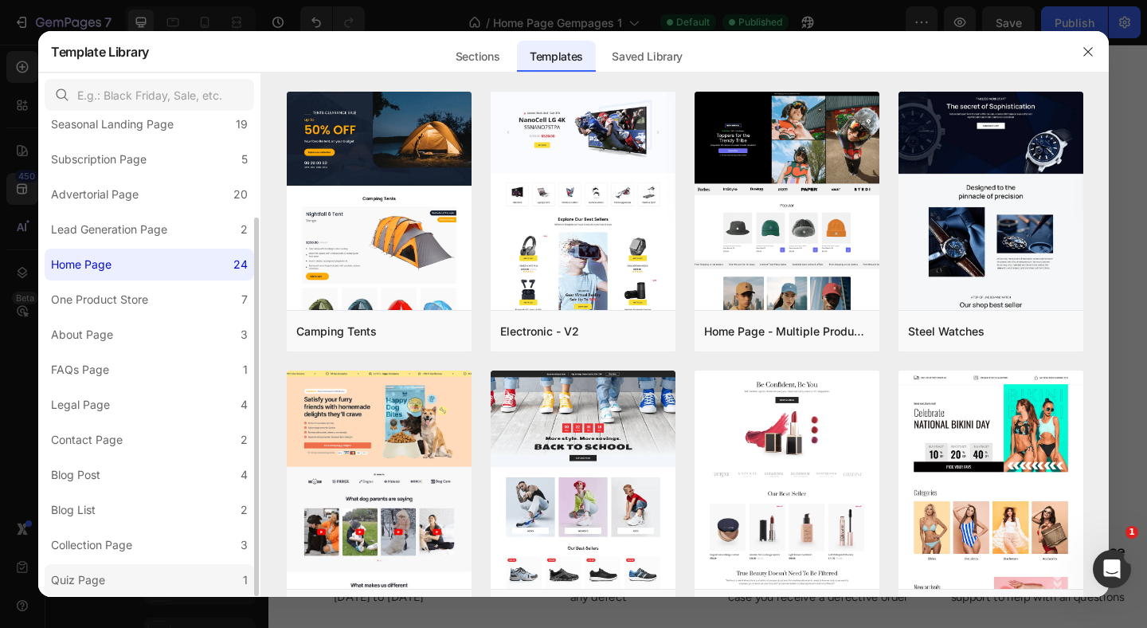
click at [155, 584] on label "Quiz Page 1" at bounding box center [149, 580] width 209 height 32
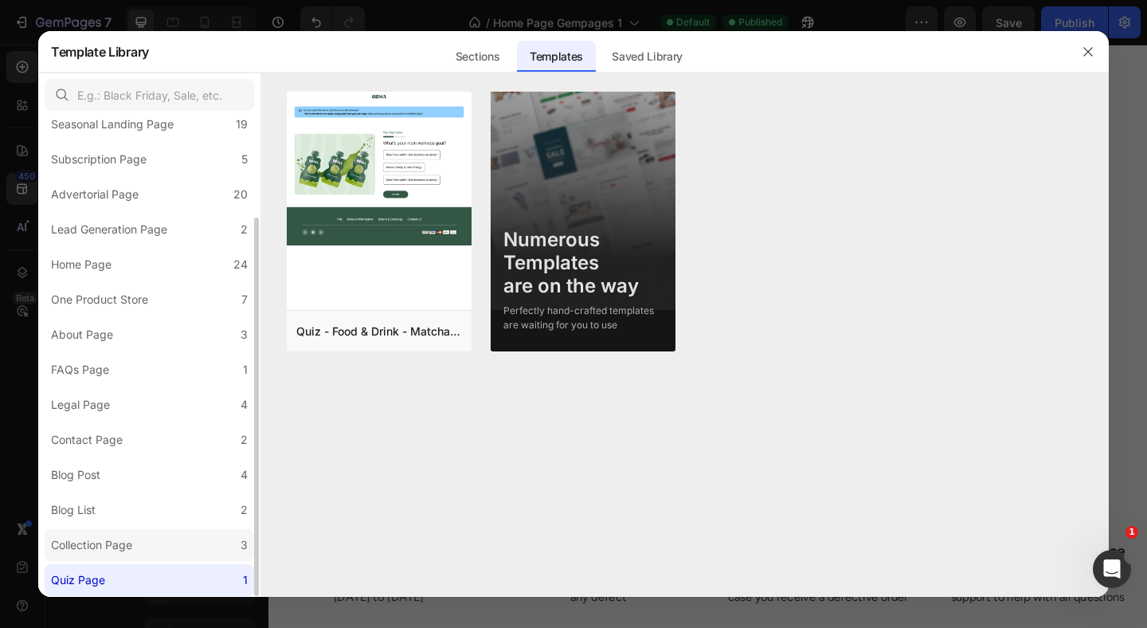
click at [174, 545] on label "Collection Page 3" at bounding box center [149, 545] width 209 height 32
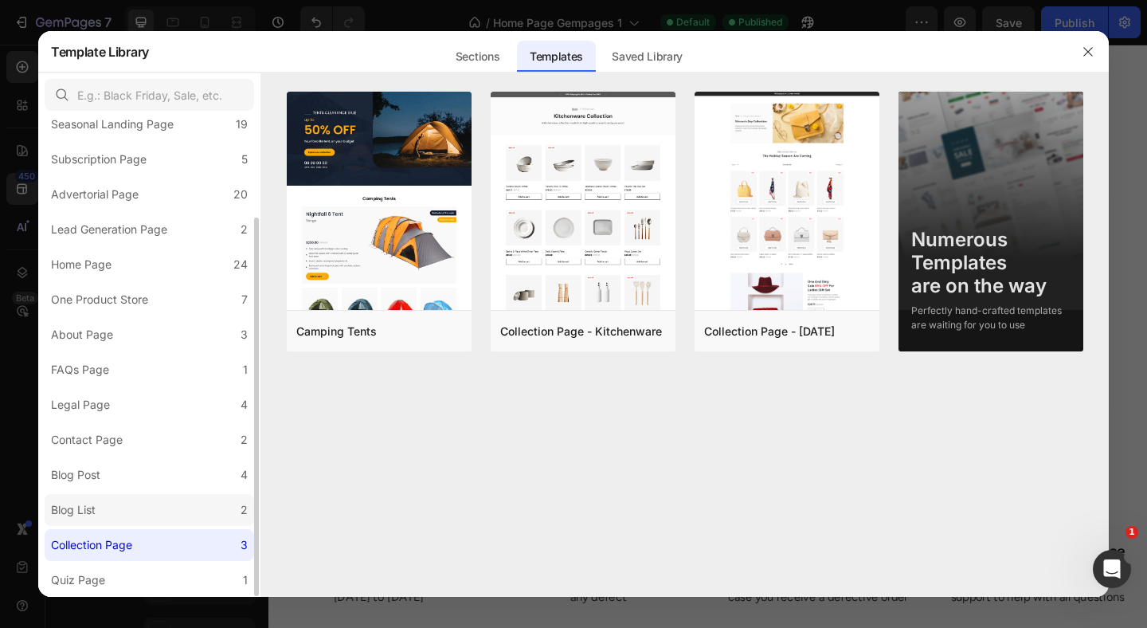
click at [174, 502] on label "Blog List 2" at bounding box center [149, 510] width 209 height 32
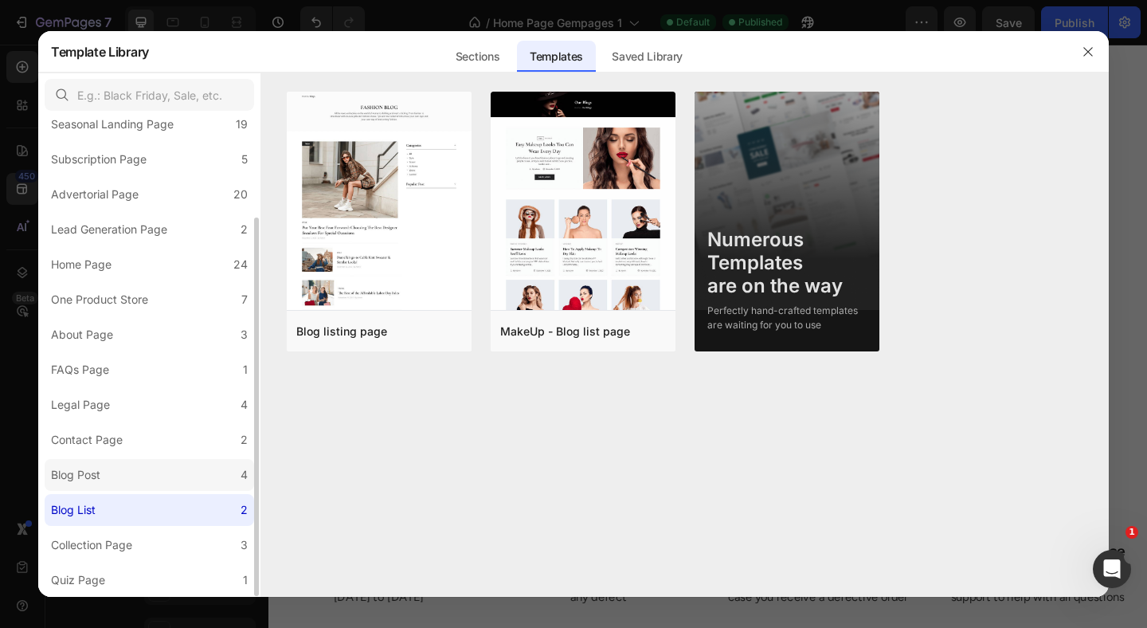
click at [161, 460] on label "Blog Post 4" at bounding box center [149, 475] width 209 height 32
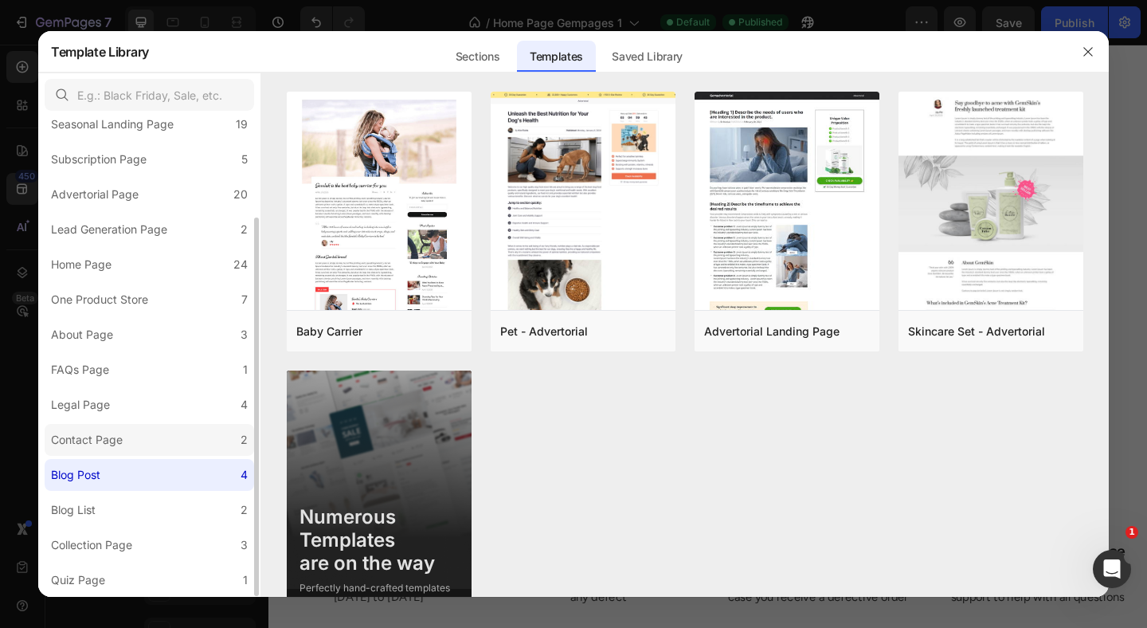
click at [164, 430] on label "Contact Page 2" at bounding box center [149, 440] width 209 height 32
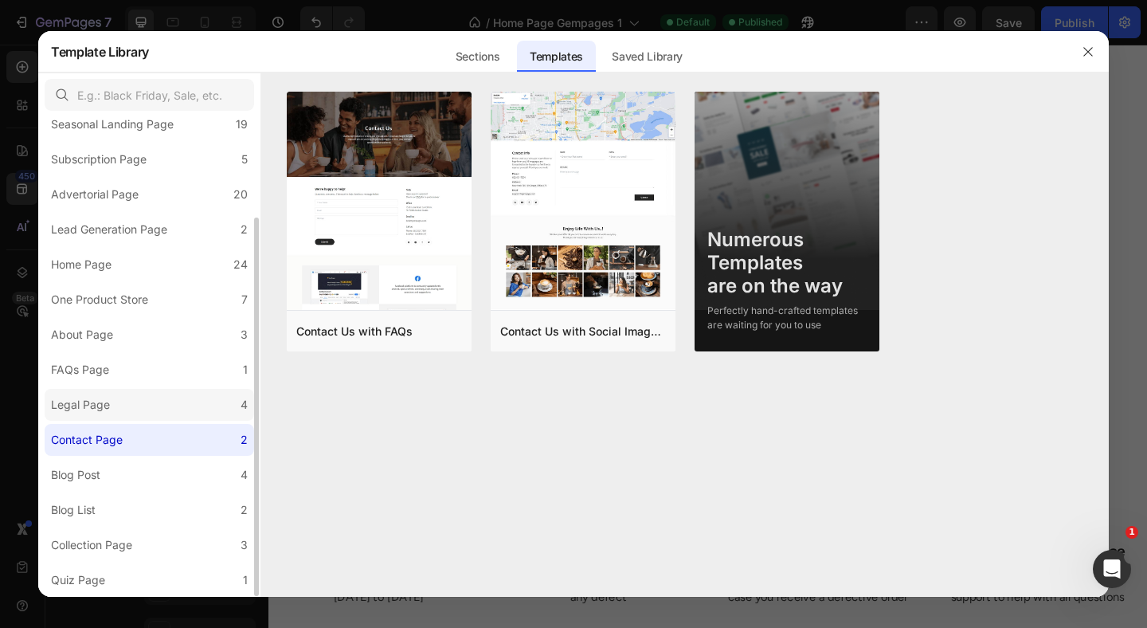
click at [168, 397] on label "Legal Page 4" at bounding box center [149, 405] width 209 height 32
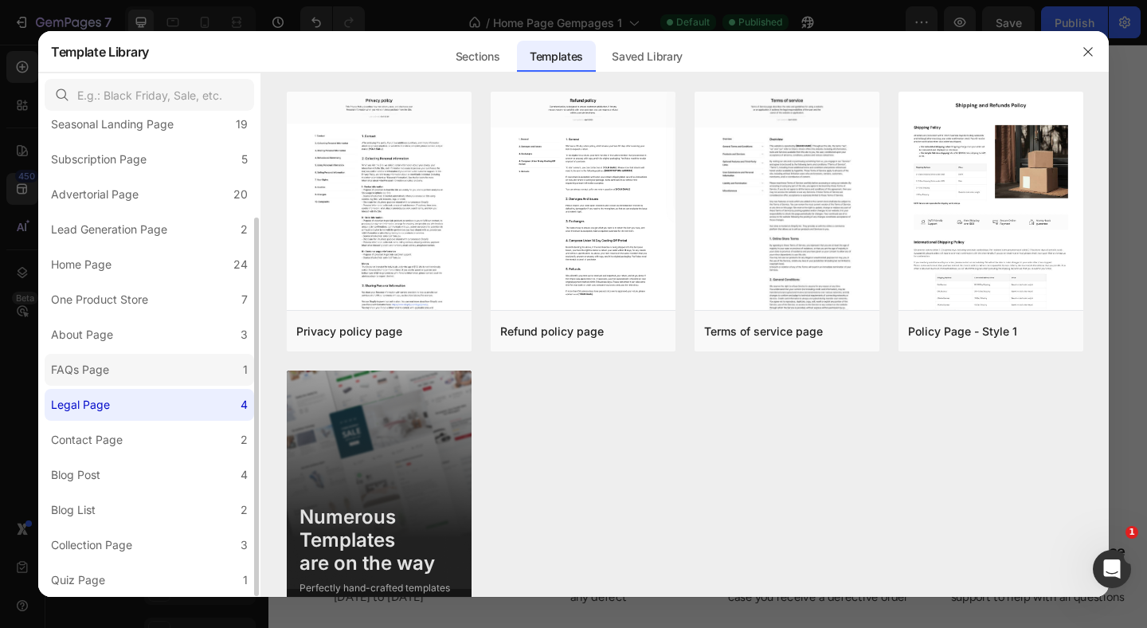
click at [160, 371] on label "FAQs Page 1" at bounding box center [149, 370] width 209 height 32
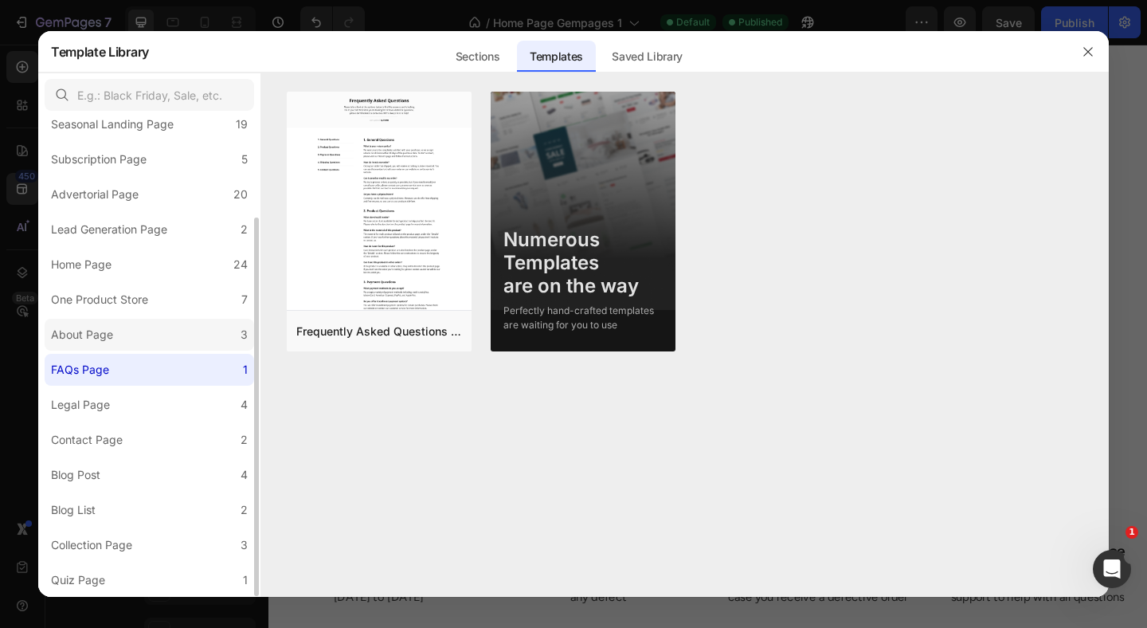
click at [163, 328] on label "About Page 3" at bounding box center [149, 335] width 209 height 32
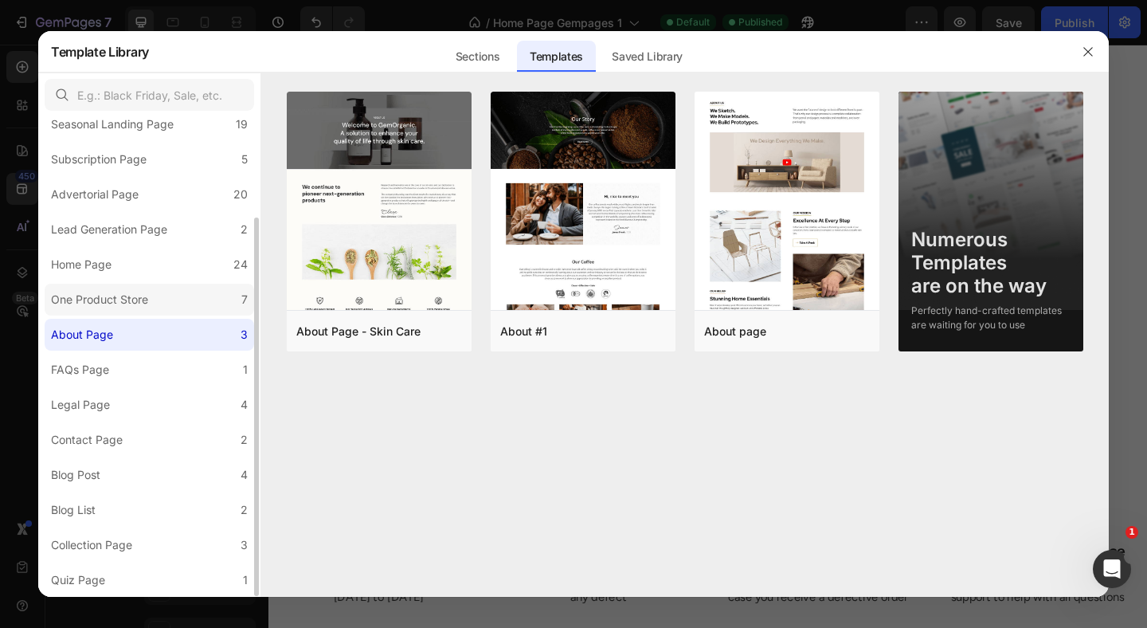
click at [174, 306] on label "One Product Store 7" at bounding box center [149, 300] width 209 height 32
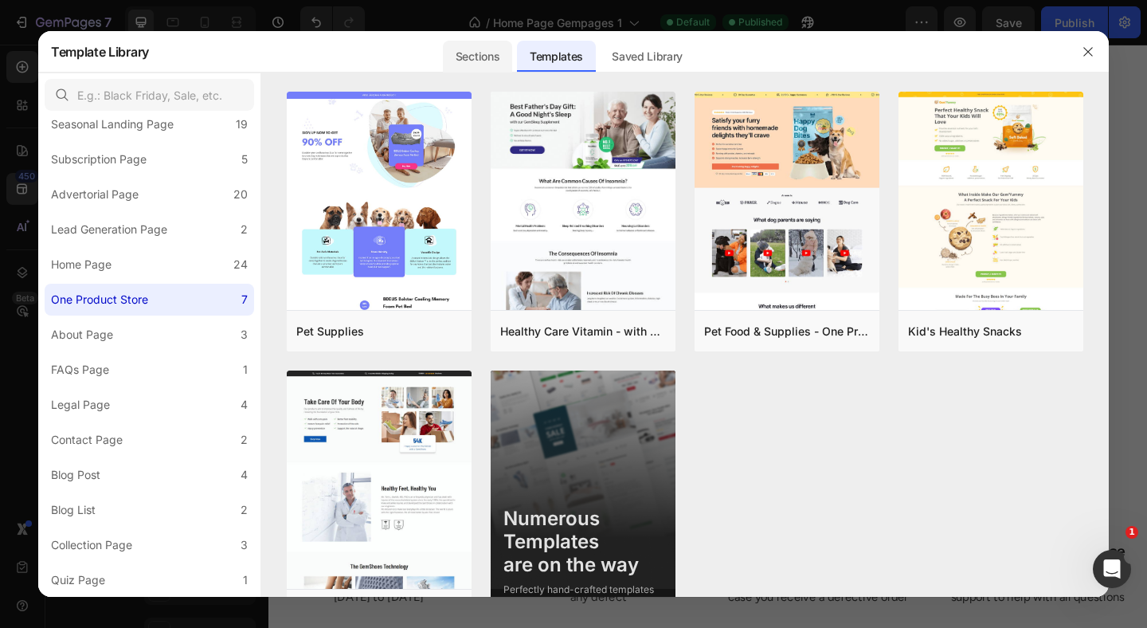
click at [456, 60] on div "Sections" at bounding box center [477, 57] width 69 height 32
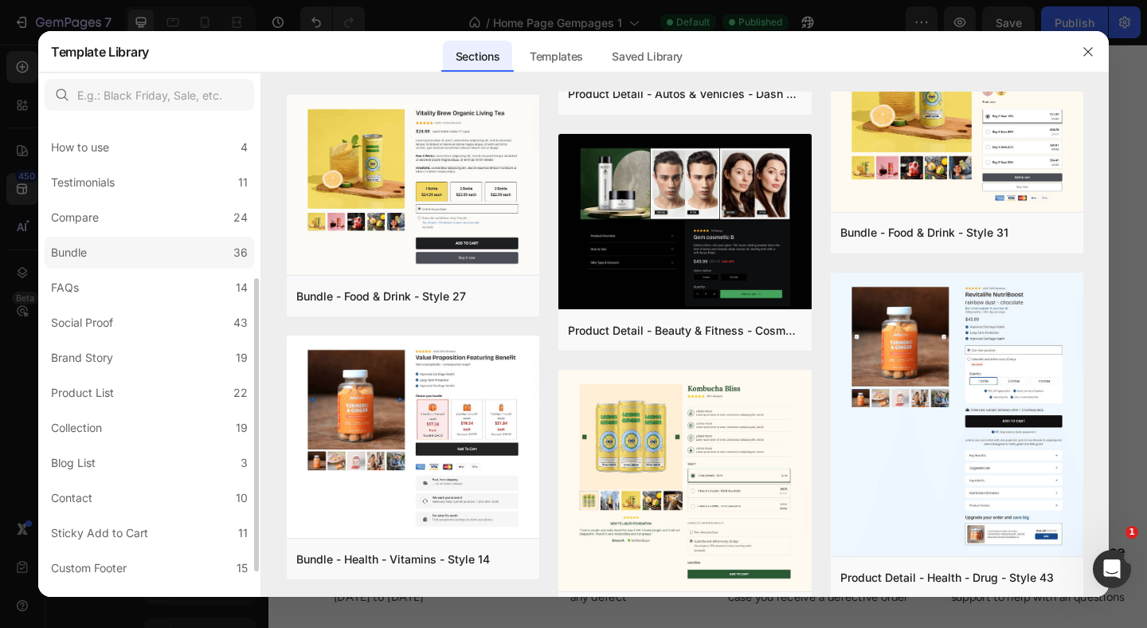
scroll to position [251, 0]
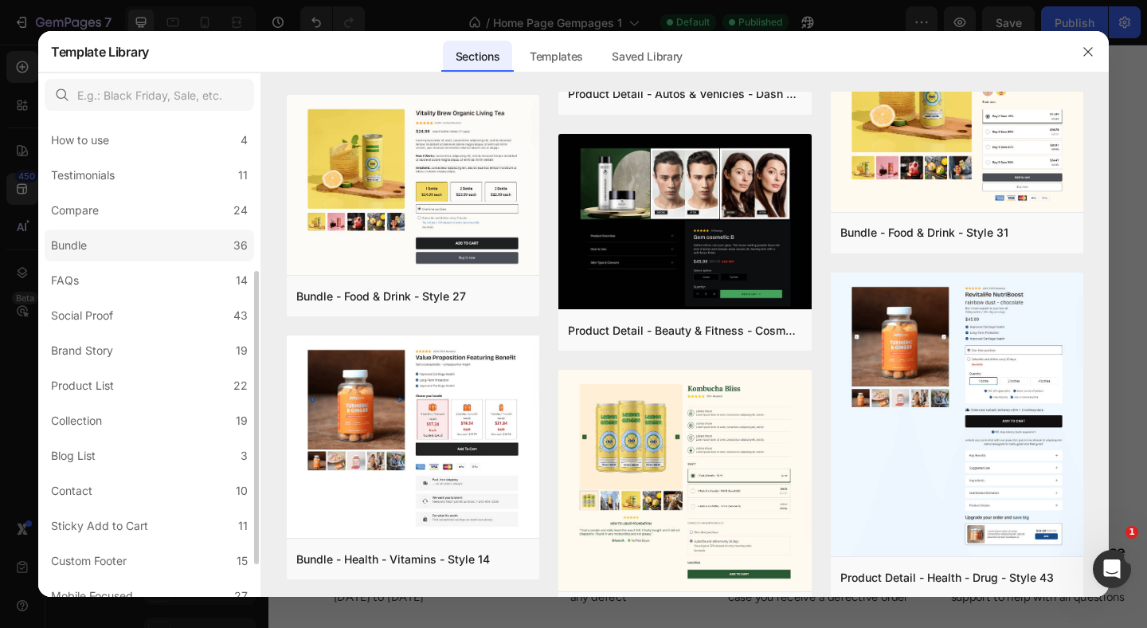
click at [167, 249] on label "Bundle 36" at bounding box center [149, 245] width 209 height 32
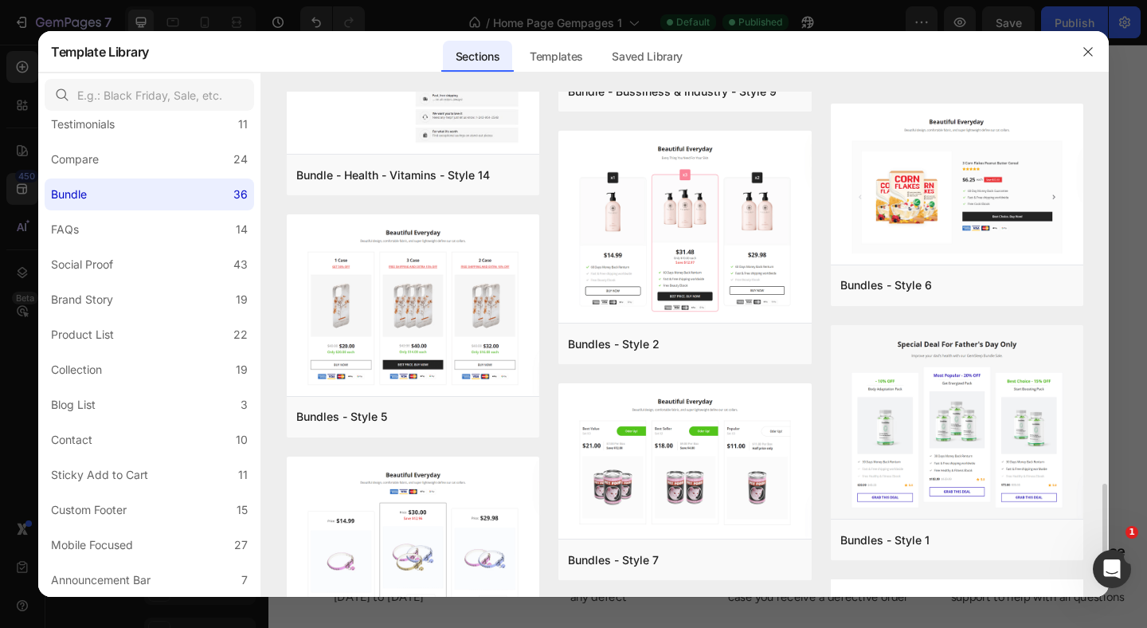
scroll to position [2452, 0]
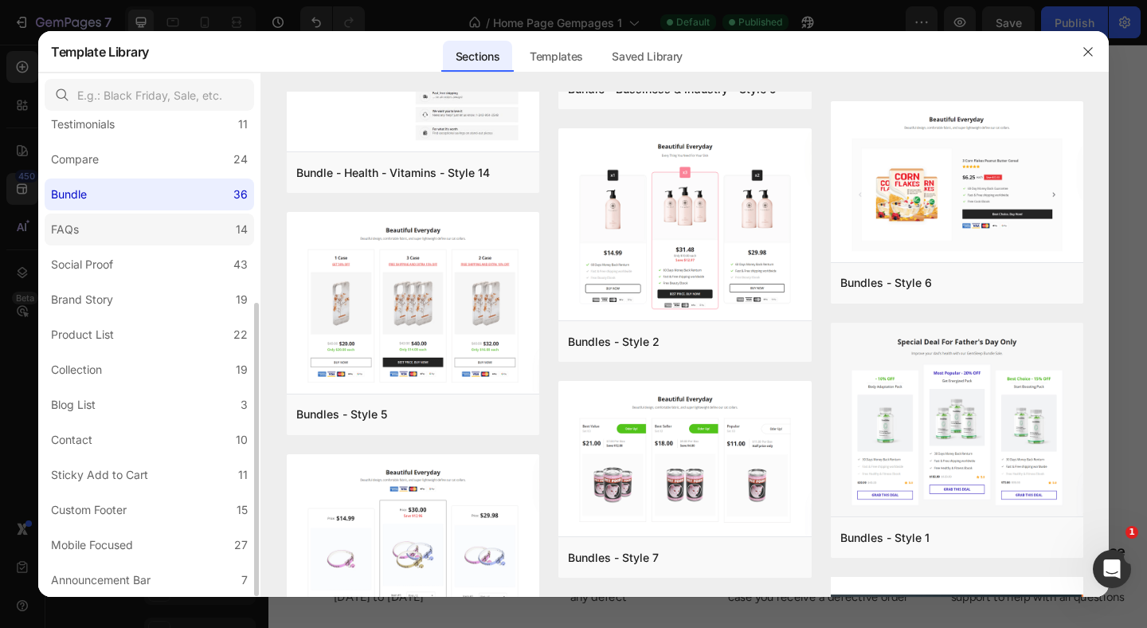
click at [173, 227] on label "FAQs 14" at bounding box center [149, 229] width 209 height 32
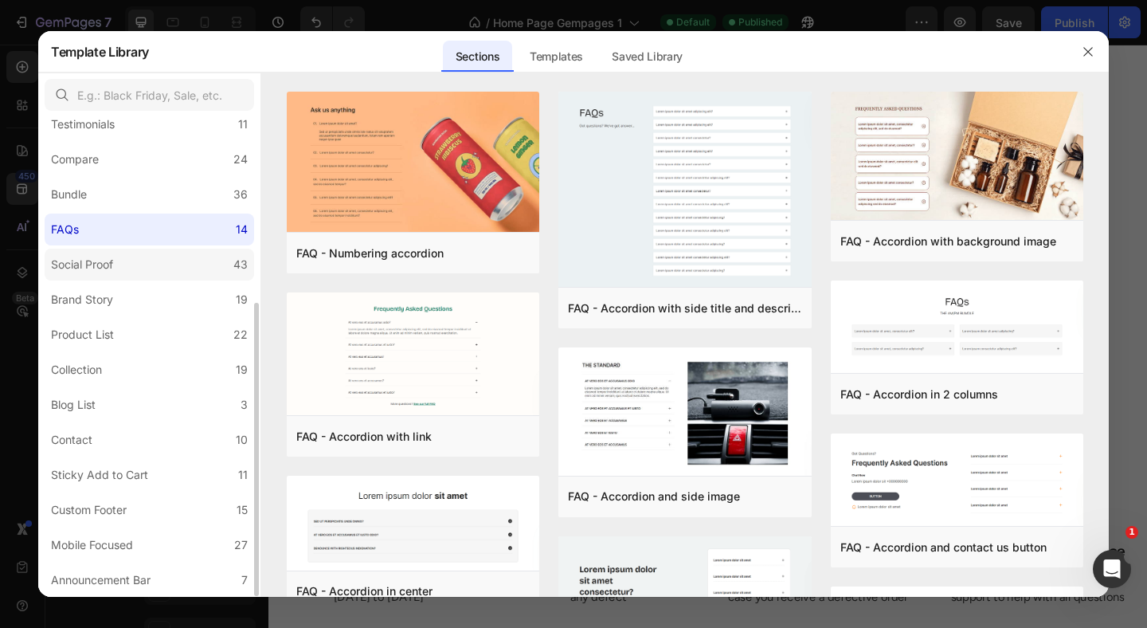
click at [175, 264] on label "Social Proof 43" at bounding box center [149, 265] width 209 height 32
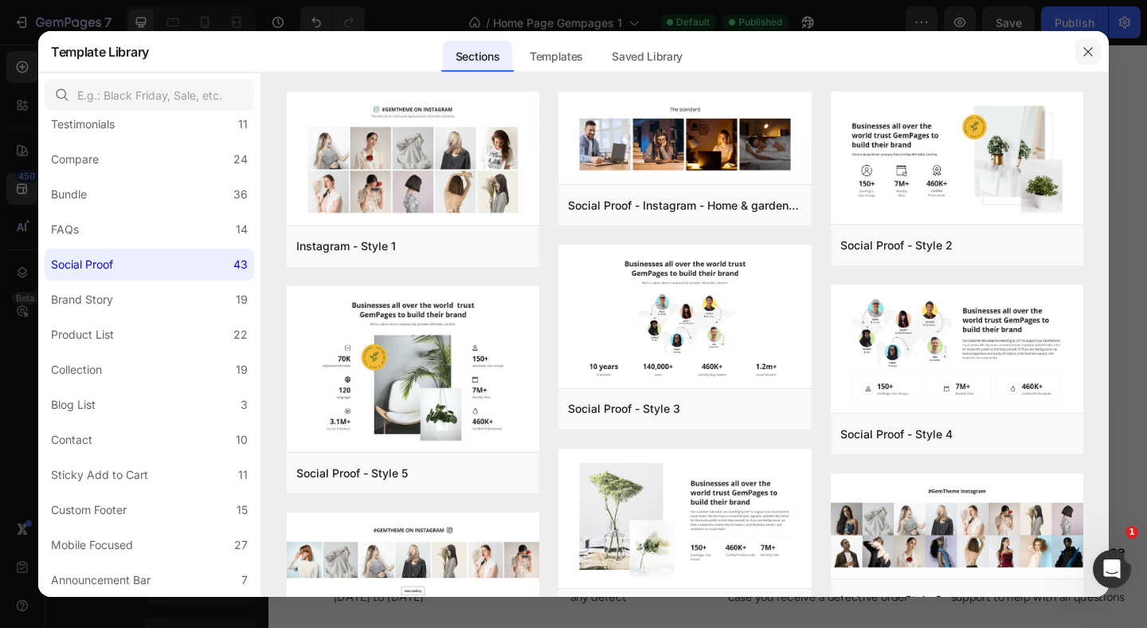
click at [1085, 46] on icon "button" at bounding box center [1088, 51] width 13 height 13
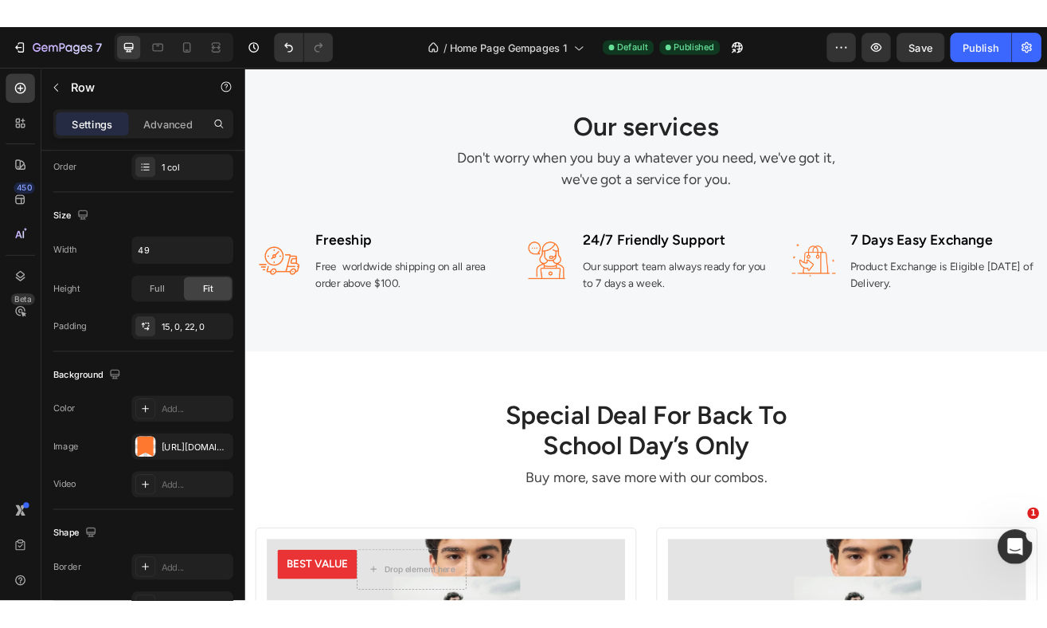
scroll to position [963, 0]
